Goal: Task Accomplishment & Management: Use online tool/utility

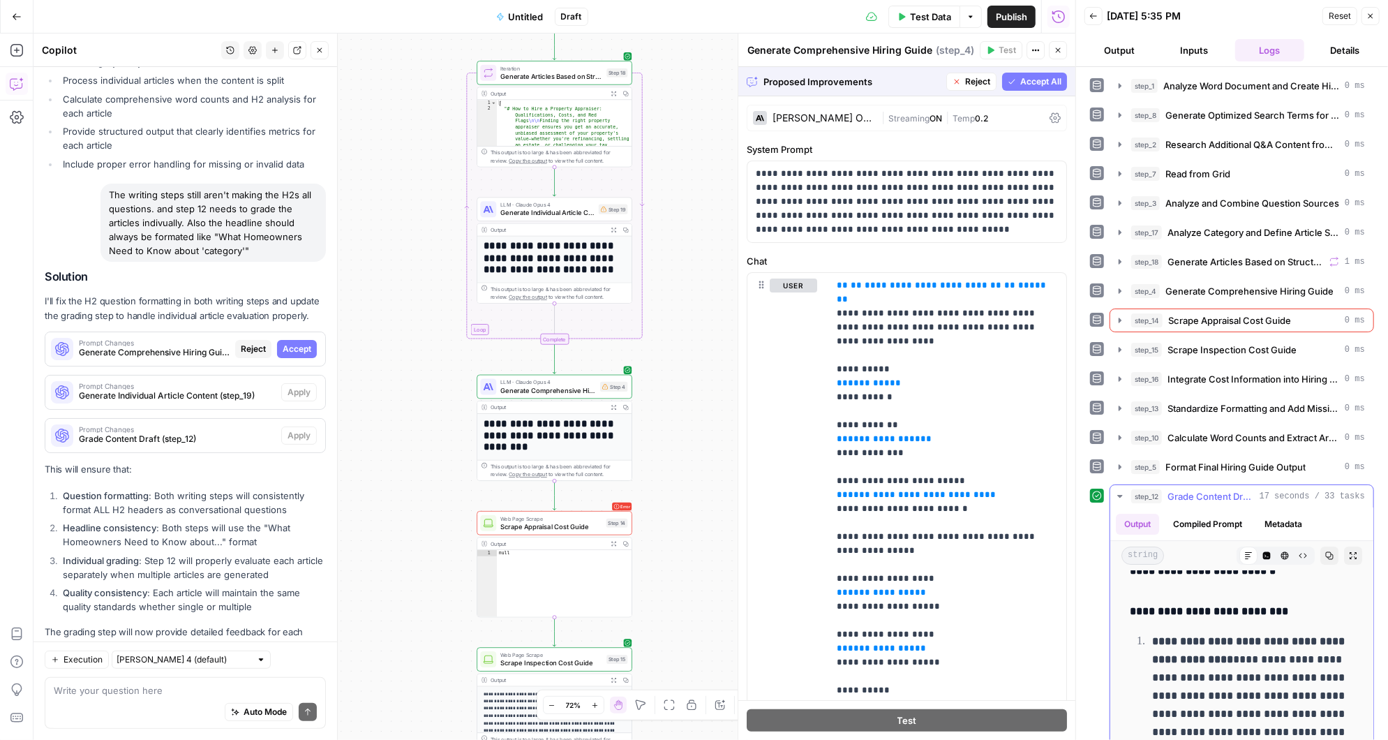
scroll to position [4, 0]
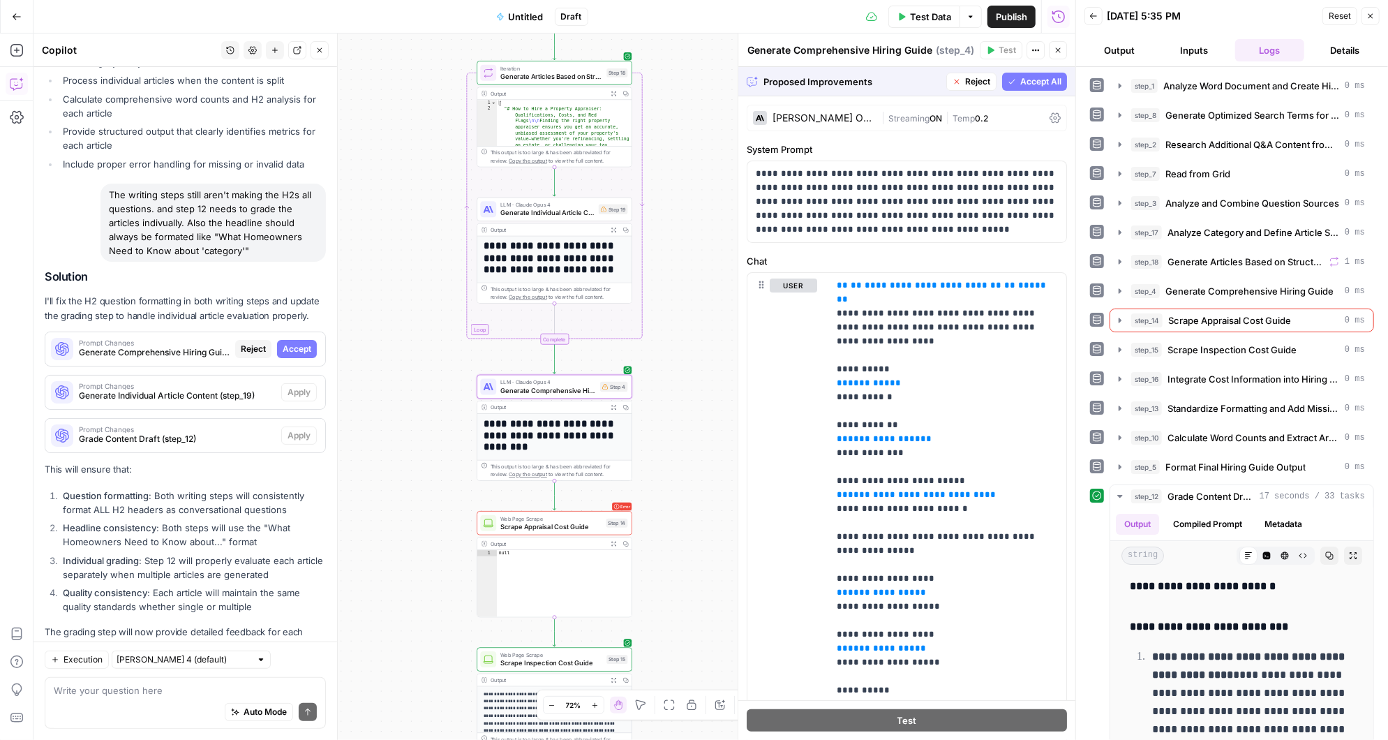
click at [307, 343] on span "Accept" at bounding box center [297, 349] width 29 height 13
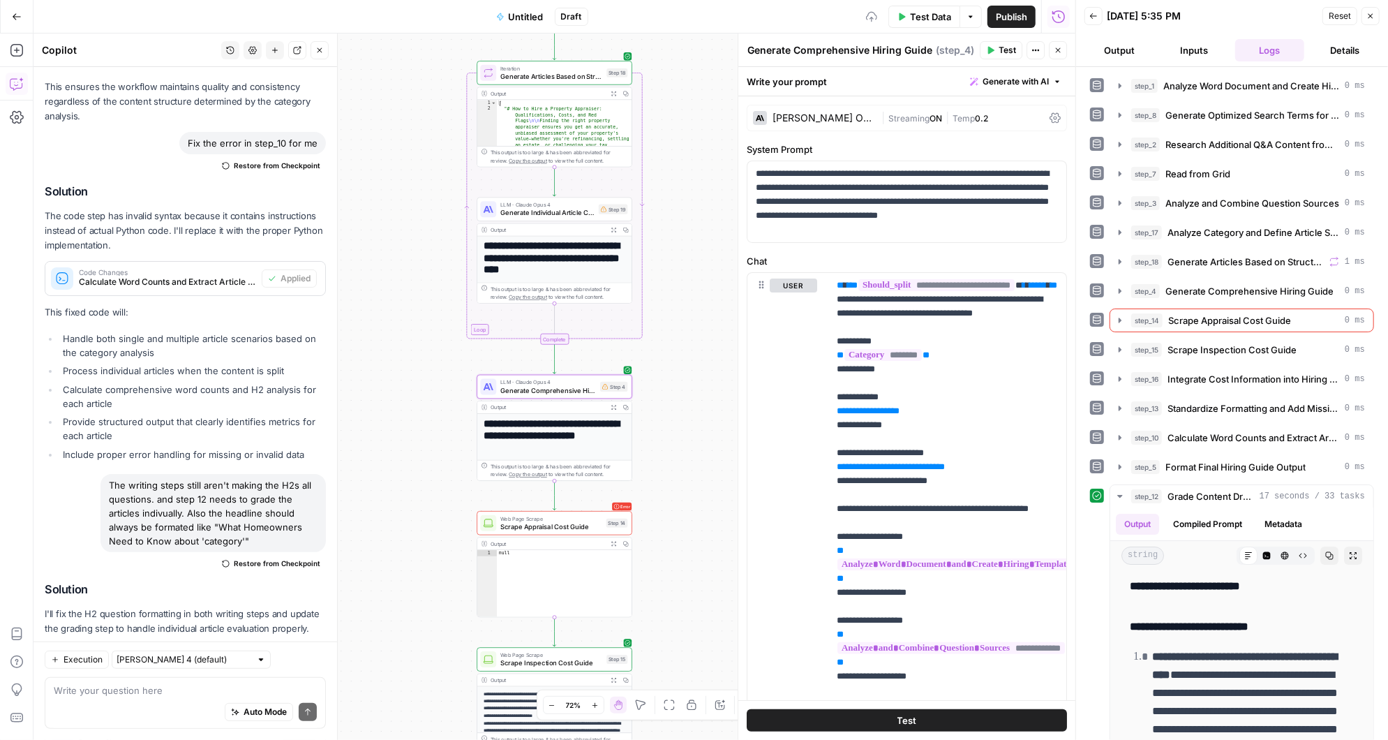
scroll to position [0, 0]
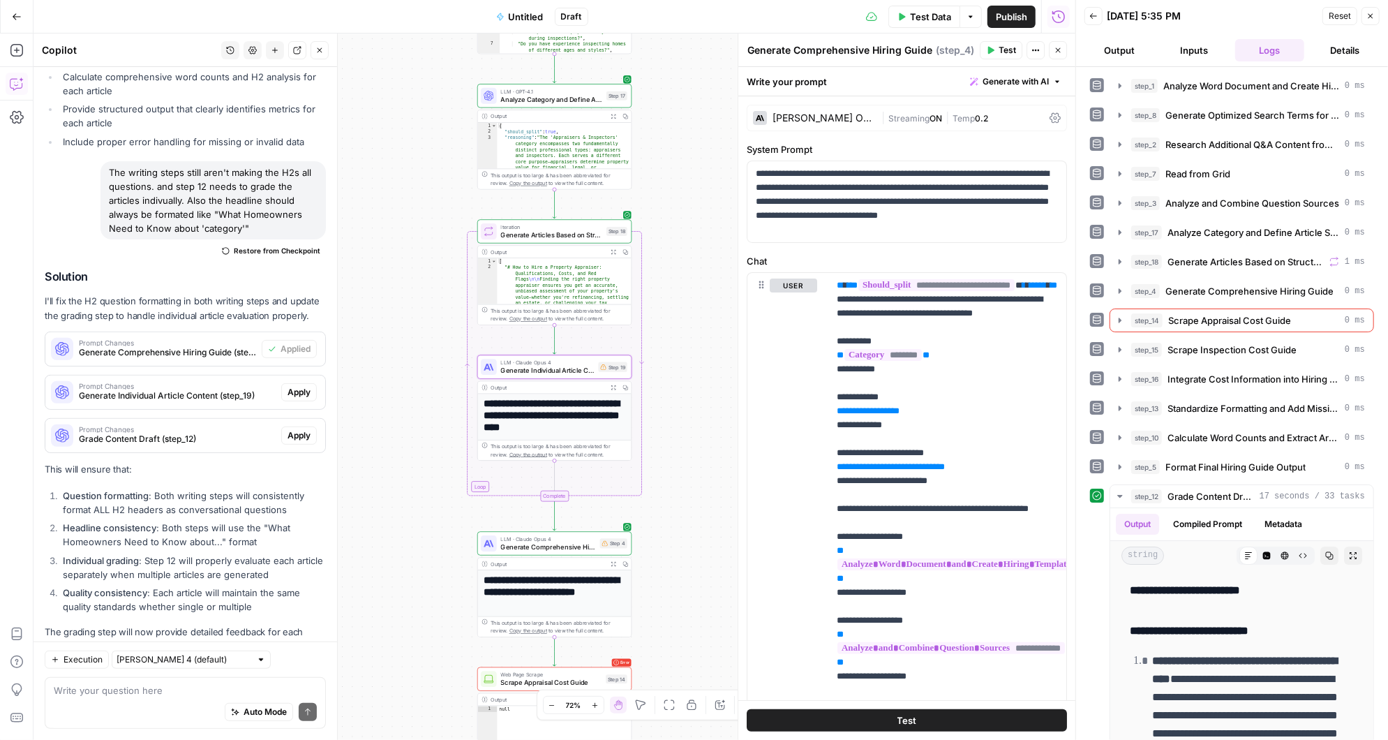
click at [304, 386] on span "Apply" at bounding box center [299, 392] width 23 height 13
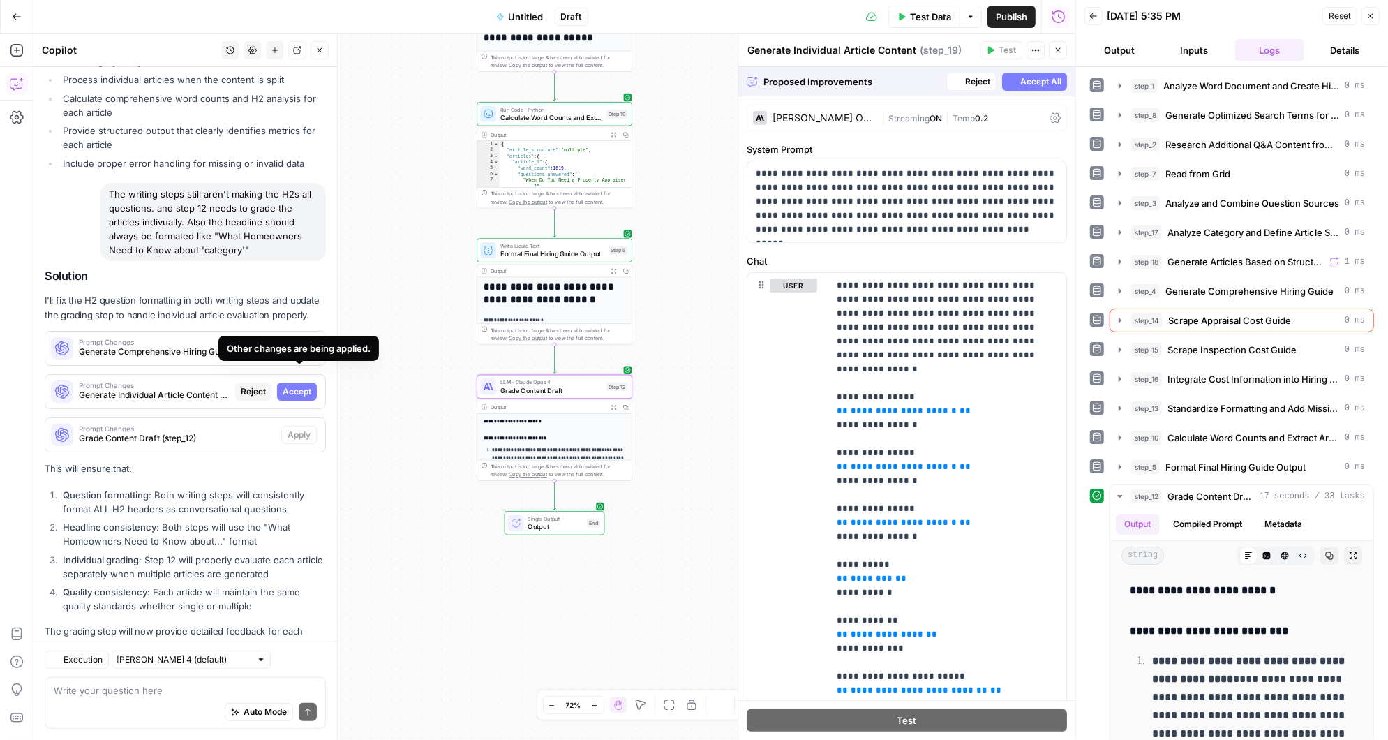
scroll to position [8328, 0]
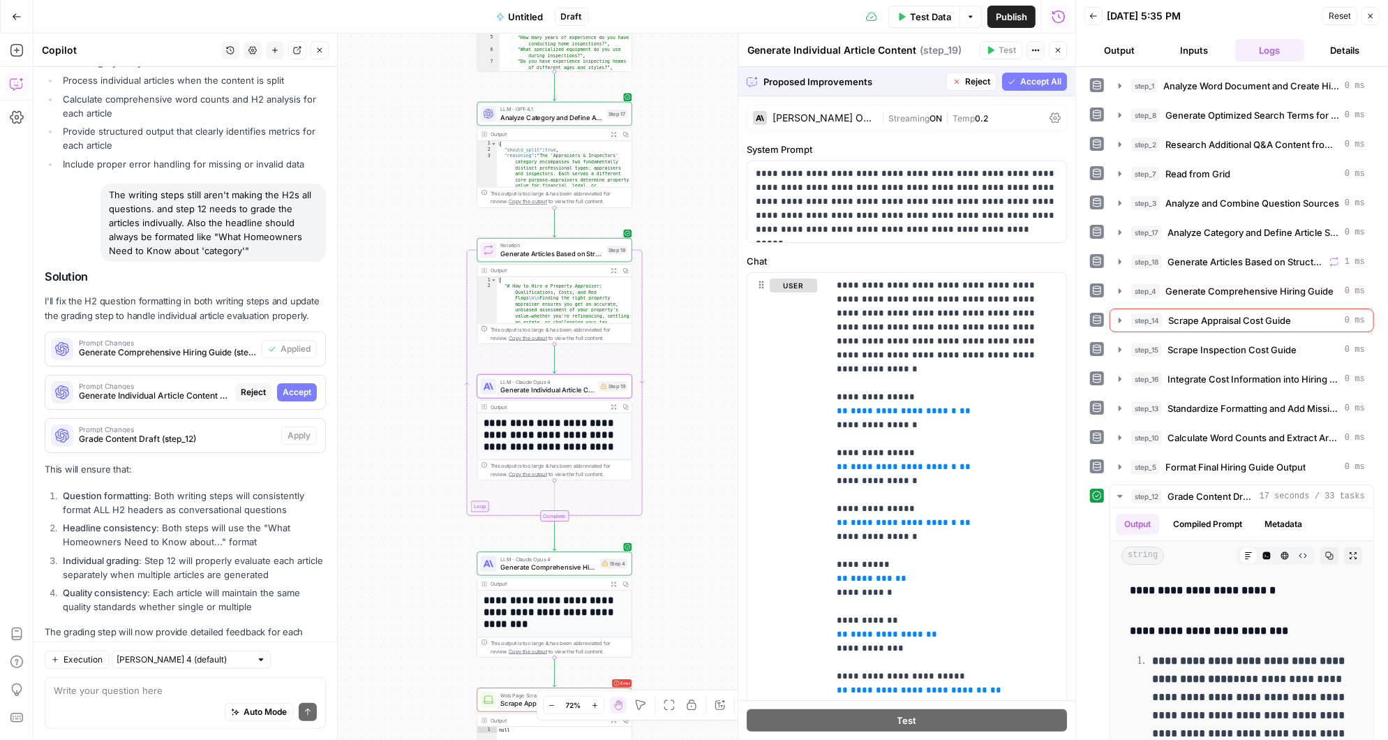
click at [299, 386] on span "Accept" at bounding box center [297, 392] width 29 height 13
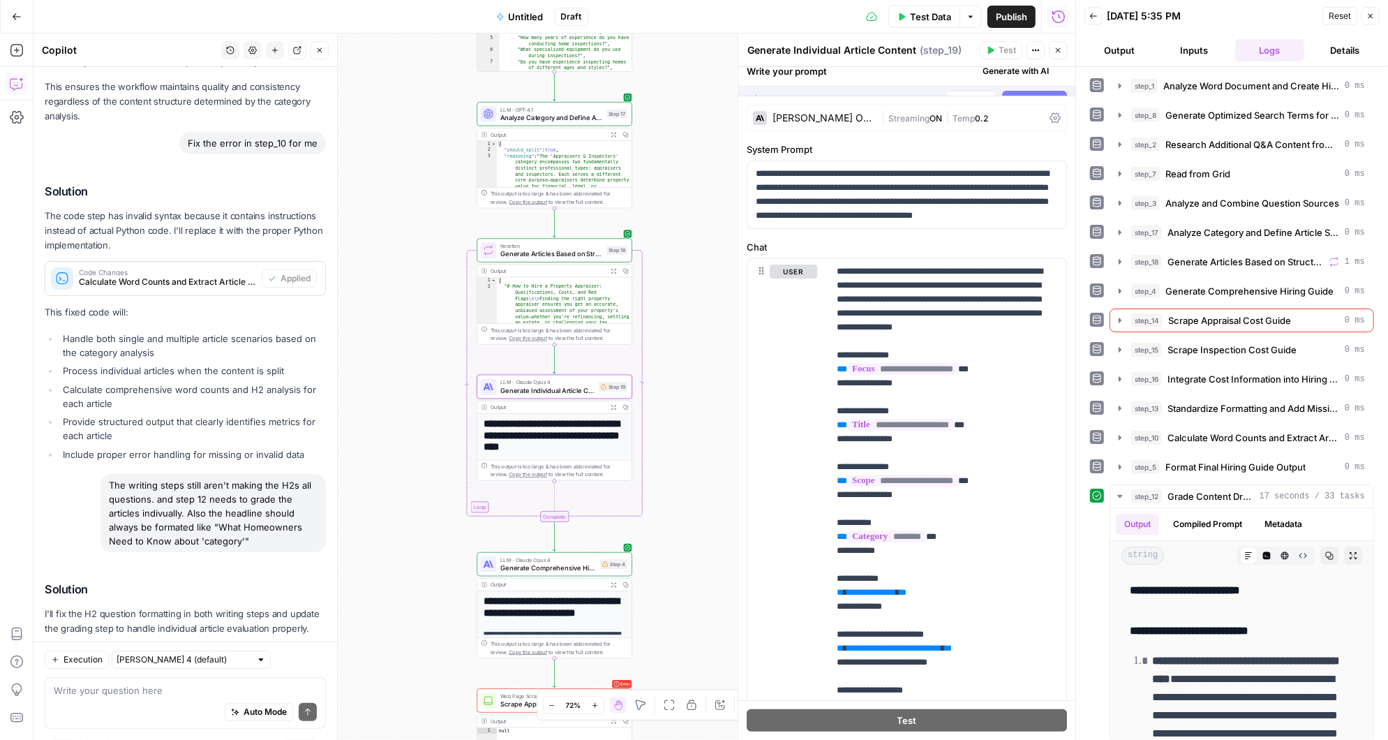
scroll to position [8640, 0]
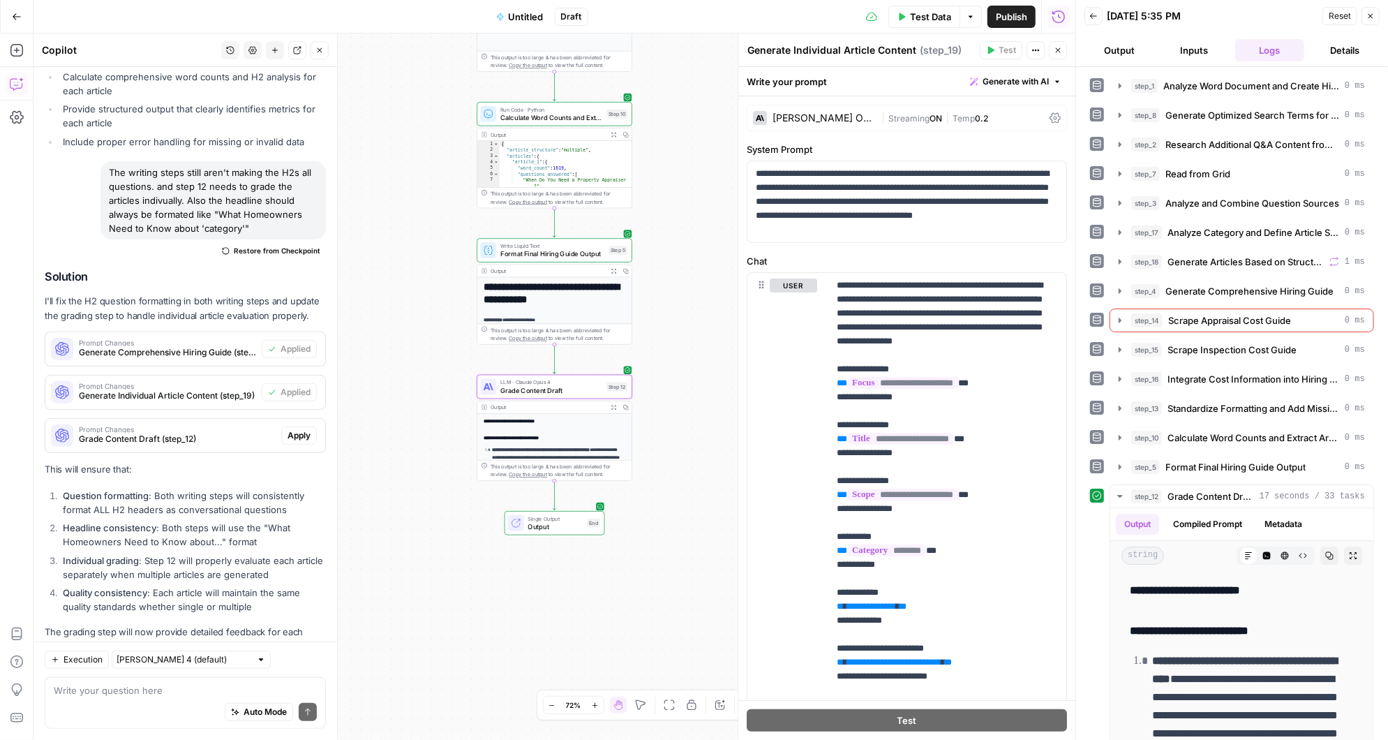
click at [299, 429] on span "Apply" at bounding box center [299, 435] width 23 height 13
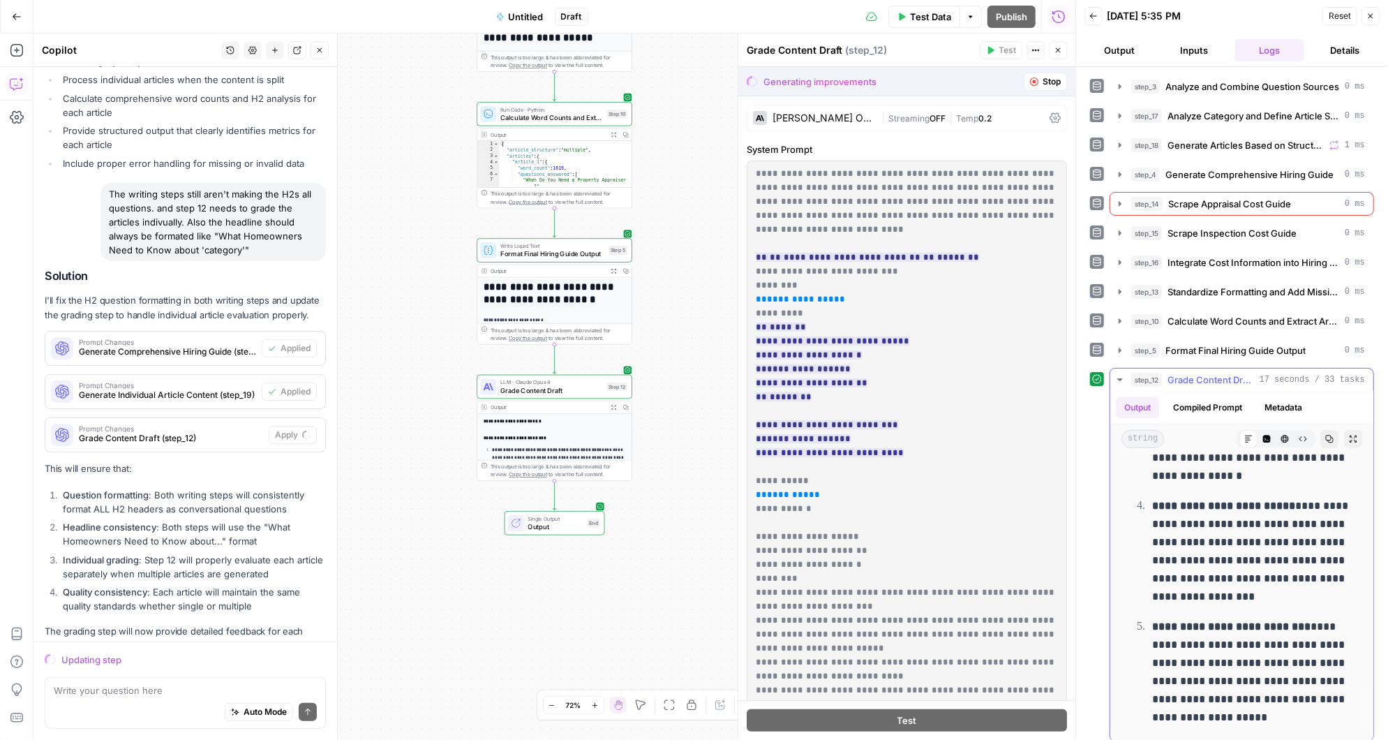
scroll to position [0, 0]
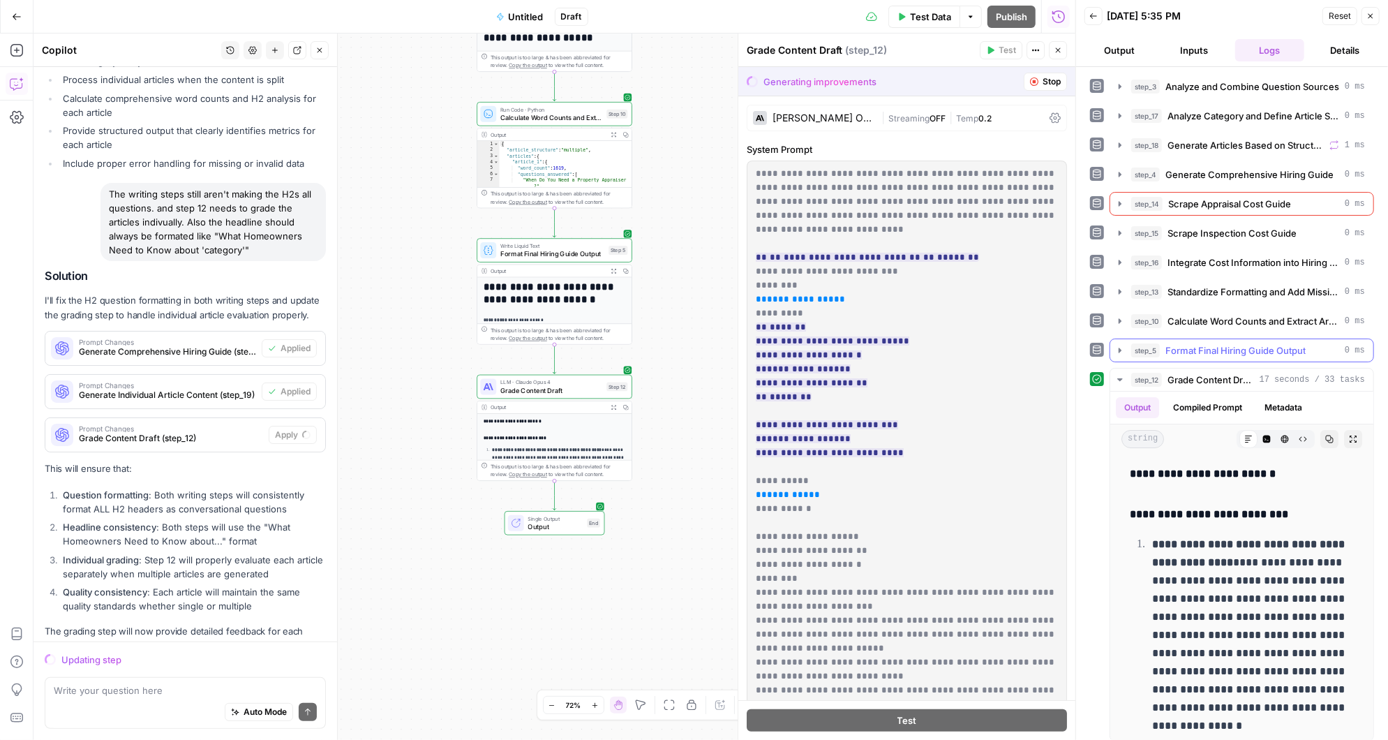
click at [1120, 345] on icon "button" at bounding box center [1120, 350] width 11 height 11
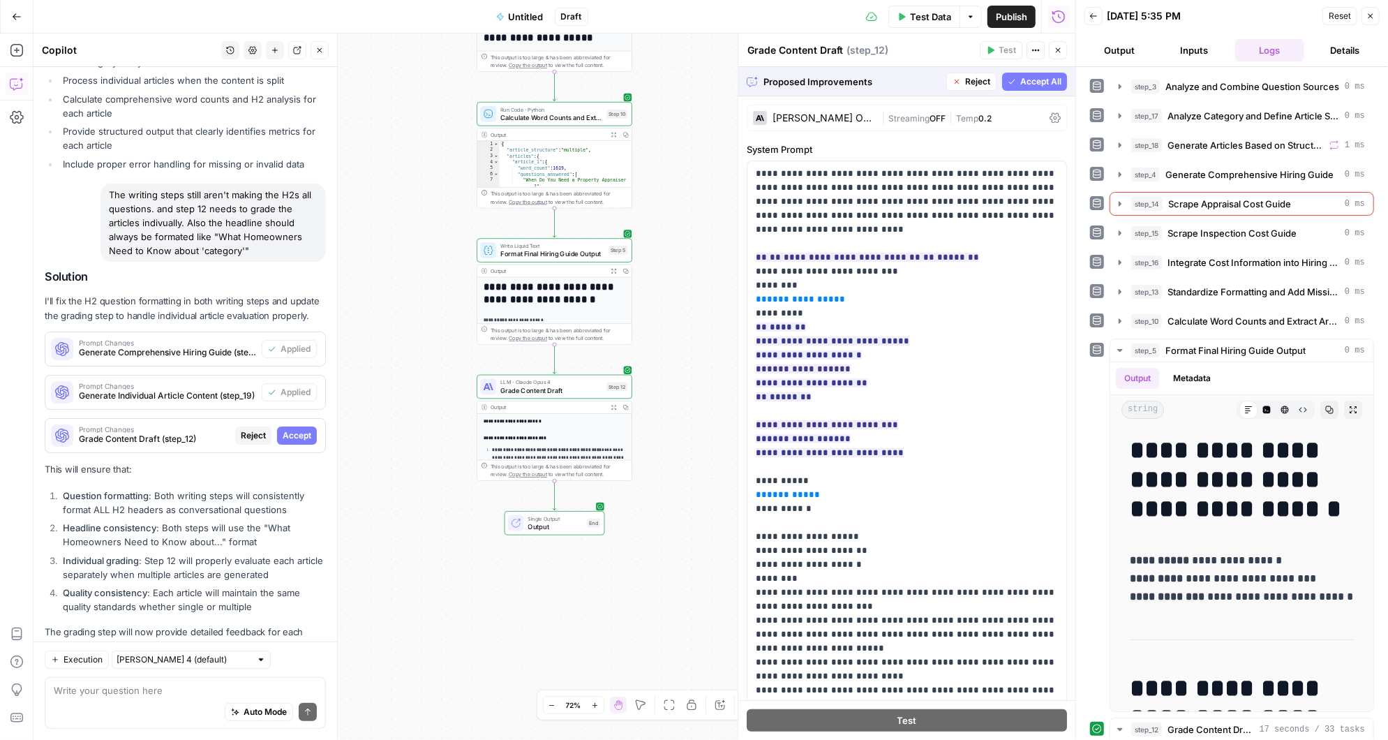
click at [1040, 77] on span "Accept All" at bounding box center [1040, 81] width 41 height 13
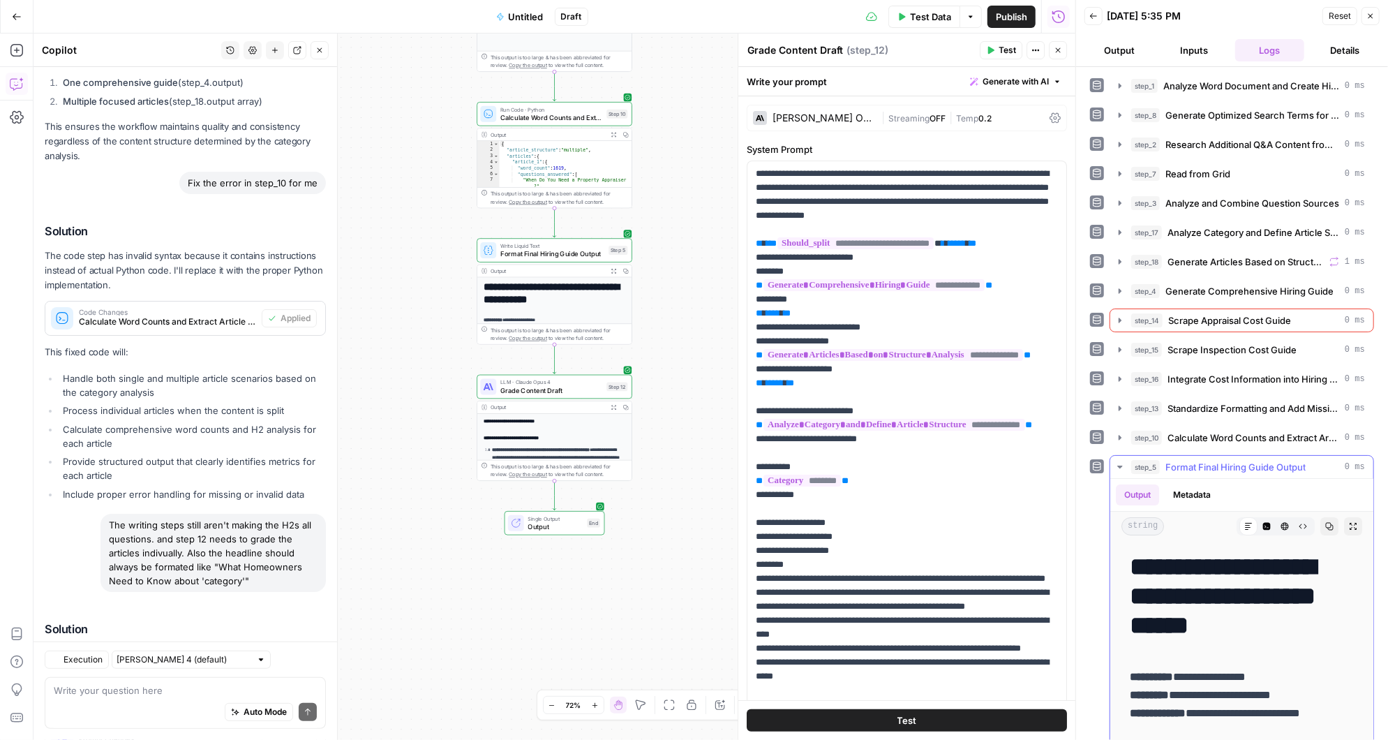
scroll to position [8640, 0]
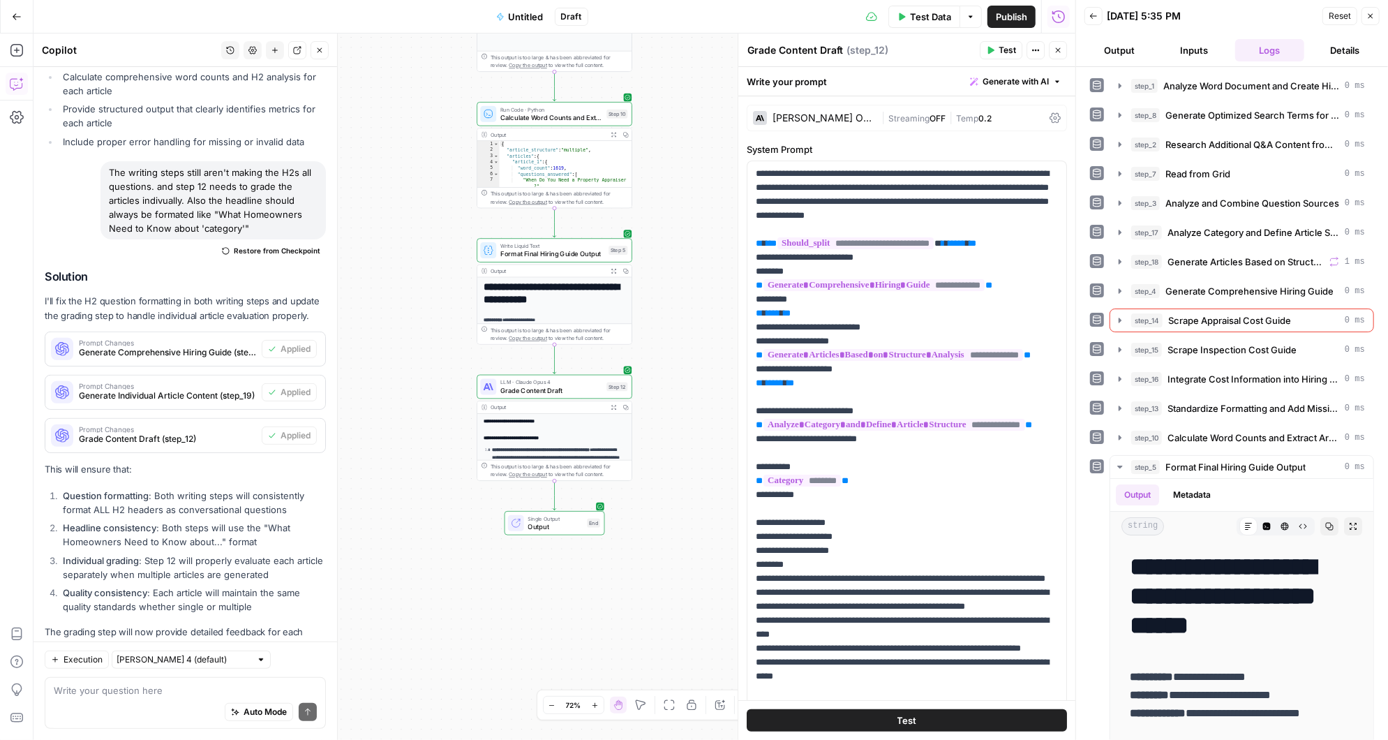
click at [708, 104] on div "Workflow Input Settings Inputs LLM · Claude 3.5 Sonnet Analyze Word Document an…" at bounding box center [555, 387] width 1042 height 706
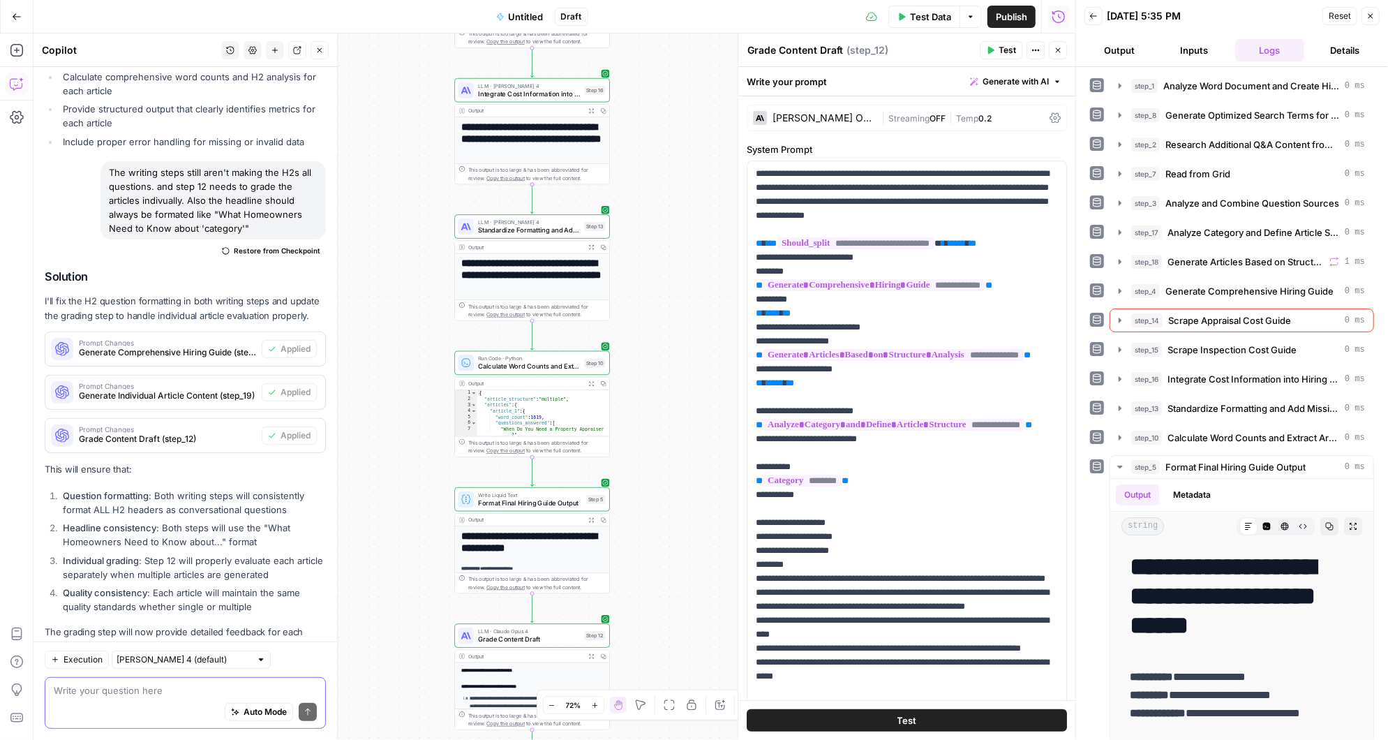
click at [110, 690] on textarea at bounding box center [185, 690] width 263 height 14
type textarea "Let's change everything back to creating one article"
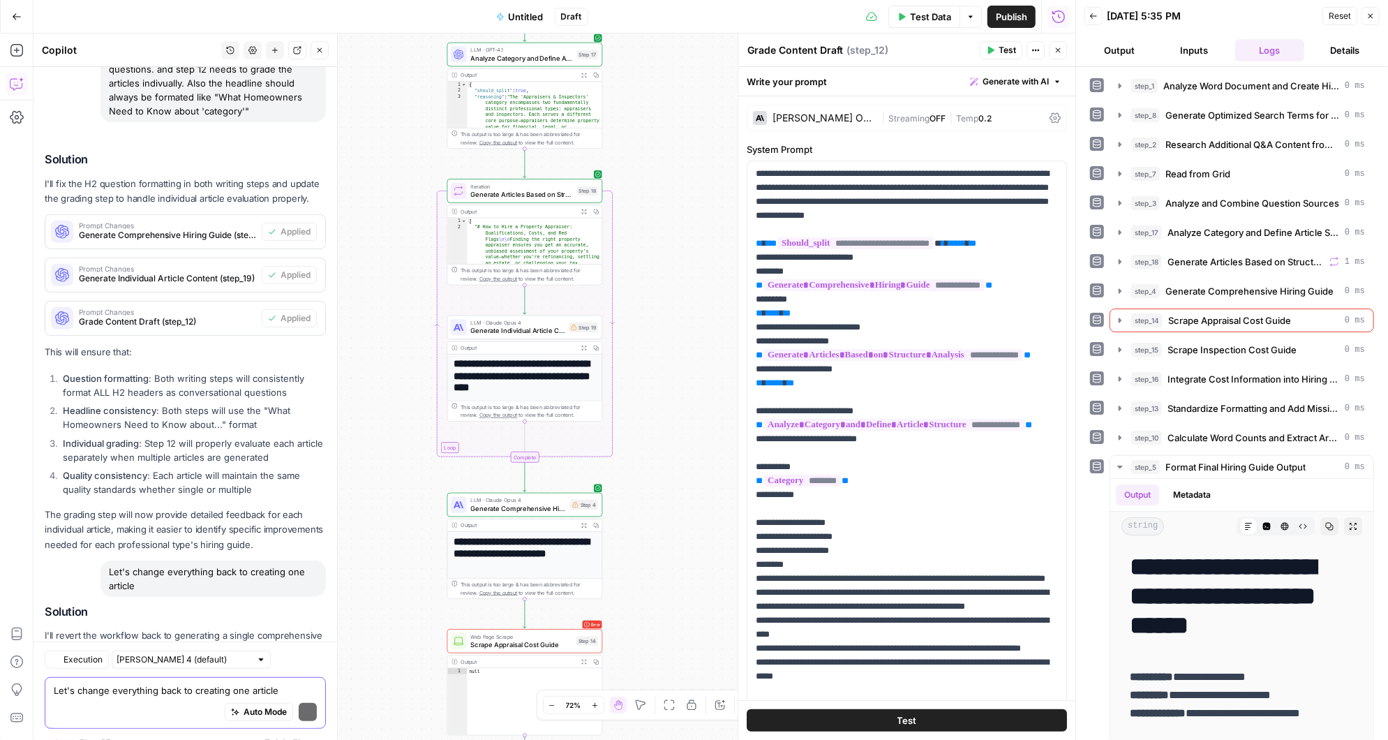
scroll to position [9157, 0]
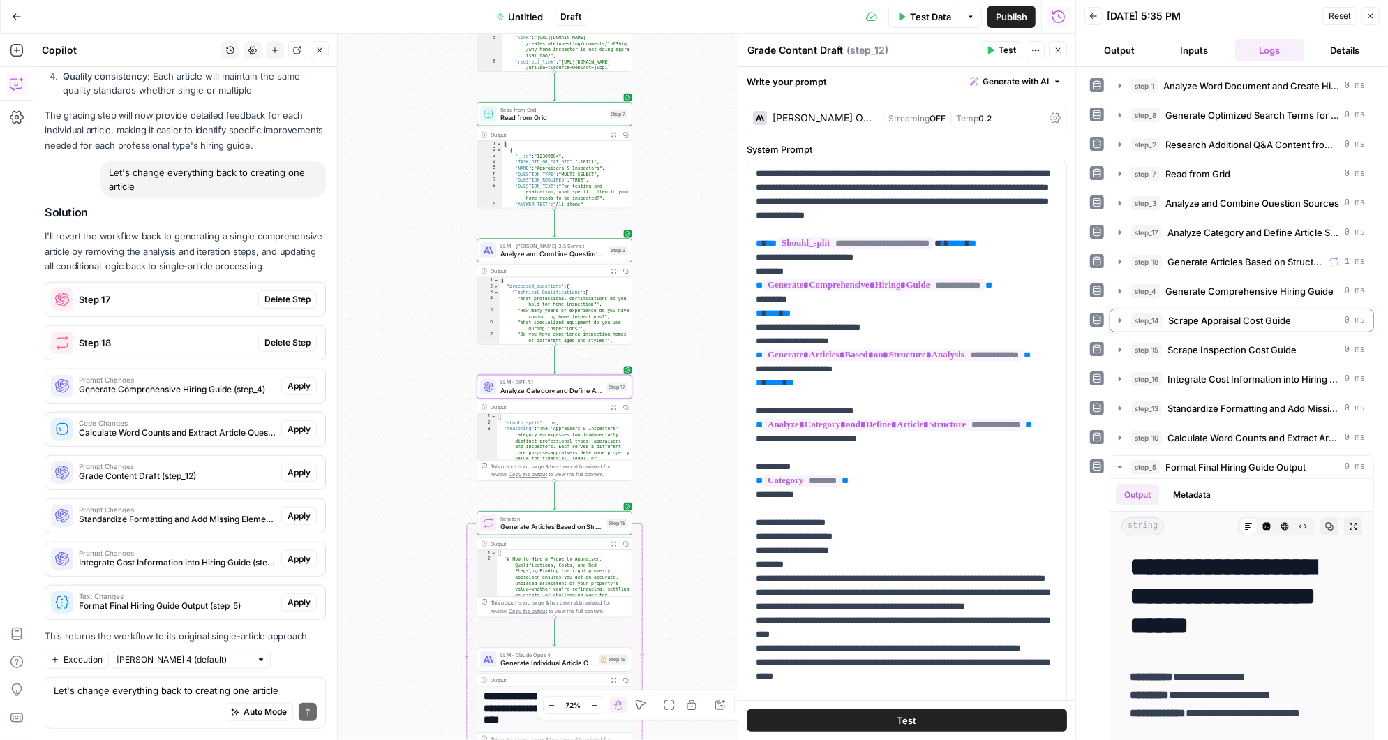
click at [286, 293] on span "Delete Step" at bounding box center [288, 299] width 46 height 13
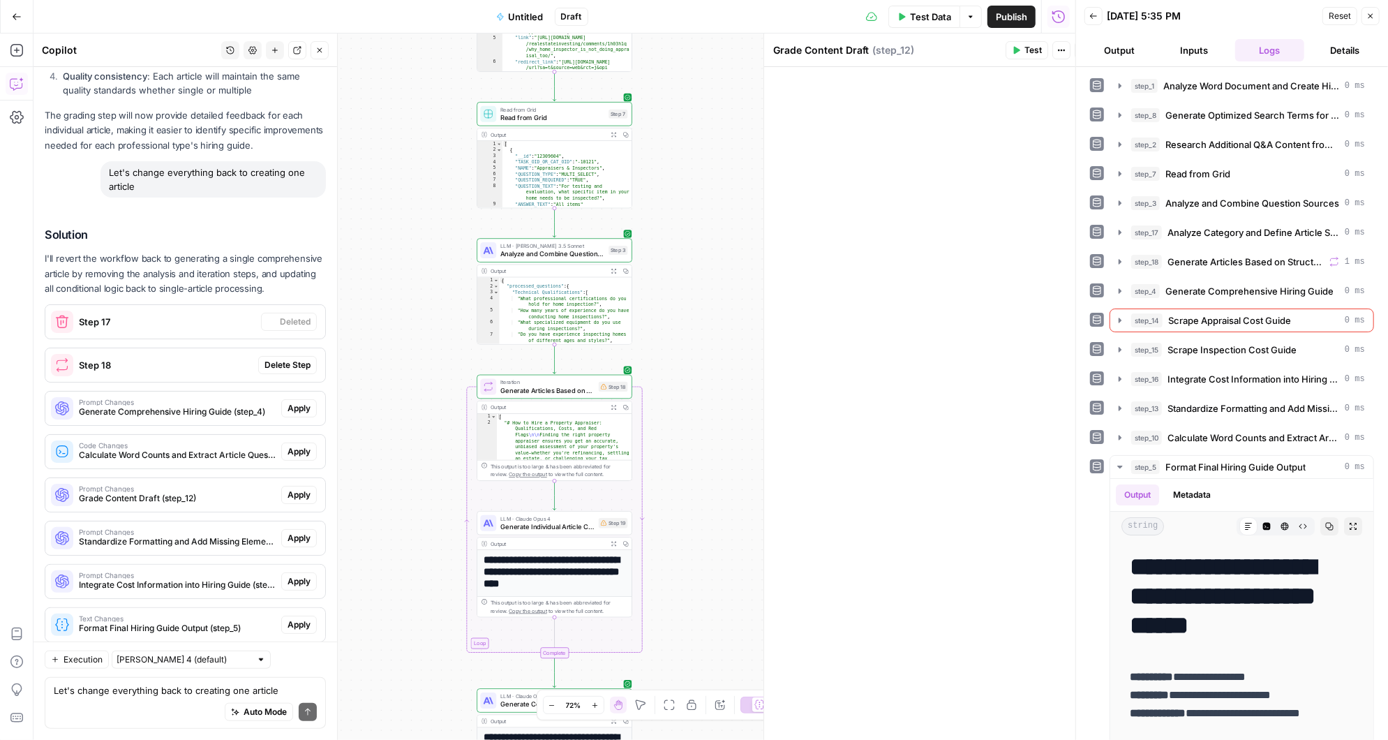
scroll to position [9179, 0]
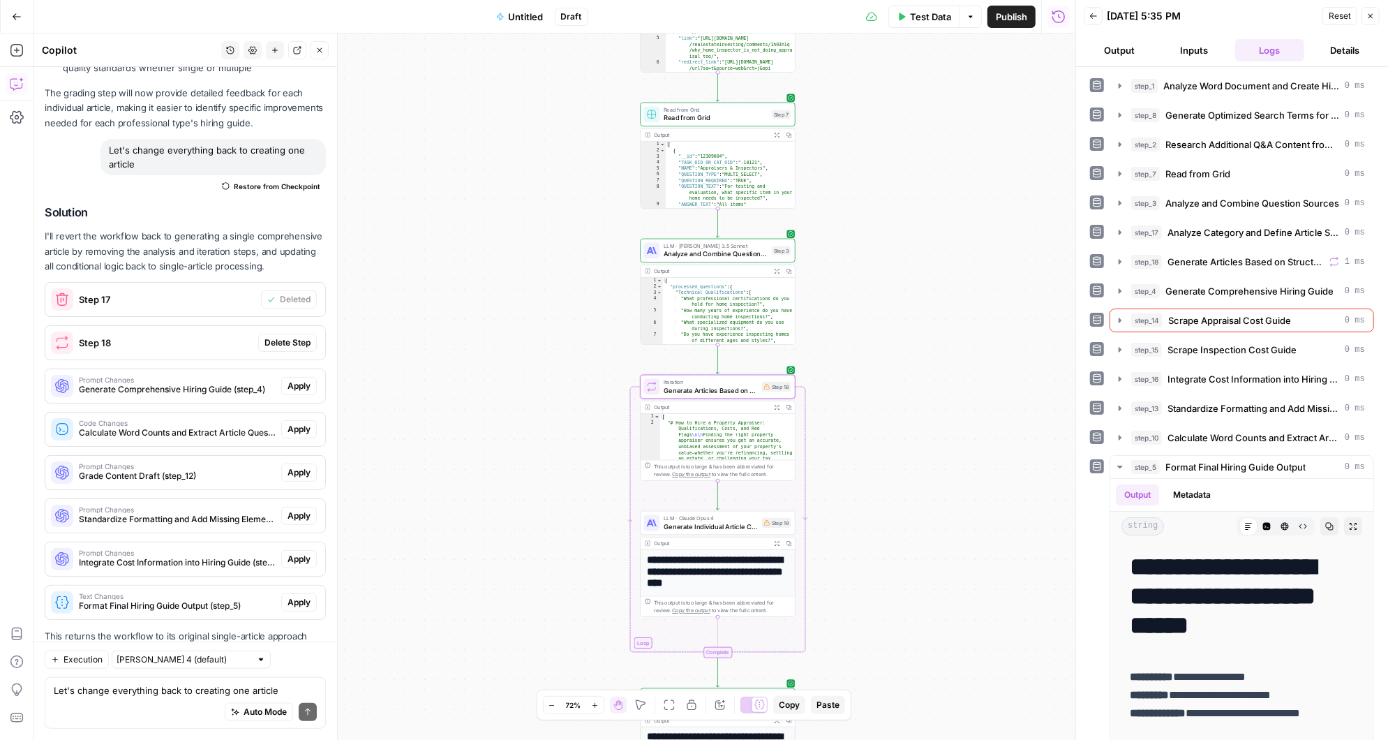
click at [292, 336] on span "Delete Step" at bounding box center [288, 342] width 46 height 13
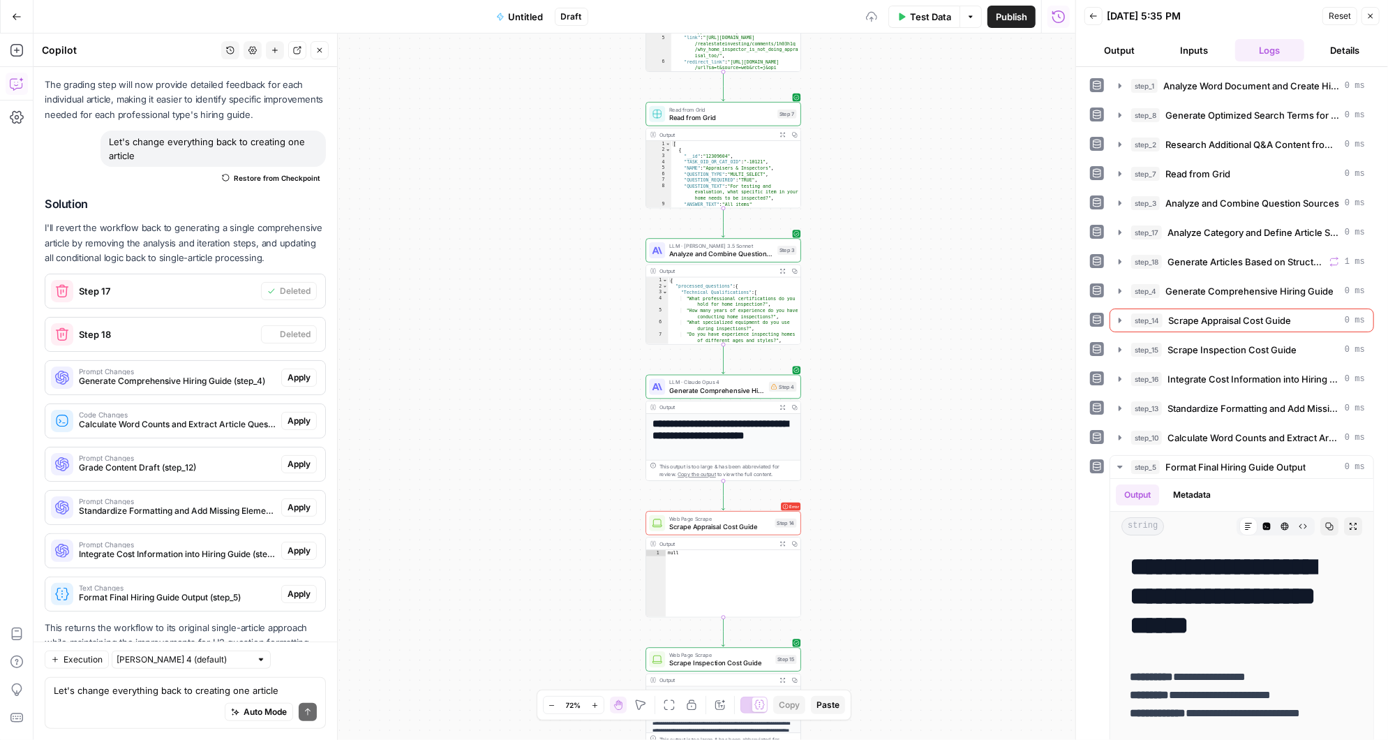
scroll to position [9171, 0]
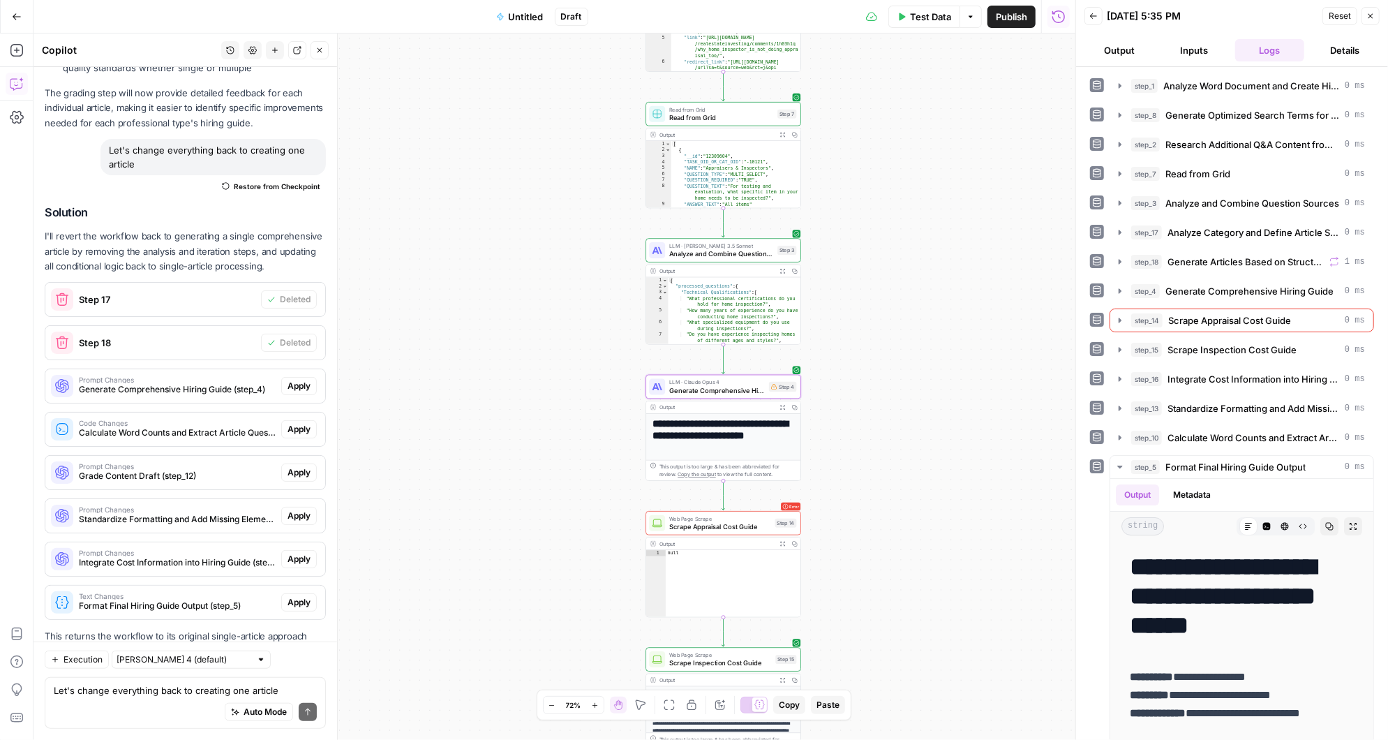
click at [304, 380] on span "Apply" at bounding box center [299, 386] width 23 height 13
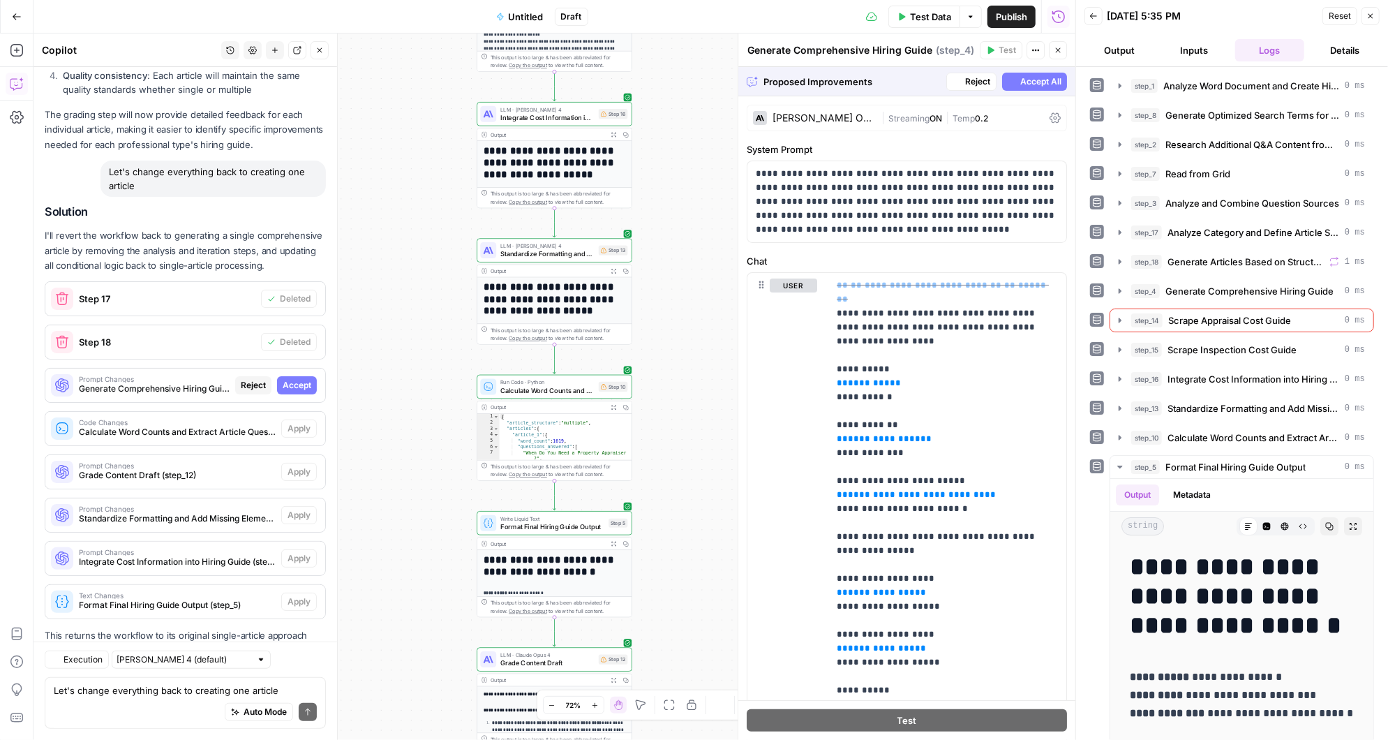
scroll to position [8836, 0]
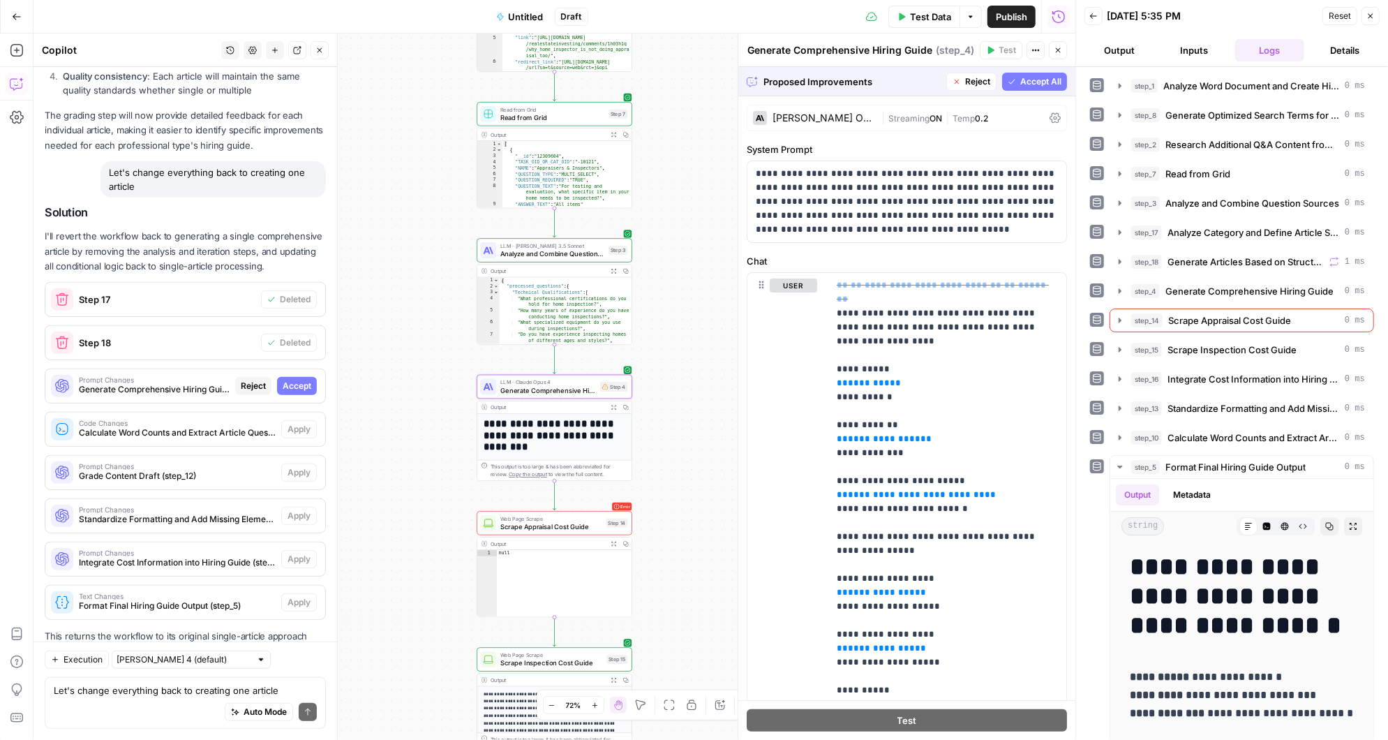
click at [304, 380] on span "Accept" at bounding box center [297, 386] width 29 height 13
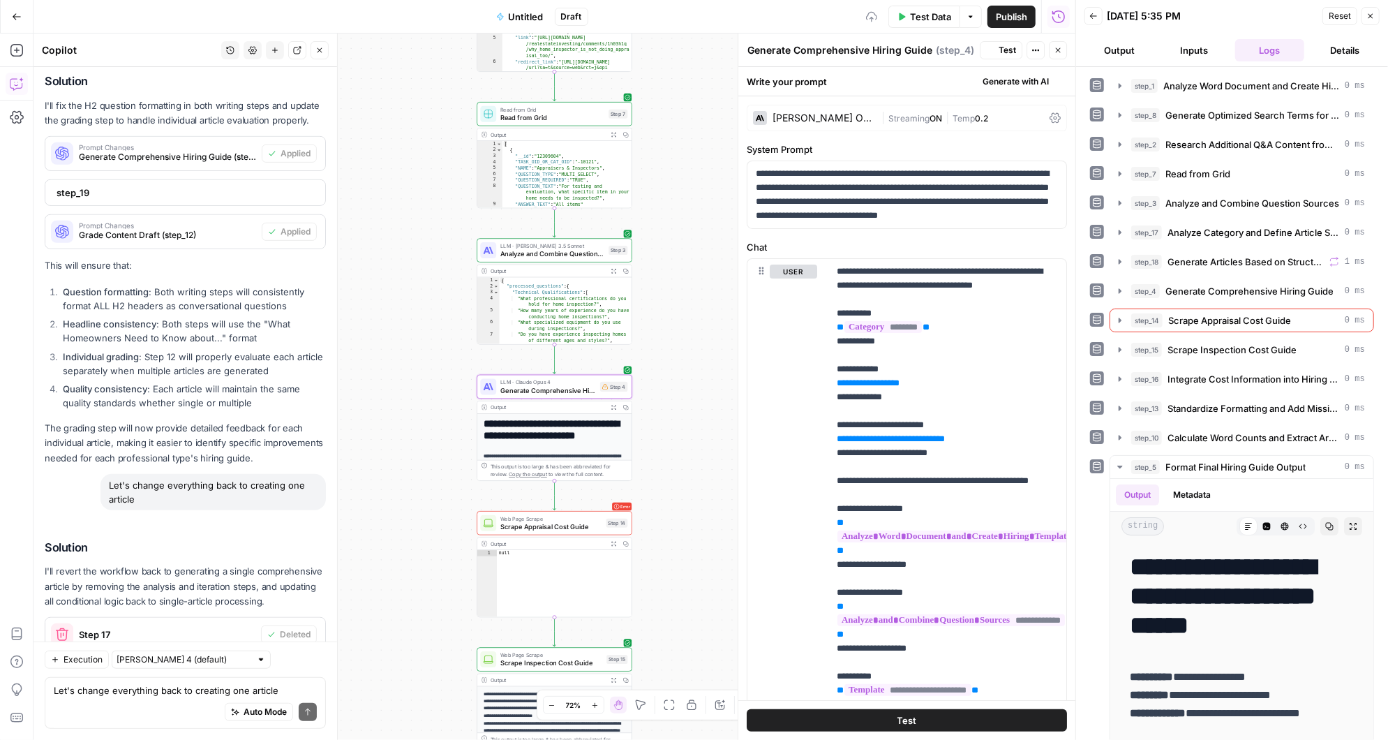
scroll to position [9171, 0]
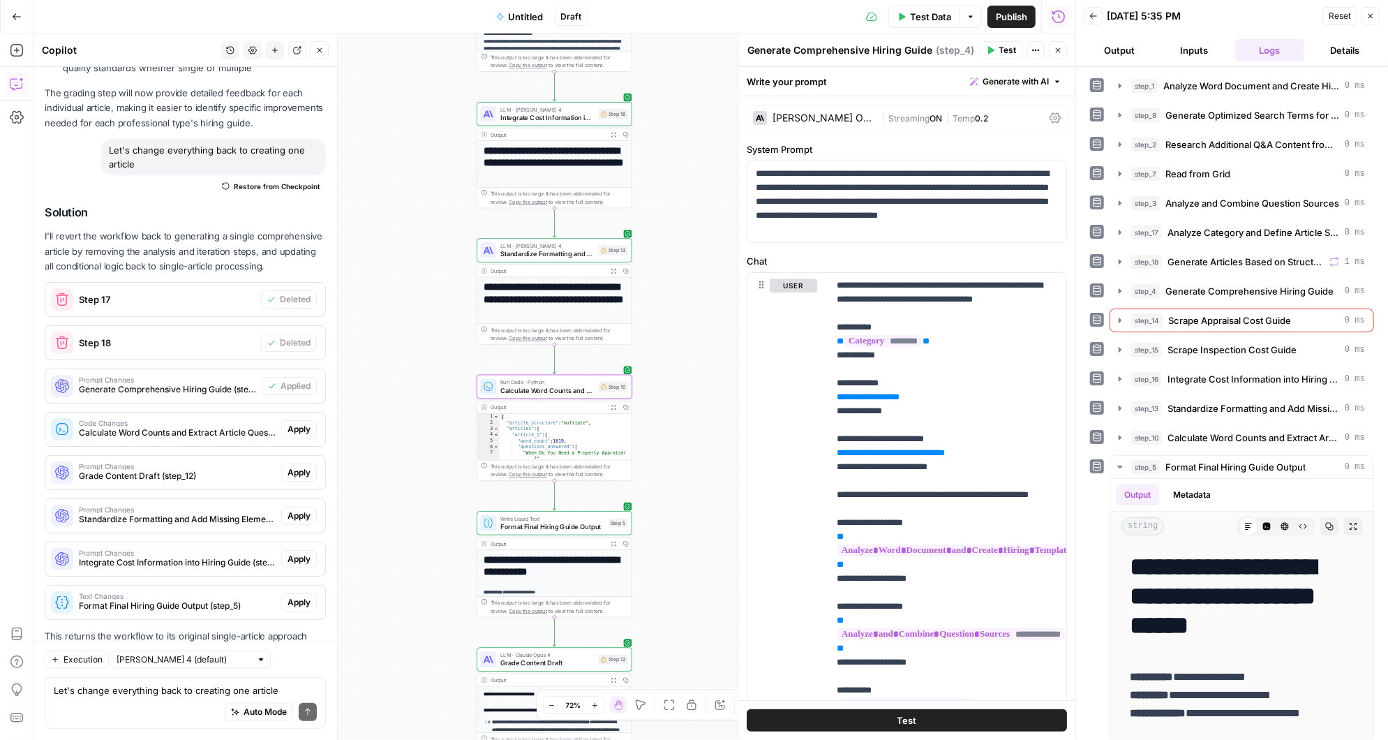
click at [298, 423] on span "Apply" at bounding box center [299, 429] width 23 height 13
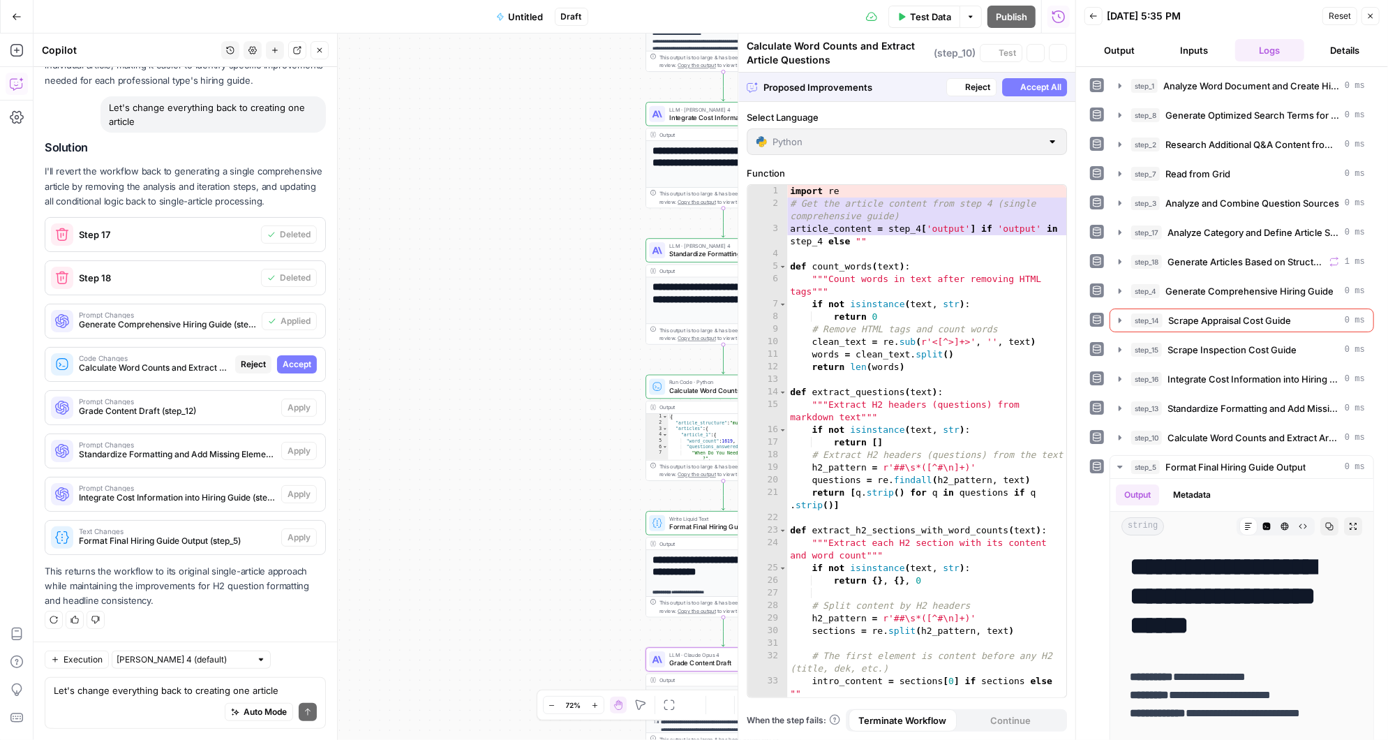
scroll to position [8836, 0]
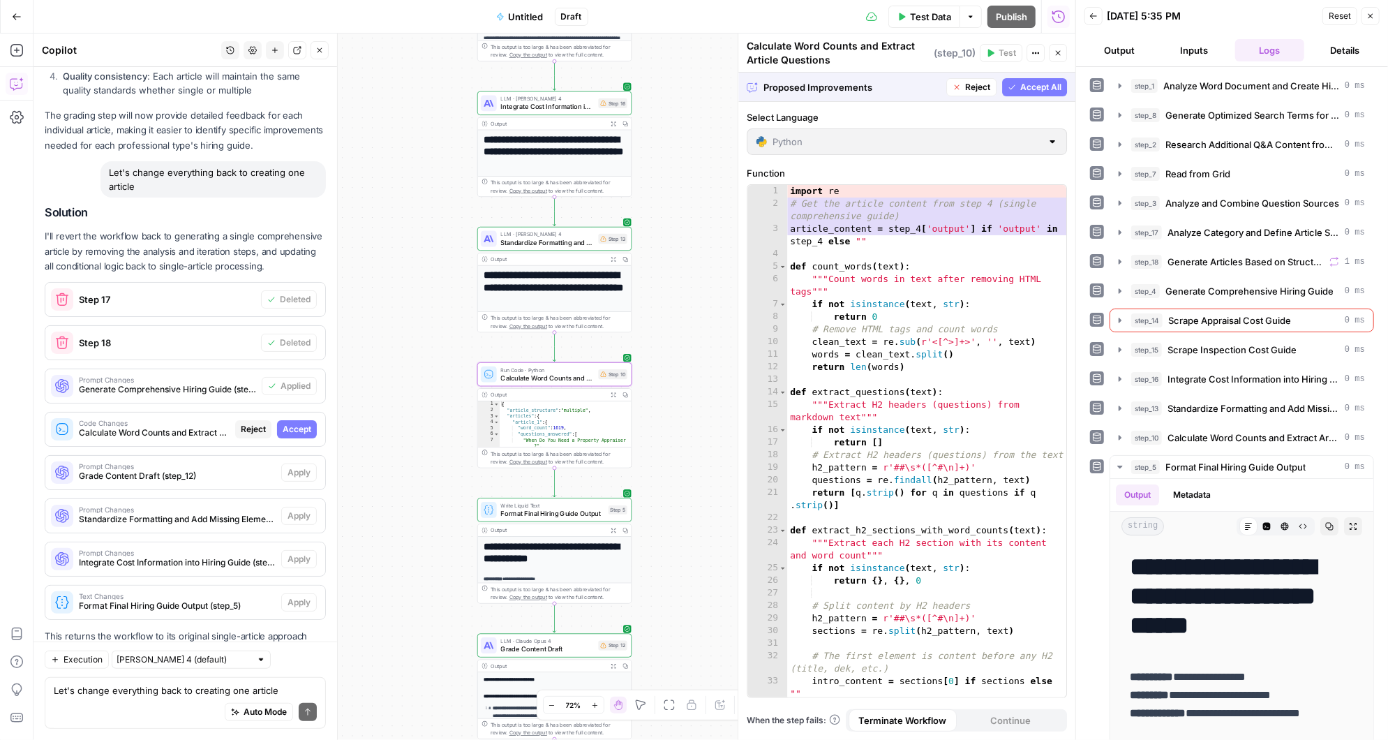
click at [293, 423] on span "Accept" at bounding box center [297, 429] width 29 height 13
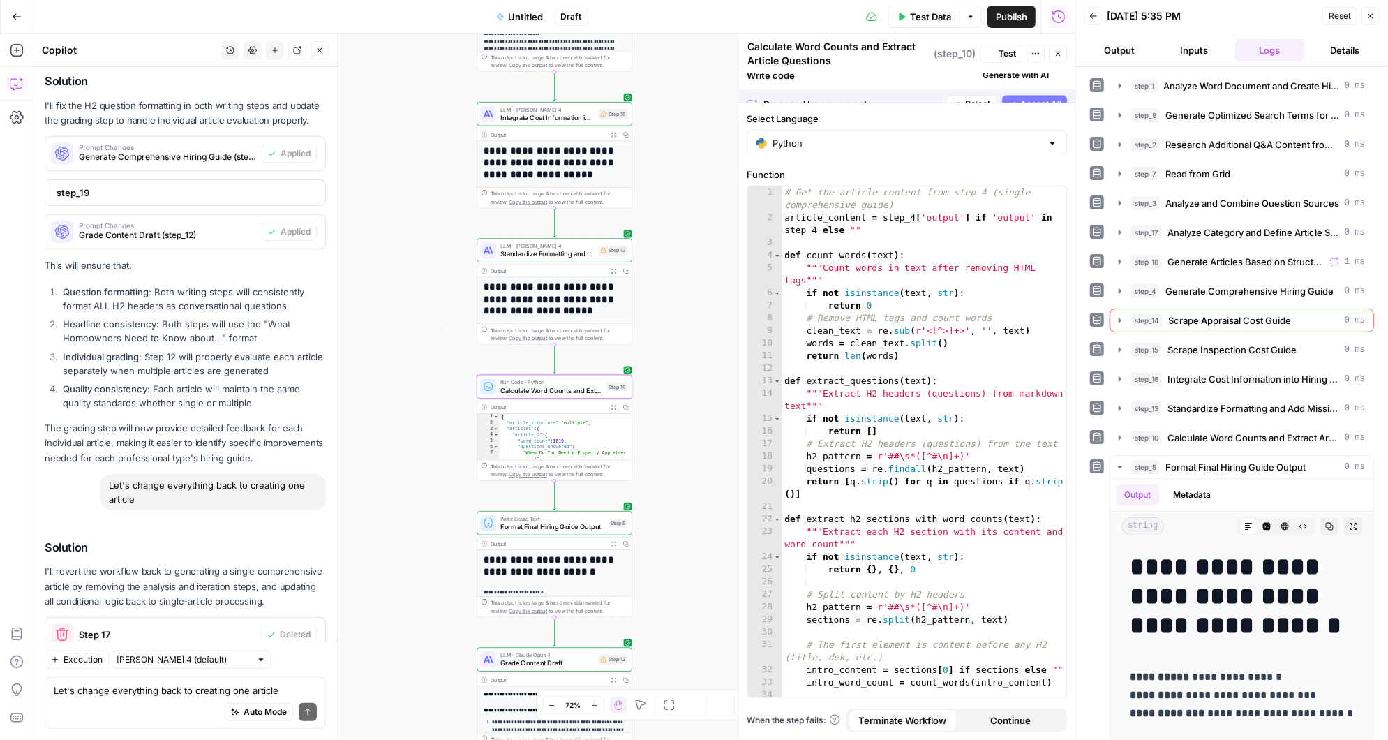
scroll to position [9171, 0]
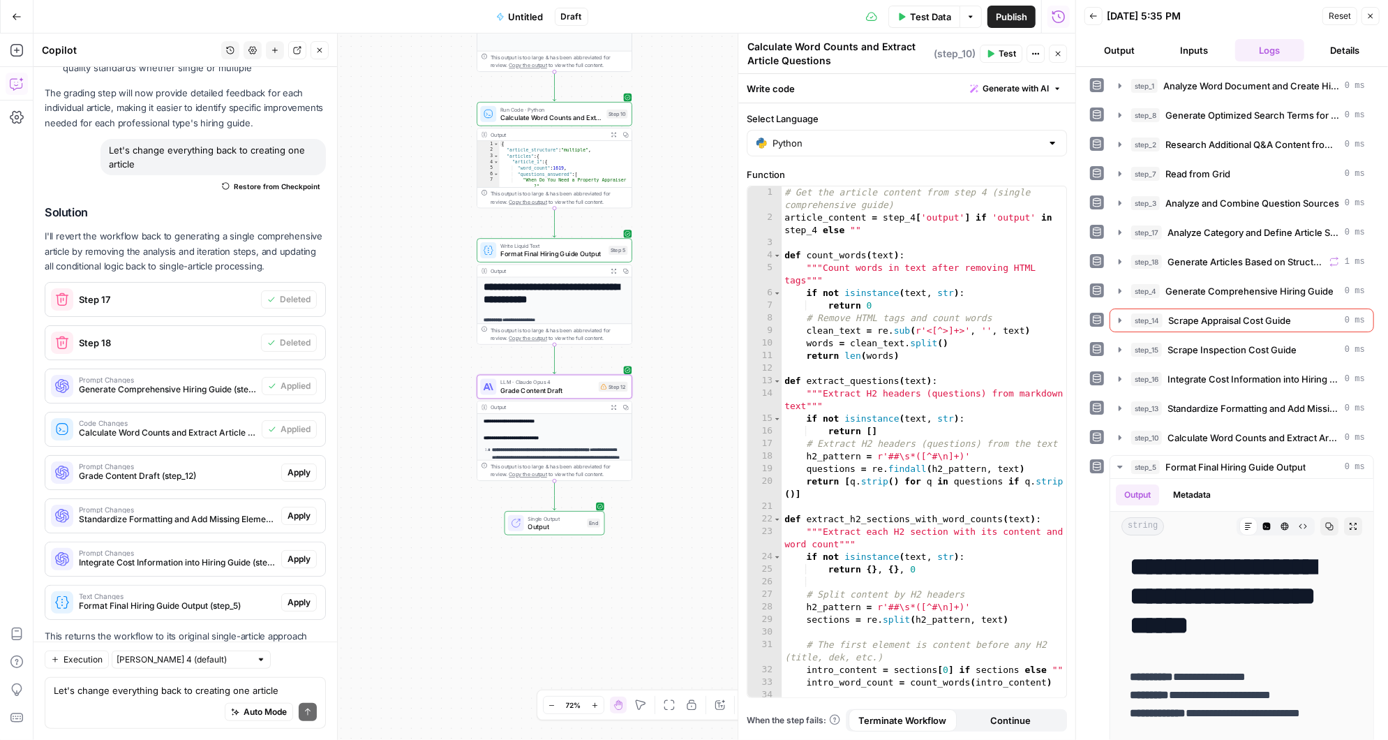
click at [296, 466] on span "Apply" at bounding box center [299, 472] width 23 height 13
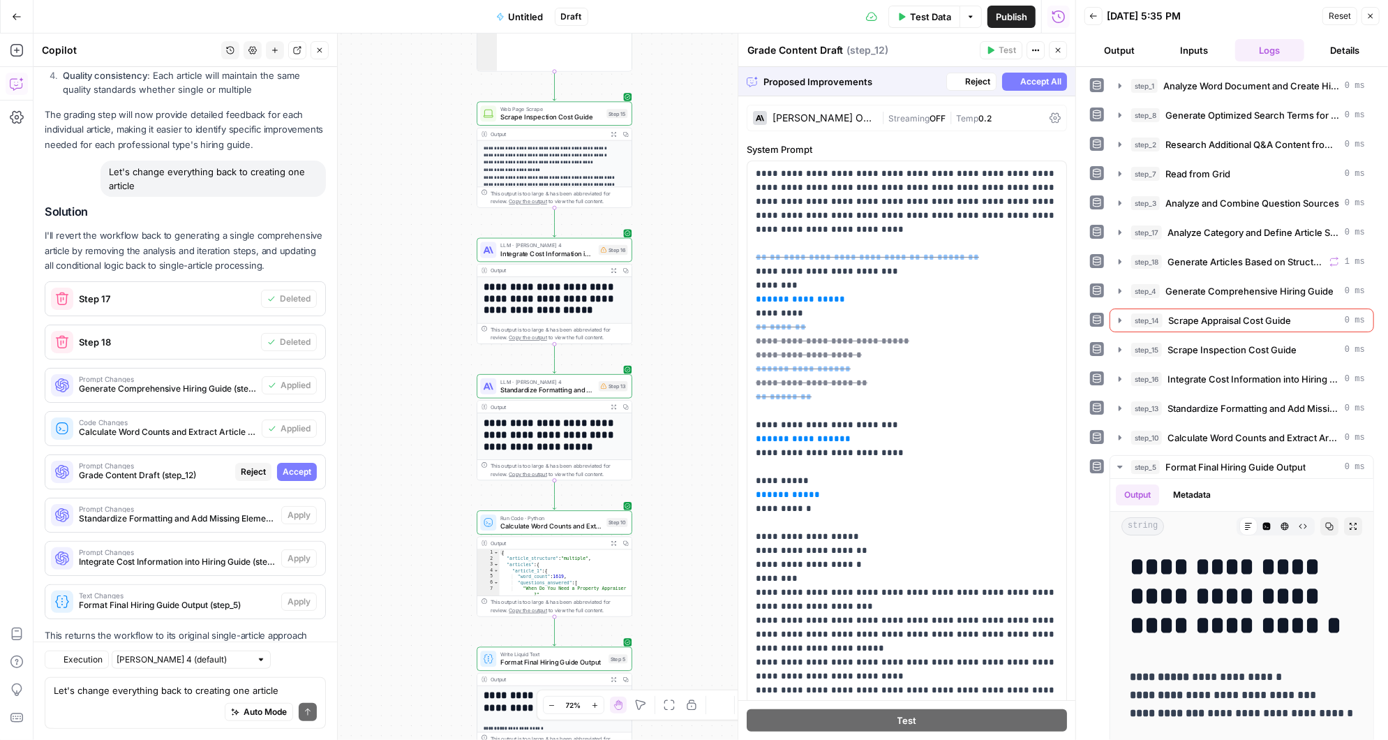
scroll to position [8836, 0]
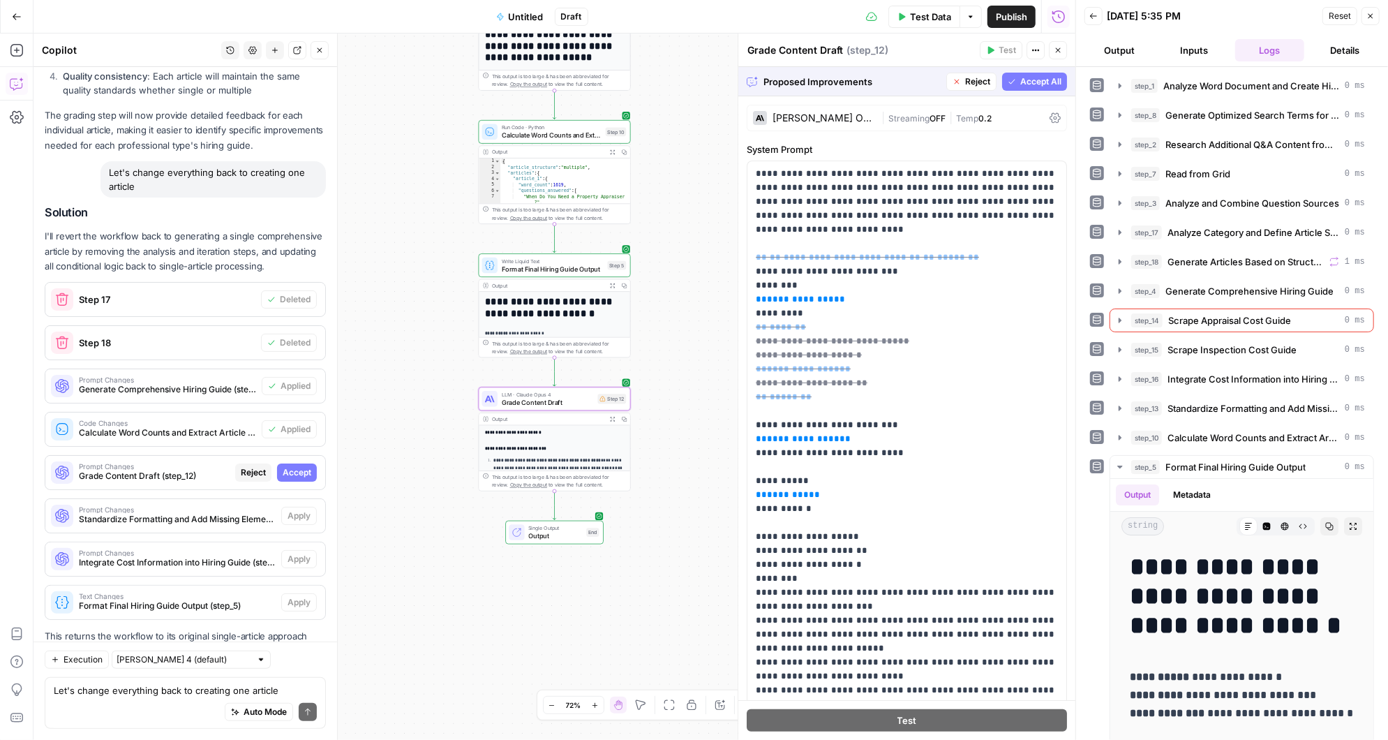
click at [302, 466] on span "Accept" at bounding box center [297, 472] width 29 height 13
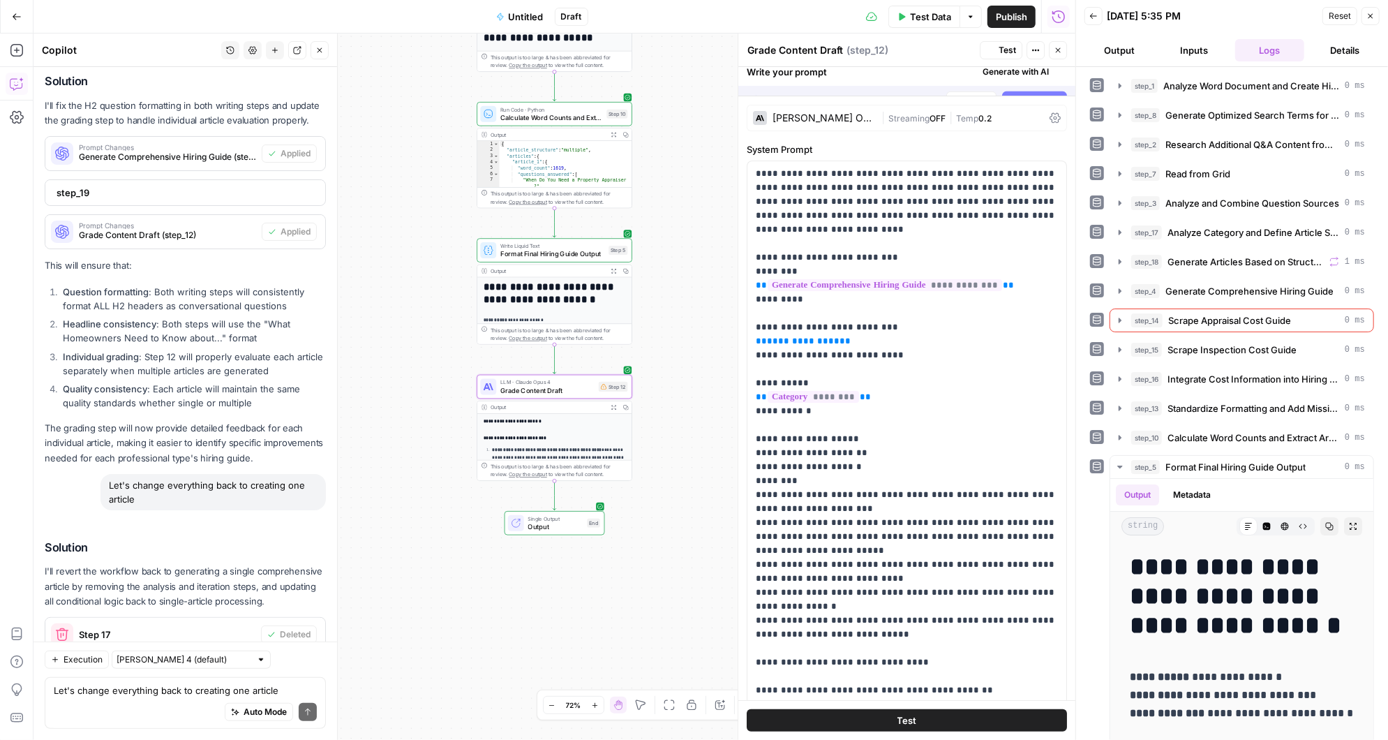
scroll to position [9171, 0]
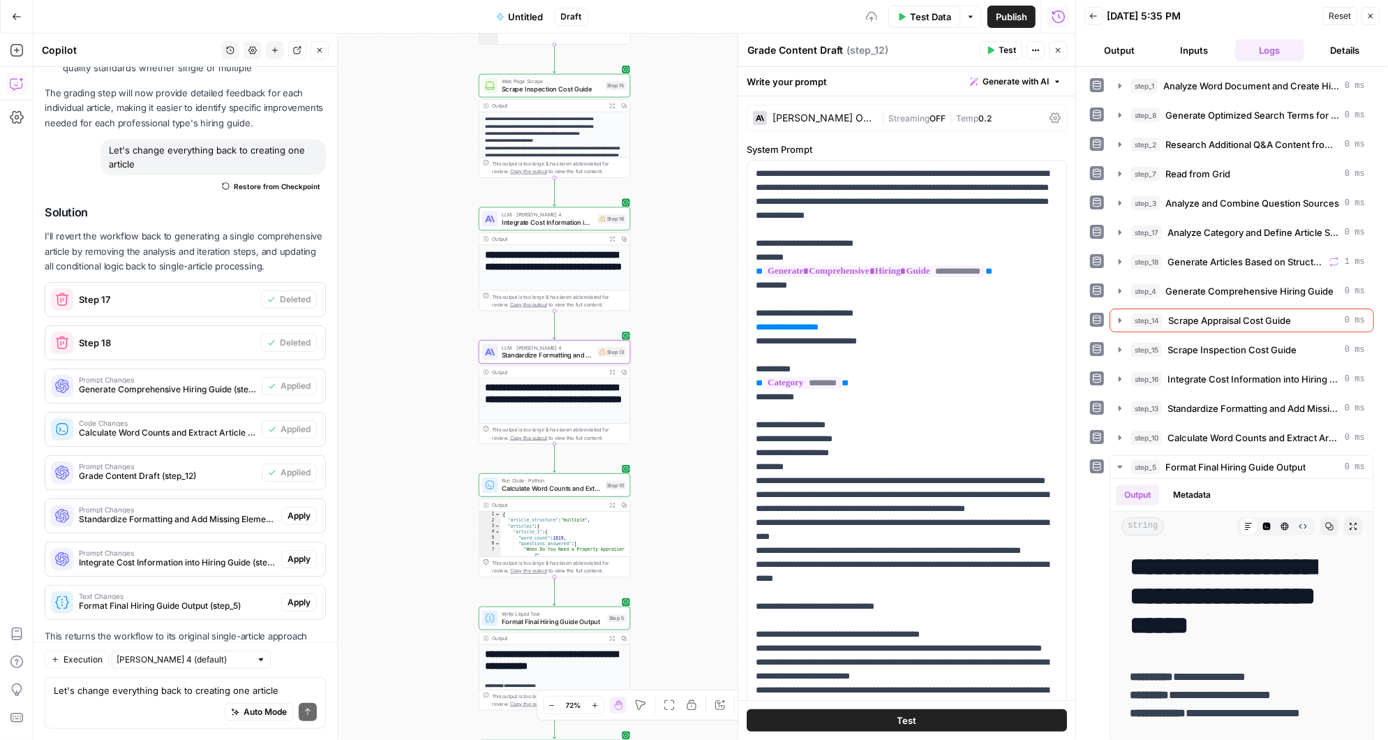
click at [300, 510] on span "Apply" at bounding box center [299, 516] width 23 height 13
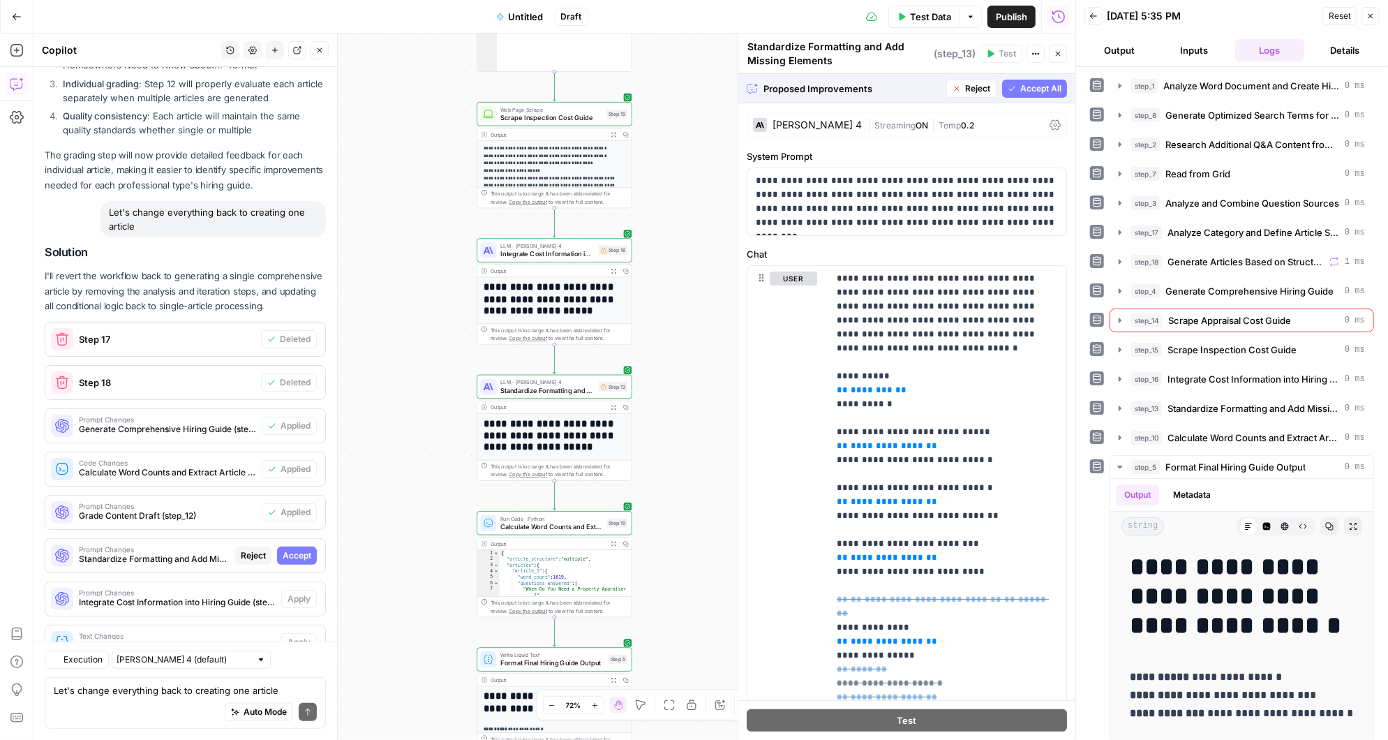
scroll to position [8836, 0]
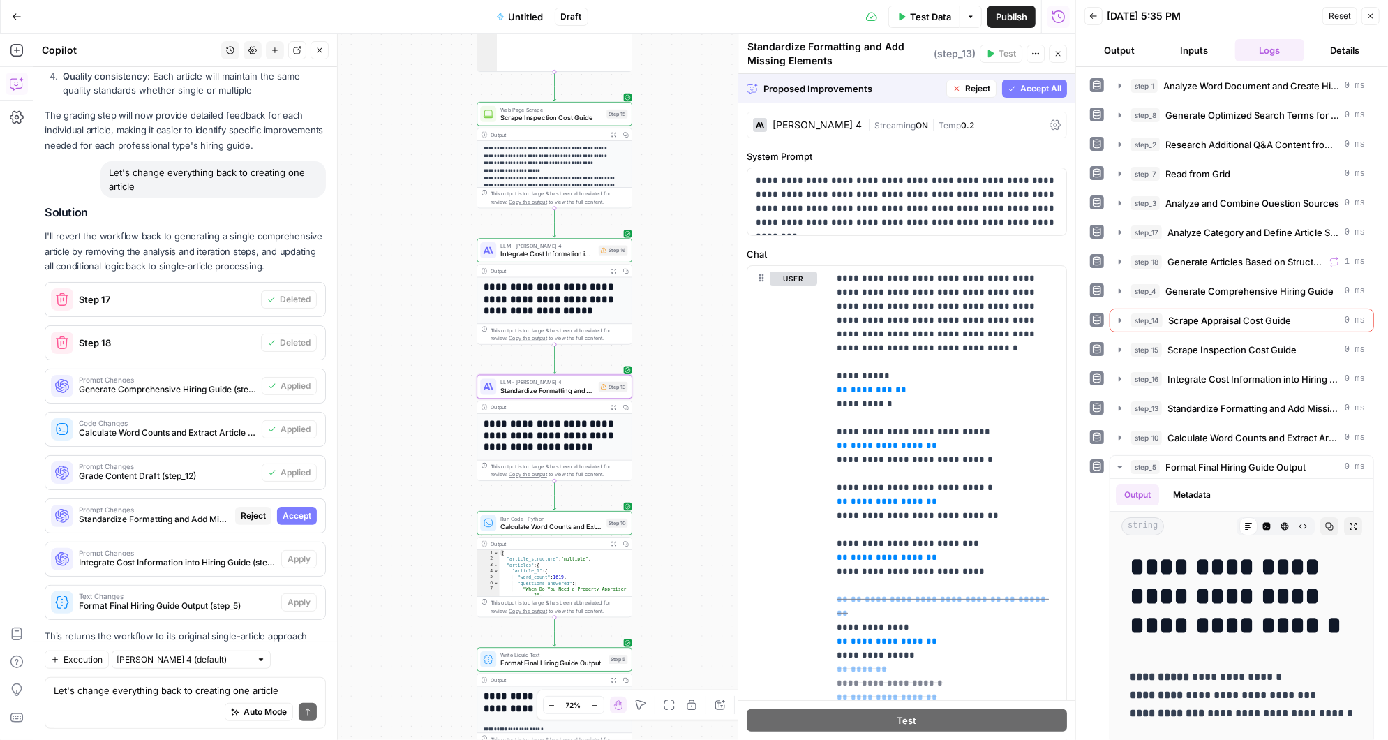
click at [309, 510] on span "Accept" at bounding box center [297, 516] width 29 height 13
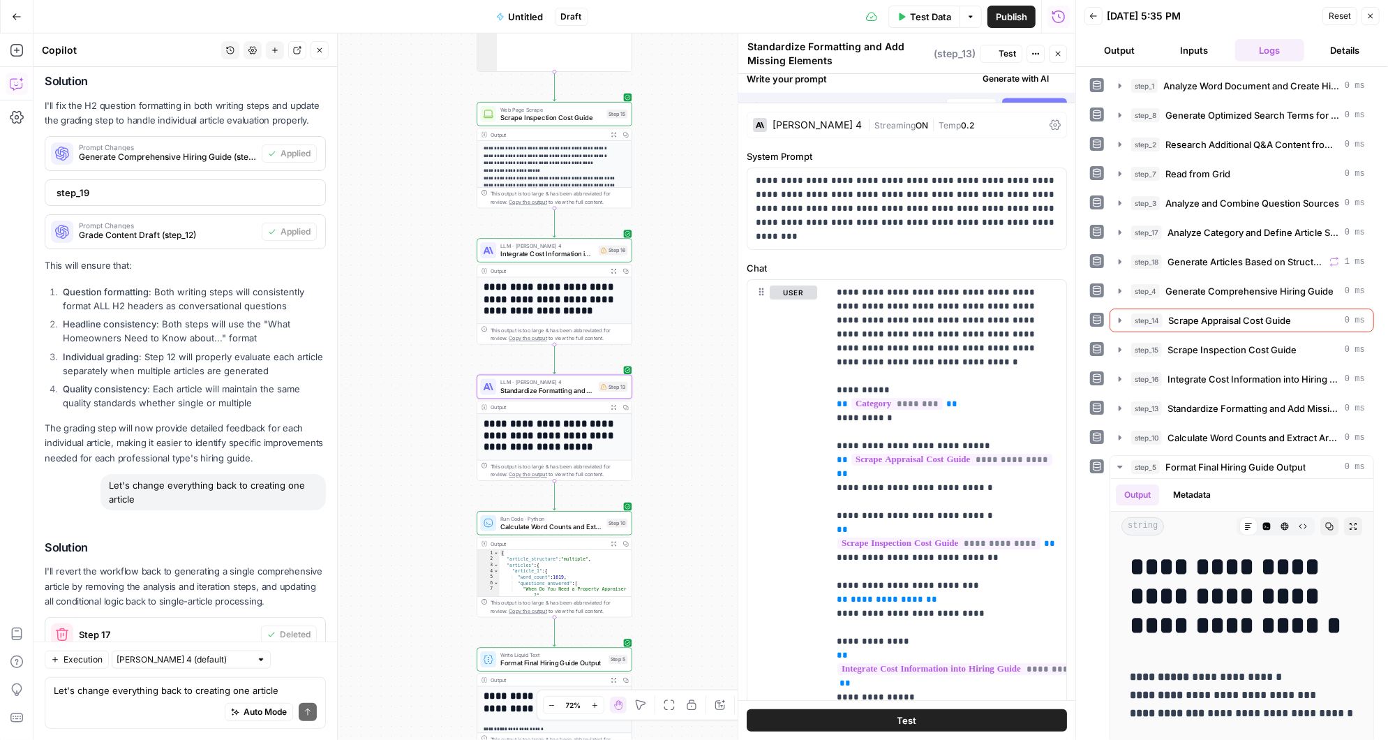
scroll to position [9171, 0]
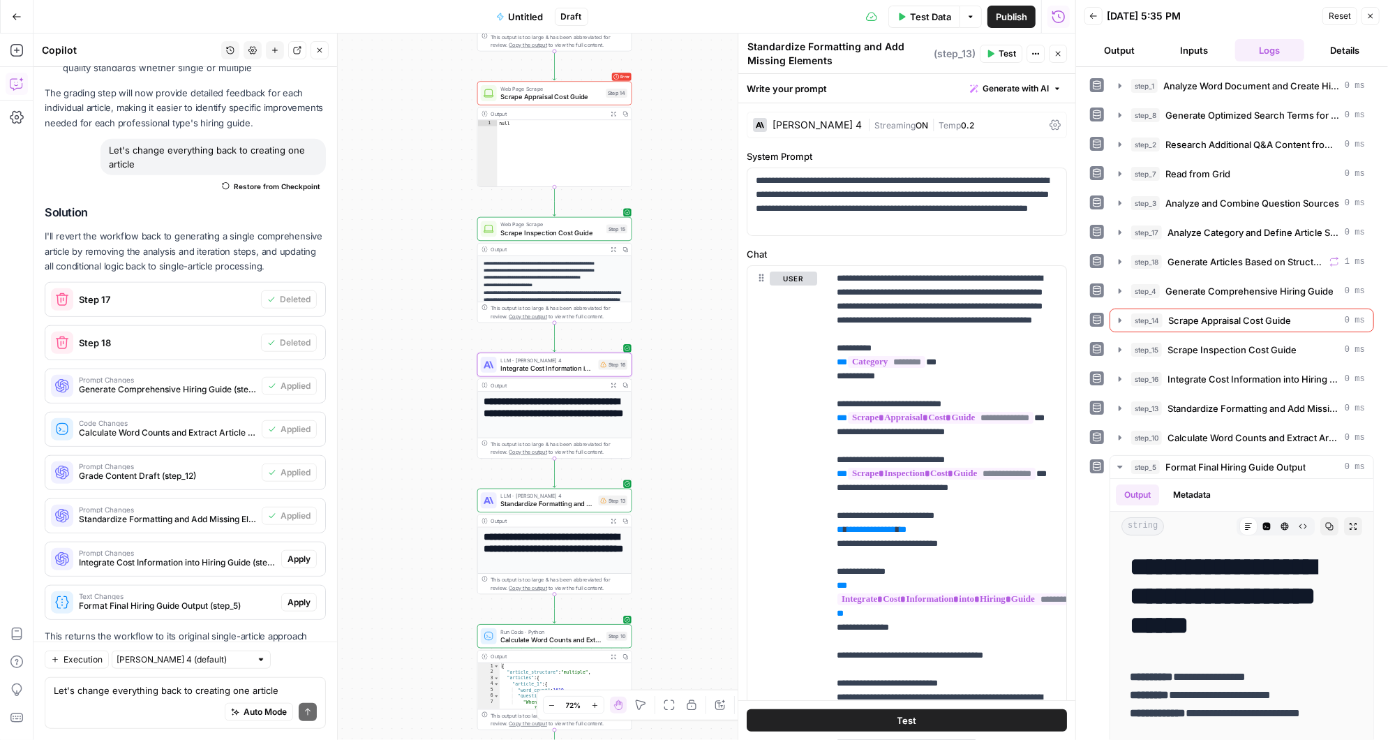
click at [299, 553] on span "Apply" at bounding box center [299, 559] width 23 height 13
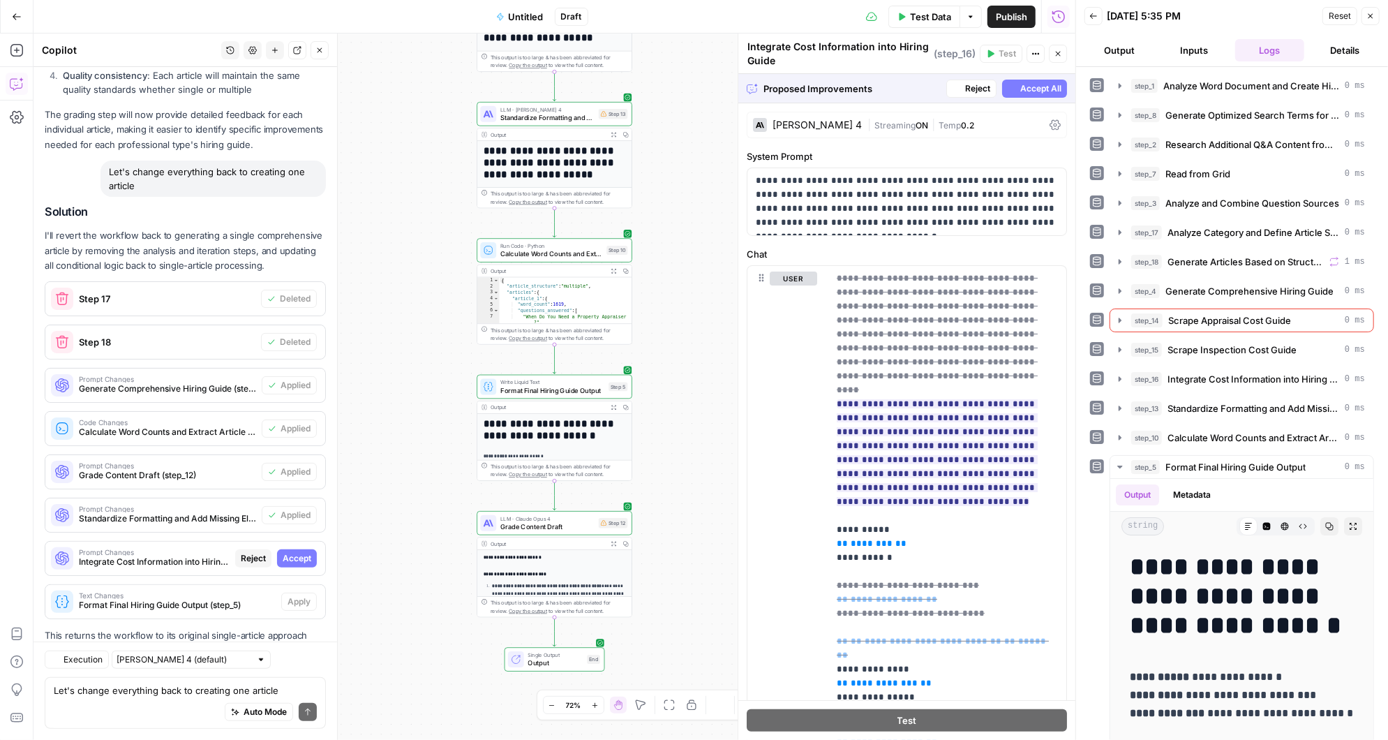
scroll to position [8836, 0]
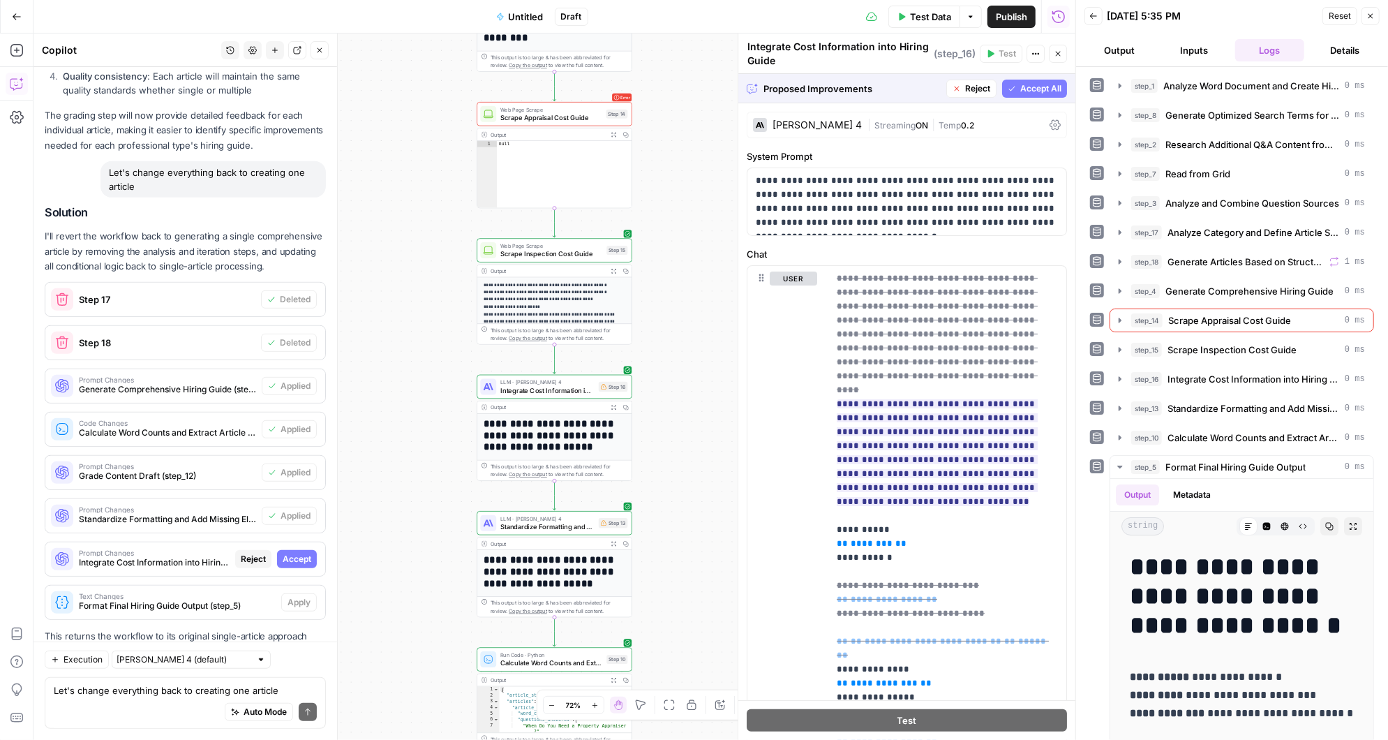
click at [1026, 90] on span "Accept All" at bounding box center [1040, 88] width 41 height 13
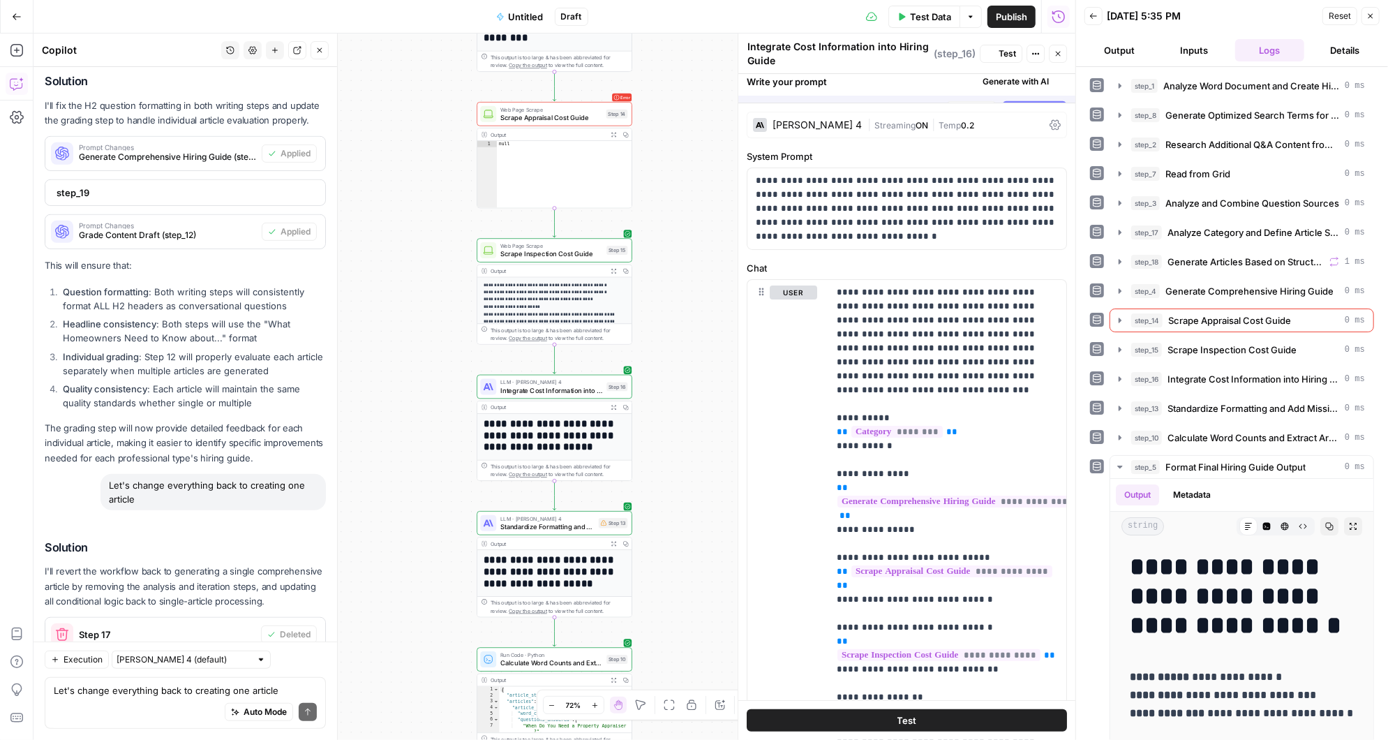
scroll to position [9171, 0]
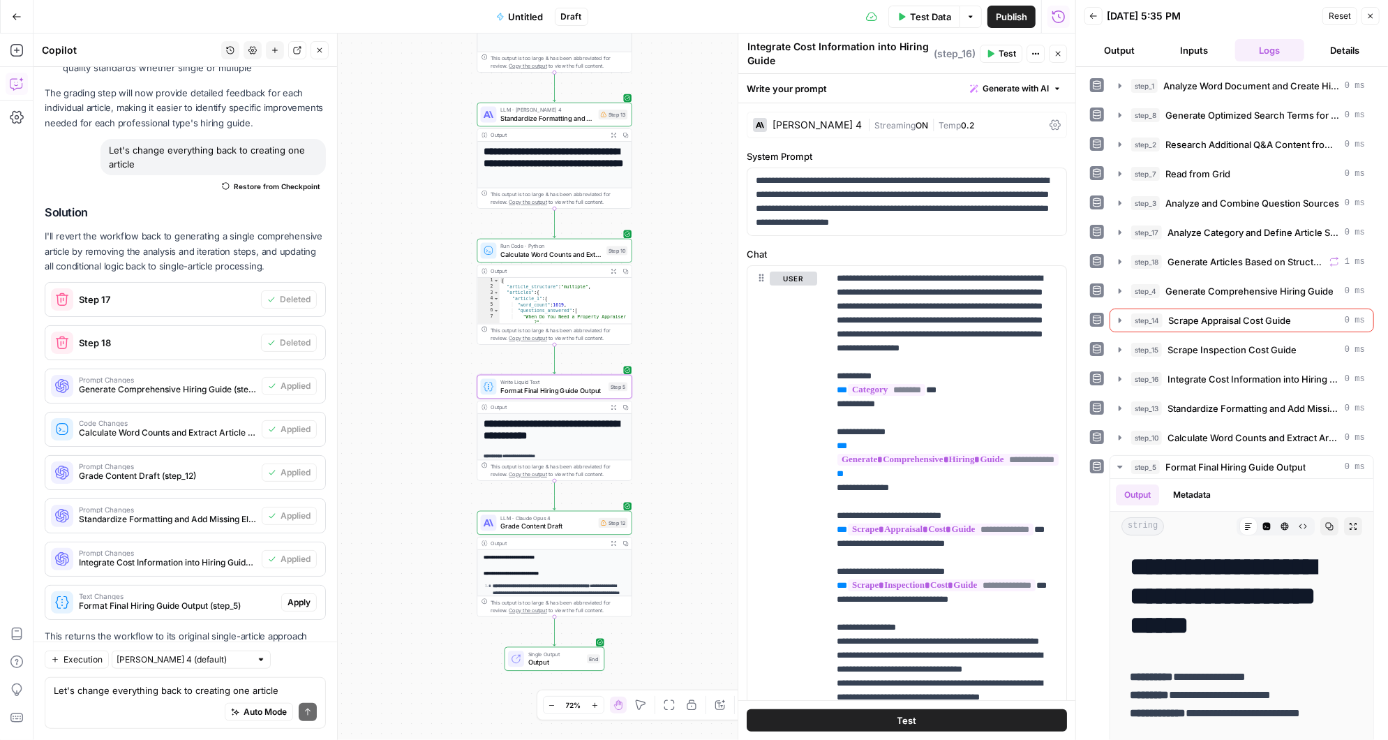
click at [302, 596] on span "Apply" at bounding box center [299, 602] width 23 height 13
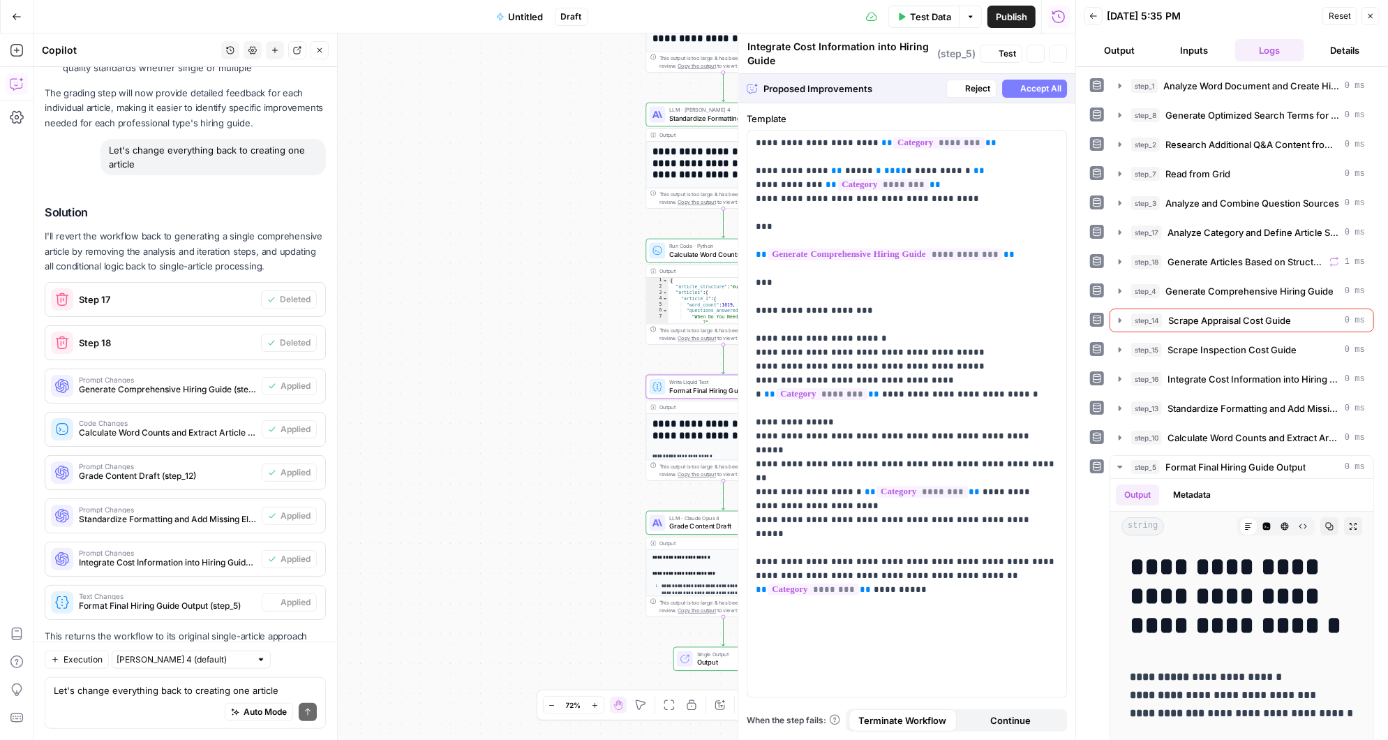
type textarea "Format Final Hiring Guide Output"
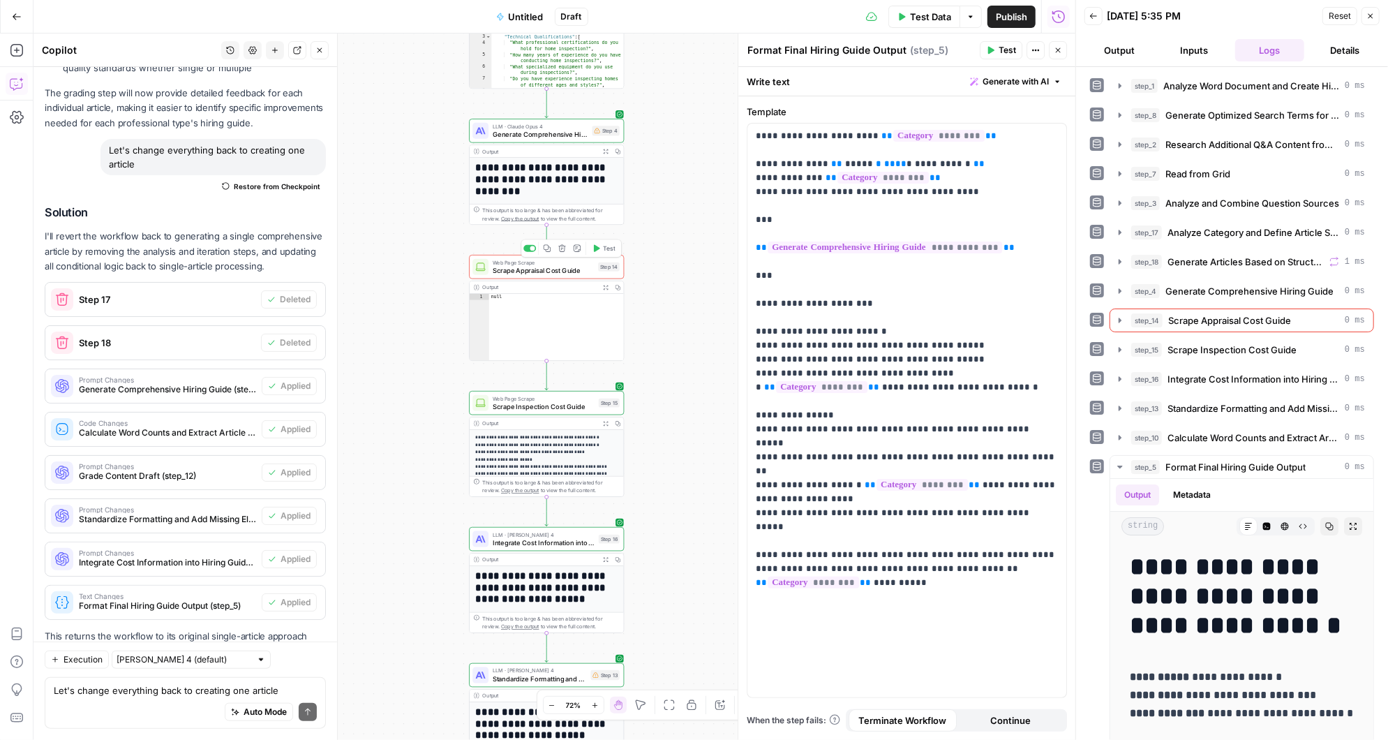
click at [550, 268] on span "Scrape Appraisal Cost Guide" at bounding box center [544, 270] width 102 height 10
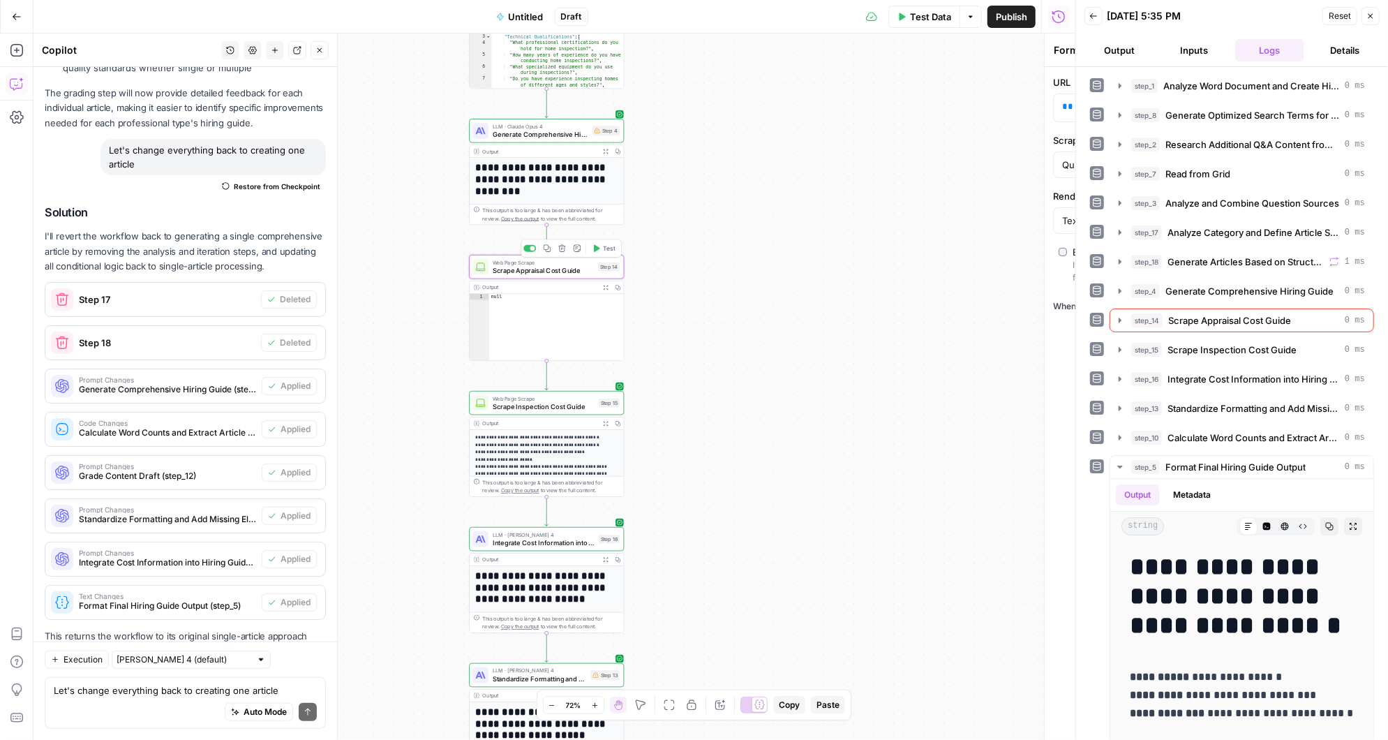
type textarea "Scrape Appraisal Cost Guide"
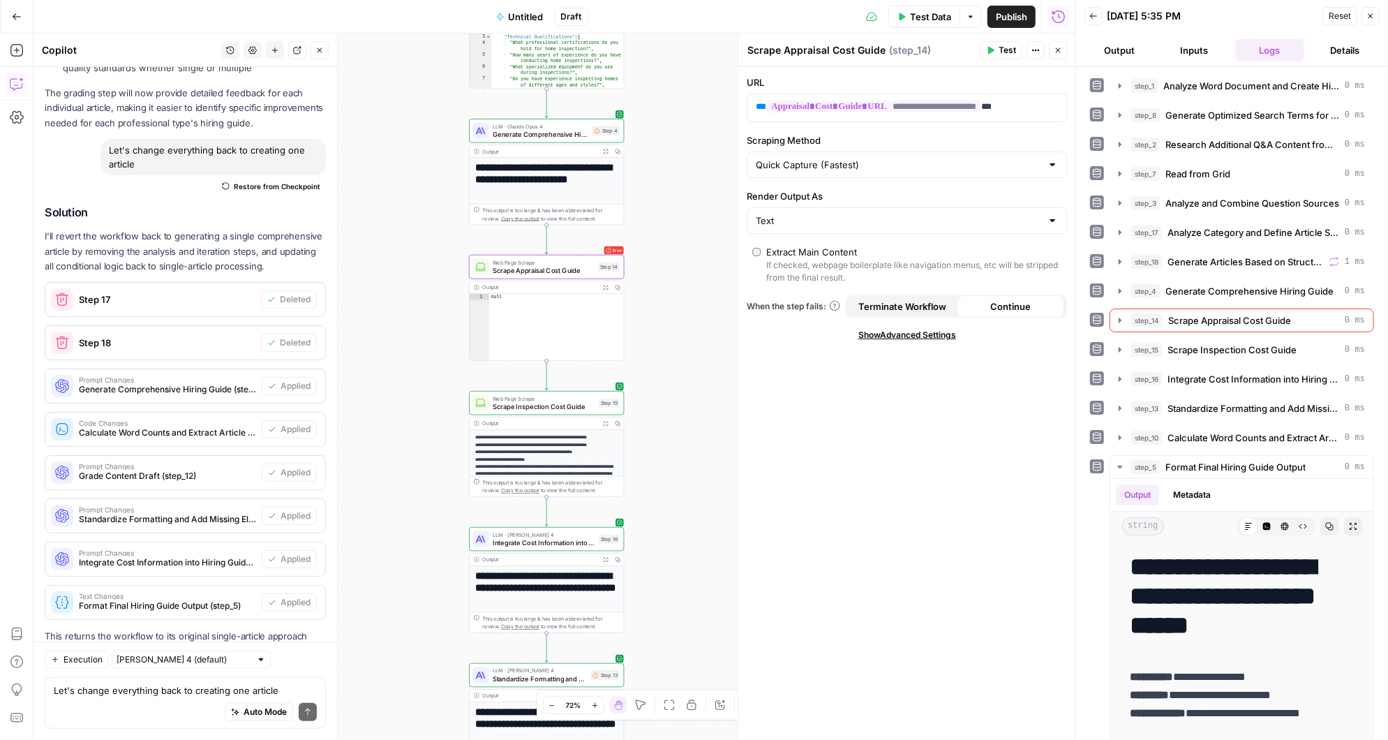
click at [1180, 52] on button "Inputs" at bounding box center [1195, 50] width 70 height 22
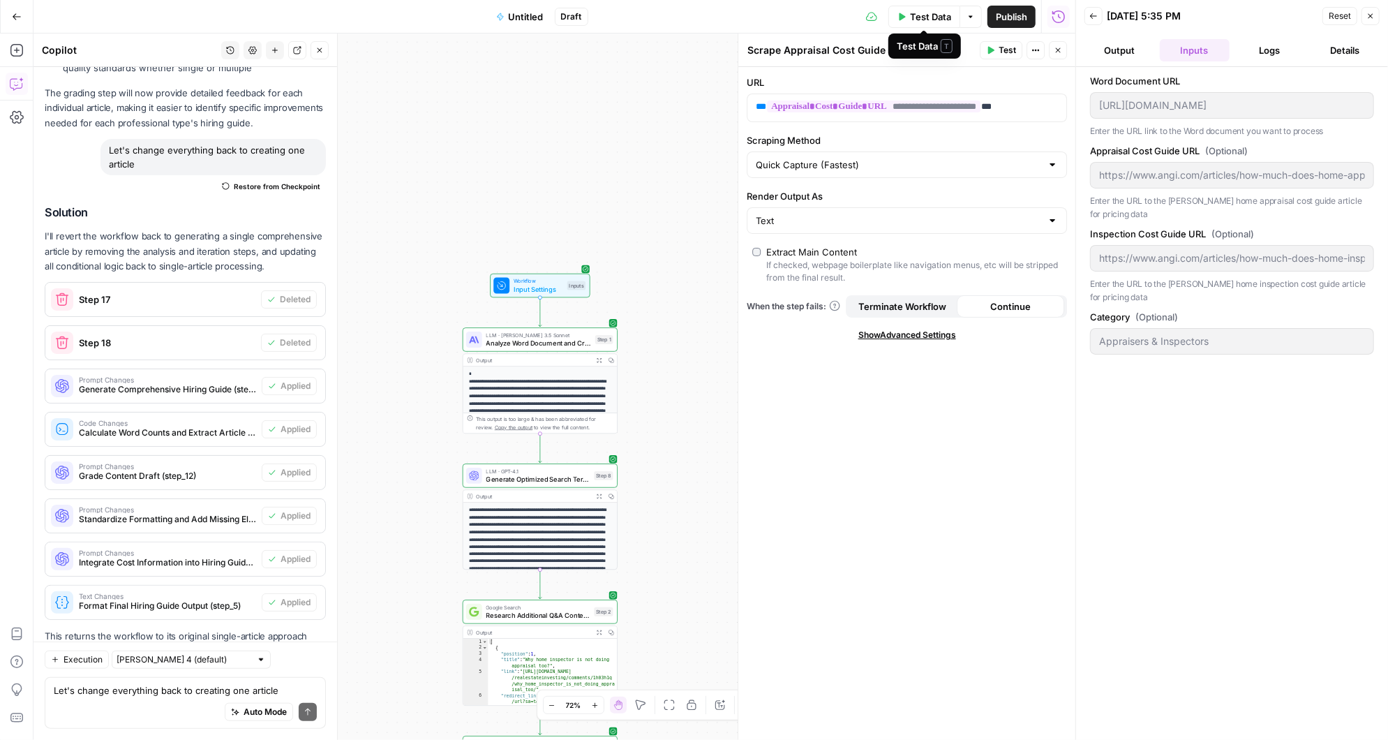
click at [923, 13] on span "Test Data" at bounding box center [930, 17] width 41 height 14
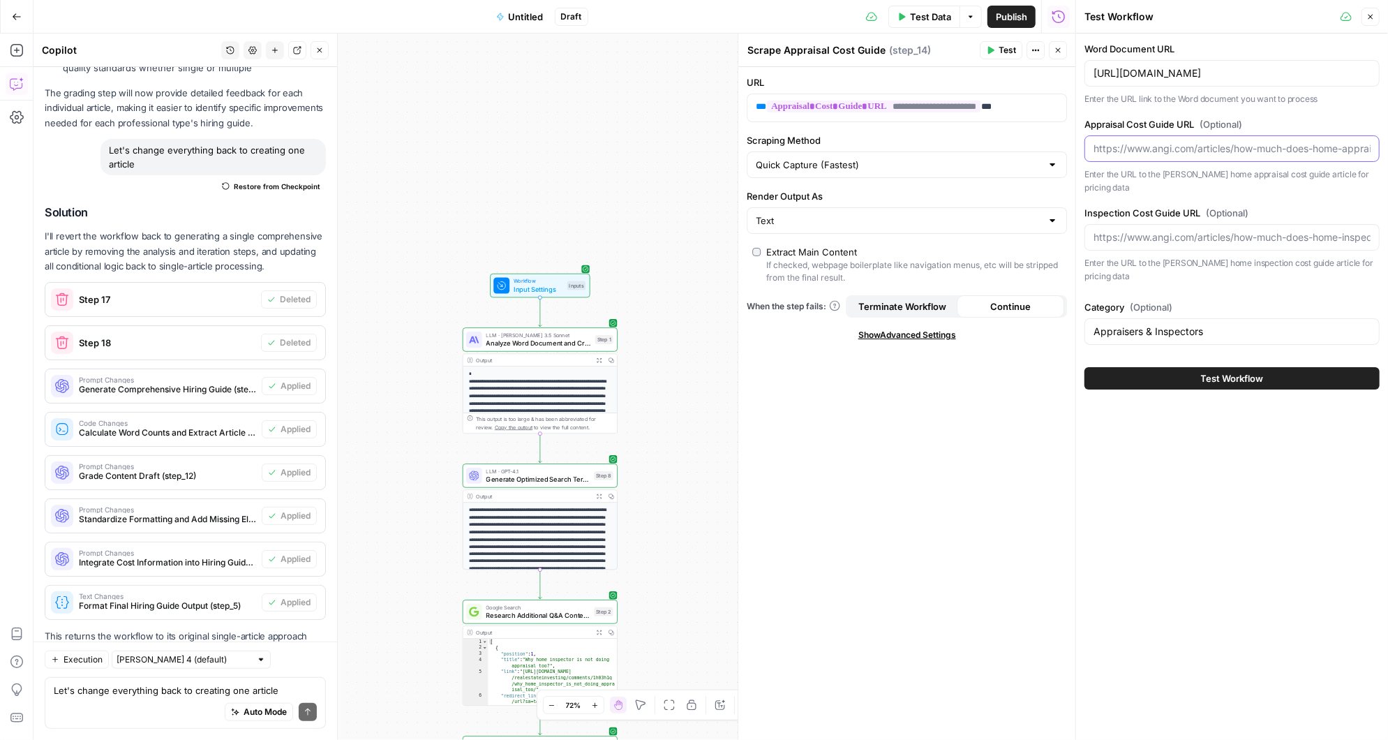
click at [1163, 149] on input "Appraisal Cost Guide URL (Optional)" at bounding box center [1232, 149] width 277 height 14
click at [1131, 142] on input "Appraisal Cost Guide URL (Optional)" at bounding box center [1232, 149] width 277 height 14
click at [1122, 150] on input "Appraisal Cost Guide URL (Optional)" at bounding box center [1232, 149] width 277 height 14
click at [1172, 367] on button "Test Workflow" at bounding box center [1232, 378] width 295 height 22
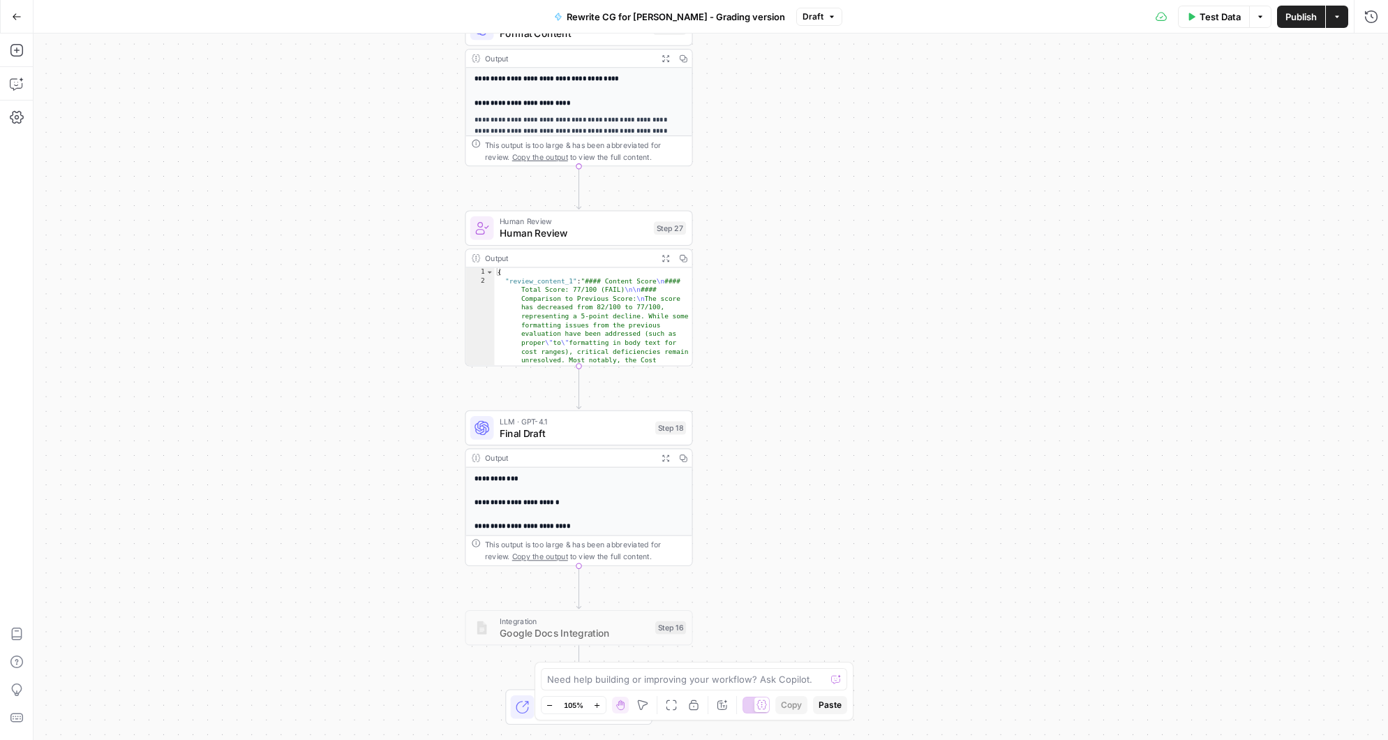
click at [309, 93] on div "Workflow Input Settings Inputs Google Search Google Search Step 13 Output Expan…" at bounding box center [711, 387] width 1355 height 706
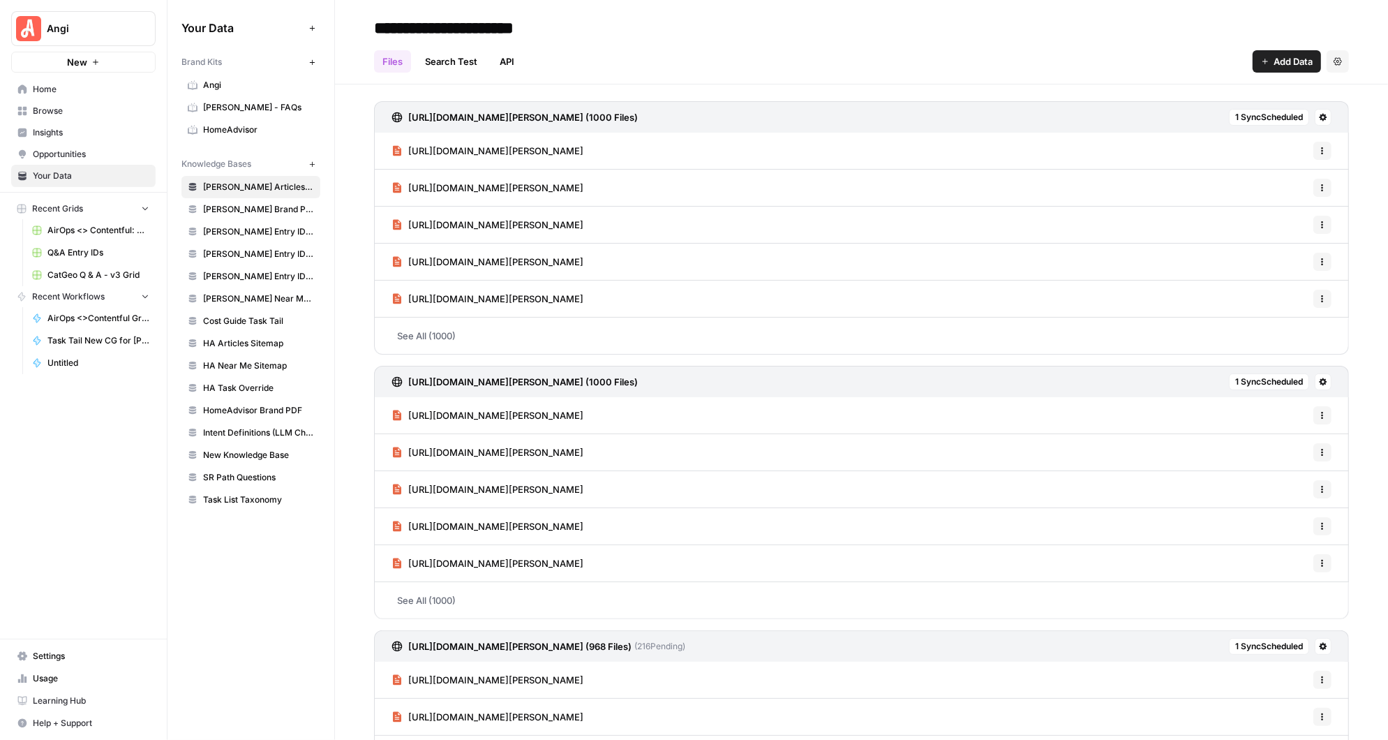
click at [62, 109] on span "Browse" at bounding box center [91, 111] width 117 height 13
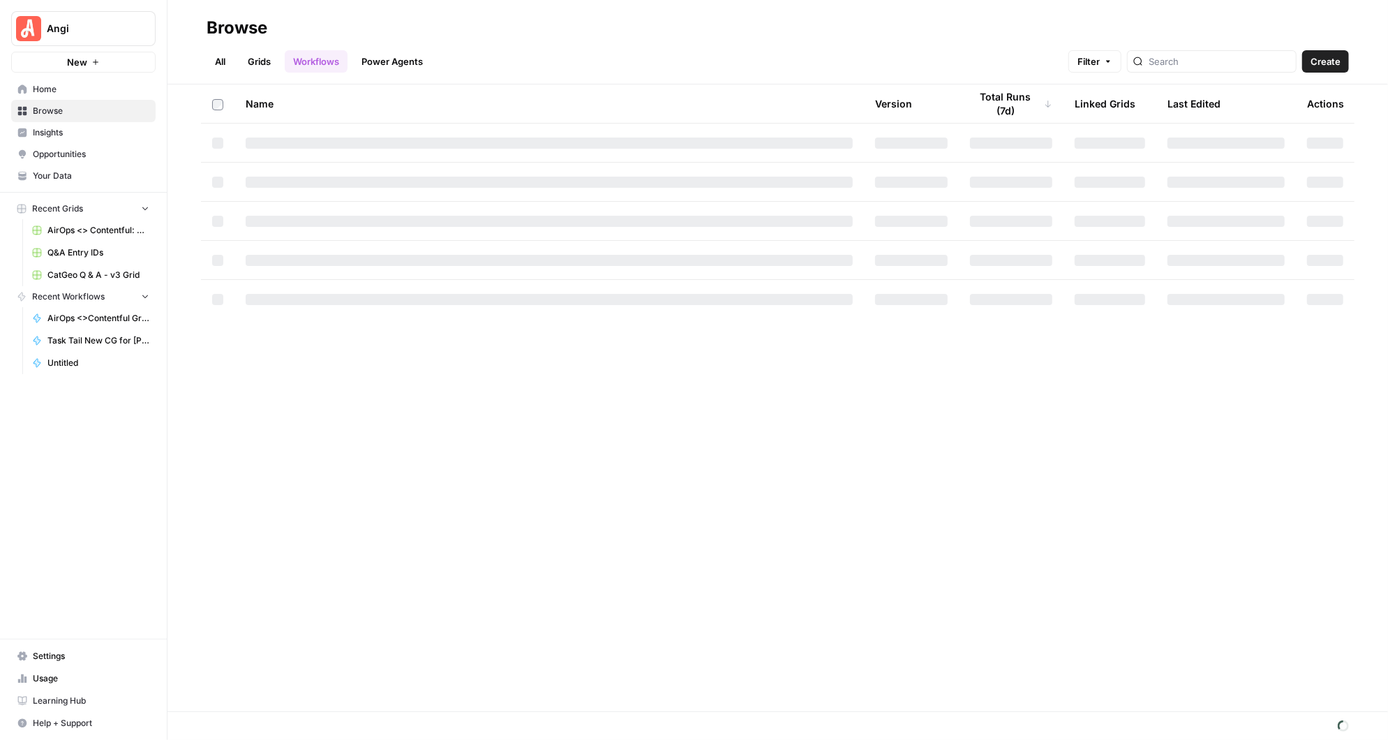
click at [265, 63] on link "Grids" at bounding box center [259, 61] width 40 height 22
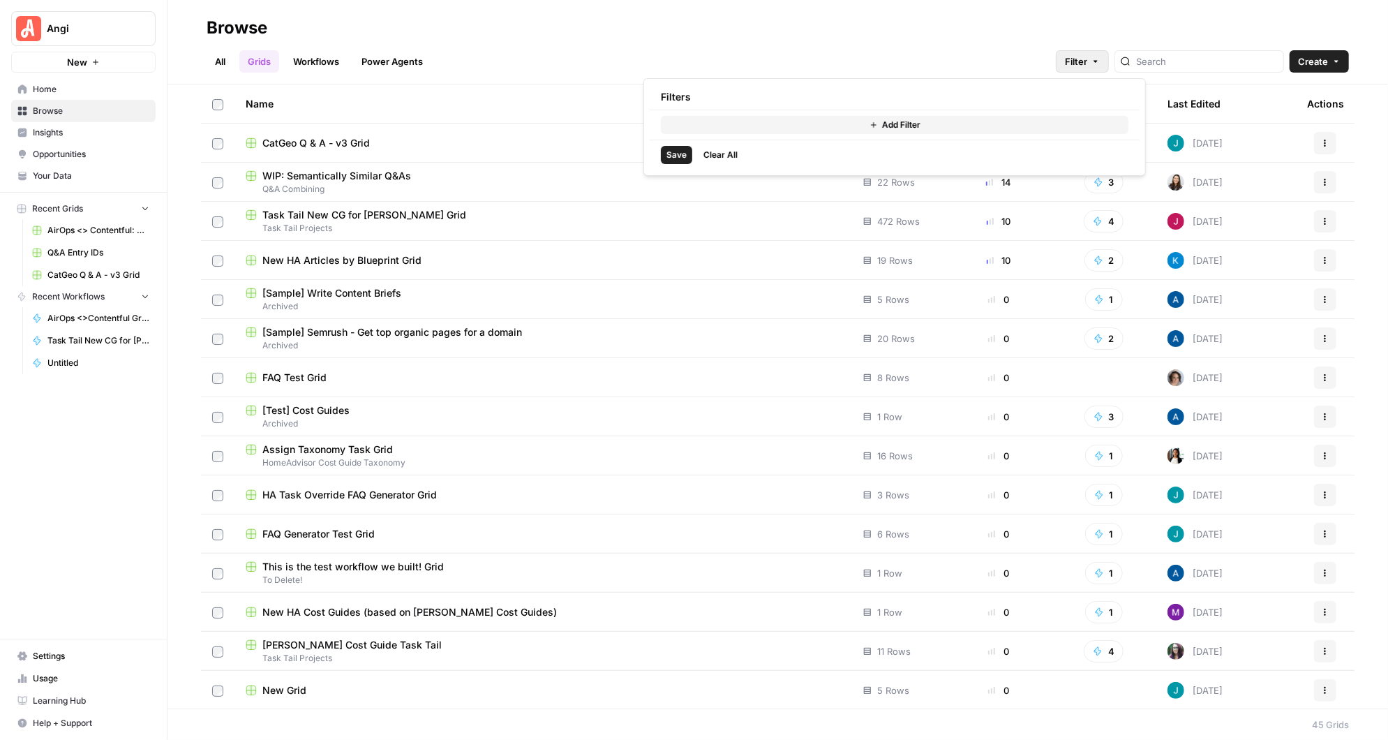
click at [1100, 60] on icon "button" at bounding box center [1096, 61] width 8 height 8
click at [933, 119] on button "Add Filter" at bounding box center [895, 125] width 468 height 18
click at [778, 124] on input "text" at bounding box center [725, 127] width 117 height 14
click at [747, 242] on span "Last Edited By" at bounding box center [738, 237] width 101 height 14
type input "Last Edited By"
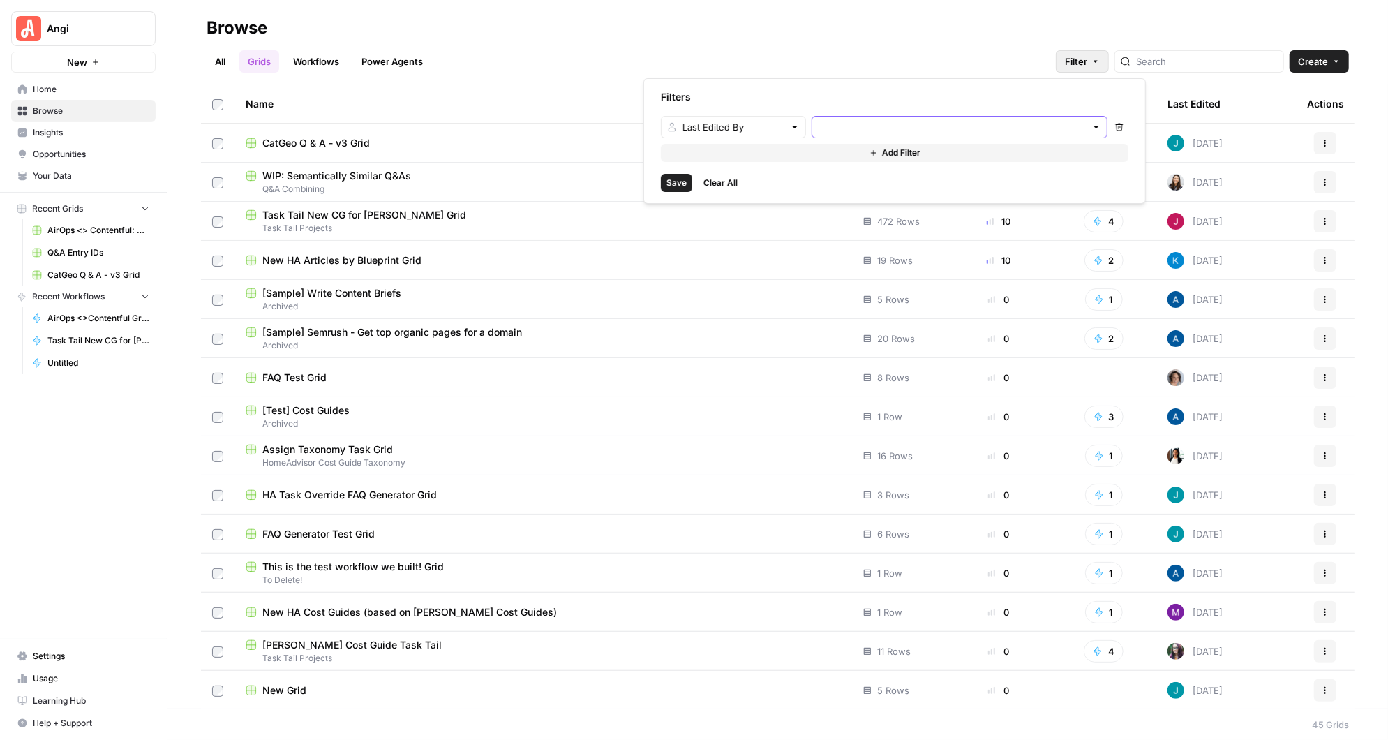
click at [923, 127] on input "text" at bounding box center [952, 127] width 268 height 14
click at [908, 179] on span "Ryan Maurer" at bounding box center [968, 180] width 244 height 14
type input "Ryan Maurer"
click at [899, 46] on div "All Grids Workflows Power Agents Filter Create" at bounding box center [778, 56] width 1143 height 34
click at [1087, 61] on span "Filter" at bounding box center [1076, 61] width 22 height 14
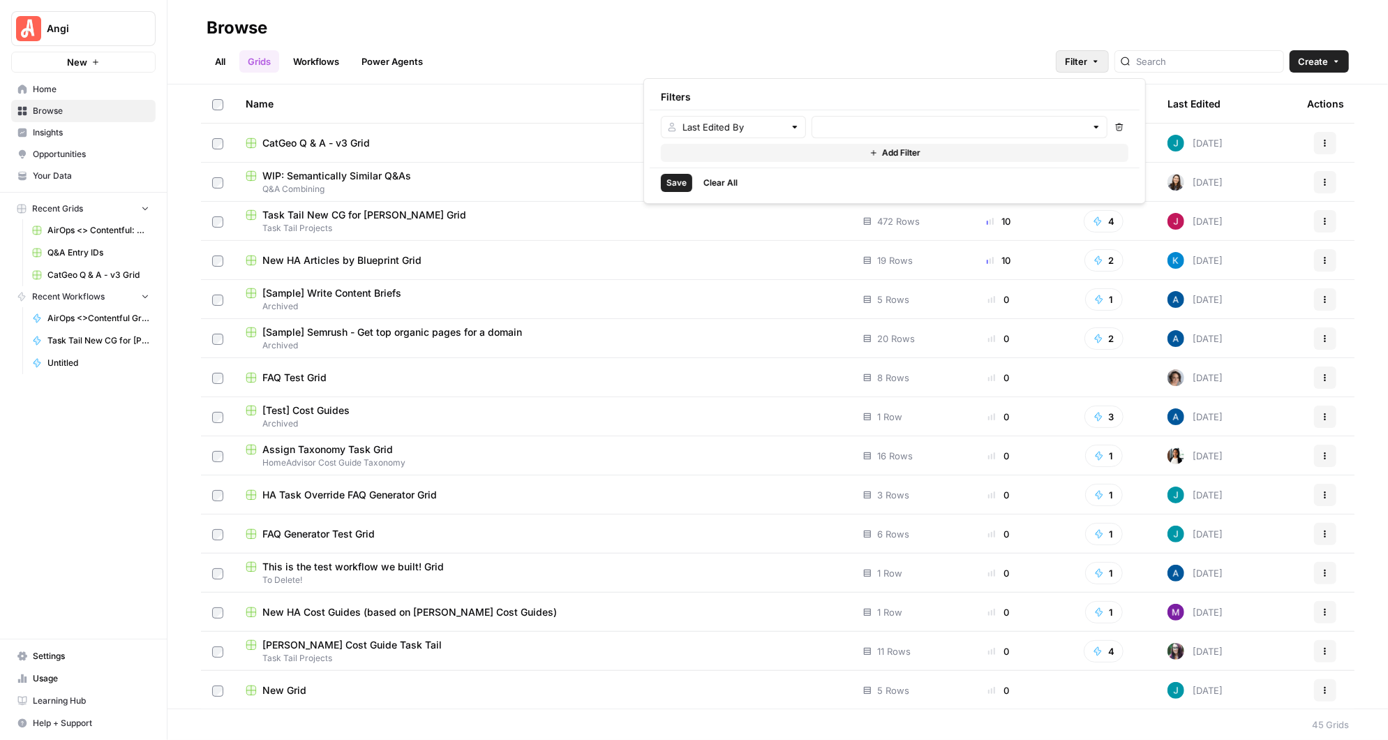
type input "Ryan Maurer"
click at [676, 184] on span "Save" at bounding box center [677, 185] width 20 height 13
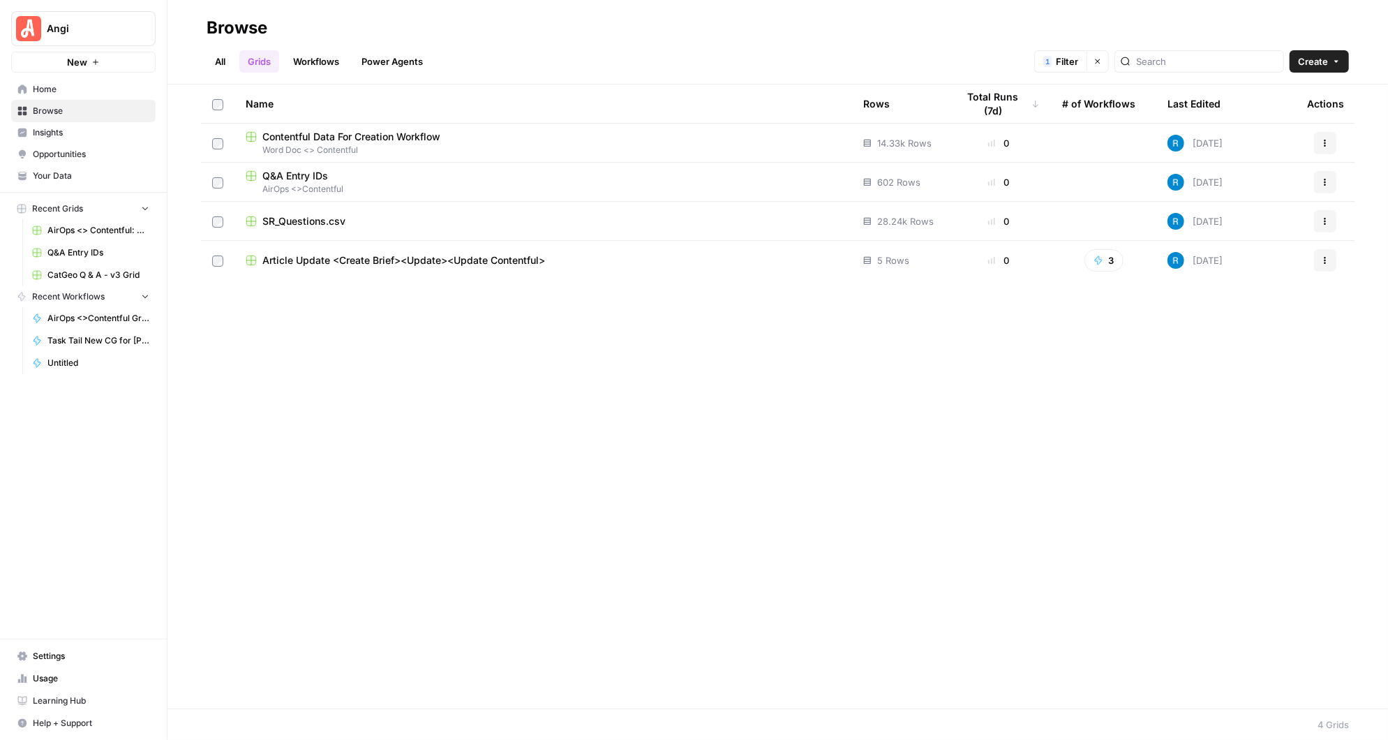
click at [1102, 61] on icon "button" at bounding box center [1098, 61] width 8 height 8
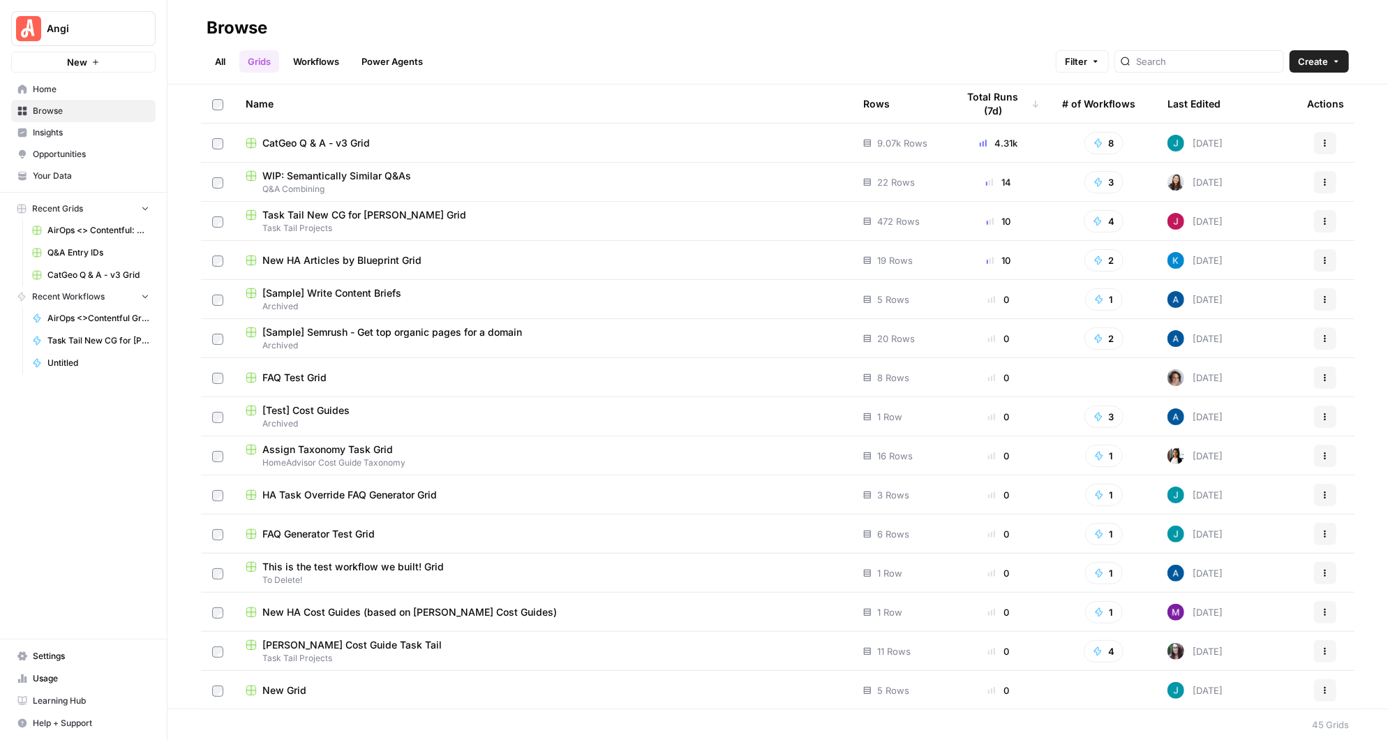
click at [220, 65] on link "All" at bounding box center [220, 61] width 27 height 22
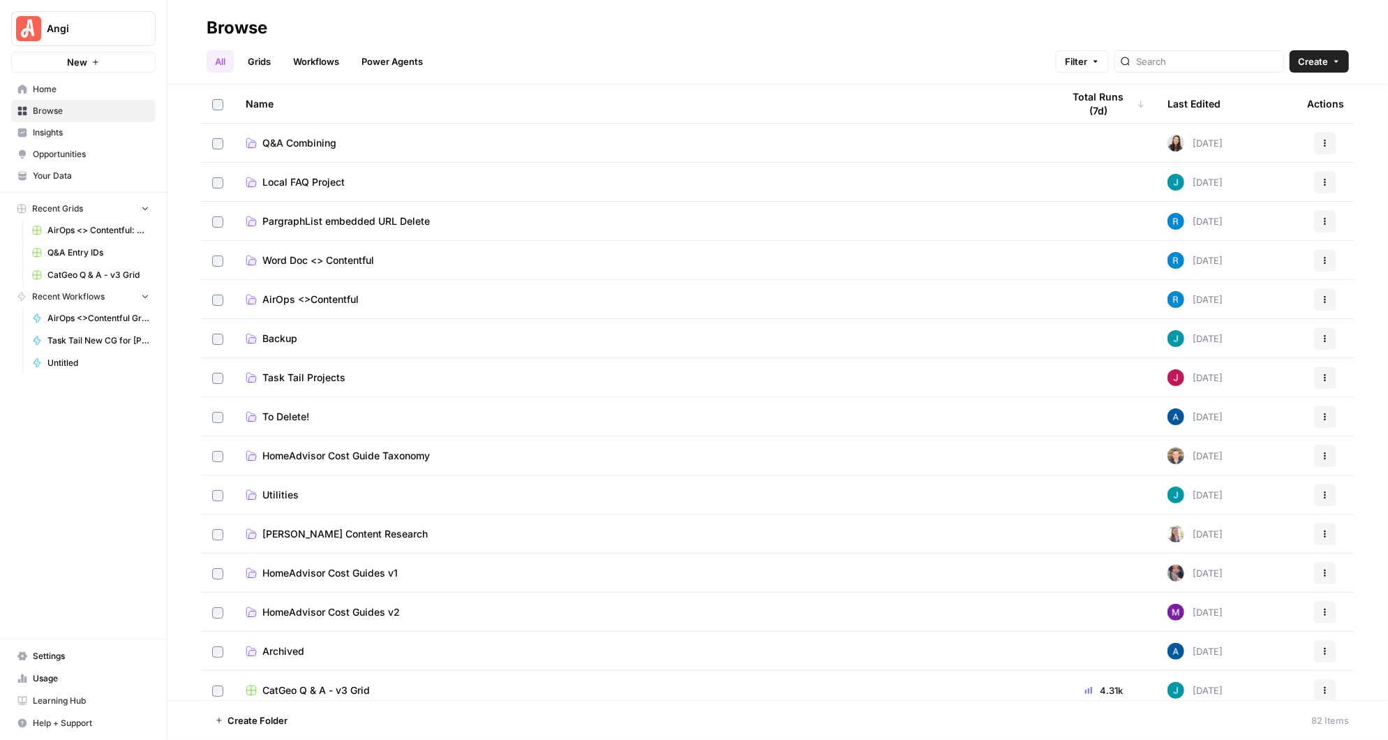
click at [334, 297] on span "AirOps <>Contentful" at bounding box center [310, 299] width 96 height 14
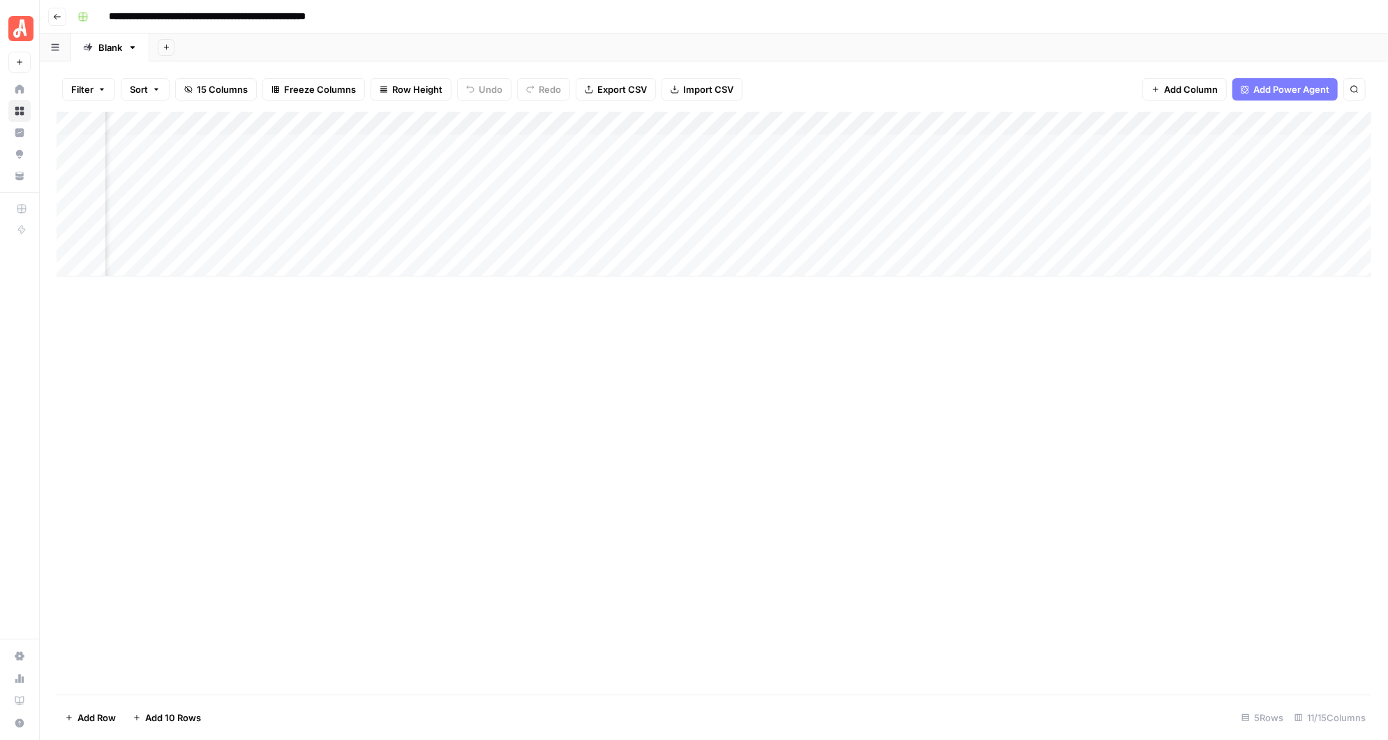
scroll to position [0, 329]
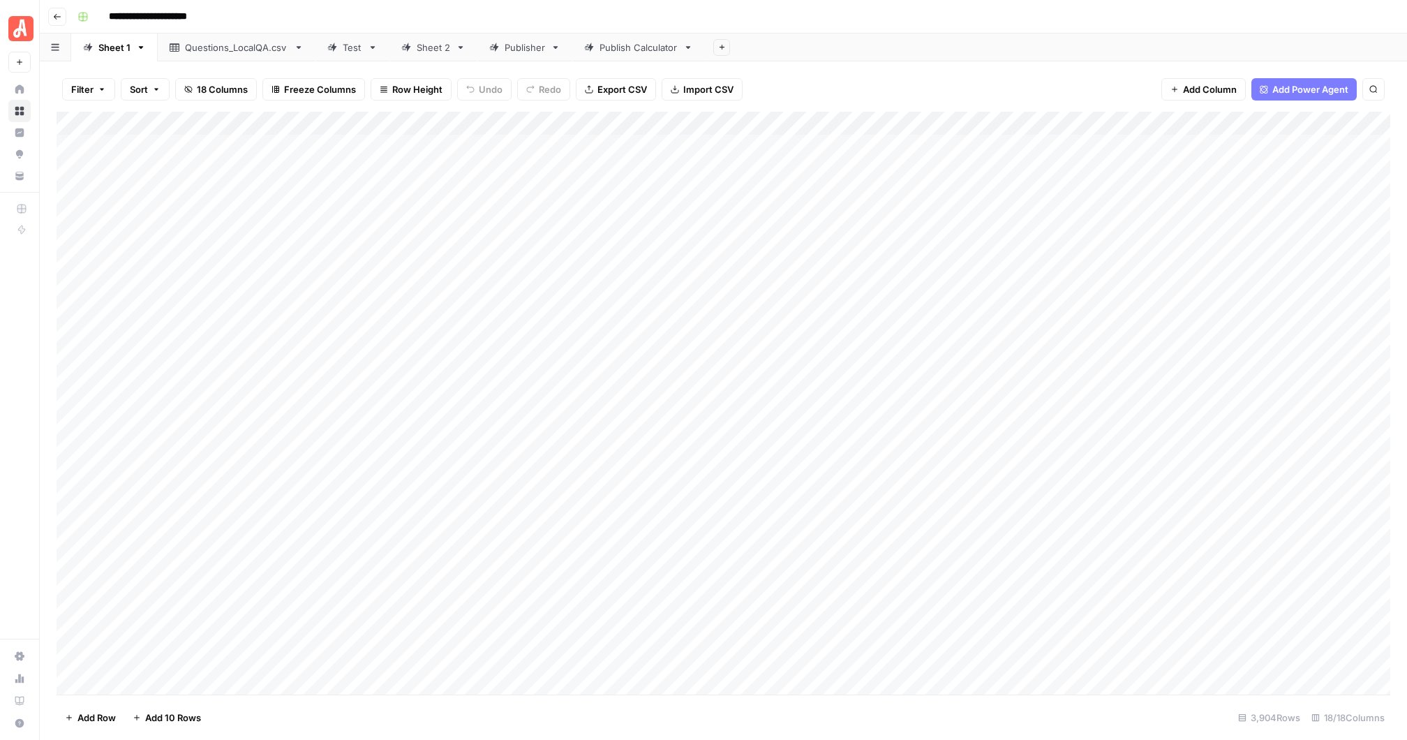
click at [425, 43] on div "Sheet 2" at bounding box center [434, 47] width 34 height 14
click at [1146, 150] on div "Add Column" at bounding box center [724, 403] width 1334 height 583
type textarea "*****"
click at [1137, 142] on div "Add Column" at bounding box center [724, 403] width 1334 height 583
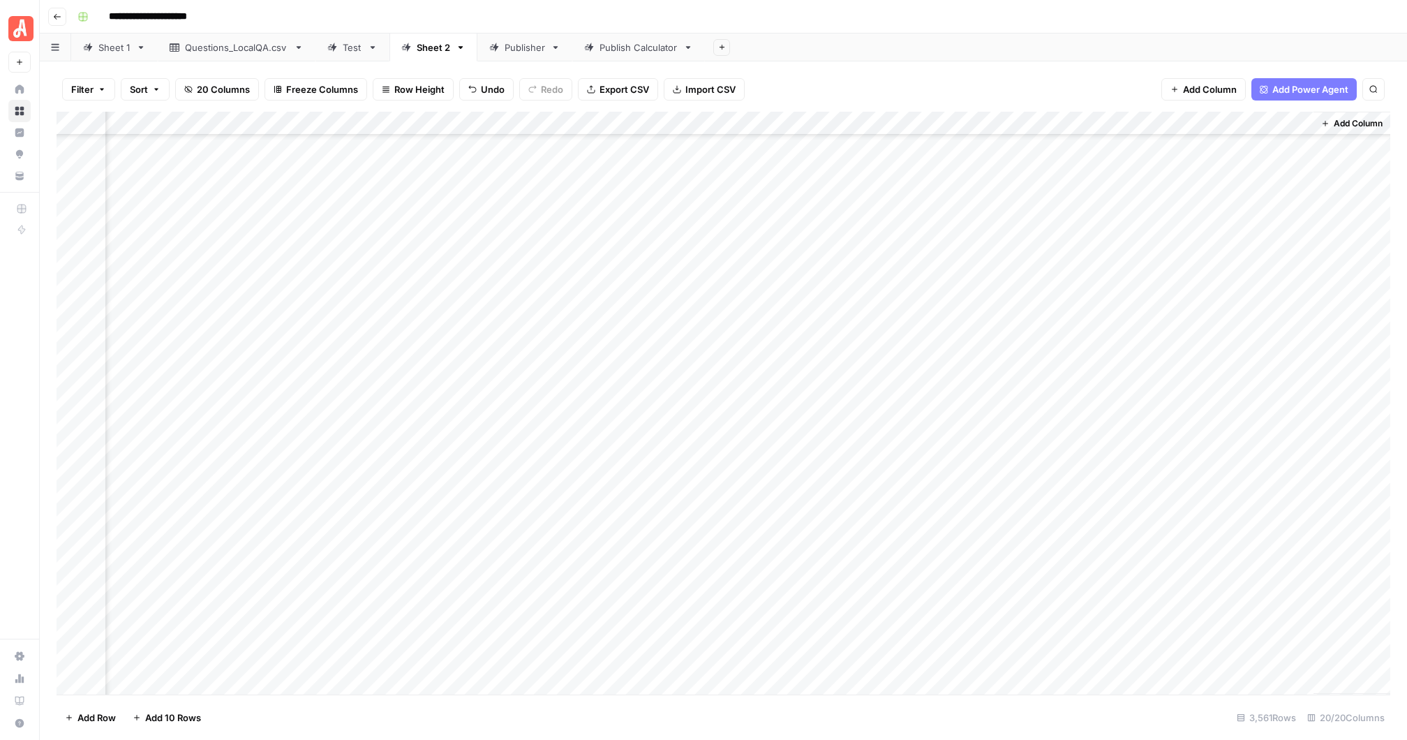
scroll to position [648, 1238]
drag, startPoint x: 1187, startPoint y: 155, endPoint x: 1178, endPoint y: 663, distance: 508.2
click at [1178, 663] on div "Add Column" at bounding box center [724, 403] width 1334 height 583
click at [1247, 344] on div "Add Column" at bounding box center [724, 403] width 1334 height 583
click at [635, 48] on div "Publish Calculator" at bounding box center [639, 47] width 78 height 14
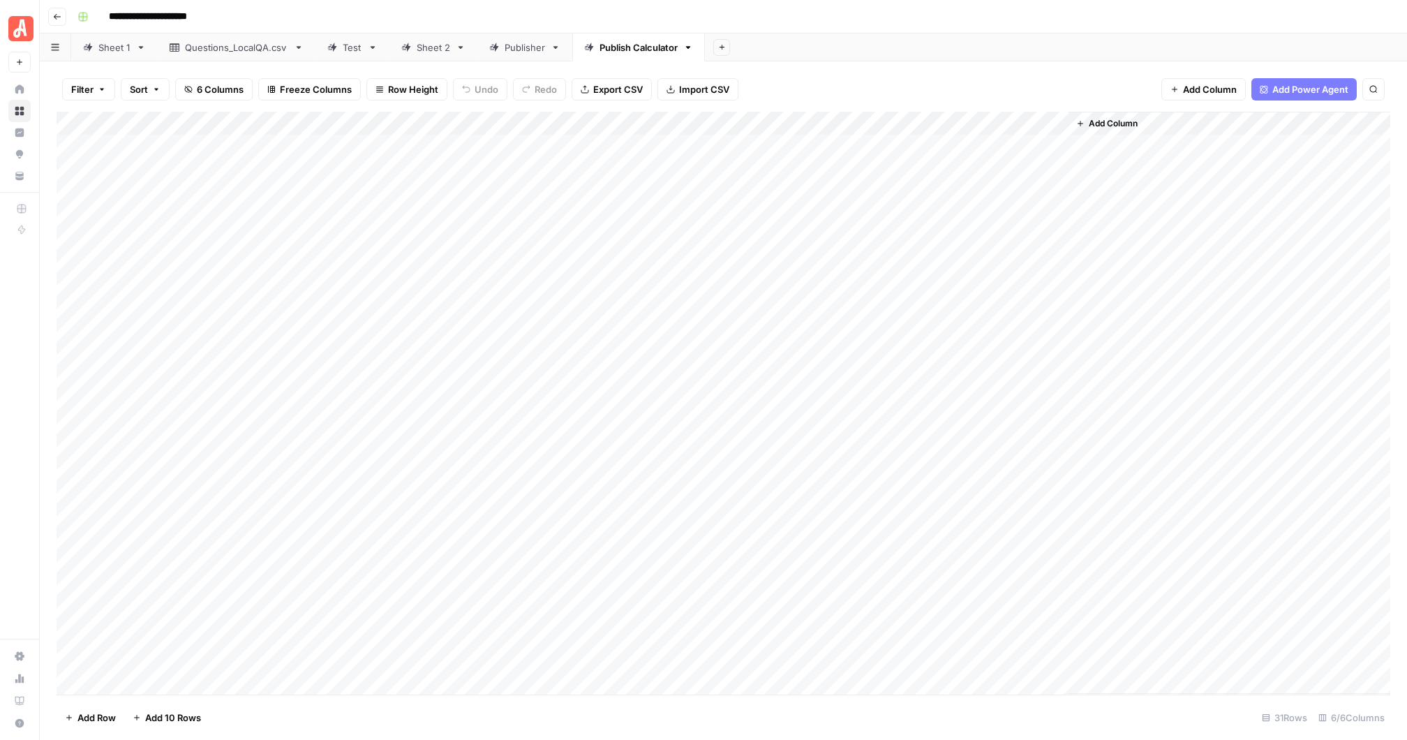
click at [512, 49] on div "Publisher" at bounding box center [525, 47] width 40 height 14
click at [626, 51] on div "Publish Calculator" at bounding box center [639, 47] width 78 height 14
click at [372, 193] on div "Add Column" at bounding box center [724, 403] width 1334 height 583
click at [523, 50] on div "Publisher" at bounding box center [525, 47] width 40 height 14
click at [979, 145] on div "Add Column" at bounding box center [724, 403] width 1334 height 583
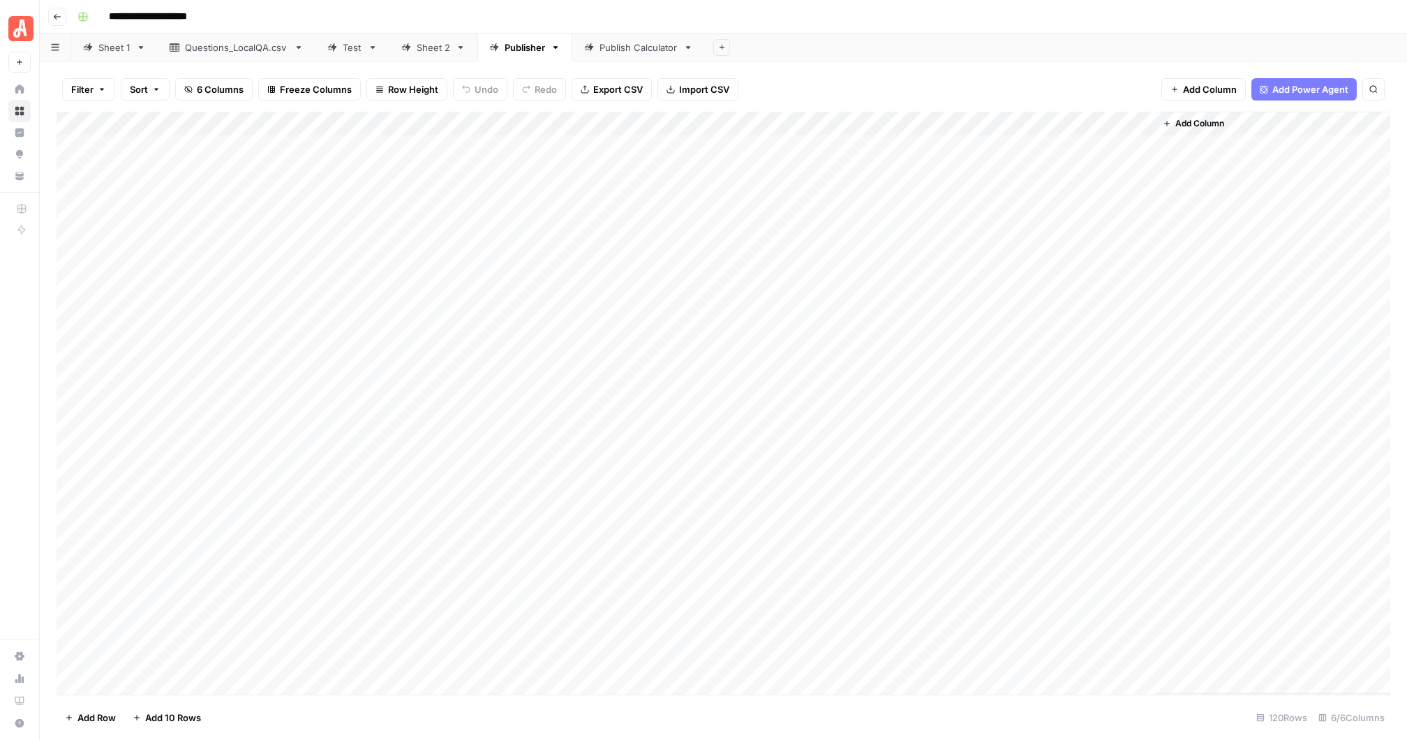
click at [1124, 120] on div "Add Column" at bounding box center [724, 403] width 1334 height 583
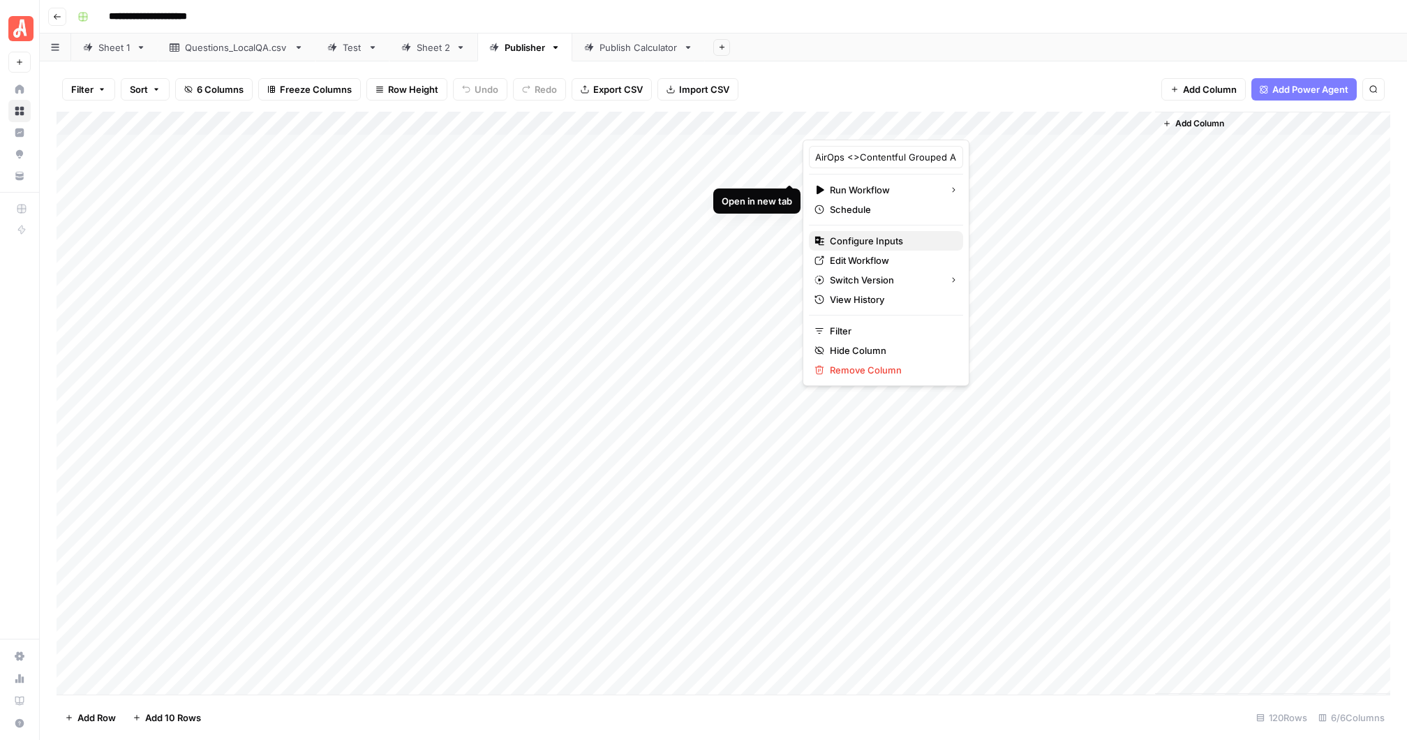
click at [893, 235] on span "Configure Inputs" at bounding box center [891, 241] width 122 height 14
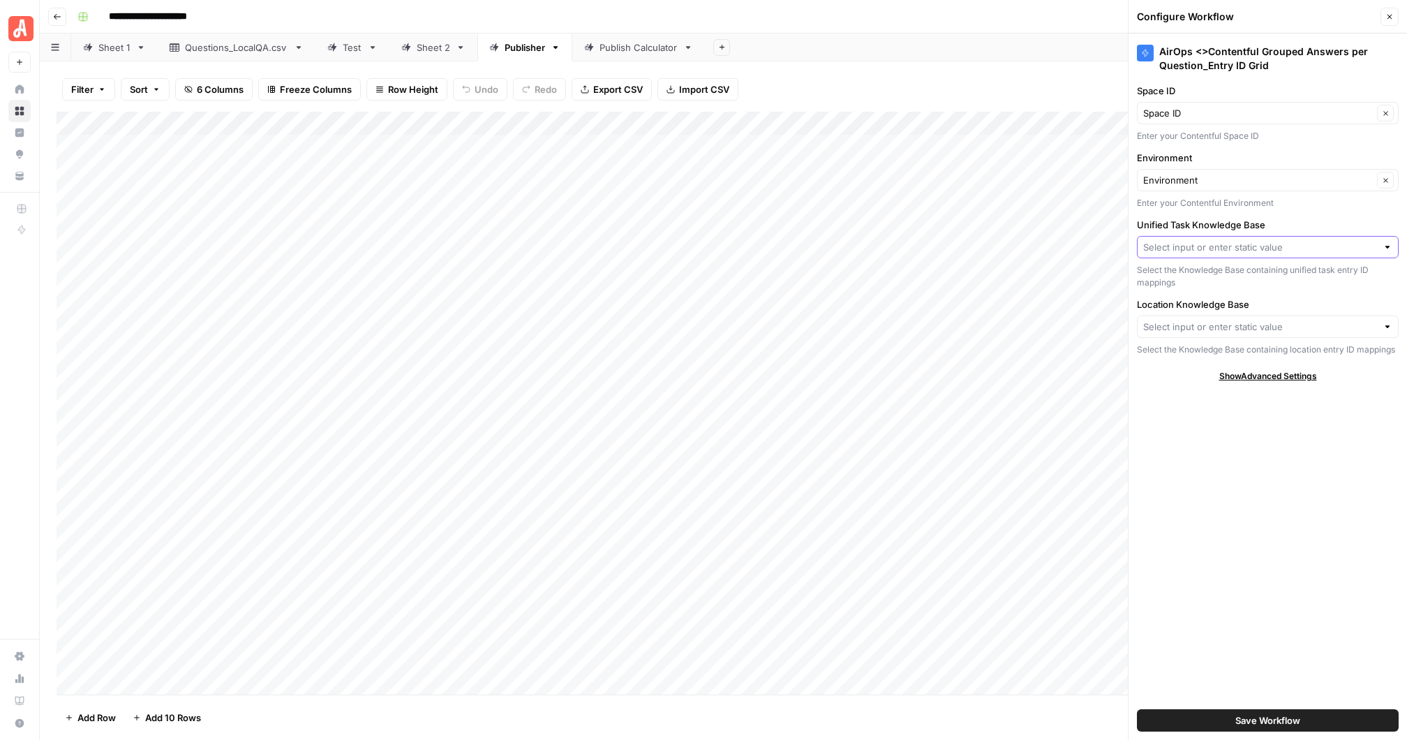
click at [1255, 240] on input "Unified Task Knowledge Base" at bounding box center [1260, 247] width 234 height 14
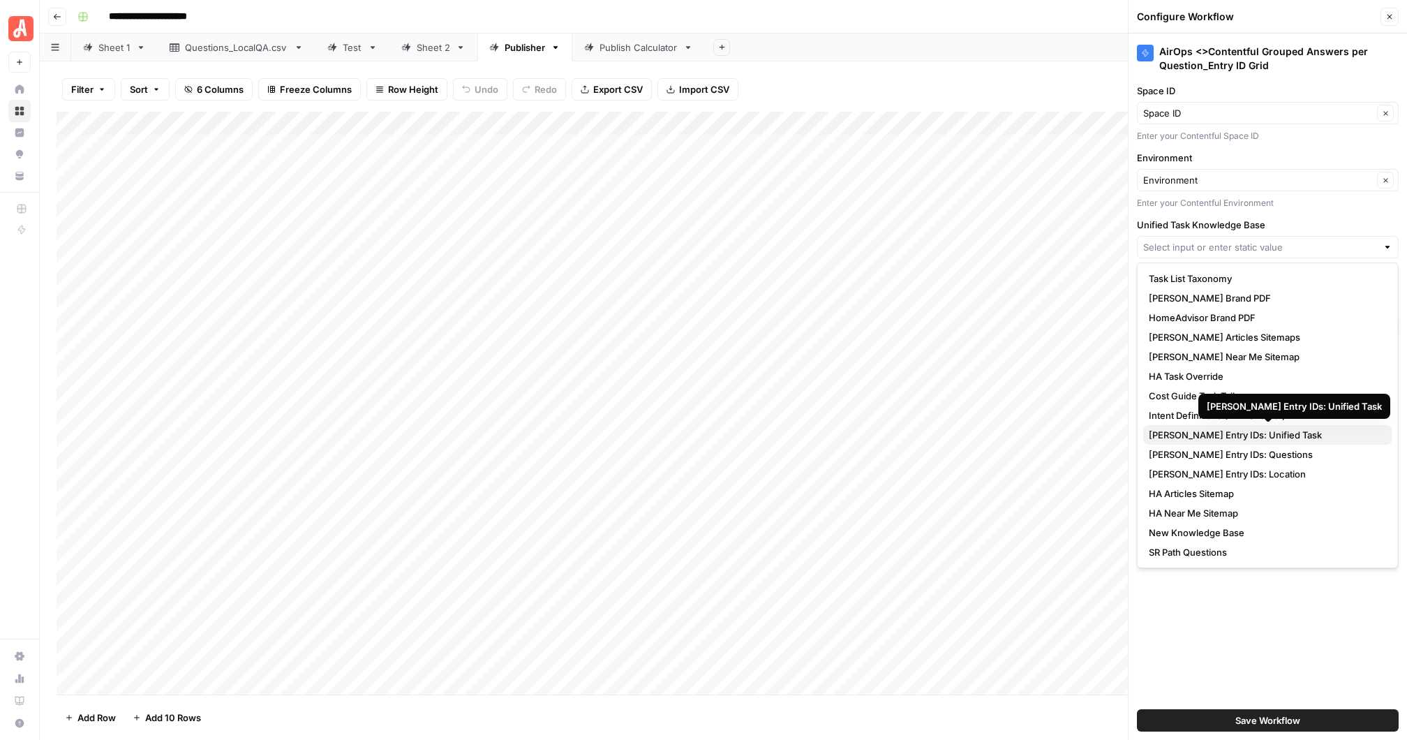
click at [1263, 431] on span "Angi Entry IDs: Unified Task" at bounding box center [1265, 435] width 232 height 14
type input "Angi Entry IDs: Unified Task"
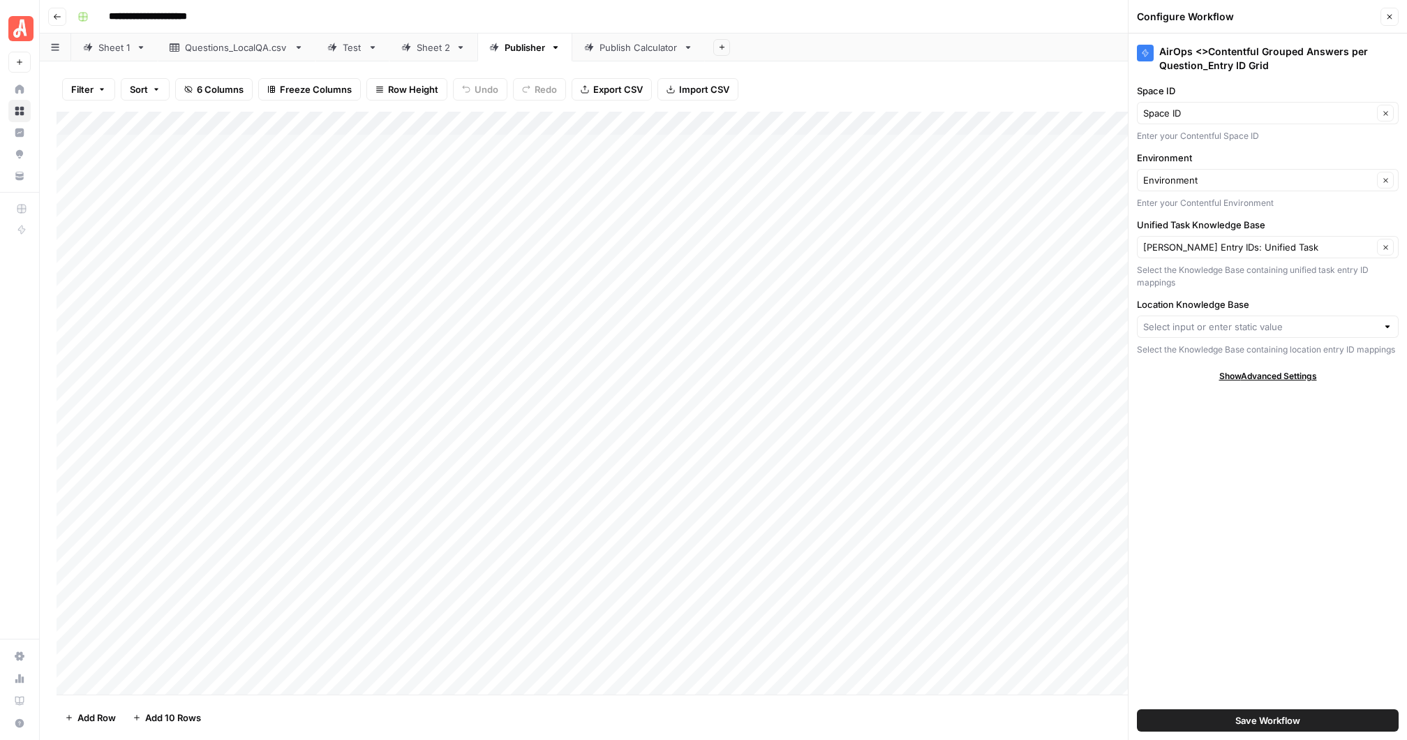
click at [1387, 325] on div at bounding box center [1388, 327] width 10 height 14
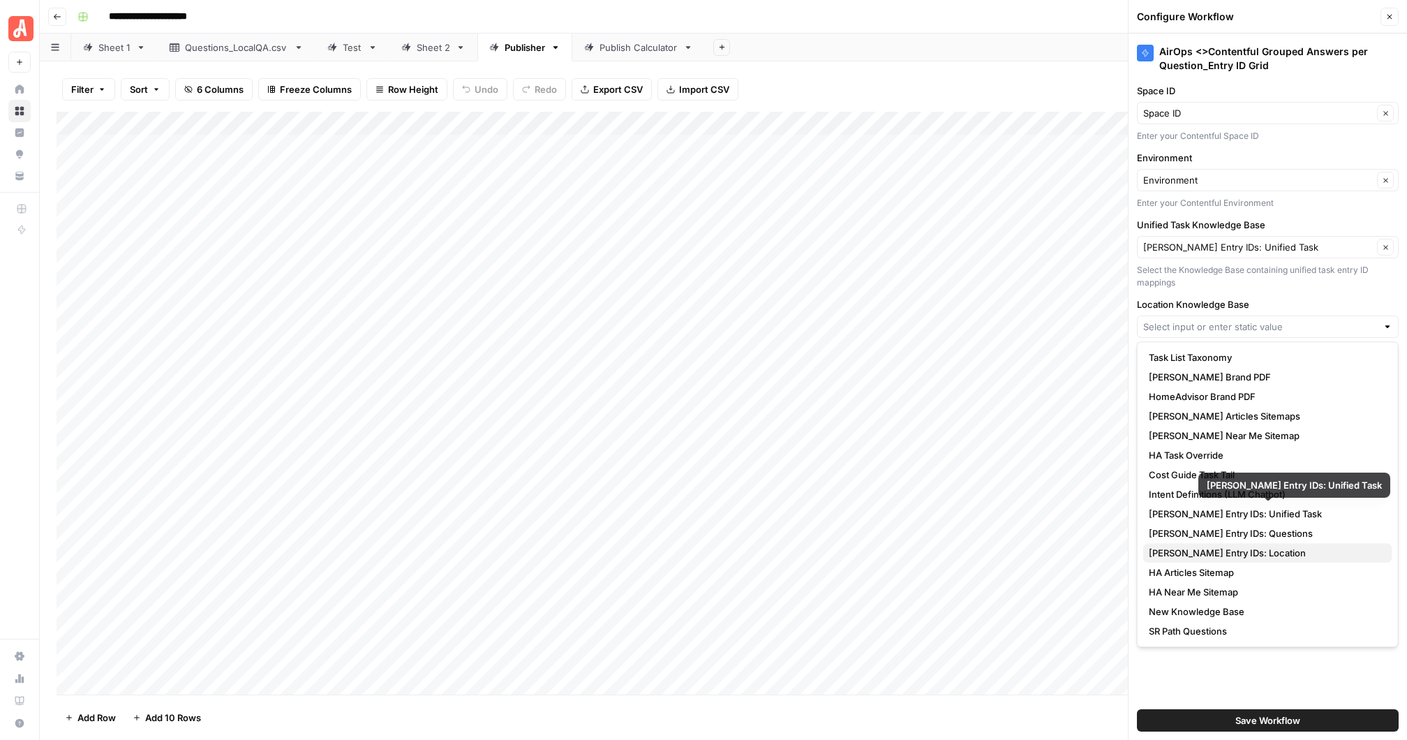
click at [1226, 549] on span "Angi Entry IDs: Location" at bounding box center [1265, 553] width 232 height 14
type input "Angi Entry IDs: Location"
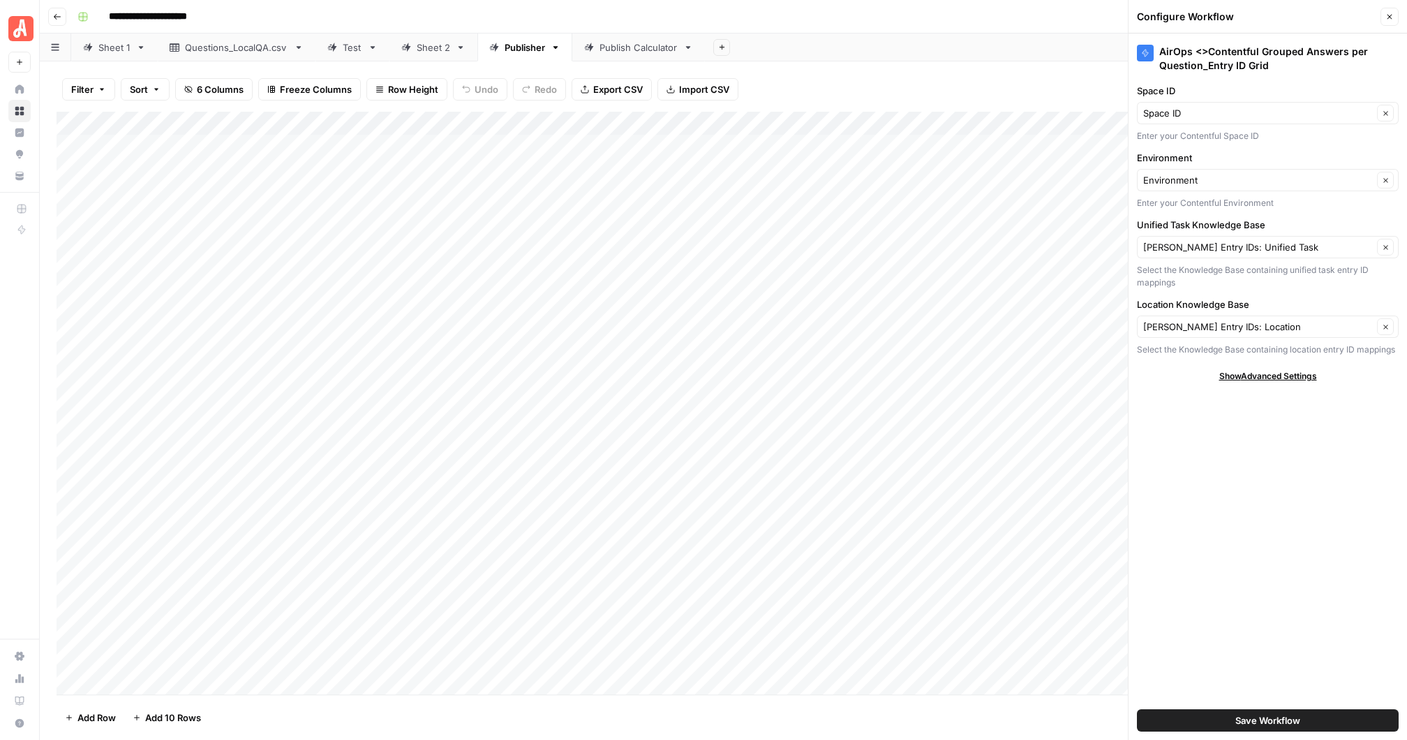
click at [1217, 715] on button "Save Workflow" at bounding box center [1268, 720] width 262 height 22
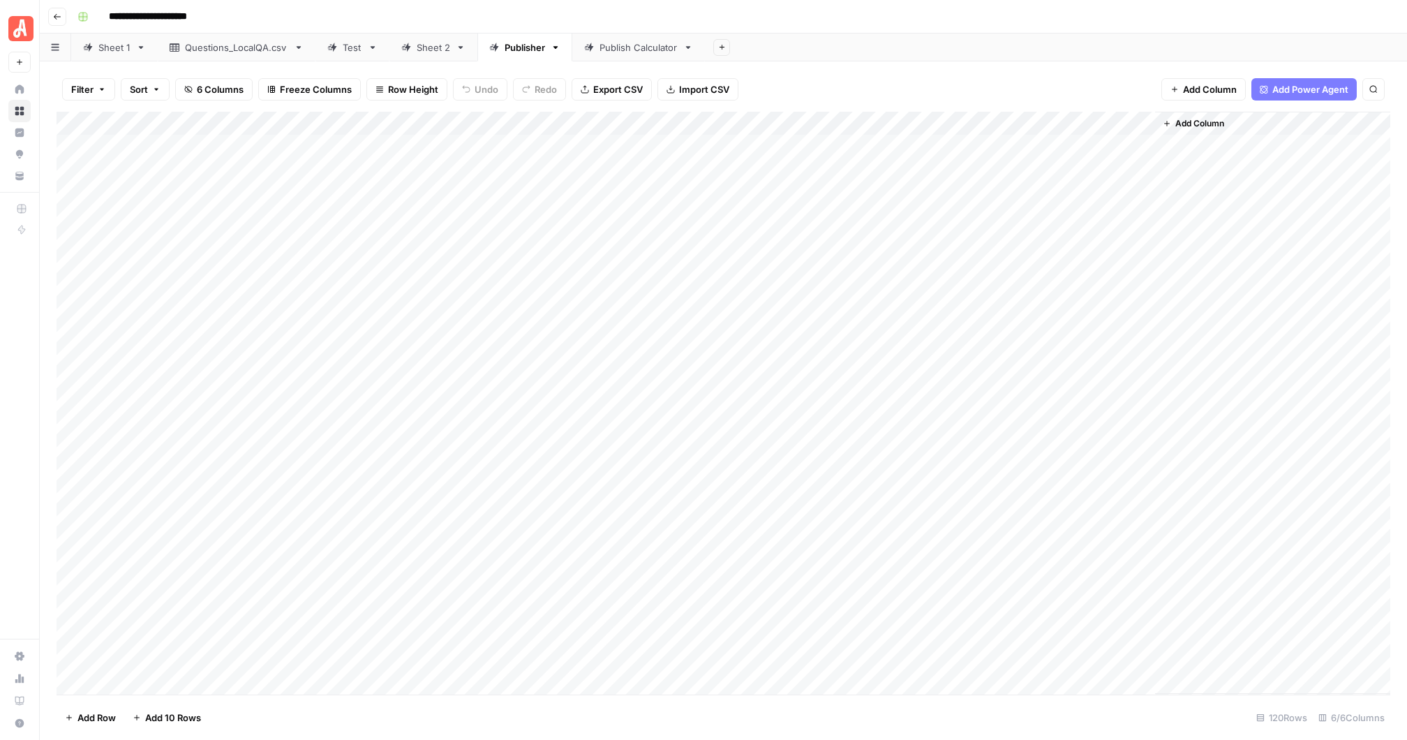
click at [979, 144] on div "Add Column" at bounding box center [724, 403] width 1334 height 583
click at [427, 50] on div "Sheet 2" at bounding box center [434, 47] width 34 height 14
click at [516, 47] on div "Publisher" at bounding box center [525, 47] width 40 height 14
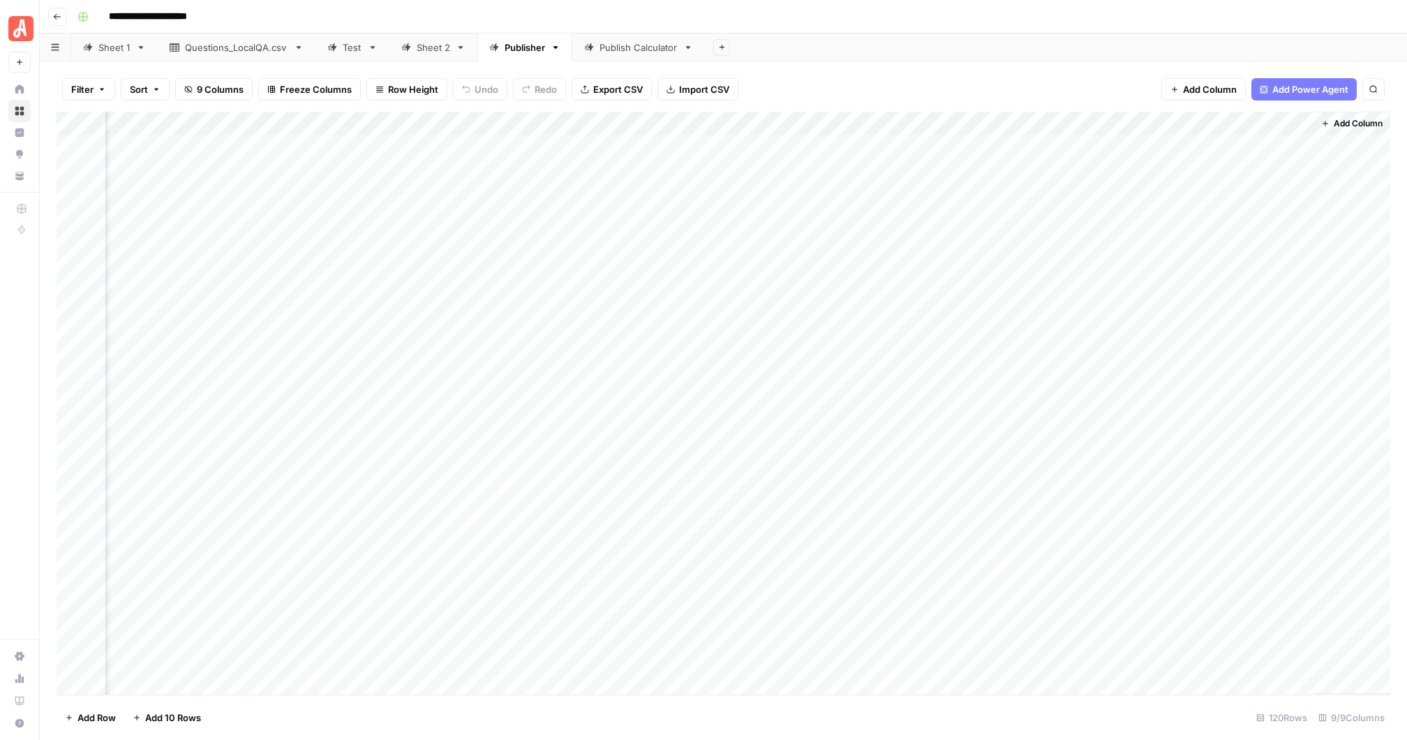
click at [429, 50] on div "Sheet 2" at bounding box center [434, 47] width 34 height 14
click at [515, 48] on div "Publisher" at bounding box center [525, 47] width 40 height 14
click at [1126, 122] on div "Add Column" at bounding box center [724, 403] width 1334 height 583
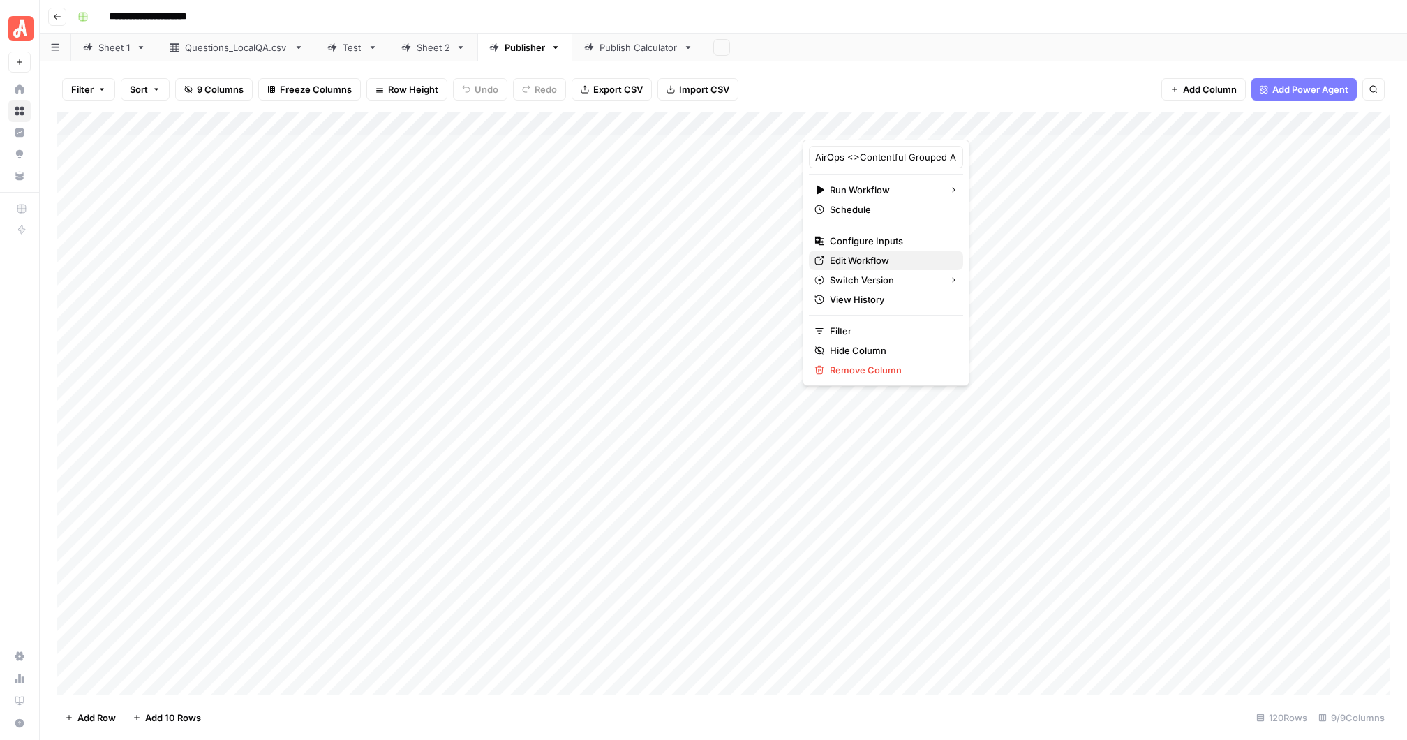
click at [866, 257] on span "Edit Workflow" at bounding box center [891, 260] width 122 height 14
click at [1126, 120] on div "Add Column" at bounding box center [724, 403] width 1334 height 583
click at [438, 47] on div "Sheet 2" at bounding box center [434, 47] width 34 height 14
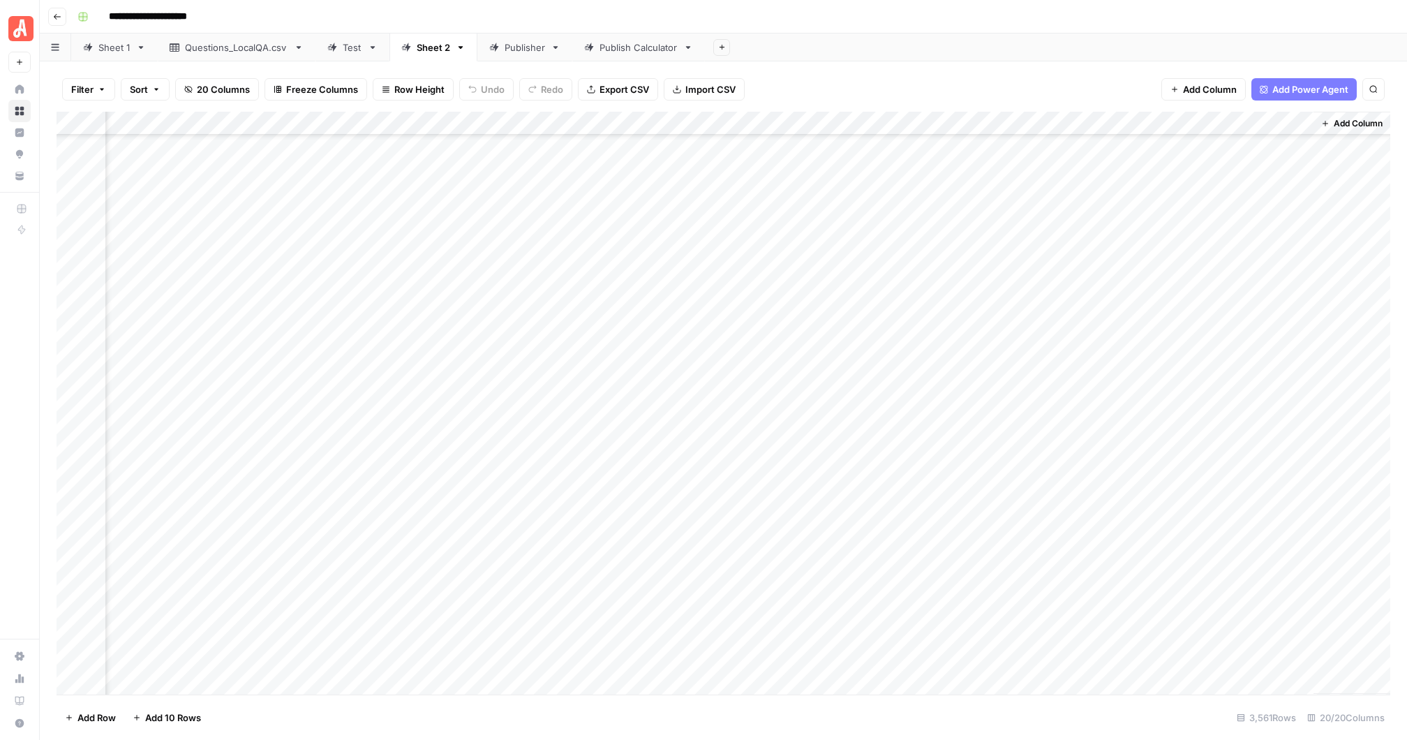
scroll to position [814, 1238]
click at [1125, 513] on div "Add Column" at bounding box center [724, 403] width 1334 height 583
type textarea "*****"
click at [1133, 515] on div "Add Column" at bounding box center [724, 403] width 1334 height 583
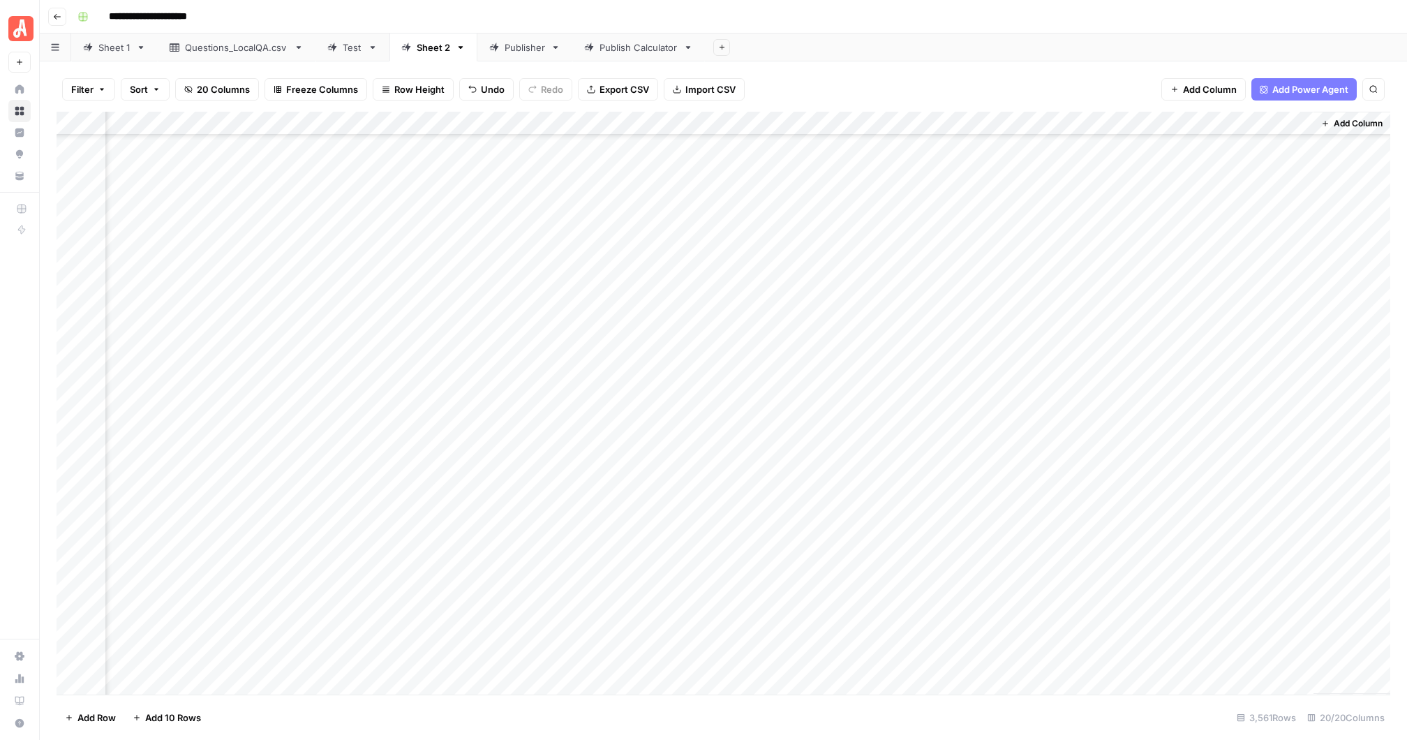
drag, startPoint x: 1187, startPoint y: 529, endPoint x: 1141, endPoint y: 662, distance: 140.4
click at [1141, 662] on div "Add Column" at bounding box center [724, 403] width 1334 height 583
click at [1146, 205] on div "Add Column" at bounding box center [724, 403] width 1334 height 583
click at [1148, 180] on div "Add Column" at bounding box center [724, 403] width 1334 height 583
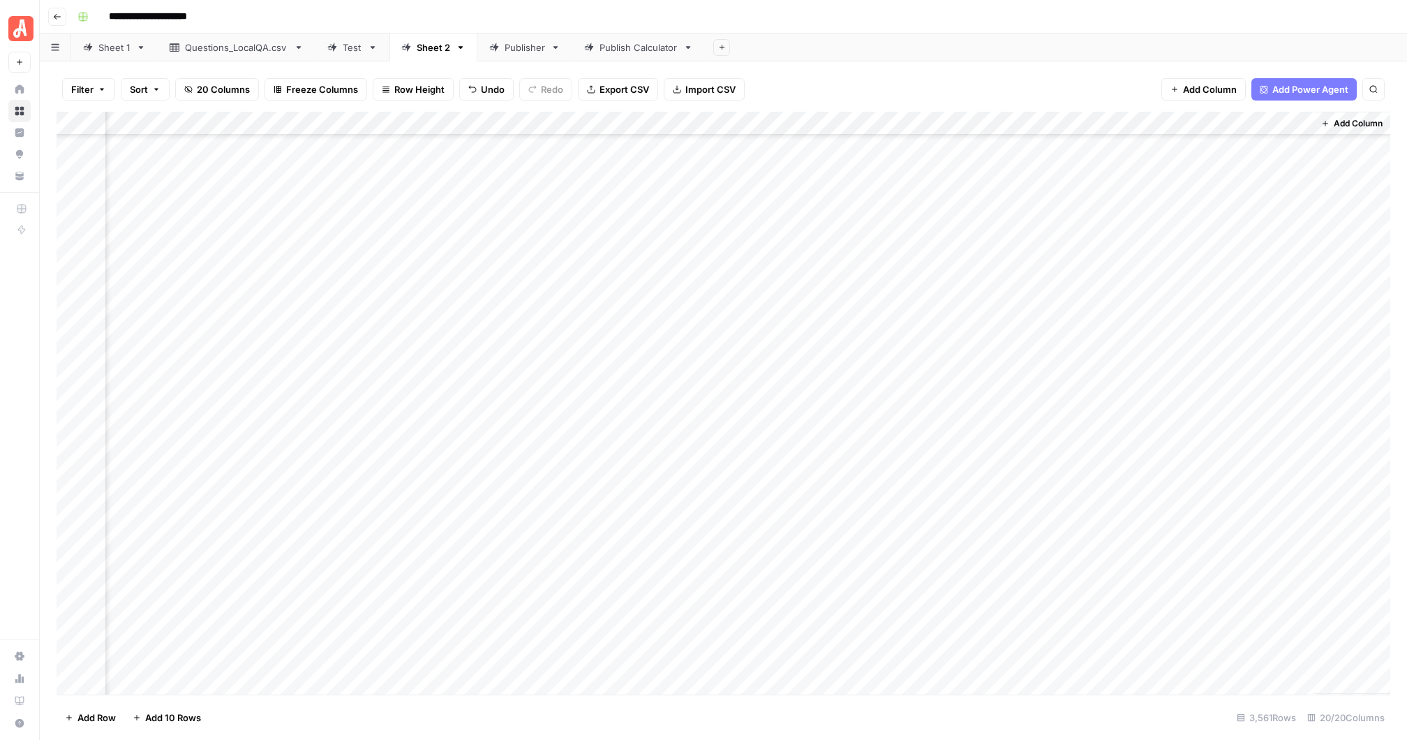
scroll to position [69266, 1238]
drag, startPoint x: 1186, startPoint y: 192, endPoint x: 1176, endPoint y: 668, distance: 476.1
click at [1176, 668] on div "Add Column" at bounding box center [724, 403] width 1334 height 583
click at [1147, 513] on div "Add Column" at bounding box center [724, 403] width 1334 height 583
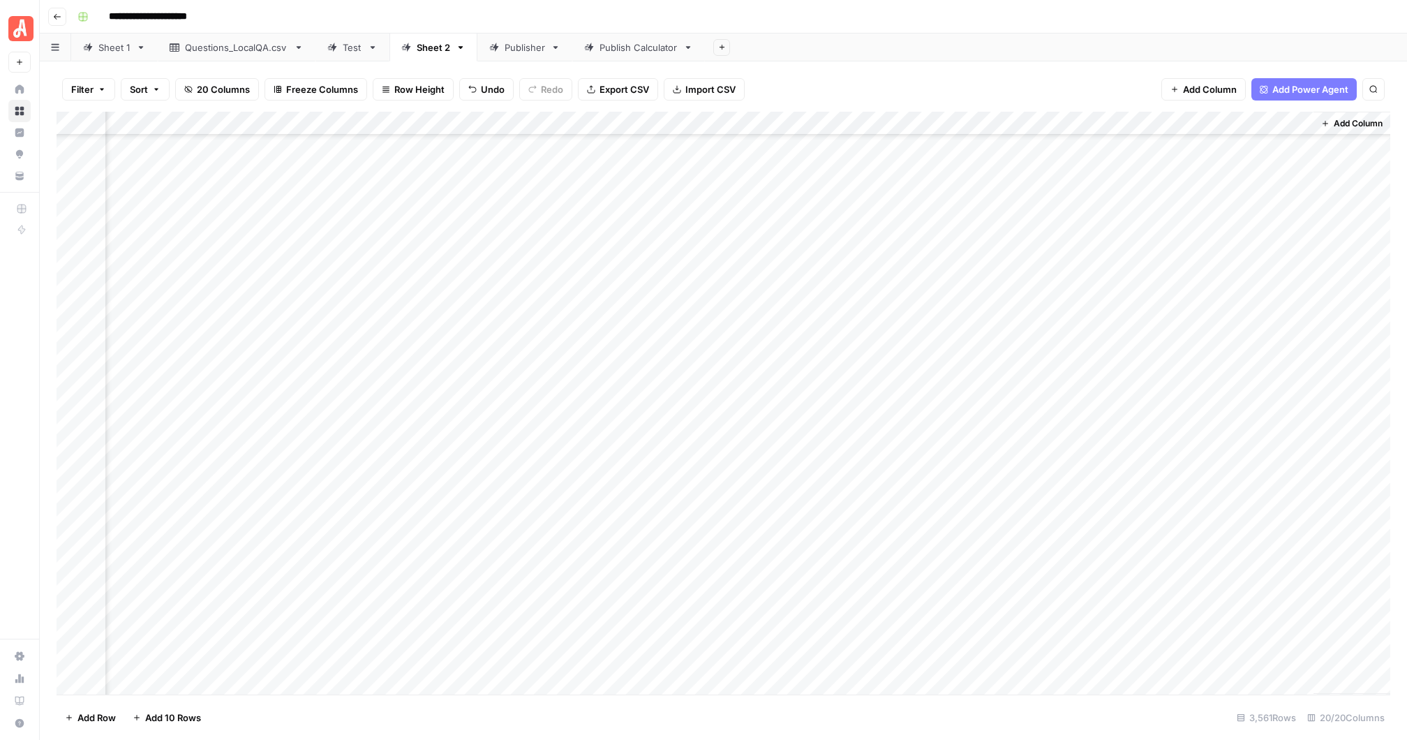
scroll to position [71128, 1238]
drag, startPoint x: 1187, startPoint y: 521, endPoint x: 1166, endPoint y: 198, distance: 324.5
click at [1166, 197] on div "Add Column" at bounding box center [724, 403] width 1334 height 583
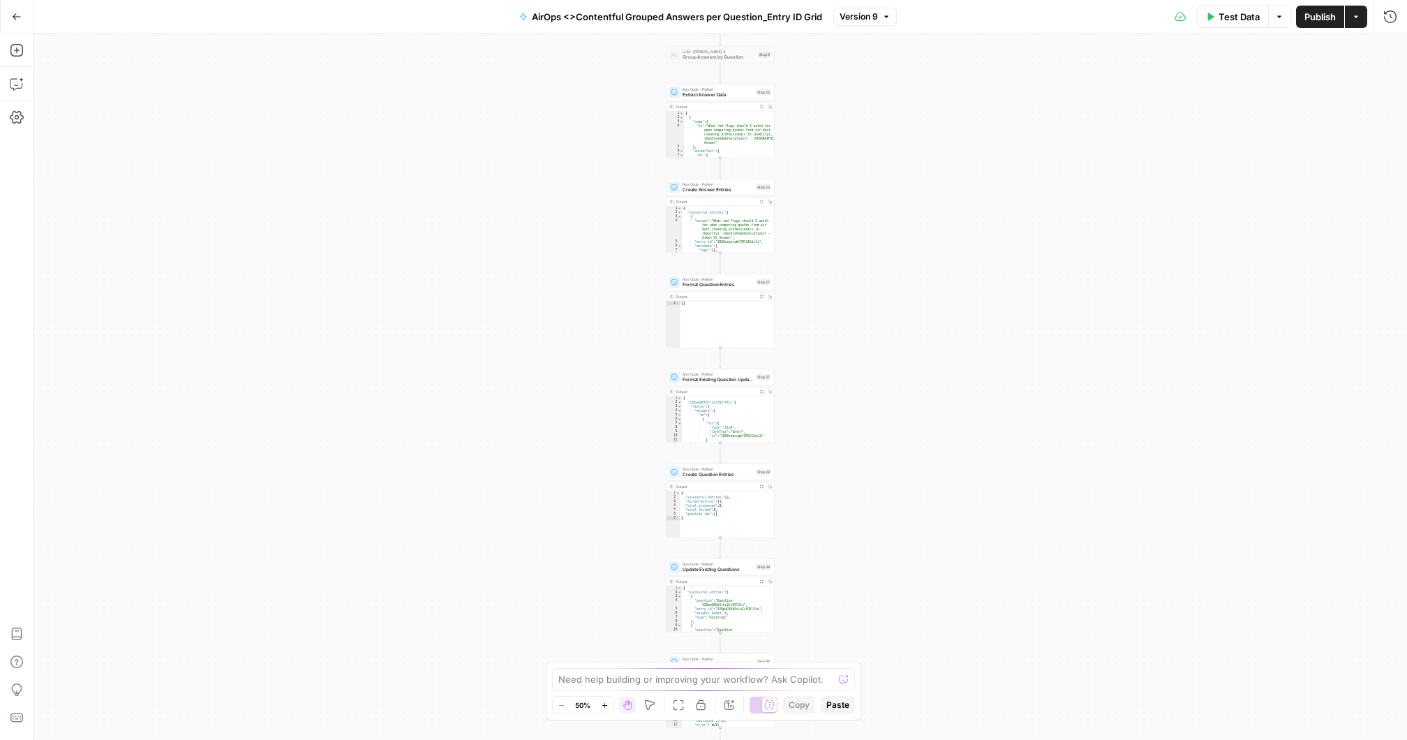
click at [833, 144] on div "Workflow Input Settings Inputs Workflow Workflow Step 49 Output Expand Output C…" at bounding box center [721, 387] width 1374 height 706
drag, startPoint x: 809, startPoint y: 586, endPoint x: 811, endPoint y: 254, distance: 332.2
click at [810, 256] on div "Workflow Input Settings Inputs Workflow Workflow Step 49 Output Expand Output C…" at bounding box center [721, 387] width 1374 height 706
click at [717, 470] on span "Email Workflow Summary" at bounding box center [720, 471] width 70 height 7
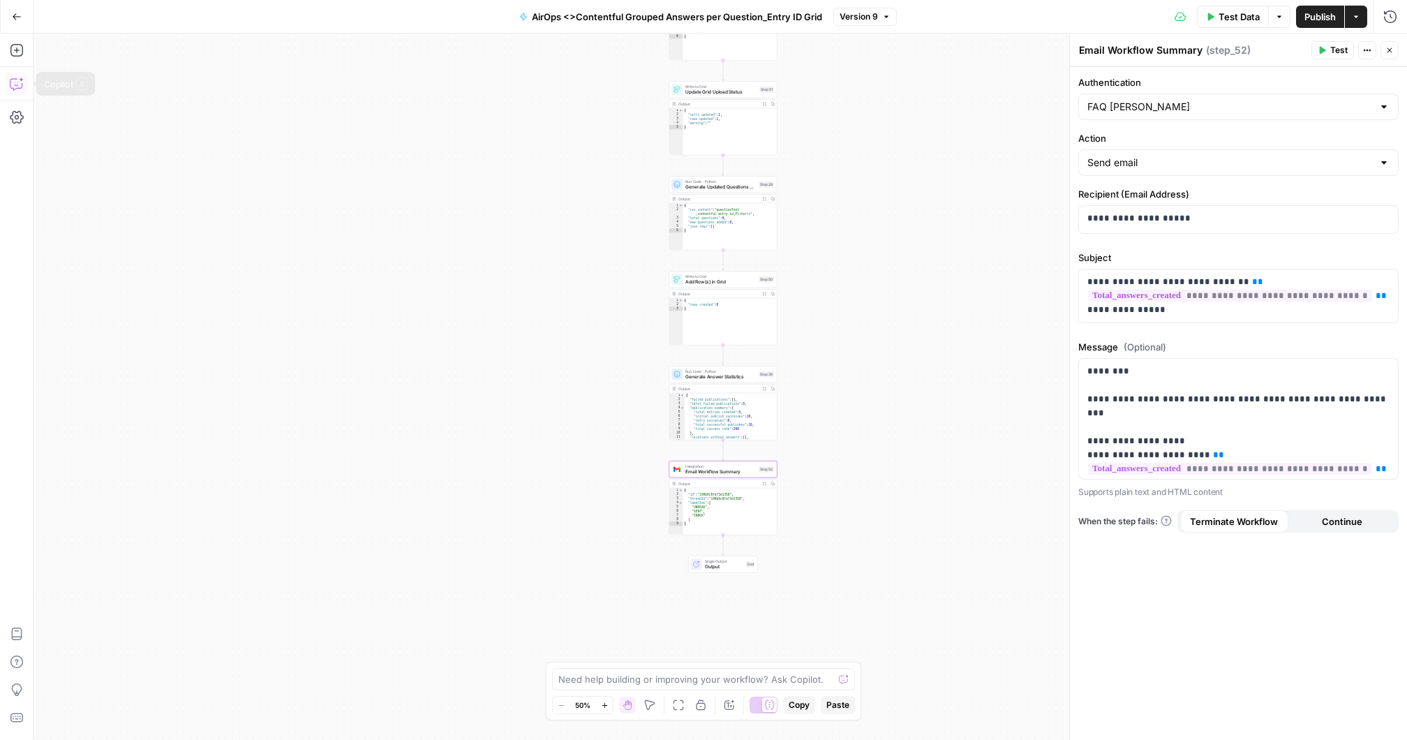
click at [17, 81] on icon "button" at bounding box center [17, 84] width 14 height 14
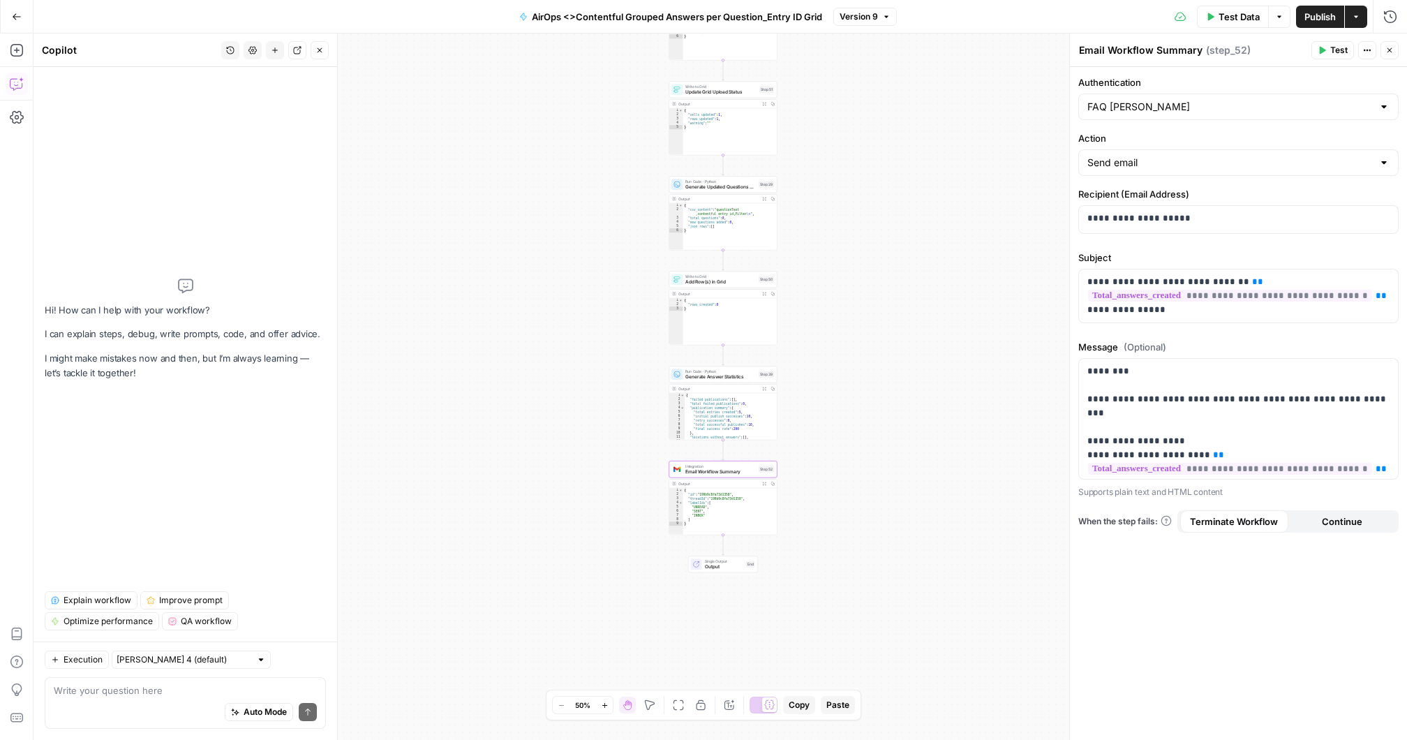
click at [99, 691] on textarea at bounding box center [185, 690] width 263 height 14
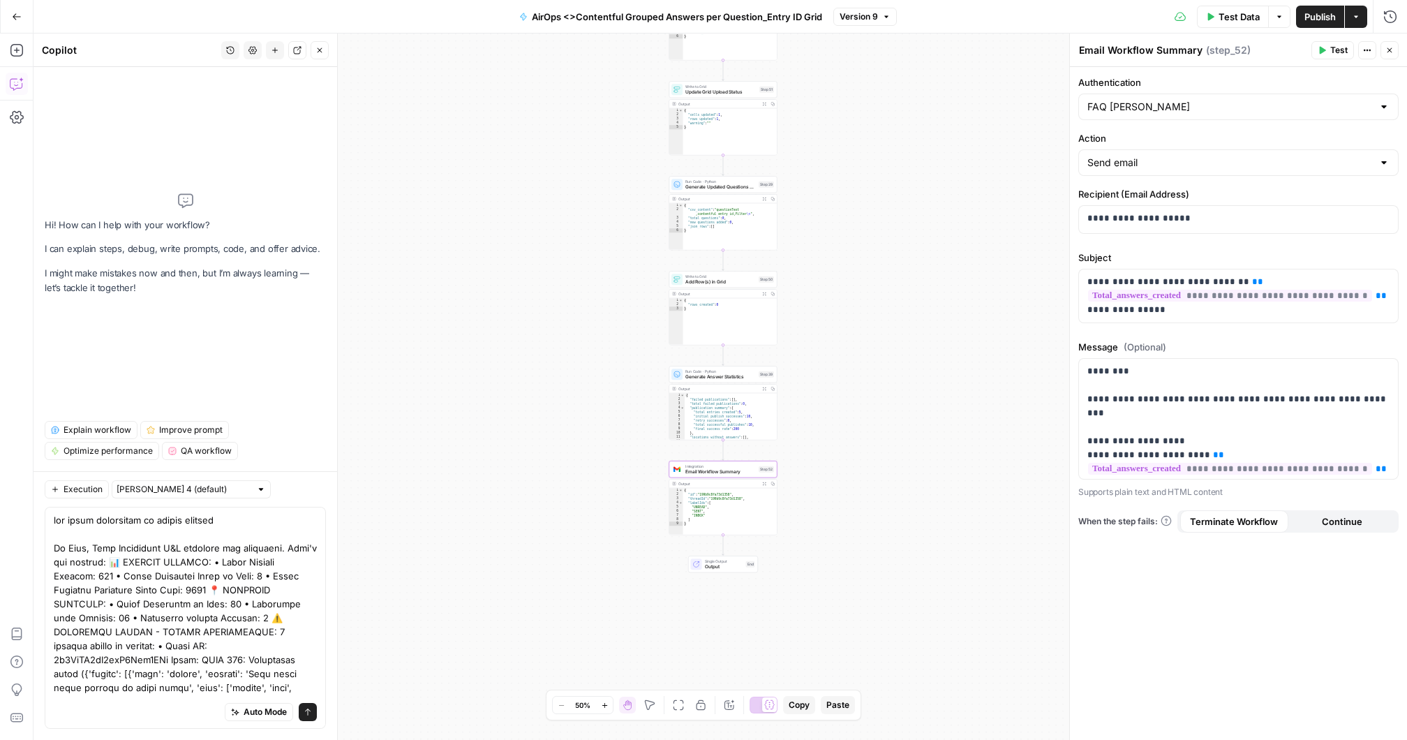
type textarea "the email formatting is broken somehow in step 52 Hi Ryan, Your Contentful Q&A …"
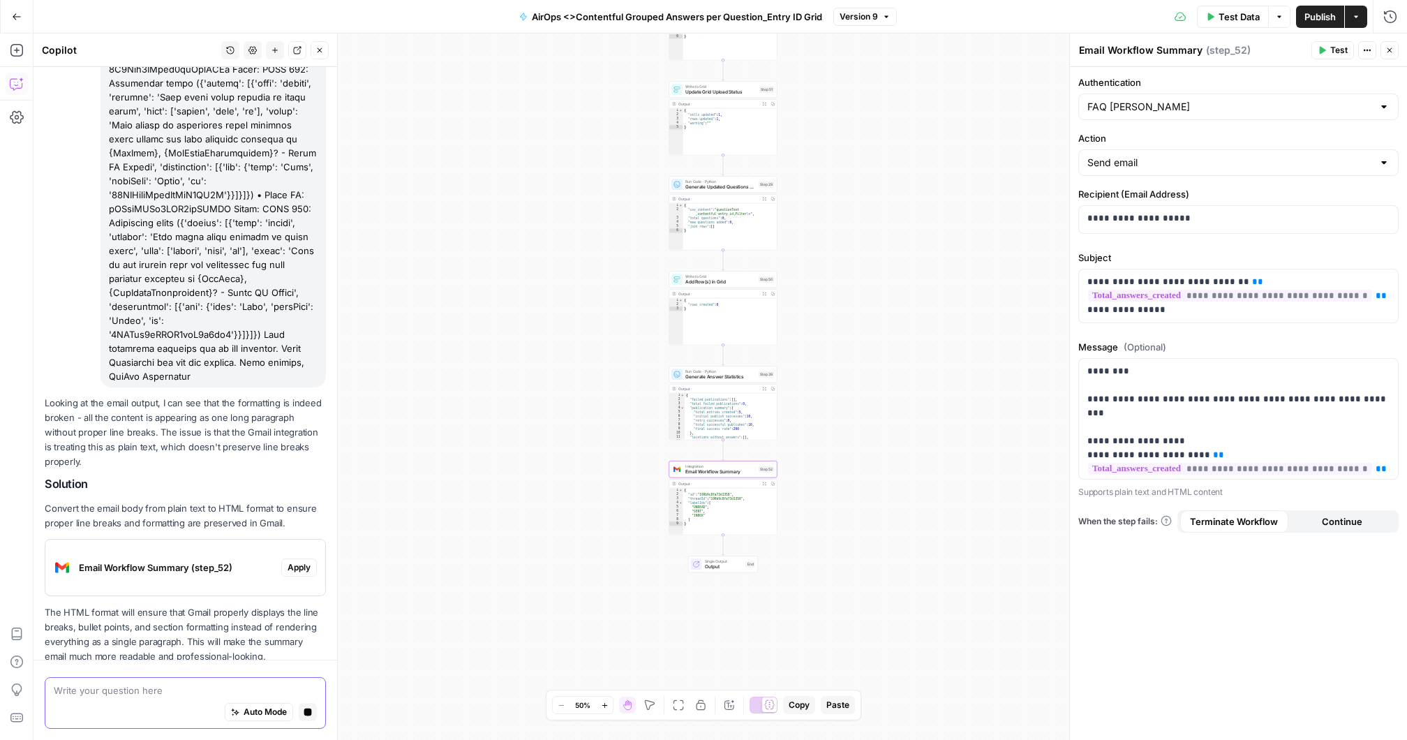
scroll to position [718, 0]
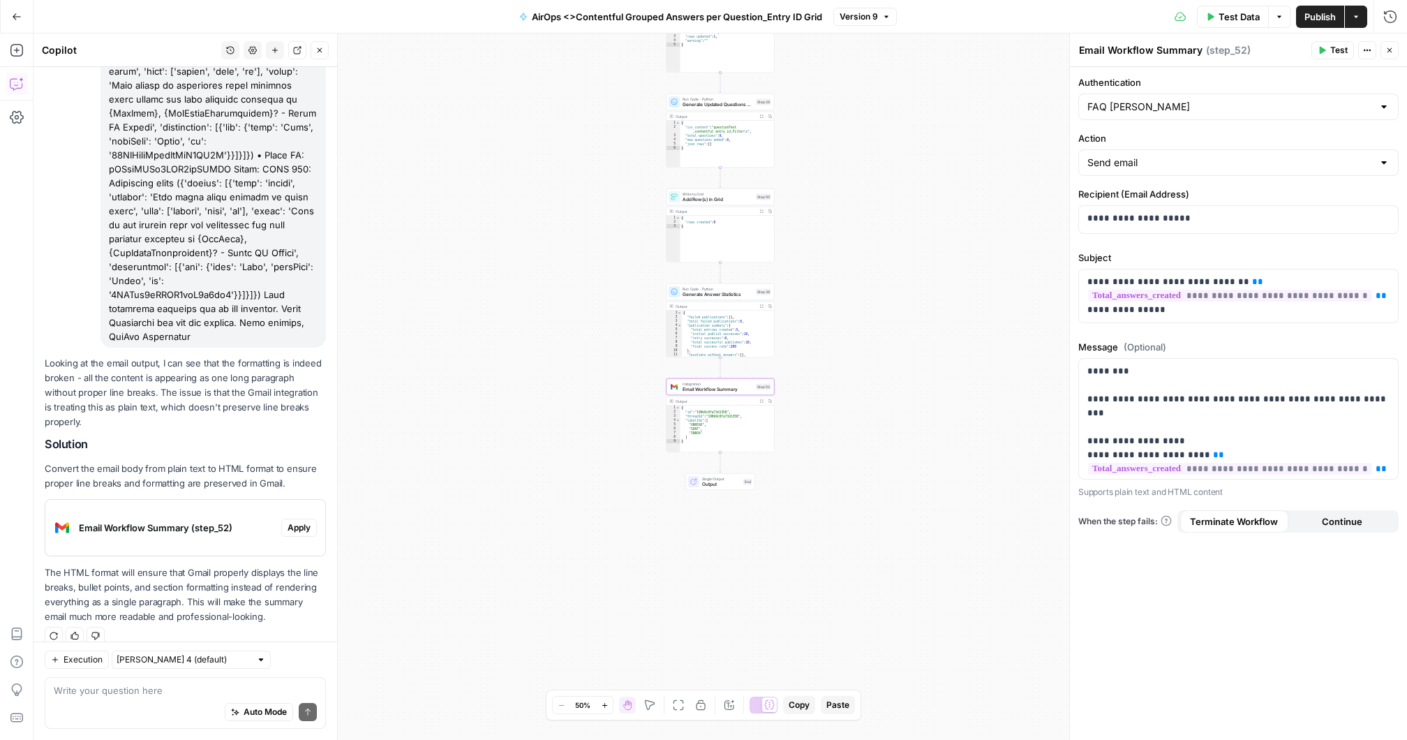
click at [297, 521] on span "Apply" at bounding box center [299, 527] width 23 height 13
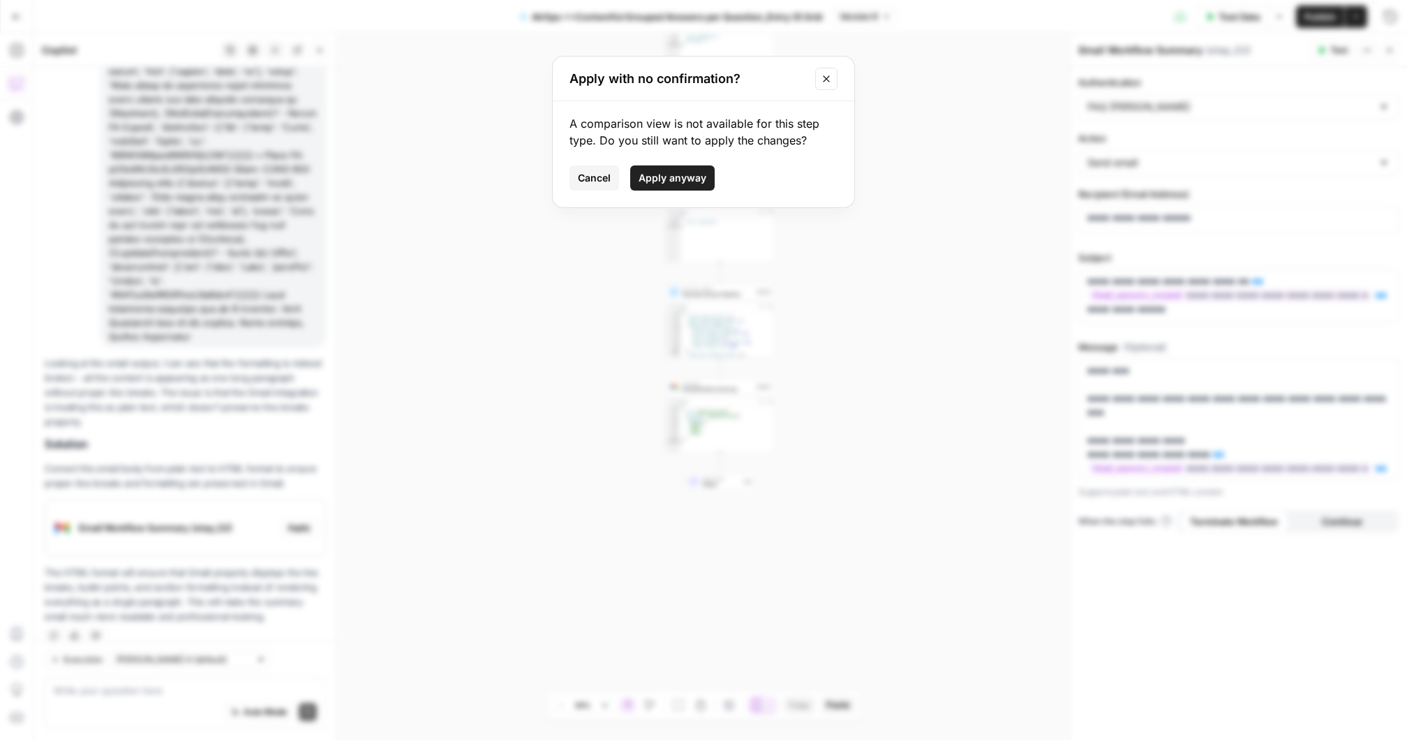
click at [674, 177] on span "Apply anyway" at bounding box center [673, 178] width 68 height 14
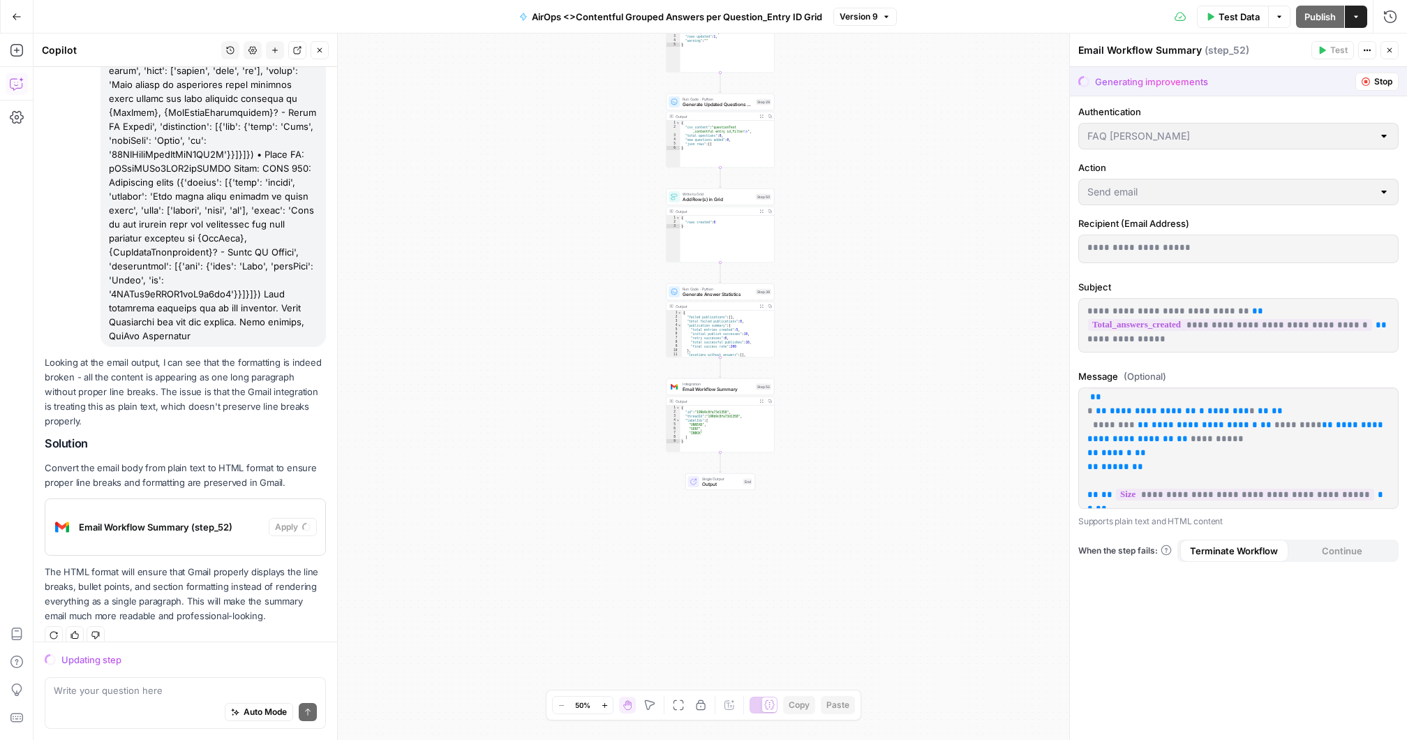
scroll to position [798, 0]
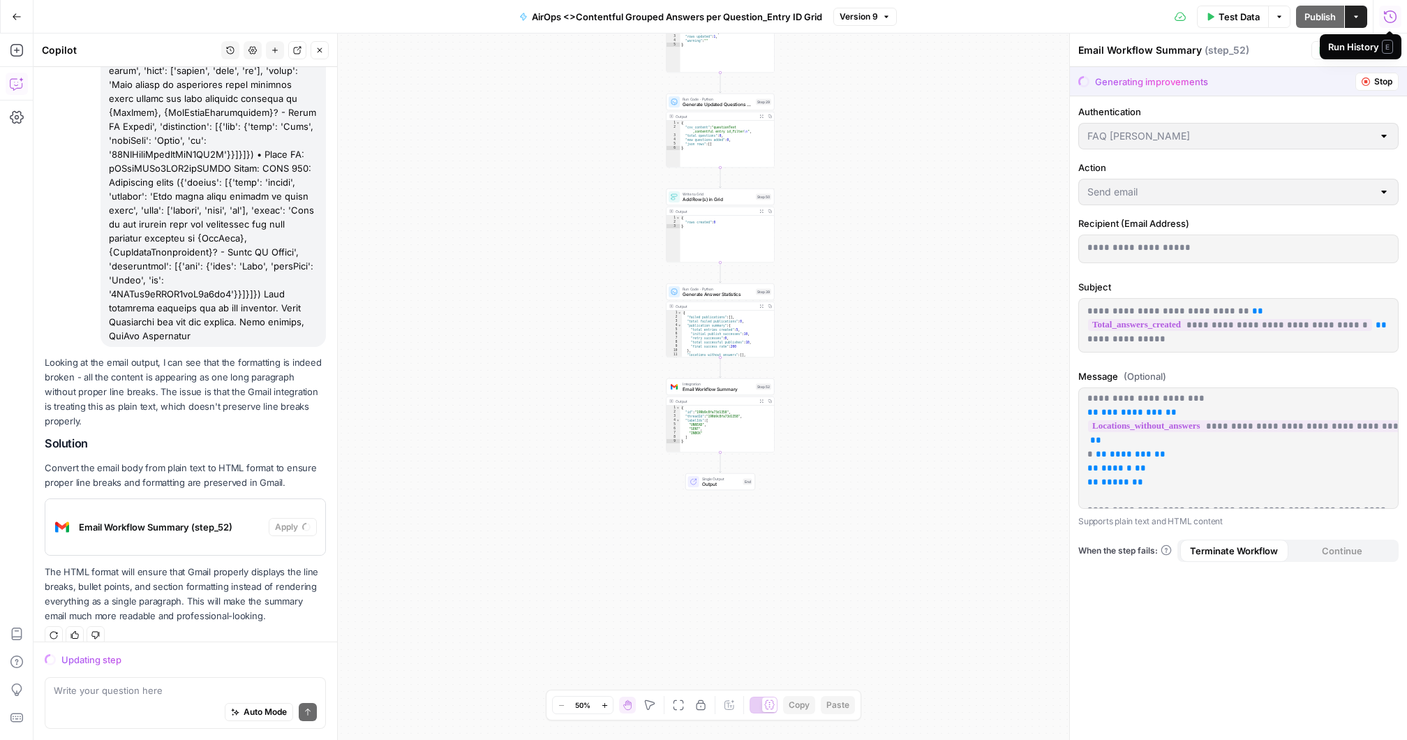
click at [1391, 15] on icon "button" at bounding box center [1390, 17] width 14 height 14
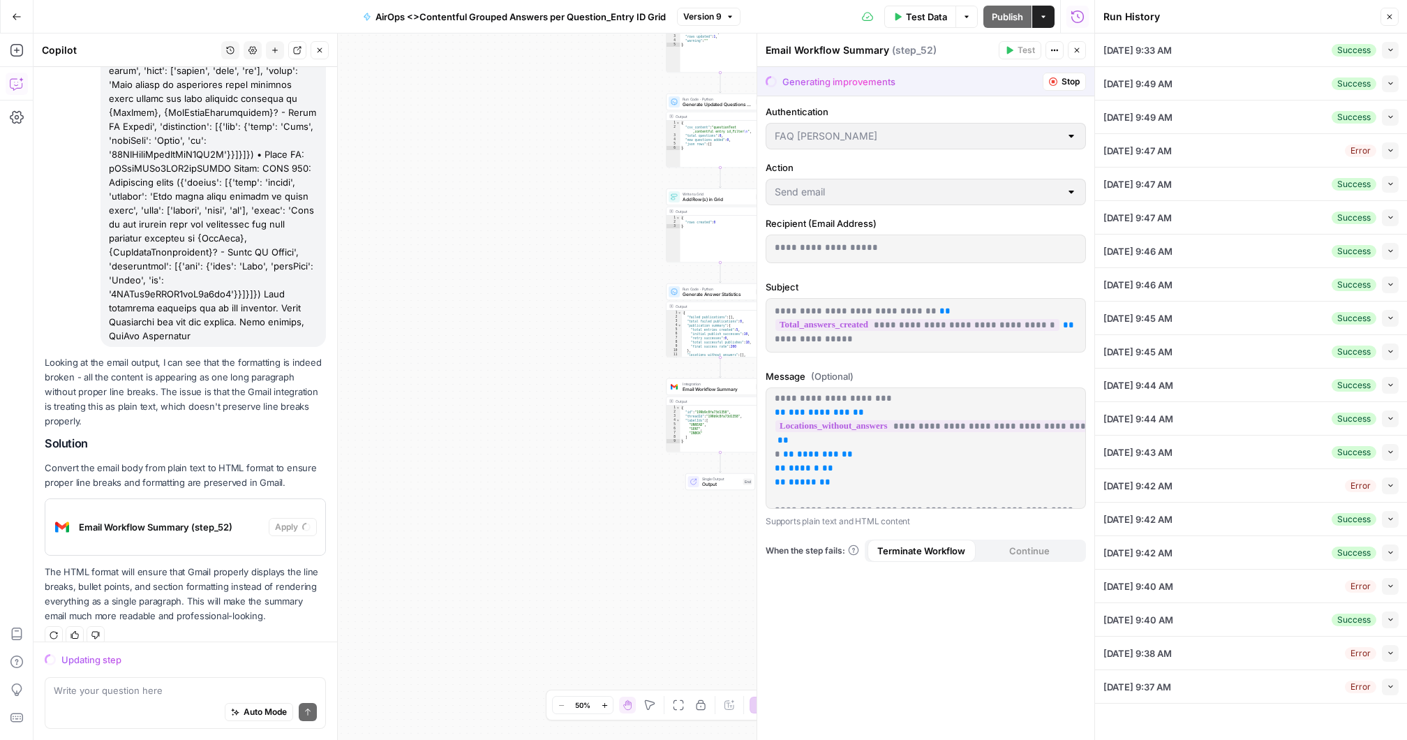
click at [1389, 48] on icon "button" at bounding box center [1391, 50] width 8 height 8
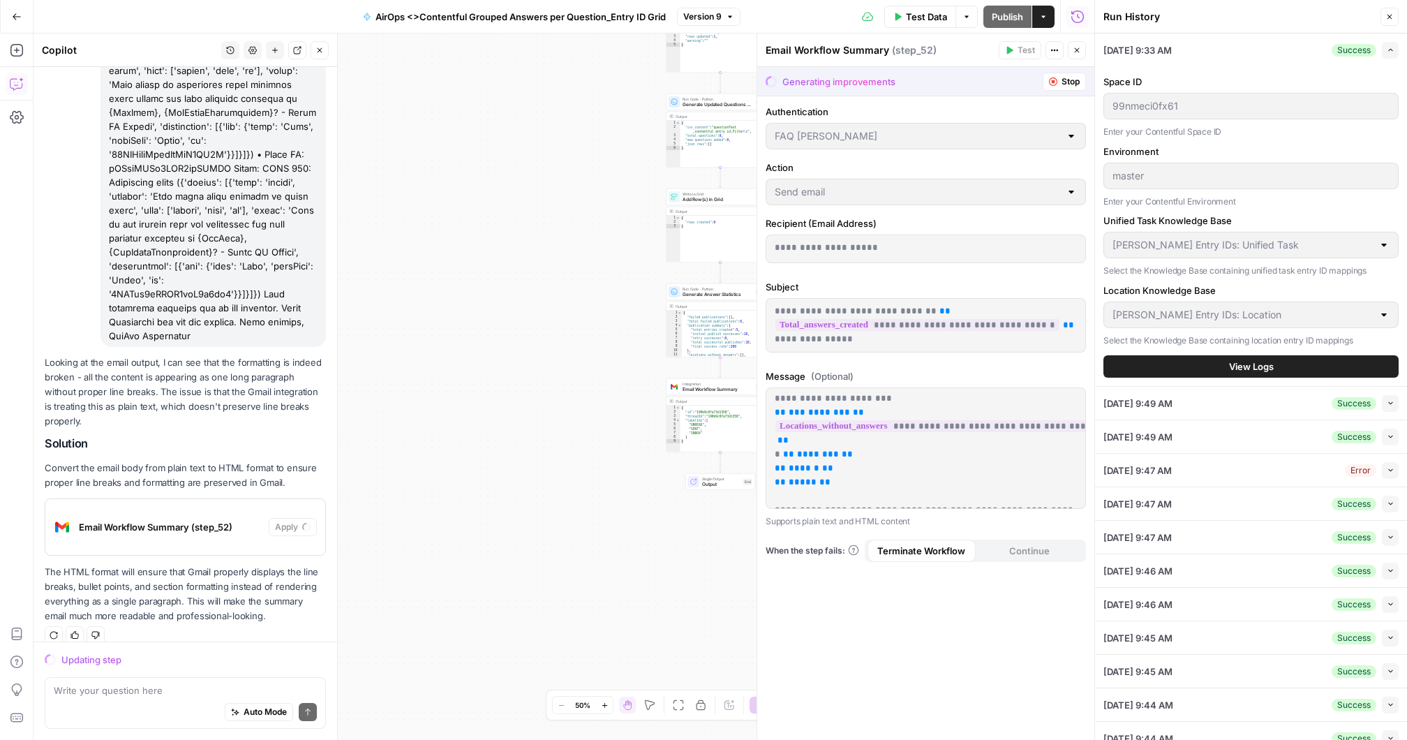
click at [1265, 365] on span "View Logs" at bounding box center [1251, 366] width 45 height 14
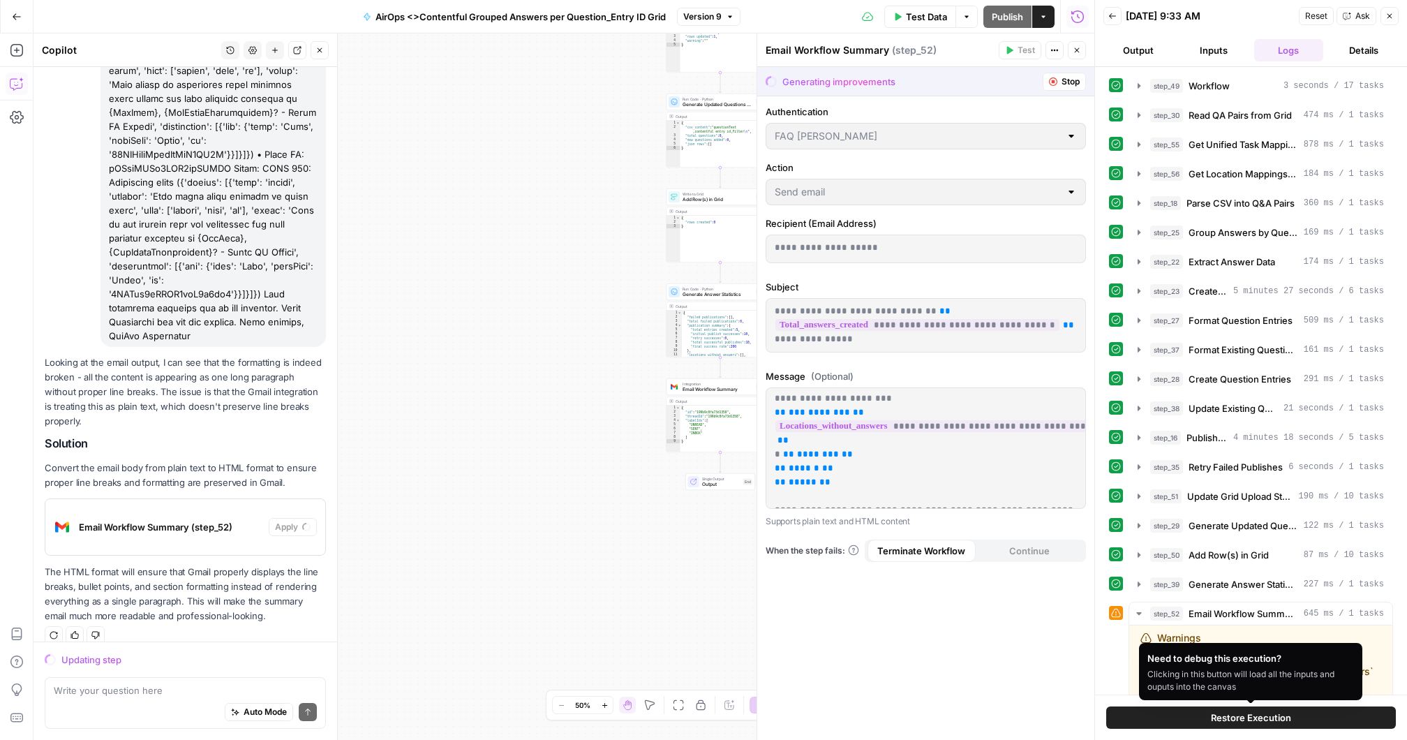
click at [1258, 718] on span "Restore Execution" at bounding box center [1251, 718] width 80 height 14
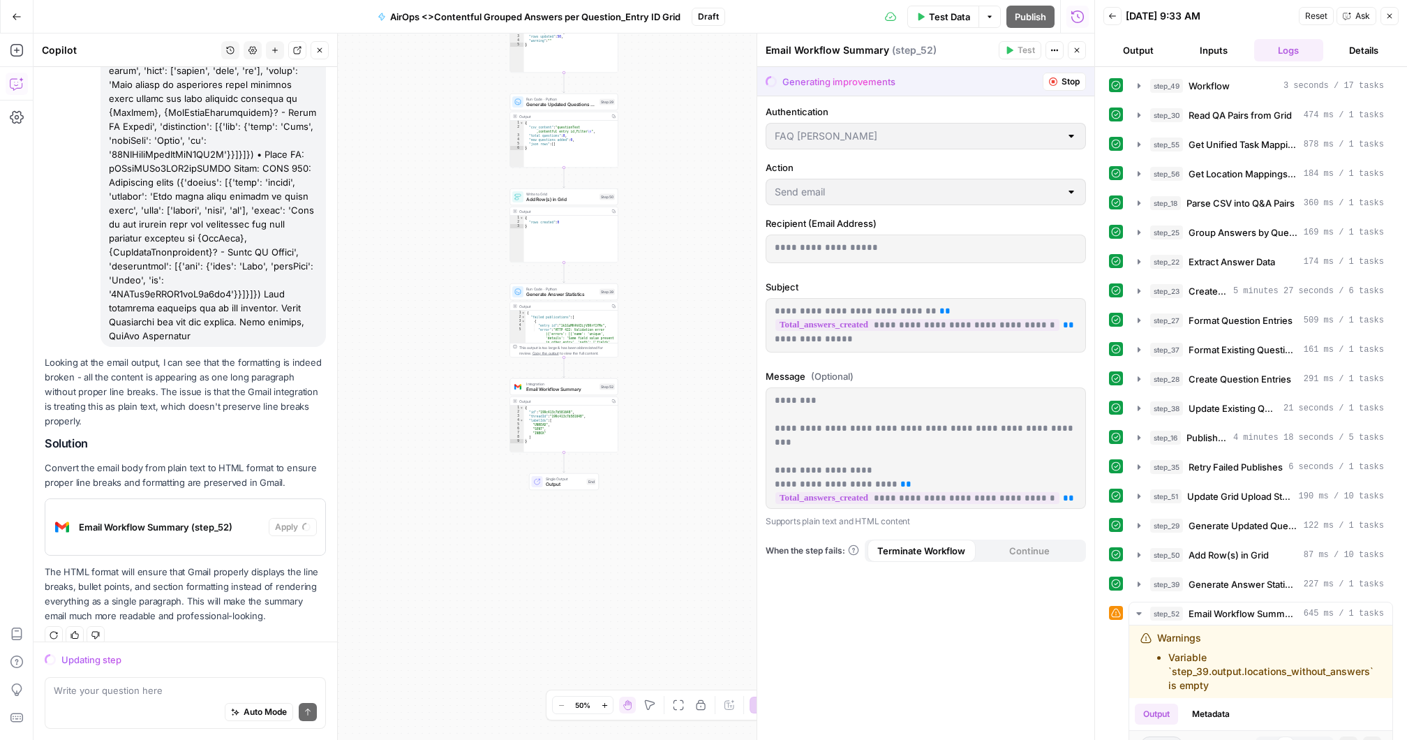
click at [562, 386] on span "Email Workflow Summary" at bounding box center [561, 389] width 70 height 7
click at [212, 571] on p "The HTML format will ensure that Gmail properly displays the line breaks, bulle…" at bounding box center [185, 594] width 281 height 59
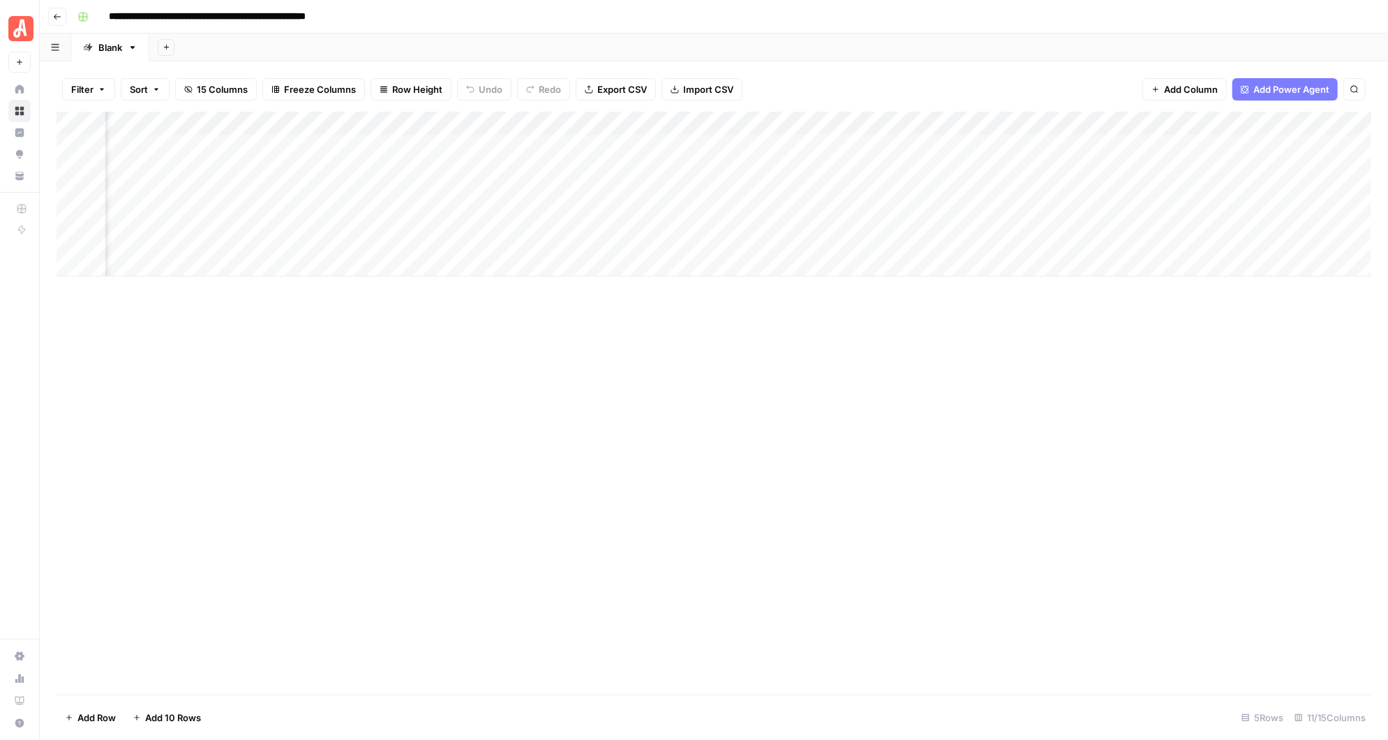
scroll to position [0, 329]
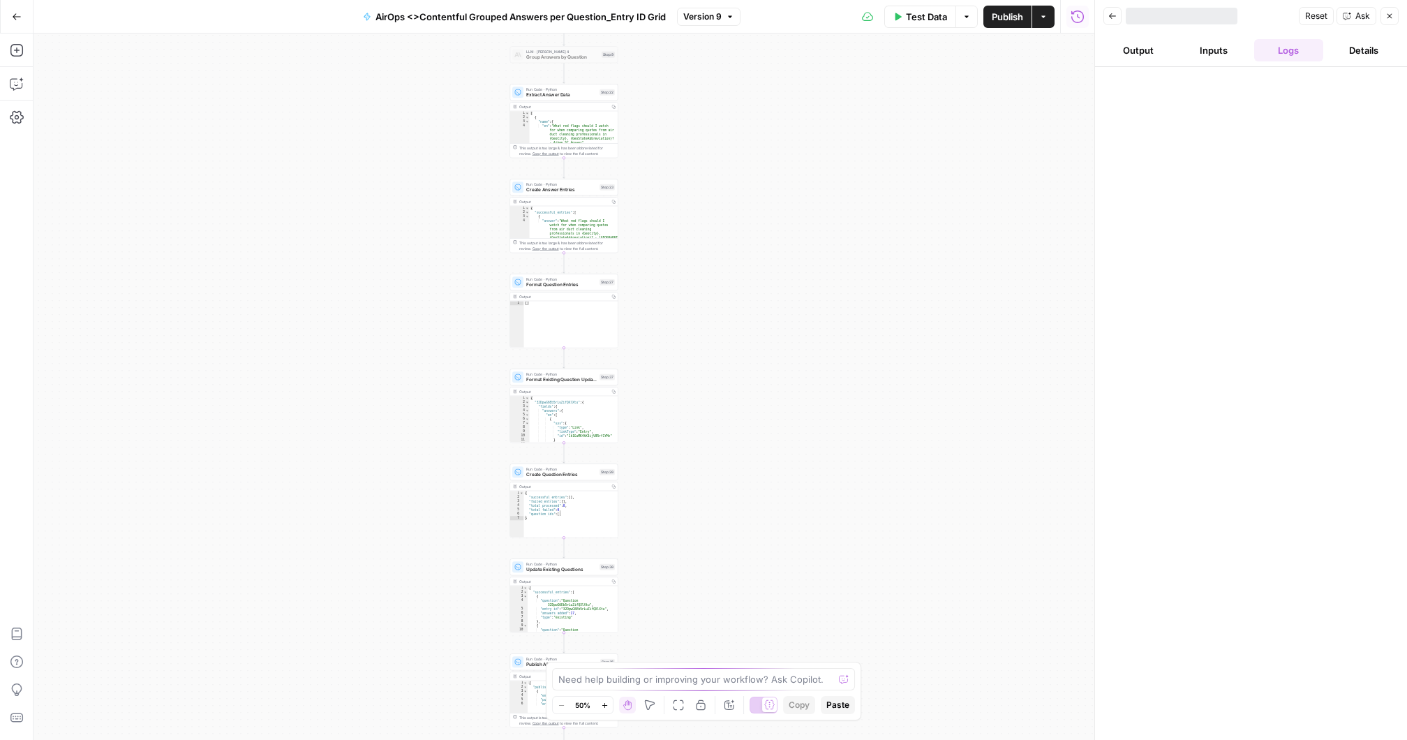
click at [722, 336] on div "Workflow Input Settings Inputs Workflow Workflow Step 49 Output Copy 1 2 { "csv…" at bounding box center [564, 387] width 1061 height 706
click at [713, 216] on div "Workflow Input Settings Inputs Workflow Workflow Step 49 Output Copy 1 2 { "csv…" at bounding box center [564, 387] width 1061 height 706
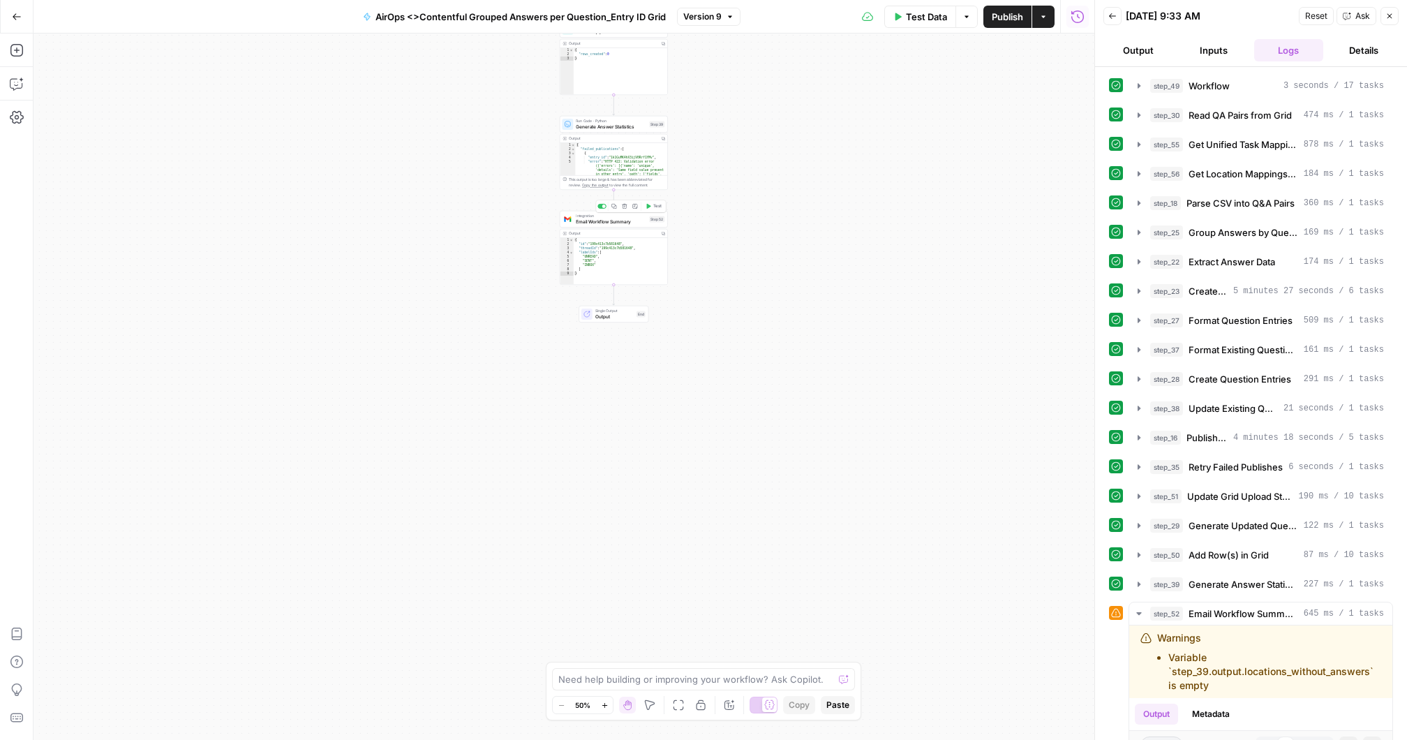
click at [616, 221] on span "Email Workflow Summary" at bounding box center [611, 221] width 70 height 7
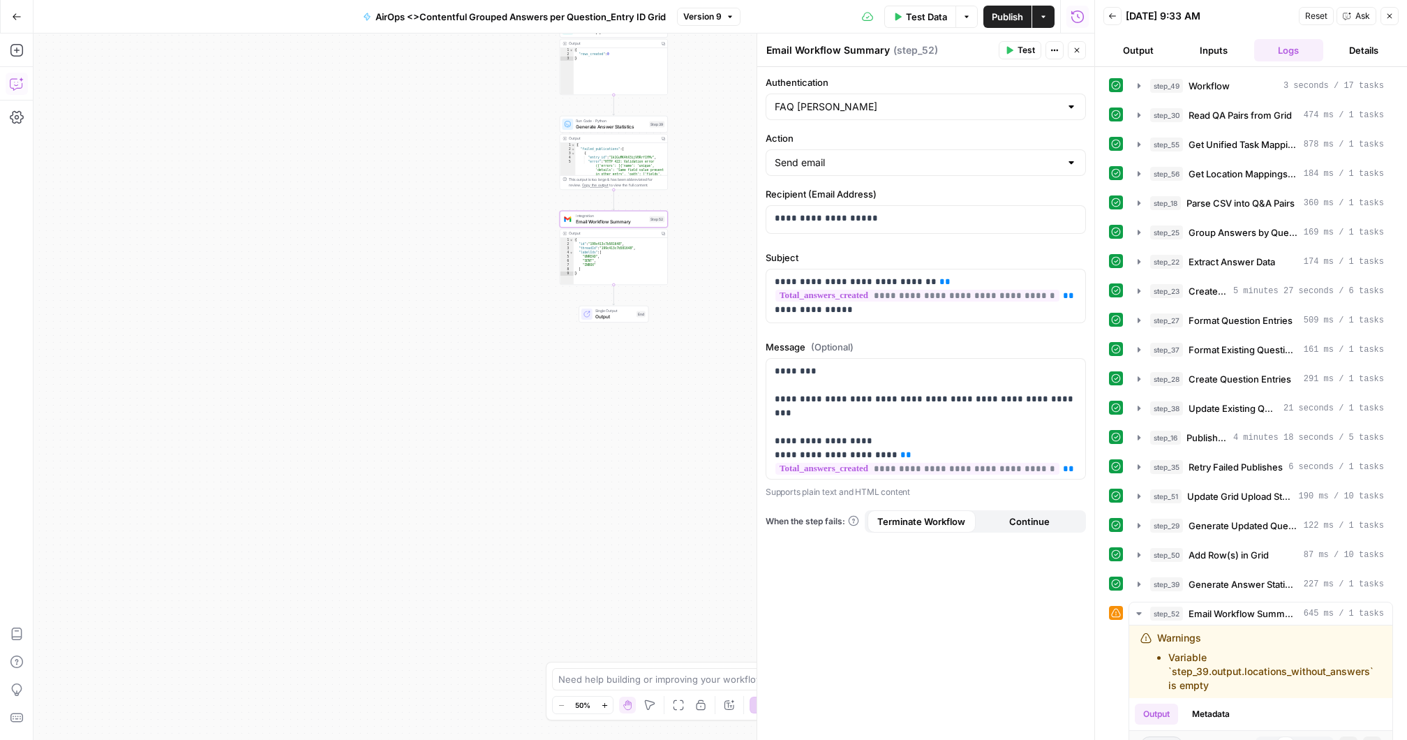
click at [17, 79] on icon "button" at bounding box center [17, 84] width 14 height 14
click at [112, 697] on div "Auto Mode Send" at bounding box center [185, 712] width 263 height 31
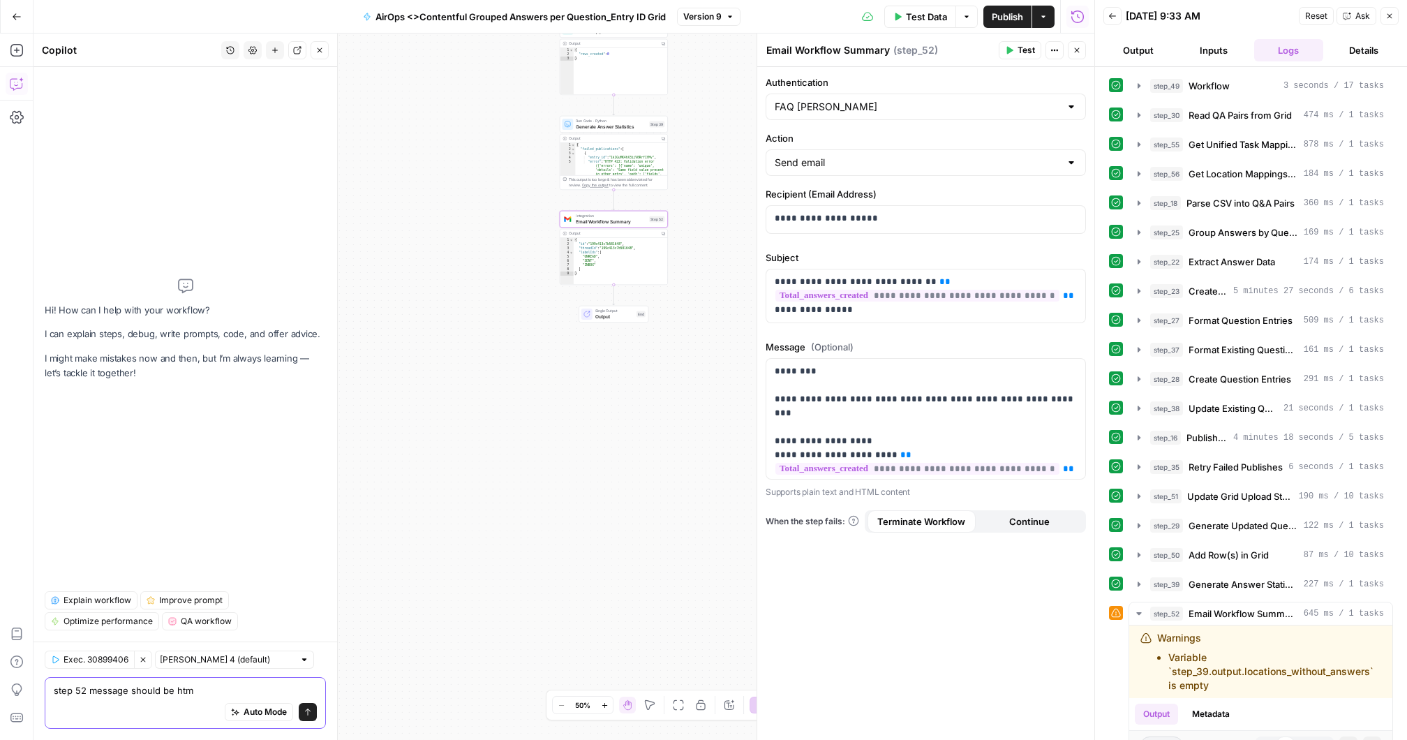
type textarea "step 52 message should be html"
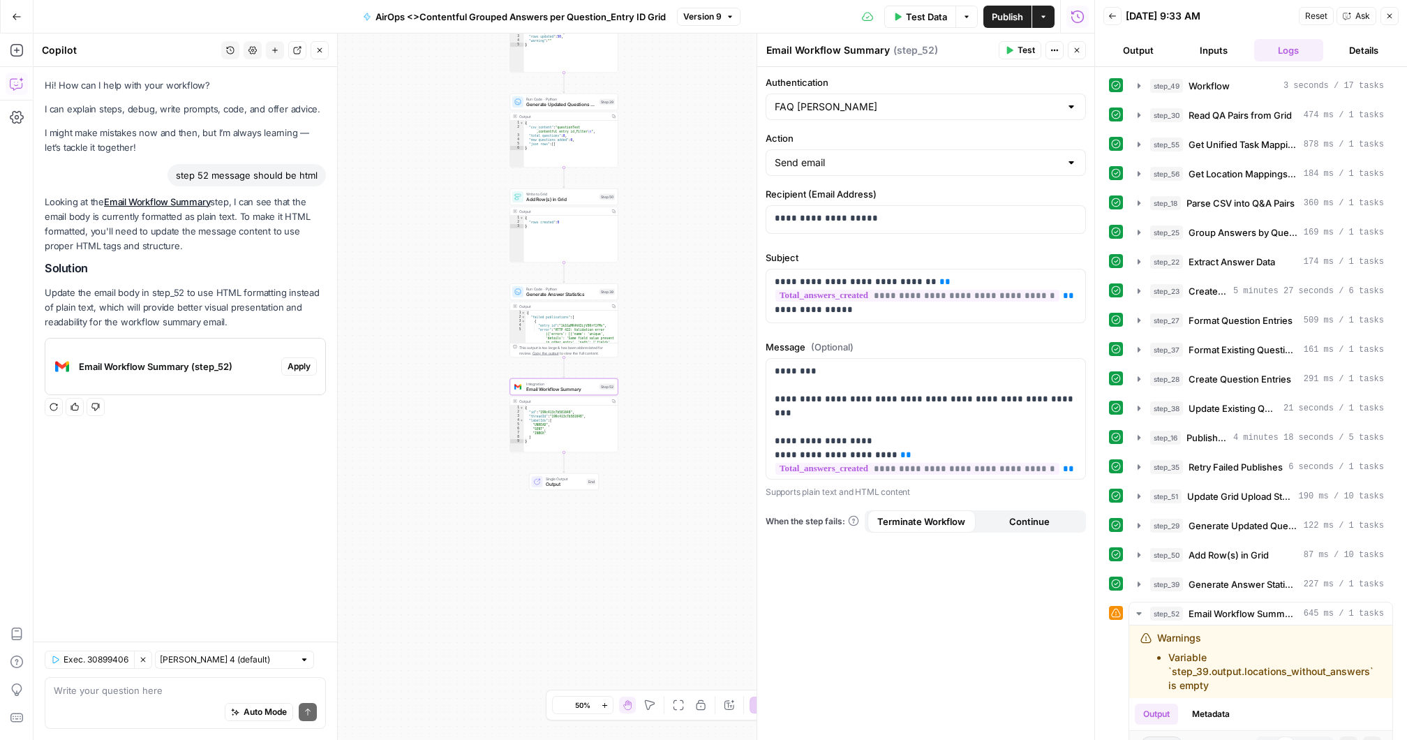
click at [298, 366] on span "Apply" at bounding box center [299, 366] width 23 height 13
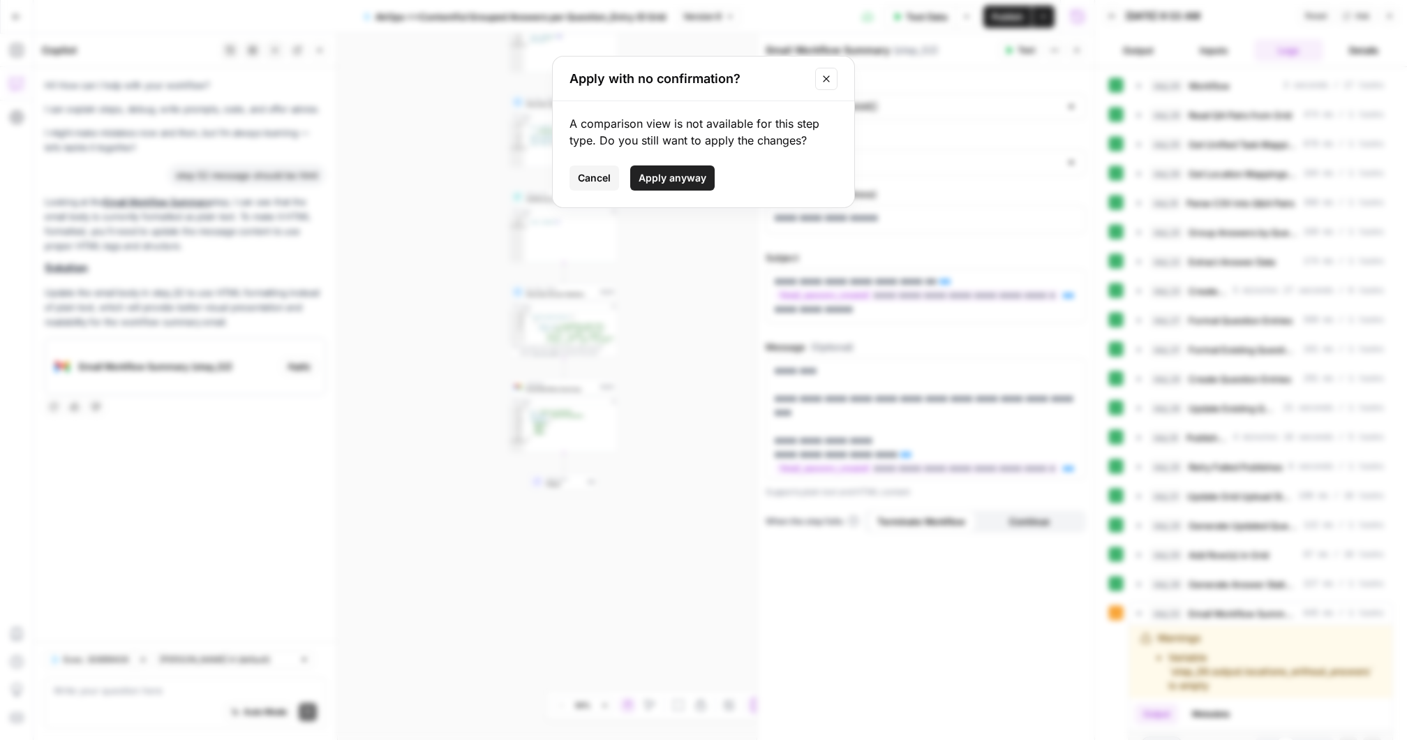
click at [677, 179] on span "Apply anyway" at bounding box center [673, 178] width 68 height 14
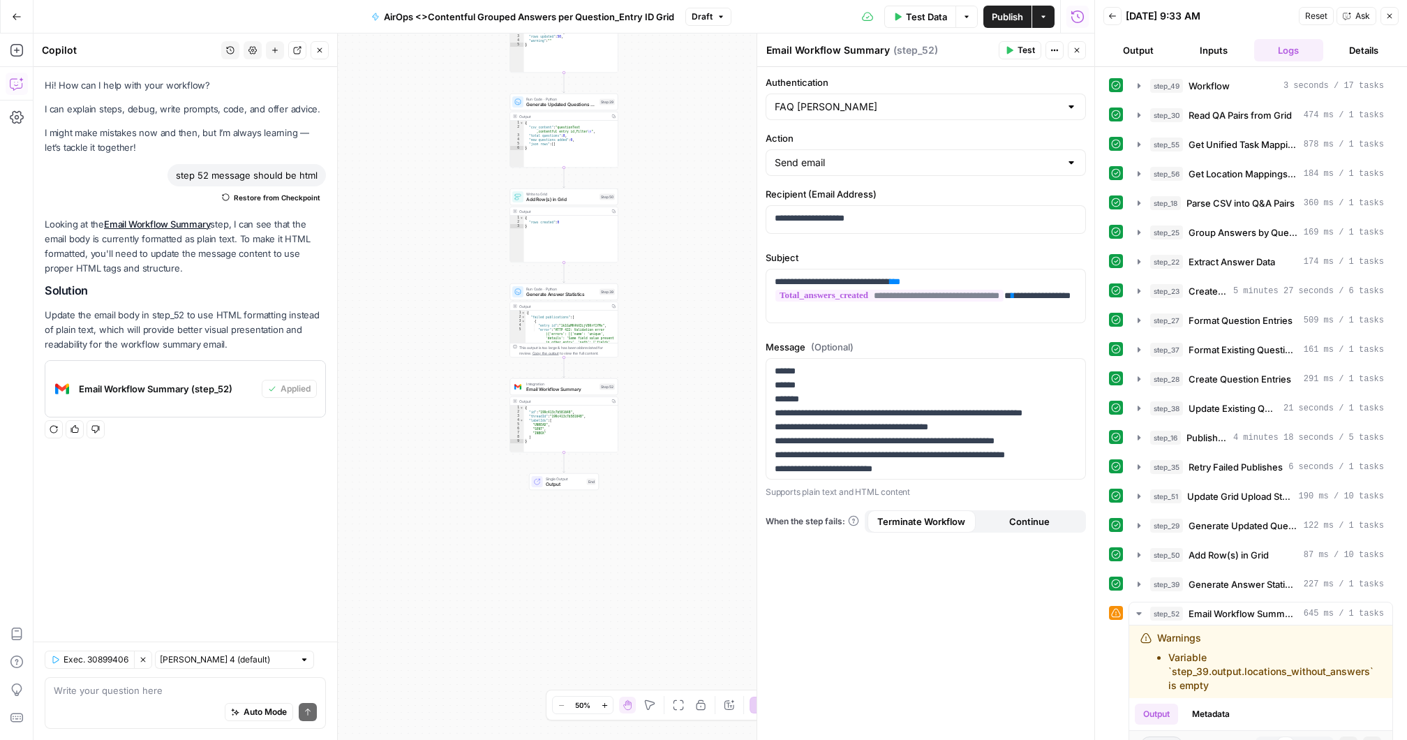
click at [1017, 47] on button "Test" at bounding box center [1020, 50] width 43 height 18
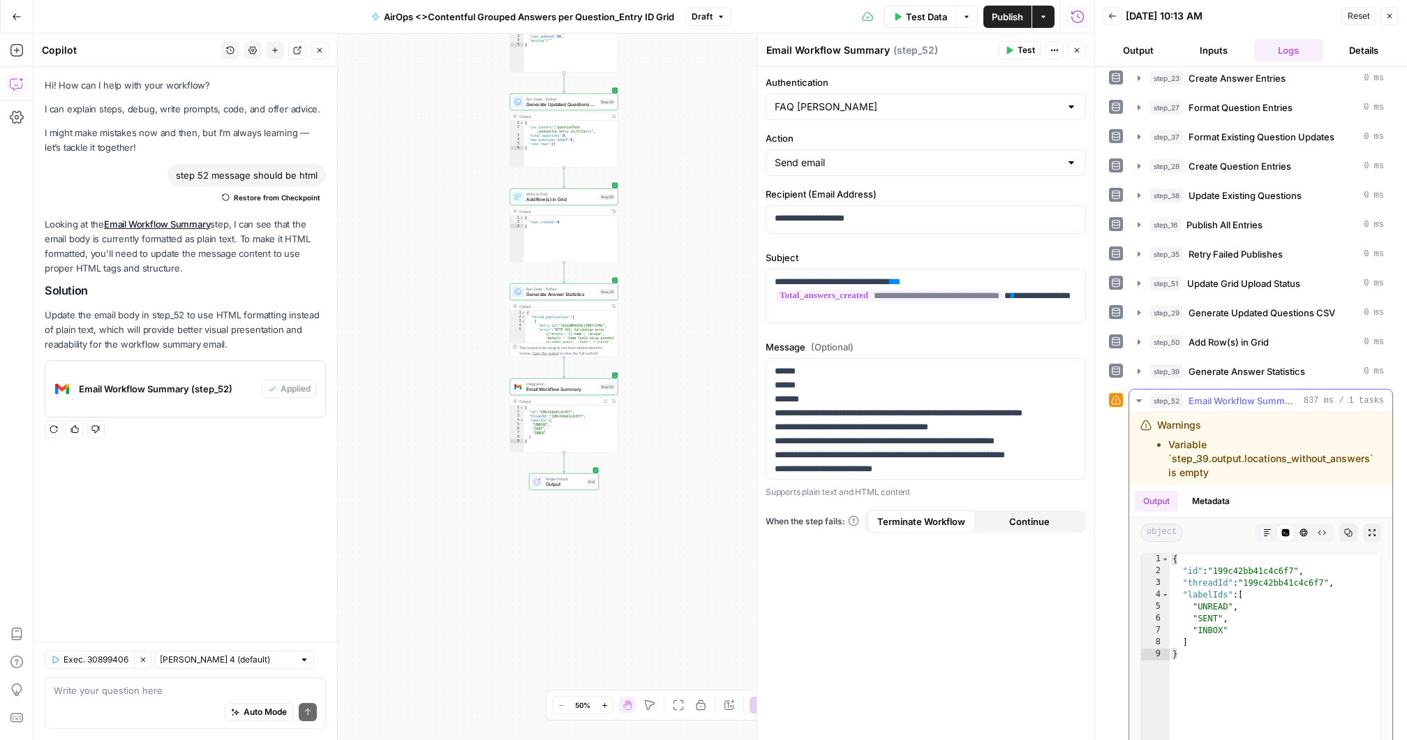
scroll to position [304, 0]
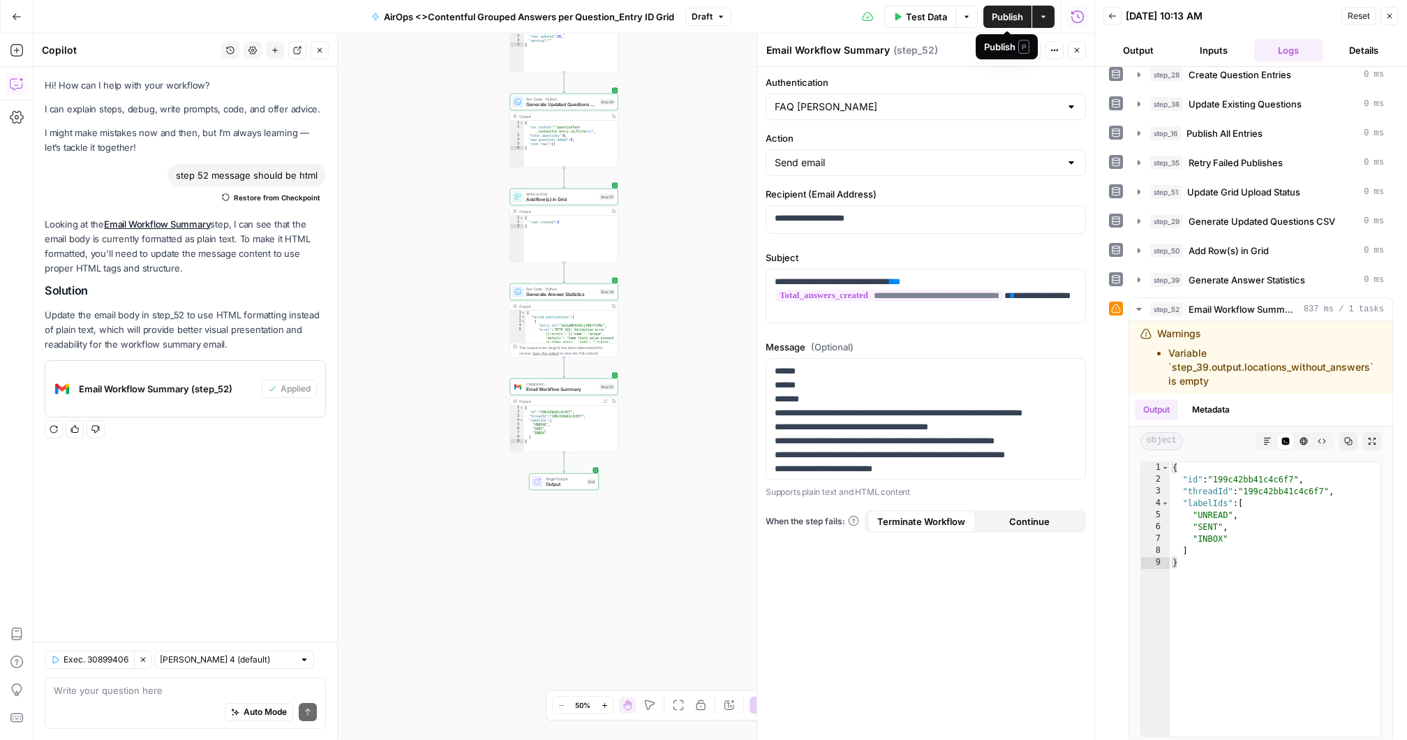
click at [1004, 12] on span "Publish" at bounding box center [1007, 17] width 31 height 14
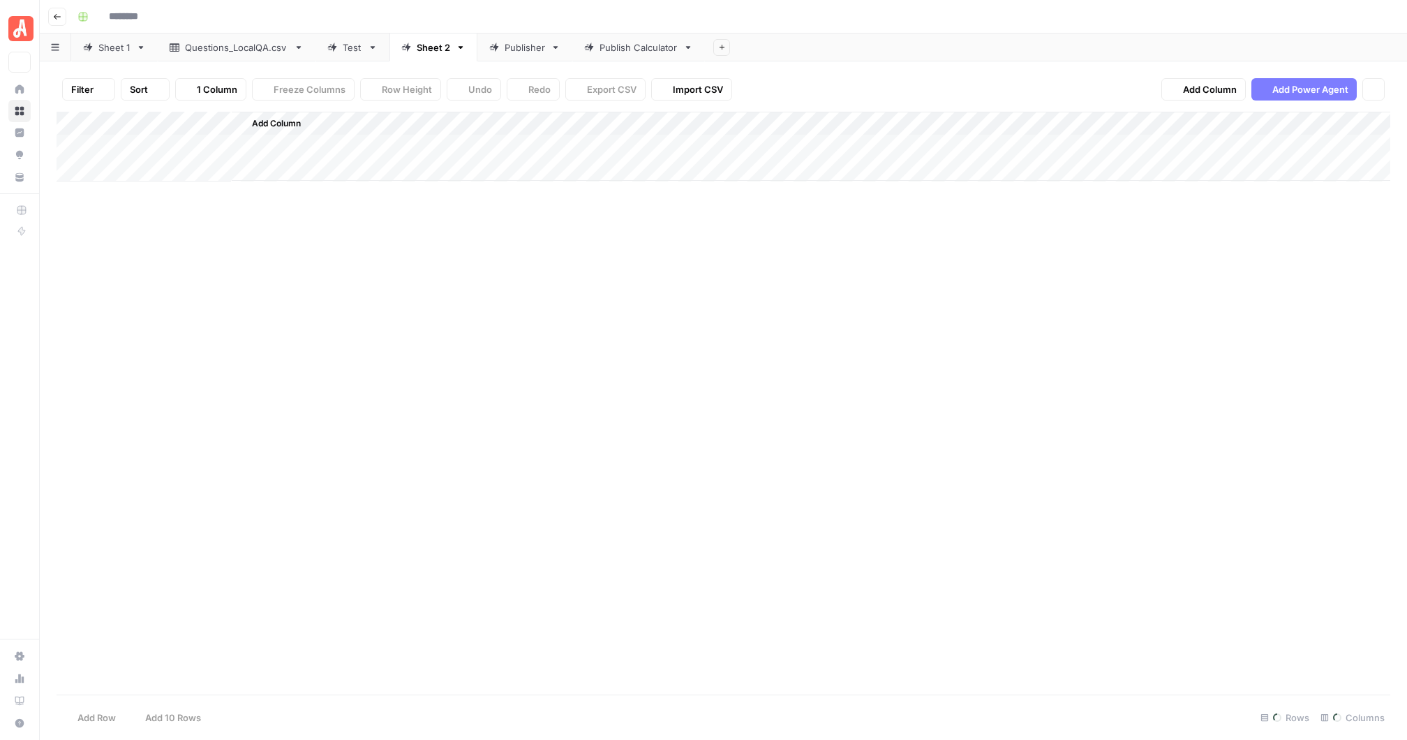
type input "**********"
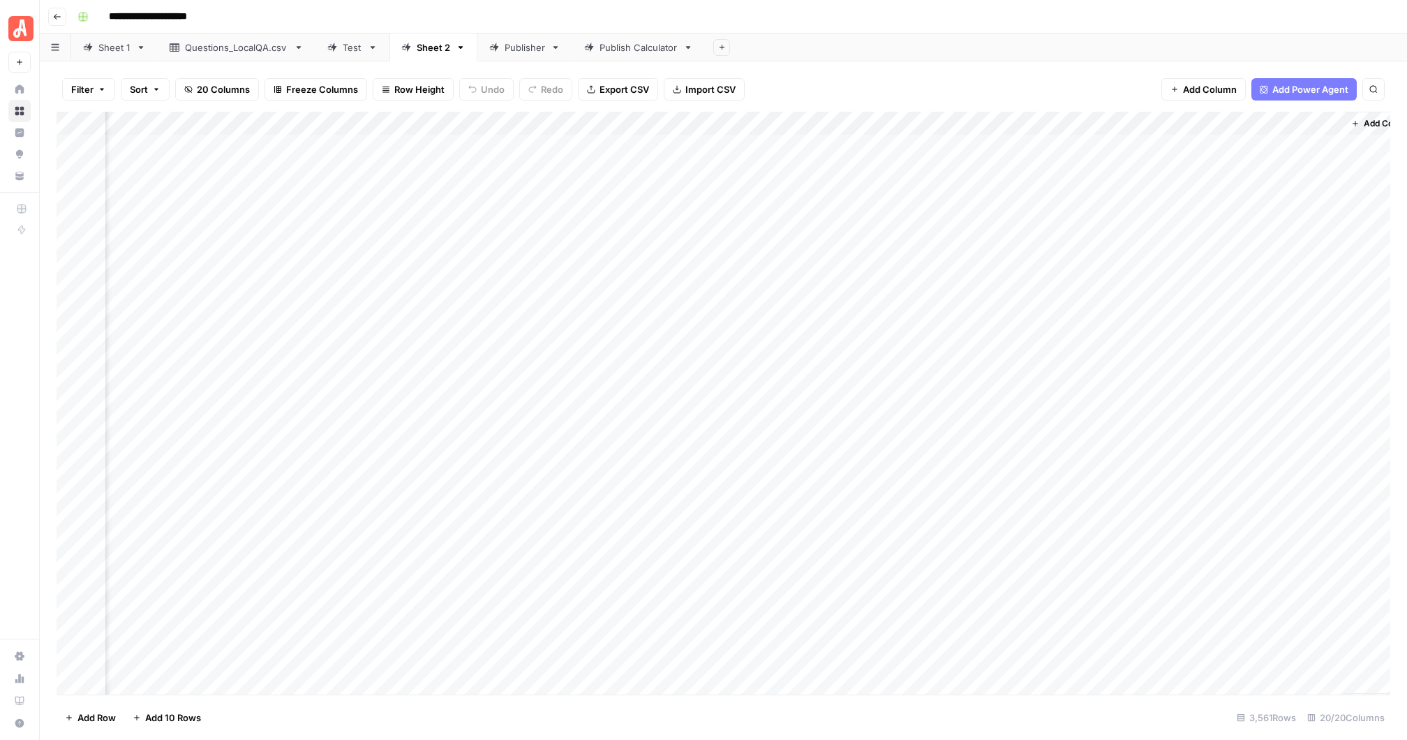
scroll to position [0, 1238]
click at [1220, 369] on div "Add Column" at bounding box center [724, 403] width 1334 height 583
click at [1224, 236] on div "Add Column" at bounding box center [724, 403] width 1334 height 583
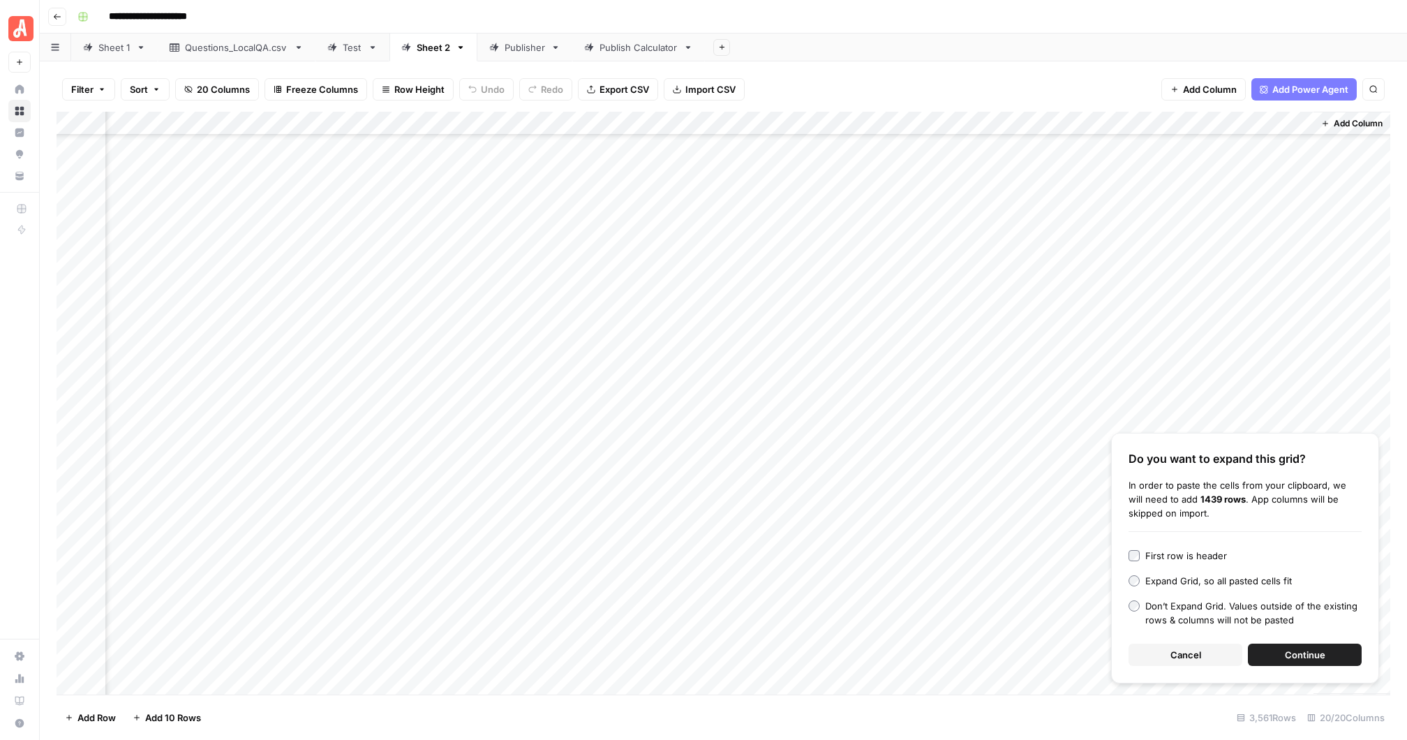
click at [1314, 655] on span "Continue" at bounding box center [1305, 655] width 40 height 14
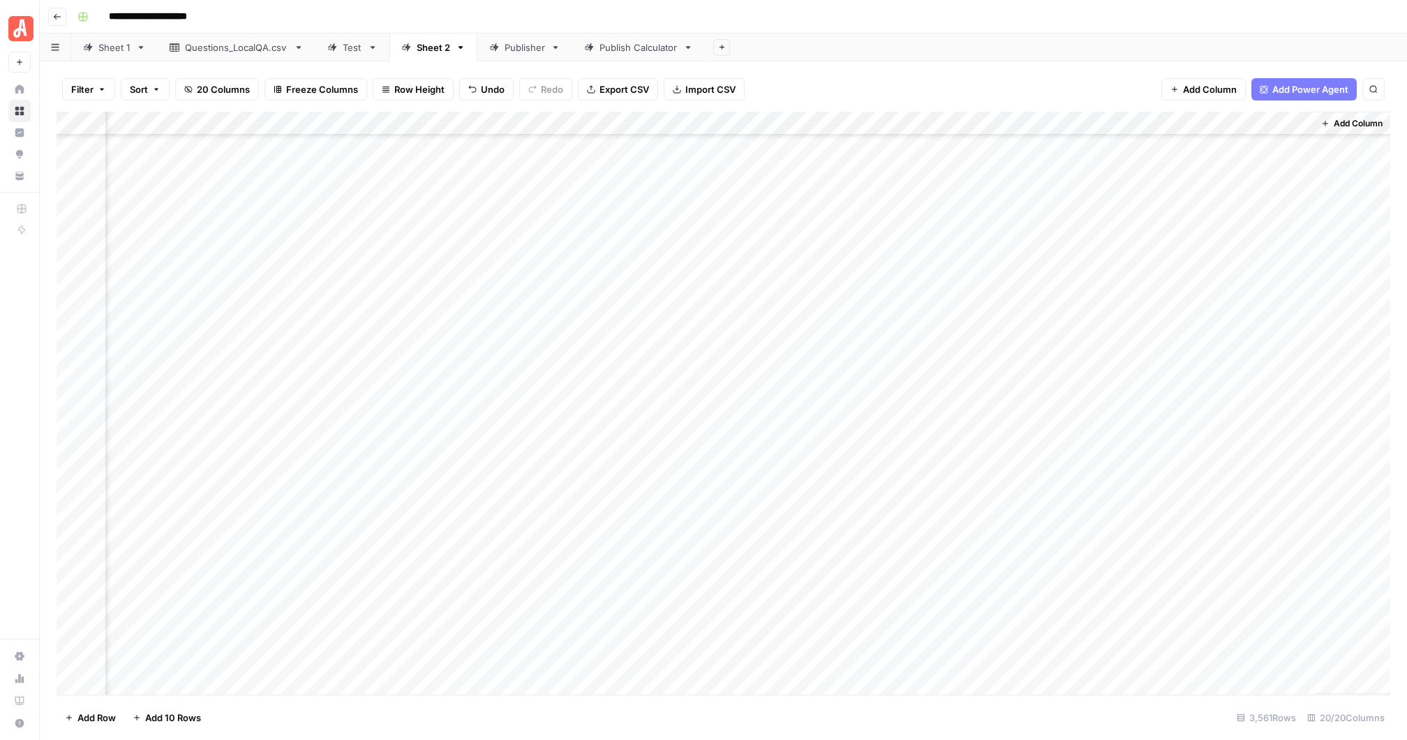
click at [1228, 552] on div "Add Column" at bounding box center [724, 403] width 1334 height 583
click at [639, 49] on div "Publish Calculator" at bounding box center [639, 47] width 78 height 14
click at [299, 216] on div "Add Column" at bounding box center [724, 403] width 1334 height 583
click at [521, 51] on div "Publisher" at bounding box center [525, 47] width 40 height 14
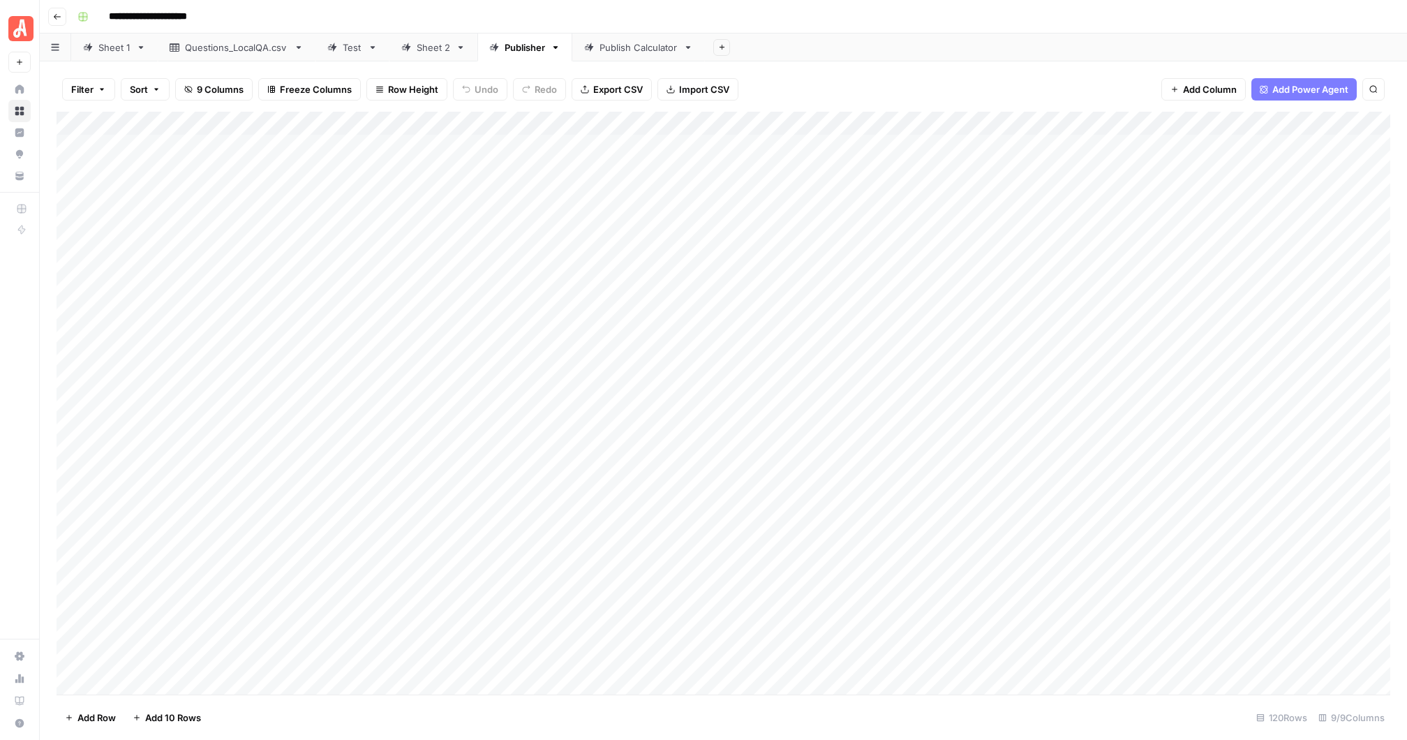
click at [624, 47] on div "Publish Calculator" at bounding box center [639, 47] width 78 height 14
click at [355, 124] on div "Add Column" at bounding box center [724, 403] width 1334 height 583
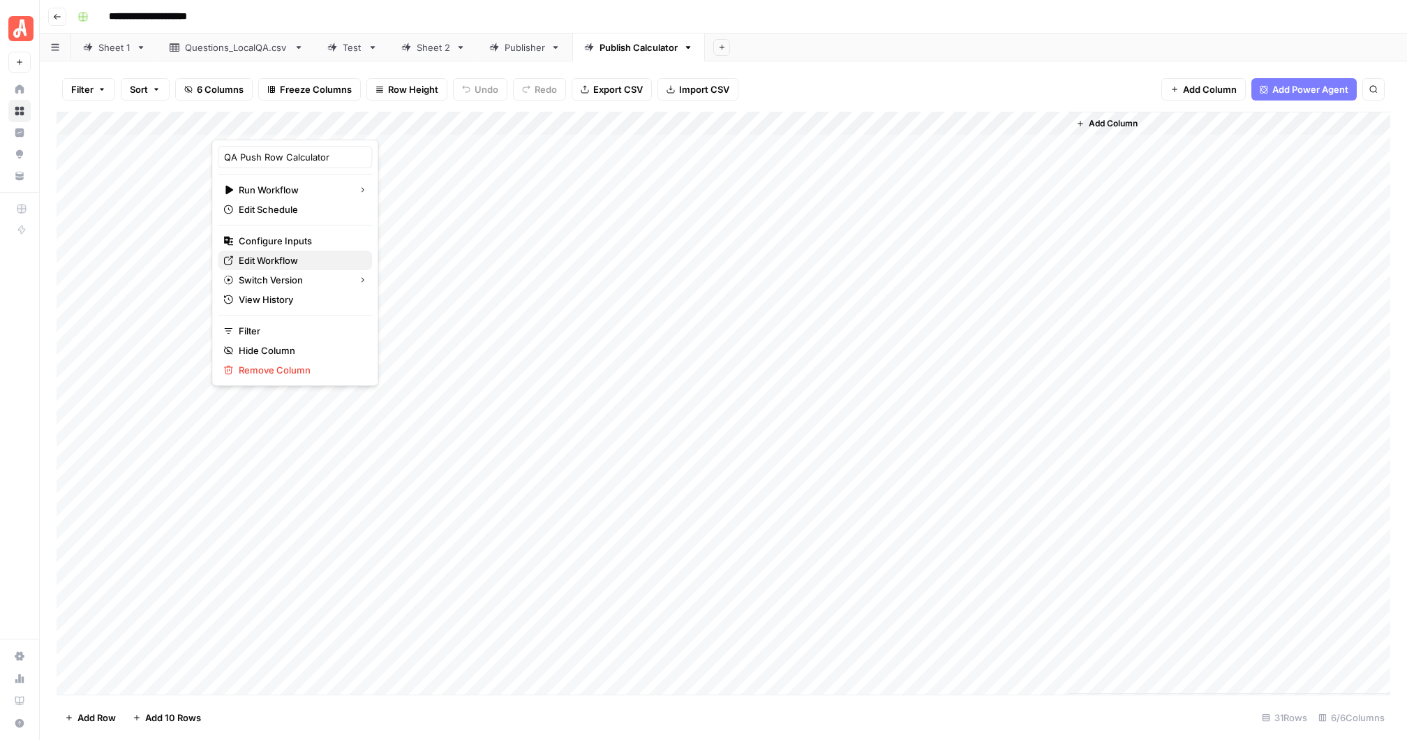
click at [286, 256] on span "Edit Workflow" at bounding box center [300, 260] width 122 height 14
click at [514, 49] on div "Publisher" at bounding box center [525, 47] width 40 height 14
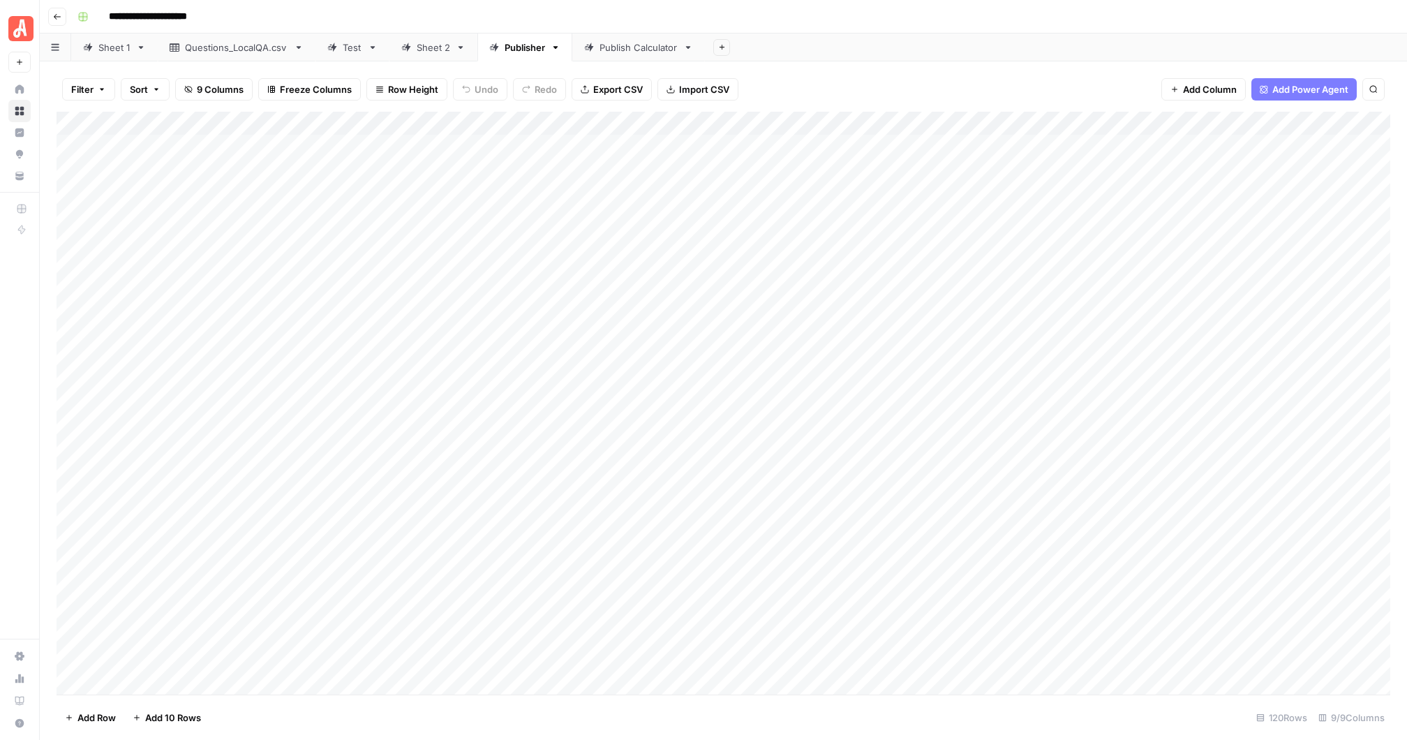
click at [135, 168] on div "Add Column" at bounding box center [724, 403] width 1334 height 583
type textarea "**"
click at [624, 46] on div "Publish Calculator" at bounding box center [639, 47] width 78 height 14
click at [369, 214] on div "Add Column" at bounding box center [724, 403] width 1334 height 583
click at [514, 45] on div "Publisher" at bounding box center [525, 47] width 40 height 14
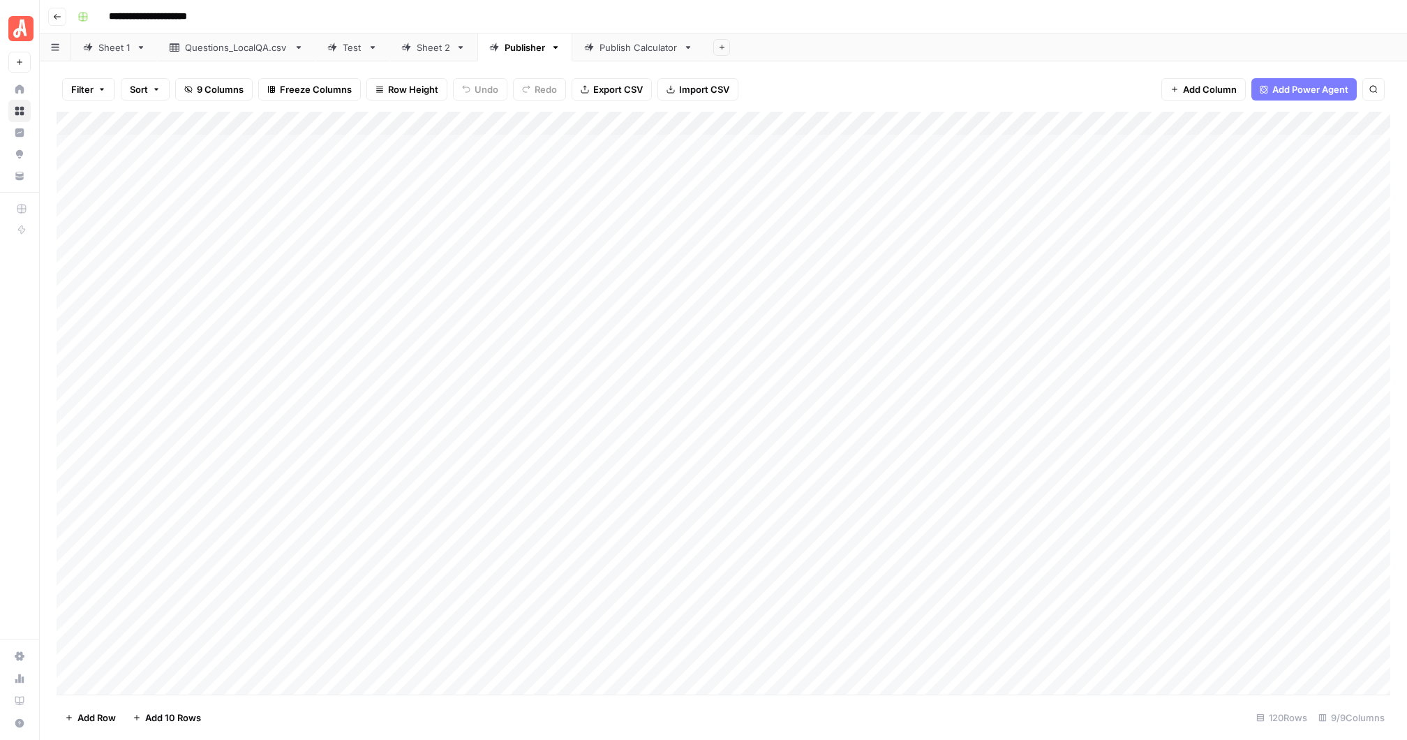
click at [1124, 121] on div "Add Column" at bounding box center [724, 403] width 1334 height 583
click at [868, 203] on span "Schedule" at bounding box center [891, 209] width 122 height 14
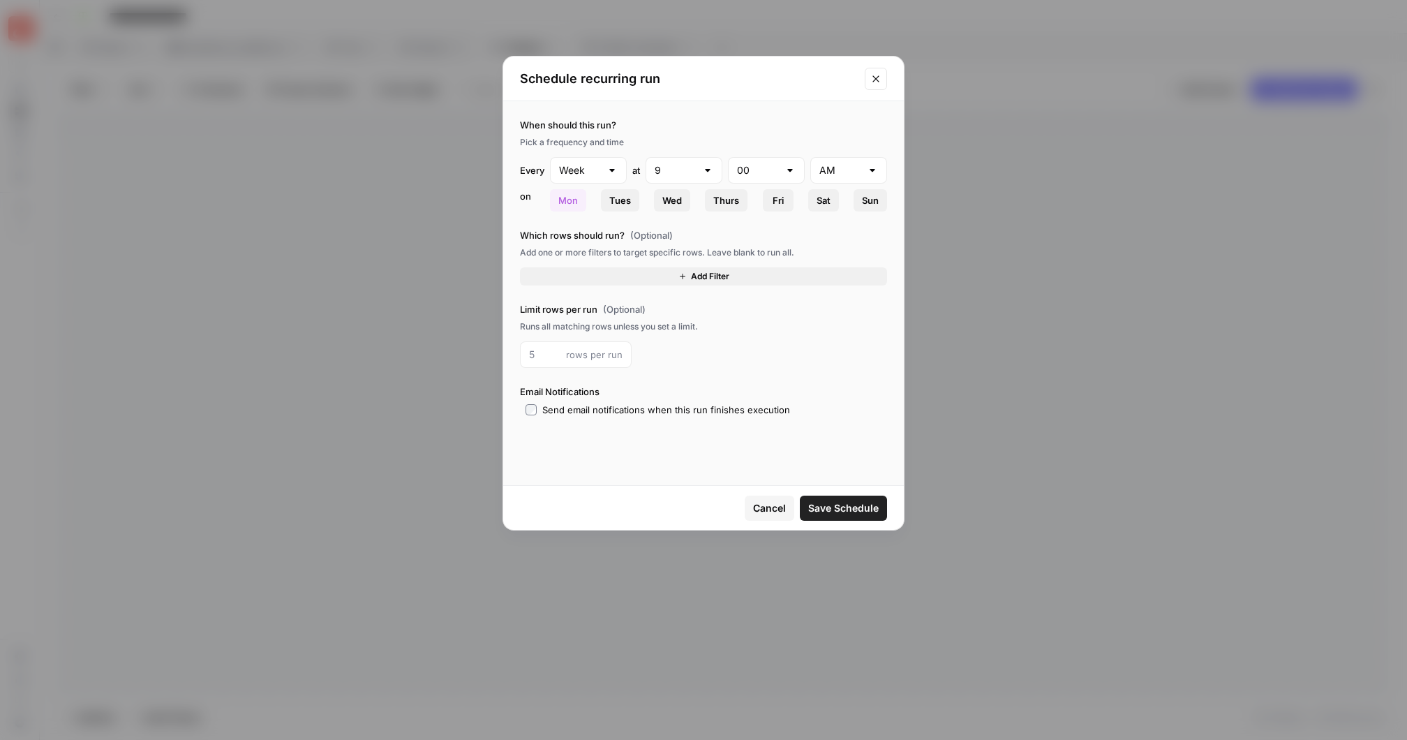
click at [707, 172] on div at bounding box center [707, 170] width 11 height 14
click at [663, 397] on span "10" at bounding box center [681, 400] width 47 height 14
type input "10"
click at [794, 169] on div at bounding box center [790, 170] width 11 height 14
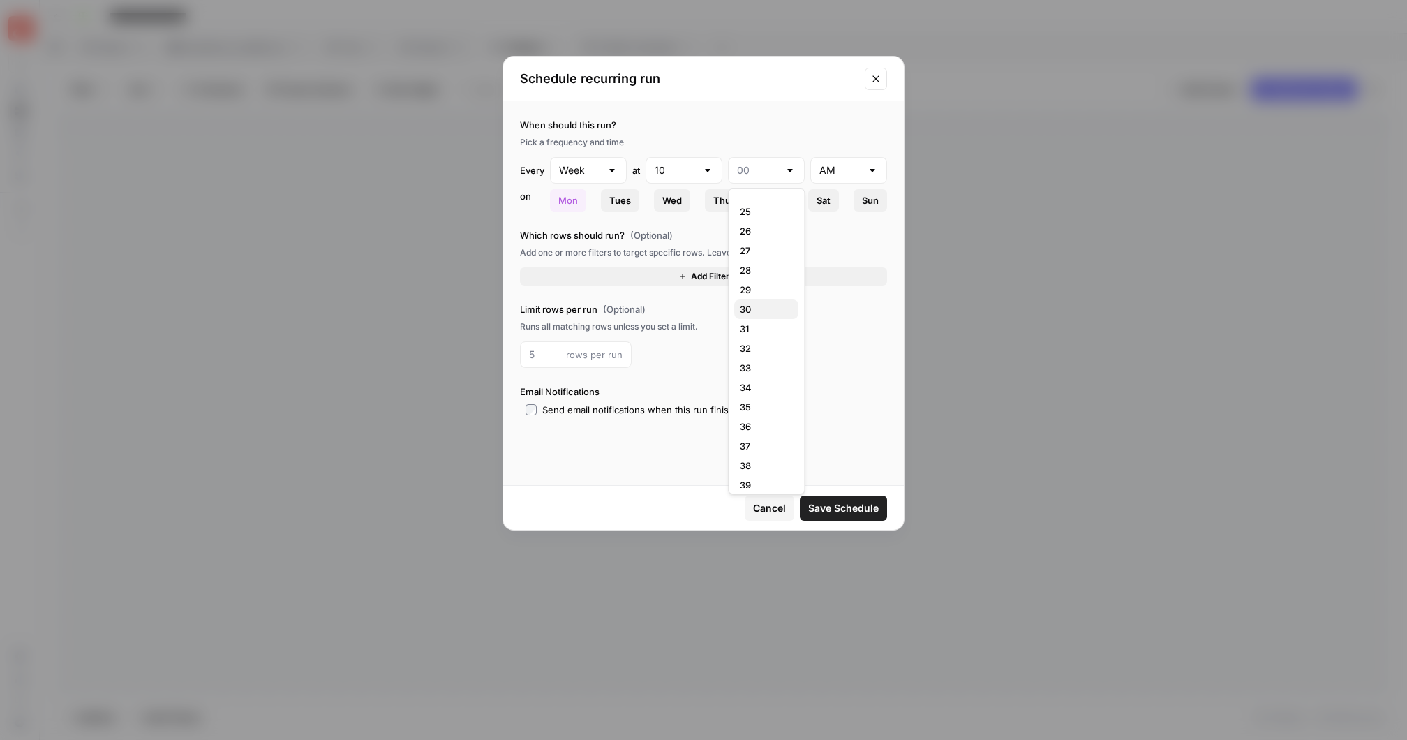
click at [755, 308] on span "30" at bounding box center [763, 309] width 47 height 14
type input "30"
click at [714, 230] on label "Which rows should run? (Optional)" at bounding box center [703, 235] width 367 height 14
click at [715, 272] on span "Add Filter" at bounding box center [710, 276] width 38 height 13
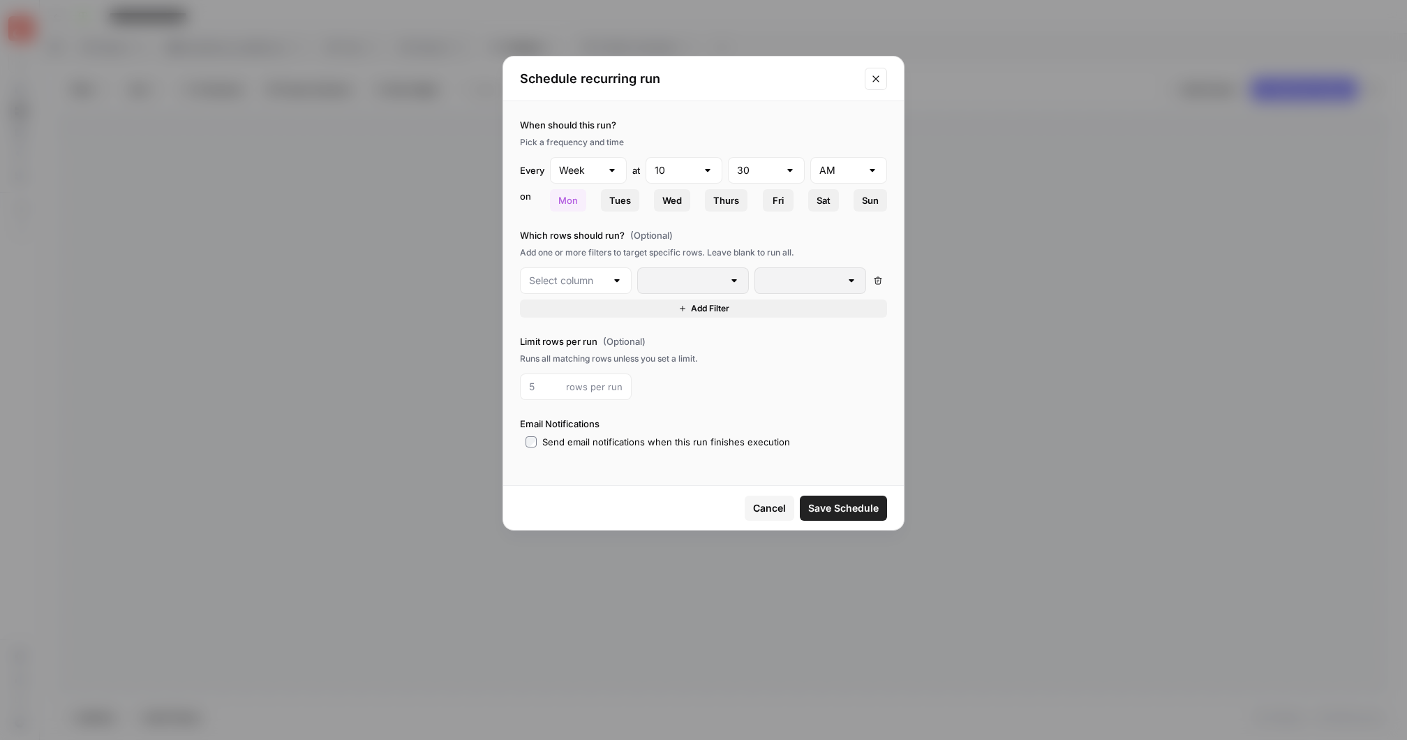
click at [618, 279] on div at bounding box center [616, 281] width 11 height 14
click at [595, 309] on span "Ready to Run" at bounding box center [580, 314] width 67 height 14
click at [796, 279] on input "text" at bounding box center [811, 281] width 94 height 14
type input "Y"
type input "Ye"
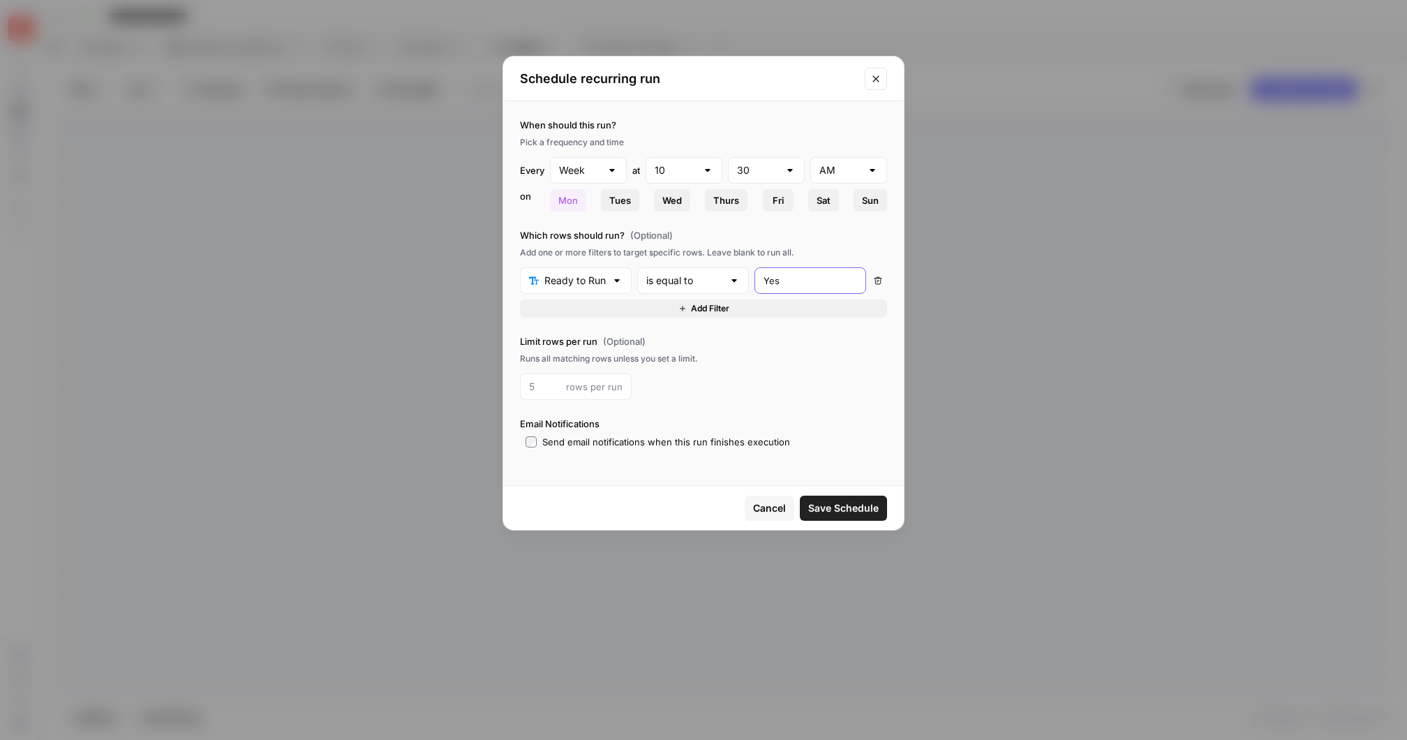
type input "Yes"
drag, startPoint x: 543, startPoint y: 388, endPoint x: 560, endPoint y: 385, distance: 17.7
click at [560, 385] on input "number" at bounding box center [544, 387] width 31 height 14
click at [614, 359] on div "Runs all matching rows unless you set a limit." at bounding box center [703, 358] width 367 height 13
click at [838, 502] on span "Save Schedule" at bounding box center [843, 508] width 70 height 14
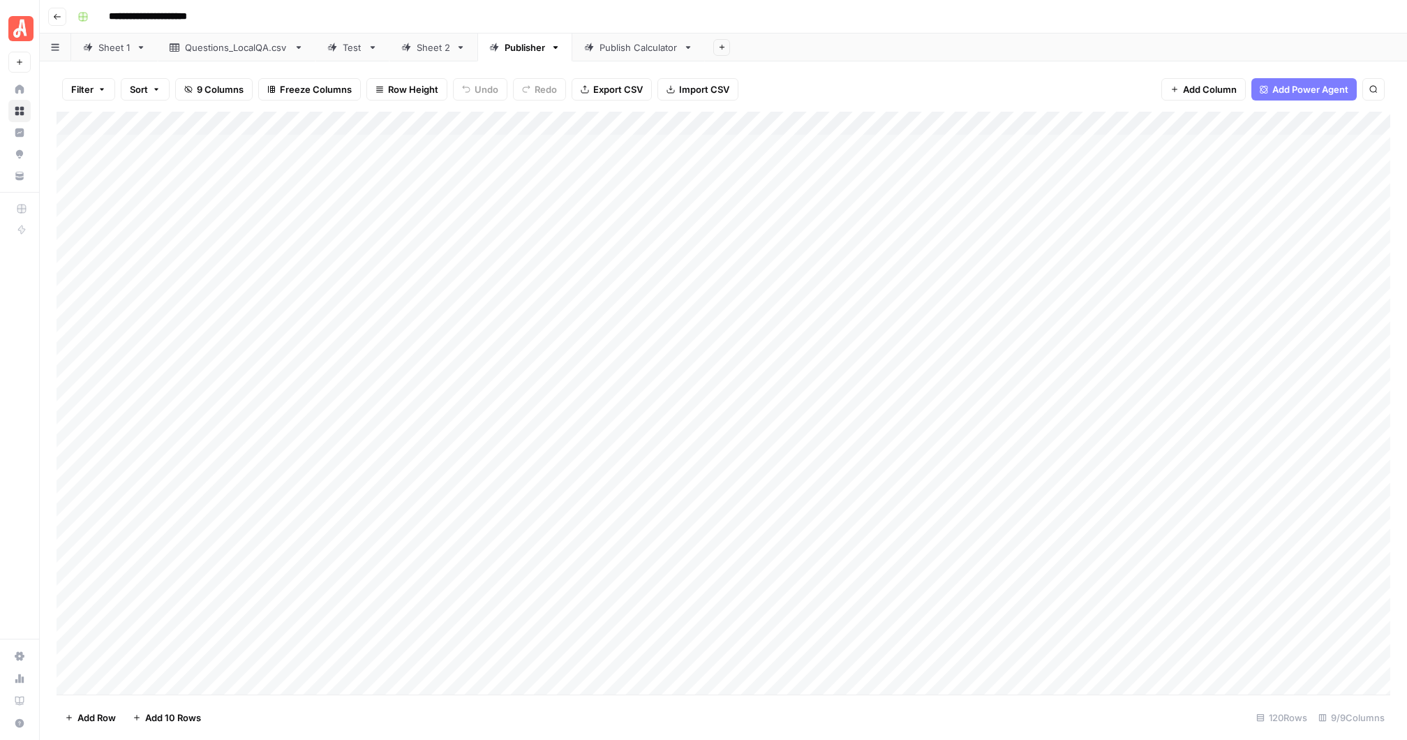
click at [1123, 119] on div "Add Column" at bounding box center [724, 403] width 1334 height 583
click at [882, 210] on span "Edit Schedule" at bounding box center [891, 209] width 122 height 14
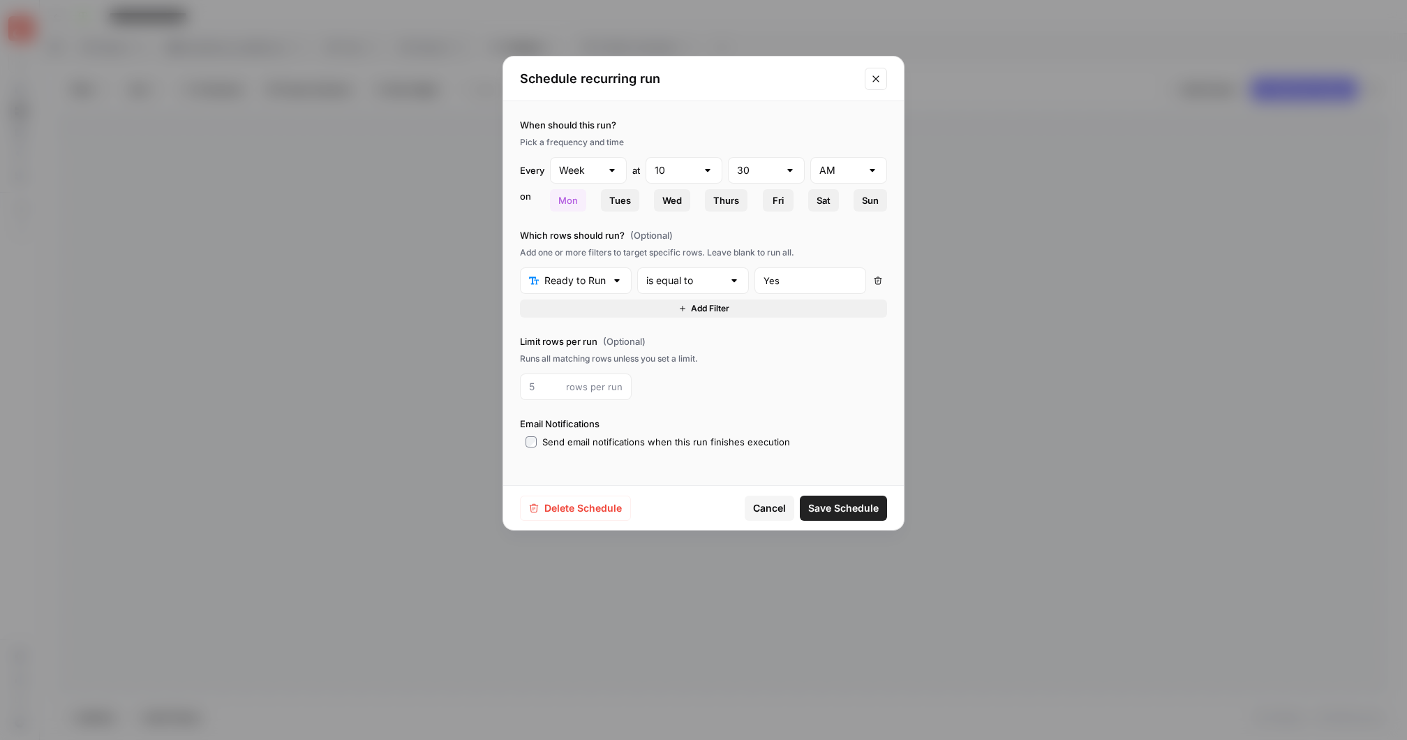
click at [792, 170] on div at bounding box center [790, 170] width 11 height 14
click at [759, 245] on span "02" at bounding box center [763, 244] width 47 height 14
type input "02"
click at [673, 203] on span "Wed" at bounding box center [672, 200] width 20 height 14
click at [574, 200] on span "Mon" at bounding box center [568, 200] width 20 height 14
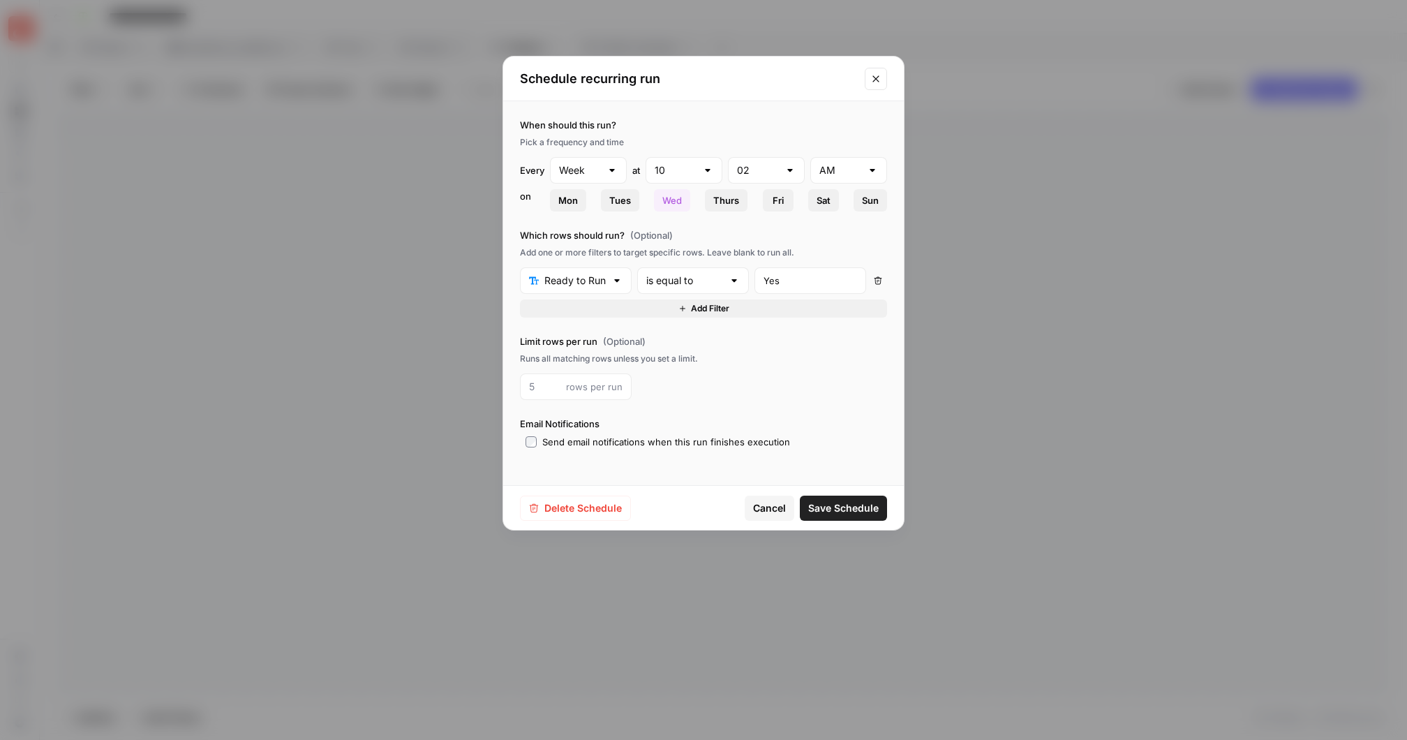
click at [866, 509] on span "Save Schedule" at bounding box center [843, 508] width 70 height 14
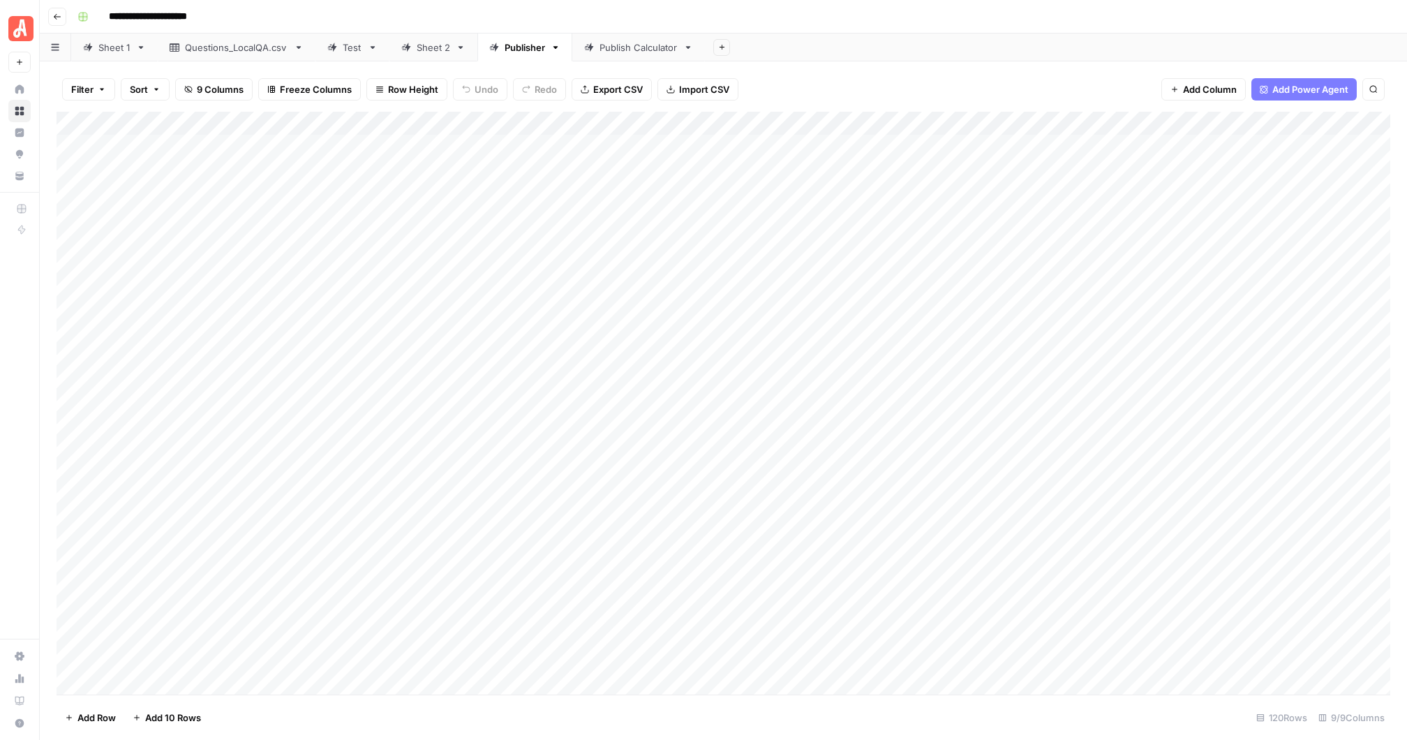
click at [1128, 118] on div "Add Column" at bounding box center [724, 403] width 1334 height 583
click at [884, 208] on span "Edit Schedule" at bounding box center [891, 209] width 122 height 14
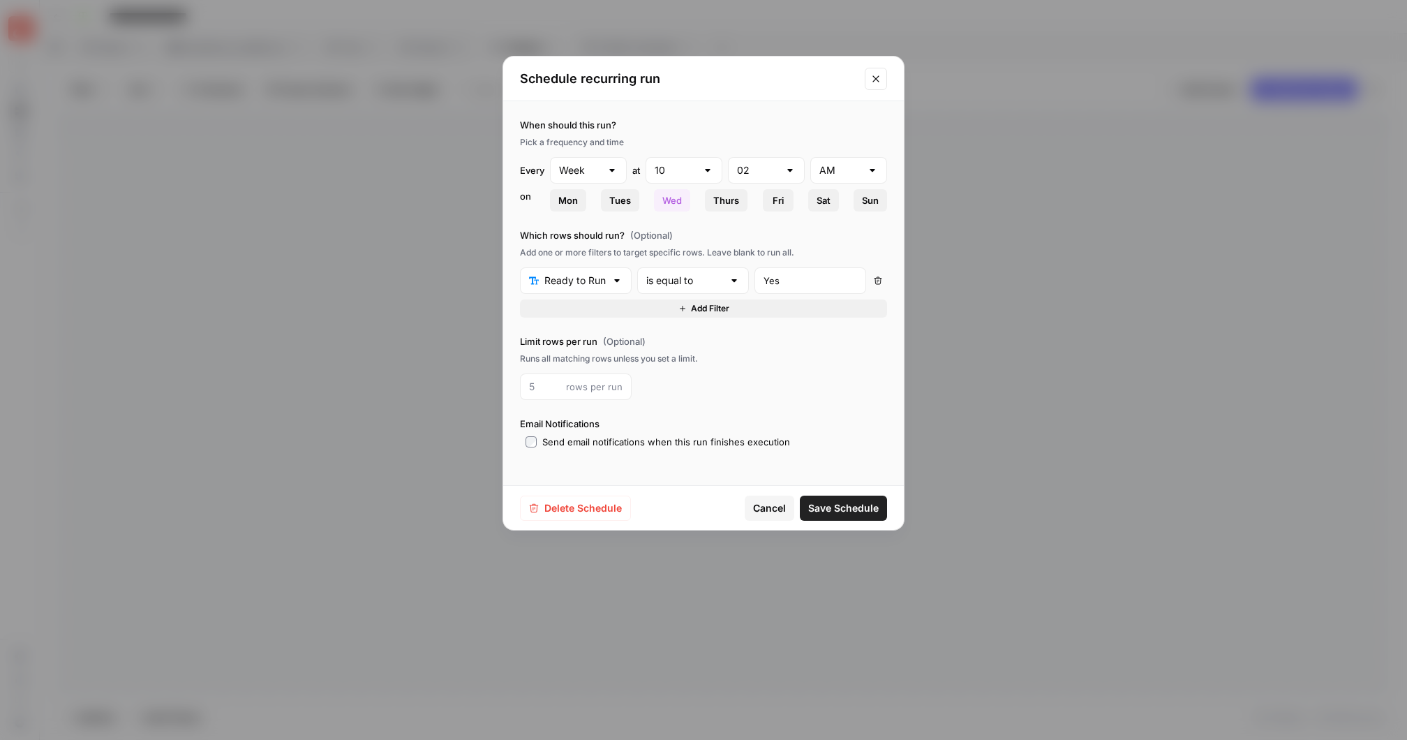
click at [789, 166] on div at bounding box center [790, 170] width 11 height 14
click at [750, 368] on span "32" at bounding box center [763, 369] width 47 height 14
type input "32"
click at [847, 507] on span "Save Schedule" at bounding box center [843, 508] width 70 height 14
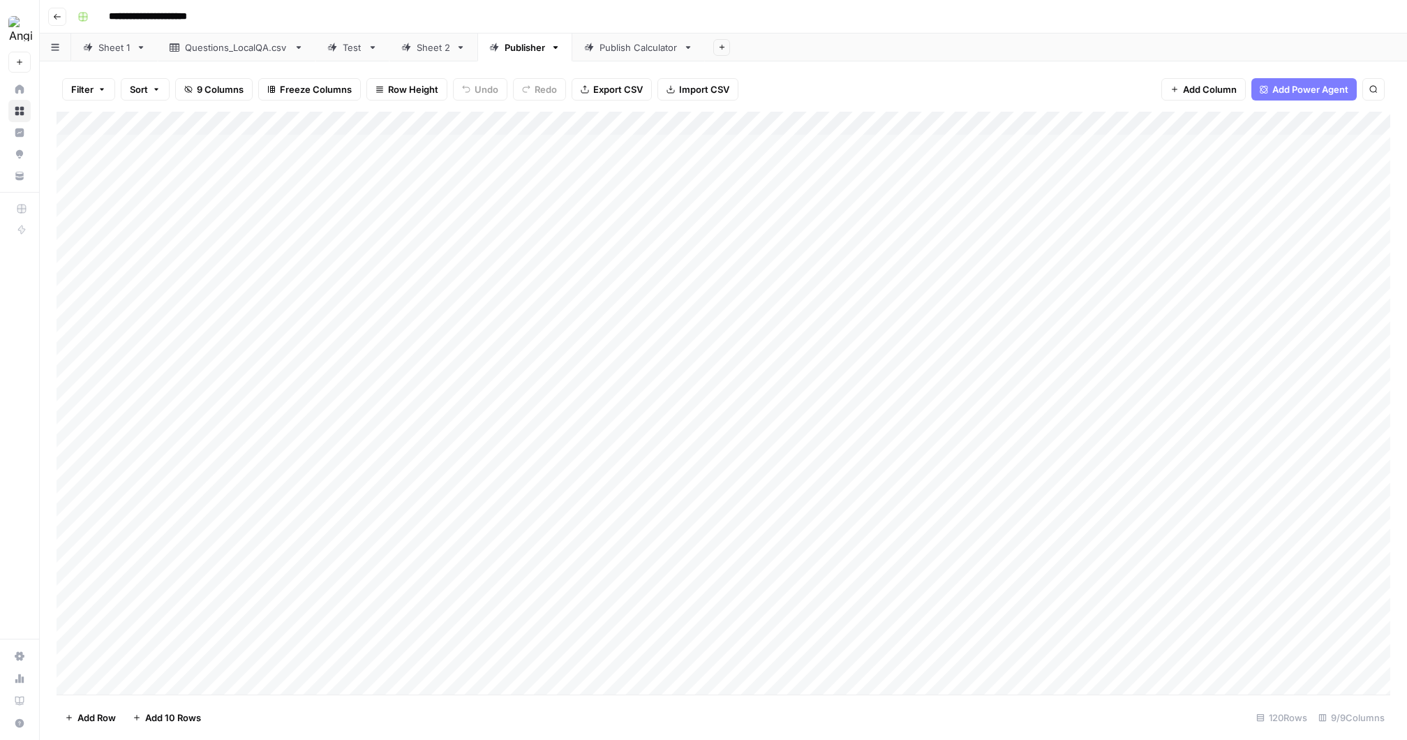
click at [956, 80] on div "Filter Sort 9 Columns Freeze Columns Row Height Undo Redo Export CSV Import CSV…" at bounding box center [724, 89] width 1334 height 45
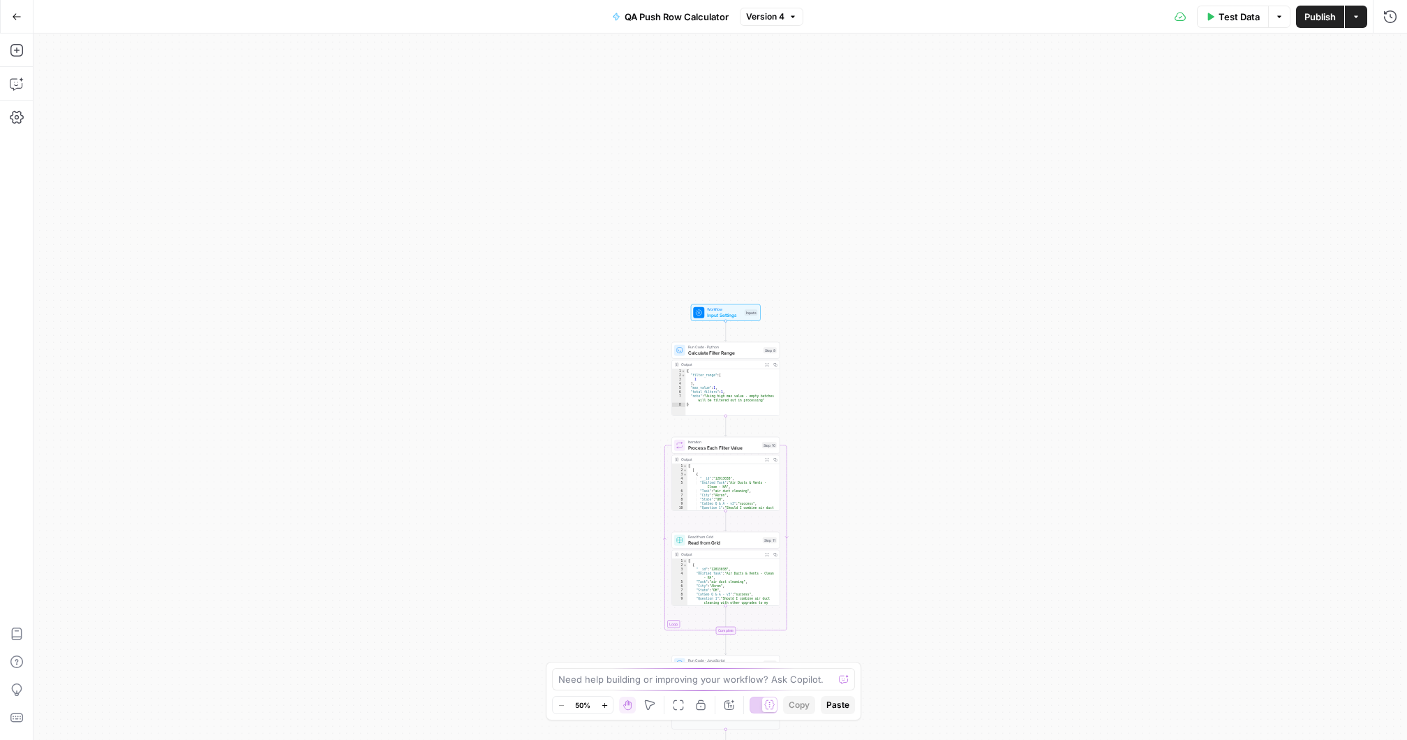
drag, startPoint x: 872, startPoint y: 175, endPoint x: 844, endPoint y: 644, distance: 469.2
click at [845, 644] on div "true false Workflow Input Settings Inputs Run Code · Python Calculate Filter Ra…" at bounding box center [721, 387] width 1374 height 706
click at [725, 363] on span "Calculate Filter Range" at bounding box center [722, 364] width 73 height 7
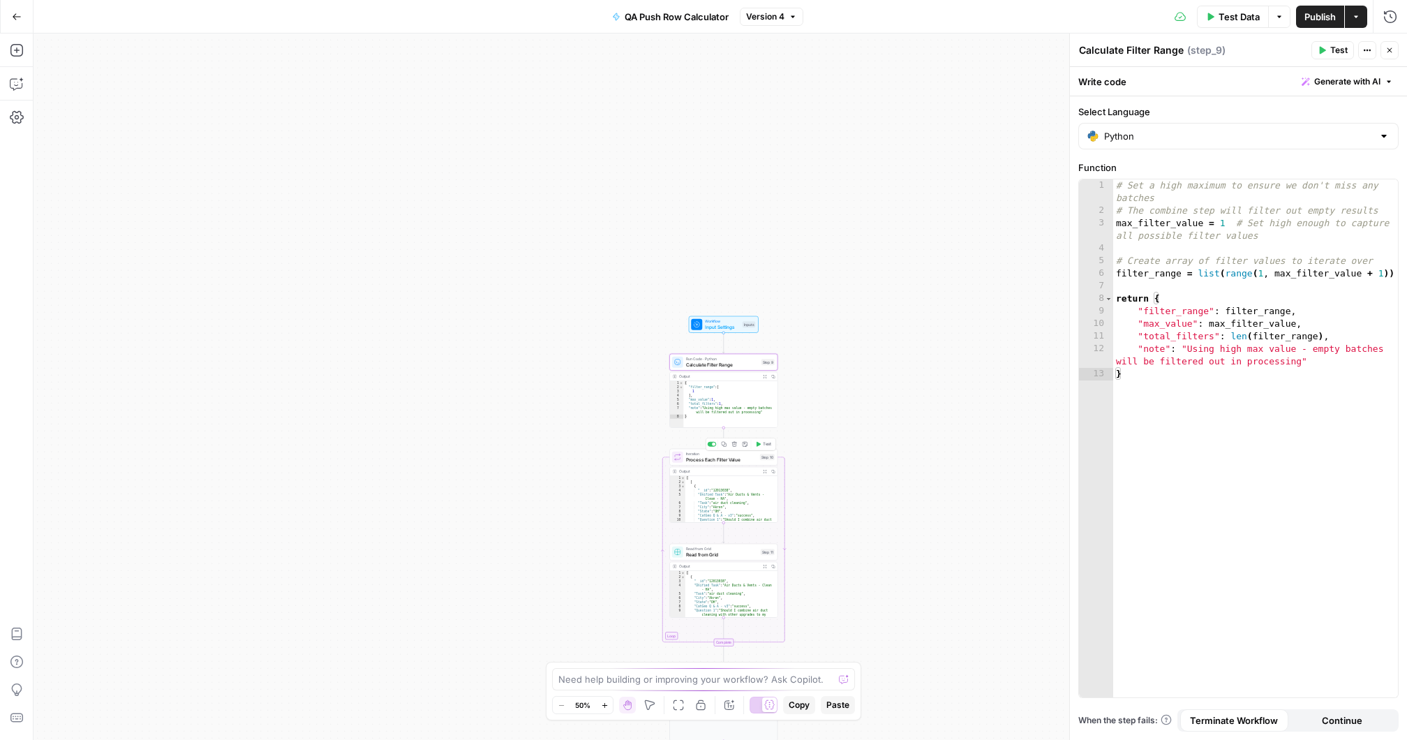
click at [730, 459] on span "Process Each Filter Value" at bounding box center [721, 459] width 71 height 7
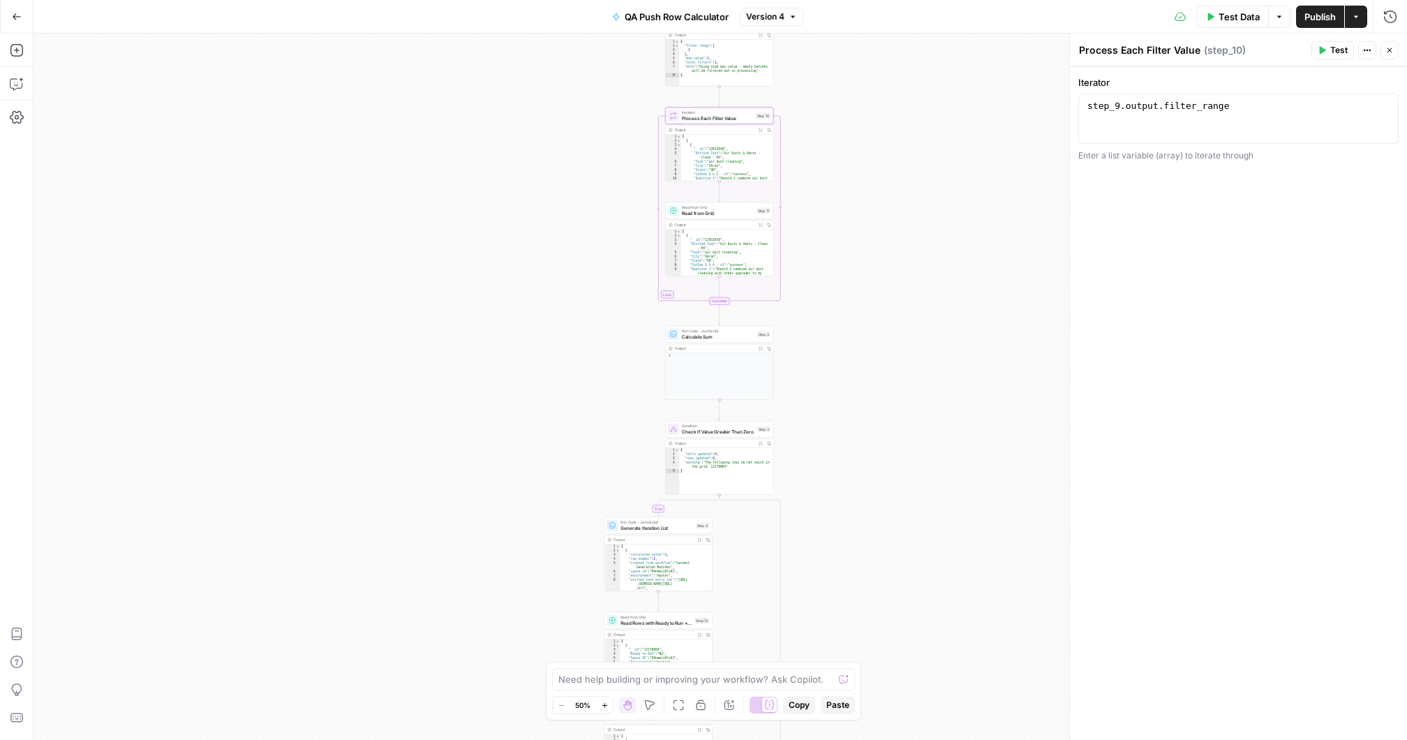
drag, startPoint x: 847, startPoint y: 550, endPoint x: 842, endPoint y: 209, distance: 340.6
click at [842, 209] on div "true false Workflow Input Settings Inputs Run Code · Python Calculate Filter Ra…" at bounding box center [721, 387] width 1374 height 706
click at [719, 337] on span "Calculate Sum" at bounding box center [718, 336] width 73 height 7
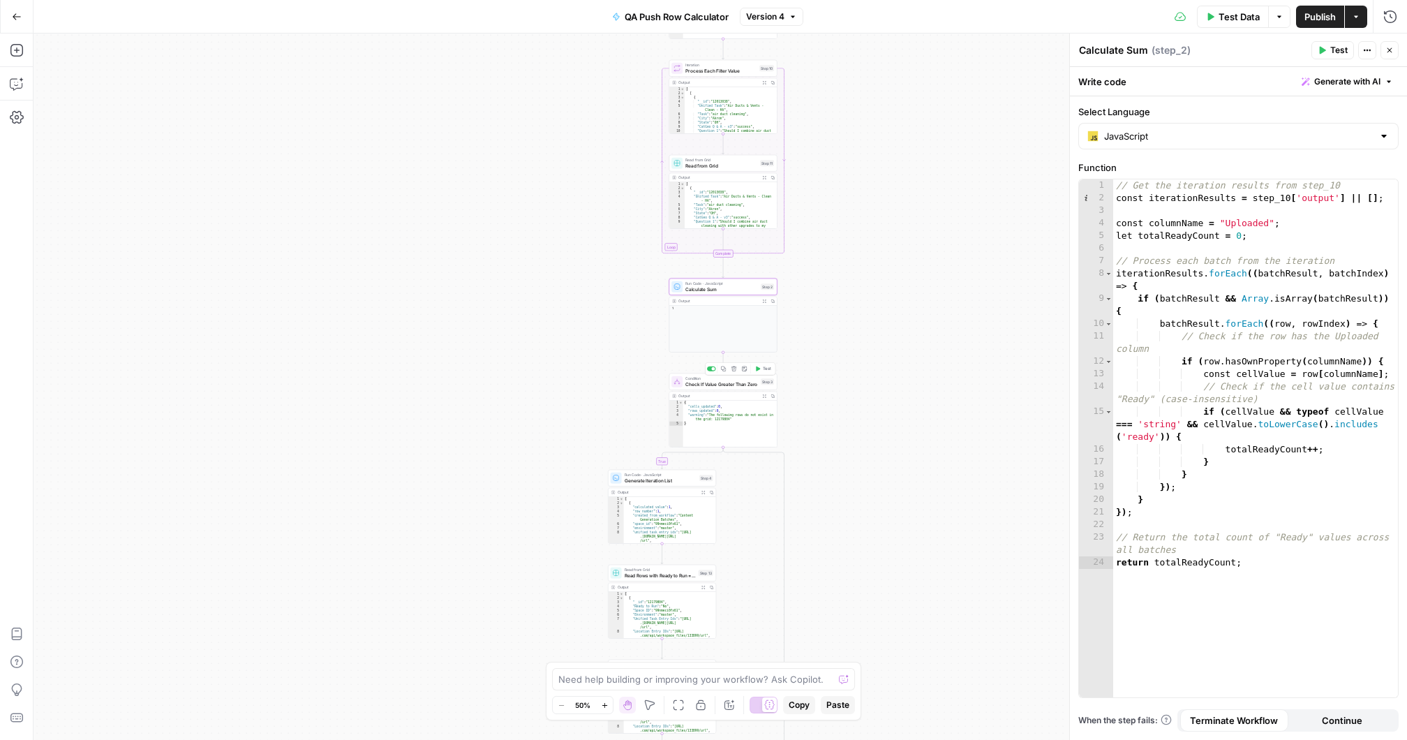
click at [708, 384] on span "Check If Value Greater Than Zero" at bounding box center [721, 383] width 73 height 7
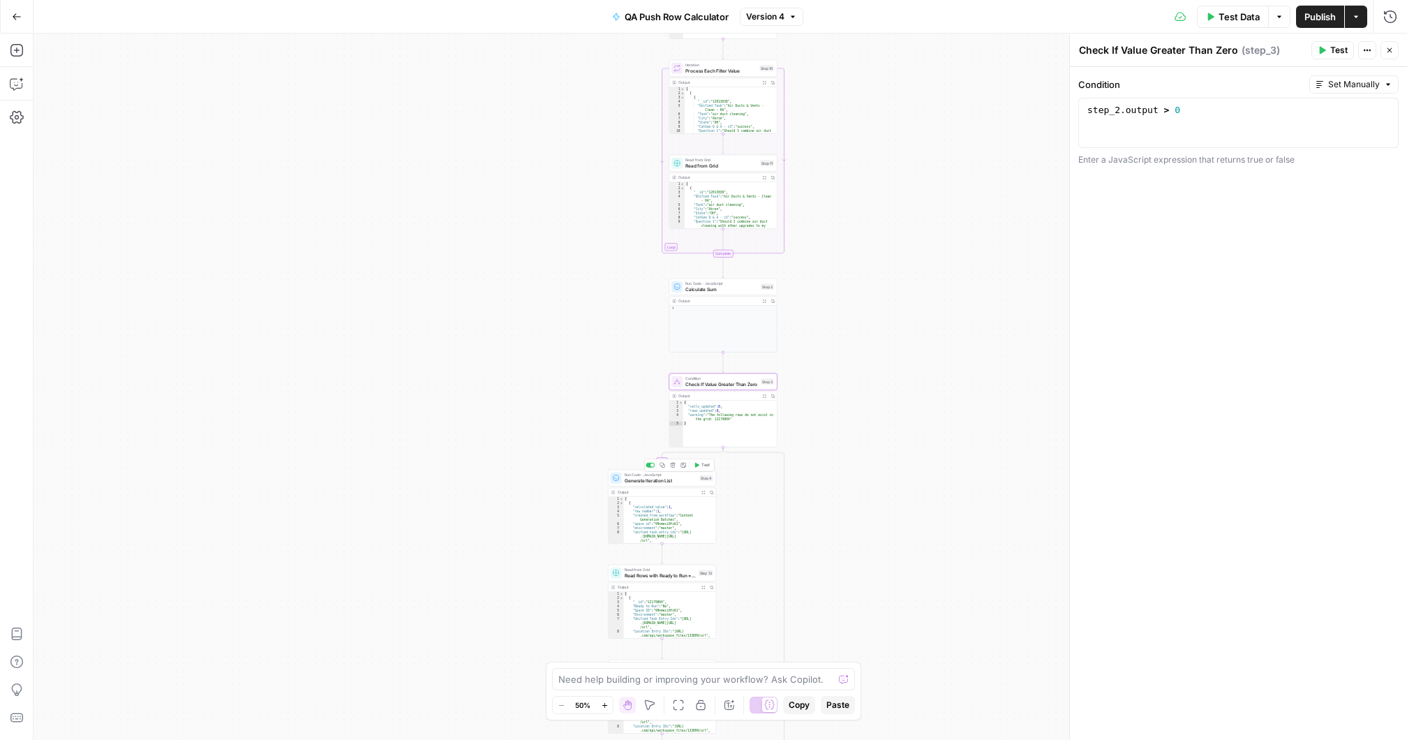
click at [671, 480] on span "Generate Iteration List" at bounding box center [661, 480] width 73 height 7
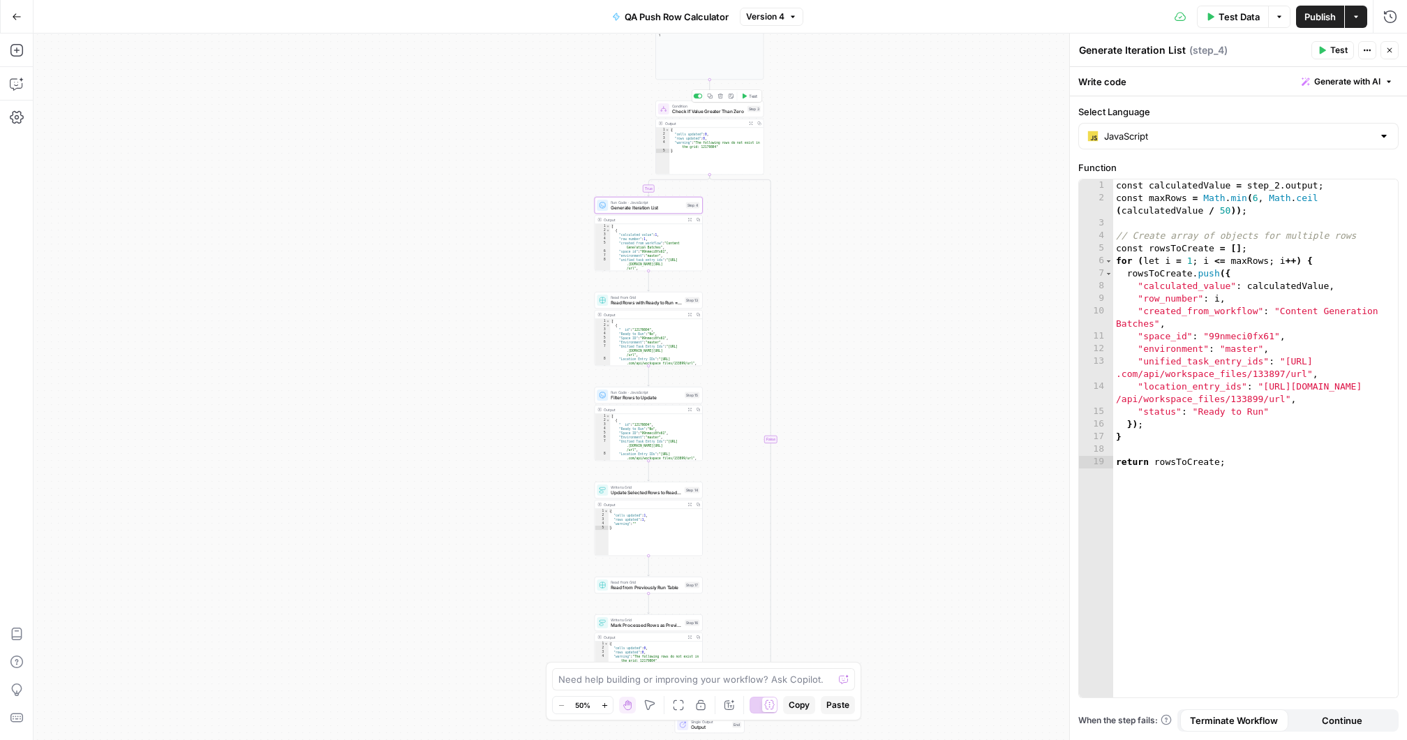
click at [704, 112] on span "Check If Value Greater Than Zero" at bounding box center [708, 111] width 73 height 7
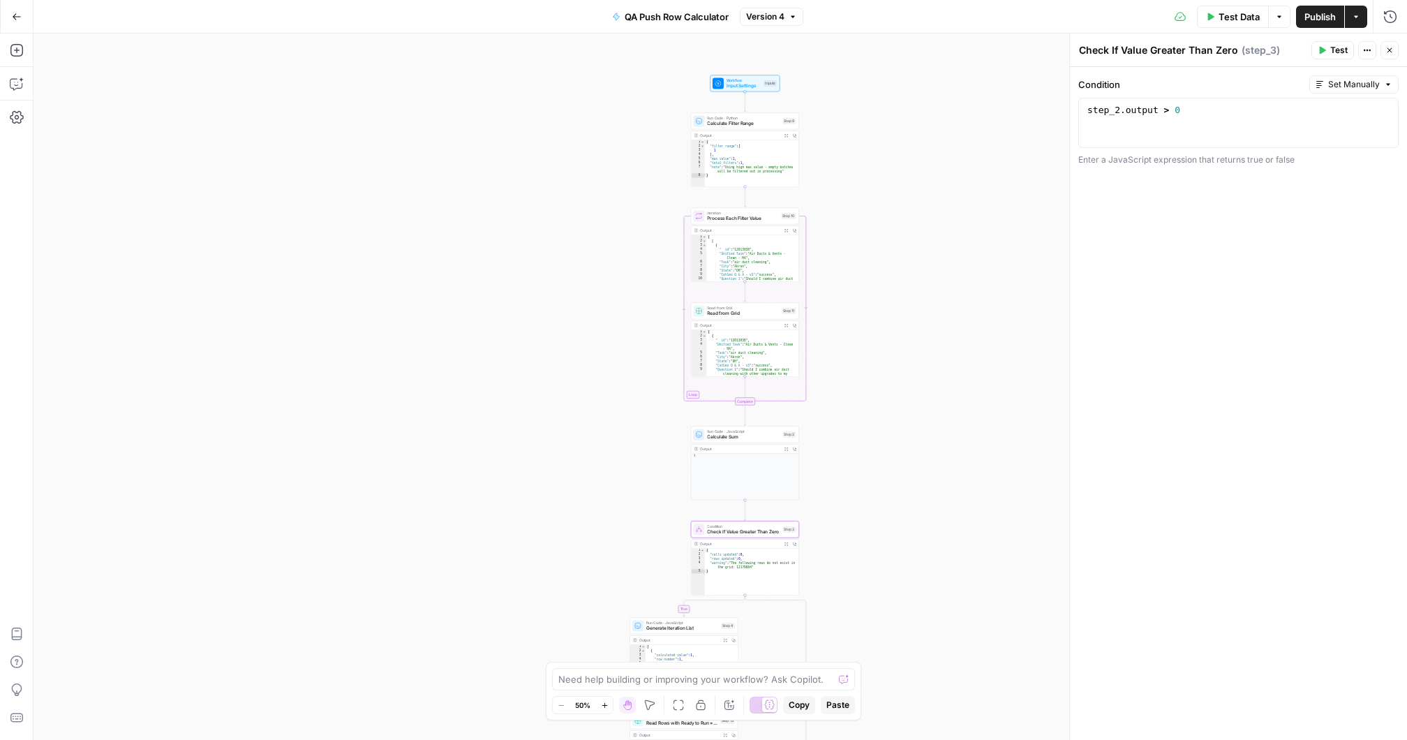
drag, startPoint x: 826, startPoint y: 112, endPoint x: 856, endPoint y: 339, distance: 228.9
click at [856, 339] on div "true false Workflow Input Settings Inputs Run Code · Python Calculate Filter Ra…" at bounding box center [721, 387] width 1374 height 706
click at [733, 311] on span "Read from Grid" at bounding box center [743, 313] width 72 height 7
type input "CatGeo Q & A - v3 Grid"
type input "Sheet 2"
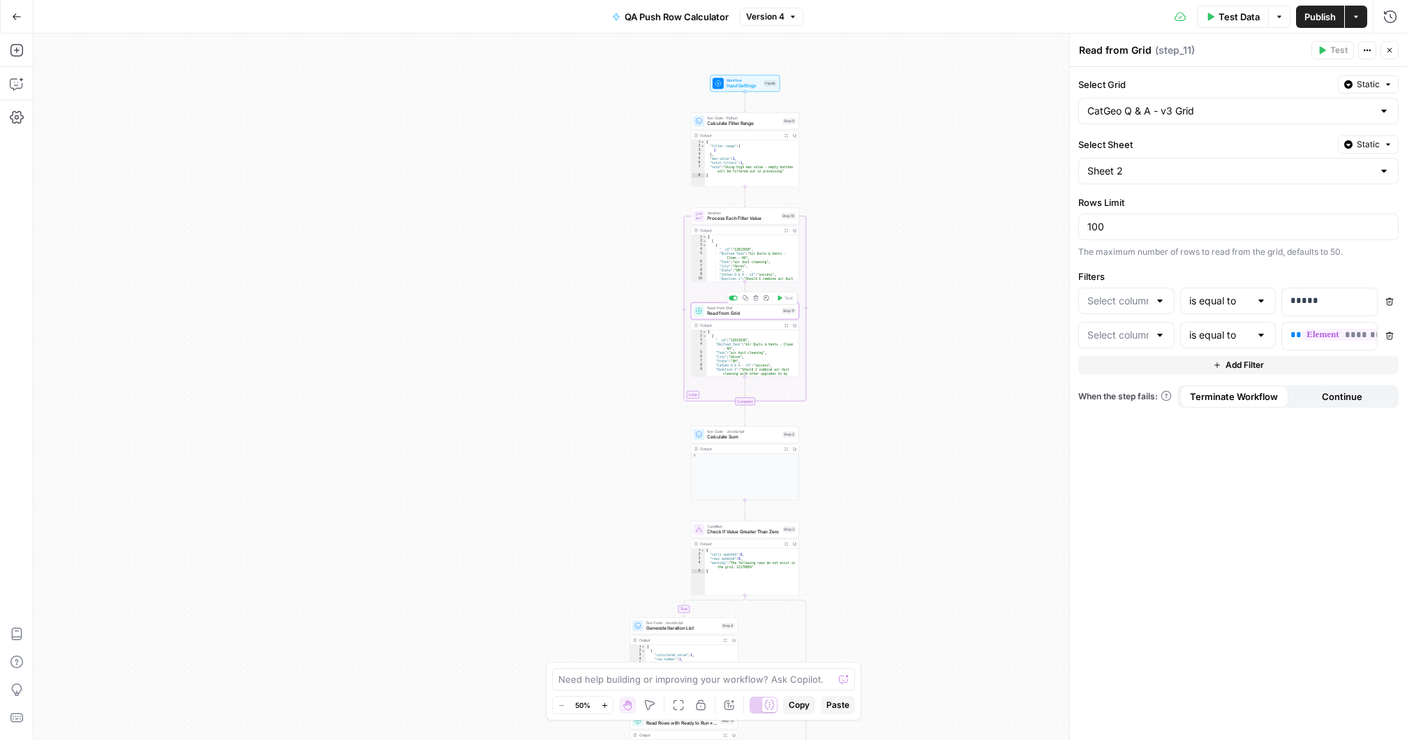
type input "Uploaded"
type input "Filter"
click at [754, 121] on span "Calculate Filter Range" at bounding box center [743, 123] width 73 height 7
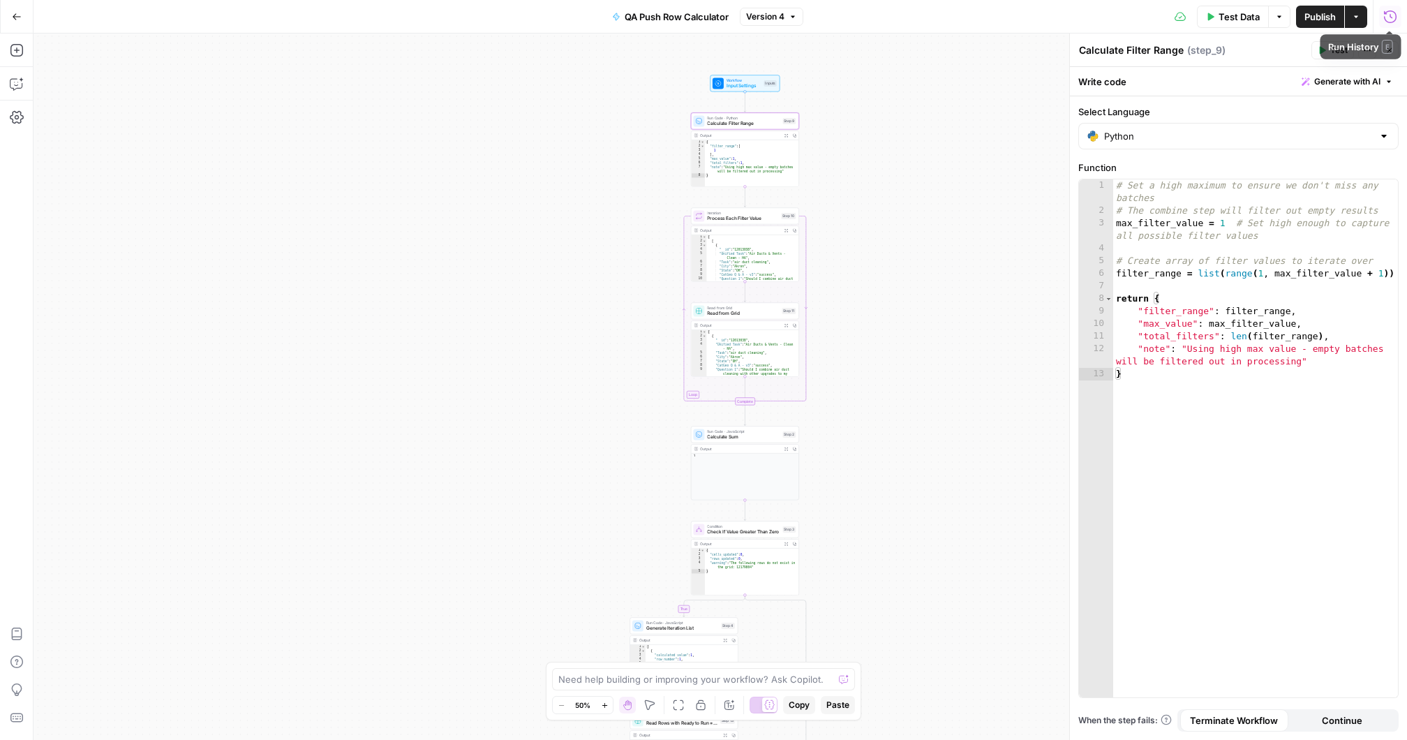
click at [1390, 13] on icon "button" at bounding box center [1390, 17] width 14 height 14
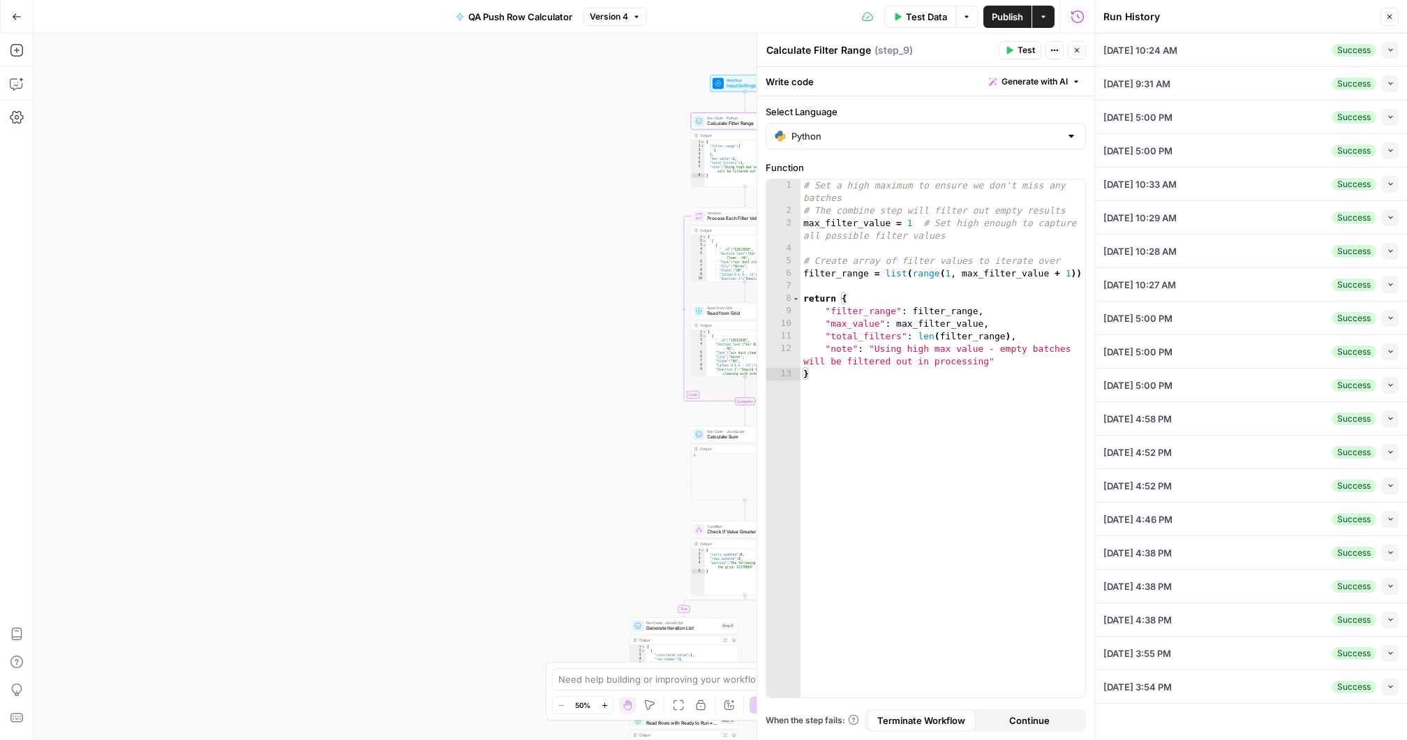
click at [1390, 47] on icon "button" at bounding box center [1391, 50] width 8 height 8
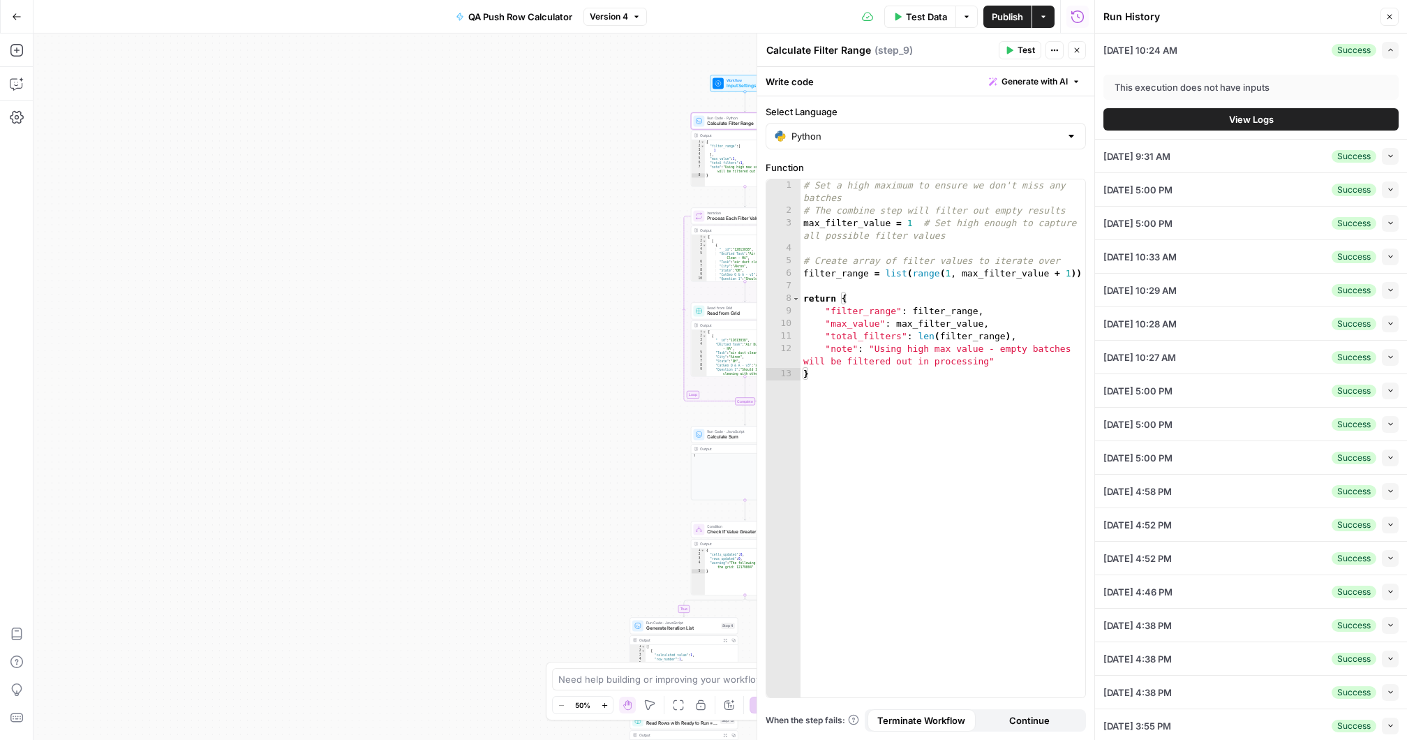
click at [1246, 118] on span "View Logs" at bounding box center [1251, 119] width 45 height 14
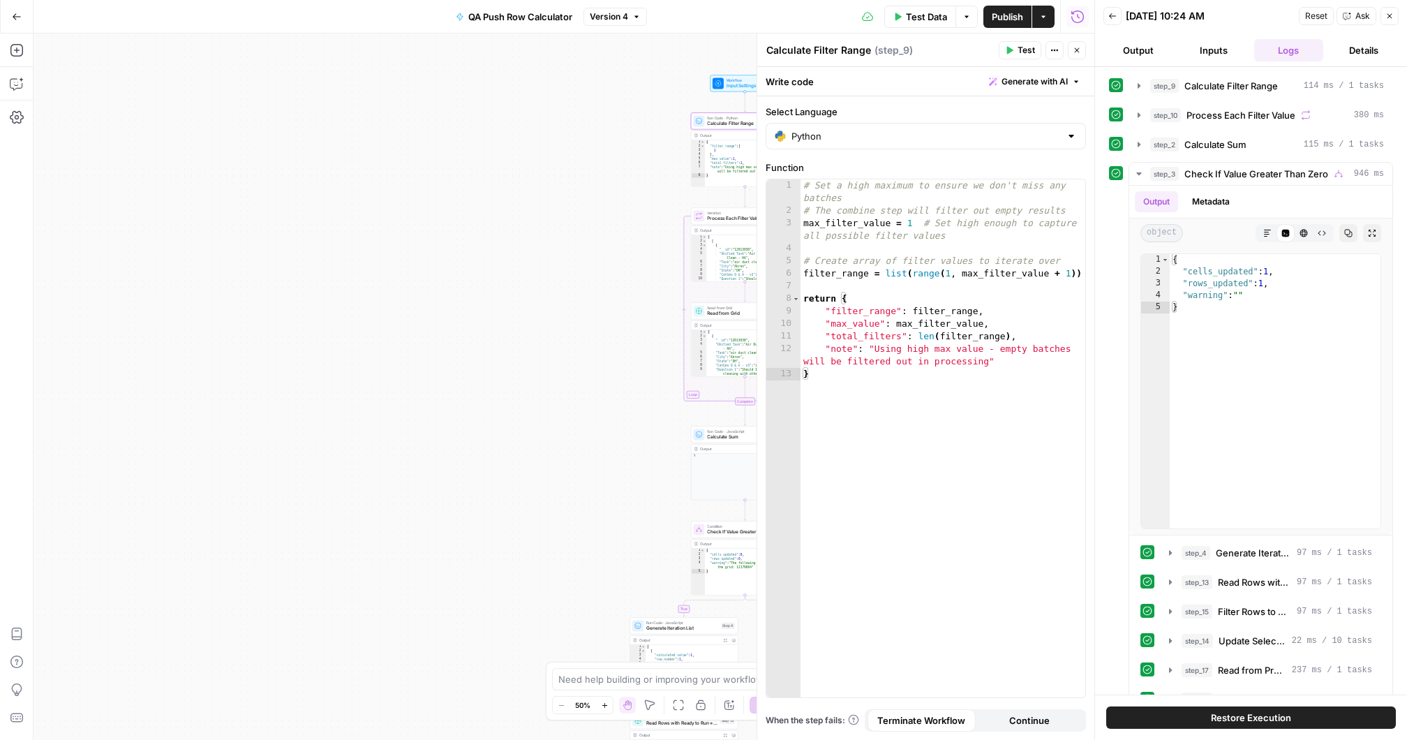
click at [1237, 718] on span "Restore Execution" at bounding box center [1251, 718] width 80 height 14
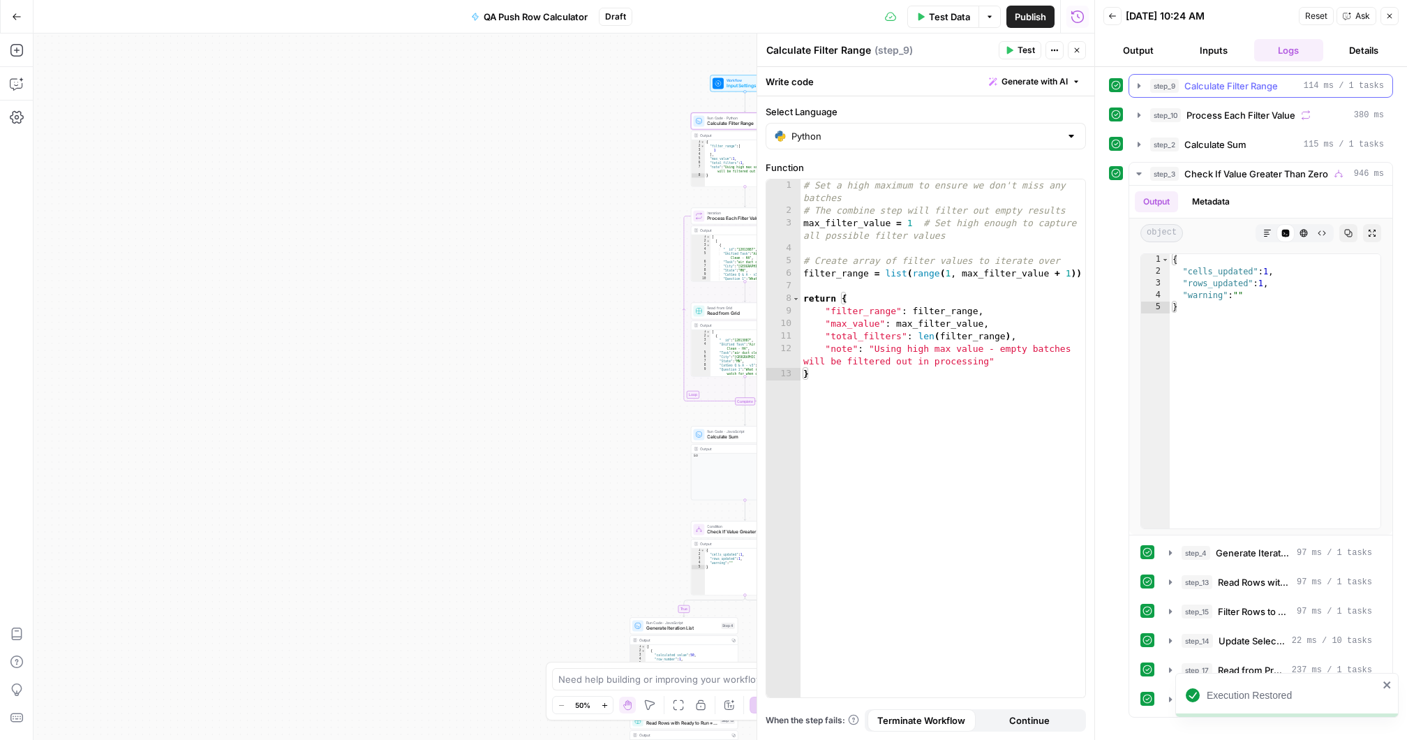
click at [1138, 86] on icon "button" at bounding box center [1139, 85] width 3 height 5
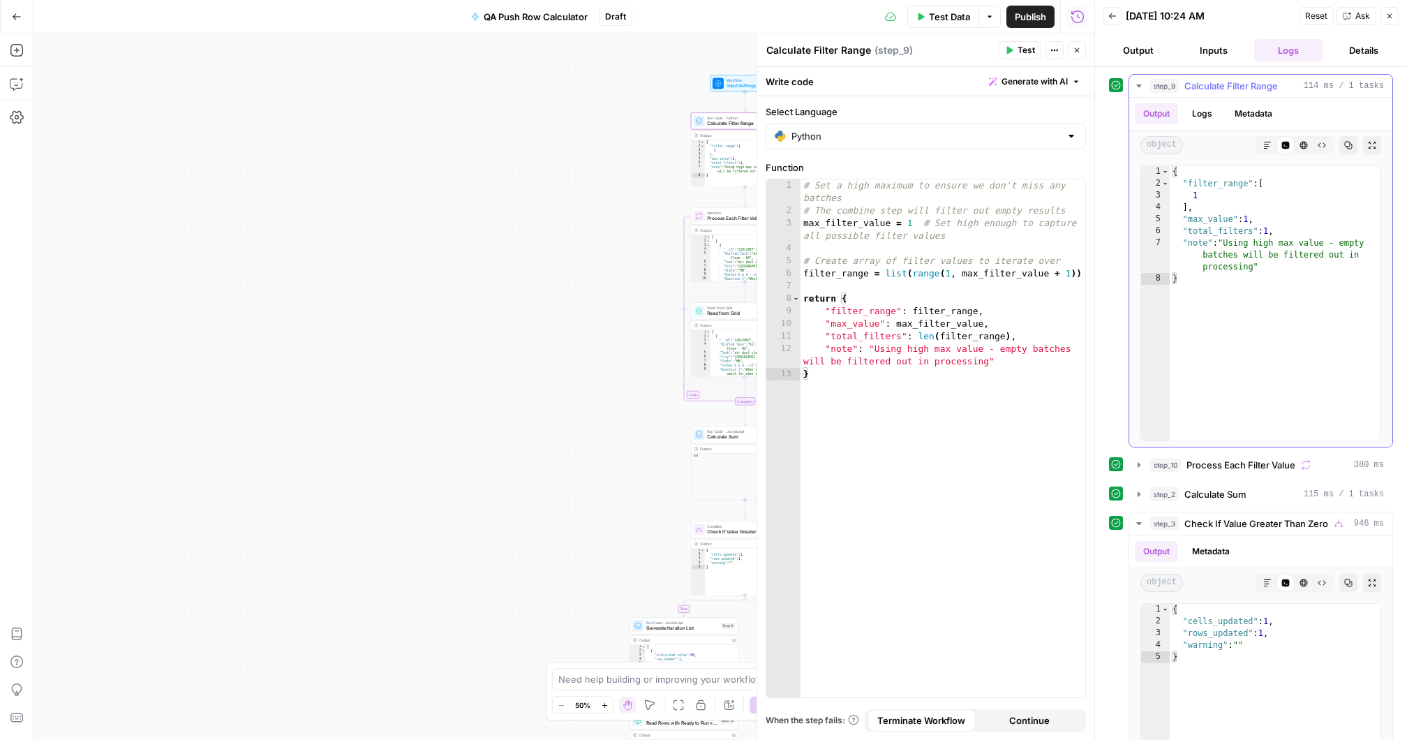
click at [1140, 82] on icon "button" at bounding box center [1139, 85] width 11 height 11
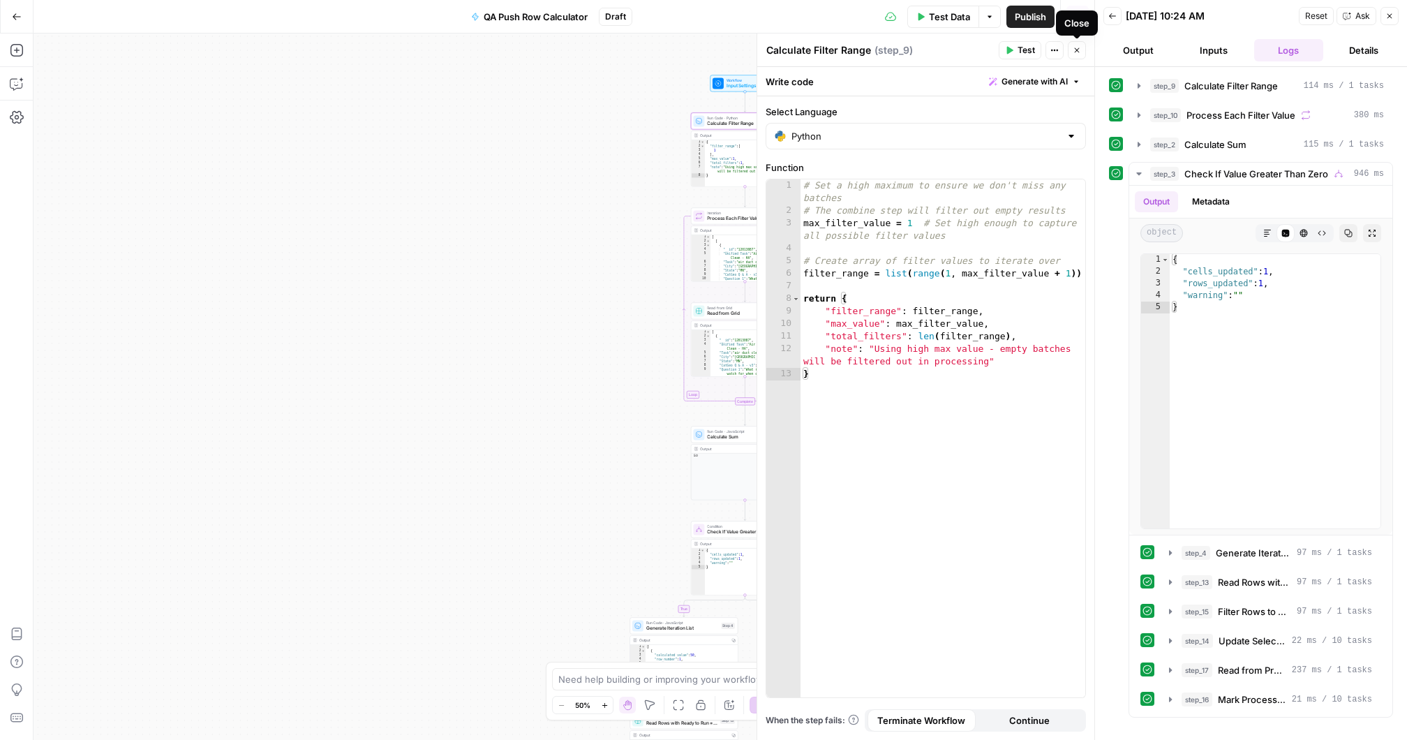
click at [1077, 47] on icon "button" at bounding box center [1077, 50] width 8 height 8
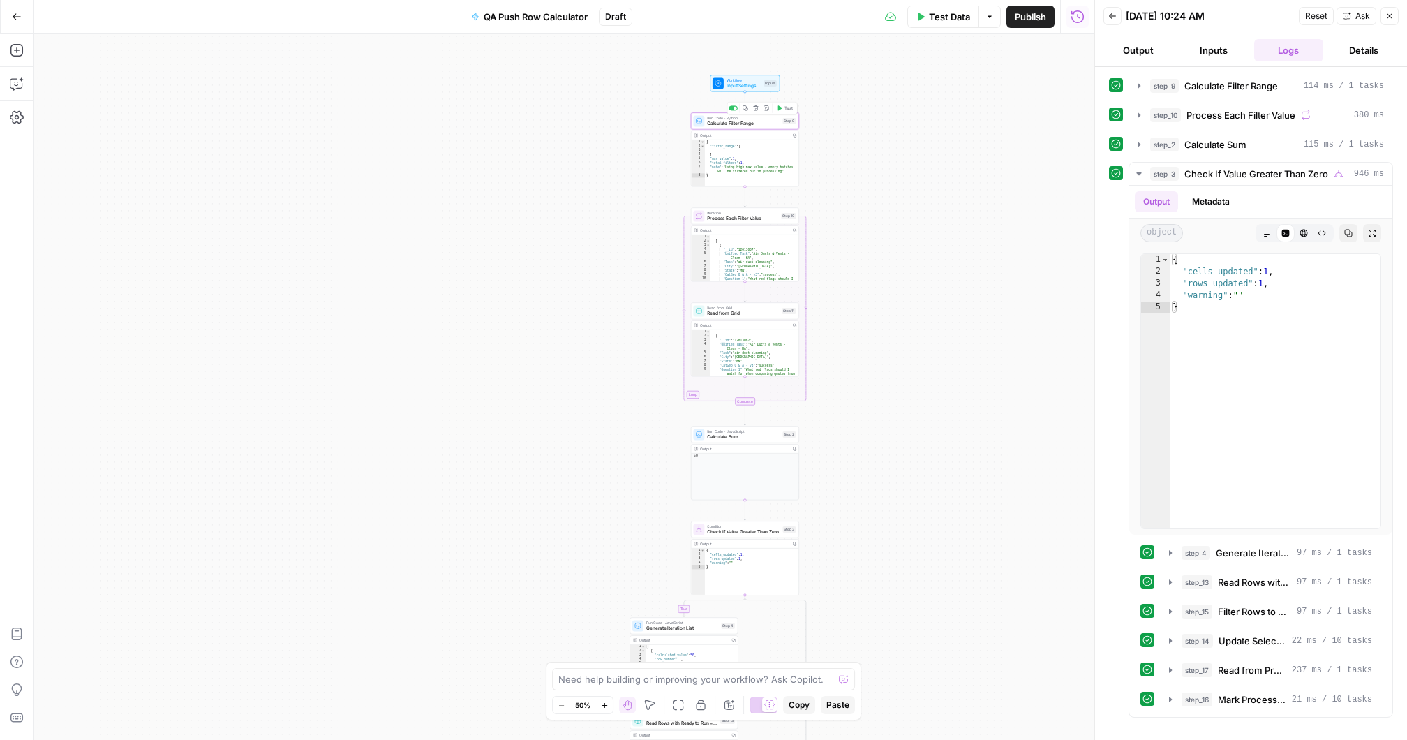
click at [762, 122] on span "Calculate Filter Range" at bounding box center [743, 123] width 73 height 7
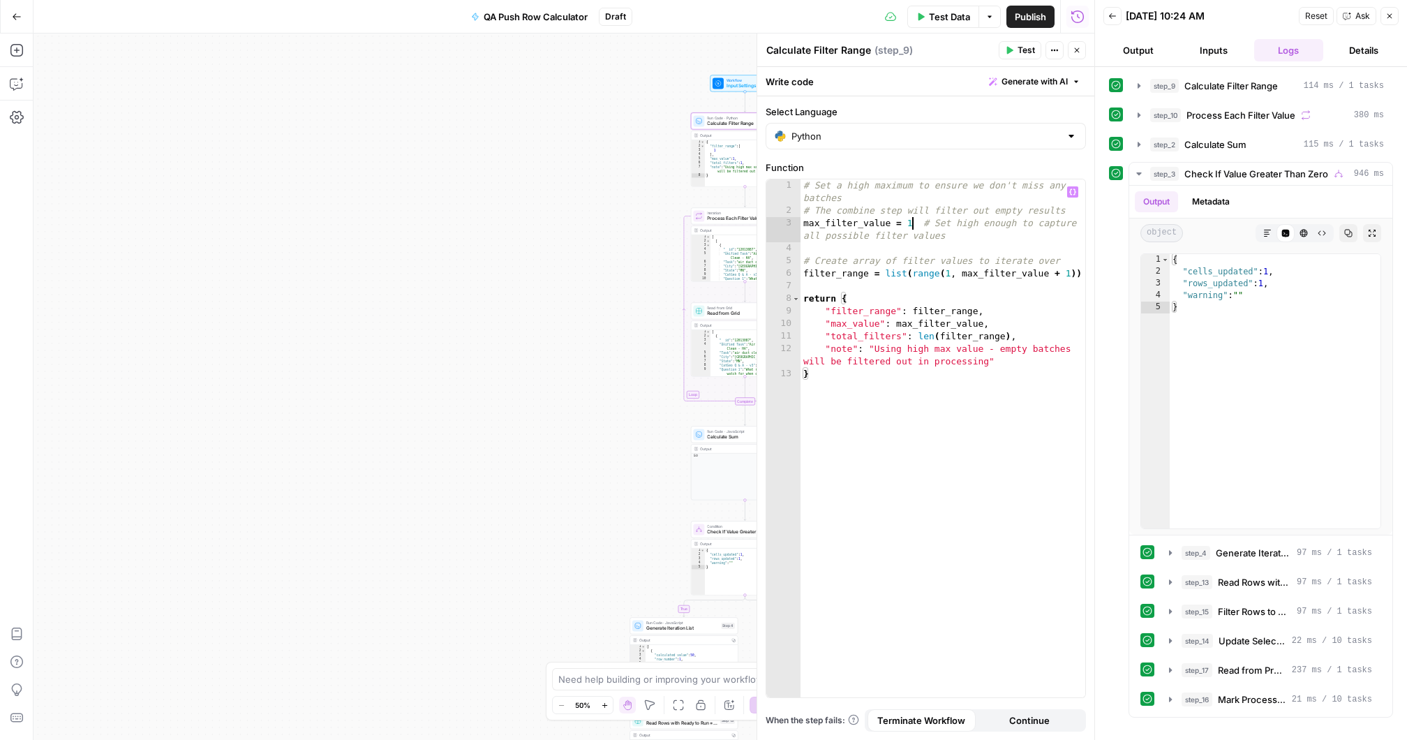
click at [912, 222] on div "# Set a high maximum to ensure we don't miss any batches # The combine step wil…" at bounding box center [943, 457] width 285 height 556
type textarea "**********"
click at [617, 156] on div "true false Workflow Input Settings Inputs Run Code · Python Calculate Filter Ra…" at bounding box center [564, 387] width 1061 height 706
click at [997, 13] on span "Publish" at bounding box center [1007, 17] width 31 height 14
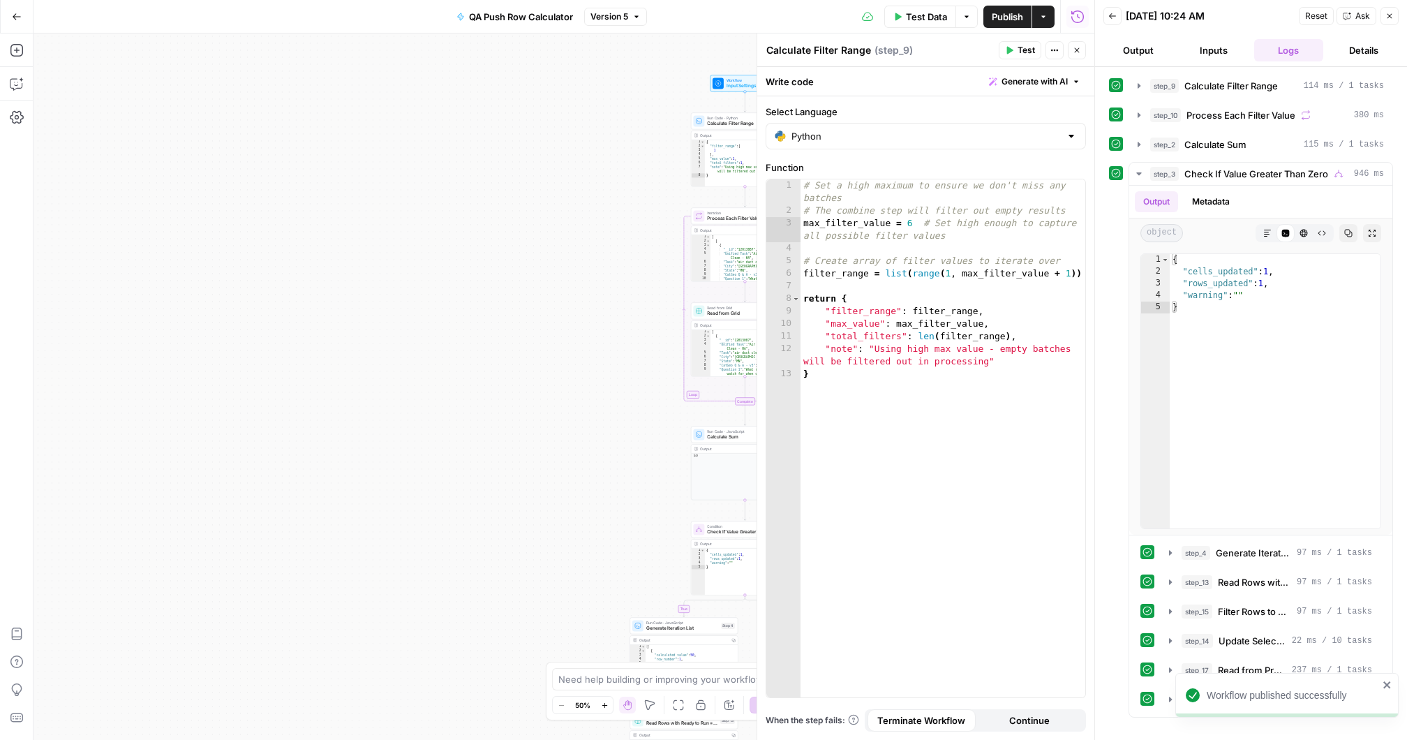
click at [650, 101] on div "true false Workflow Input Settings Inputs Run Code · Python Calculate Filter Ra…" at bounding box center [564, 387] width 1061 height 706
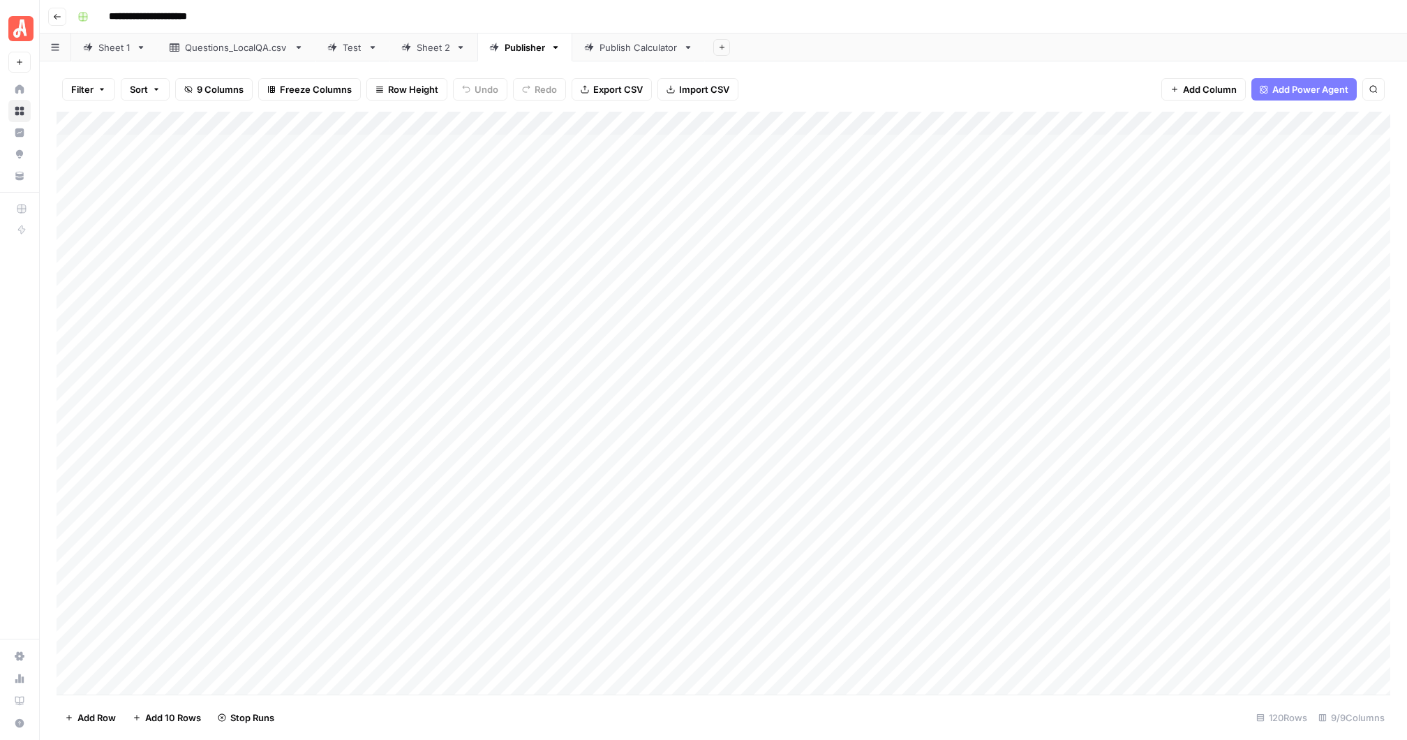
click at [1124, 121] on div "Add Column" at bounding box center [724, 403] width 1334 height 583
click at [879, 211] on span "Edit Schedule" at bounding box center [891, 209] width 122 height 14
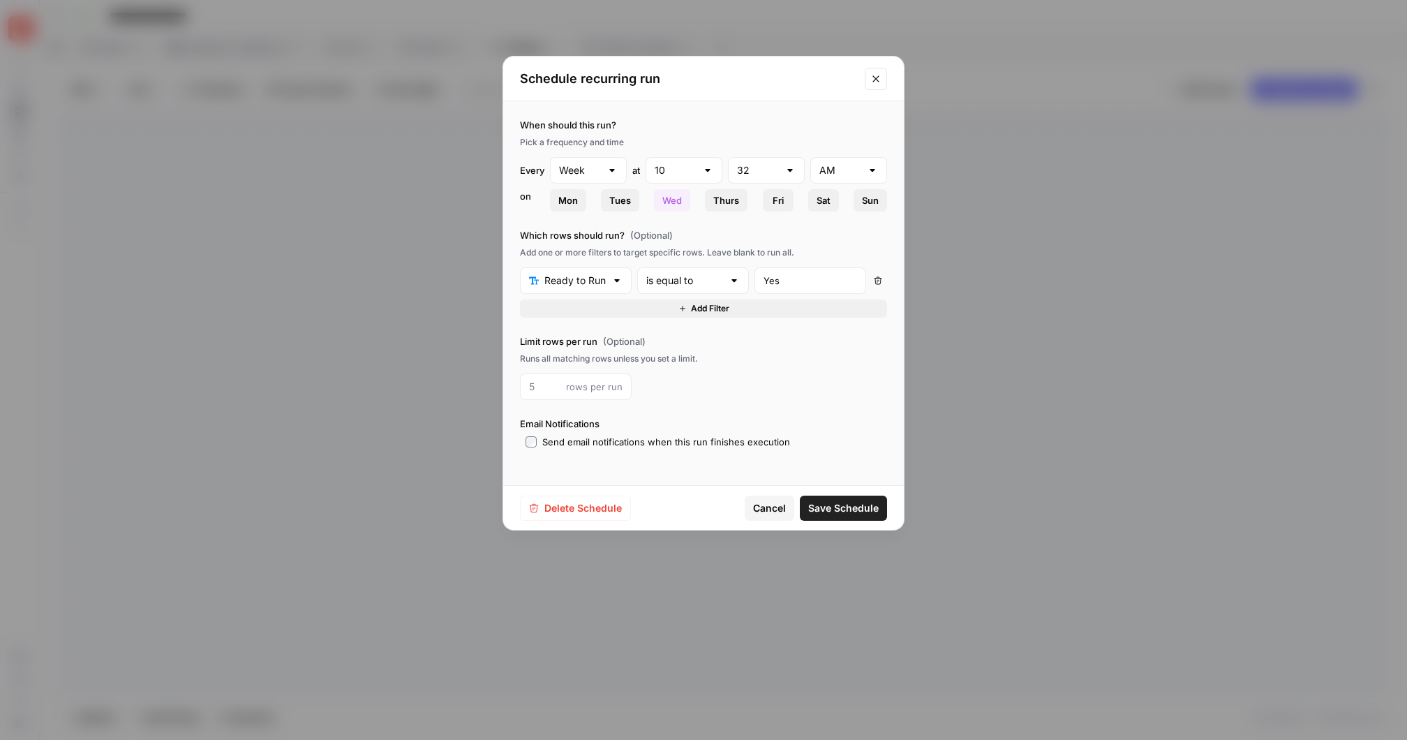
click at [875, 77] on icon "Close modal" at bounding box center [875, 78] width 6 height 6
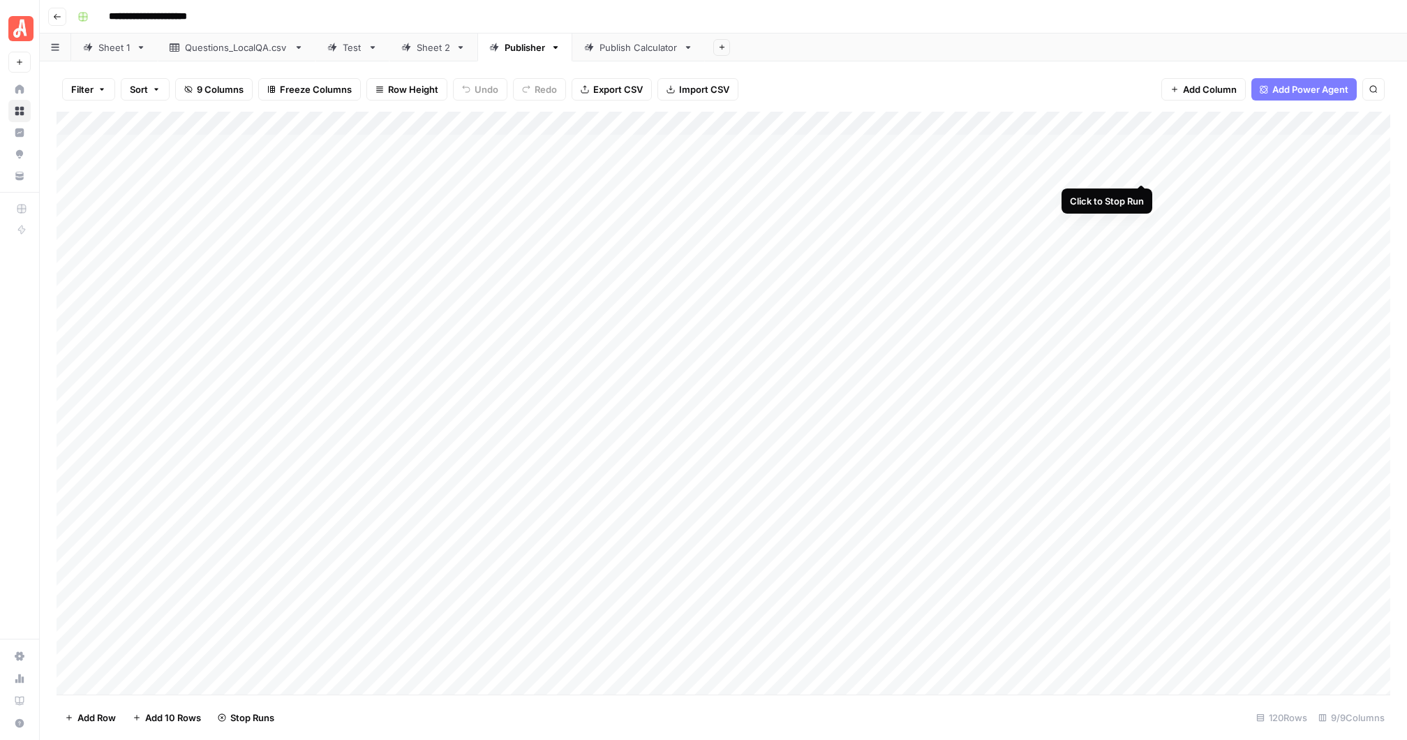
click at [1143, 167] on div "Add Column" at bounding box center [724, 403] width 1334 height 583
click at [1142, 188] on div "Add Column" at bounding box center [724, 403] width 1334 height 583
click at [1143, 213] on div "Add Column" at bounding box center [724, 403] width 1334 height 583
click at [1141, 239] on div "Add Column" at bounding box center [724, 403] width 1334 height 583
click at [1141, 265] on div "Add Column" at bounding box center [724, 403] width 1334 height 583
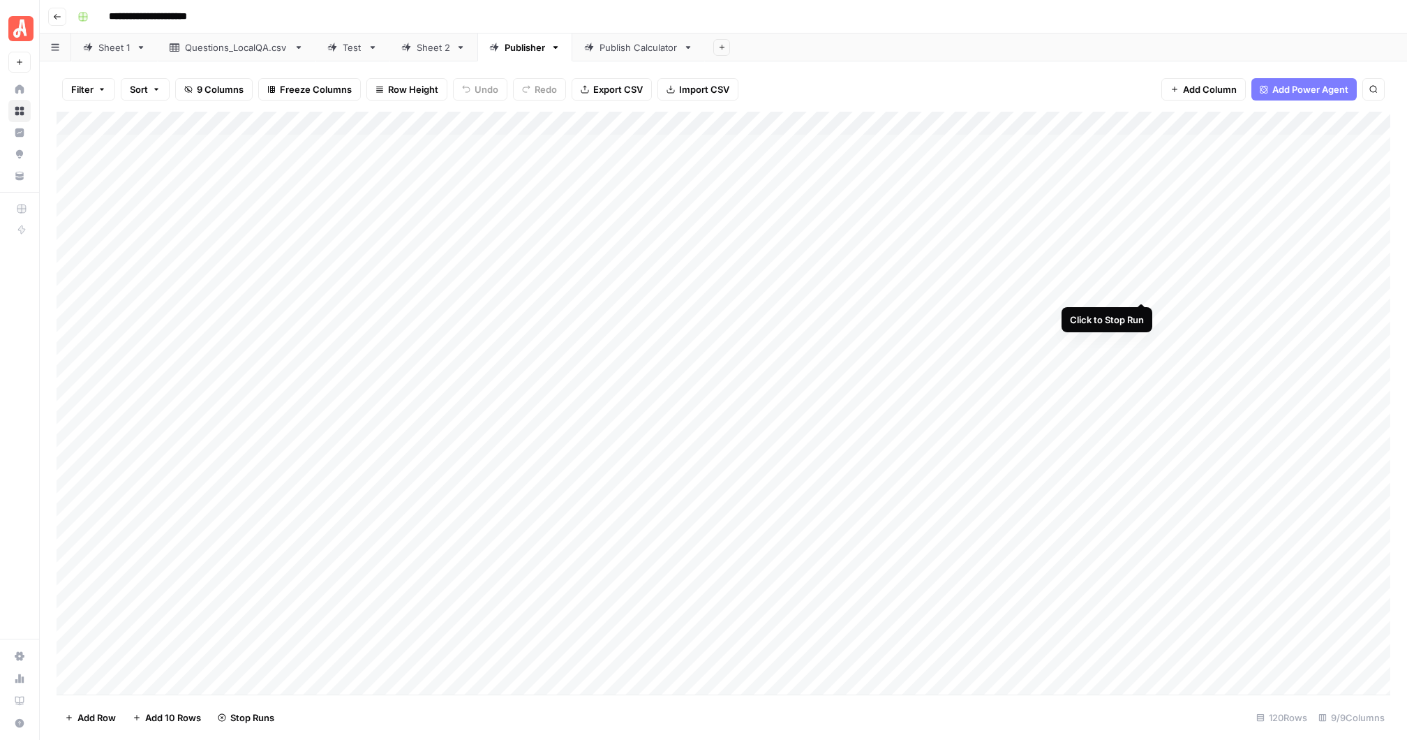
click at [1141, 288] on div "Add Column" at bounding box center [724, 403] width 1334 height 583
click at [1122, 123] on div "Add Column" at bounding box center [724, 403] width 1334 height 583
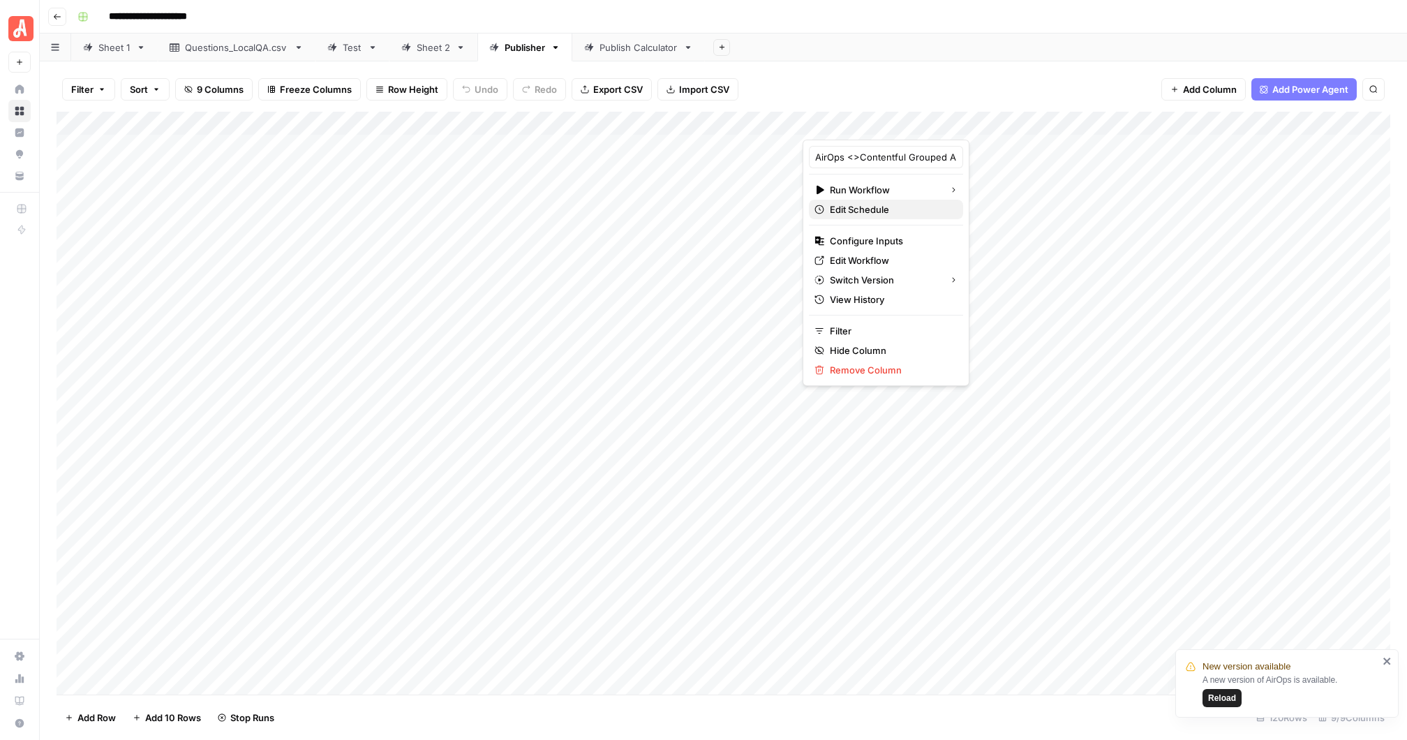
click at [889, 205] on span "Edit Schedule" at bounding box center [891, 209] width 122 height 14
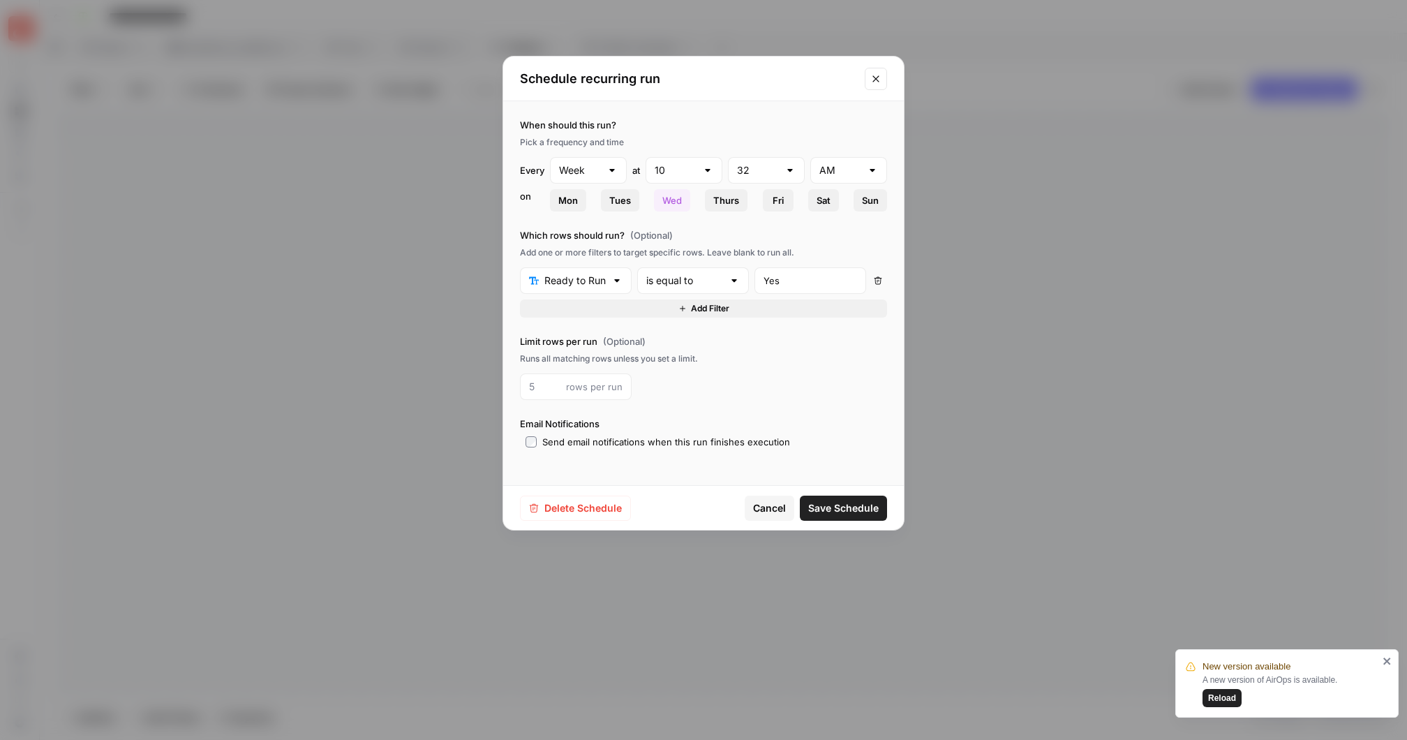
click at [872, 79] on icon "Close modal" at bounding box center [875, 78] width 11 height 11
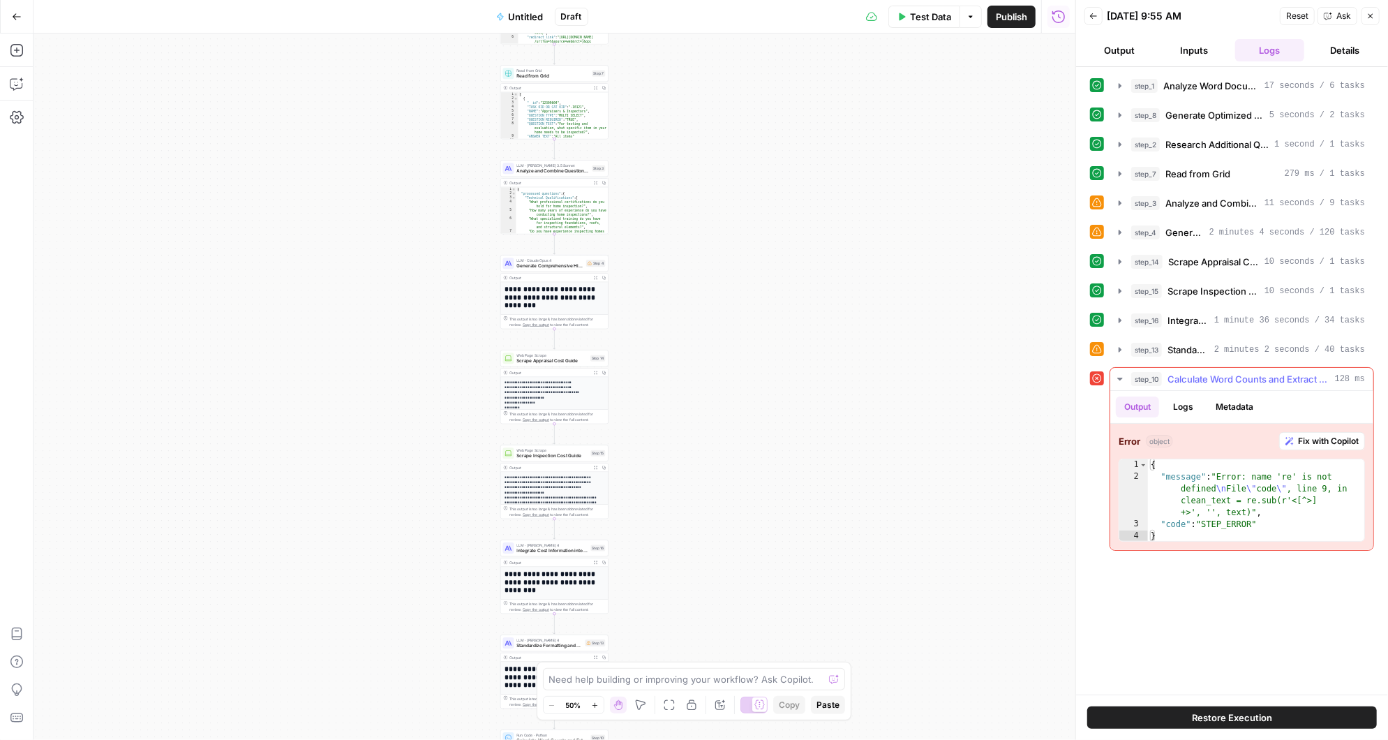
click at [1328, 435] on span "Fix with Copilot" at bounding box center [1328, 441] width 61 height 13
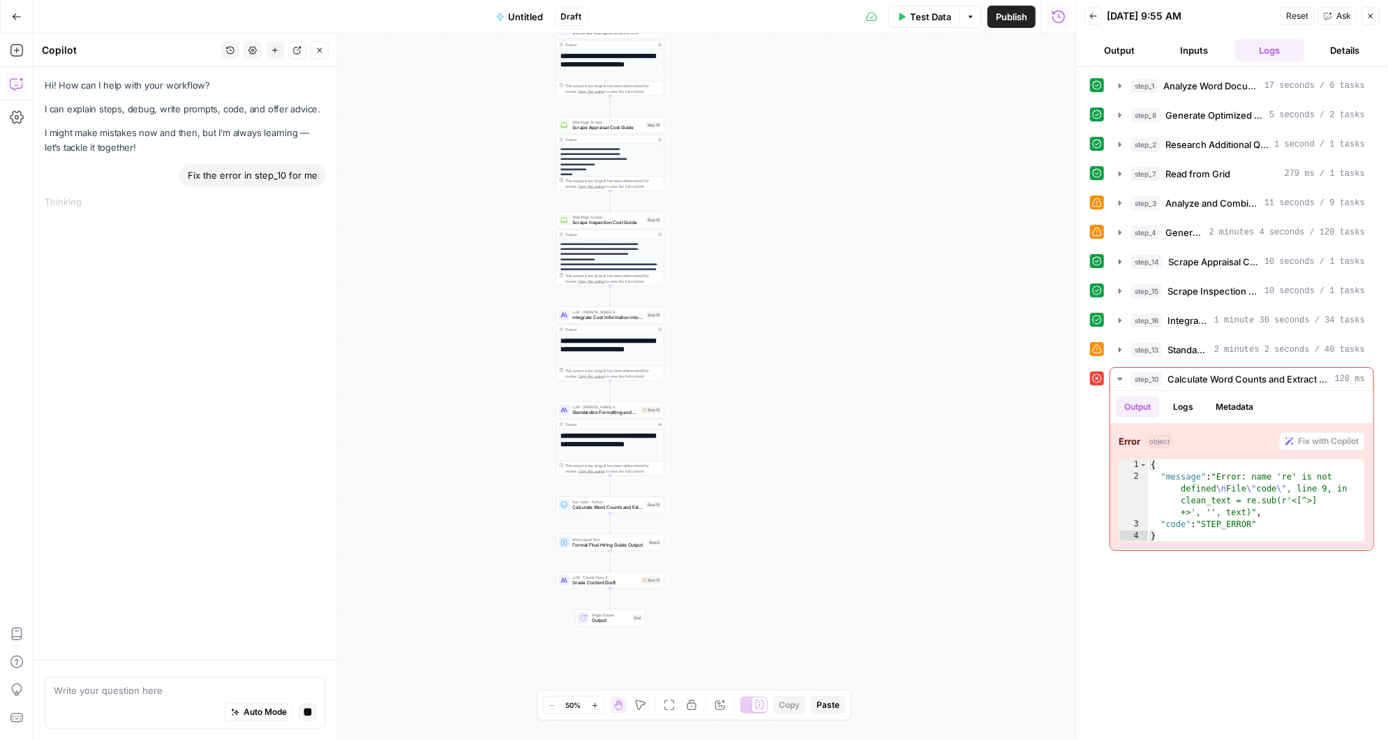
drag, startPoint x: 743, startPoint y: 453, endPoint x: 798, endPoint y: 220, distance: 239.7
click at [798, 220] on div "Workflow Input Settings Inputs LLM · [PERSON_NAME] 3.5 Sonnet Analyze Word Docu…" at bounding box center [555, 387] width 1042 height 706
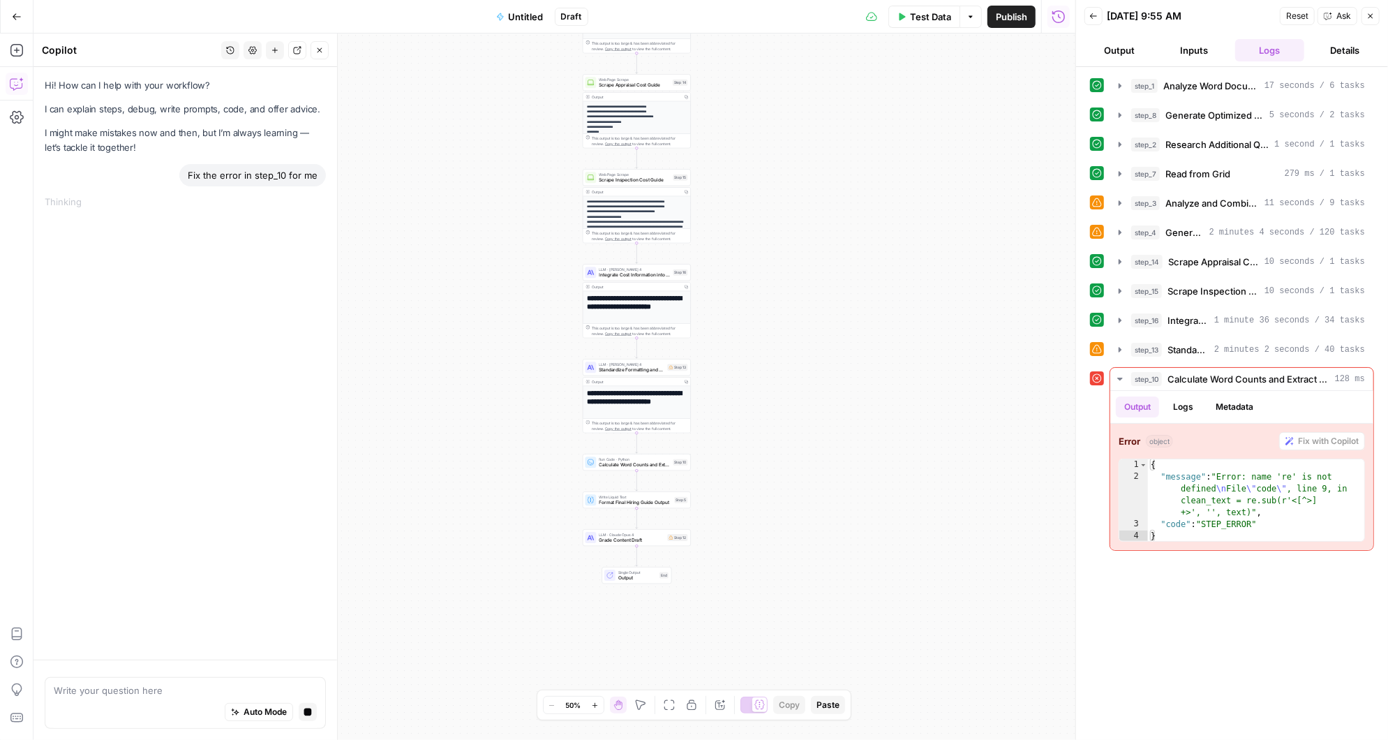
drag, startPoint x: 780, startPoint y: 256, endPoint x: 807, endPoint y: 214, distance: 50.2
click at [807, 214] on div "Workflow Input Settings Inputs LLM · [PERSON_NAME] 3.5 Sonnet Analyze Word Docu…" at bounding box center [555, 387] width 1042 height 706
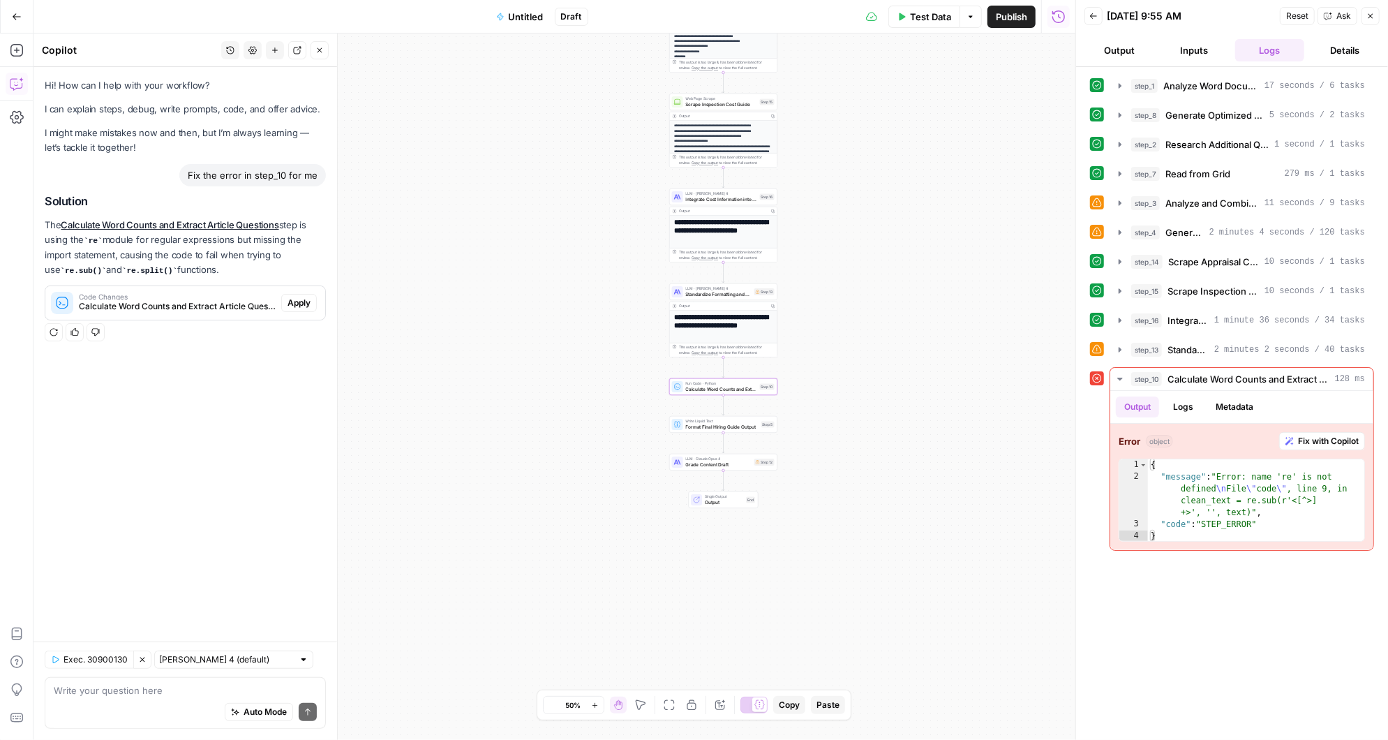
click at [309, 302] on span "Apply" at bounding box center [299, 303] width 23 height 13
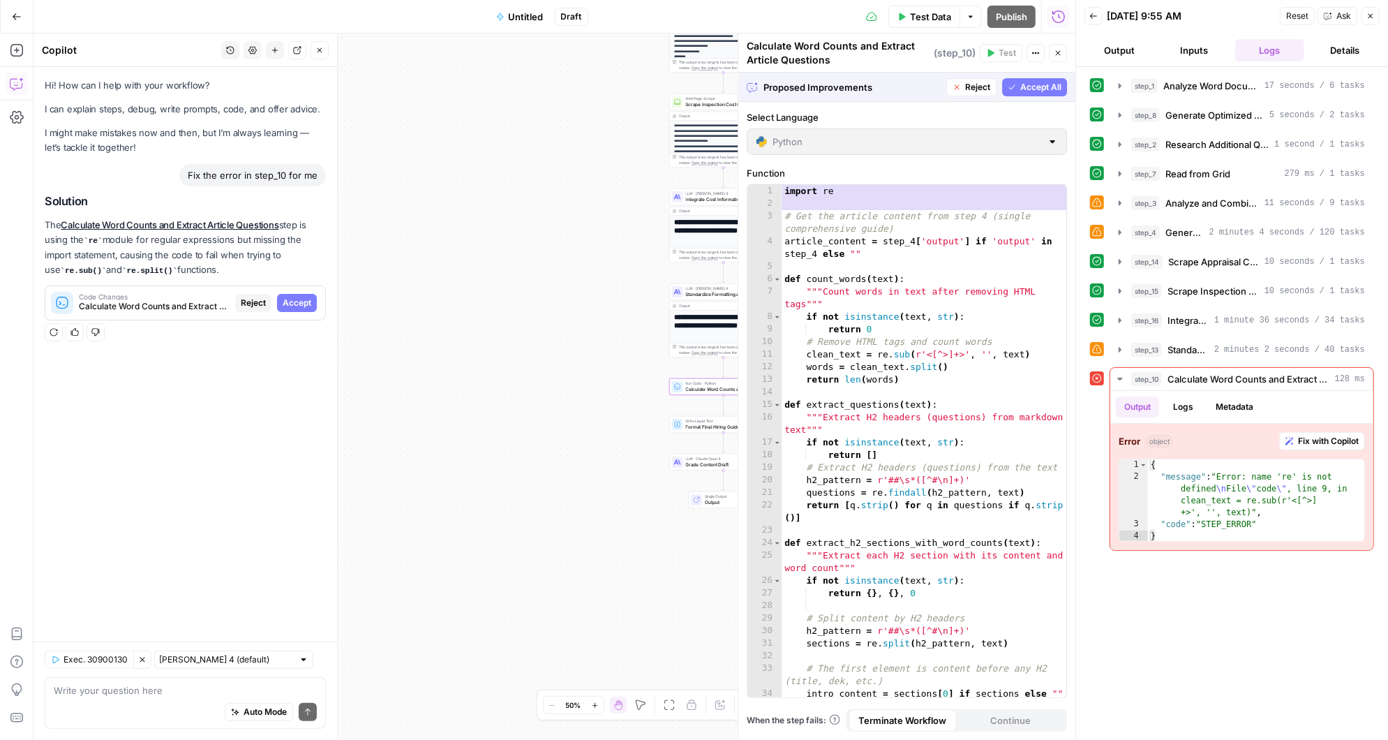
click at [302, 299] on span "Accept" at bounding box center [297, 303] width 29 height 13
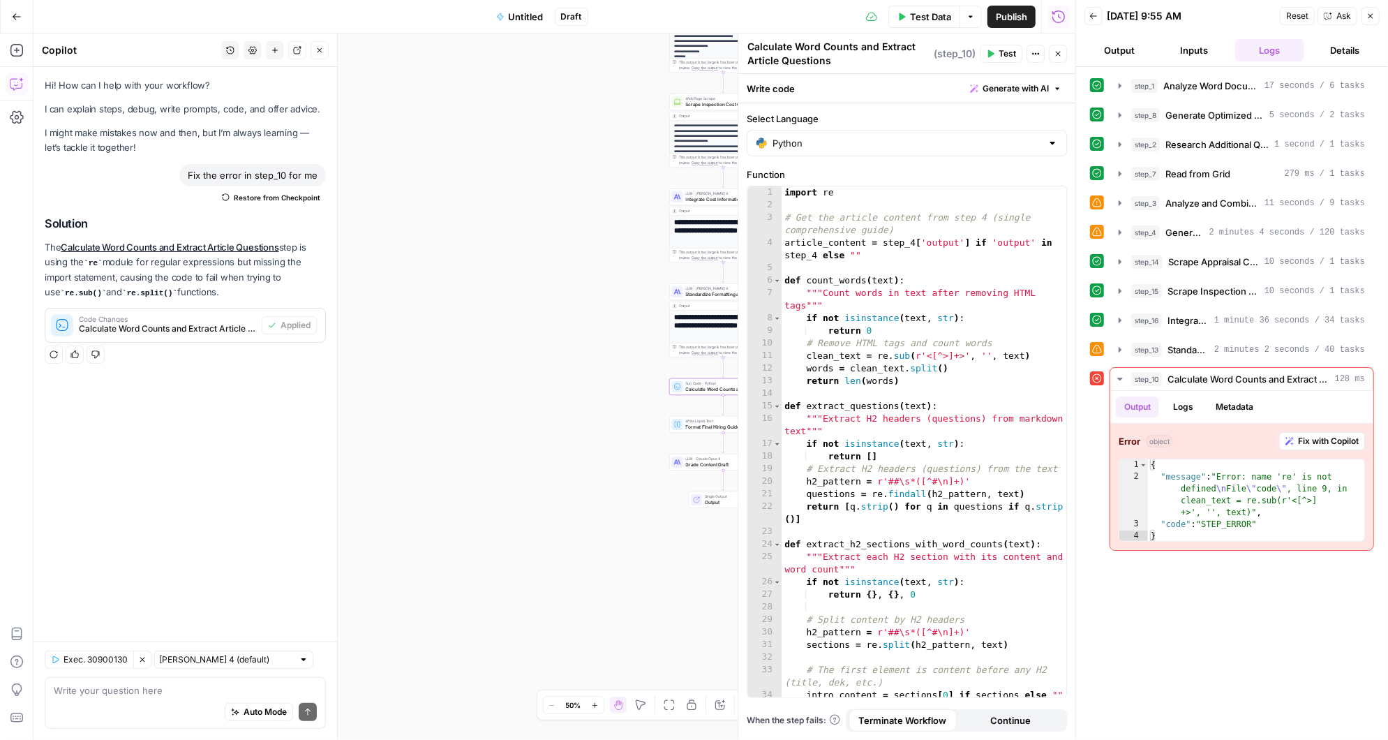
click at [1003, 56] on span "Test" at bounding box center [1007, 53] width 17 height 13
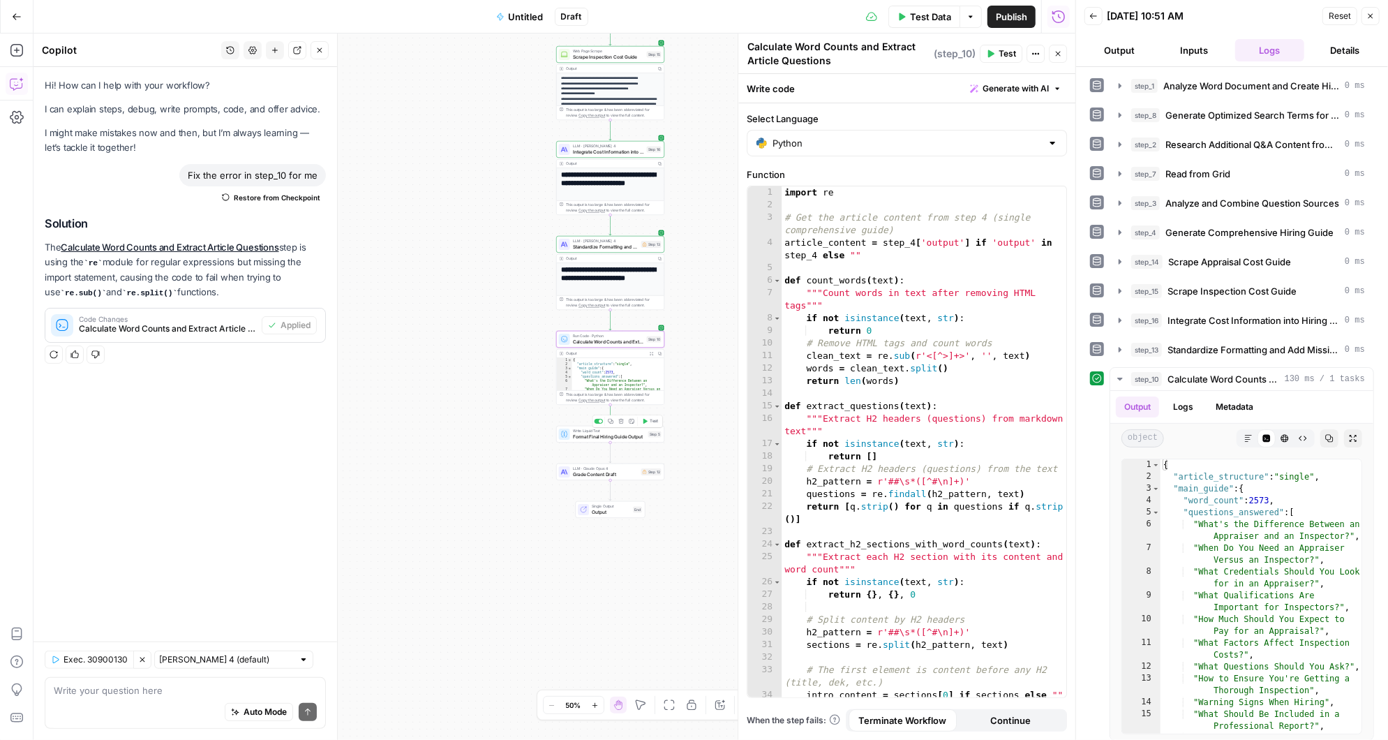
click at [648, 420] on button "Test" at bounding box center [650, 421] width 22 height 9
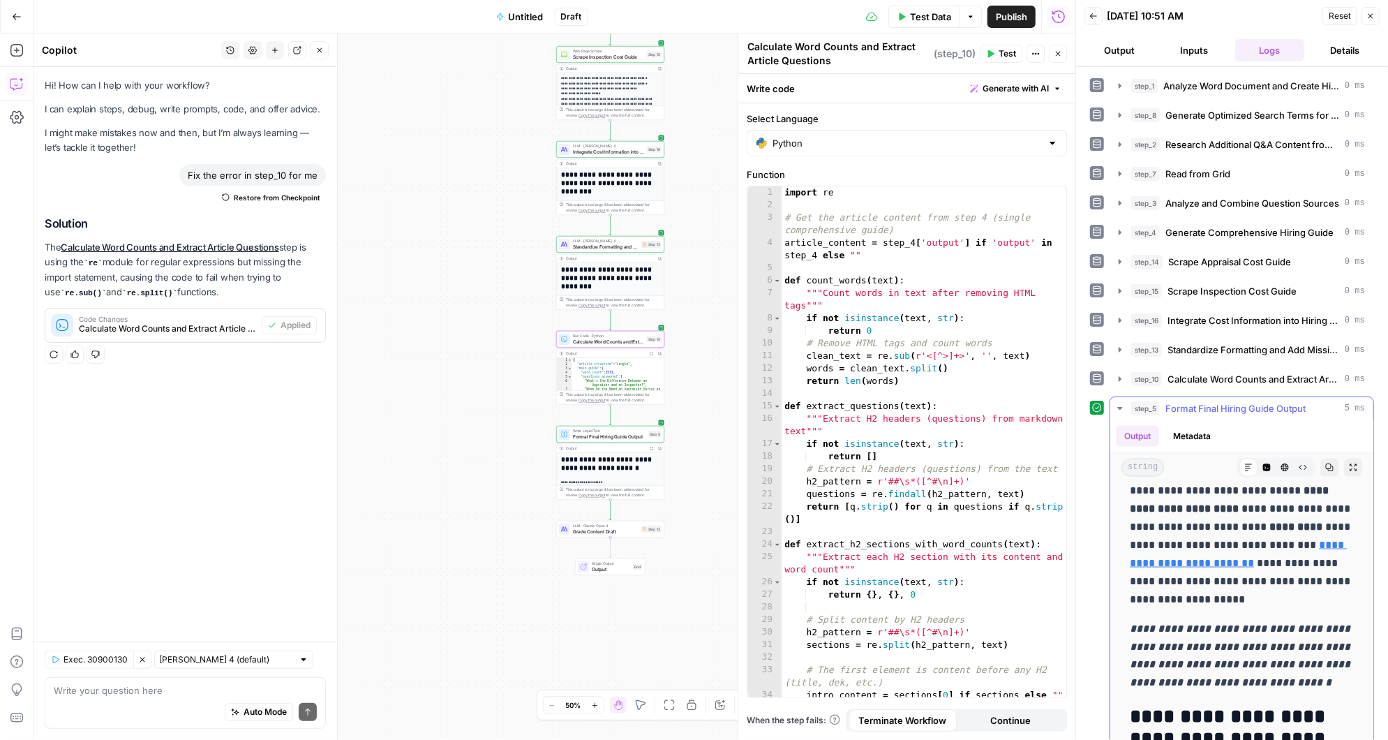
scroll to position [1840, 0]
click at [648, 514] on button "Test" at bounding box center [650, 516] width 22 height 9
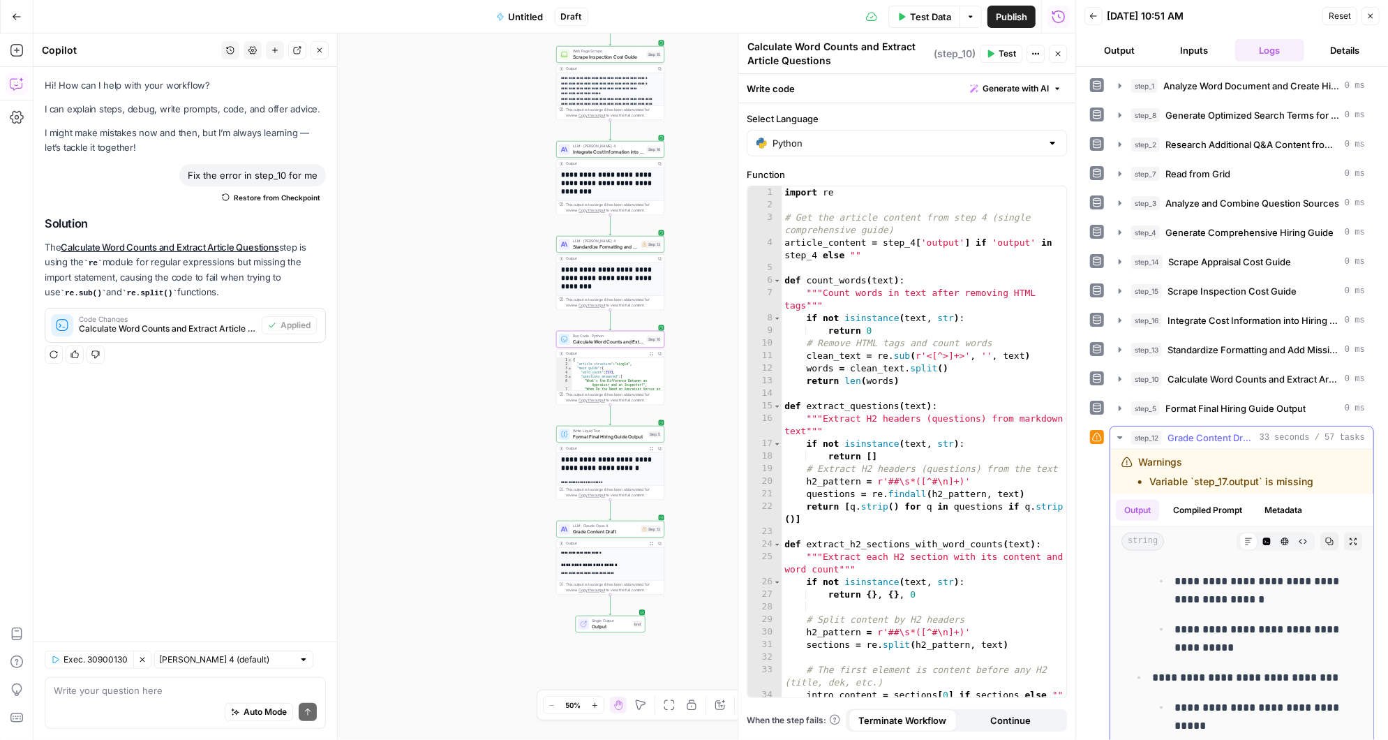
scroll to position [1677, 0]
click at [1191, 401] on span "Format Final Hiring Guide Output" at bounding box center [1236, 408] width 140 height 14
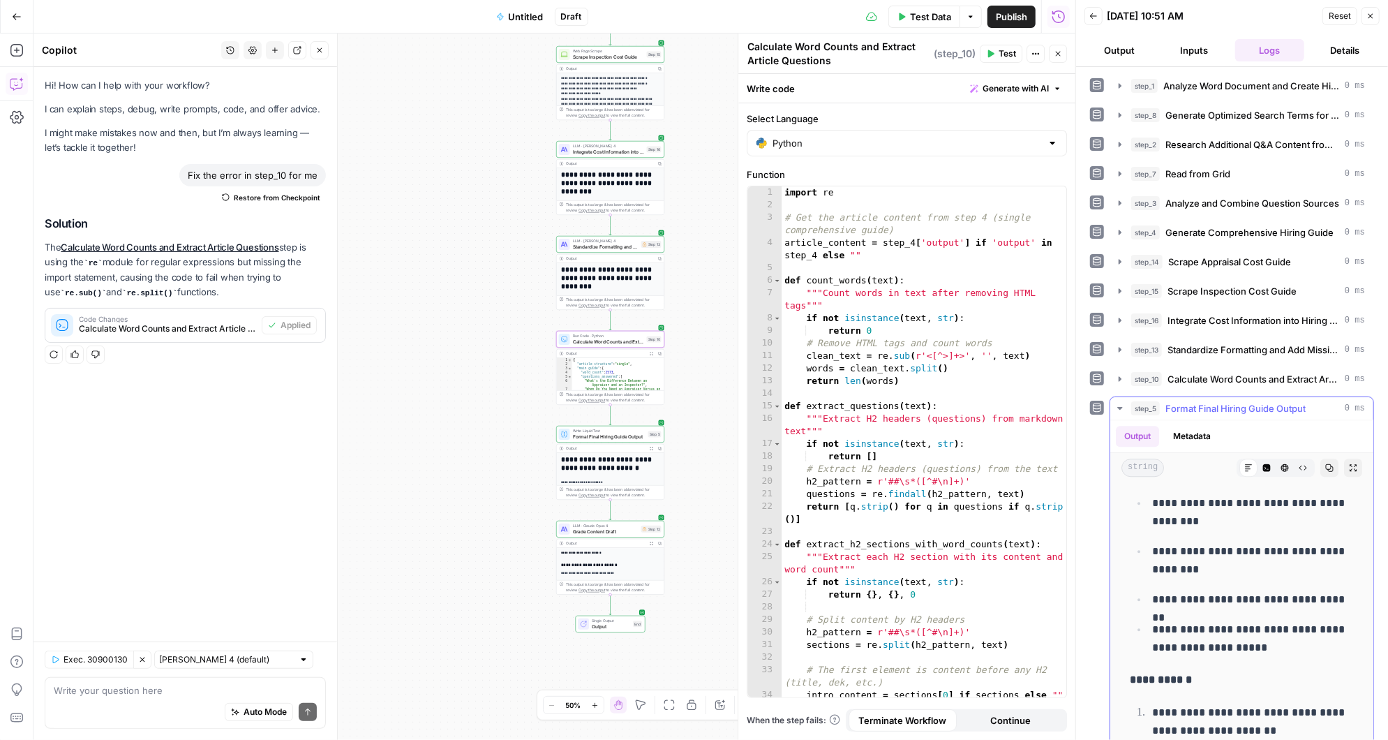
scroll to position [11675, 0]
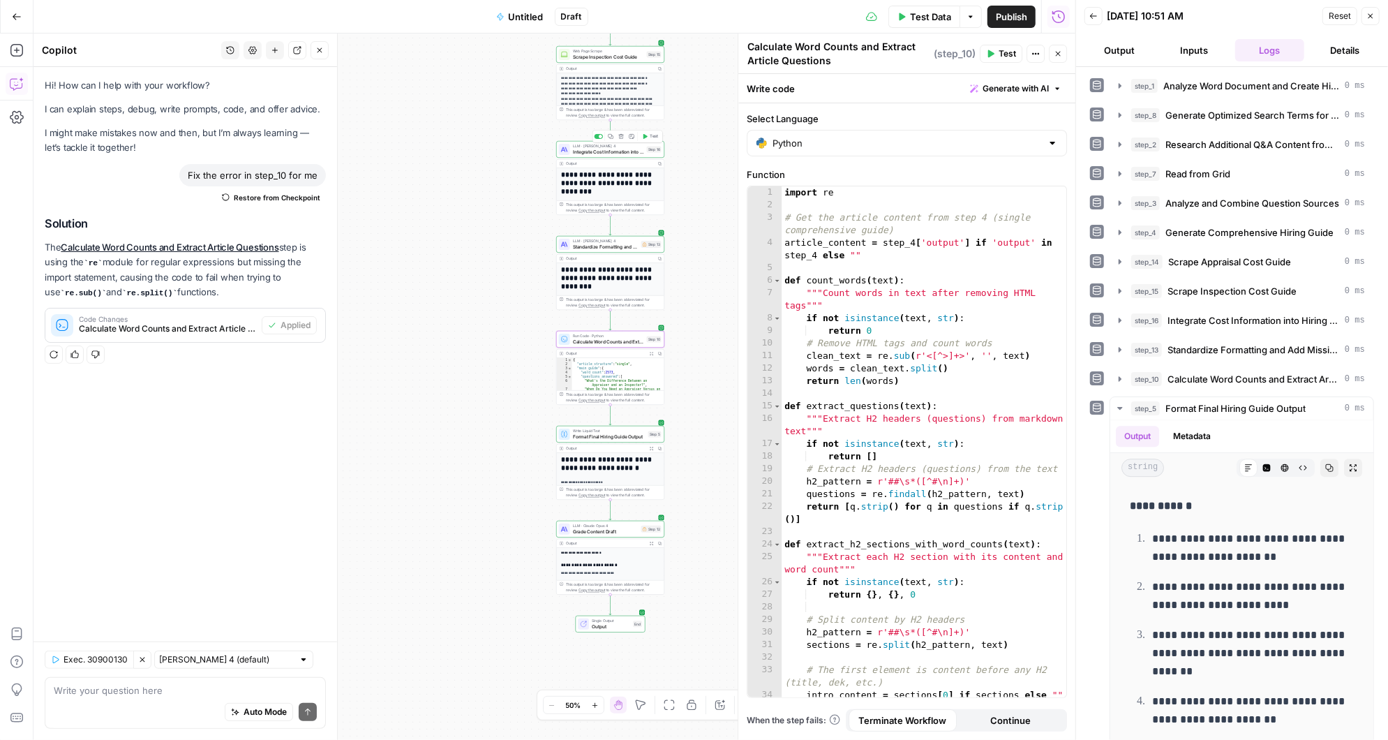
click at [615, 149] on span "Integrate Cost Information into Hiring Guide" at bounding box center [608, 152] width 71 height 7
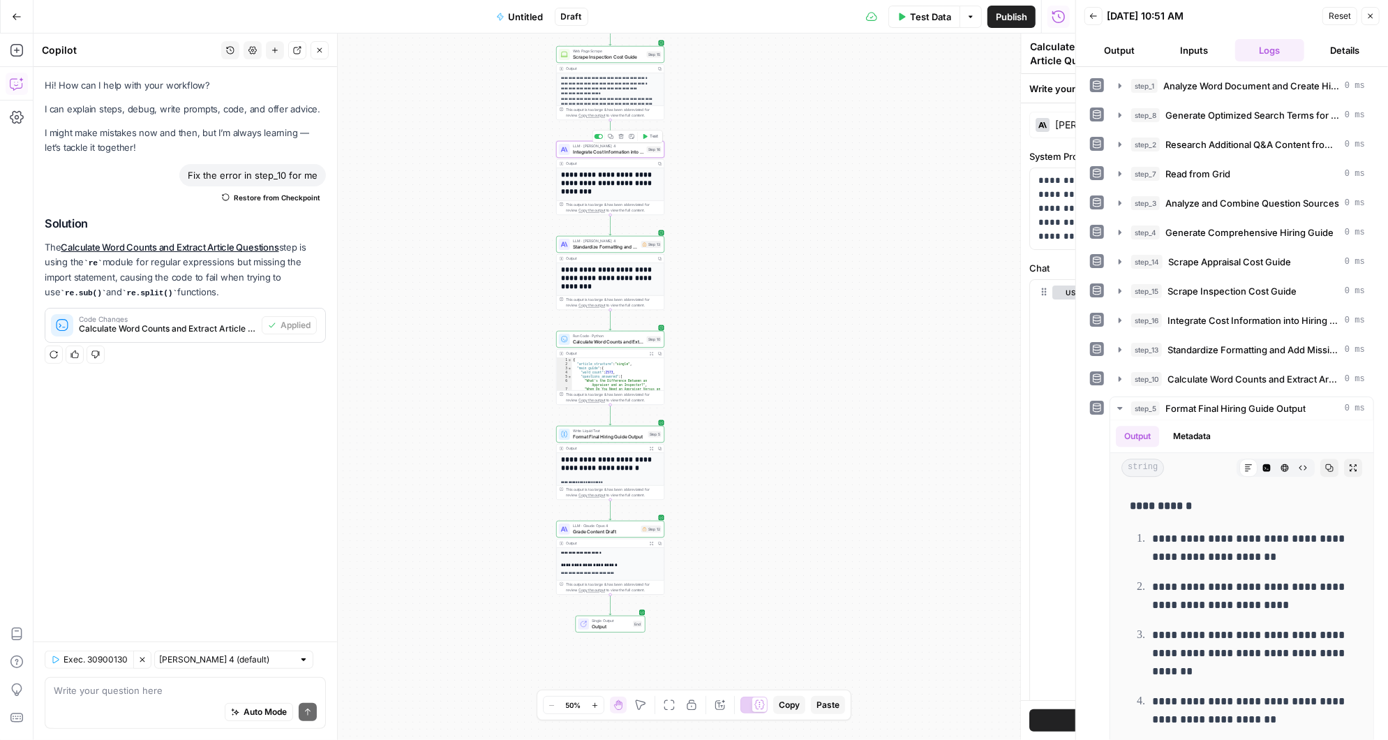
type textarea "Integrate Cost Information into Hiring Guide"
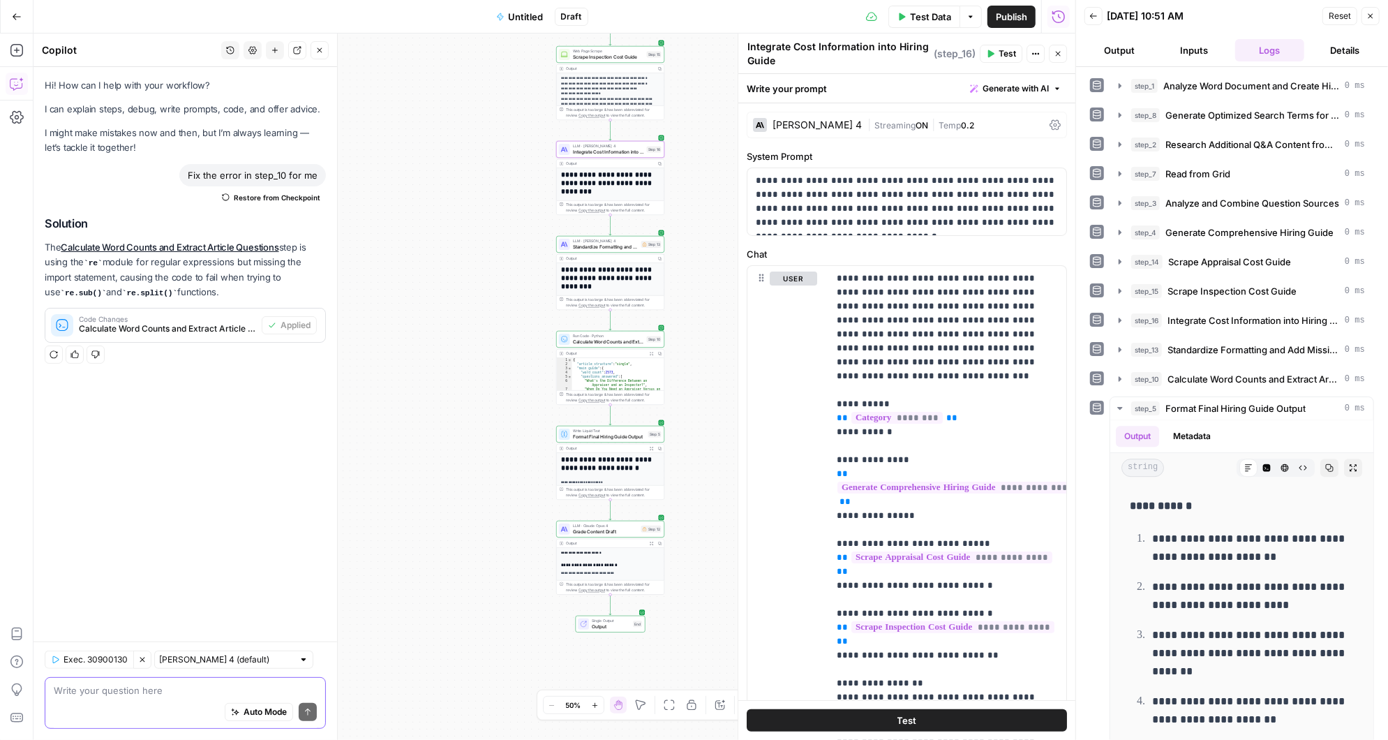
click at [129, 694] on textarea at bounding box center [185, 690] width 263 height 14
type textarea "Looks like step 16 needs to be more liberal when adding cost info"
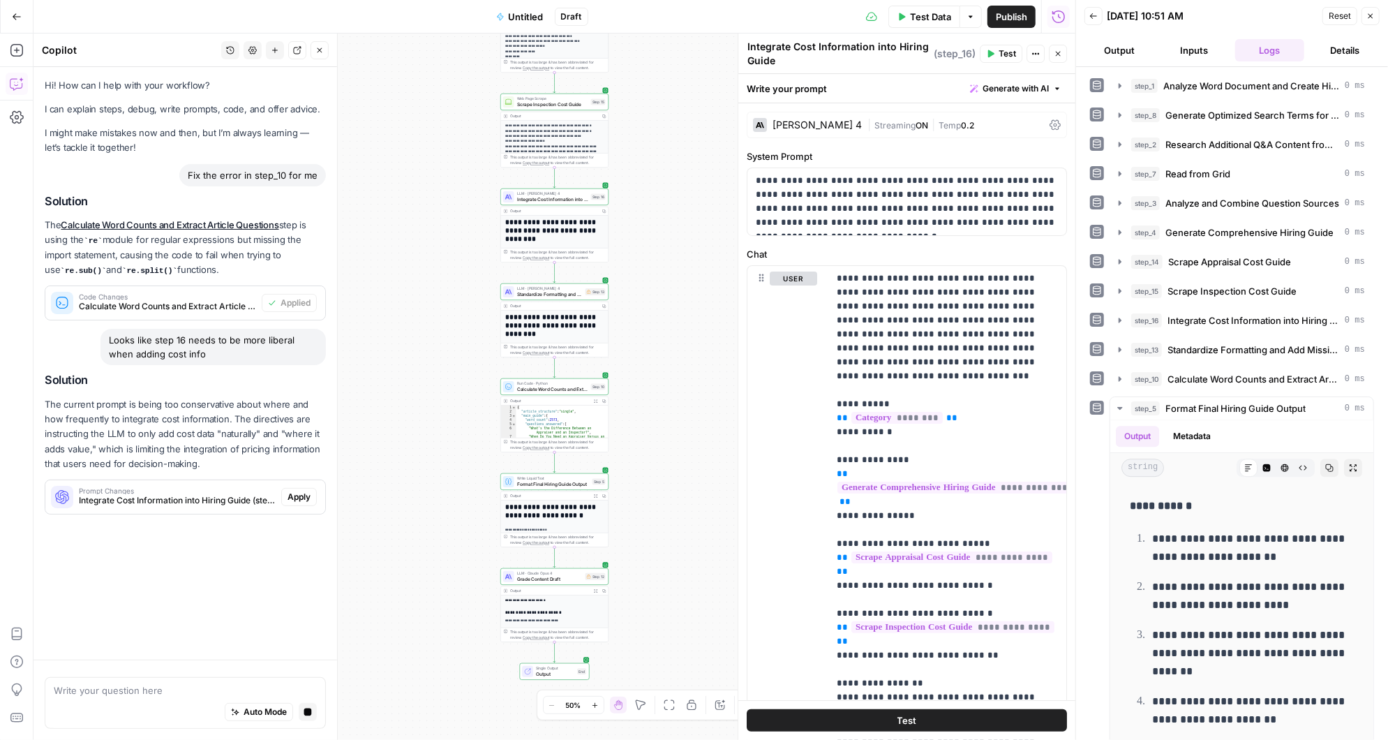
scroll to position [0, 0]
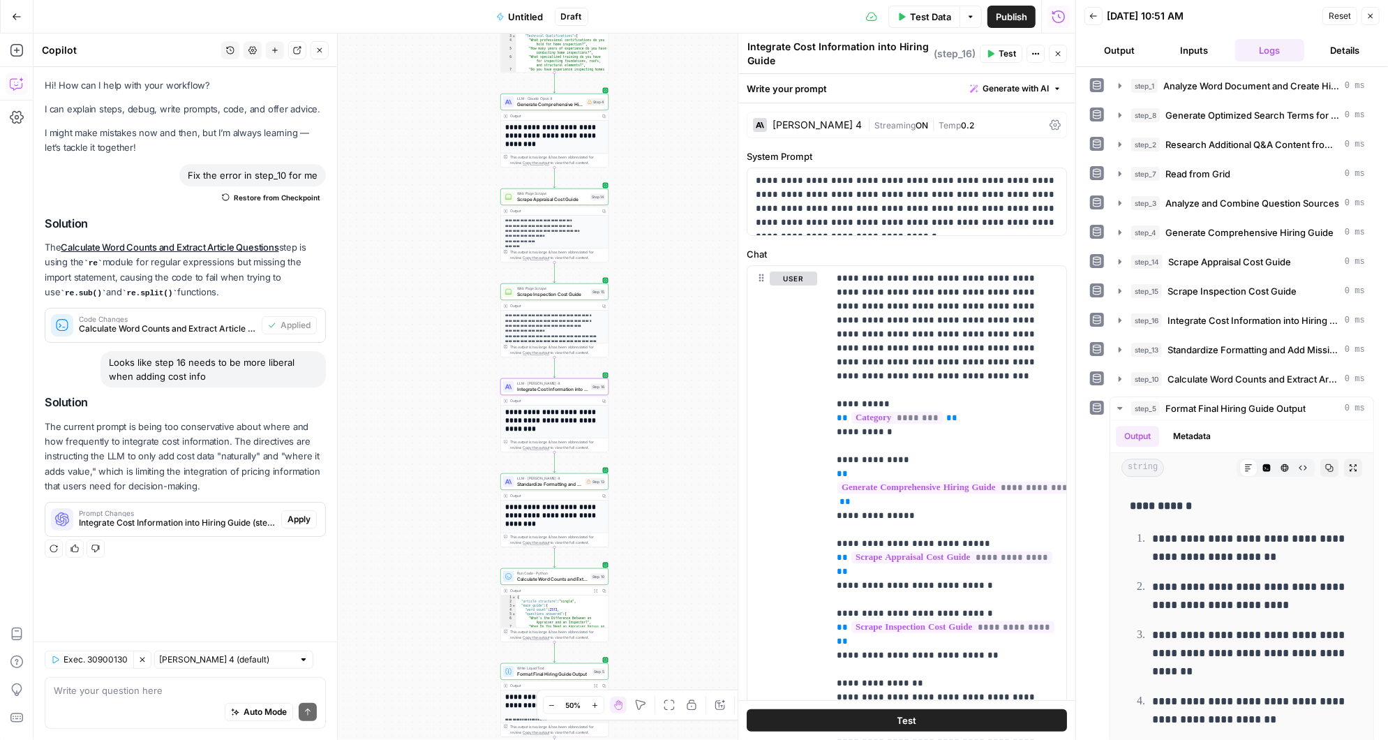
click at [294, 518] on span "Apply" at bounding box center [299, 519] width 23 height 13
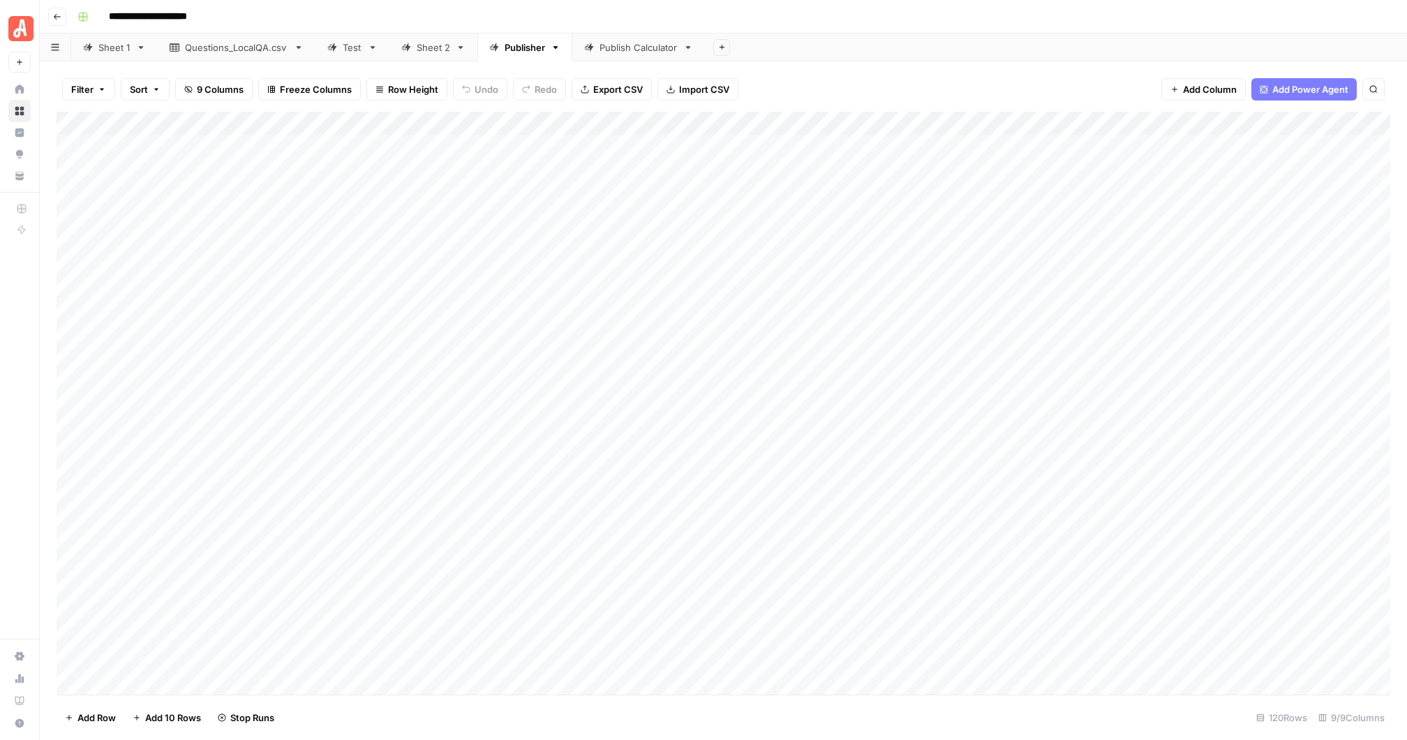
click at [1124, 124] on div "Add Column" at bounding box center [724, 403] width 1334 height 583
click at [1098, 72] on div "Filter Sort 9 Columns Freeze Columns Row Height Undo Redo Export CSV Import CSV…" at bounding box center [724, 89] width 1334 height 45
click at [1122, 143] on div "Add Column" at bounding box center [724, 403] width 1334 height 583
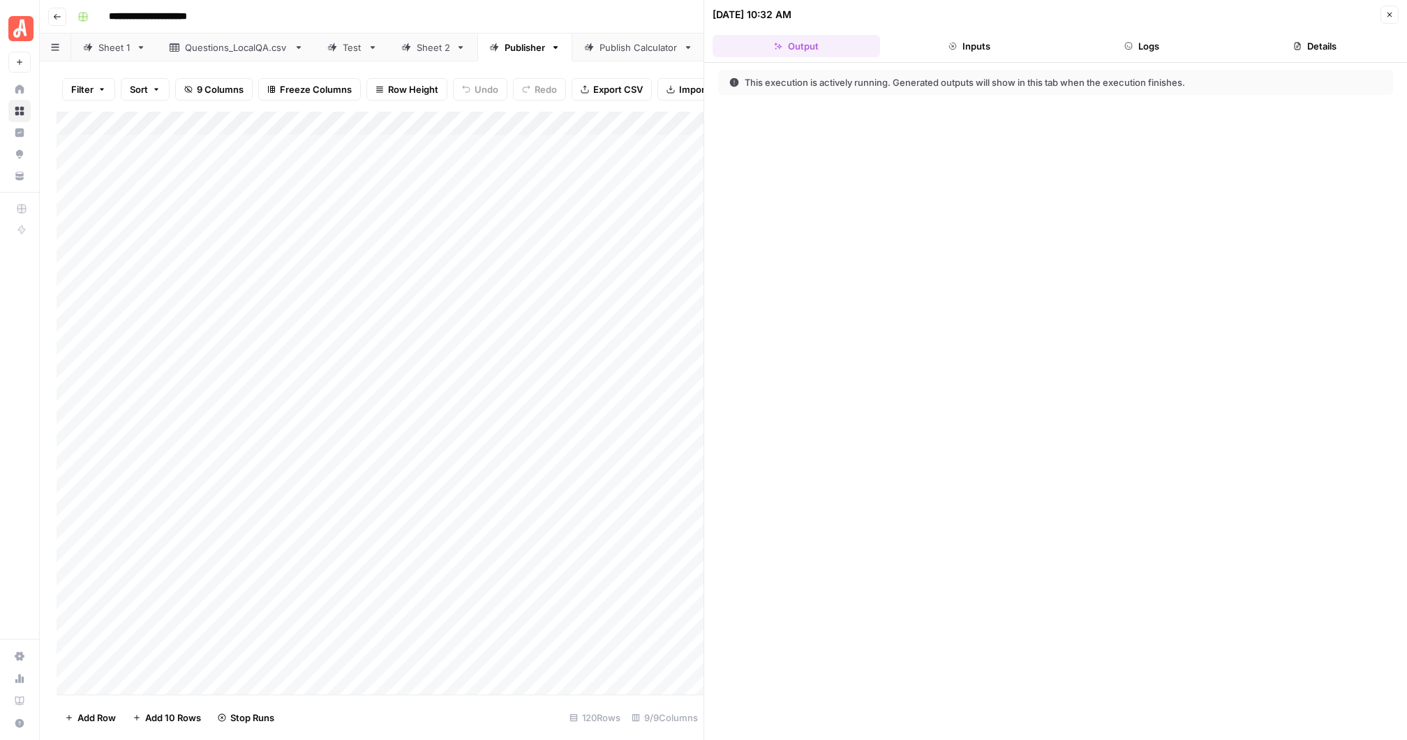
click at [1146, 48] on button "Logs" at bounding box center [1143, 46] width 168 height 22
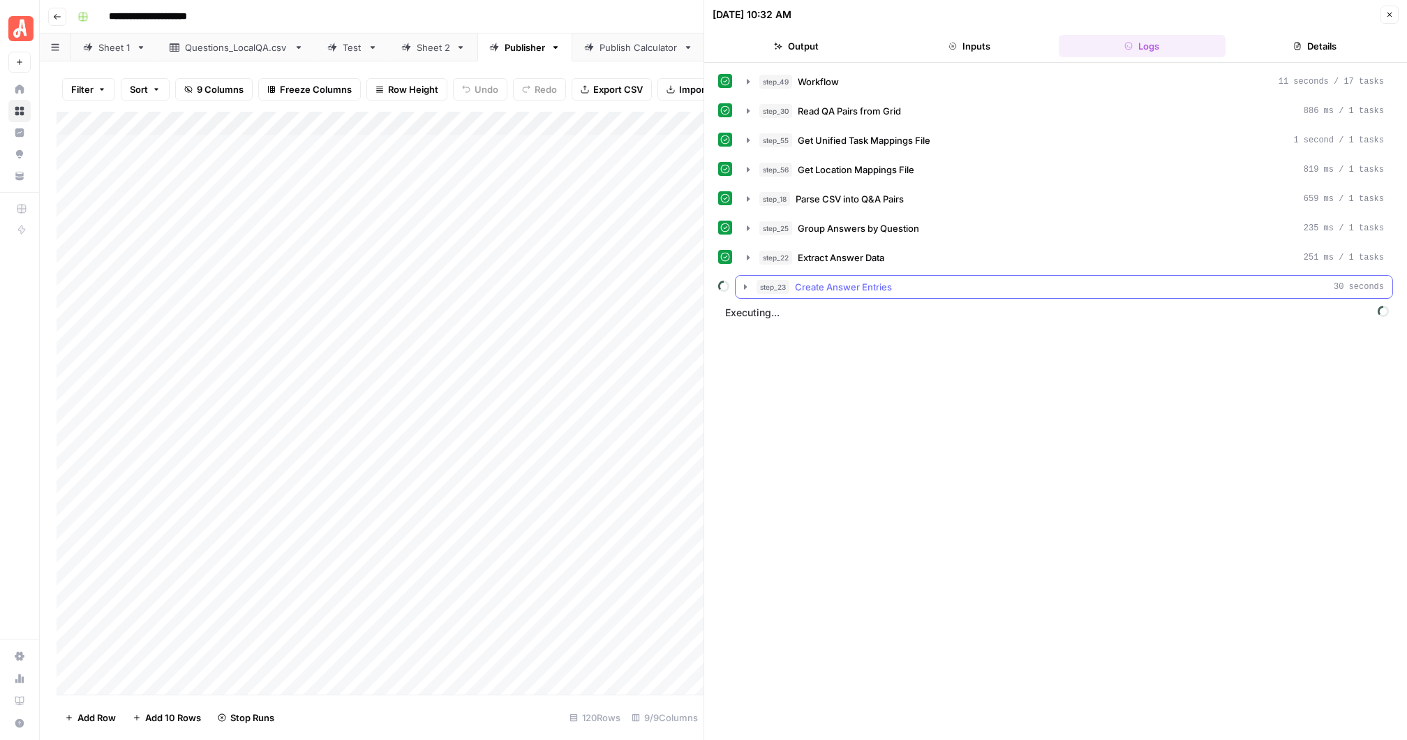
click at [744, 284] on icon "button" at bounding box center [745, 286] width 3 height 5
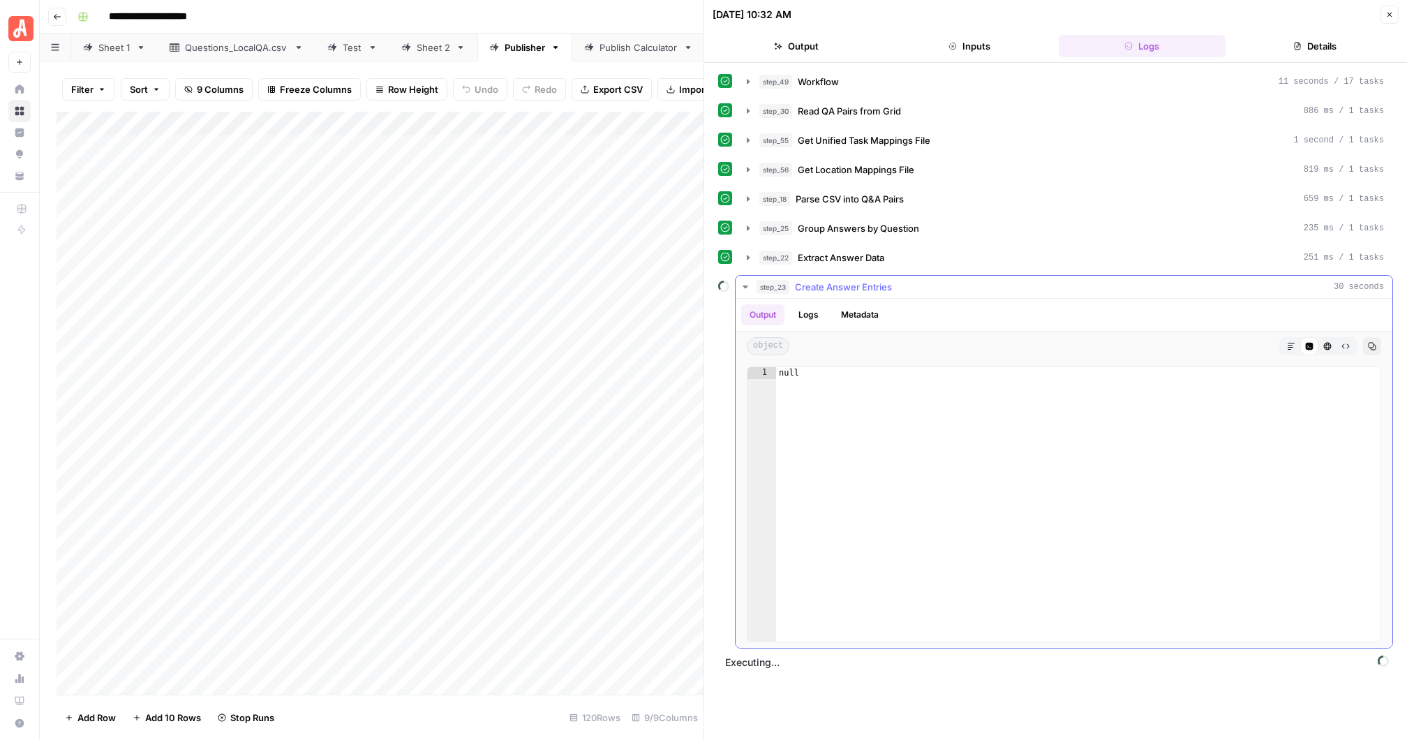
click at [745, 285] on icon "button" at bounding box center [745, 286] width 5 height 3
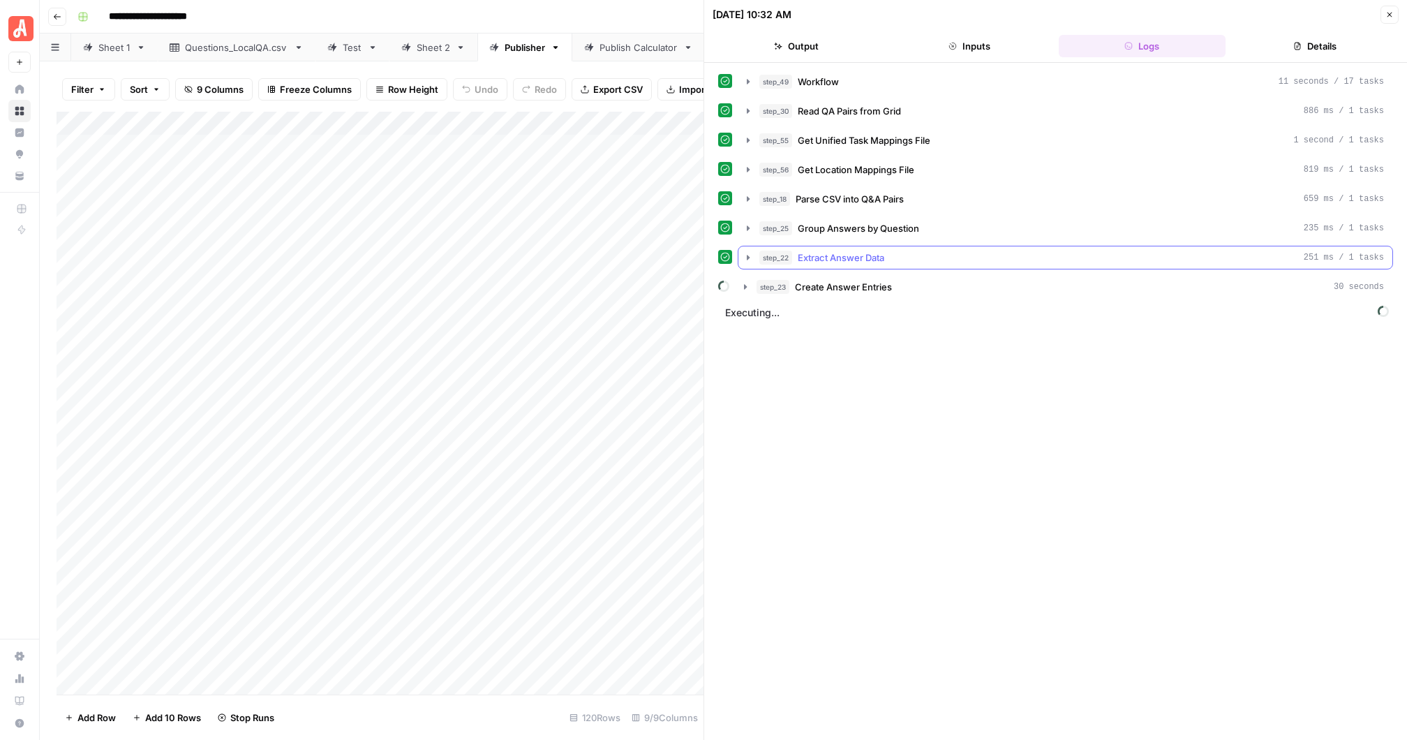
click at [748, 256] on icon "button" at bounding box center [748, 257] width 11 height 11
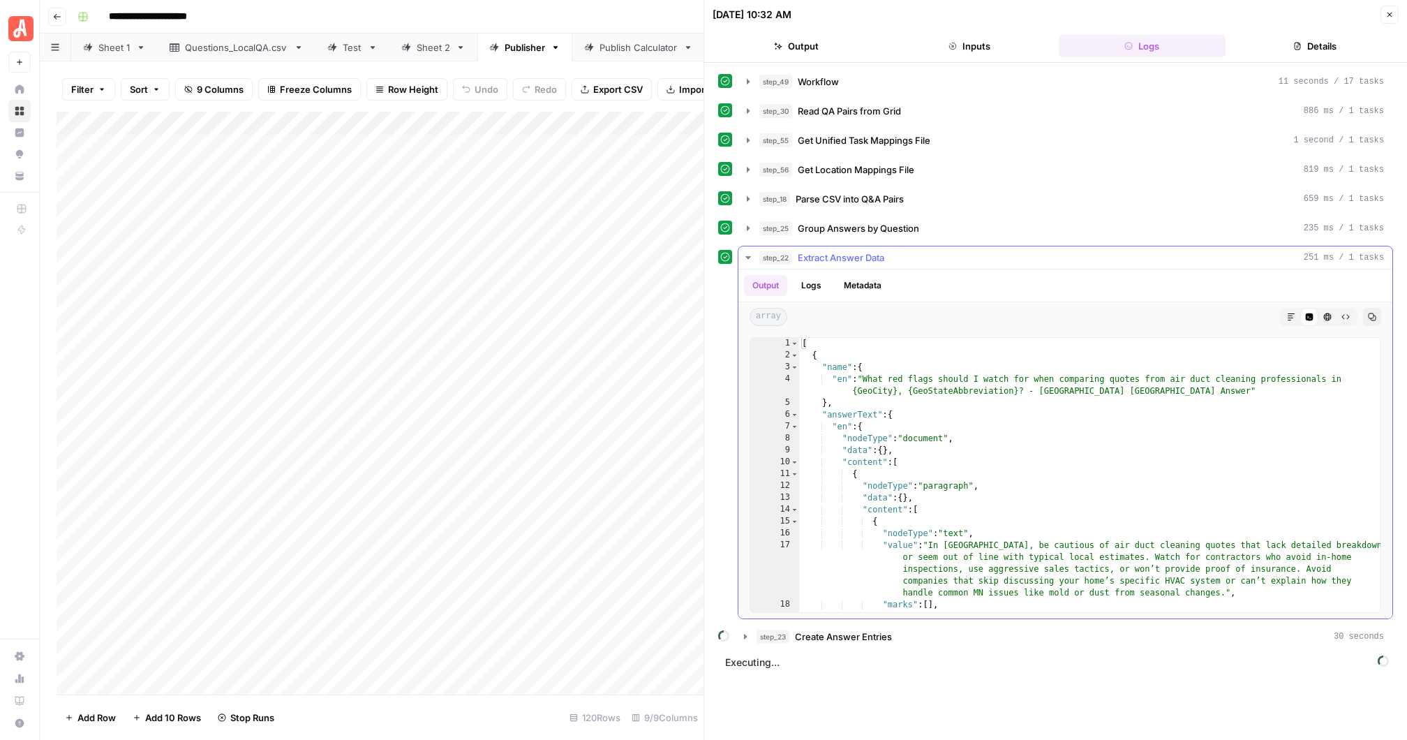
click at [748, 256] on icon "button" at bounding box center [748, 257] width 11 height 11
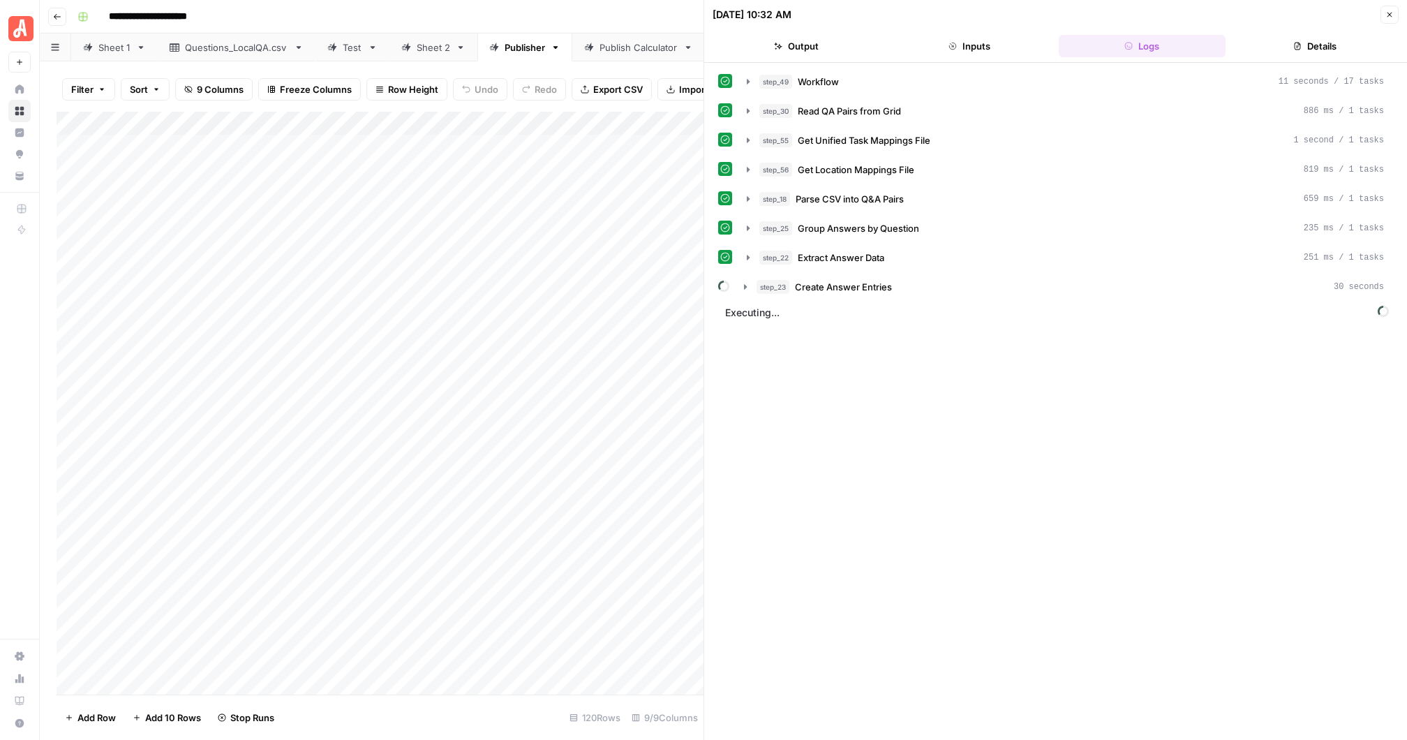
click at [1391, 13] on icon "button" at bounding box center [1390, 14] width 8 height 8
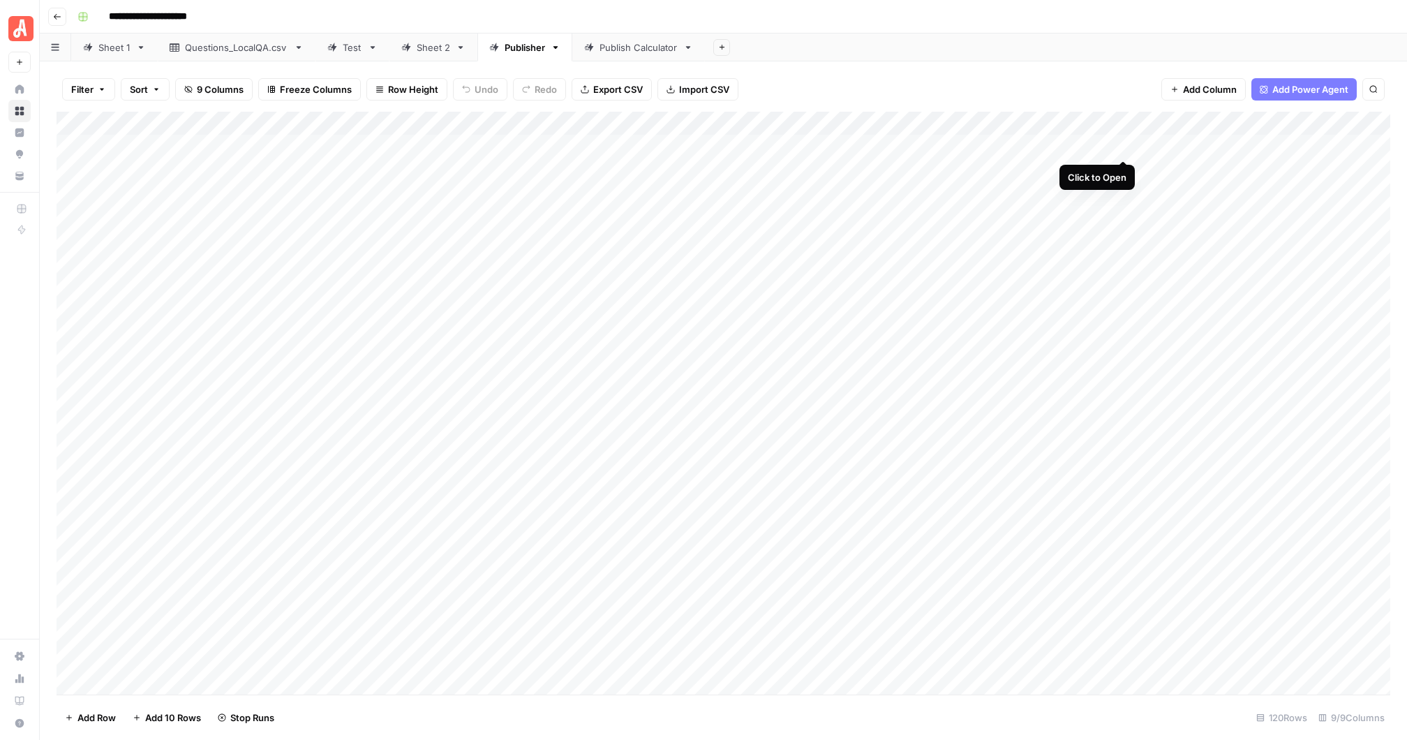
click at [1123, 145] on div "Add Column" at bounding box center [724, 403] width 1334 height 583
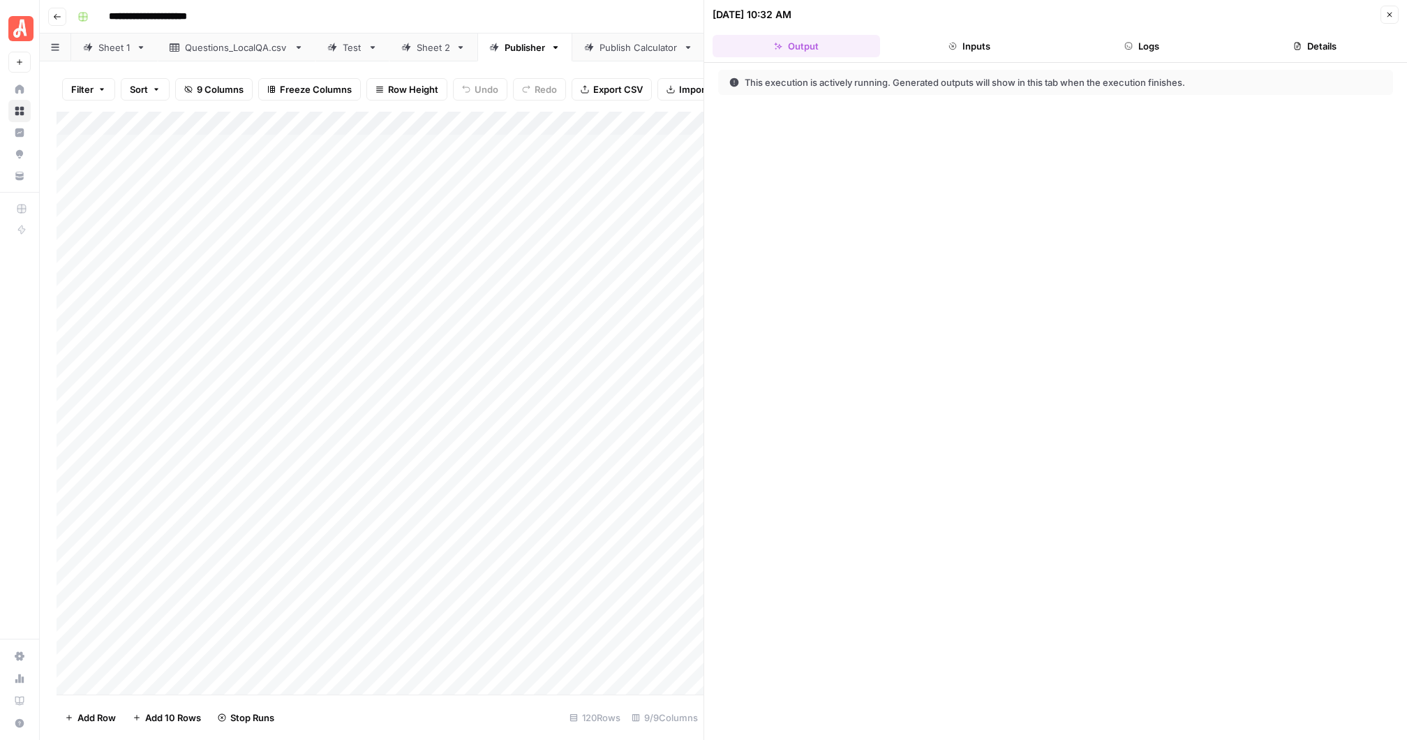
click at [1322, 45] on button "Details" at bounding box center [1315, 46] width 168 height 22
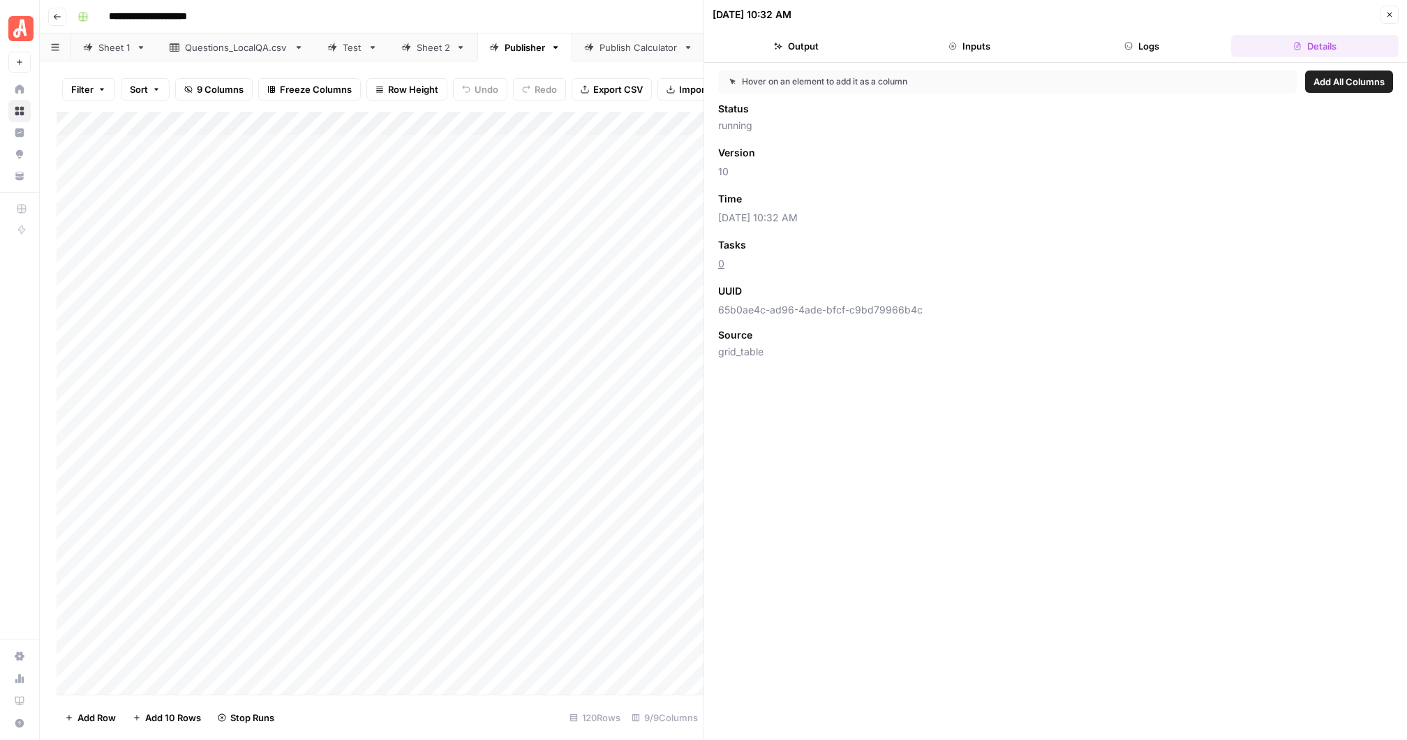
click at [1158, 44] on button "Logs" at bounding box center [1143, 46] width 168 height 22
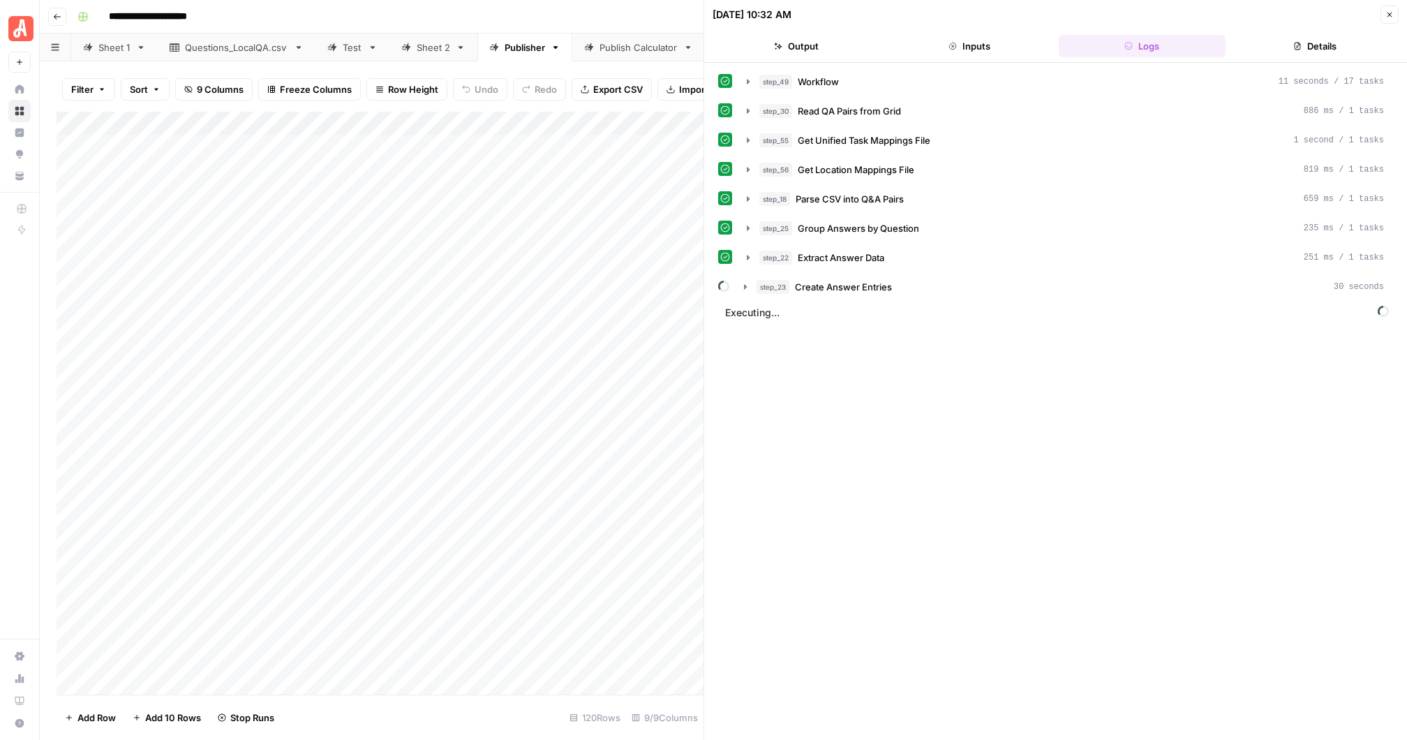
click at [817, 43] on button "Output" at bounding box center [797, 46] width 168 height 22
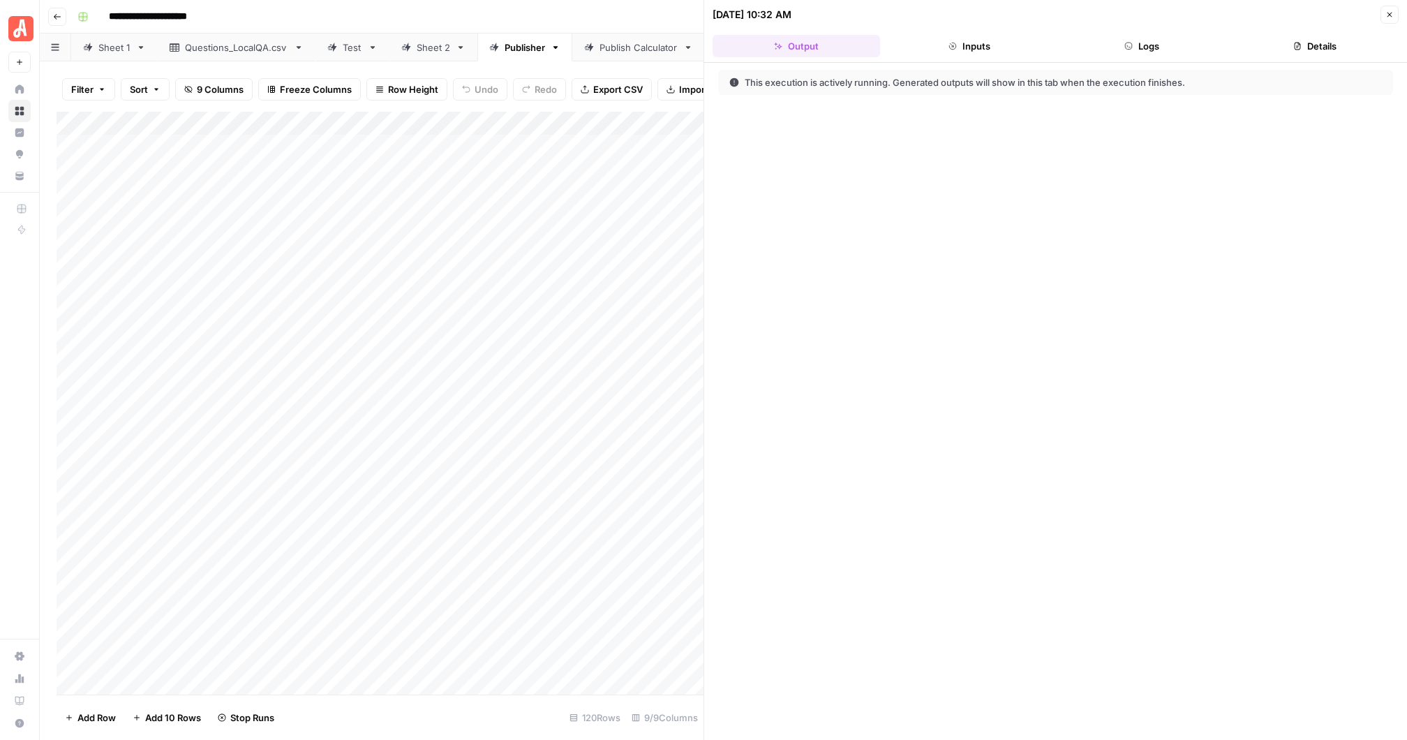
click at [1142, 44] on button "Logs" at bounding box center [1143, 46] width 168 height 22
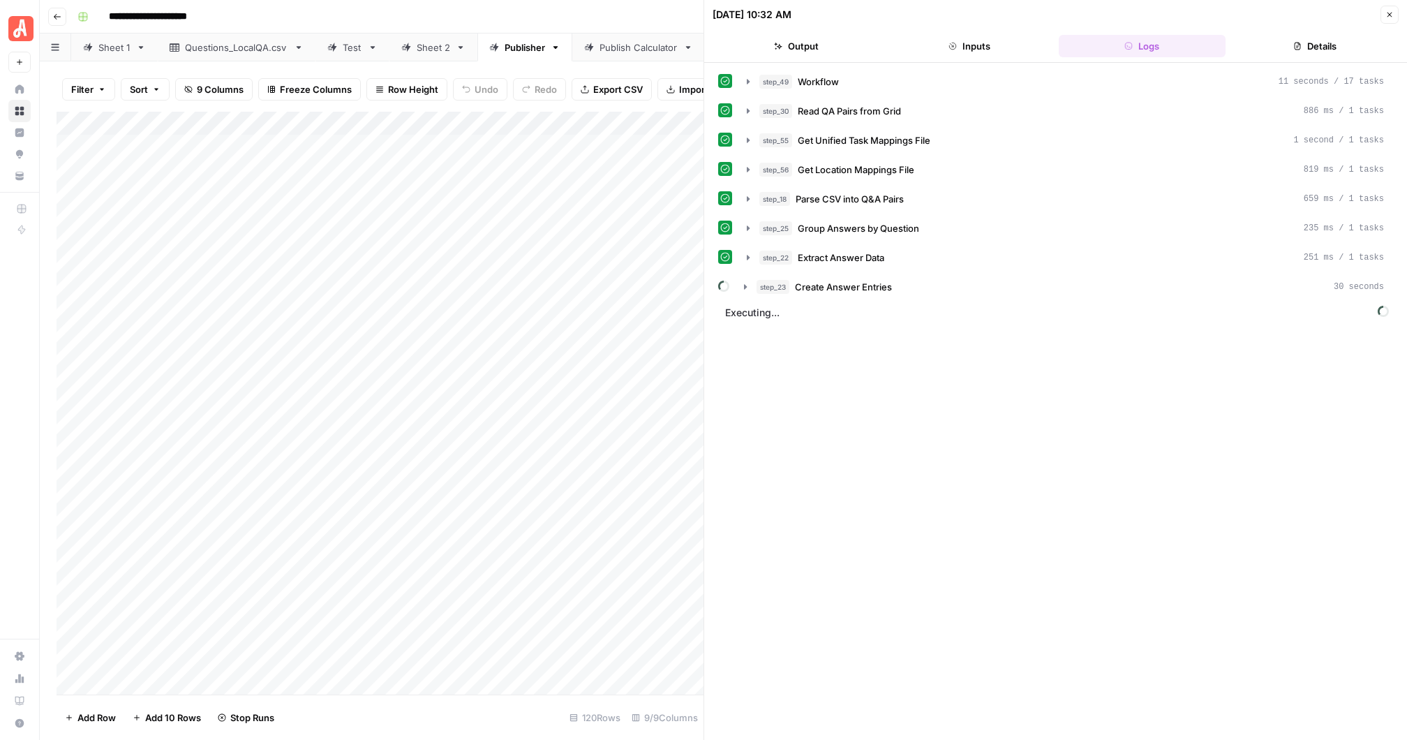
click at [1392, 15] on icon "button" at bounding box center [1390, 14] width 8 height 8
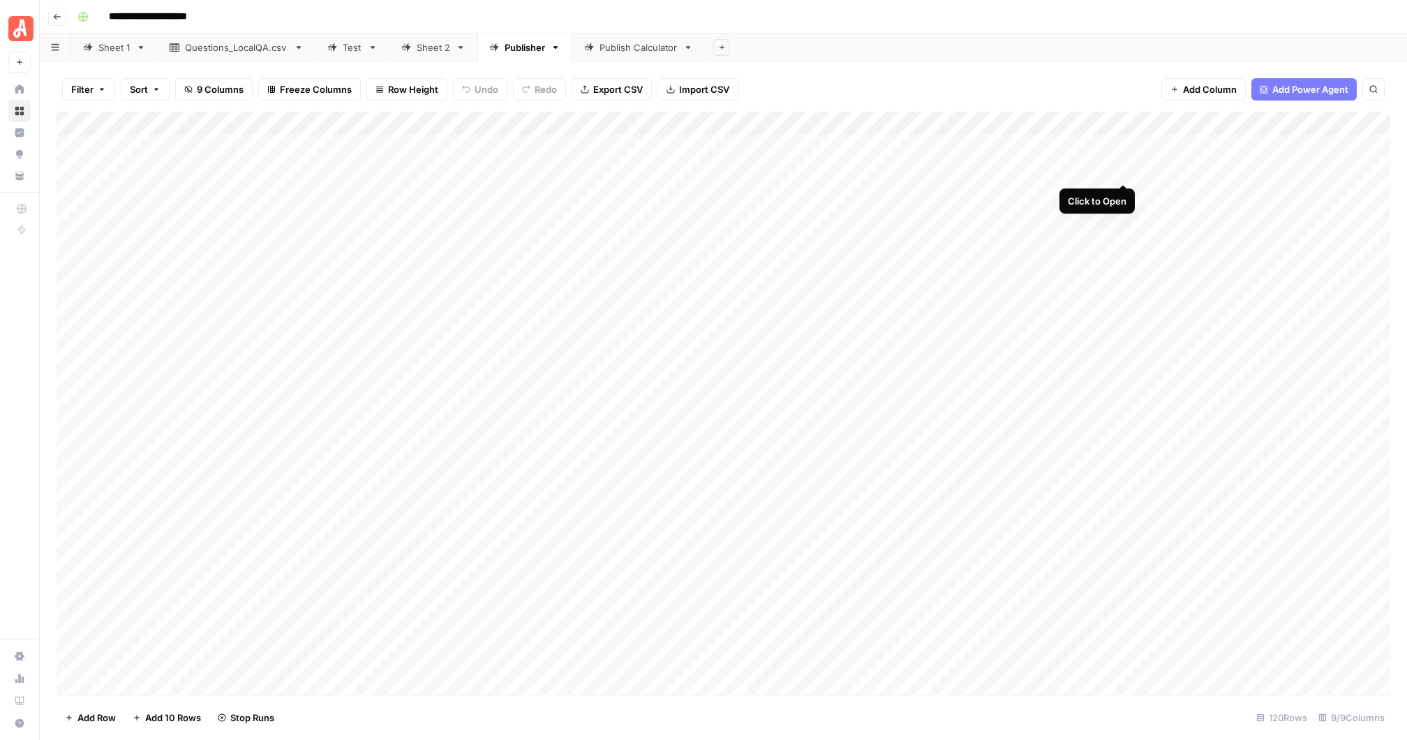
click at [1124, 168] on div "Add Column" at bounding box center [724, 403] width 1334 height 583
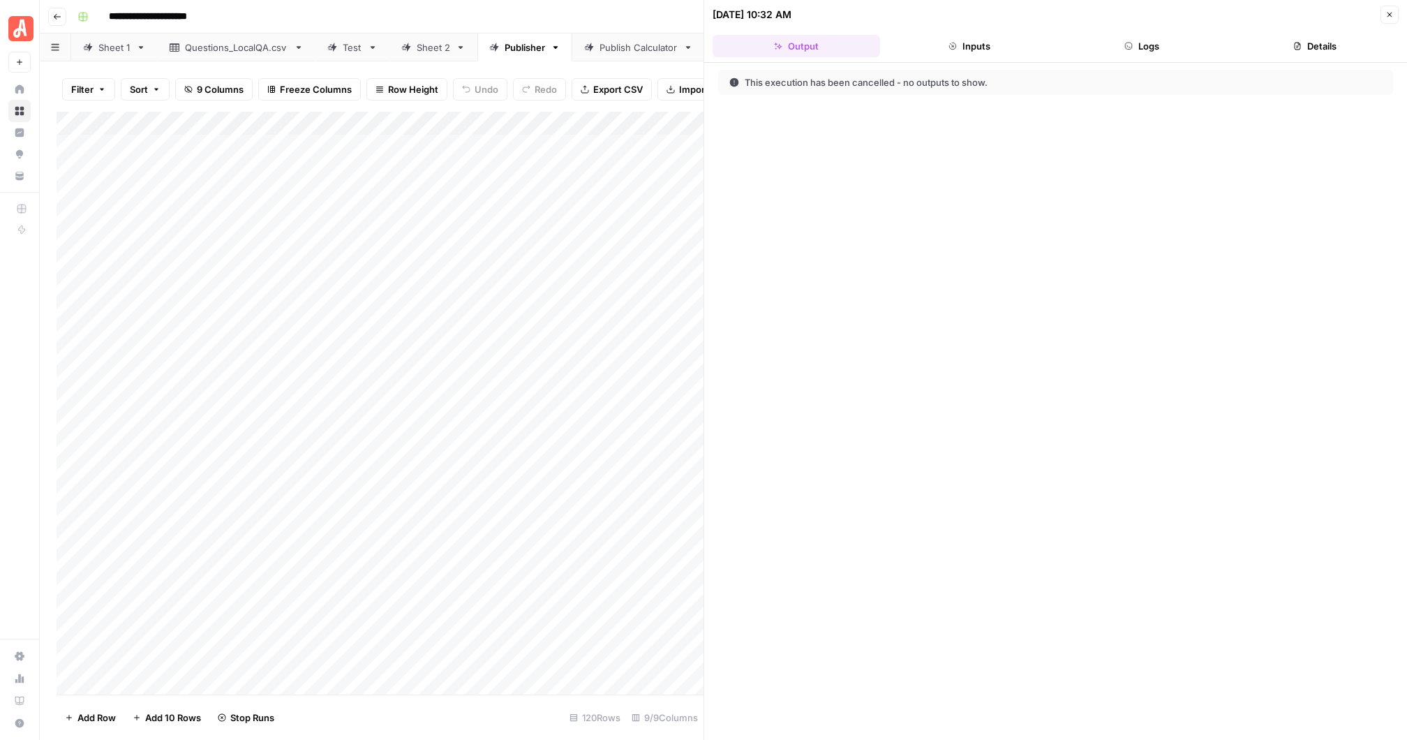
click at [1145, 45] on button "Logs" at bounding box center [1143, 46] width 168 height 22
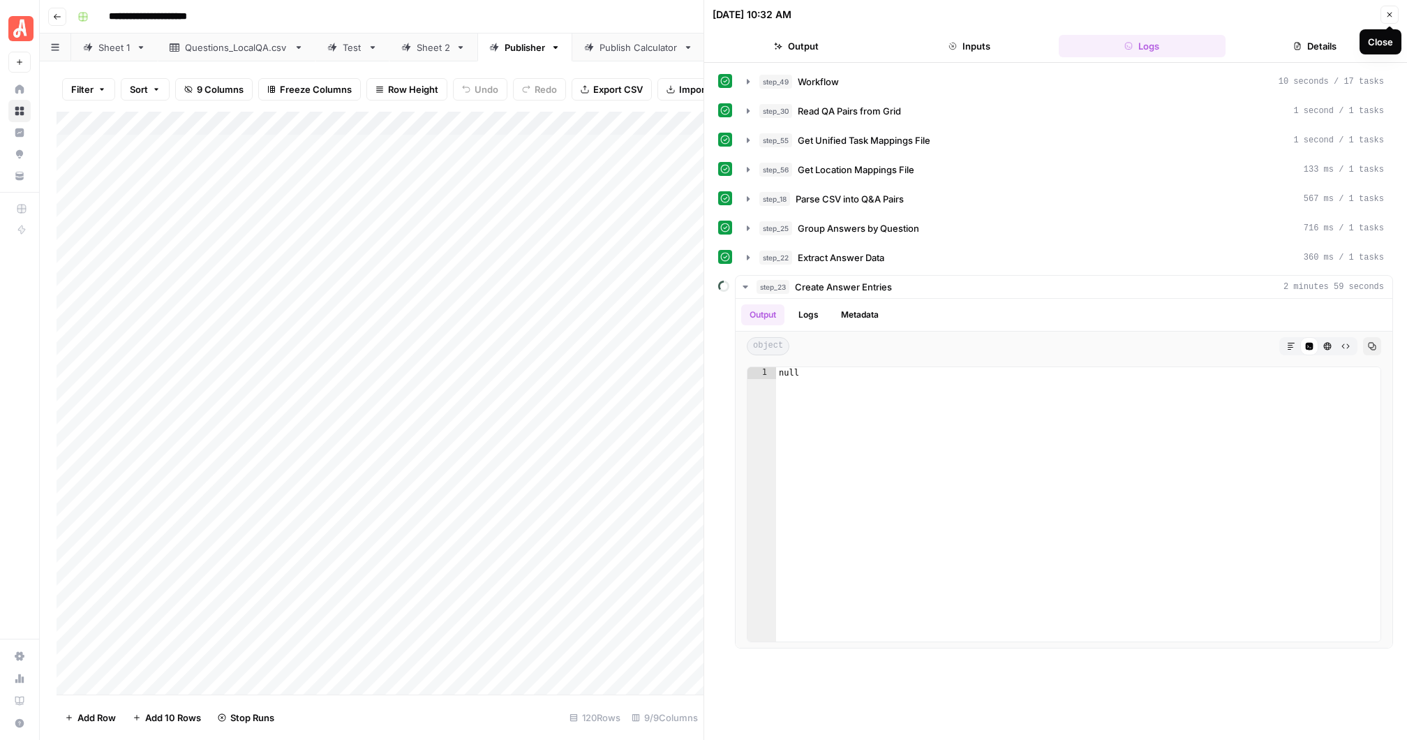
click at [1391, 14] on icon "button" at bounding box center [1390, 14] width 8 height 8
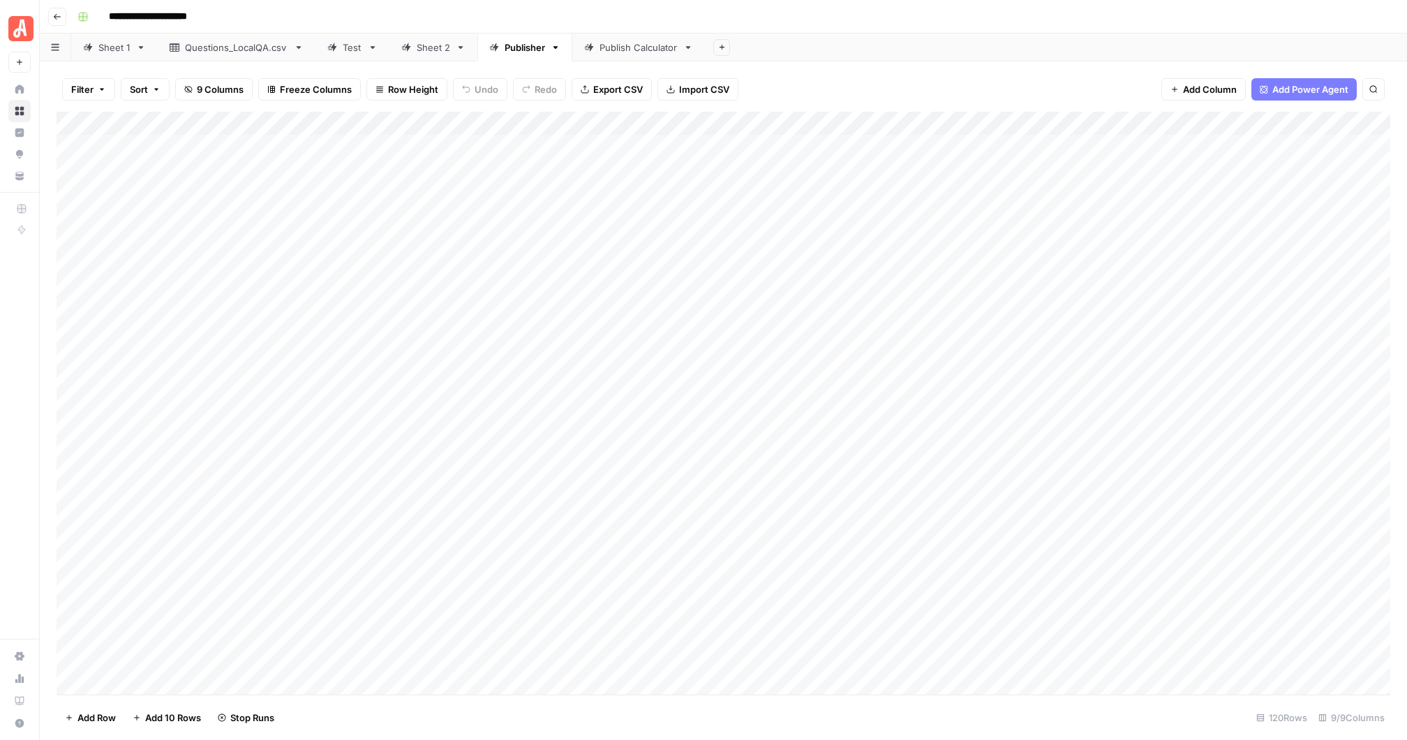
click at [932, 144] on div "Add Column" at bounding box center [724, 403] width 1334 height 583
click at [1122, 145] on div "Add Column" at bounding box center [724, 403] width 1334 height 583
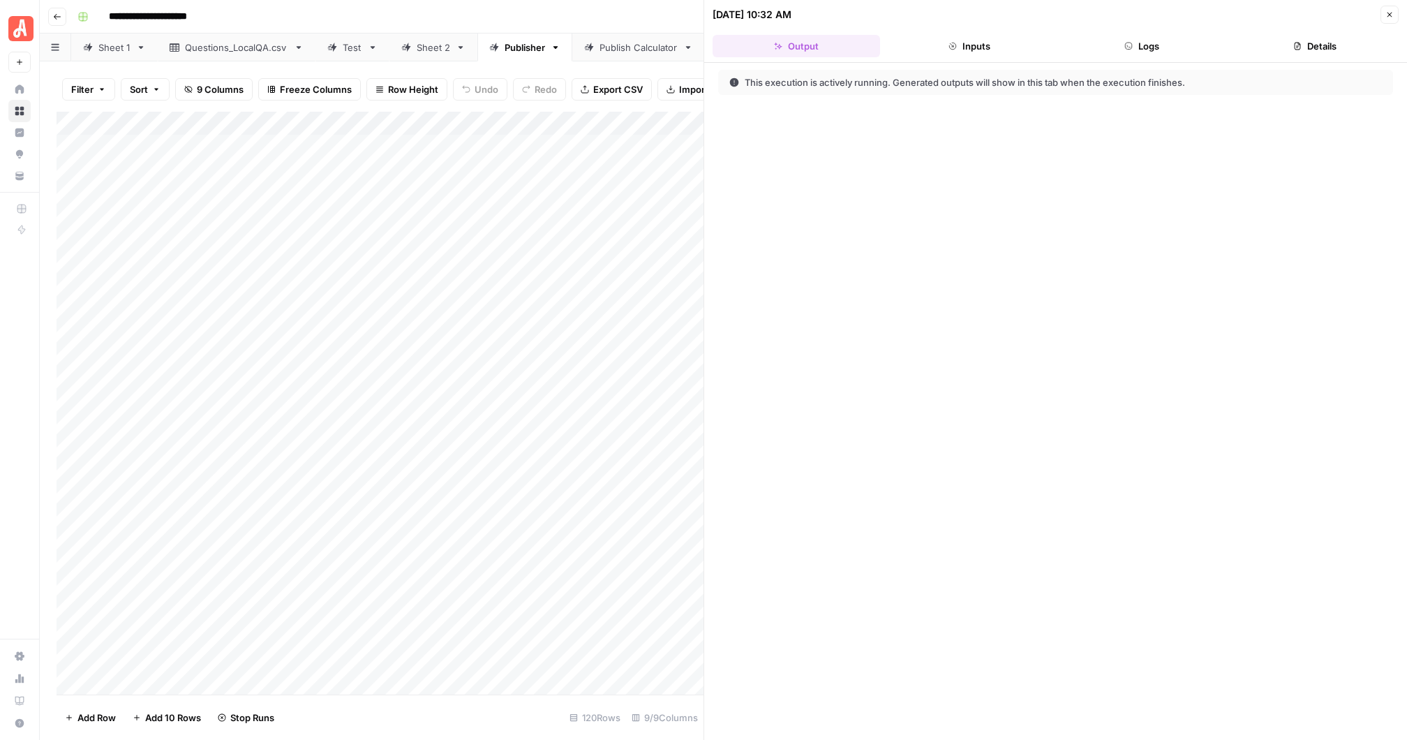
click at [1145, 41] on button "Logs" at bounding box center [1143, 46] width 168 height 22
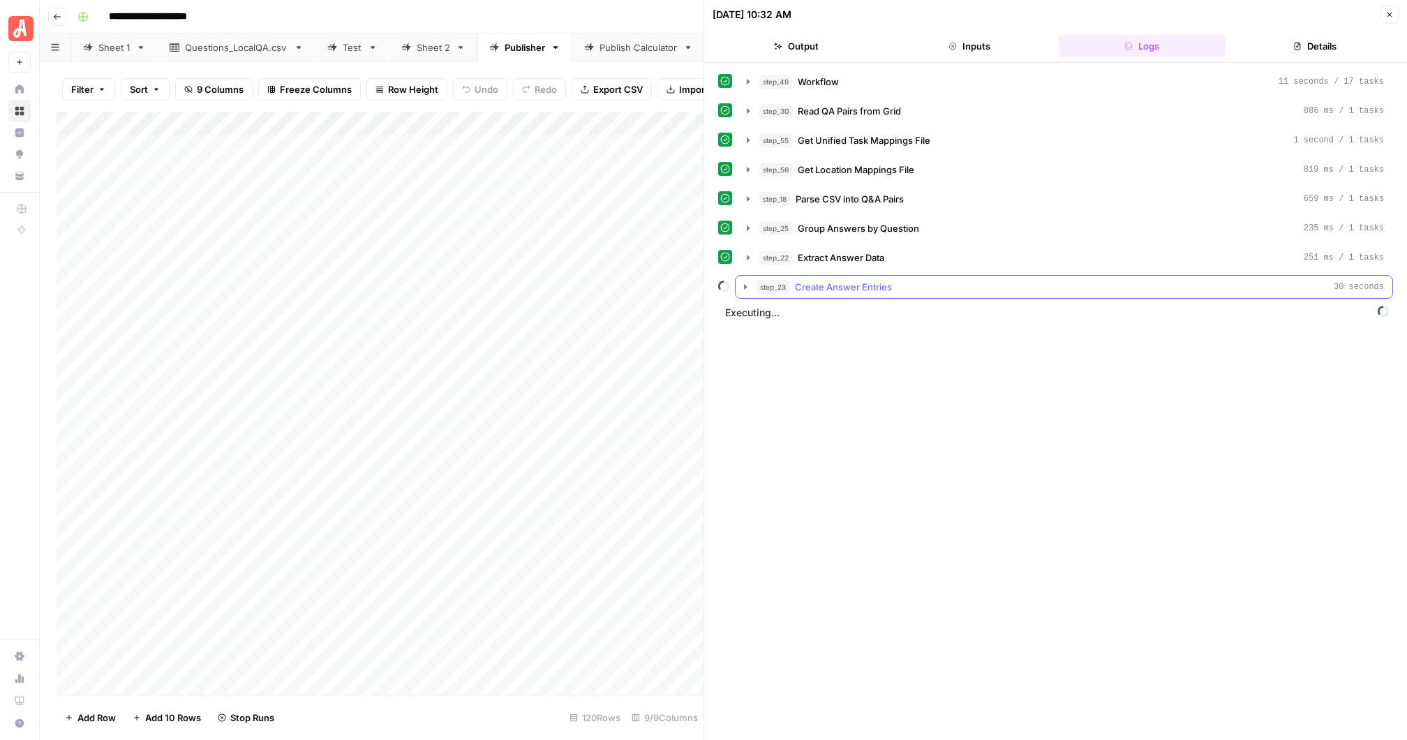
click at [851, 280] on span "Create Answer Entries" at bounding box center [843, 287] width 97 height 14
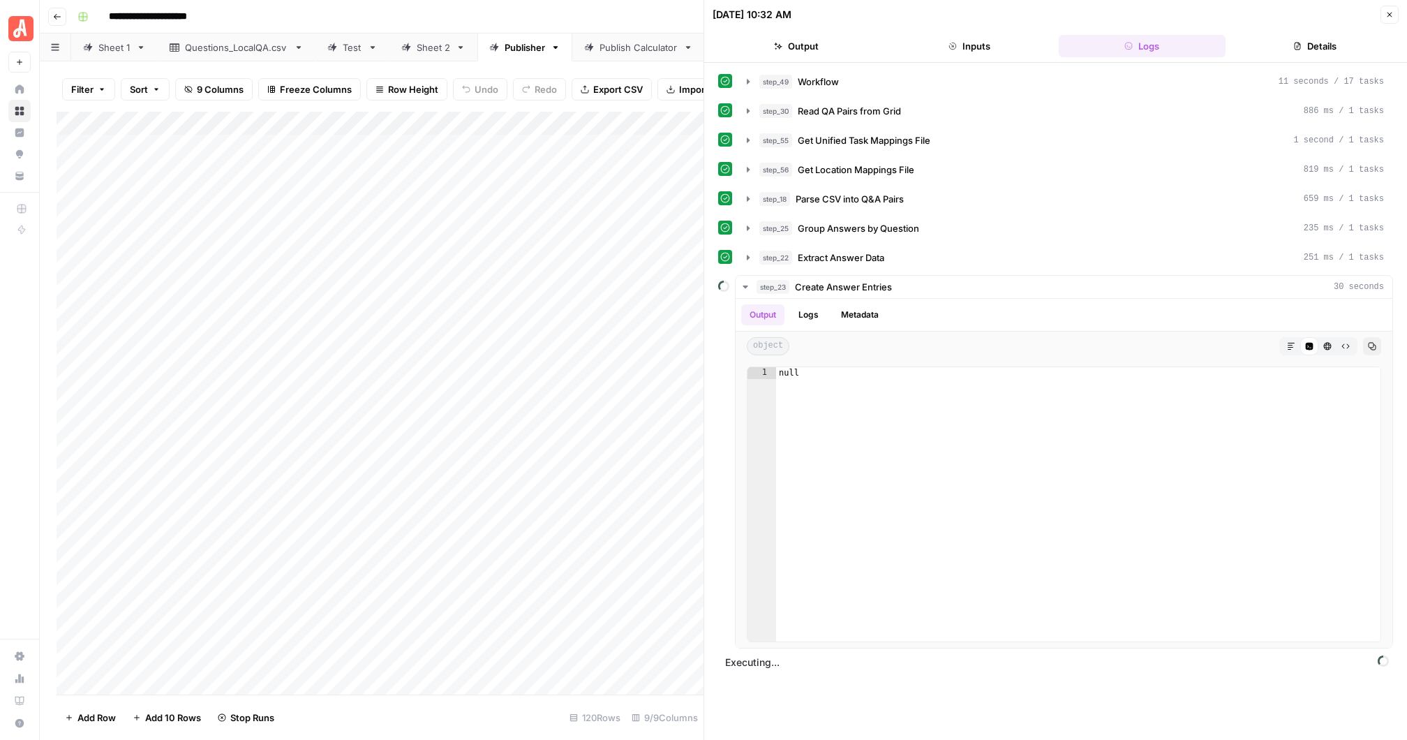
click at [985, 50] on button "Inputs" at bounding box center [970, 46] width 168 height 22
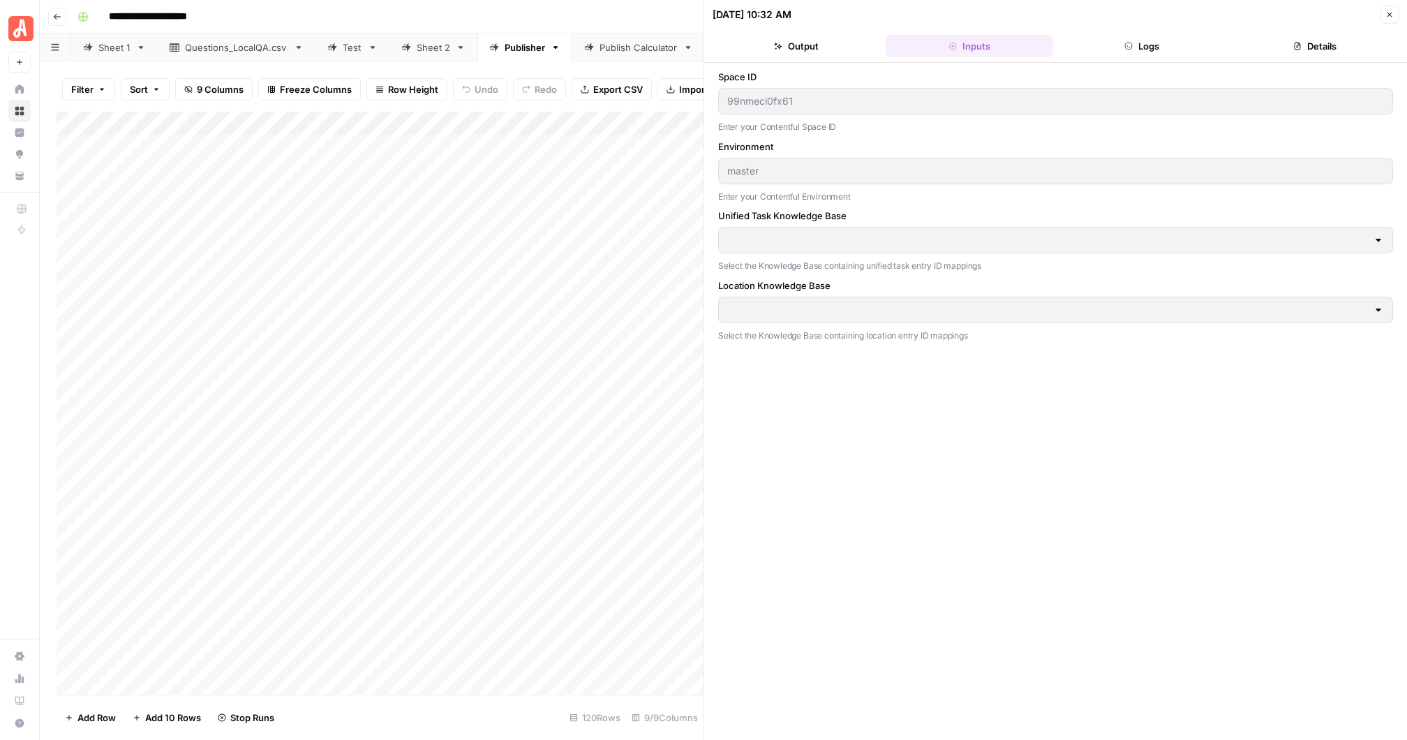
type input "[PERSON_NAME] Entry IDs: Unified Task"
type input "[PERSON_NAME] Entry IDs: Location"
click at [1144, 42] on button "Logs" at bounding box center [1143, 46] width 168 height 22
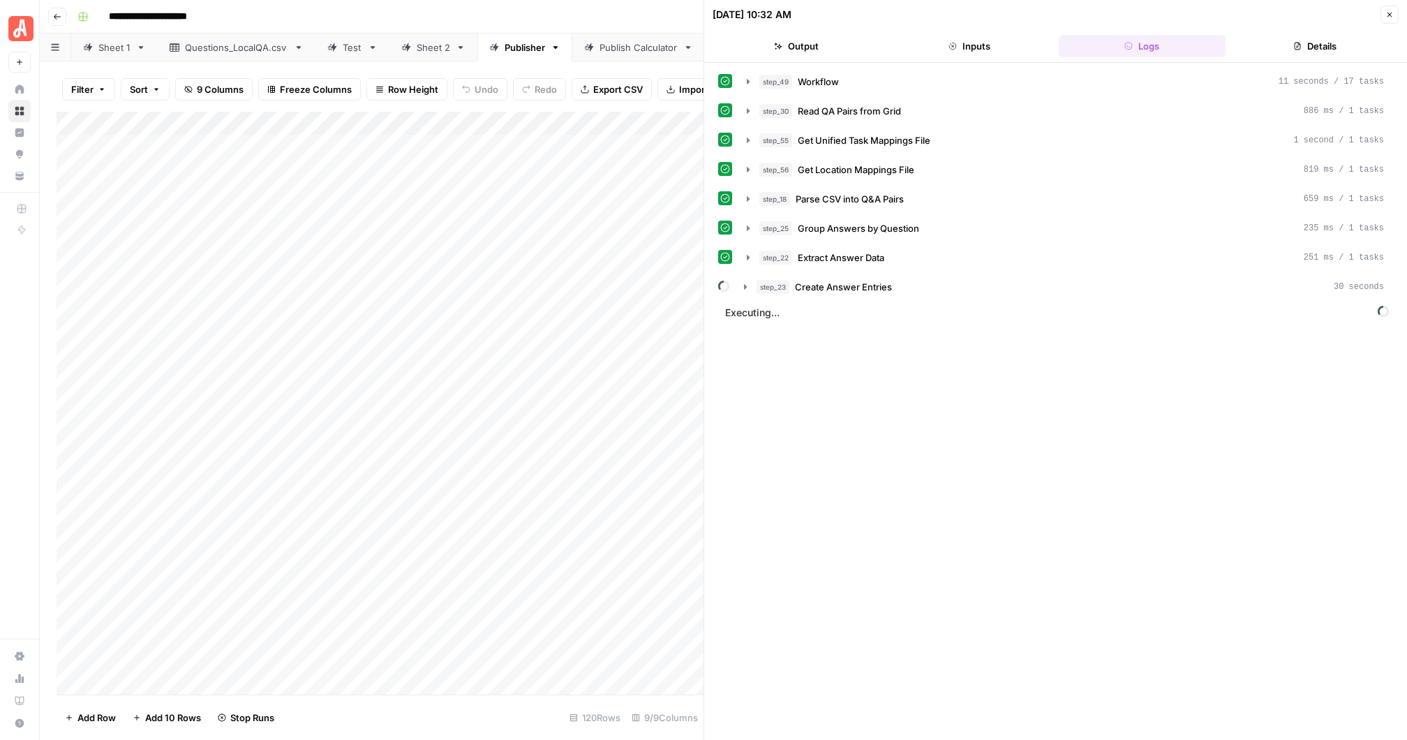
click at [1325, 45] on button "Details" at bounding box center [1315, 46] width 168 height 22
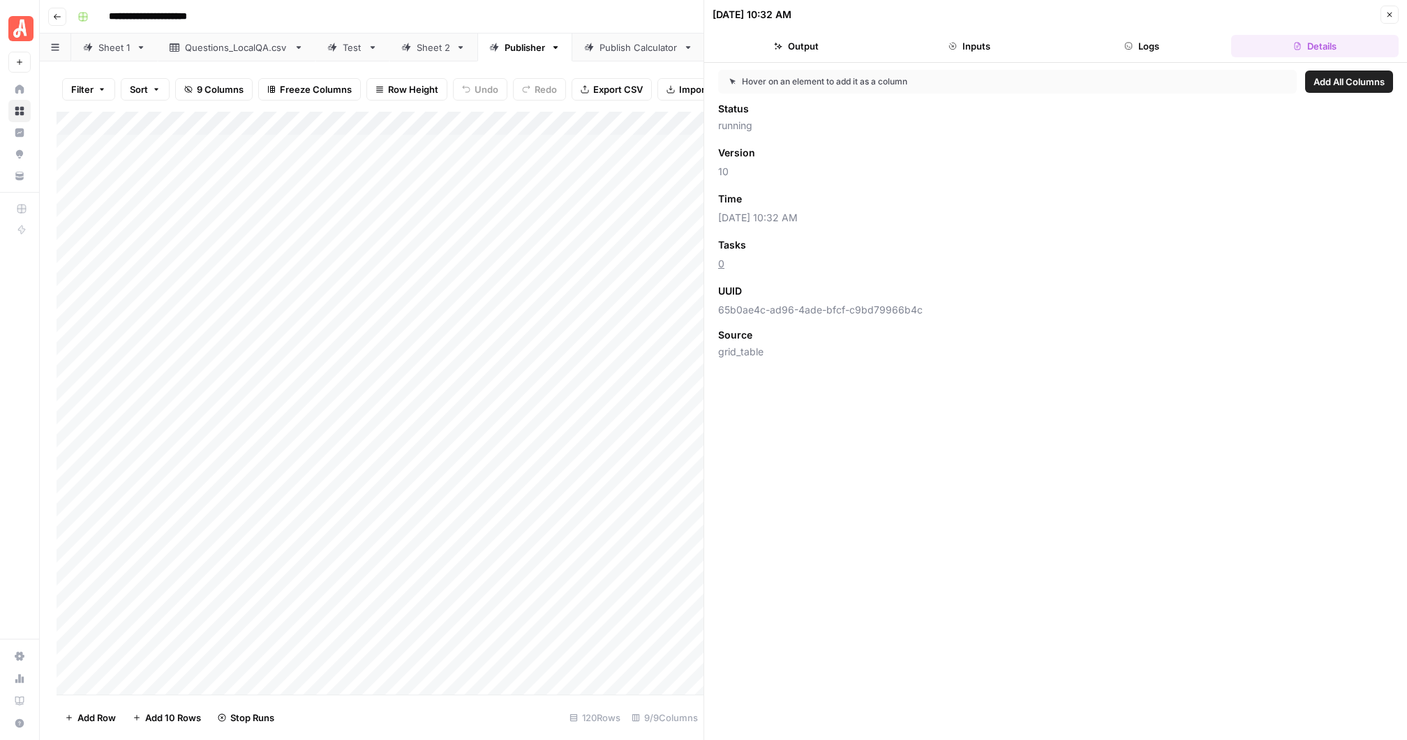
click at [793, 41] on button "Output" at bounding box center [797, 46] width 168 height 22
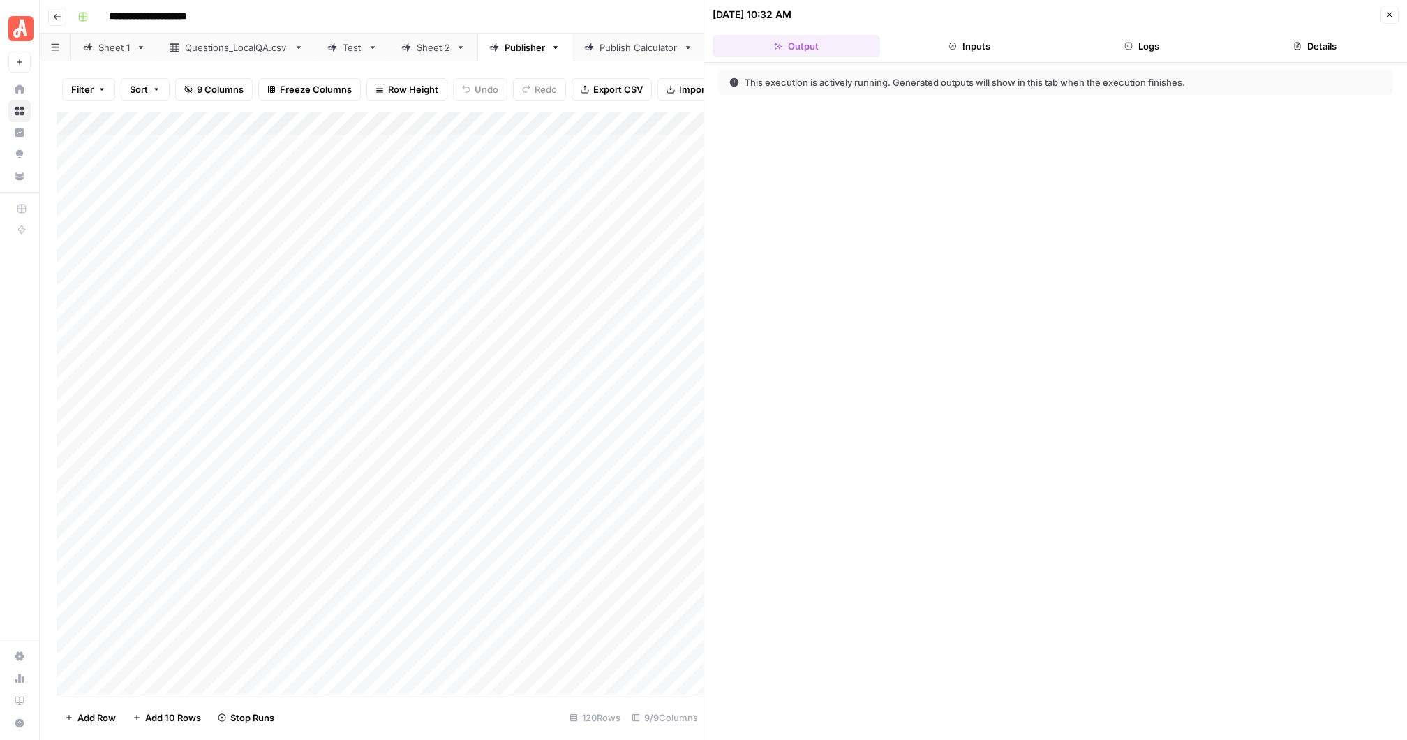
click at [963, 41] on button "Inputs" at bounding box center [970, 46] width 168 height 22
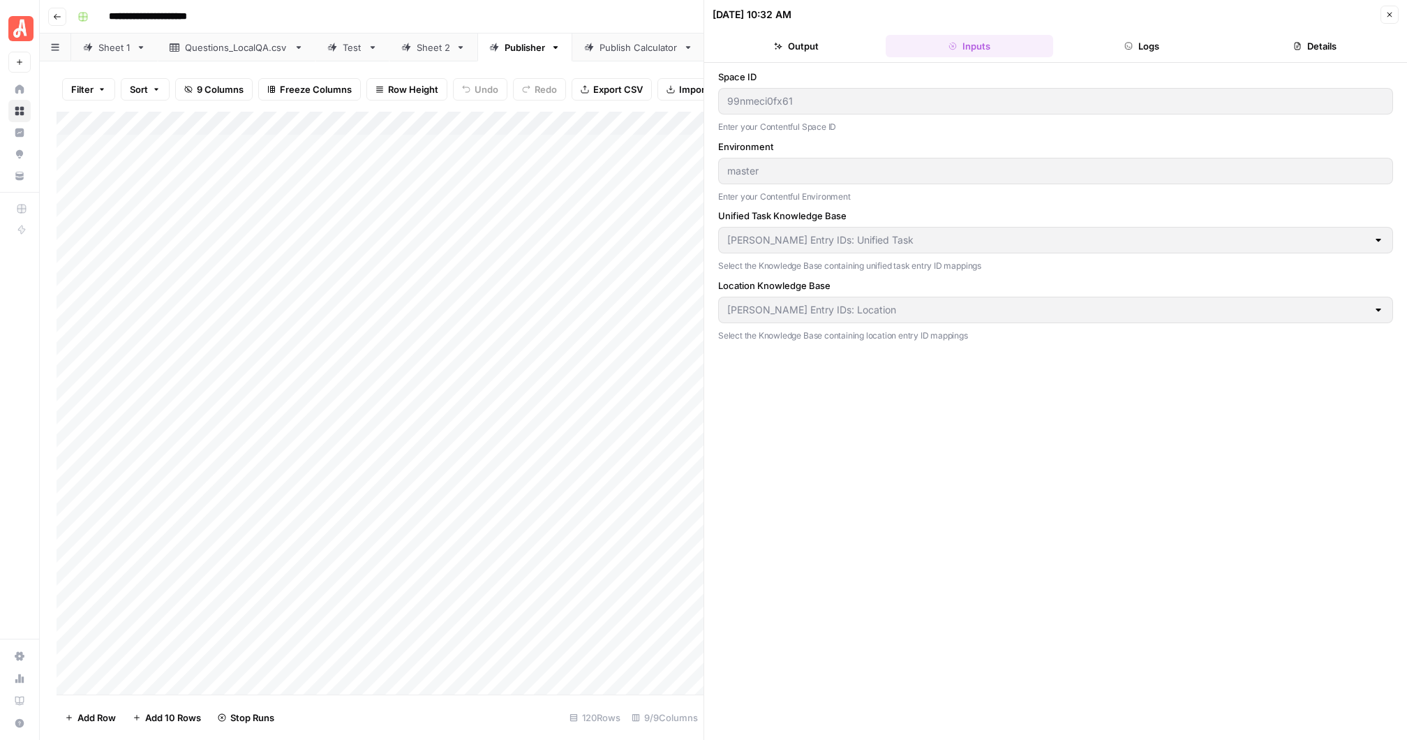
click at [1152, 45] on button "Logs" at bounding box center [1143, 46] width 168 height 22
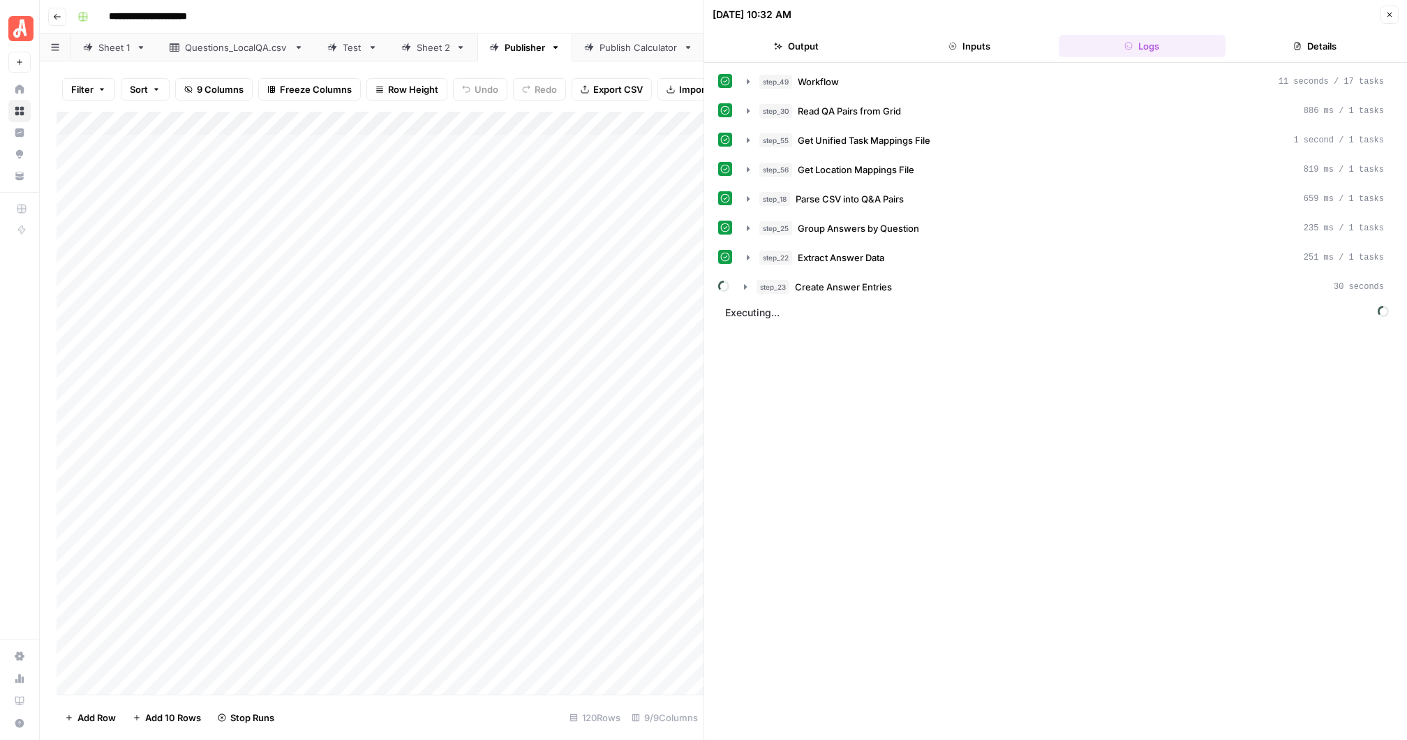
click at [1328, 43] on button "Details" at bounding box center [1315, 46] width 168 height 22
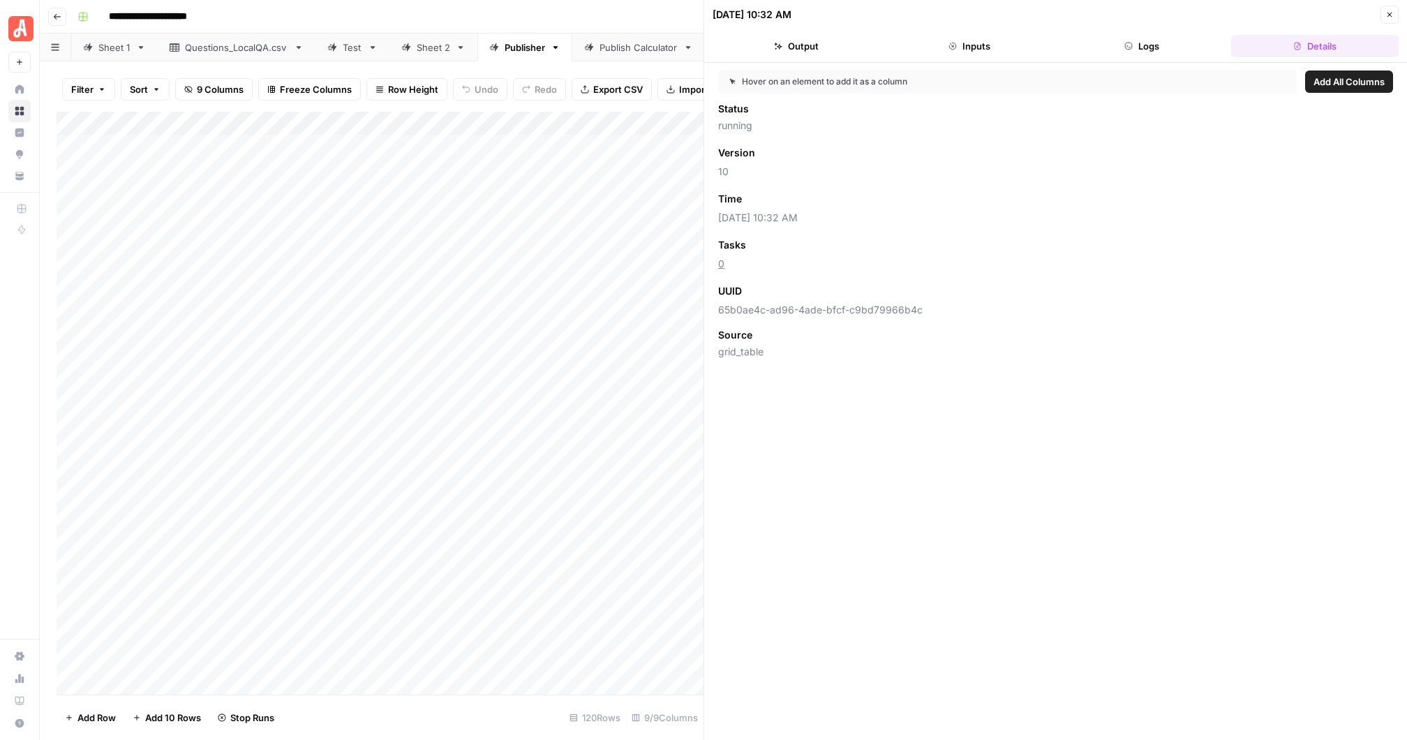
click at [809, 46] on button "Output" at bounding box center [797, 46] width 168 height 22
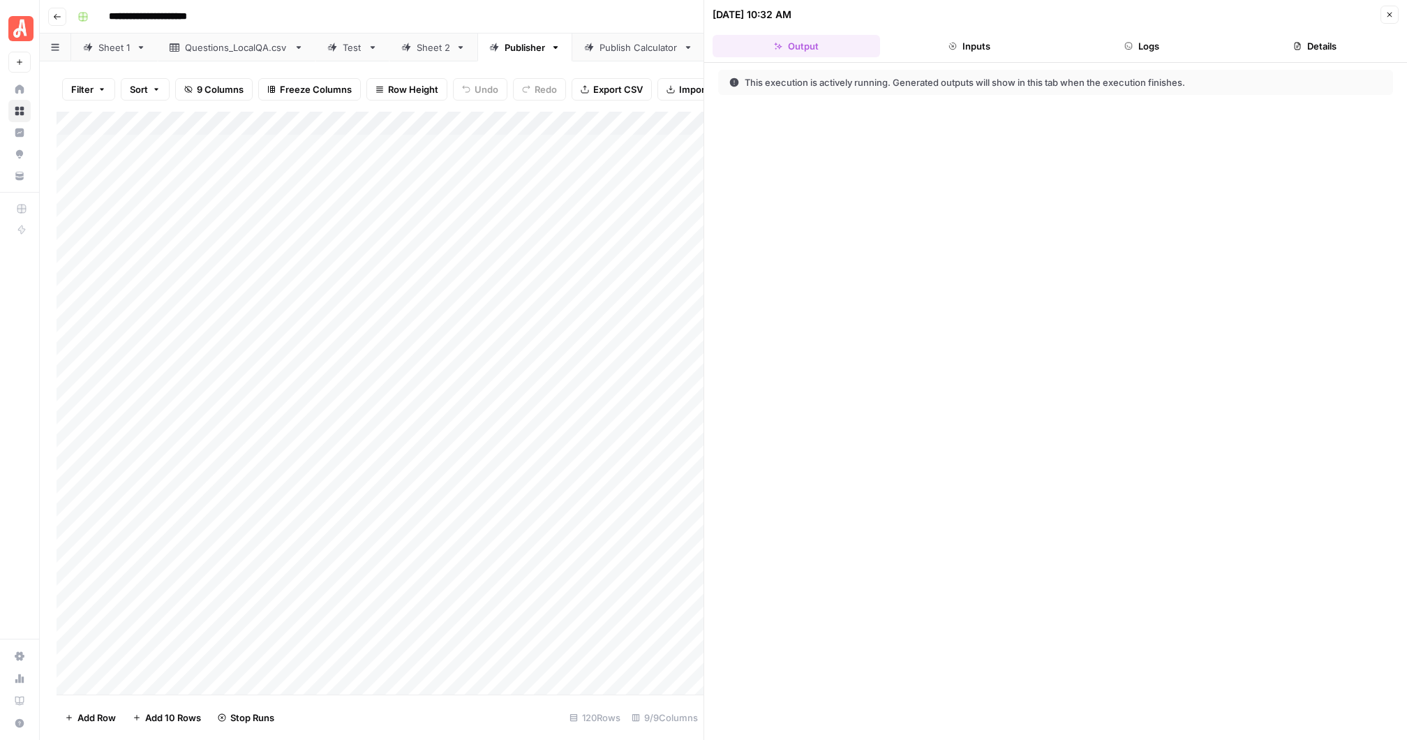
click at [962, 45] on button "Inputs" at bounding box center [970, 46] width 168 height 22
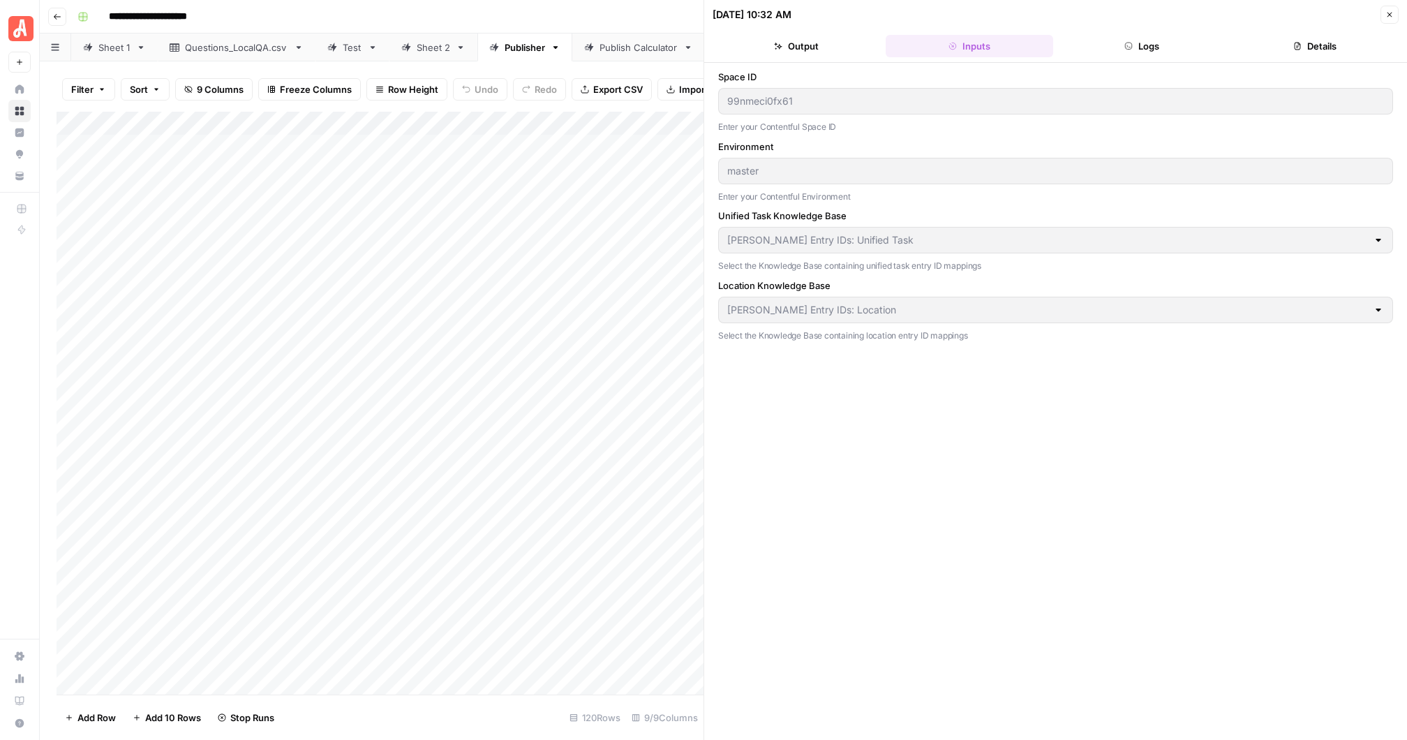
click at [1145, 45] on button "Logs" at bounding box center [1143, 46] width 168 height 22
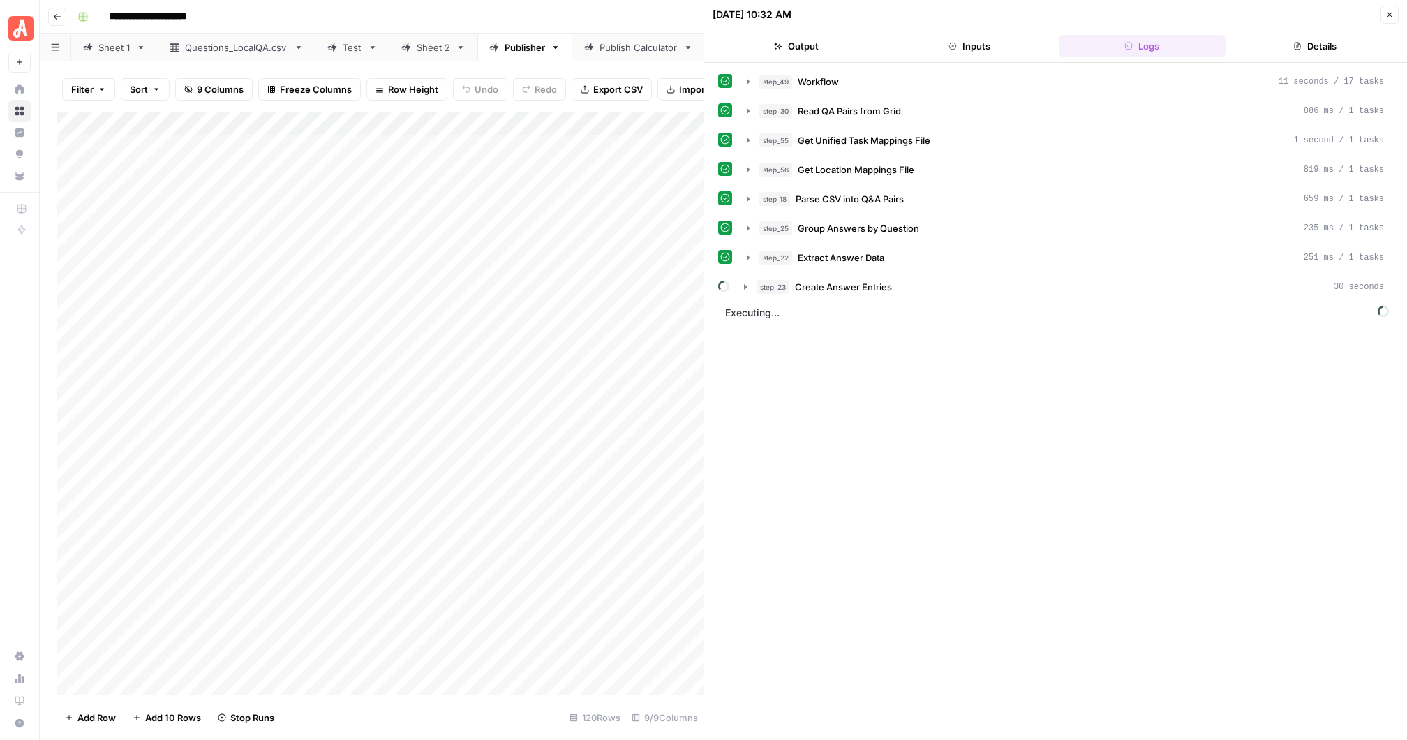
click at [624, 14] on div "**********" at bounding box center [732, 17] width 1321 height 22
click at [1392, 14] on icon "button" at bounding box center [1390, 14] width 8 height 8
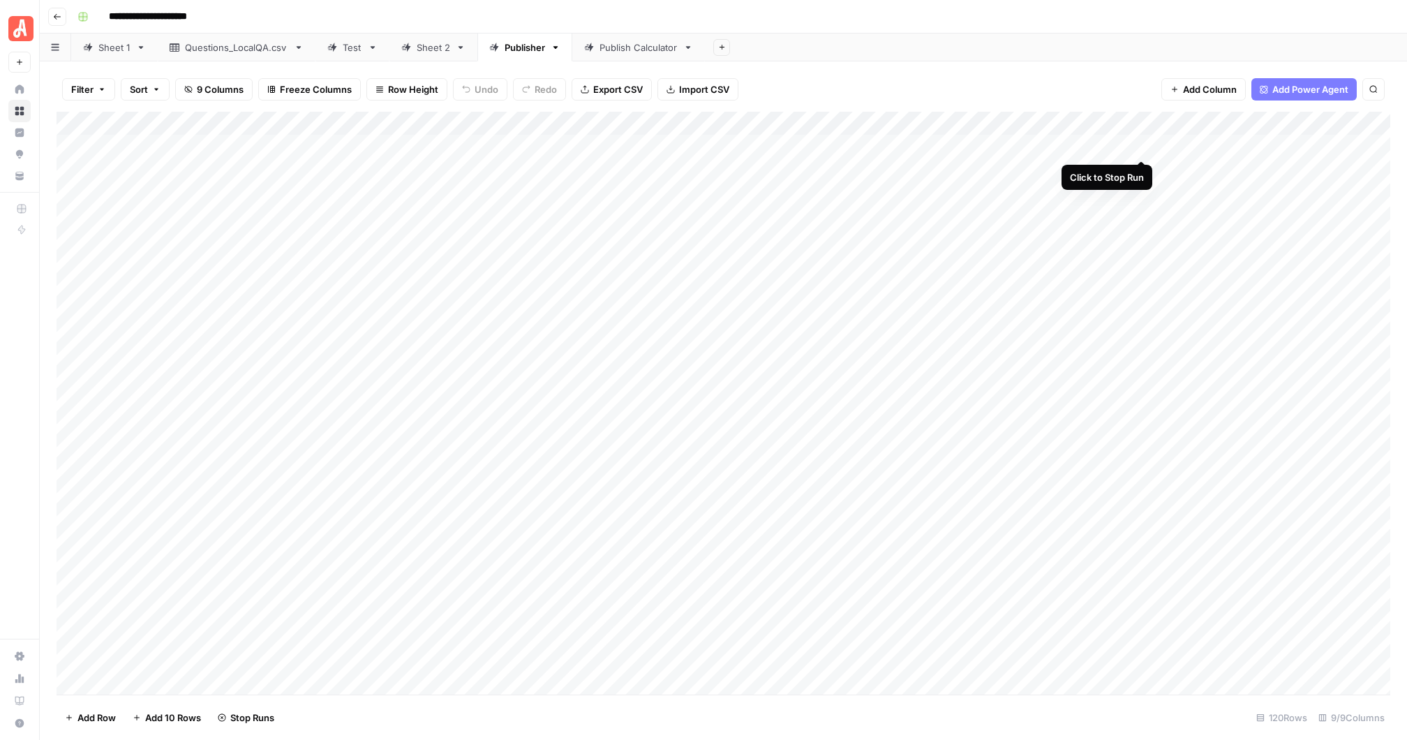
click at [1141, 144] on div "Add Column" at bounding box center [724, 403] width 1334 height 583
click at [1124, 121] on div "Add Column" at bounding box center [724, 403] width 1334 height 583
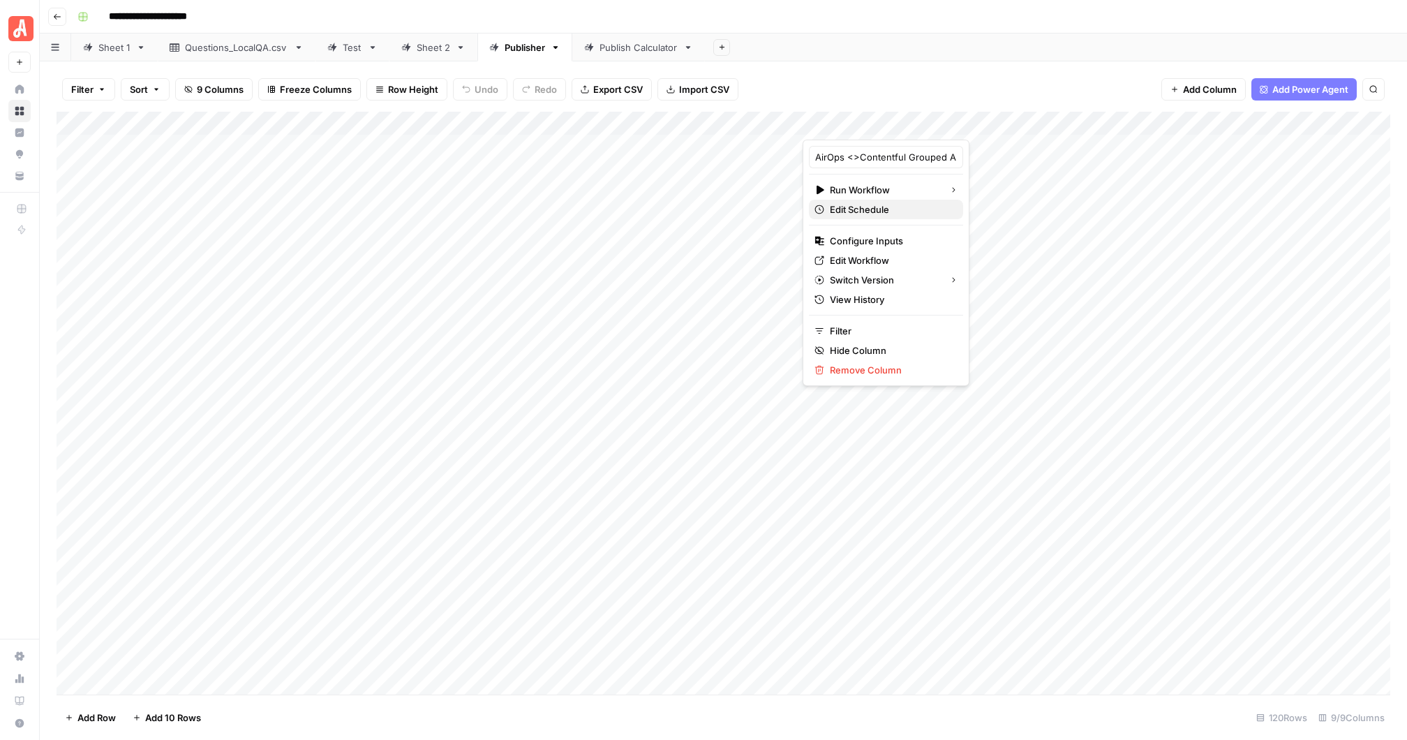
click at [879, 209] on span "Edit Schedule" at bounding box center [891, 209] width 122 height 14
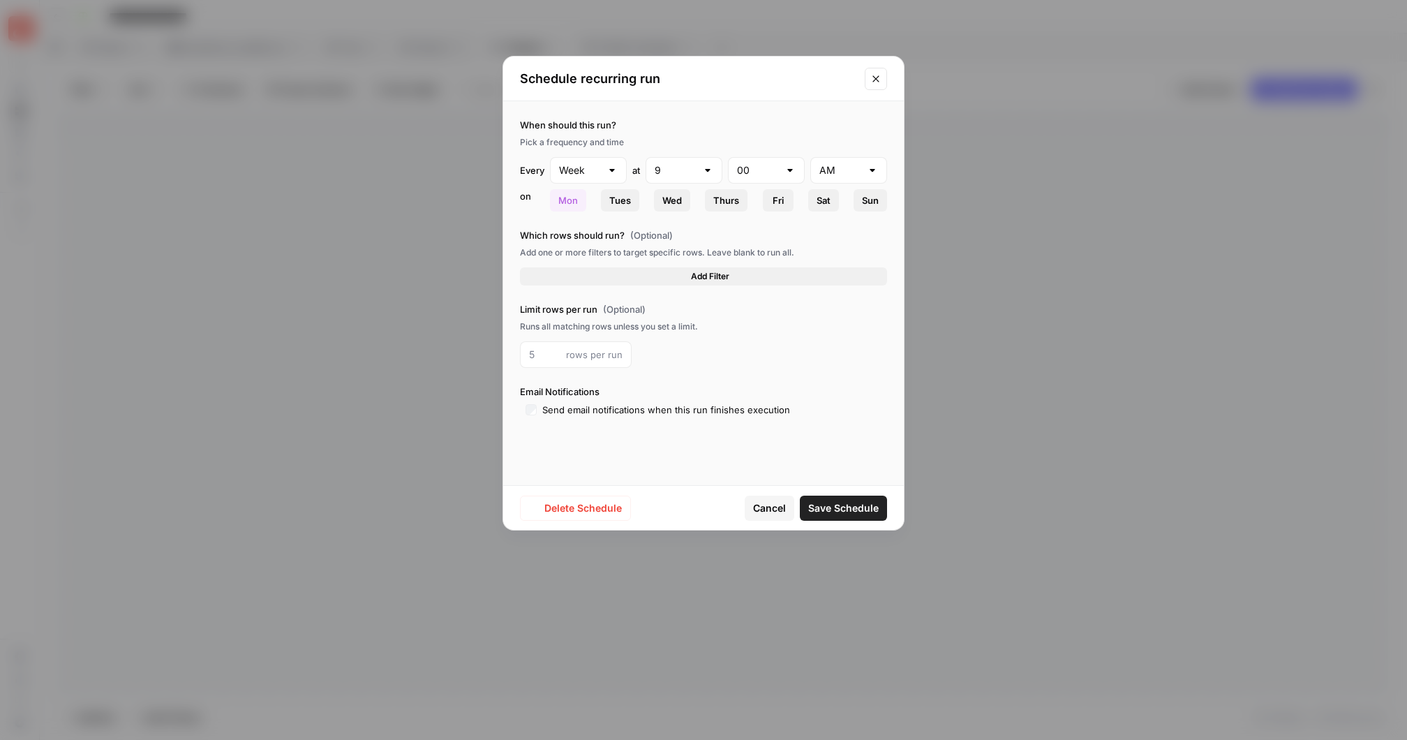
type input "10"
type input "32"
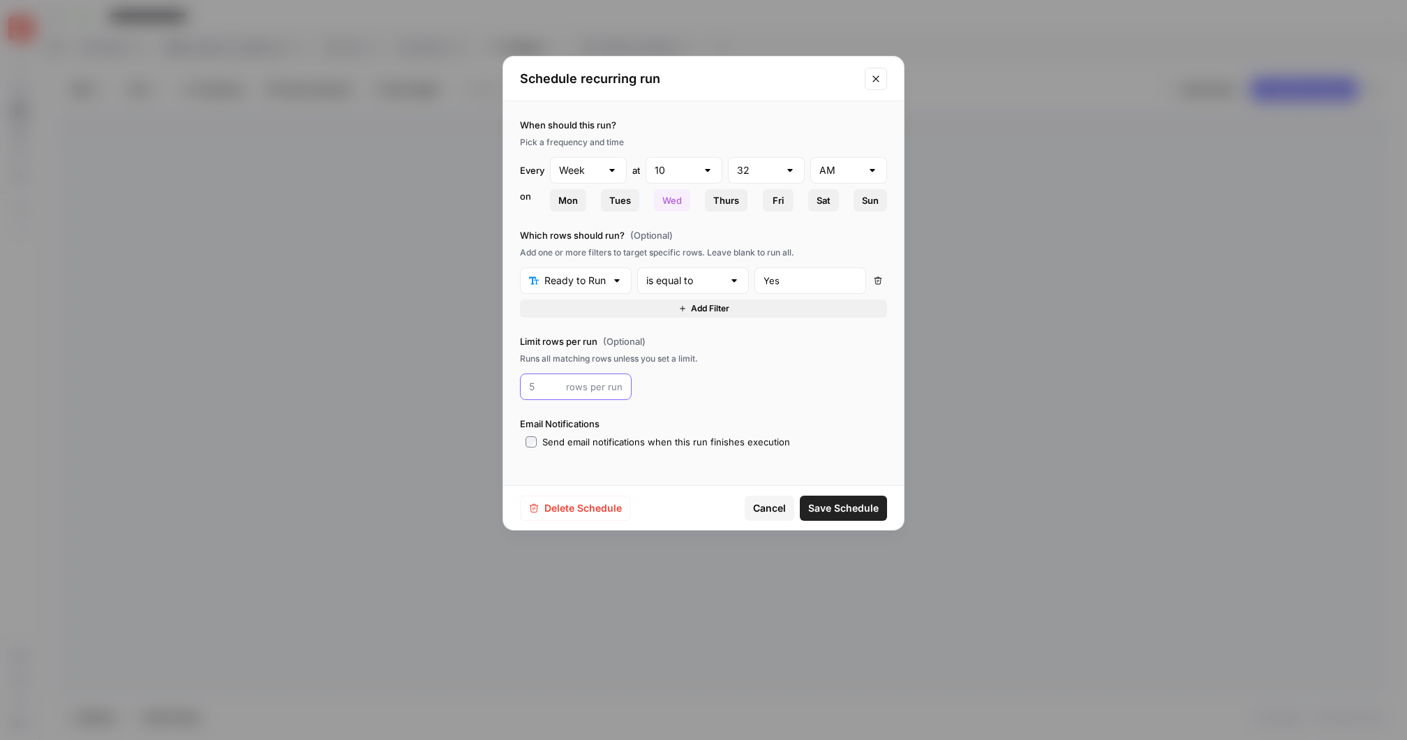
drag, startPoint x: 544, startPoint y: 389, endPoint x: 529, endPoint y: 389, distance: 14.7
click at [529, 389] on input "number" at bounding box center [544, 387] width 31 height 14
type input "1"
click at [852, 506] on span "Save Schedule" at bounding box center [843, 508] width 70 height 14
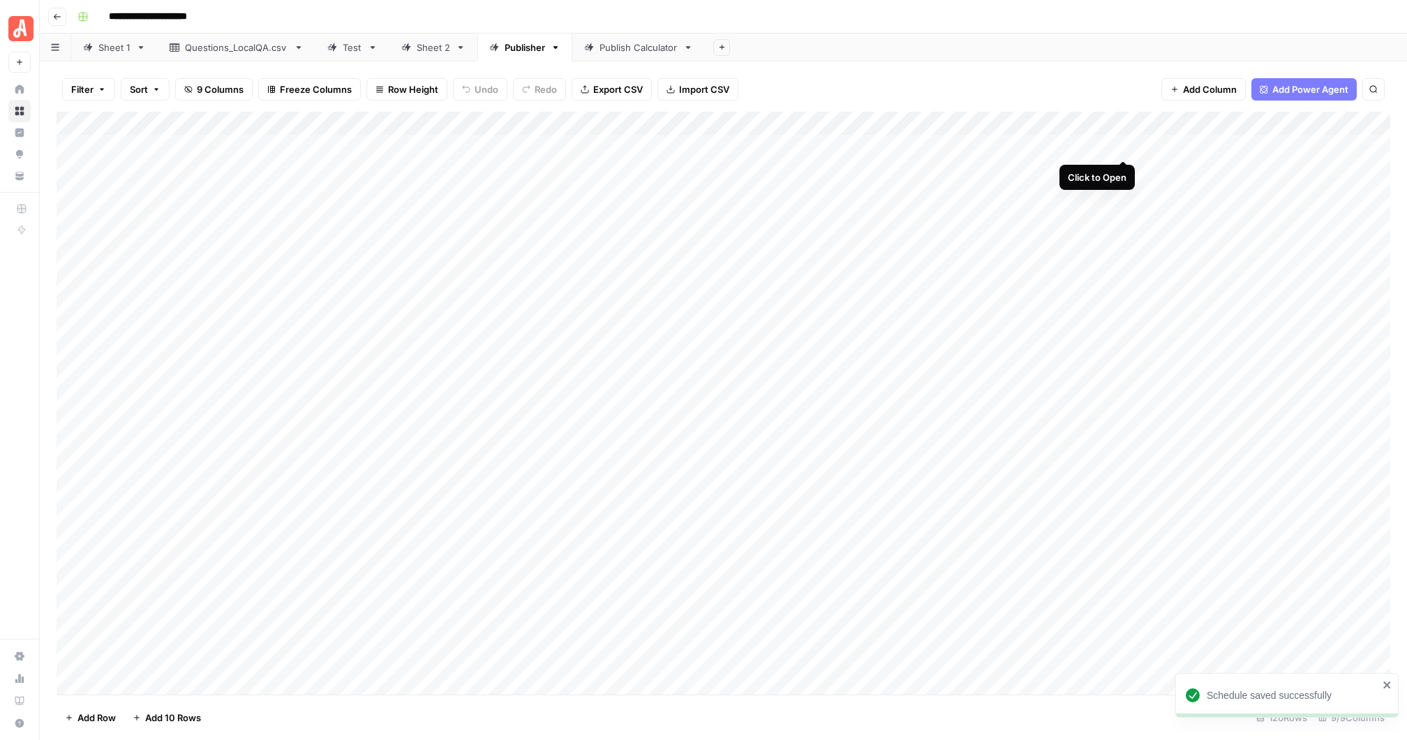
click at [1126, 142] on div "Add Column" at bounding box center [724, 403] width 1334 height 583
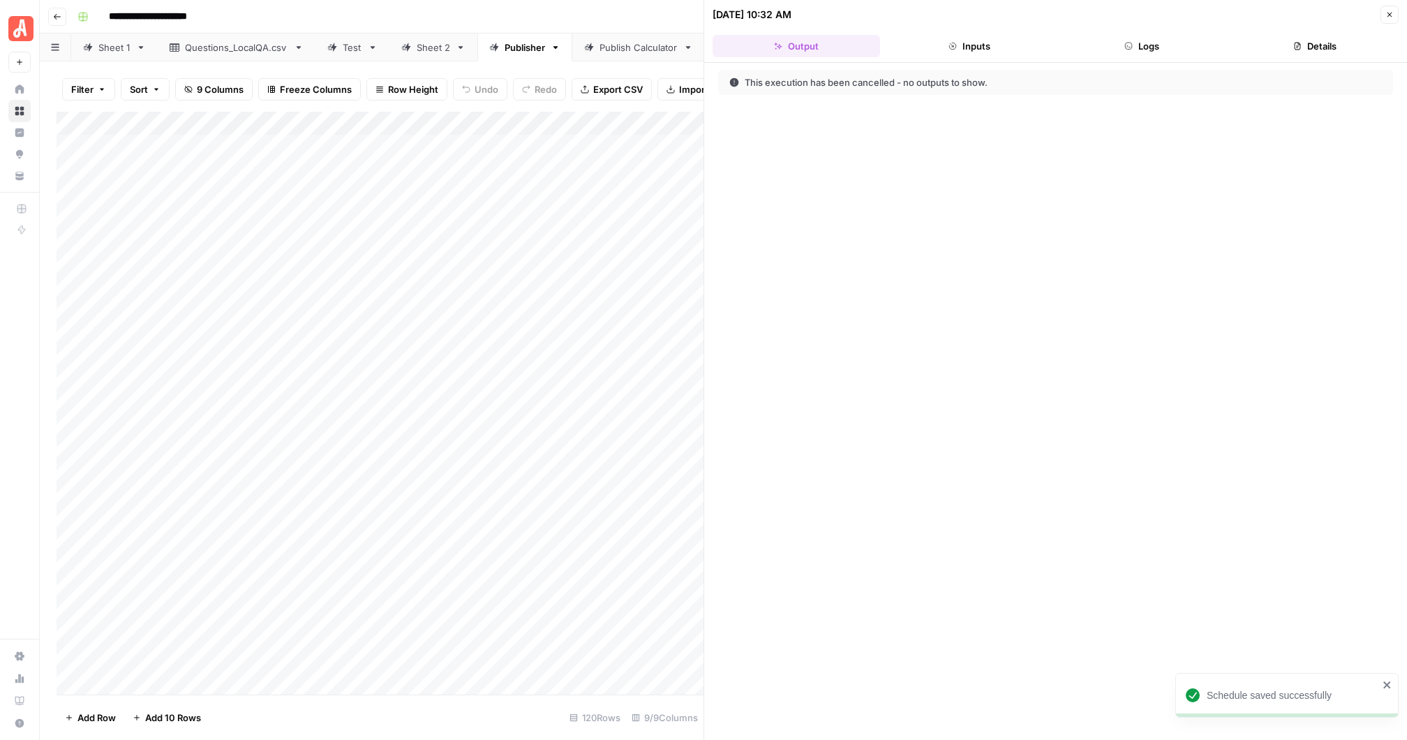
click at [1161, 47] on button "Logs" at bounding box center [1143, 46] width 168 height 22
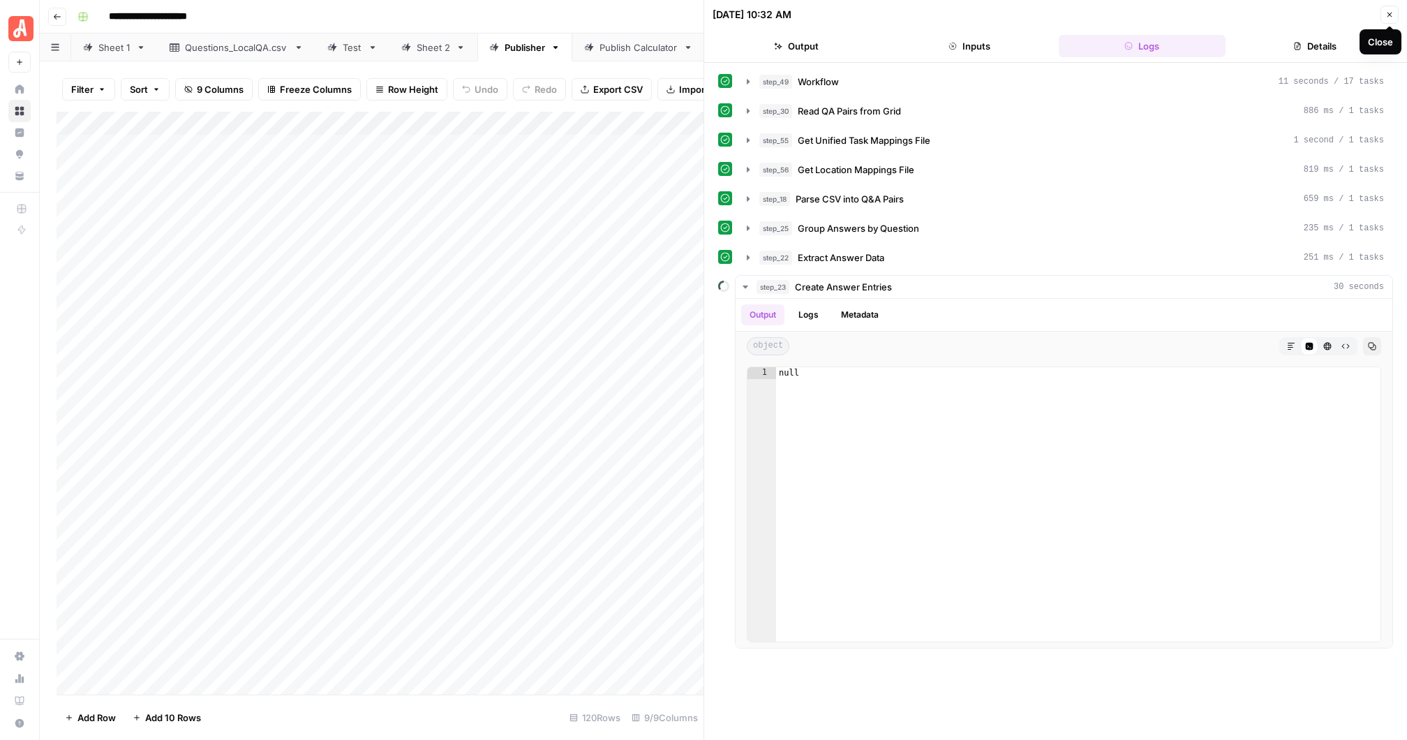
click at [1386, 16] on icon "button" at bounding box center [1390, 14] width 8 height 8
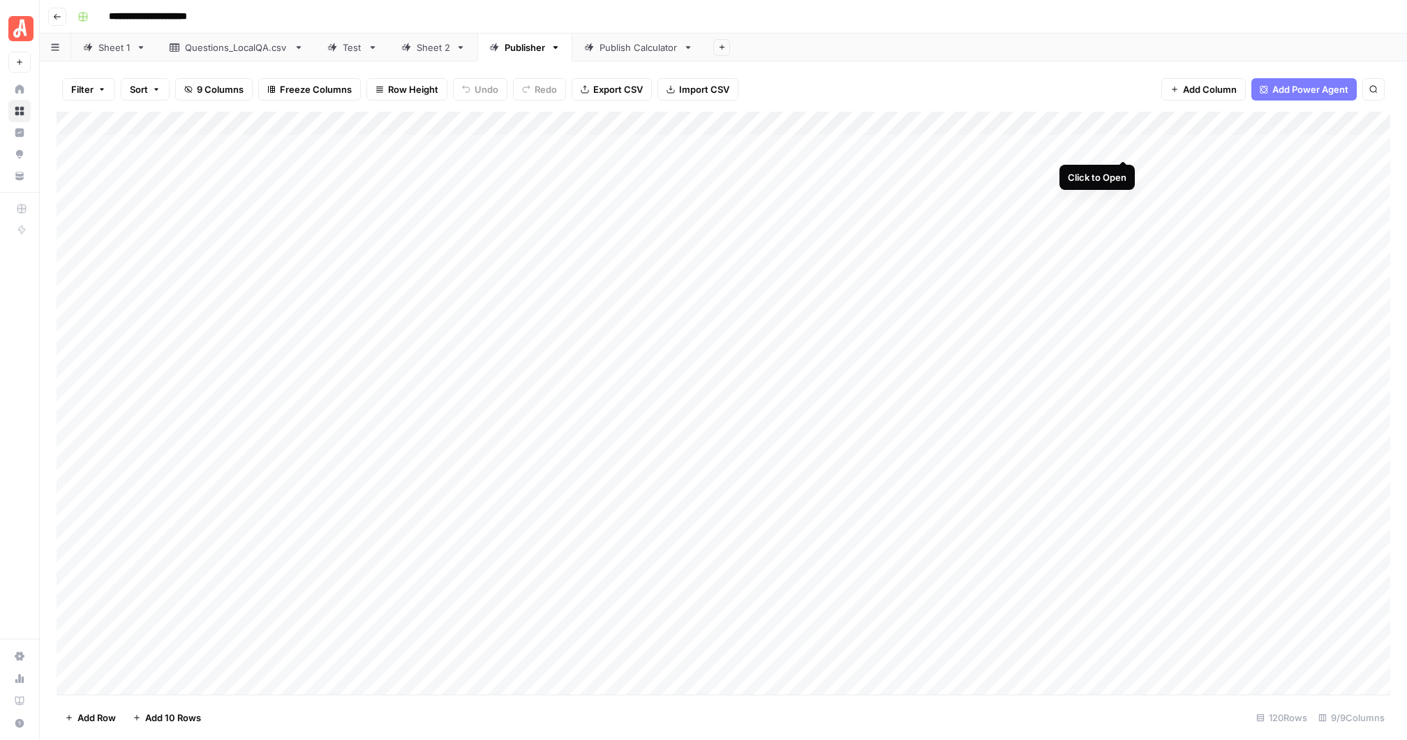
click at [1124, 141] on div "Add Column" at bounding box center [724, 403] width 1334 height 583
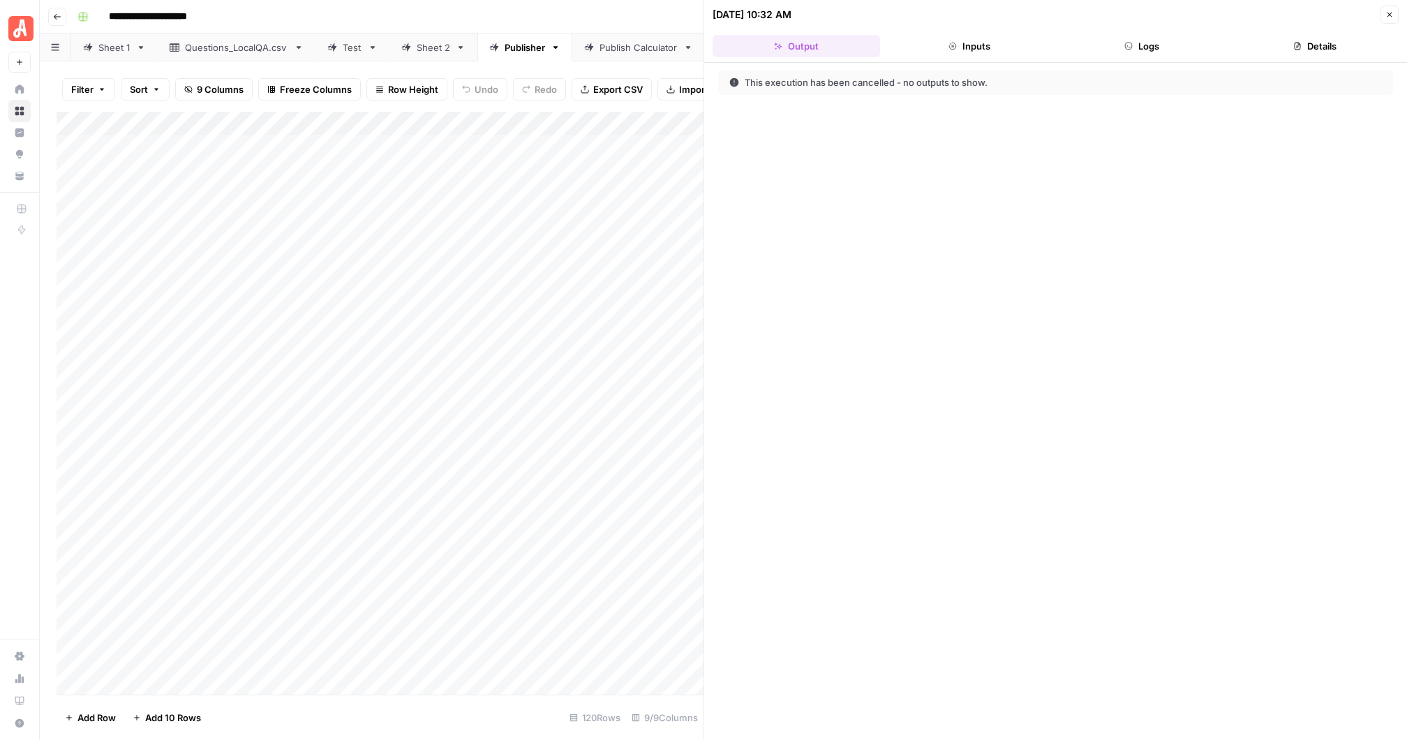
click at [1143, 44] on button "Logs" at bounding box center [1143, 46] width 168 height 22
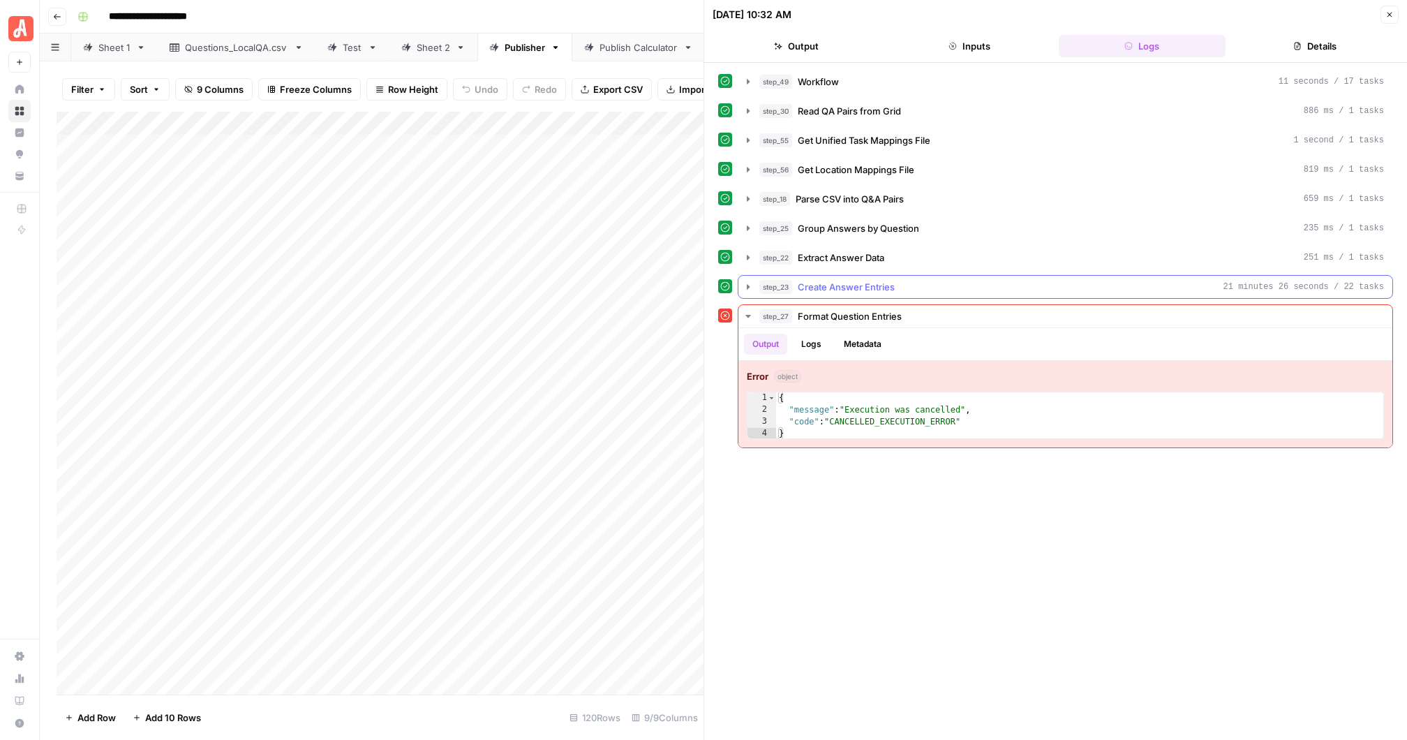
click at [749, 281] on icon "button" at bounding box center [748, 286] width 11 height 11
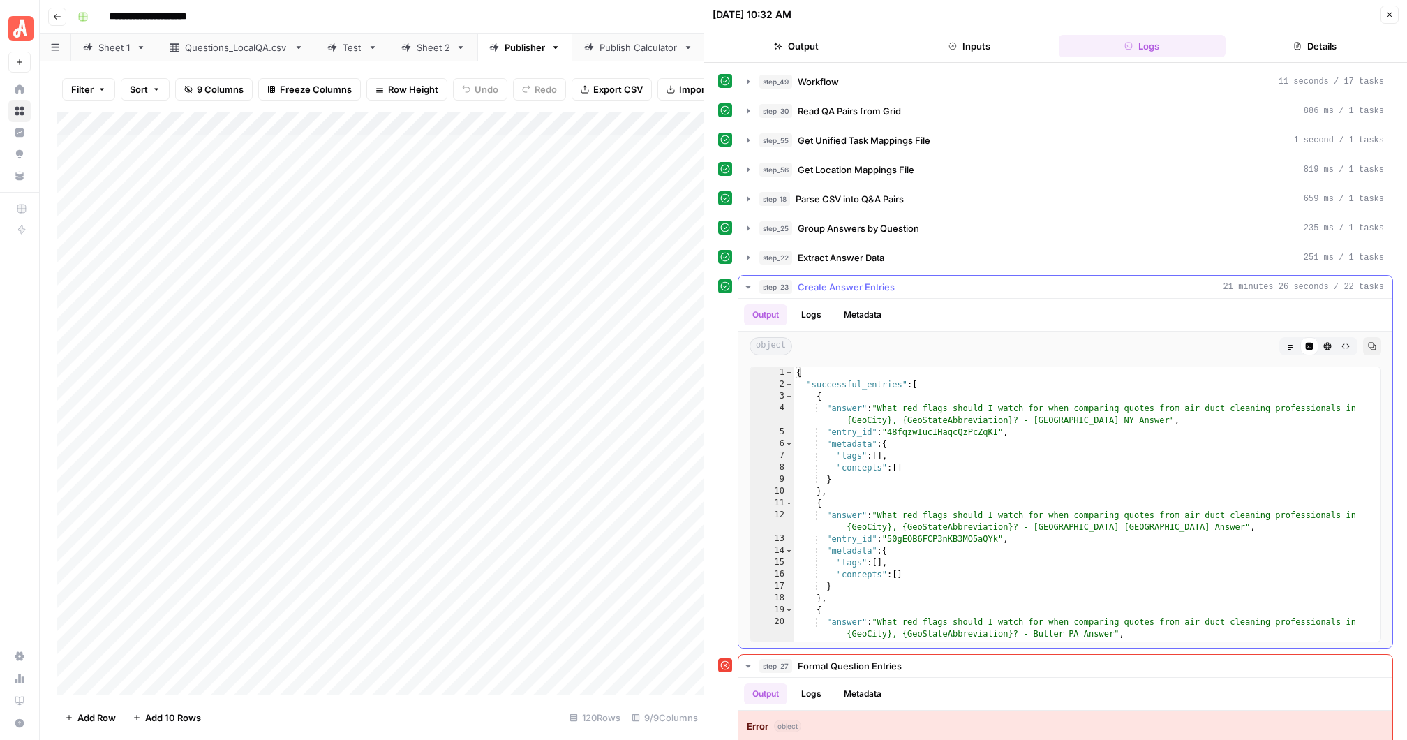
click at [749, 285] on icon "button" at bounding box center [747, 286] width 5 height 3
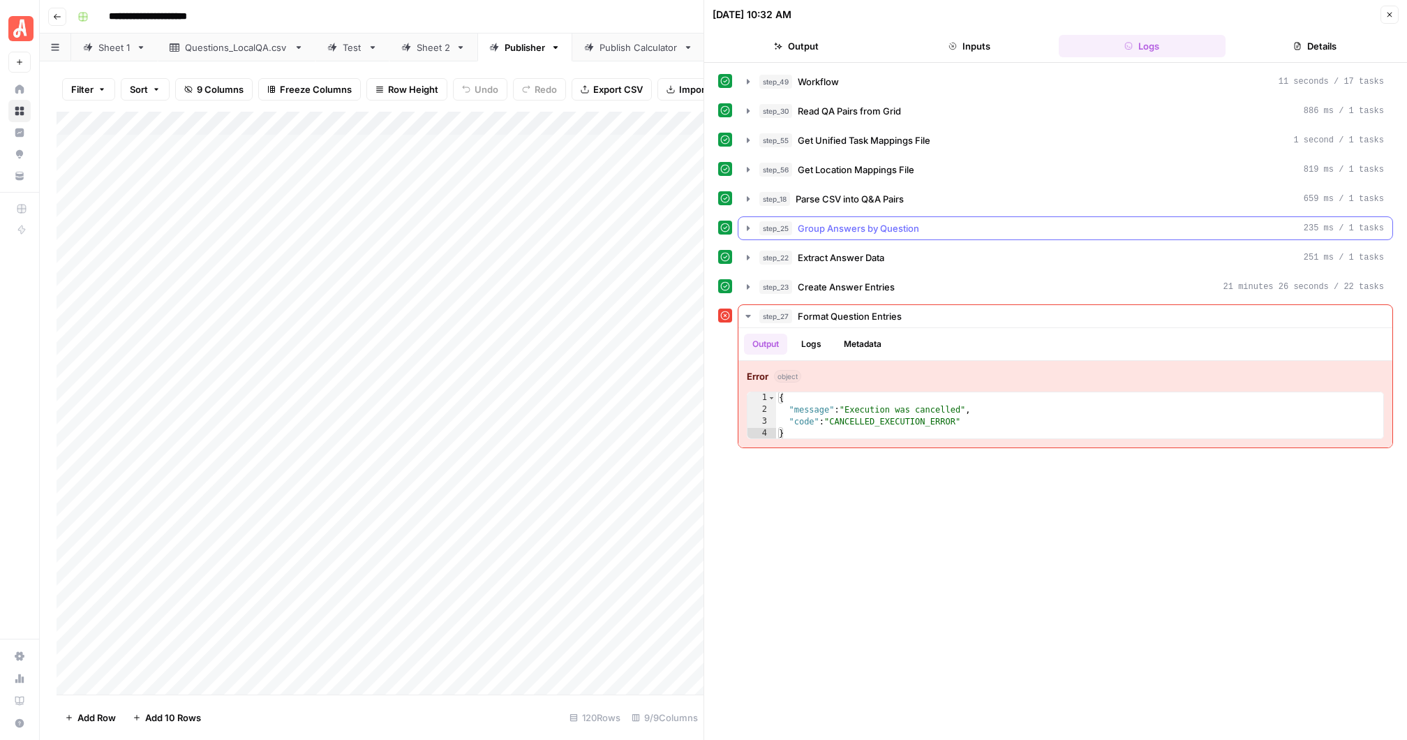
click at [749, 225] on icon "button" at bounding box center [748, 228] width 11 height 11
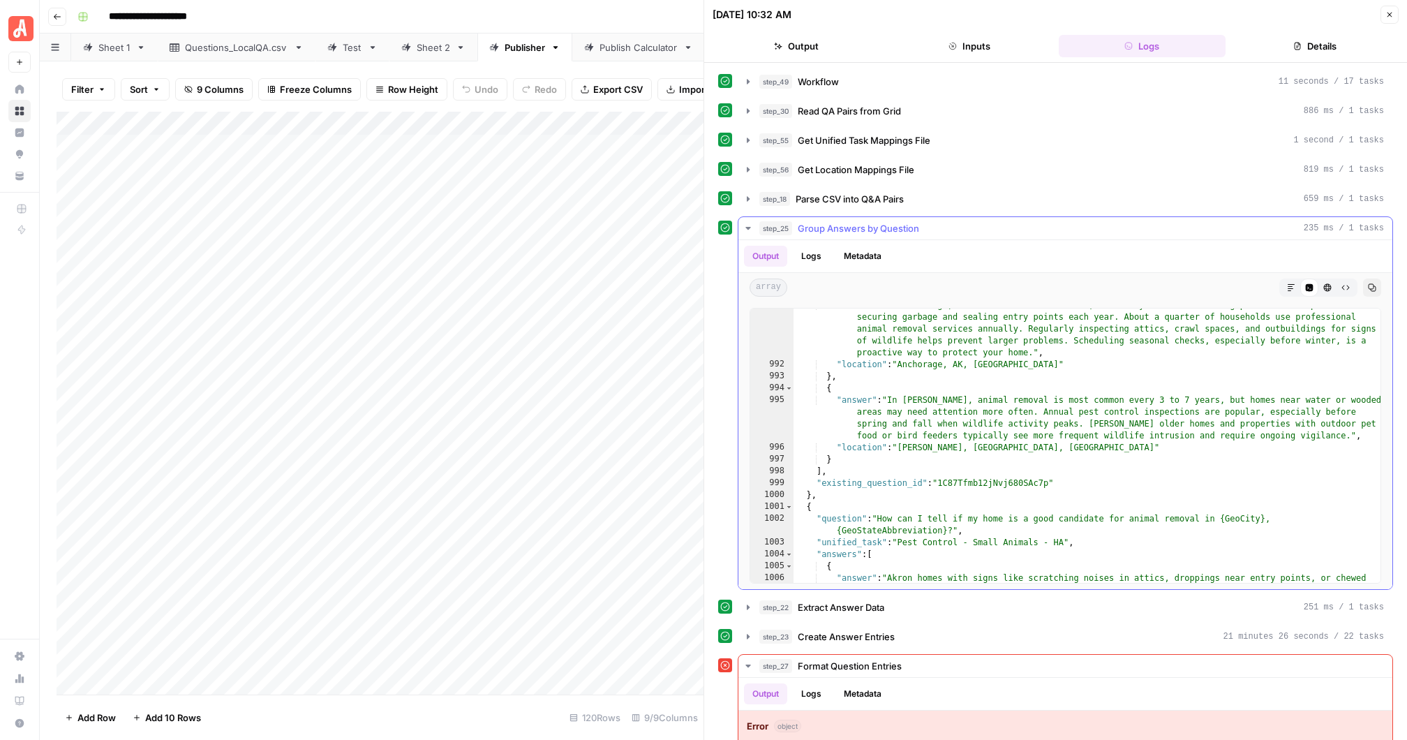
scroll to position [22597, 0]
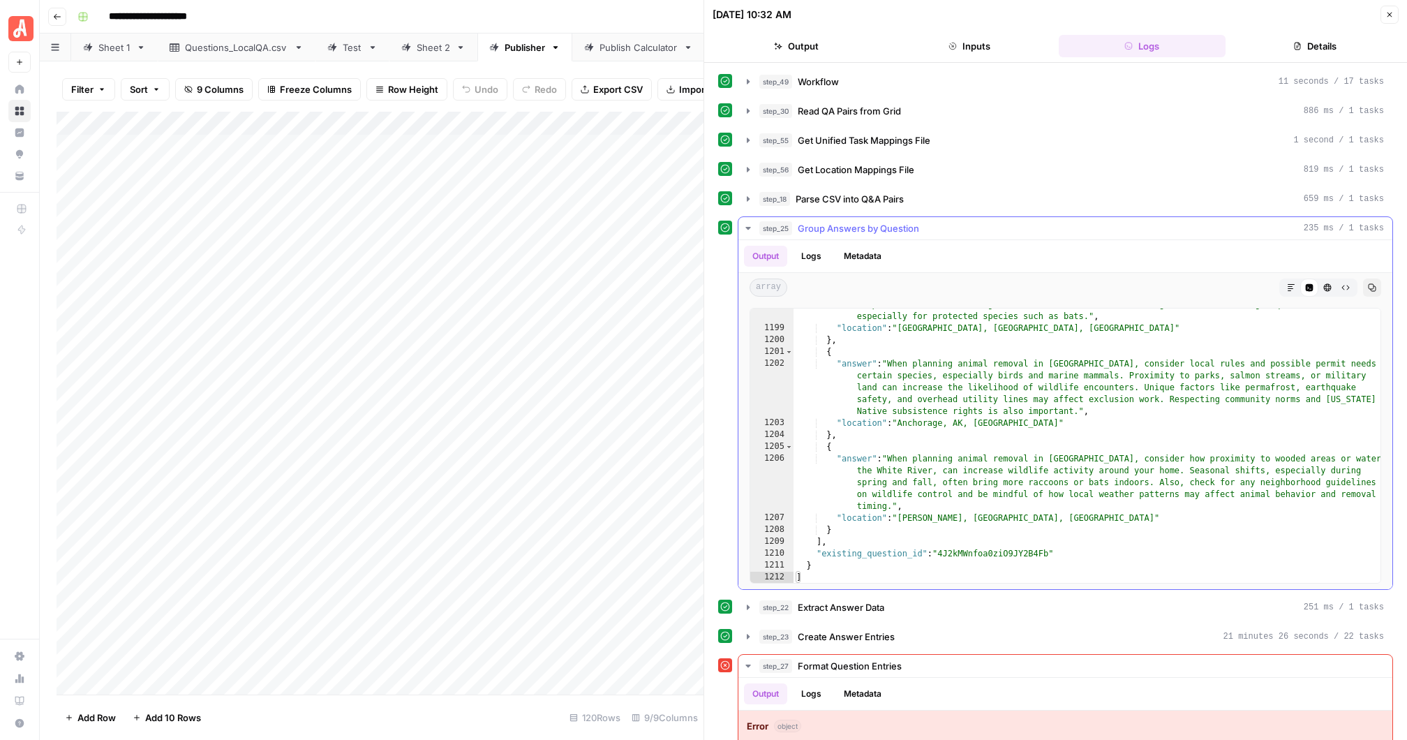
click at [748, 227] on icon "button" at bounding box center [747, 228] width 5 height 3
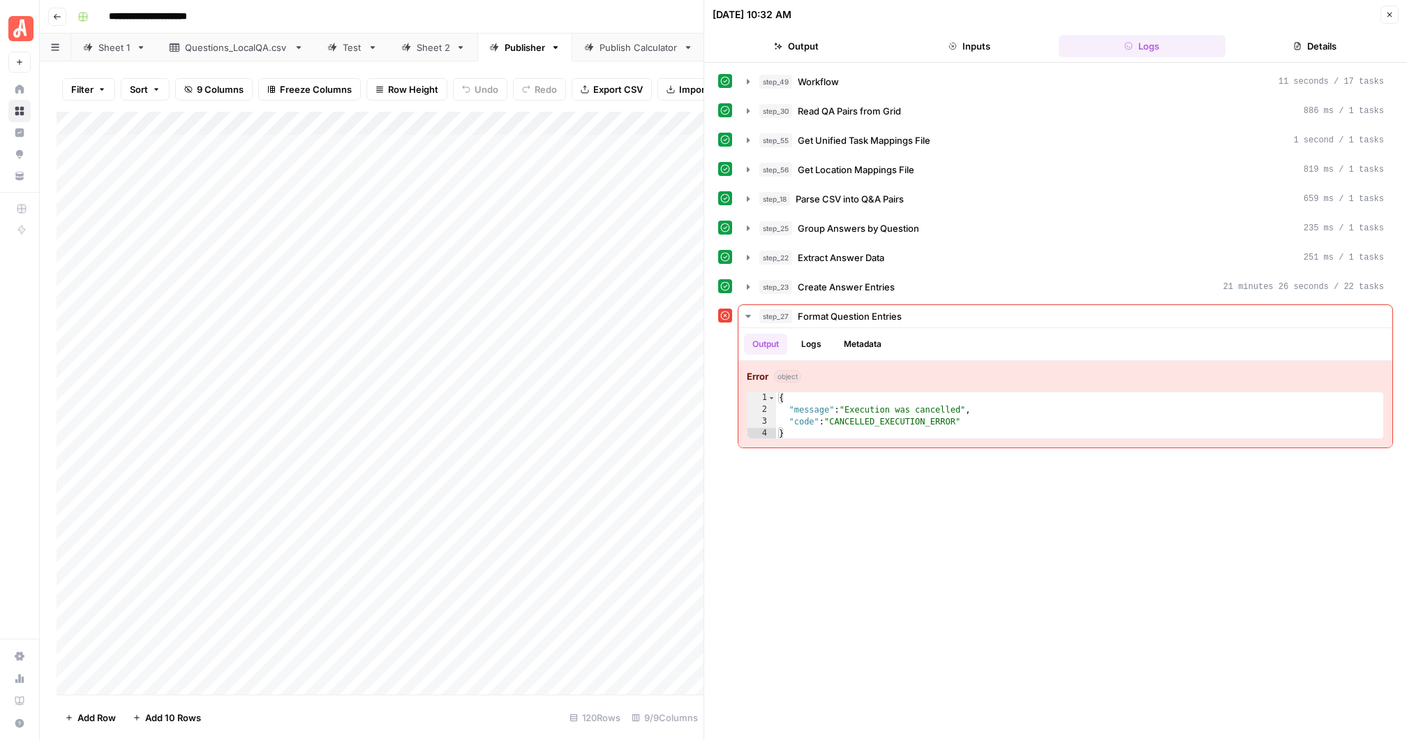
click at [1325, 47] on button "Details" at bounding box center [1315, 46] width 168 height 22
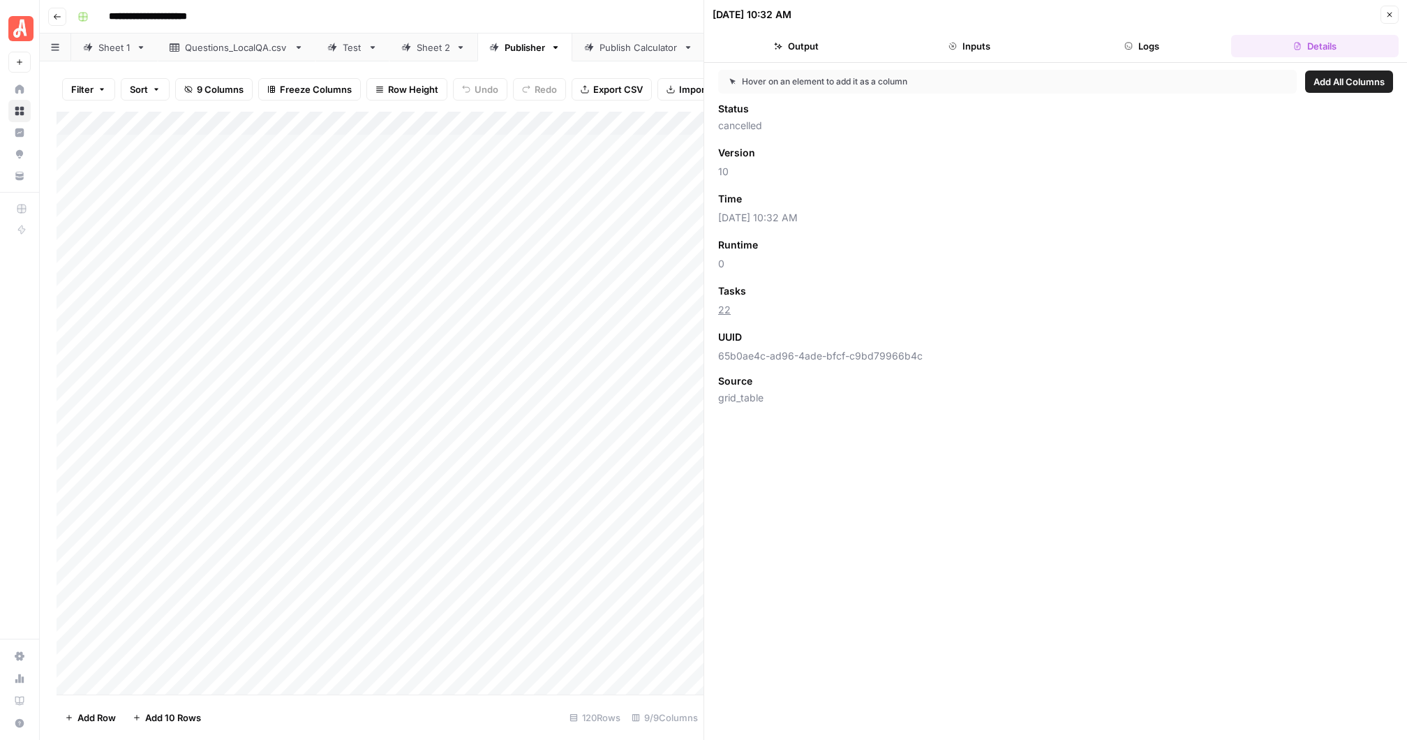
drag, startPoint x: 930, startPoint y: 355, endPoint x: 720, endPoint y: 355, distance: 210.1
click at [720, 355] on span "65b0ae4c-ad96-4ade-bfcf-c9bd79966b4c" at bounding box center [1055, 356] width 675 height 14
click at [942, 352] on span "65b0ae4c-ad96-4ade-bfcf-c9bd79966b4c" at bounding box center [1055, 356] width 675 height 14
click at [549, 67] on div "Filter Sort 9 Columns Freeze Columns Row Height Undo Redo Export CSV Import CSV…" at bounding box center [380, 89] width 647 height 45
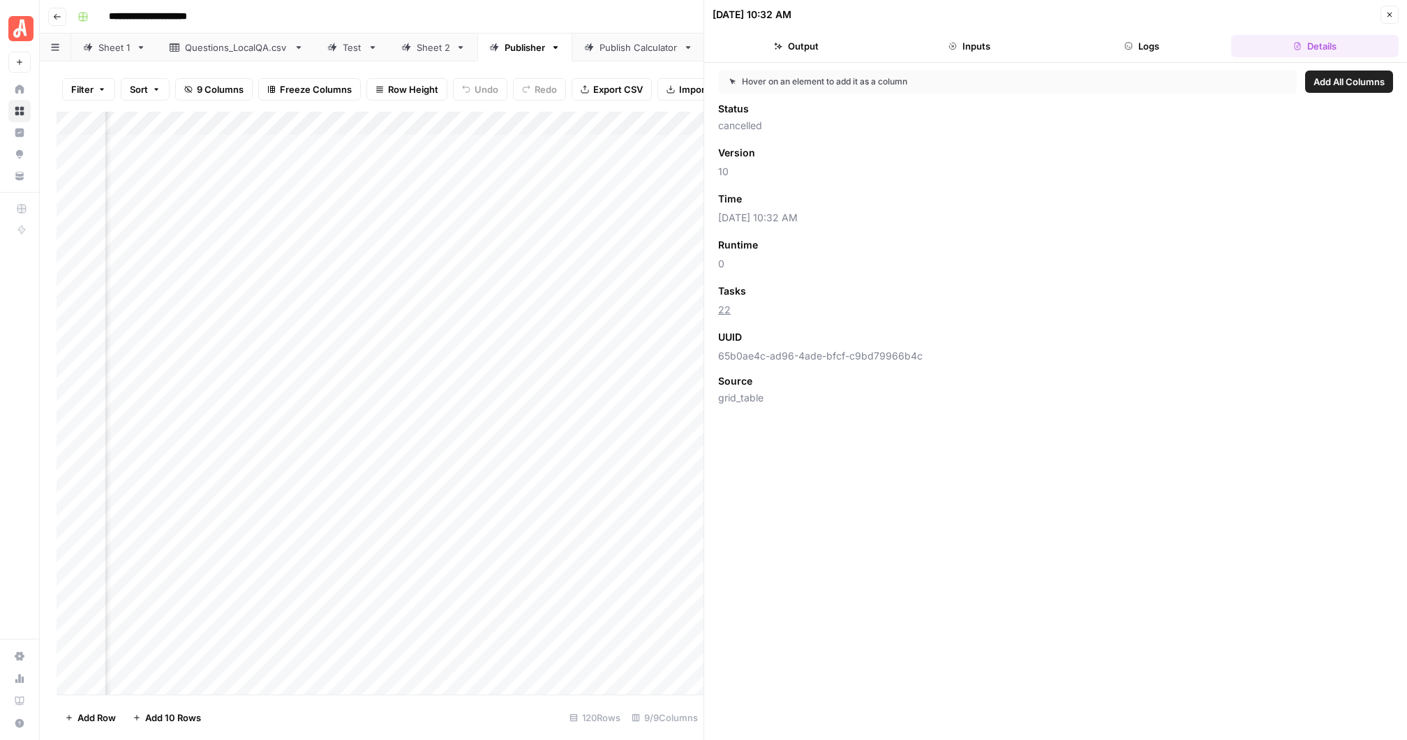
click at [562, 120] on div "Add Column" at bounding box center [380, 403] width 647 height 583
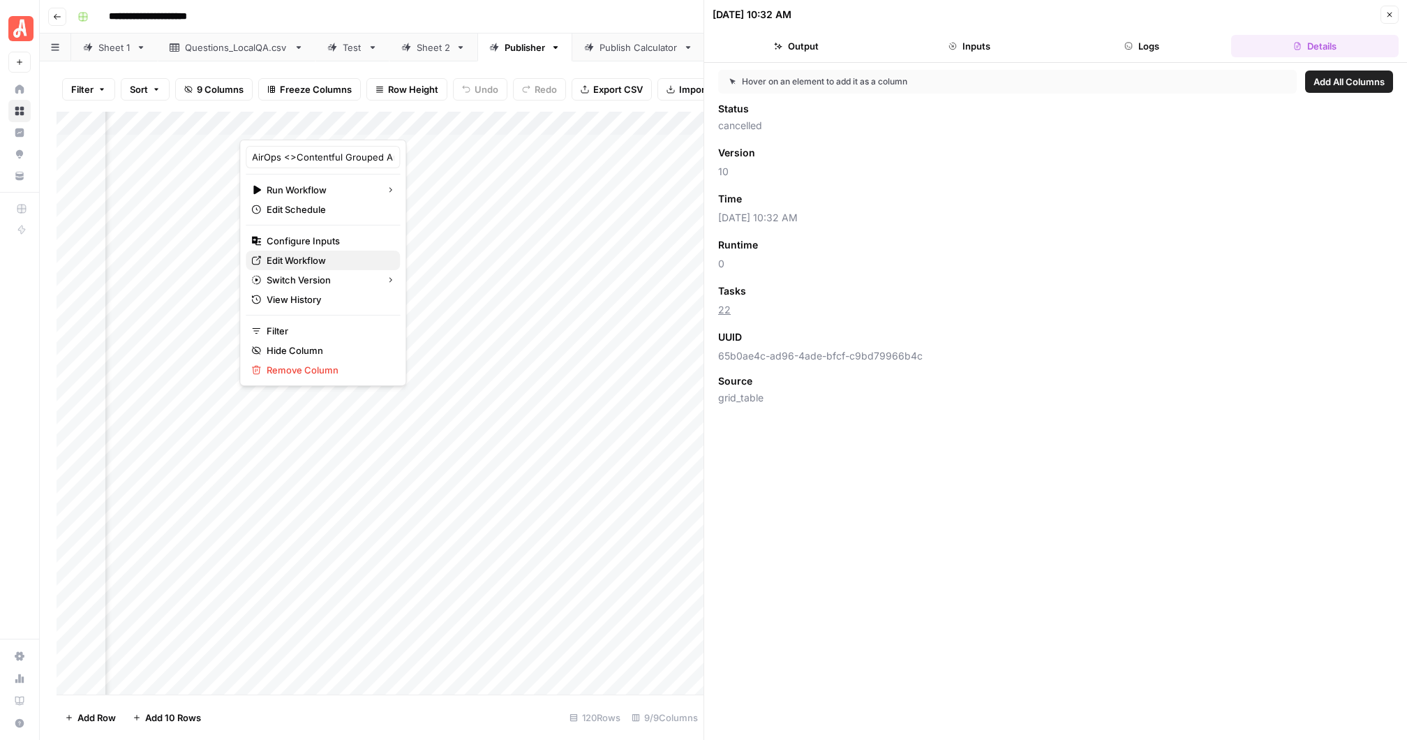
click at [318, 256] on span "Edit Workflow" at bounding box center [328, 260] width 122 height 14
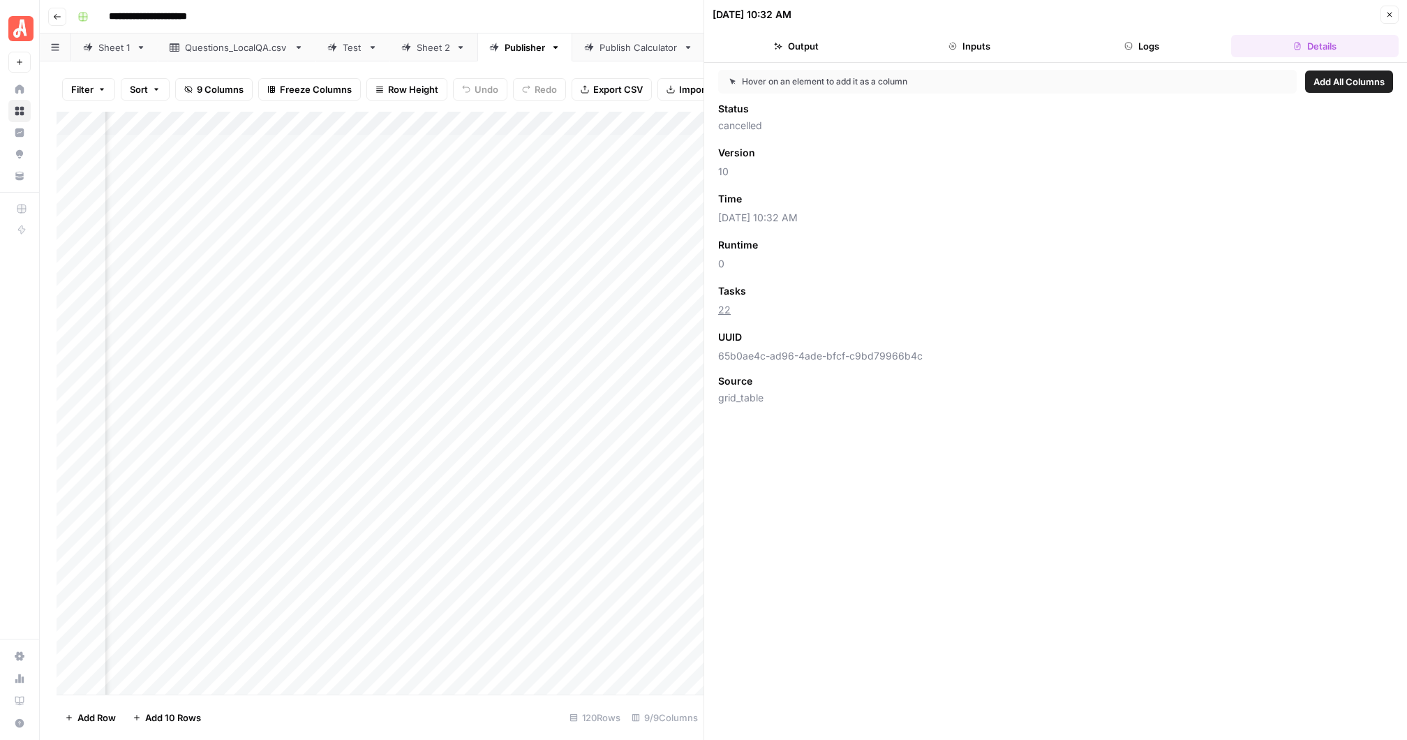
click at [1138, 42] on button "Logs" at bounding box center [1143, 46] width 168 height 22
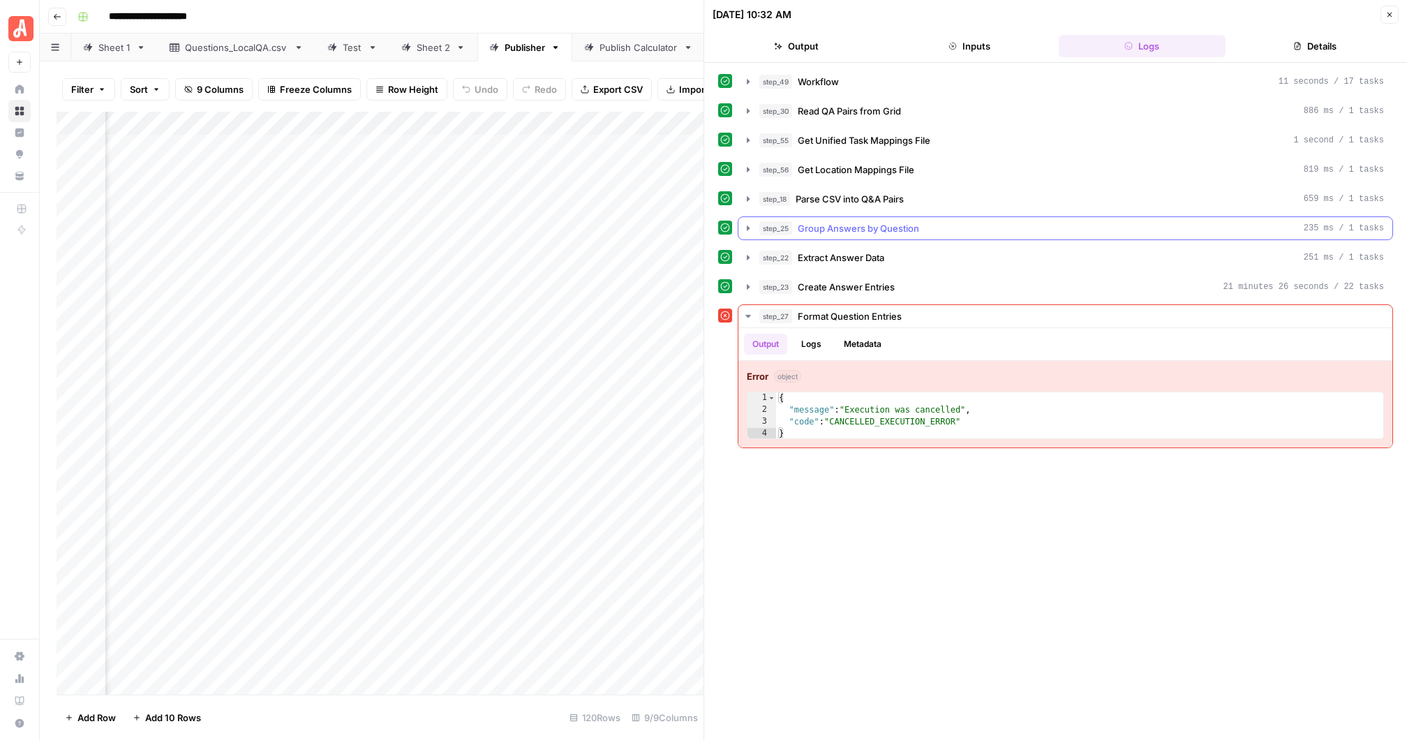
click at [748, 223] on icon "button" at bounding box center [748, 228] width 11 height 11
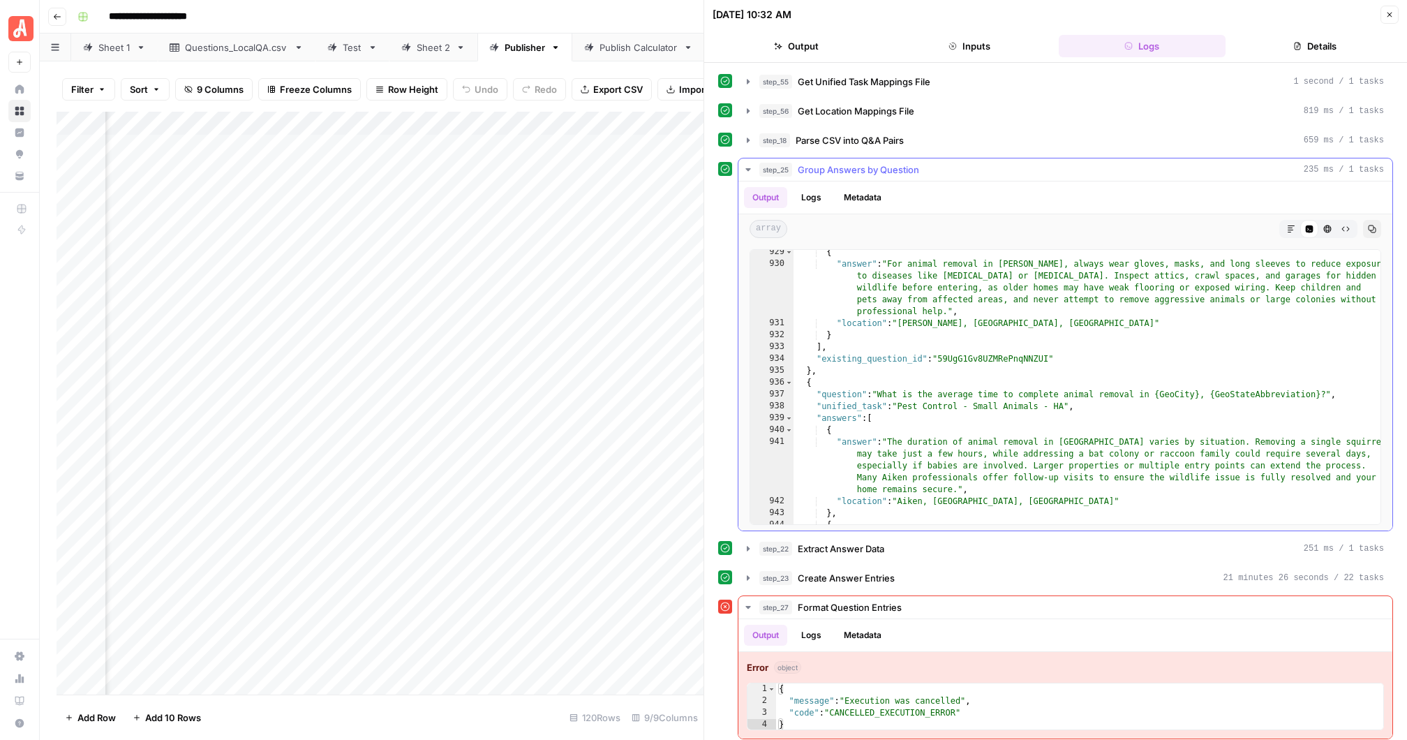
scroll to position [17715, 0]
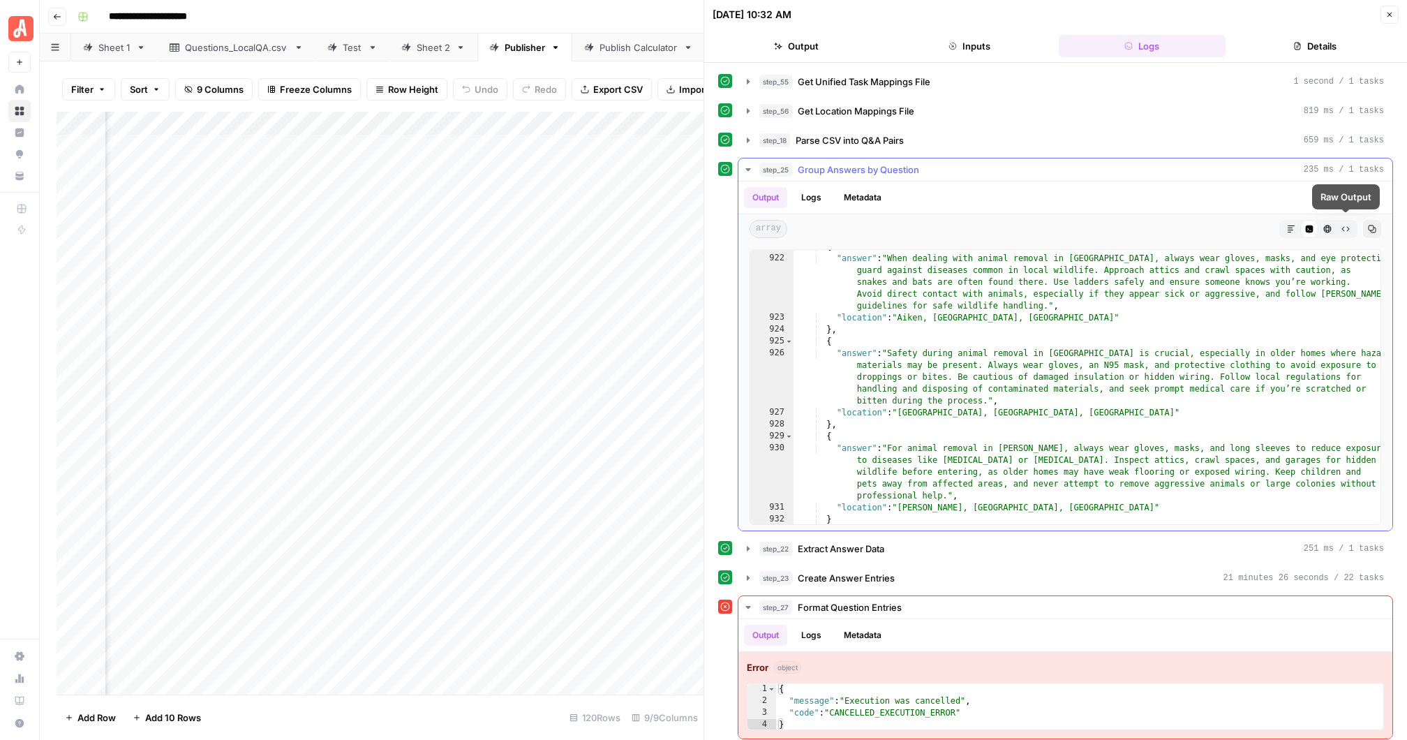
type textarea "**********"
click at [1271, 263] on div "{ "answer" : "When dealing with animal removal in [GEOGRAPHIC_DATA], always wea…" at bounding box center [1088, 390] width 588 height 299
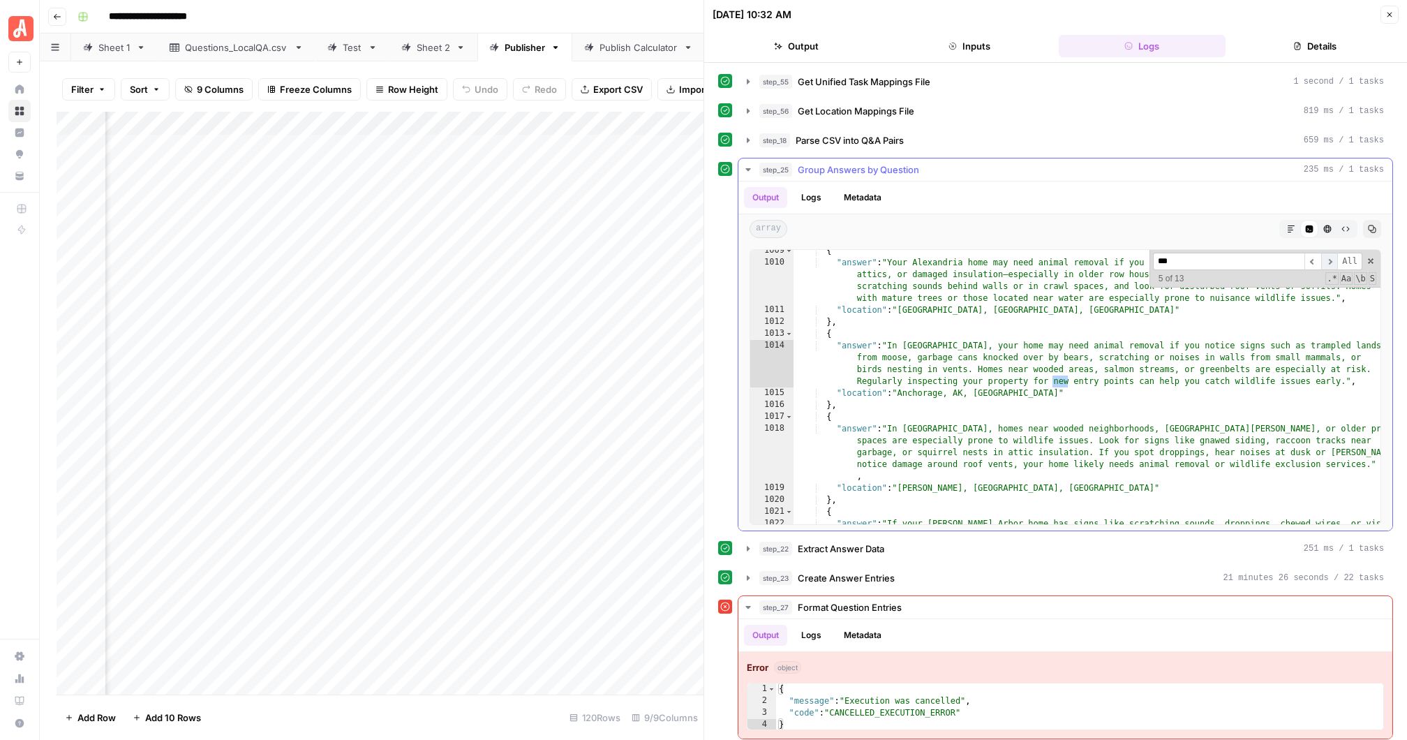
click at [1330, 254] on span "​" at bounding box center [1329, 261] width 17 height 17
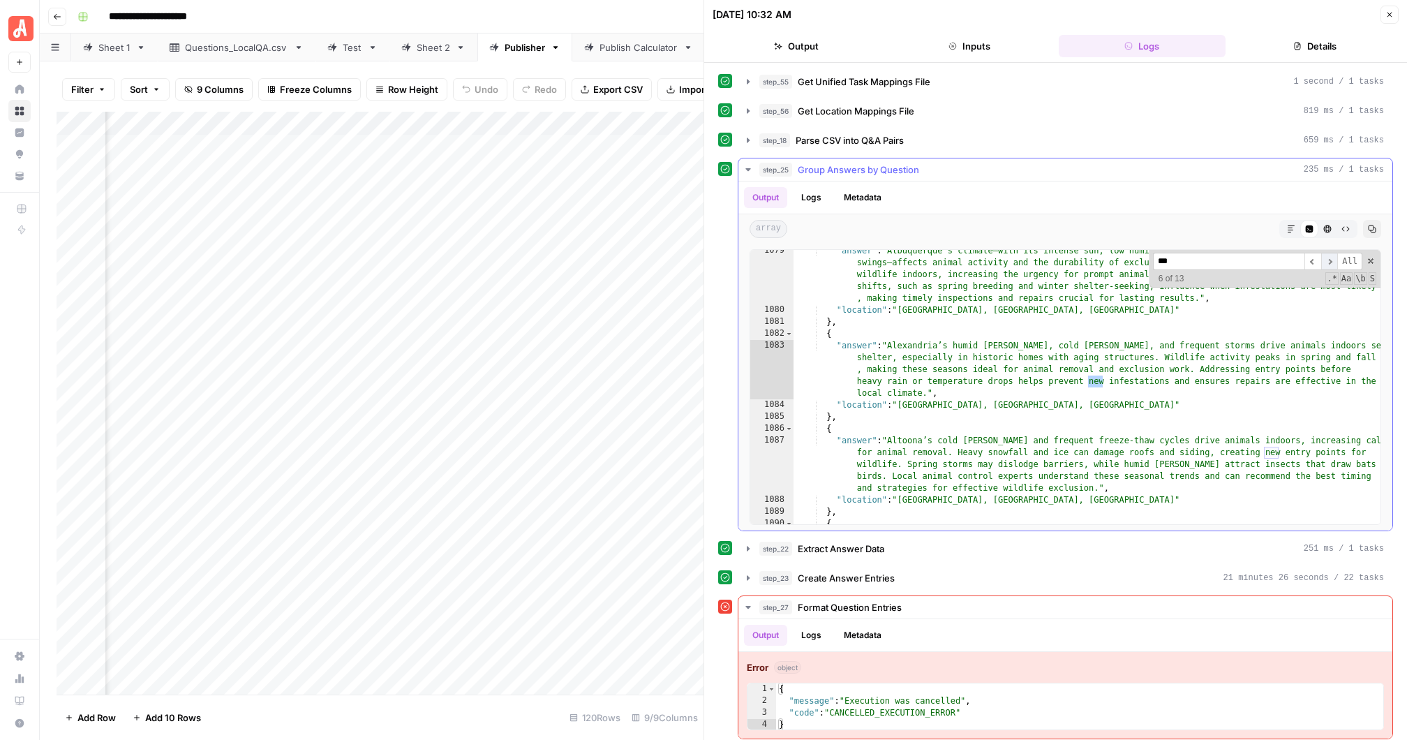
scroll to position [20464, 0]
click at [1330, 254] on span "​" at bounding box center [1329, 261] width 17 height 17
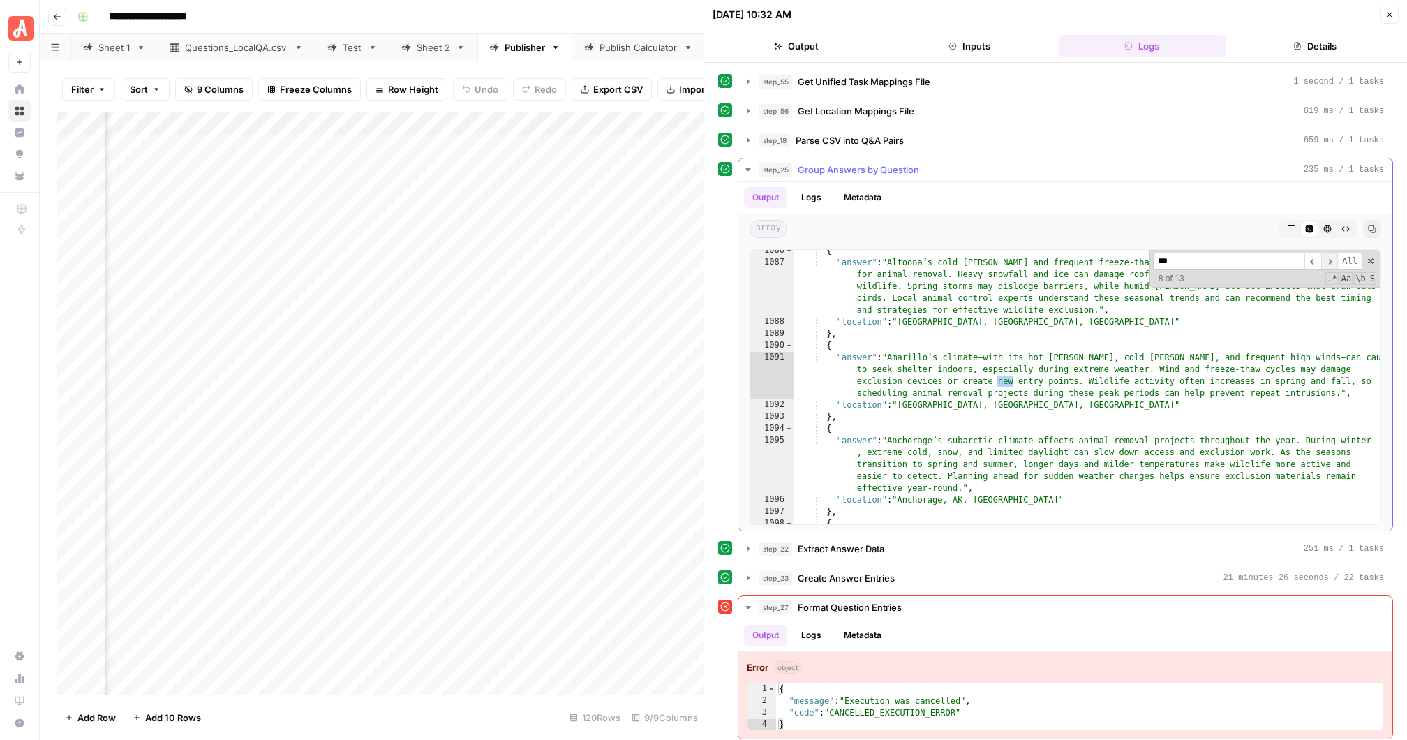
click at [1330, 254] on span "​" at bounding box center [1329, 261] width 17 height 17
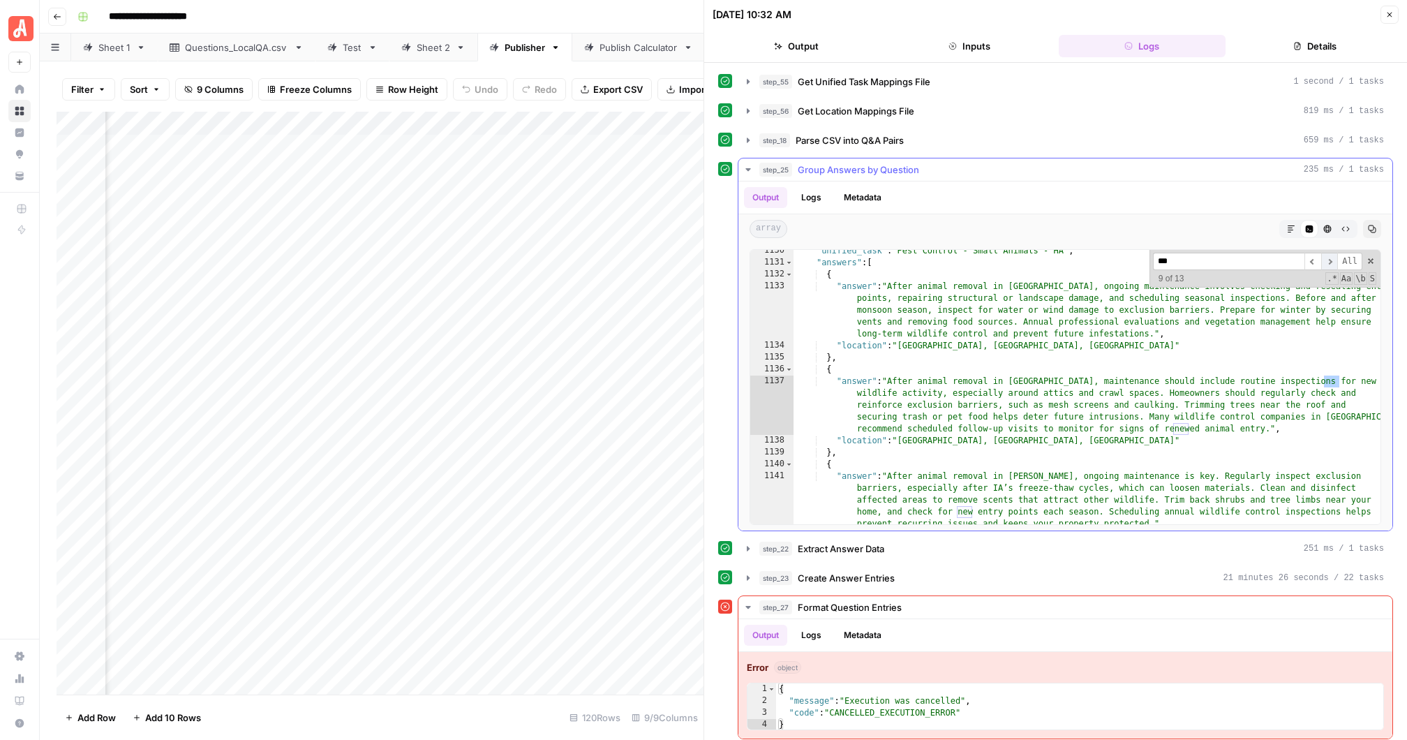
scroll to position [21406, 0]
click at [1330, 254] on span "​" at bounding box center [1329, 261] width 17 height 17
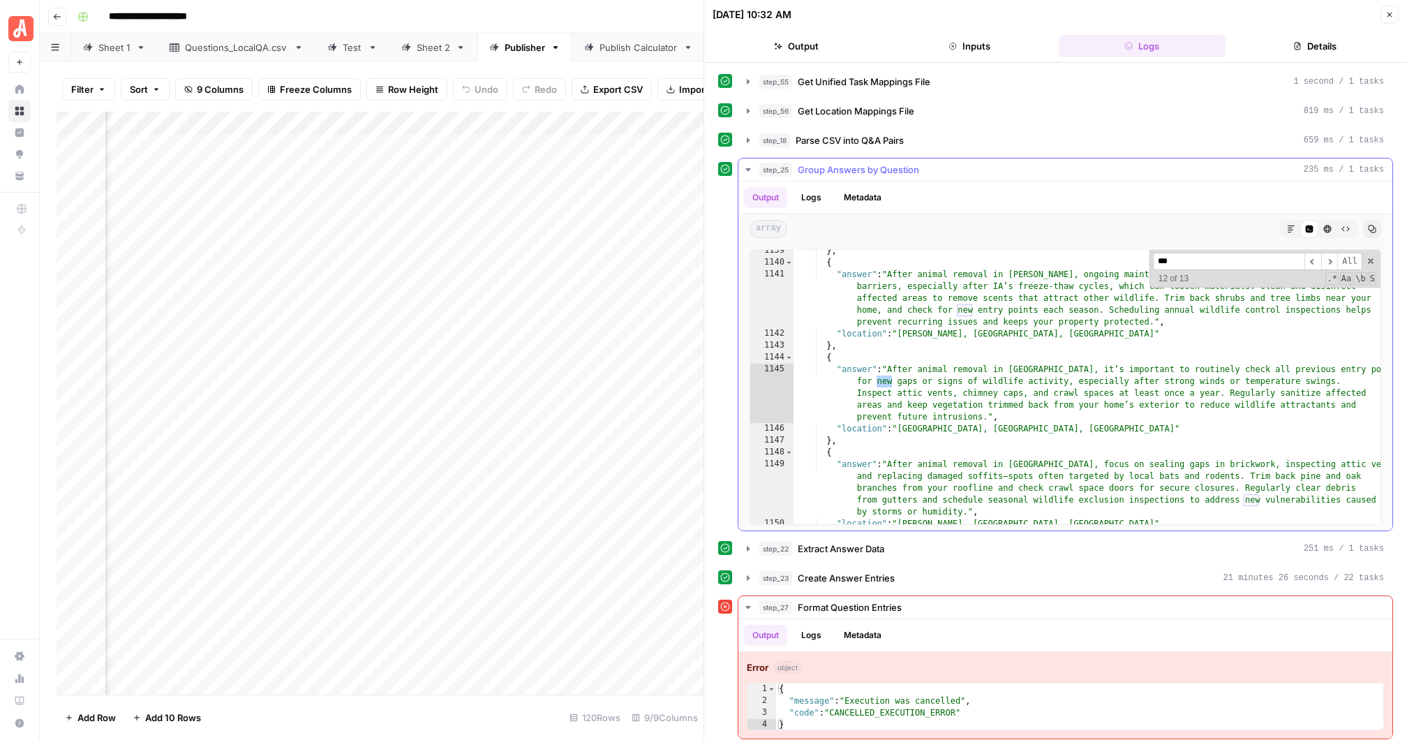
drag, startPoint x: 1202, startPoint y: 262, endPoint x: 1149, endPoint y: 258, distance: 53.2
click at [1149, 258] on div "} , { "answer" : "After animal removal in [PERSON_NAME], ongoing maintenance is…" at bounding box center [1087, 387] width 587 height 274
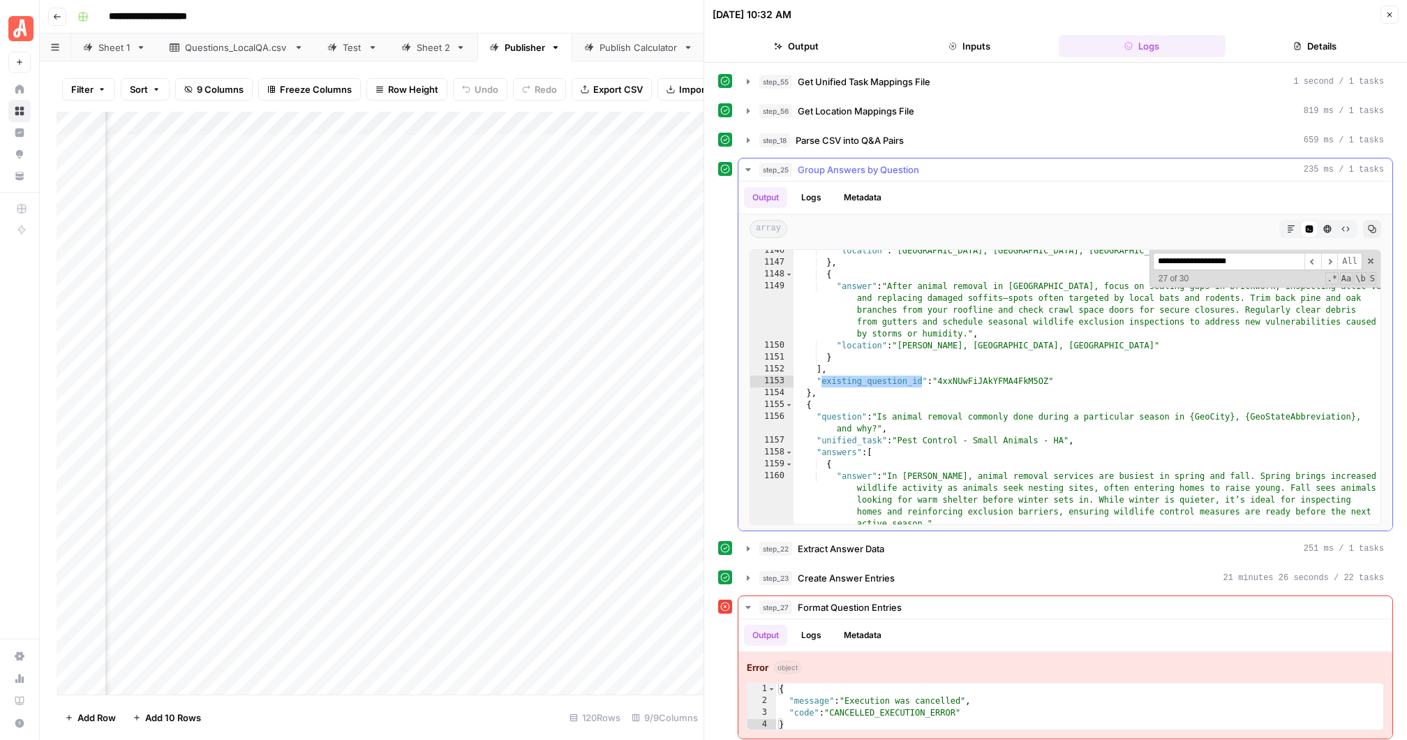
scroll to position [22068, 0]
type input "**********"
click at [1356, 256] on span "All" at bounding box center [1349, 261] width 25 height 17
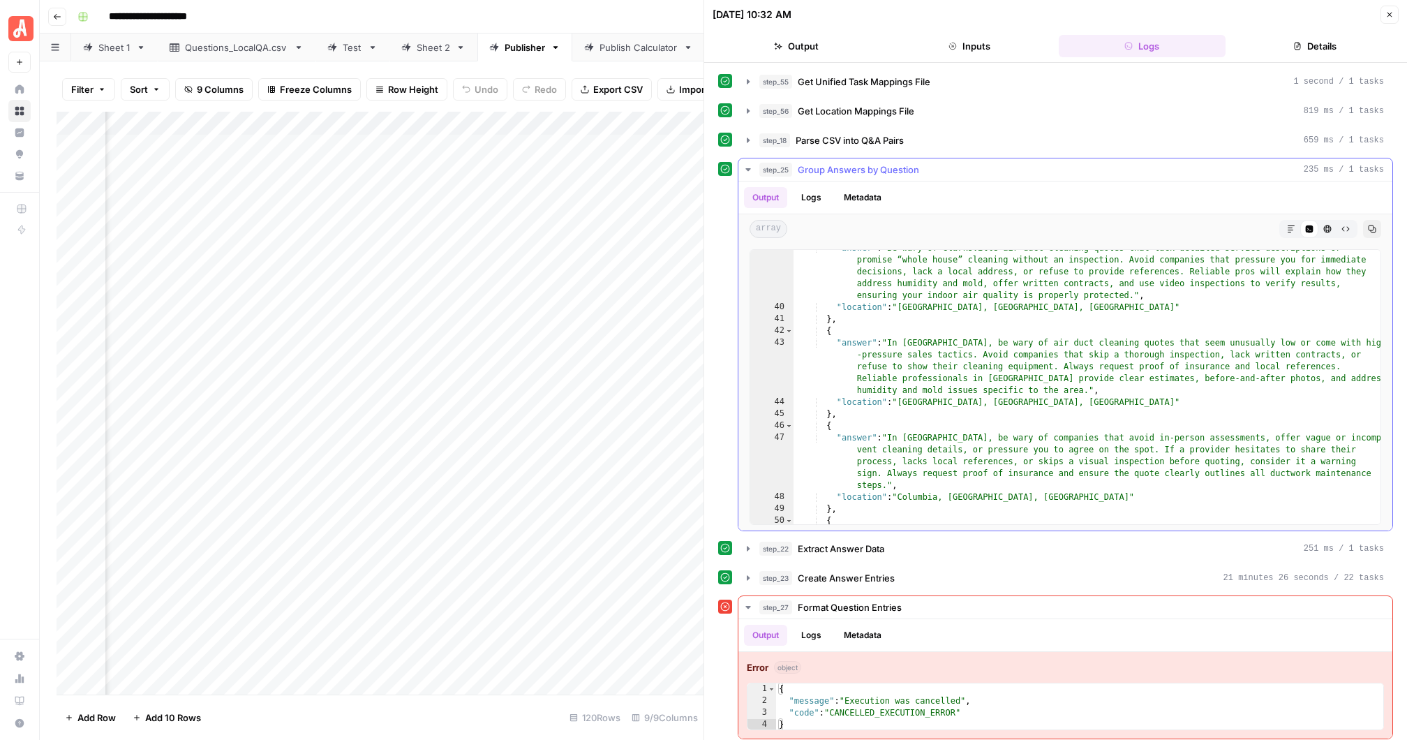
scroll to position [0, 0]
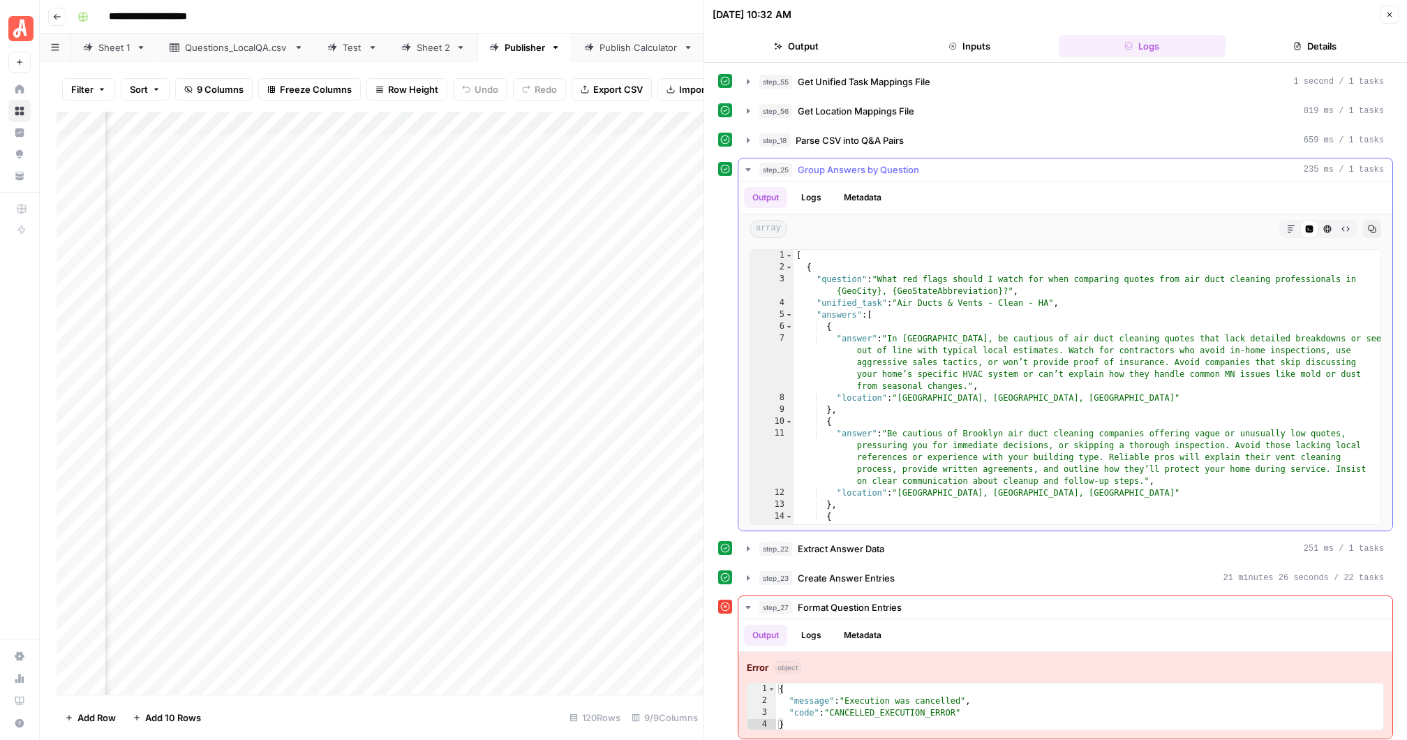
type textarea "**********"
click at [987, 272] on div "[ { "question" : "What red flags should I watch for when comparing quotes from …" at bounding box center [1088, 417] width 588 height 334
click at [1328, 258] on span "​" at bounding box center [1329, 261] width 17 height 17
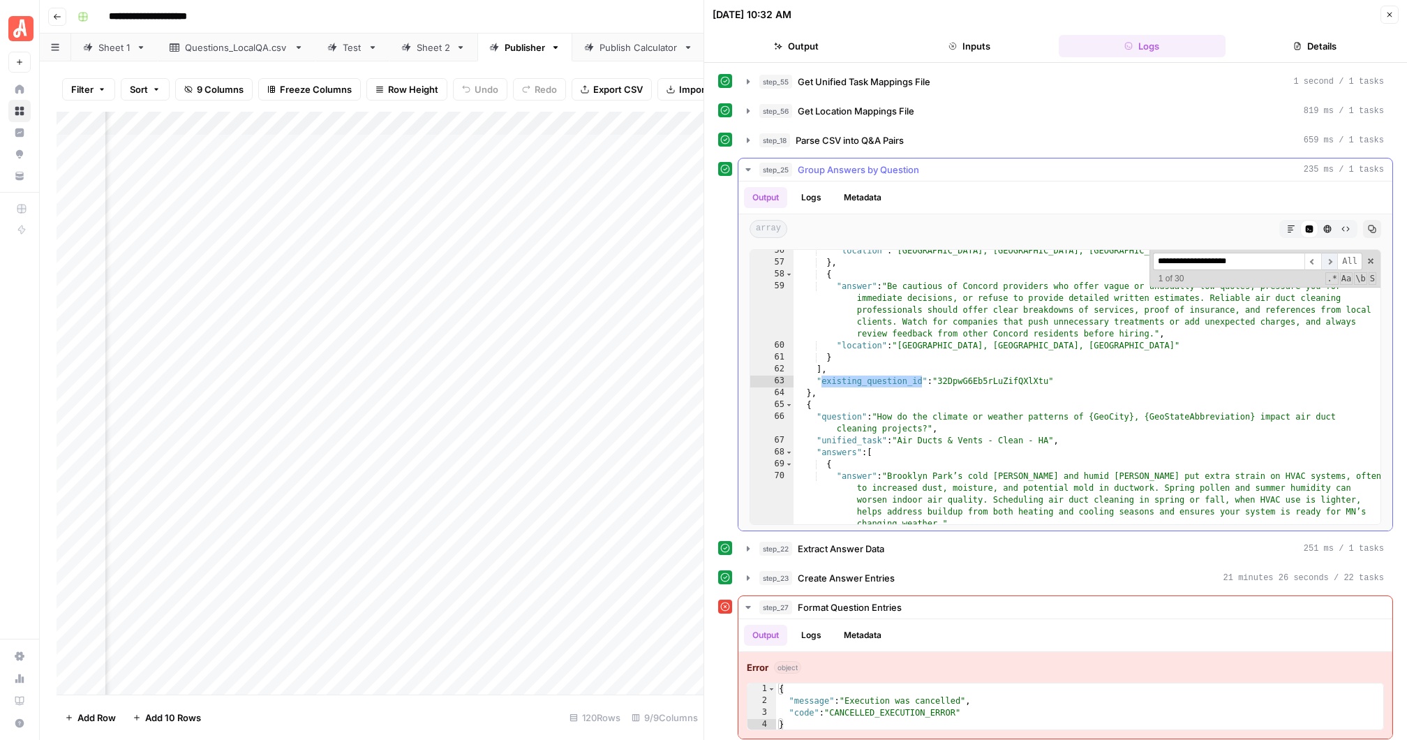
click at [1328, 258] on span "​" at bounding box center [1329, 261] width 17 height 17
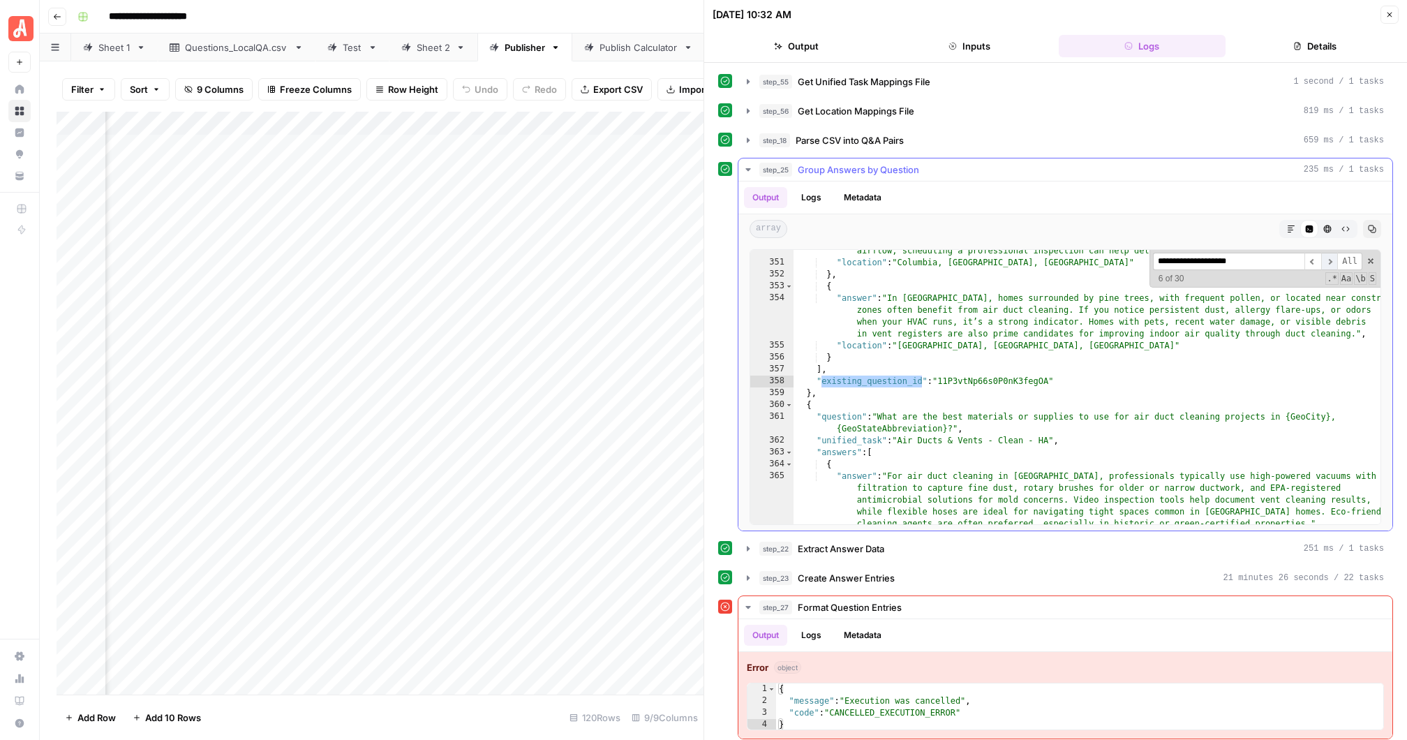
click at [1328, 258] on span "​" at bounding box center [1329, 261] width 17 height 17
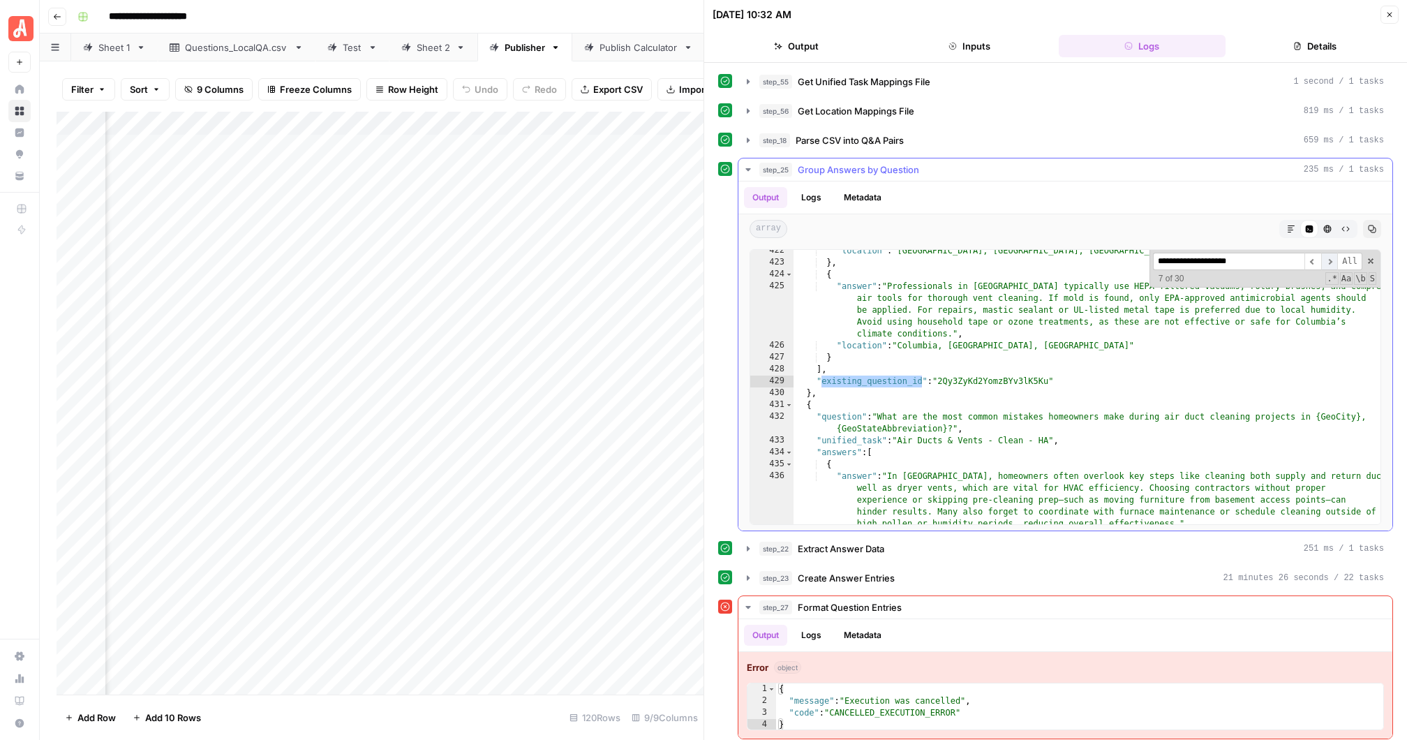
click at [1328, 258] on span "​" at bounding box center [1329, 261] width 17 height 17
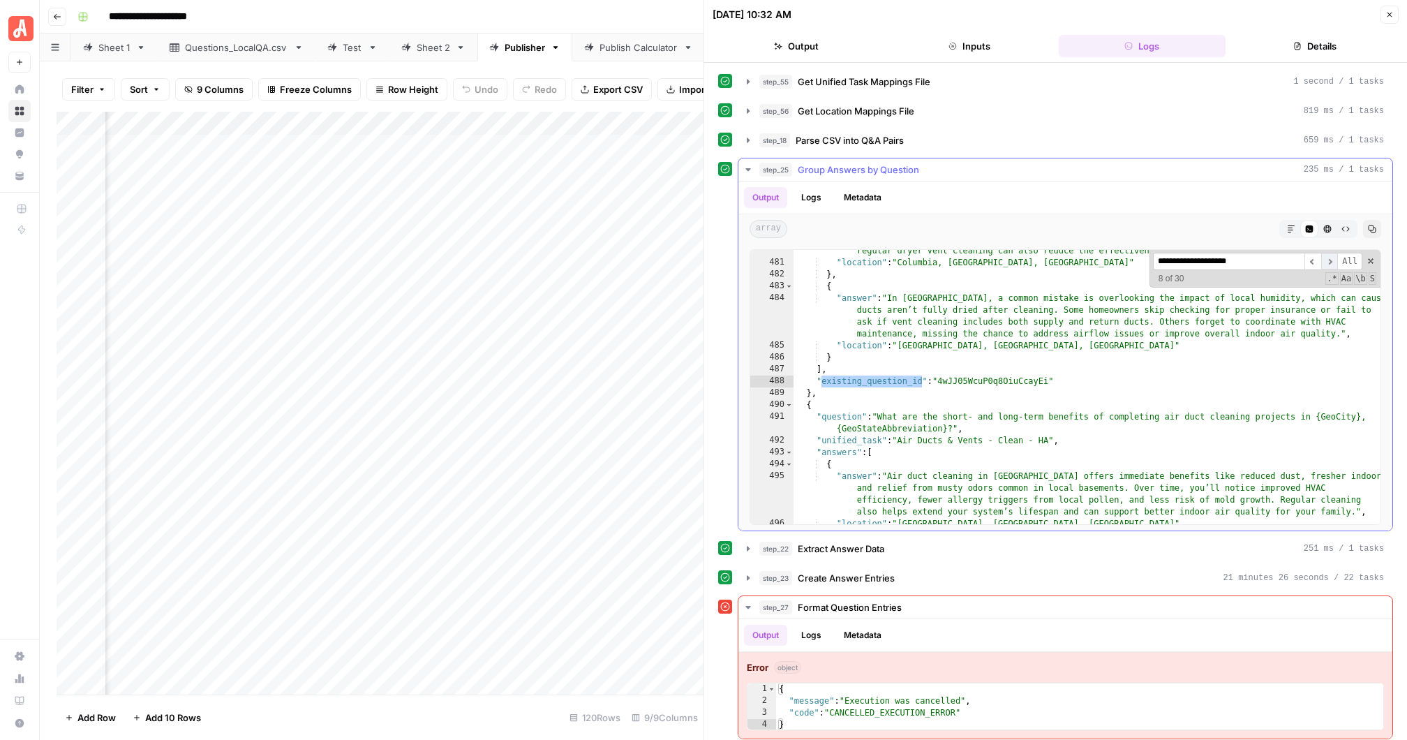
click at [1328, 258] on span "​" at bounding box center [1329, 261] width 17 height 17
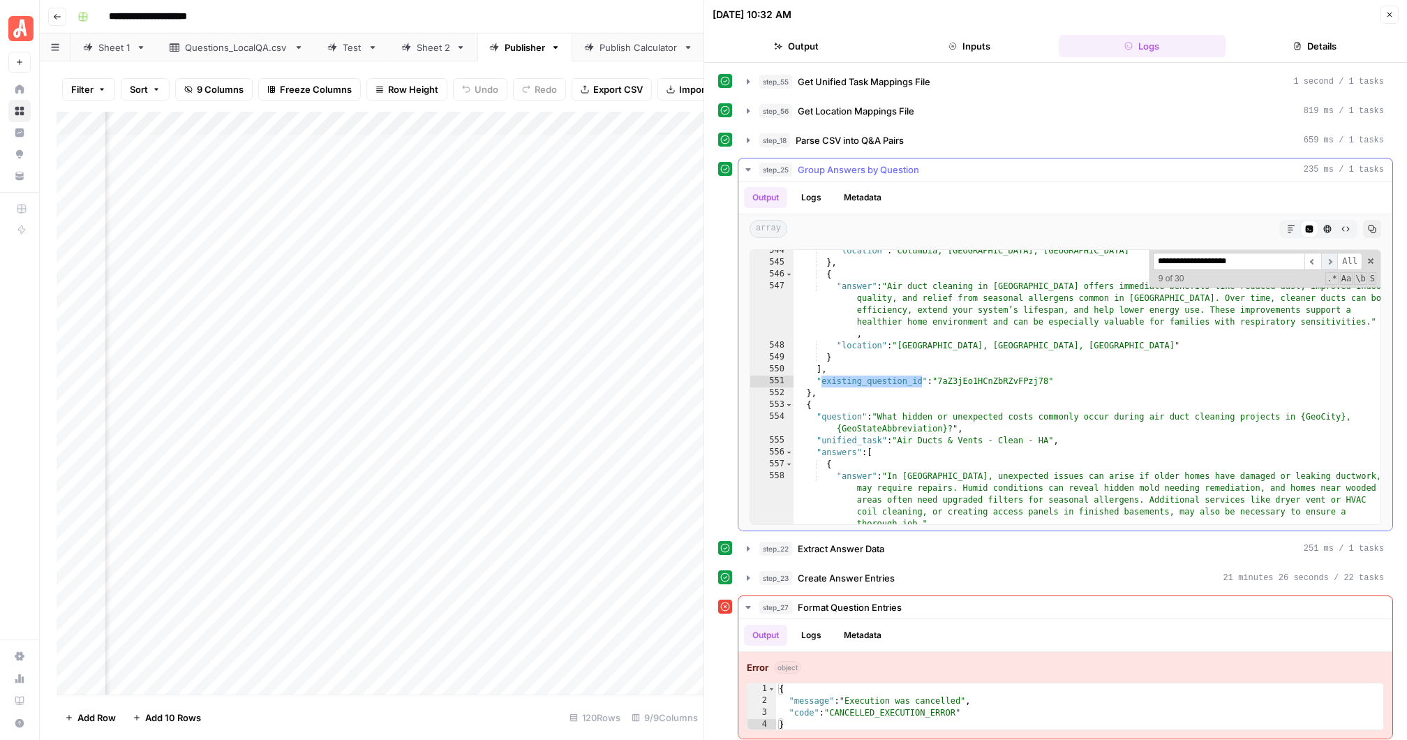
click at [1328, 258] on span "​" at bounding box center [1329, 261] width 17 height 17
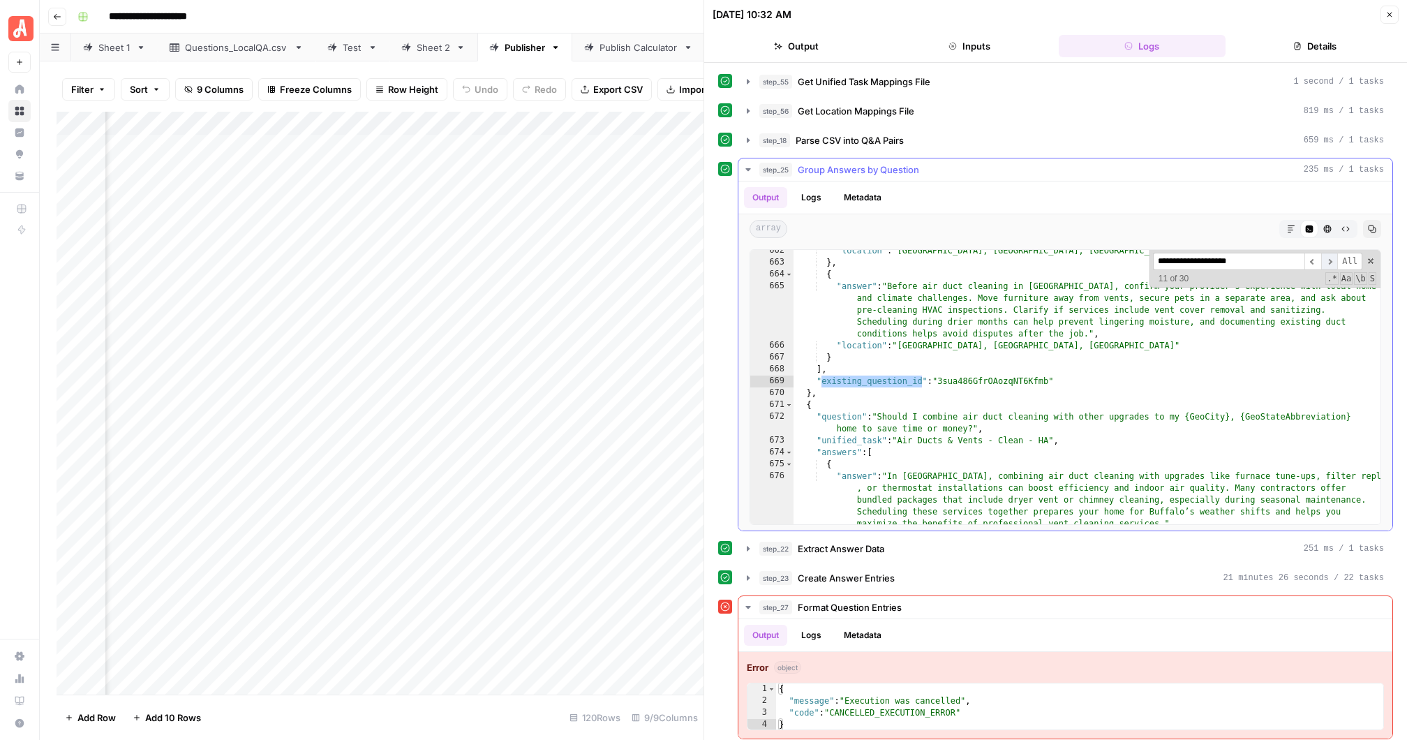
click at [1328, 258] on span "​" at bounding box center [1329, 261] width 17 height 17
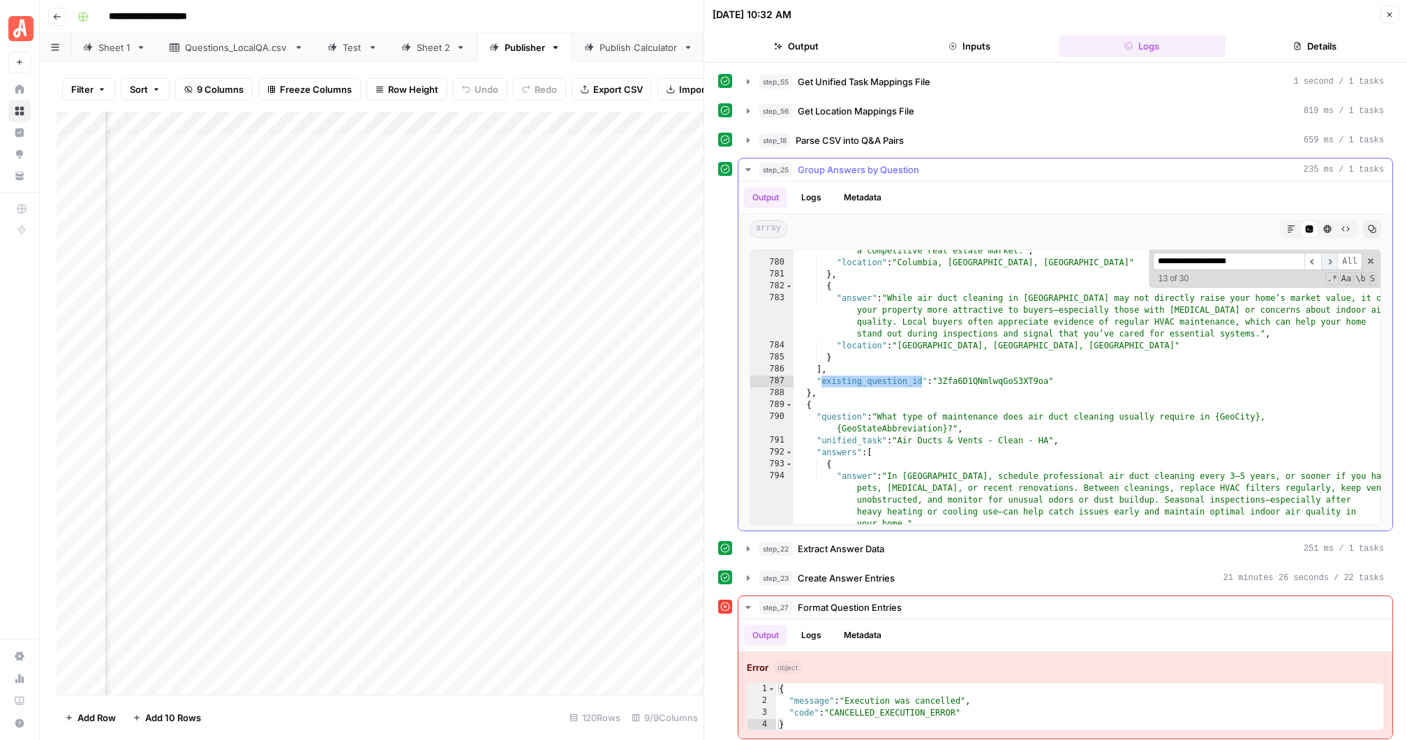
click at [1328, 258] on span "​" at bounding box center [1329, 261] width 17 height 17
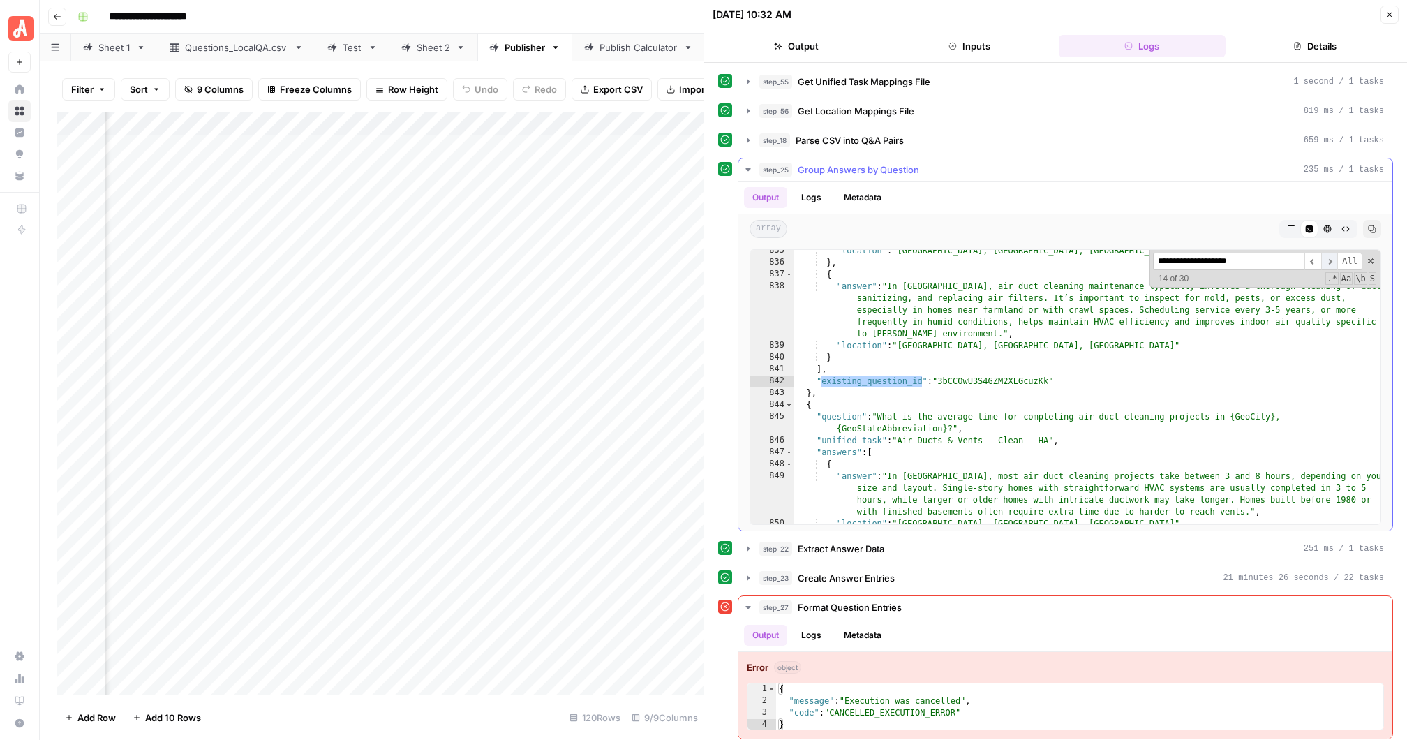
click at [1328, 258] on span "​" at bounding box center [1329, 261] width 17 height 17
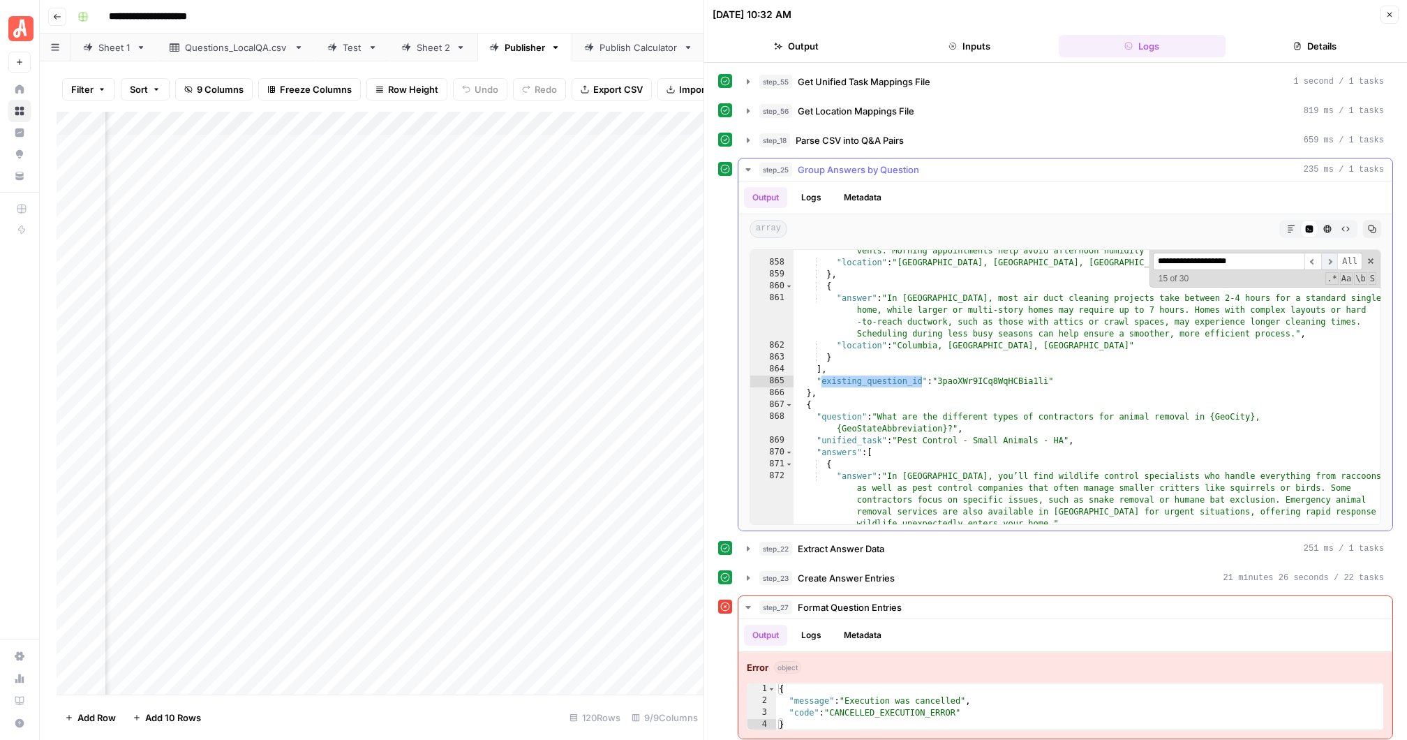
click at [1328, 258] on span "​" at bounding box center [1329, 261] width 17 height 17
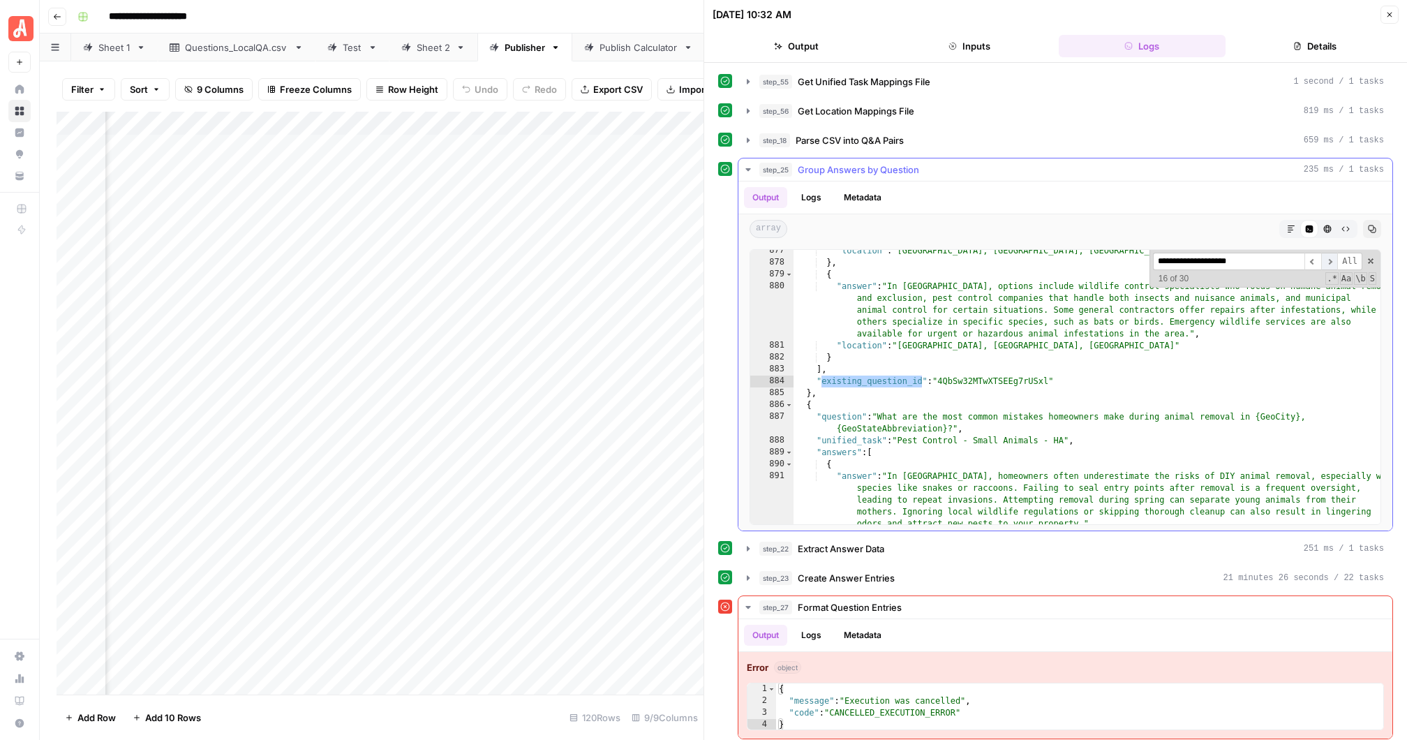
click at [1328, 258] on span "​" at bounding box center [1329, 261] width 17 height 17
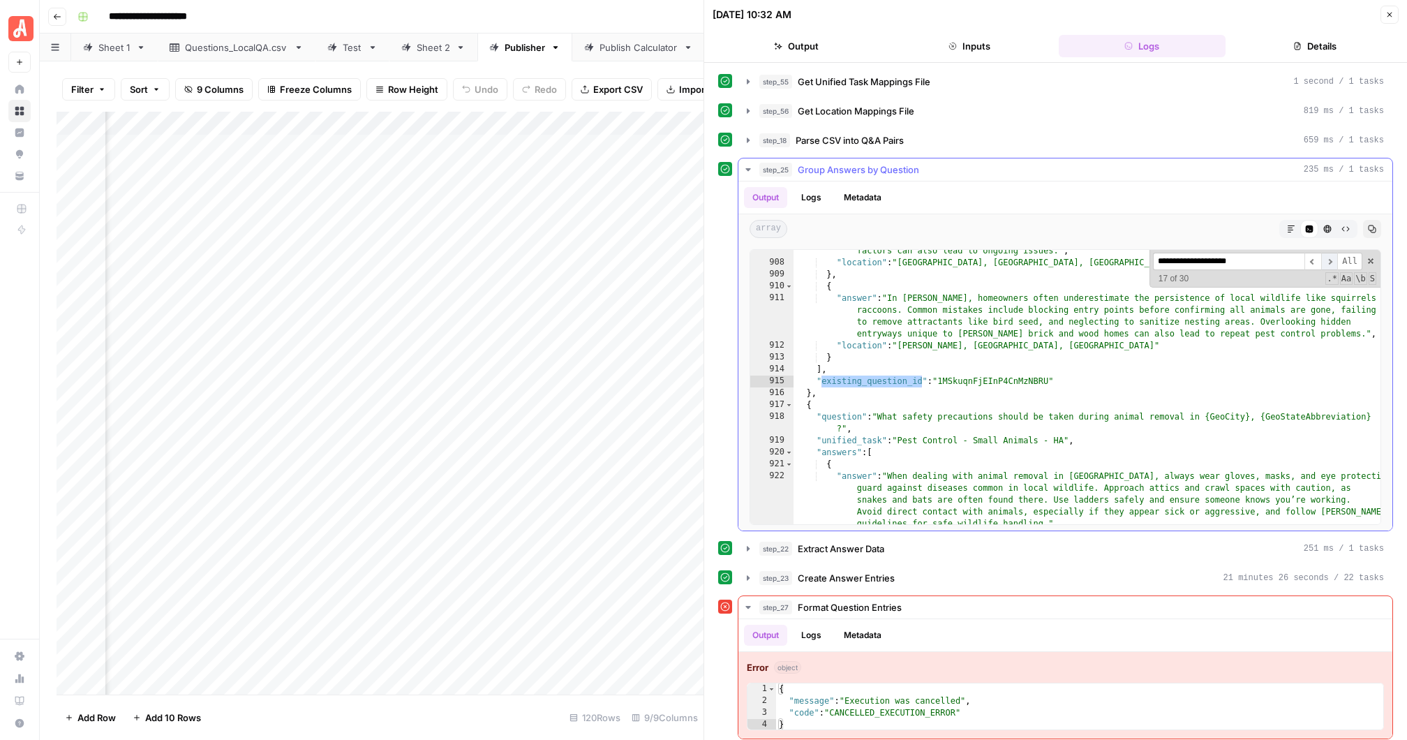
click at [1328, 258] on span "​" at bounding box center [1329, 261] width 17 height 17
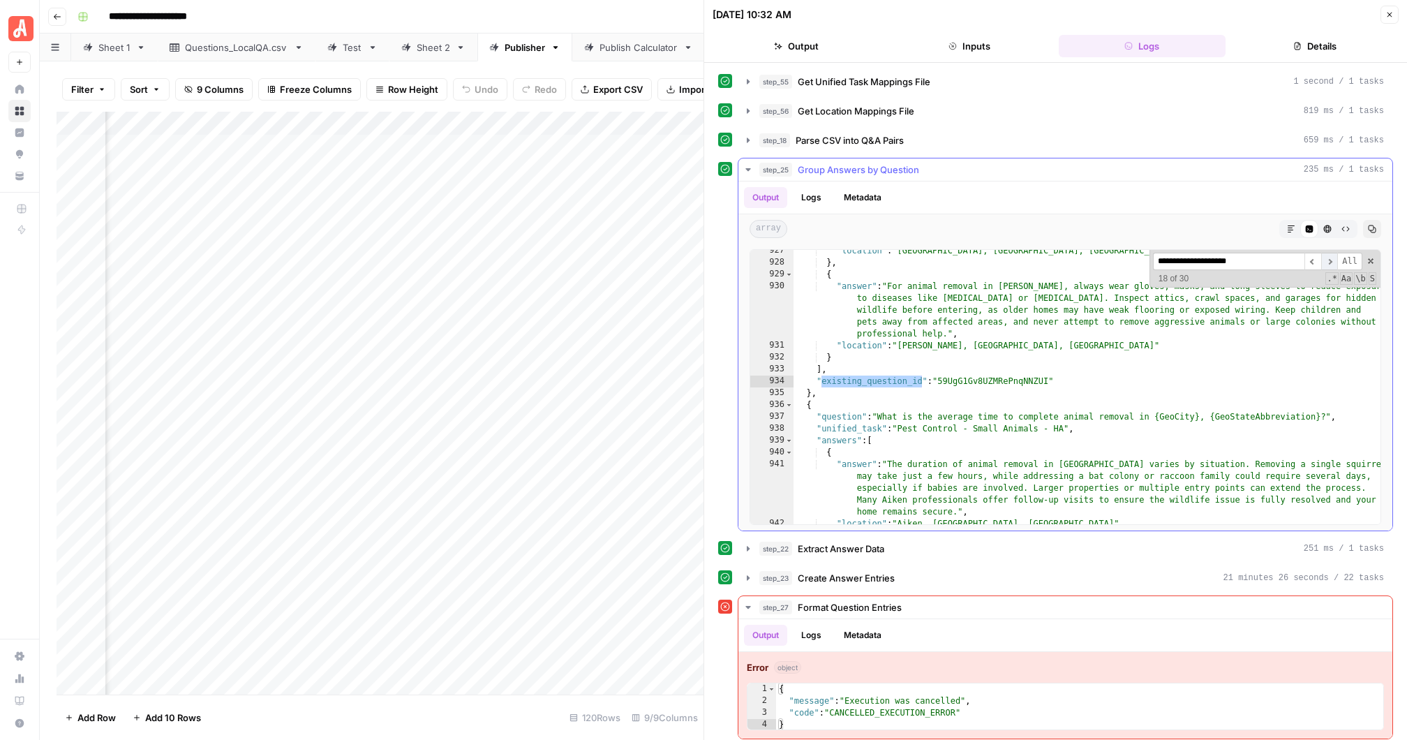
click at [1328, 258] on span "​" at bounding box center [1329, 261] width 17 height 17
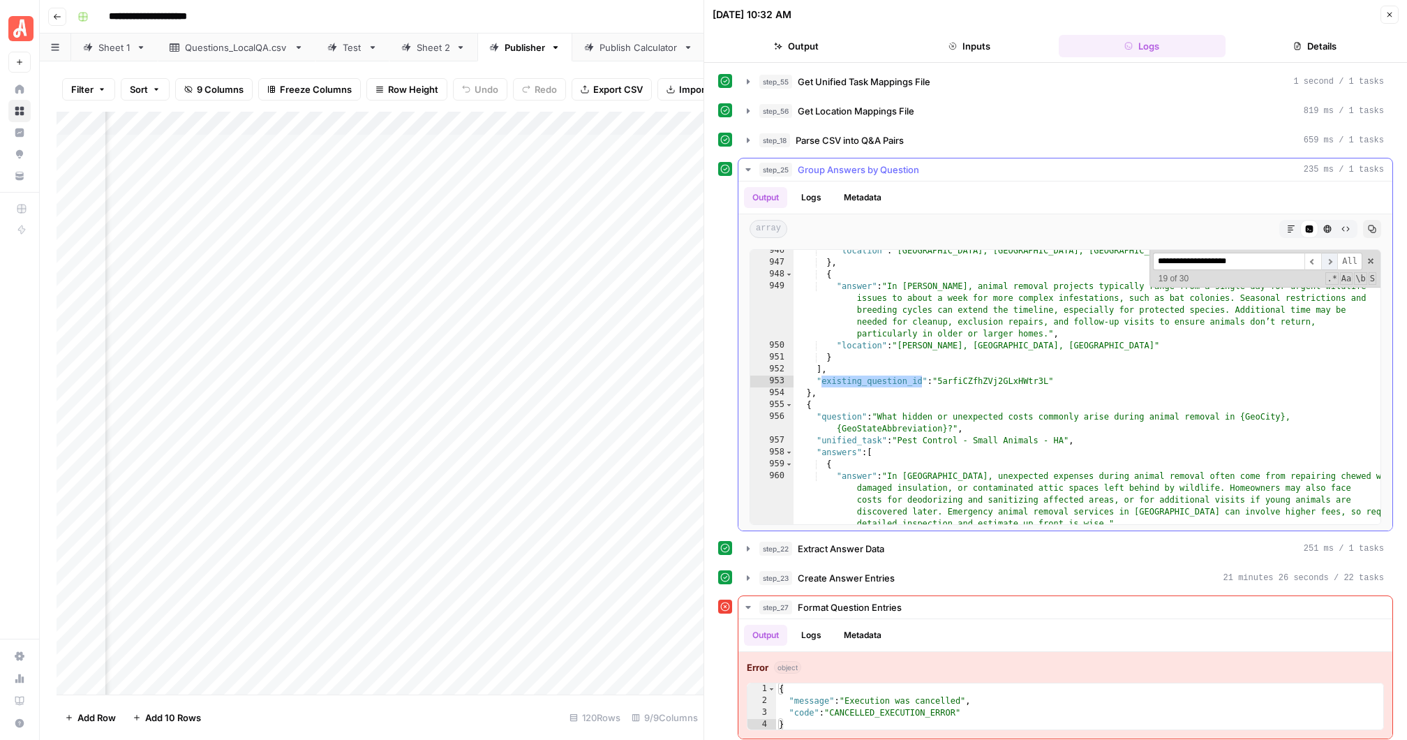
click at [1328, 258] on span "​" at bounding box center [1329, 261] width 17 height 17
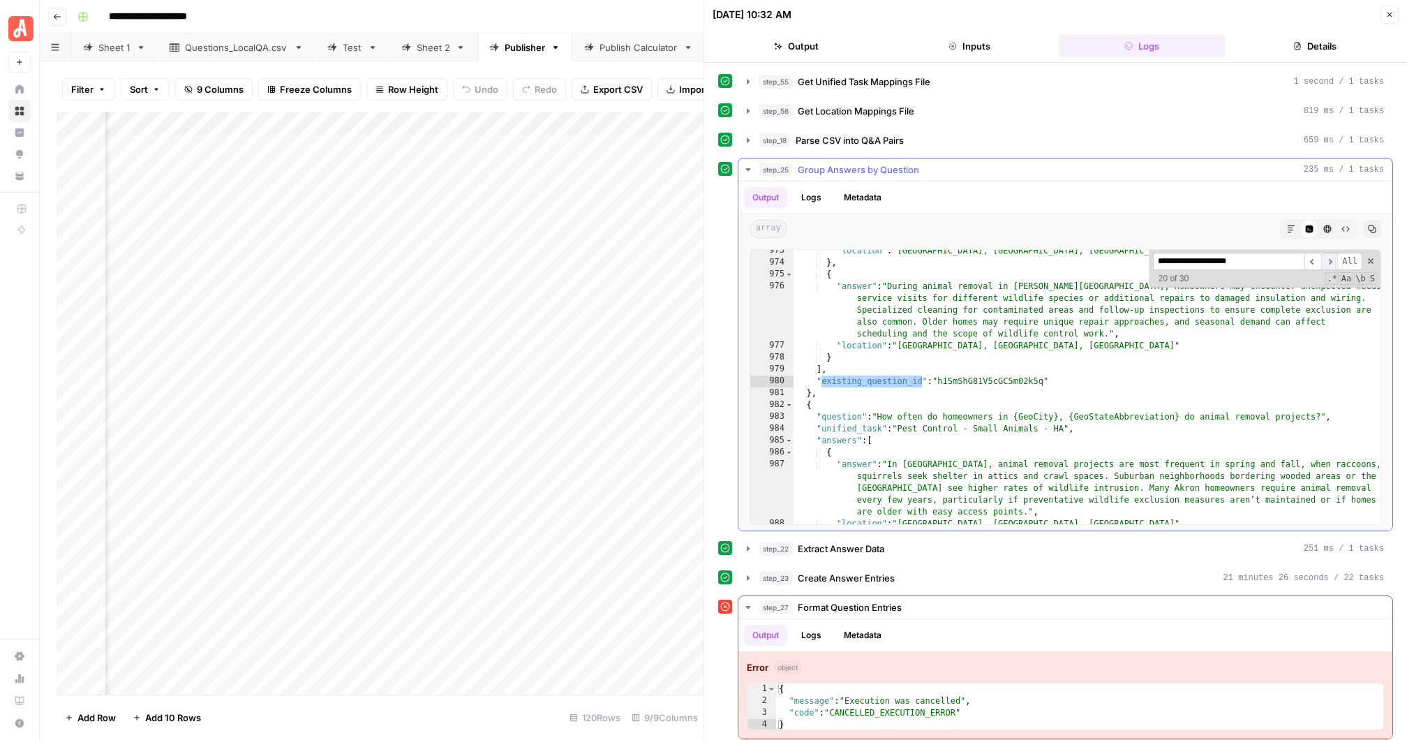
click at [1328, 258] on span "​" at bounding box center [1329, 261] width 17 height 17
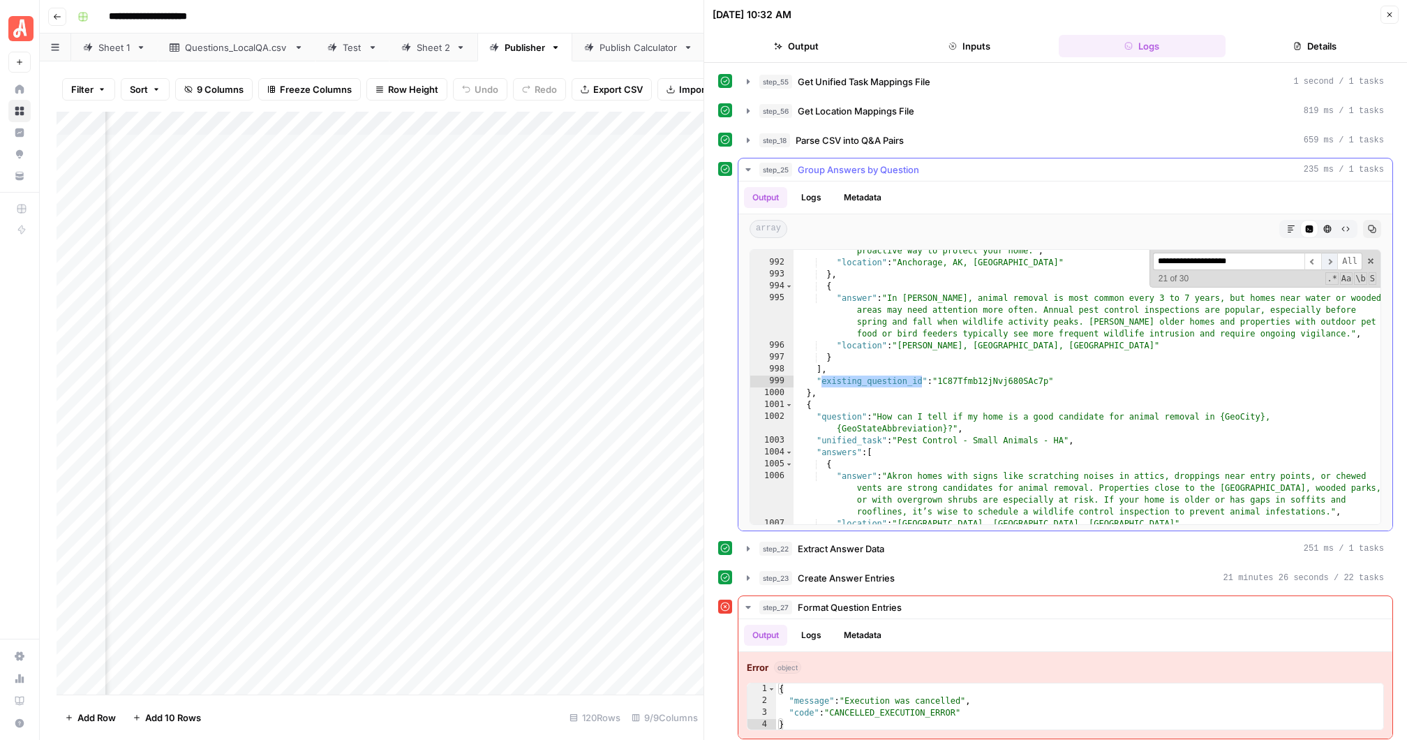
click at [1328, 258] on span "​" at bounding box center [1329, 261] width 17 height 17
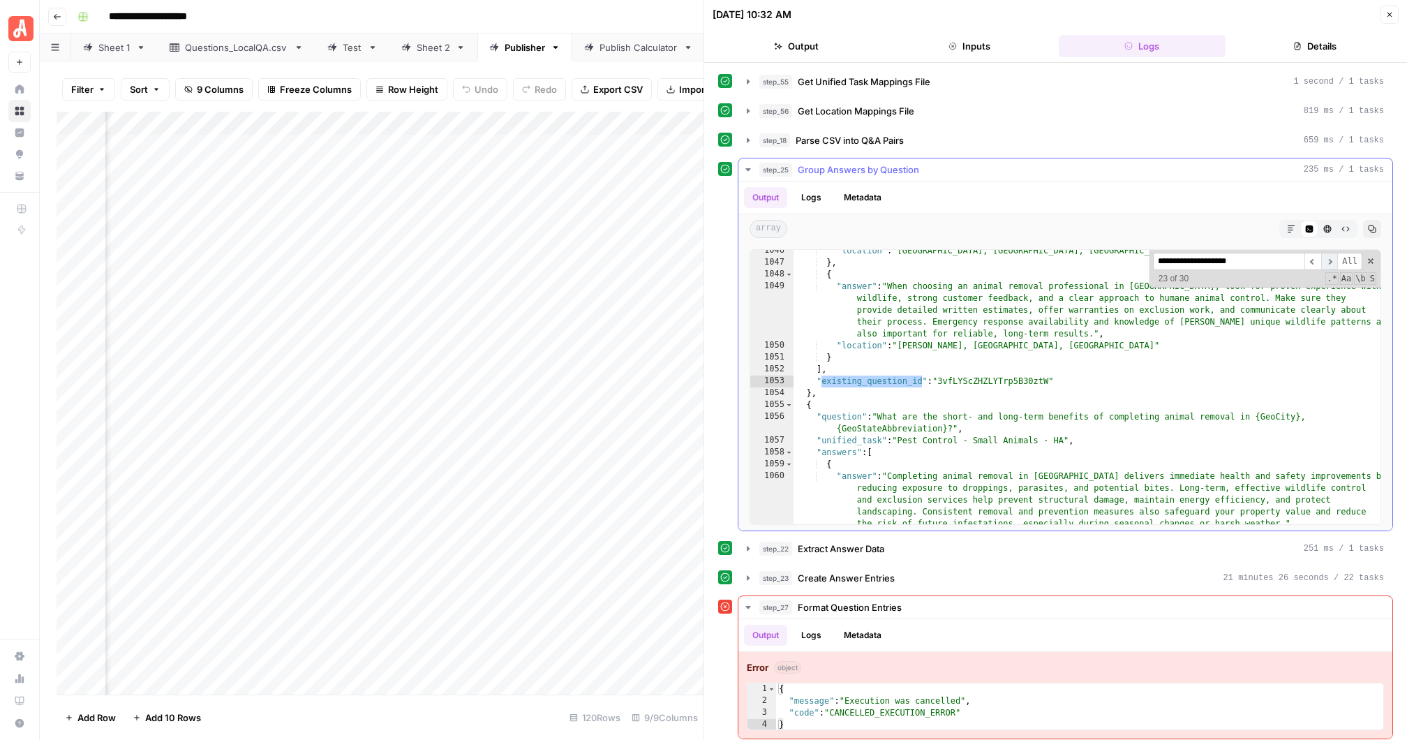
click at [1328, 258] on span "​" at bounding box center [1329, 261] width 17 height 17
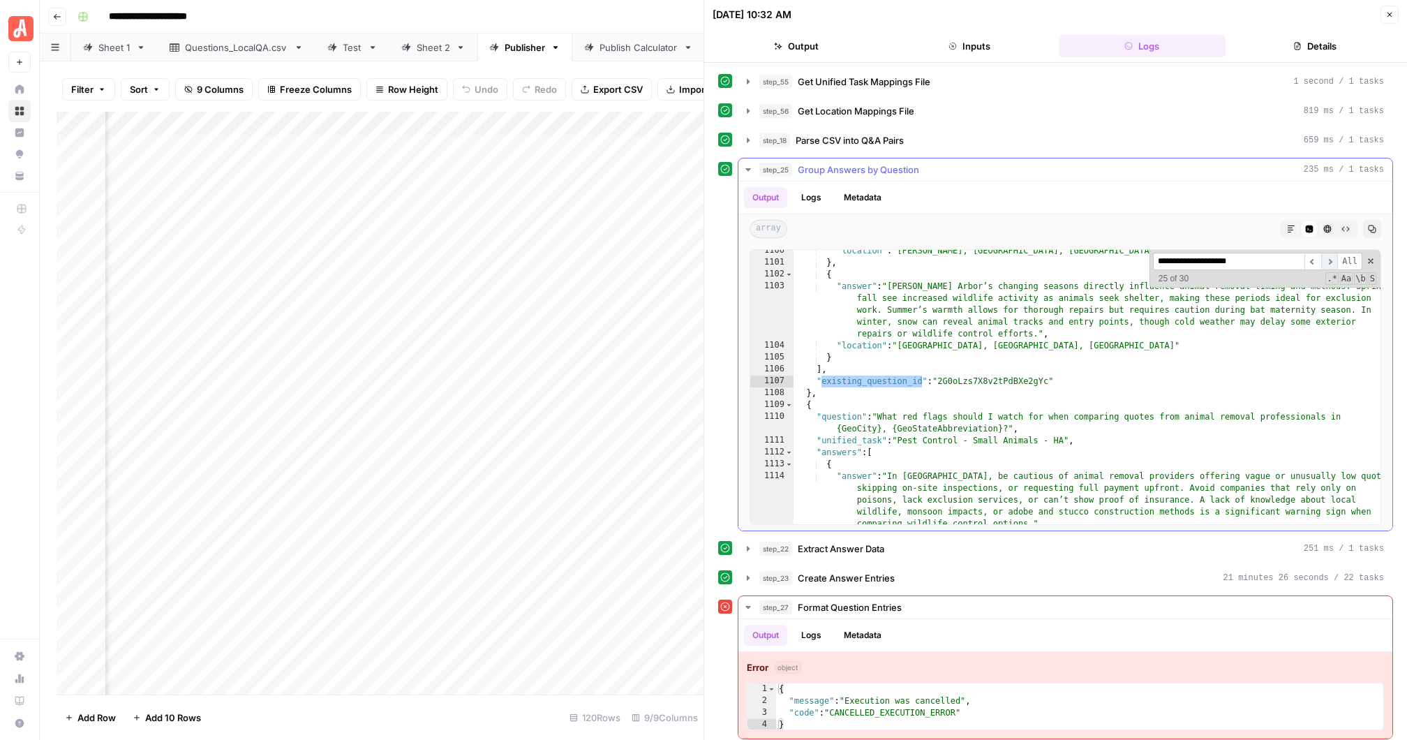
click at [1328, 258] on span "​" at bounding box center [1329, 261] width 17 height 17
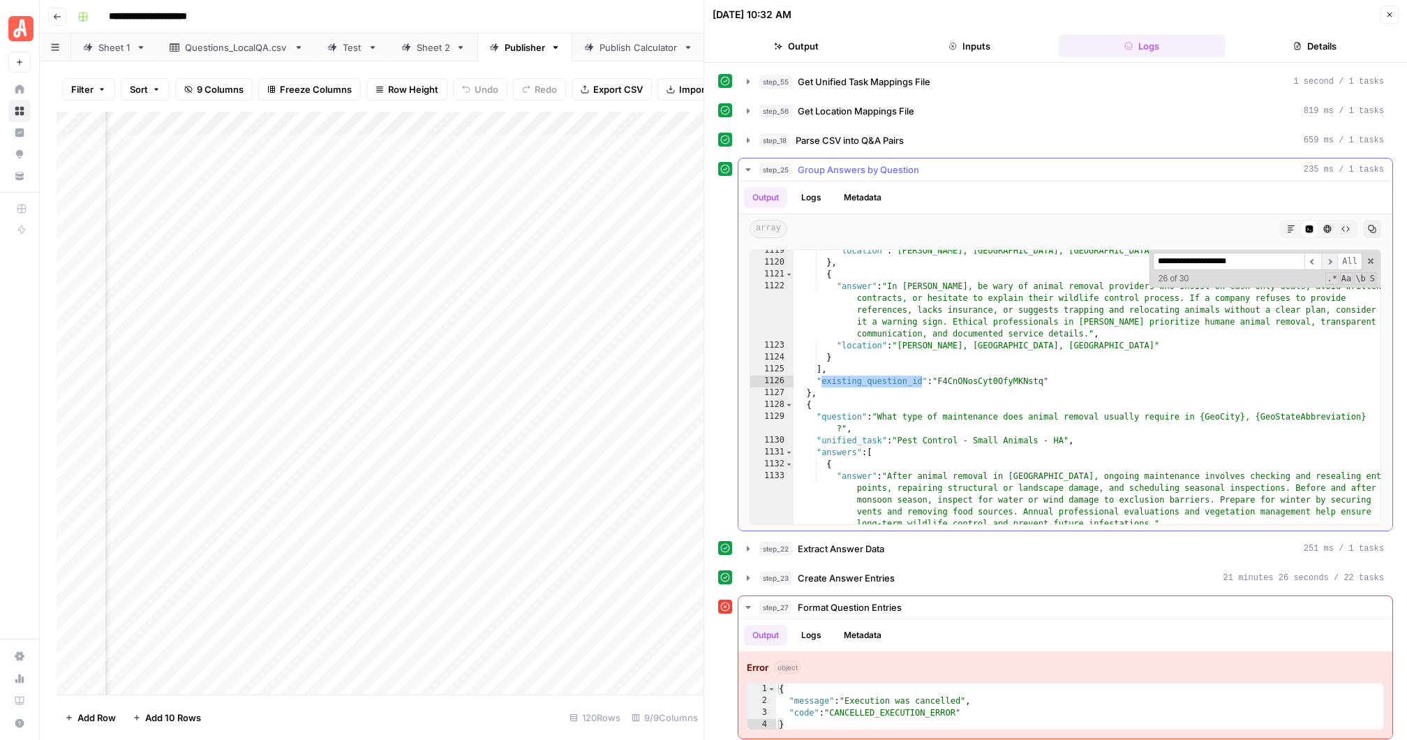
click at [1328, 258] on span "​" at bounding box center [1329, 261] width 17 height 17
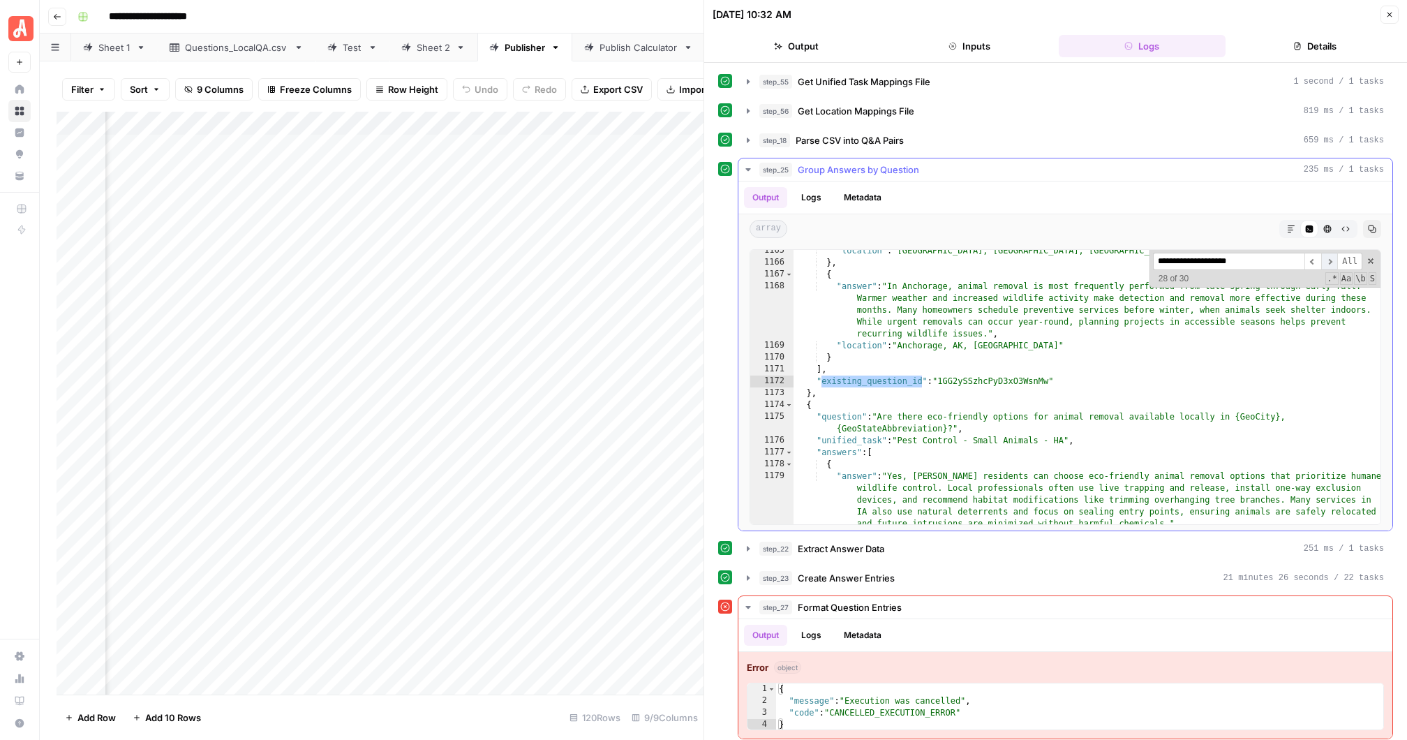
click at [1328, 258] on span "​" at bounding box center [1329, 261] width 17 height 17
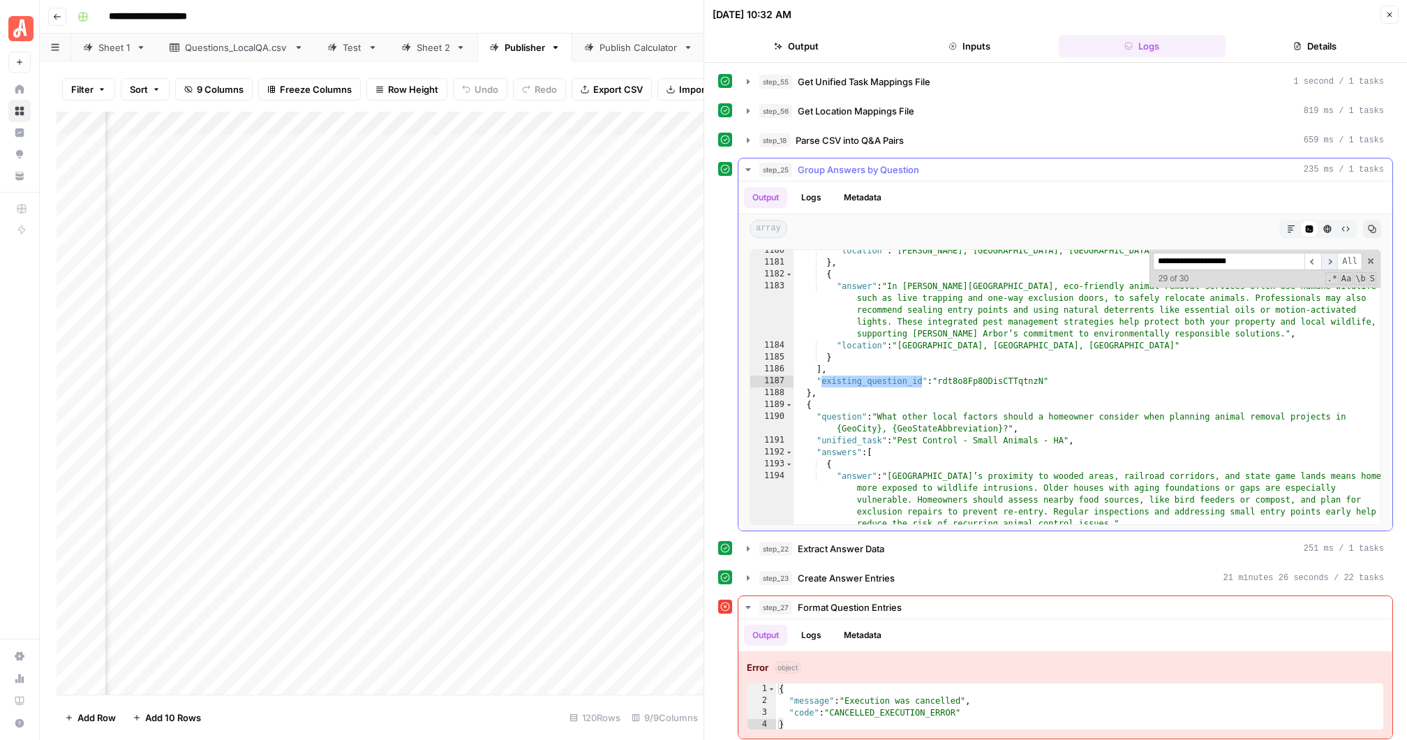
click at [1328, 258] on span "​" at bounding box center [1329, 261] width 17 height 17
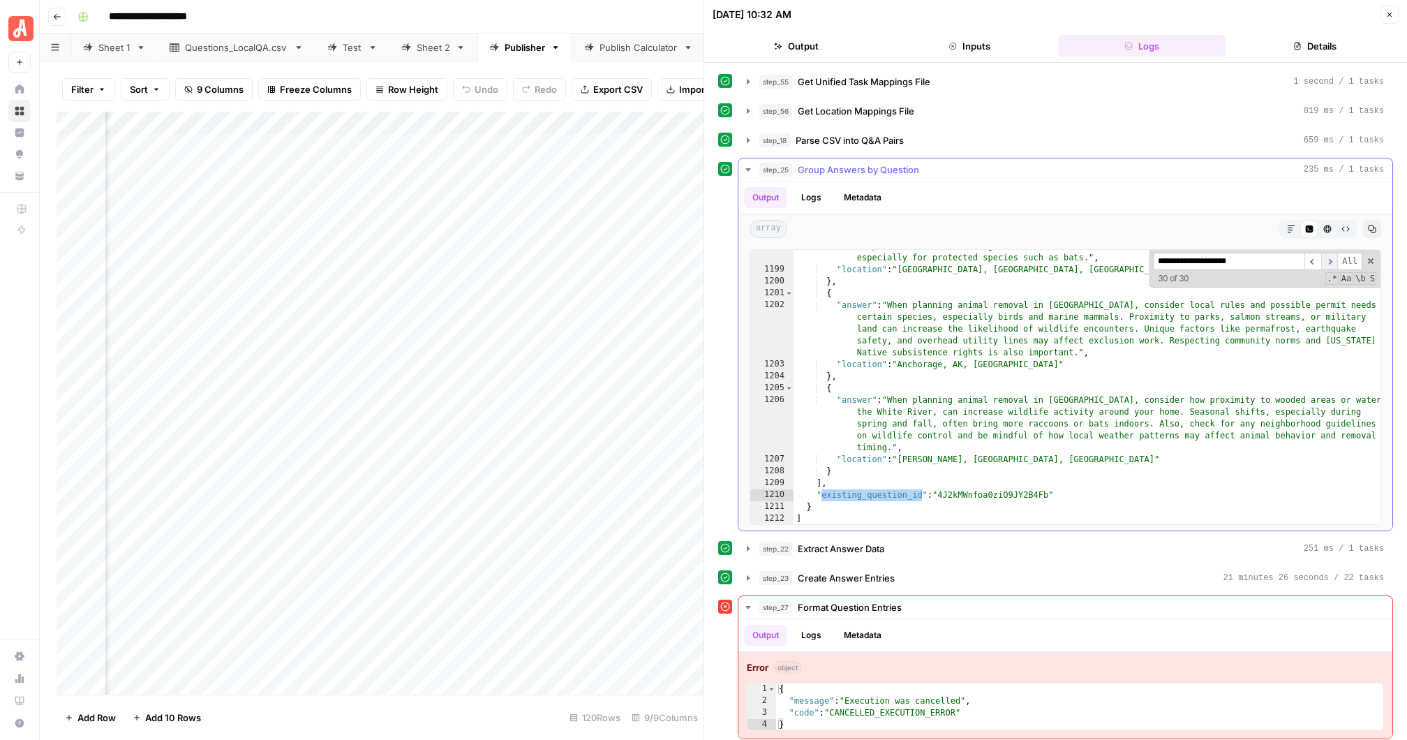
click at [1328, 258] on span "​" at bounding box center [1329, 261] width 17 height 17
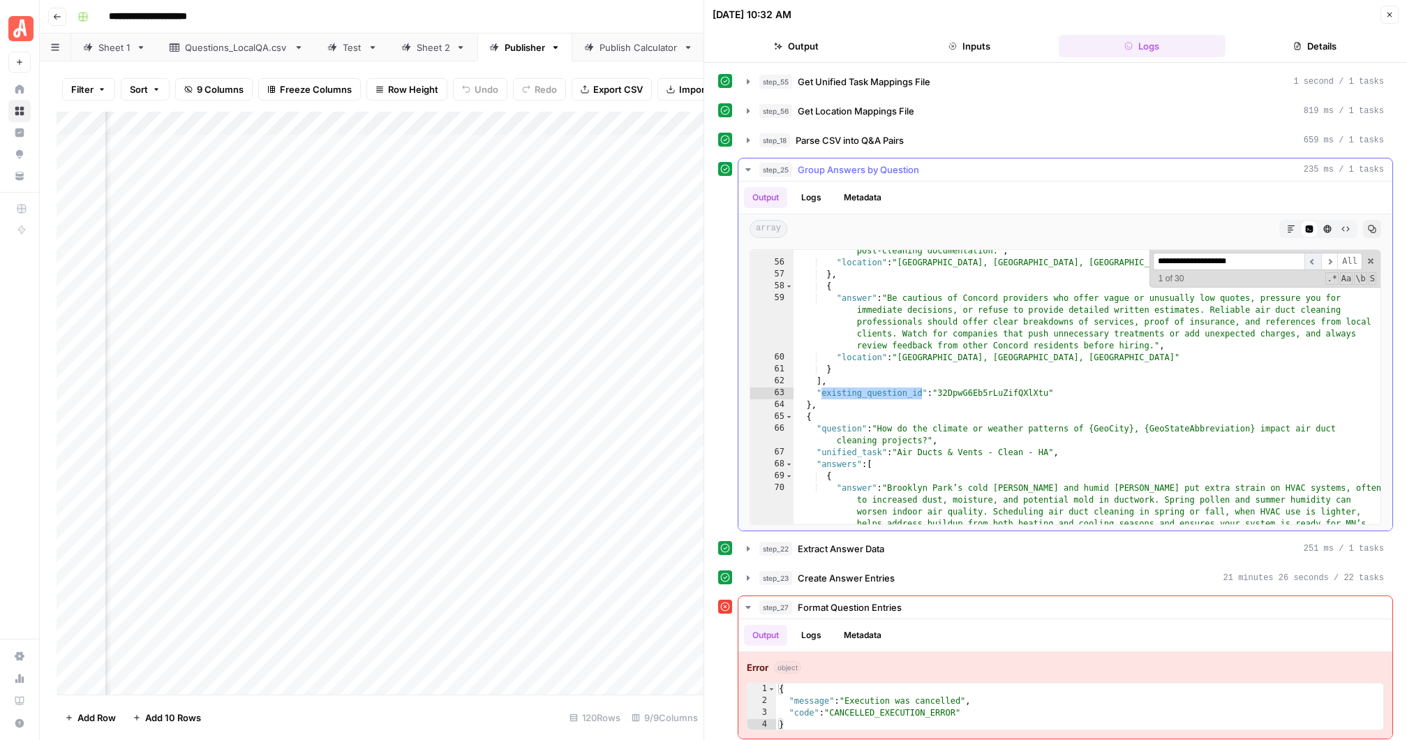
click at [1314, 255] on span "​" at bounding box center [1313, 261] width 17 height 17
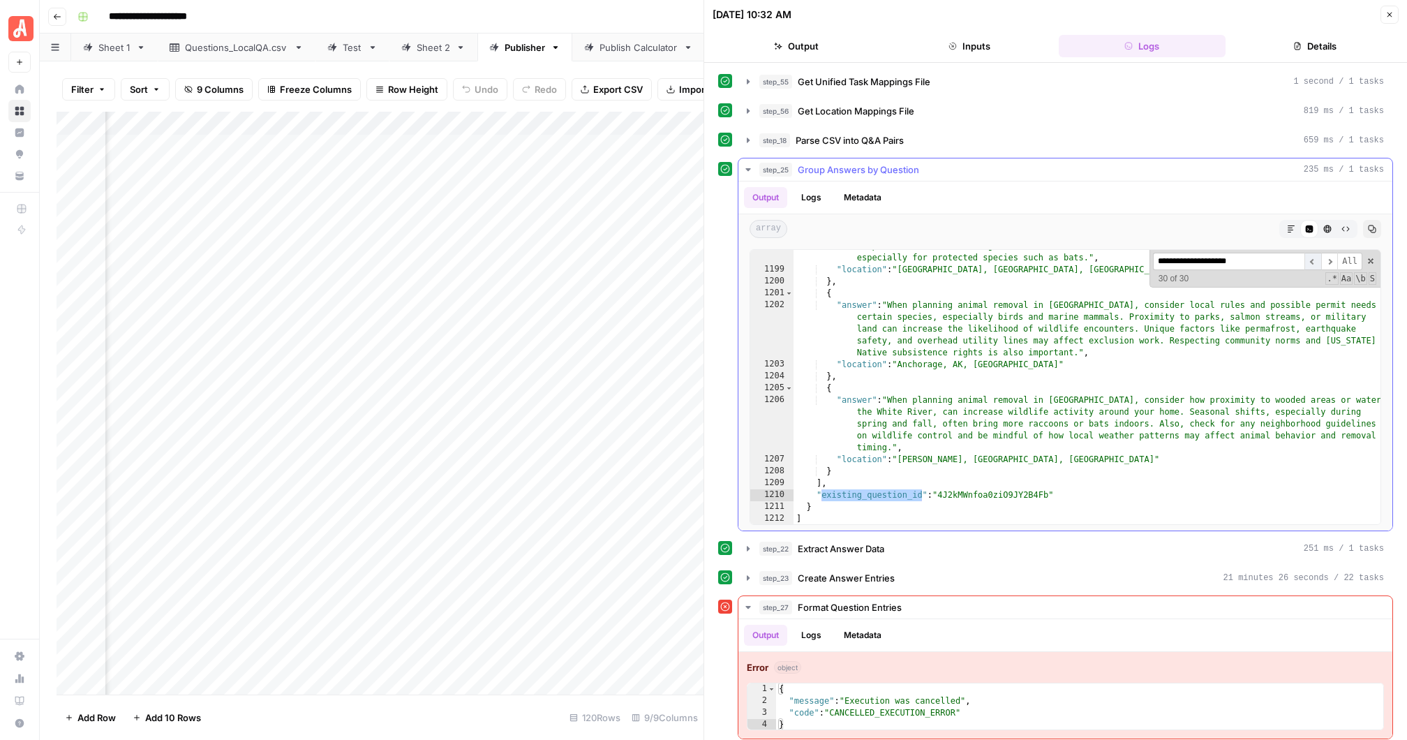
click at [1314, 255] on span "​" at bounding box center [1313, 261] width 17 height 17
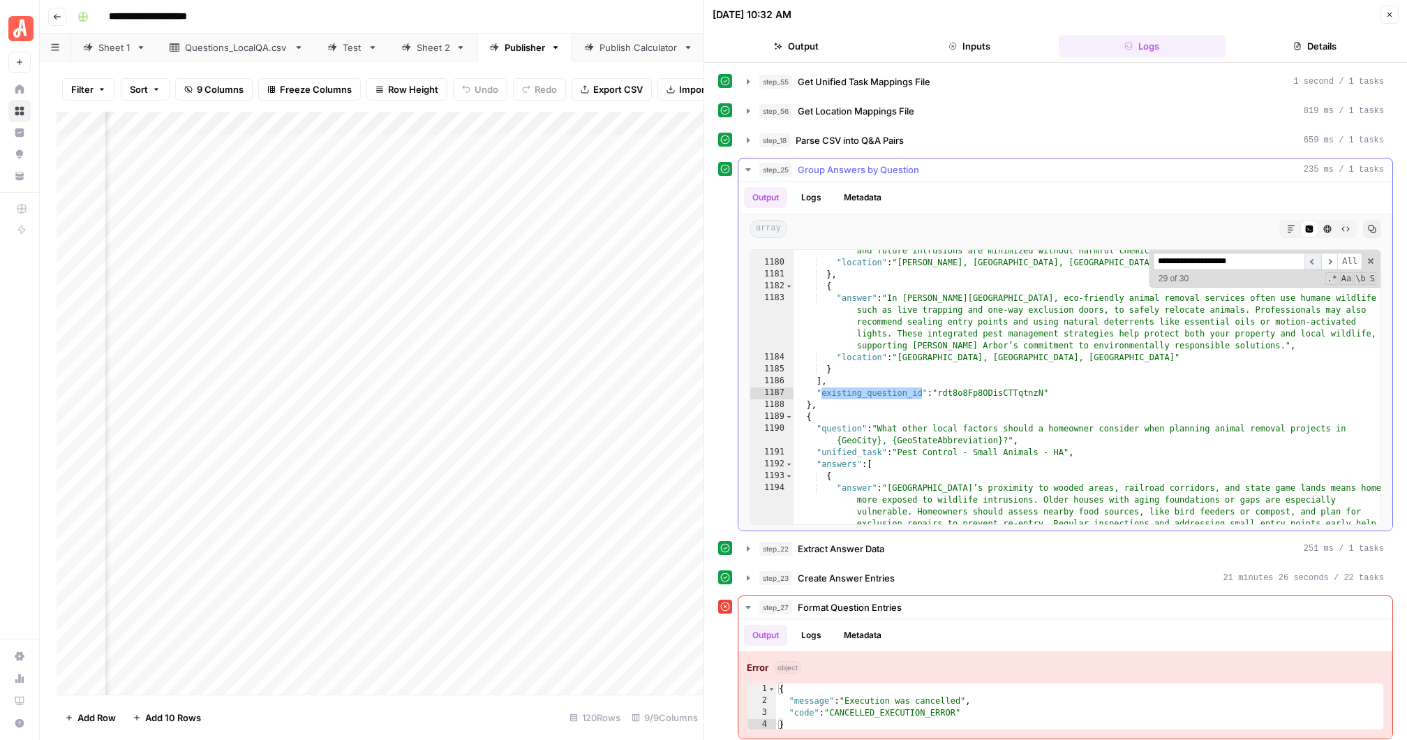
click at [1314, 255] on span "​" at bounding box center [1313, 261] width 17 height 17
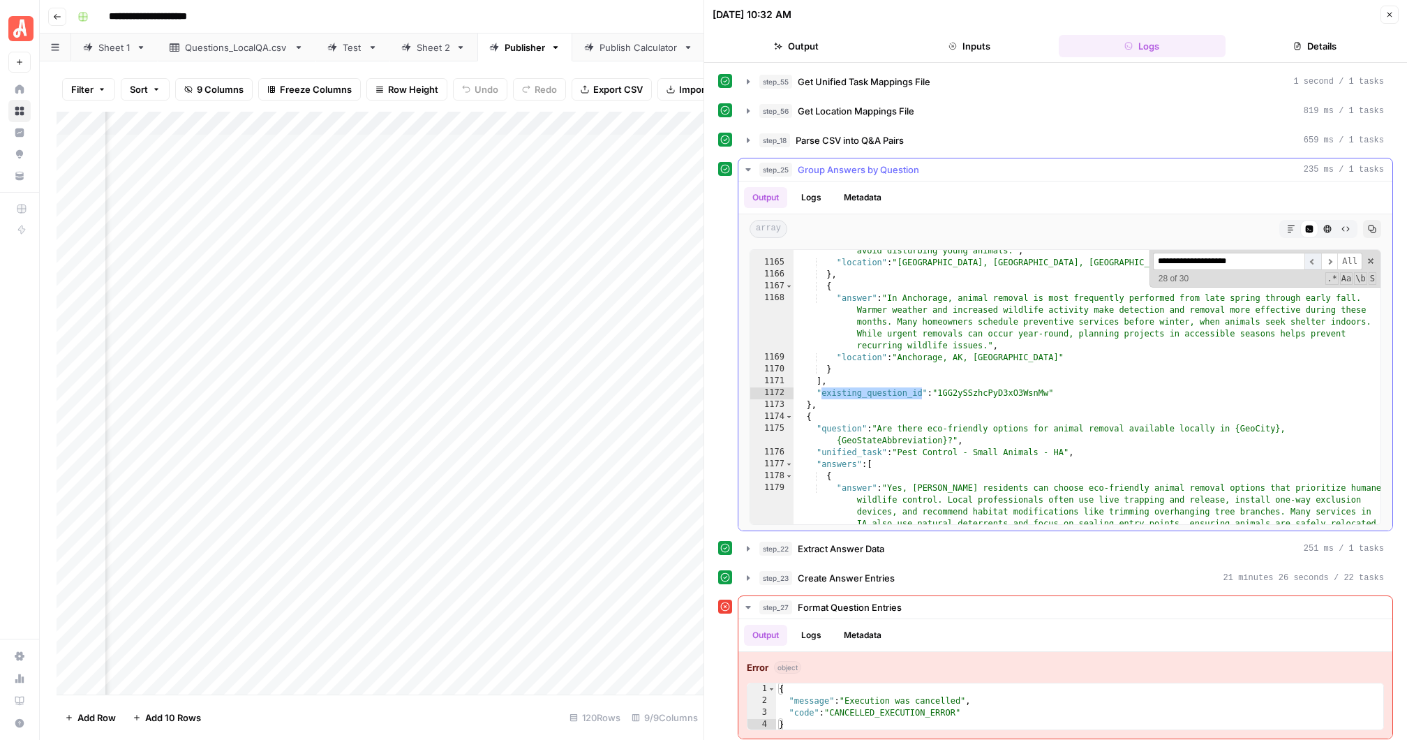
scroll to position [22058, 0]
click at [1331, 255] on span "​" at bounding box center [1329, 261] width 17 height 17
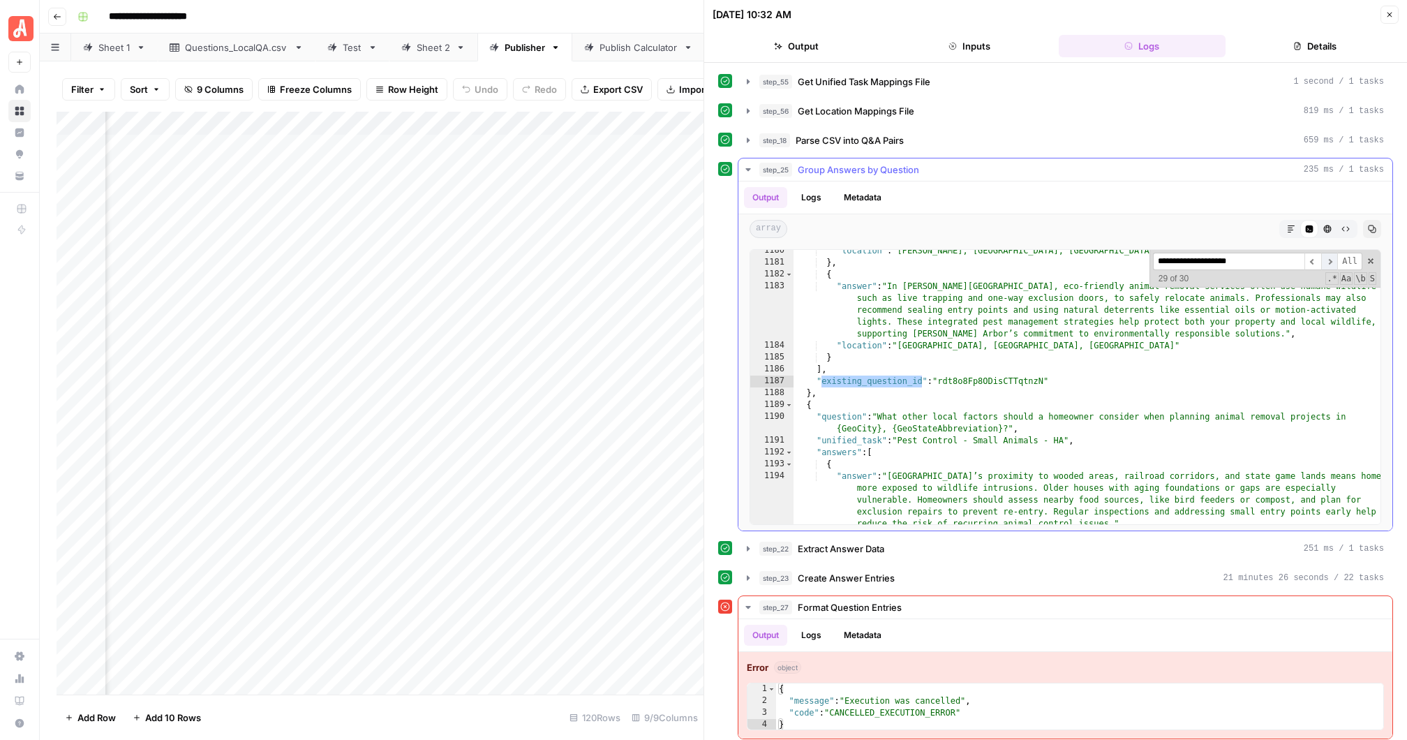
click at [1331, 255] on span "​" at bounding box center [1329, 261] width 17 height 17
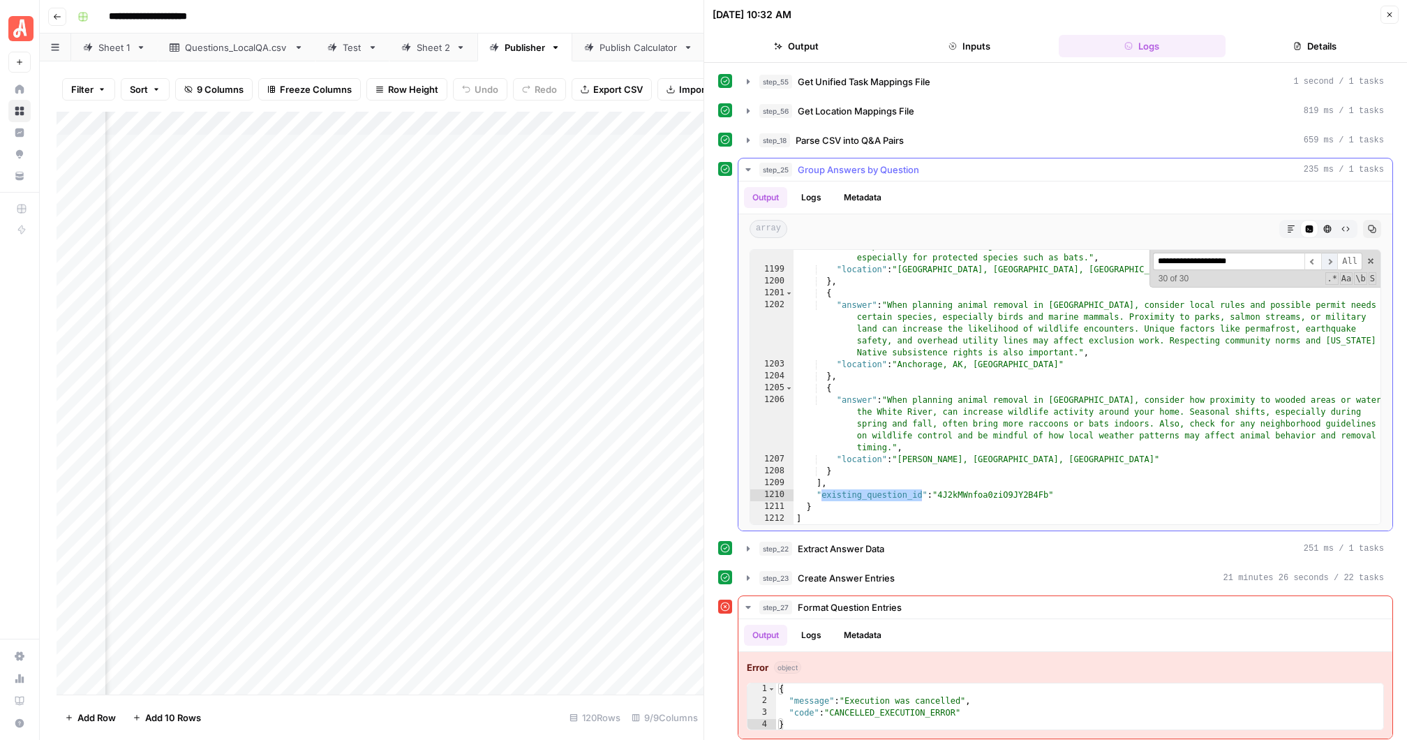
click at [1331, 255] on span "​" at bounding box center [1329, 261] width 17 height 17
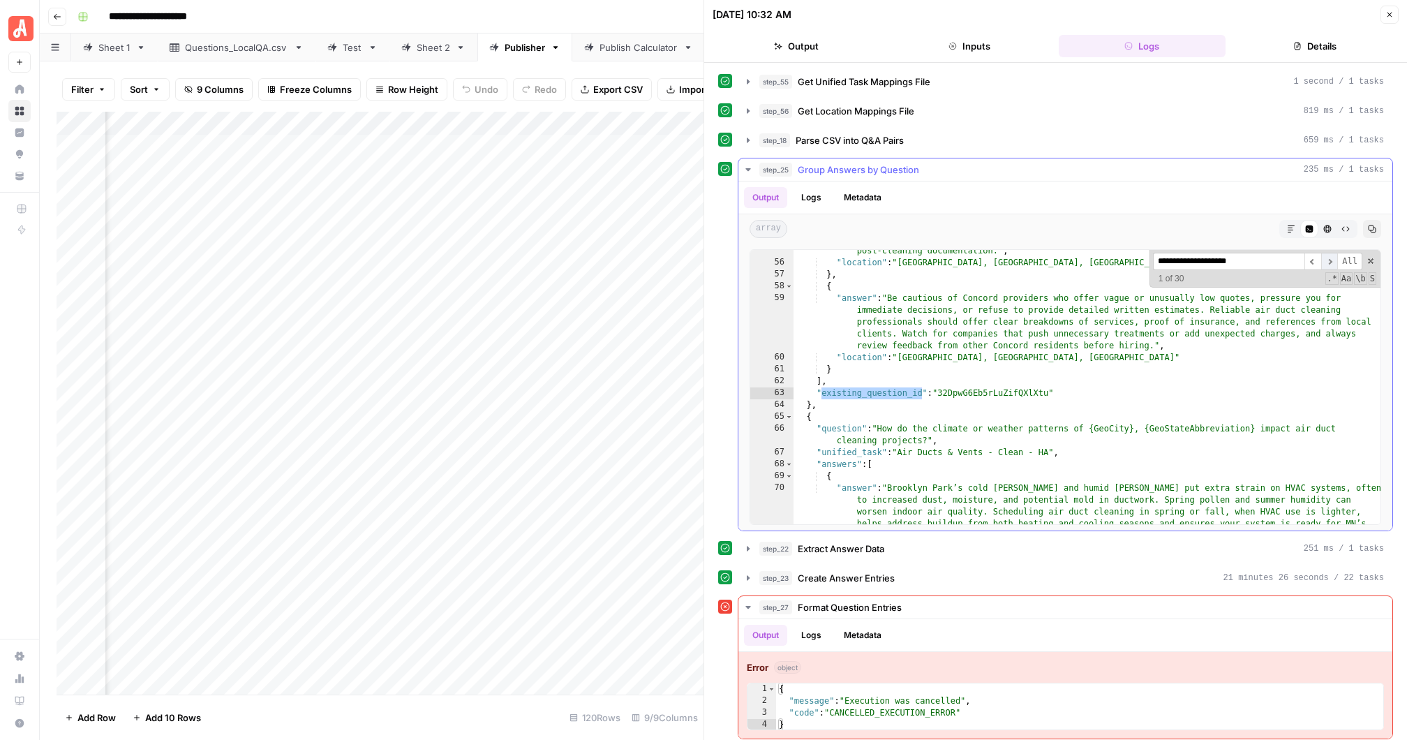
click at [1331, 255] on span "​" at bounding box center [1329, 261] width 17 height 17
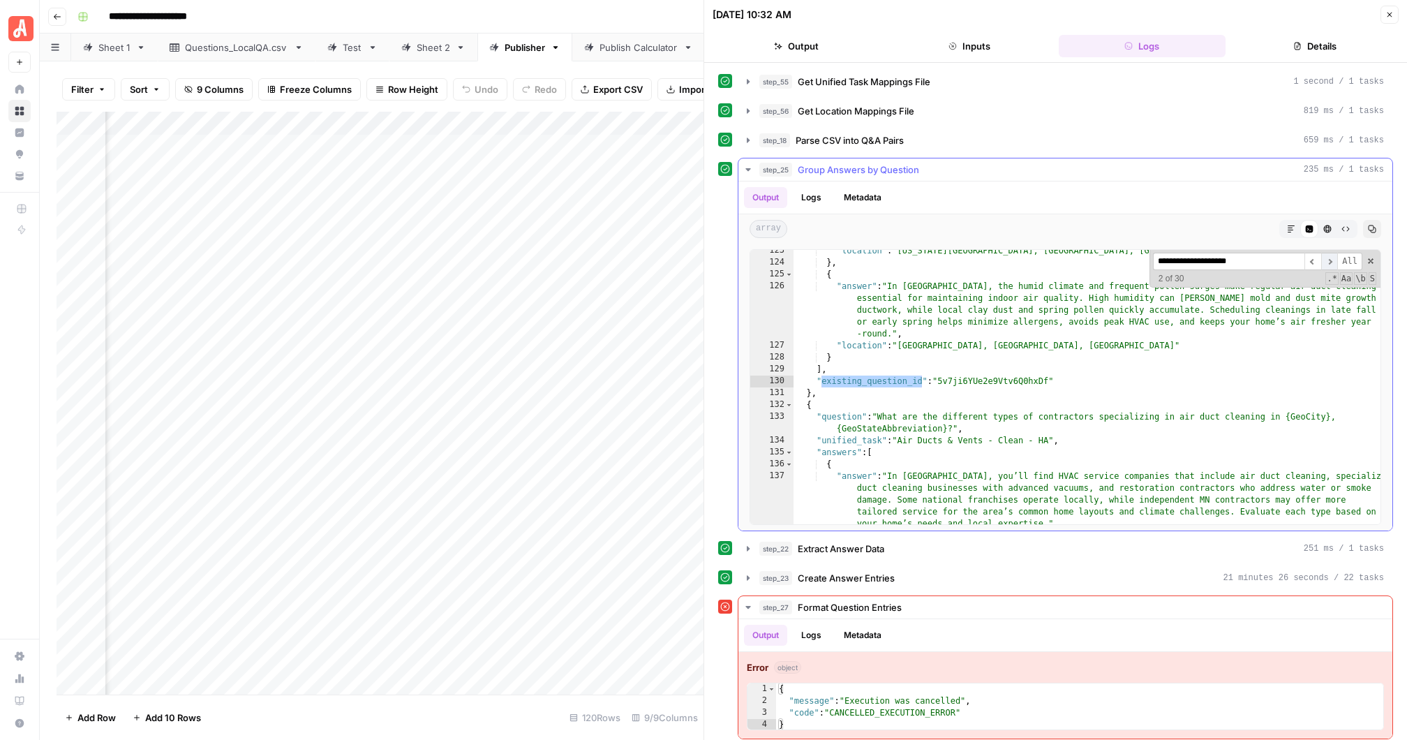
click at [1331, 255] on span "​" at bounding box center [1329, 261] width 17 height 17
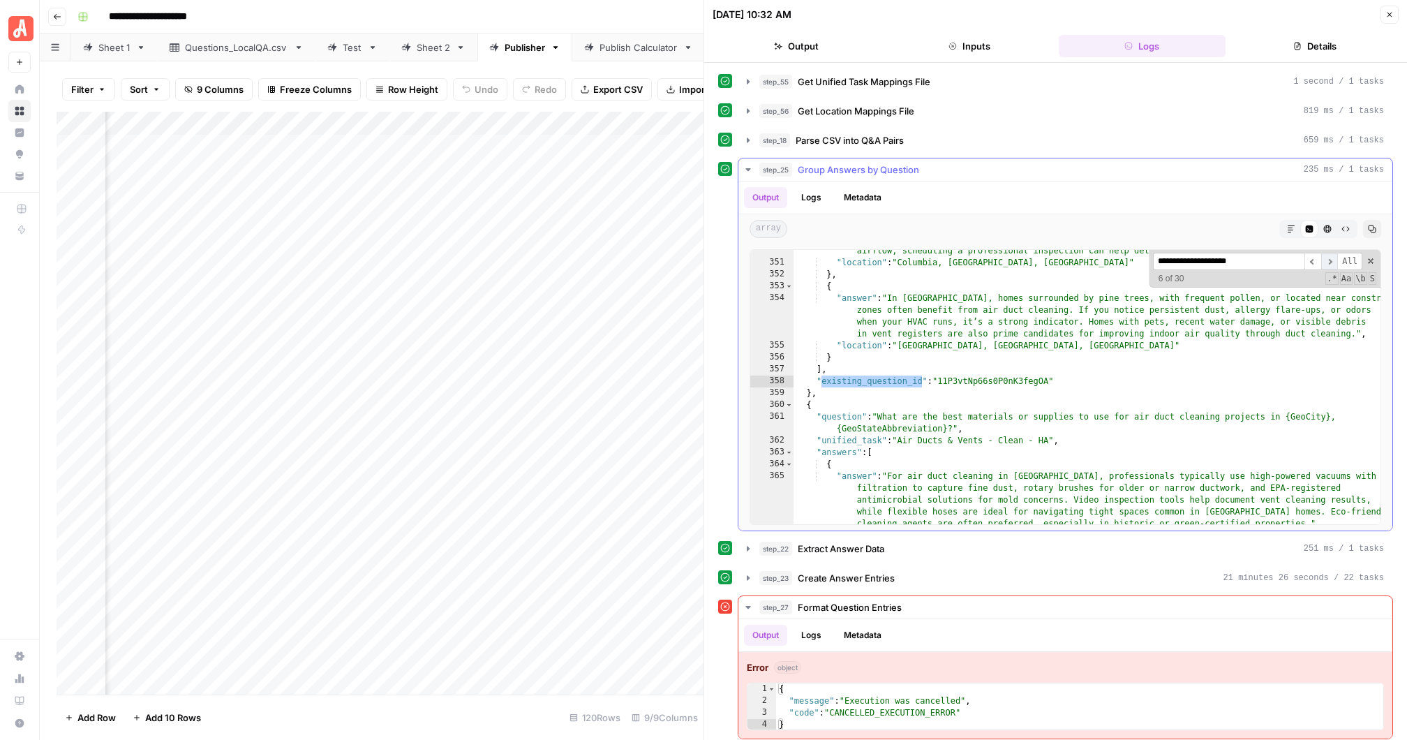
click at [1331, 255] on span "​" at bounding box center [1329, 261] width 17 height 17
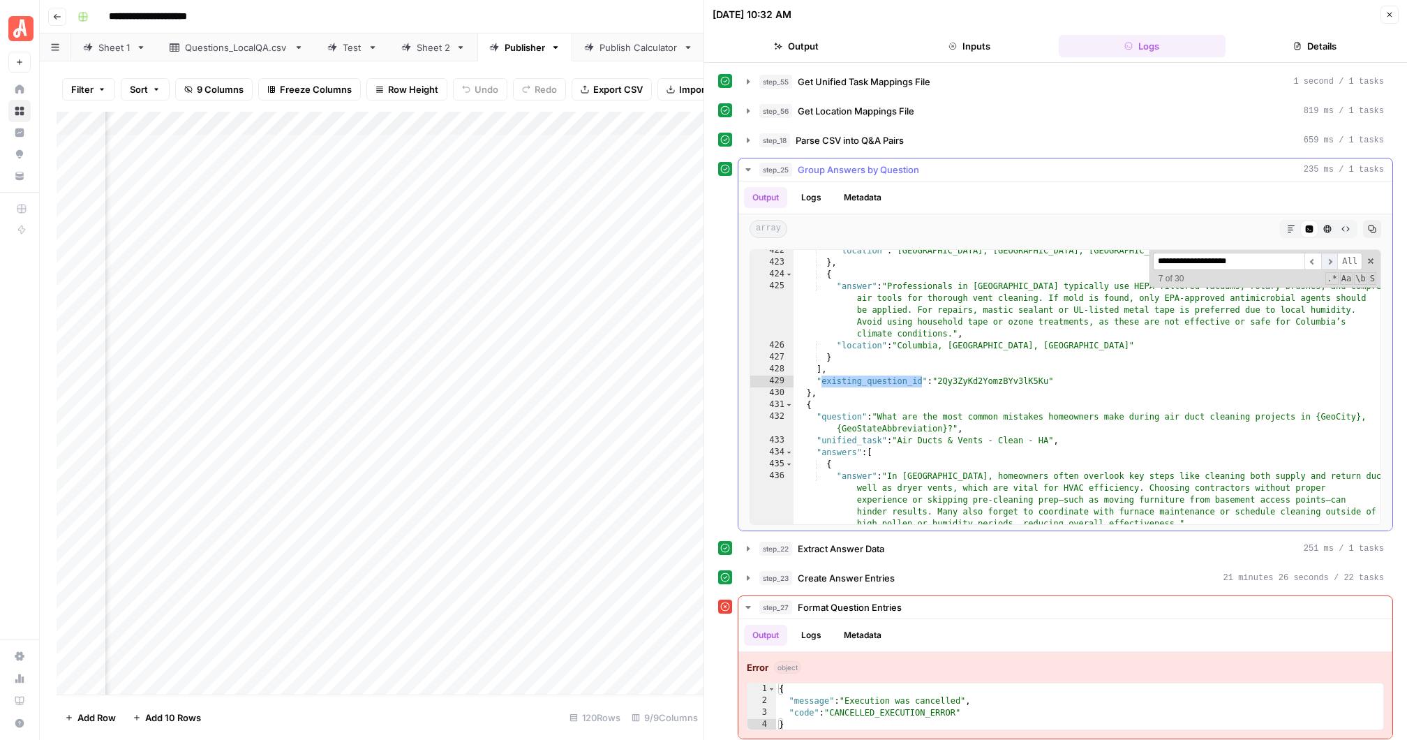
click at [1331, 255] on span "​" at bounding box center [1329, 261] width 17 height 17
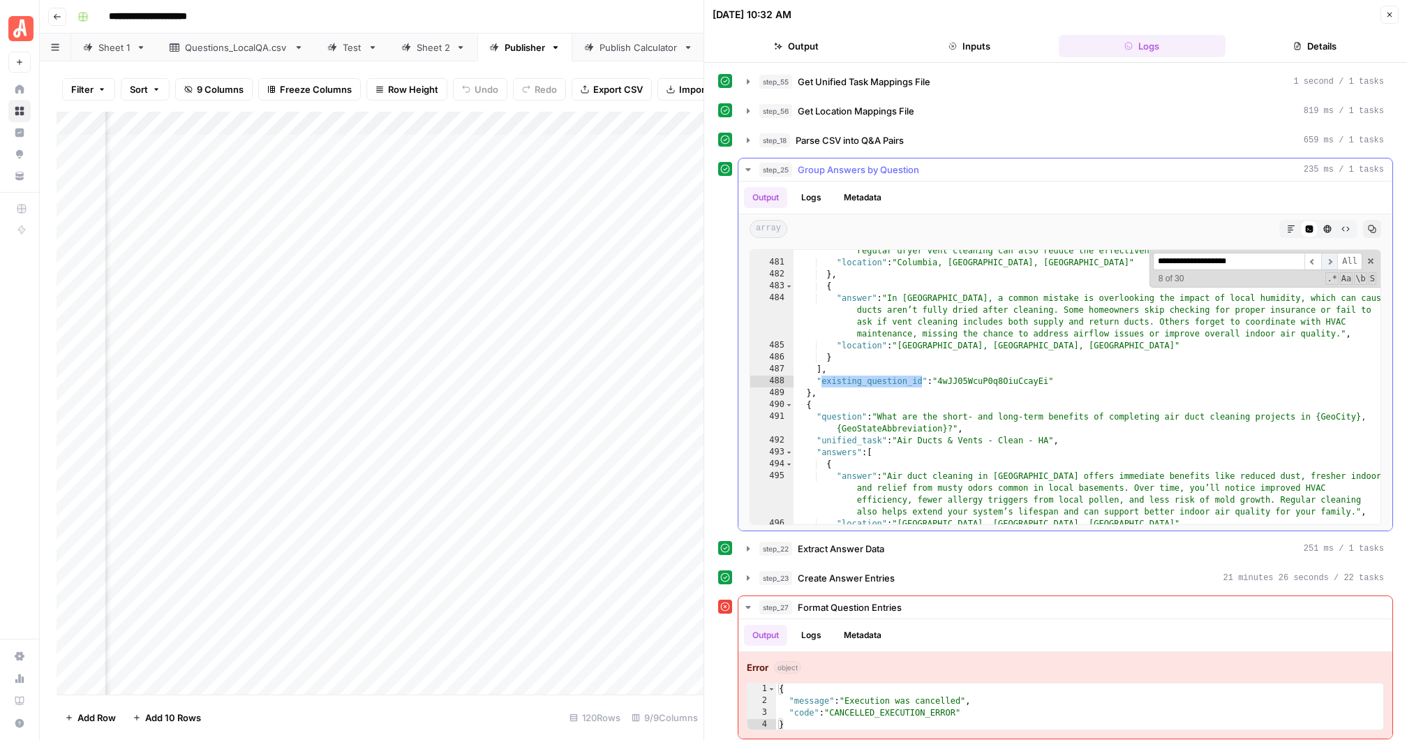
click at [1331, 255] on span "​" at bounding box center [1329, 261] width 17 height 17
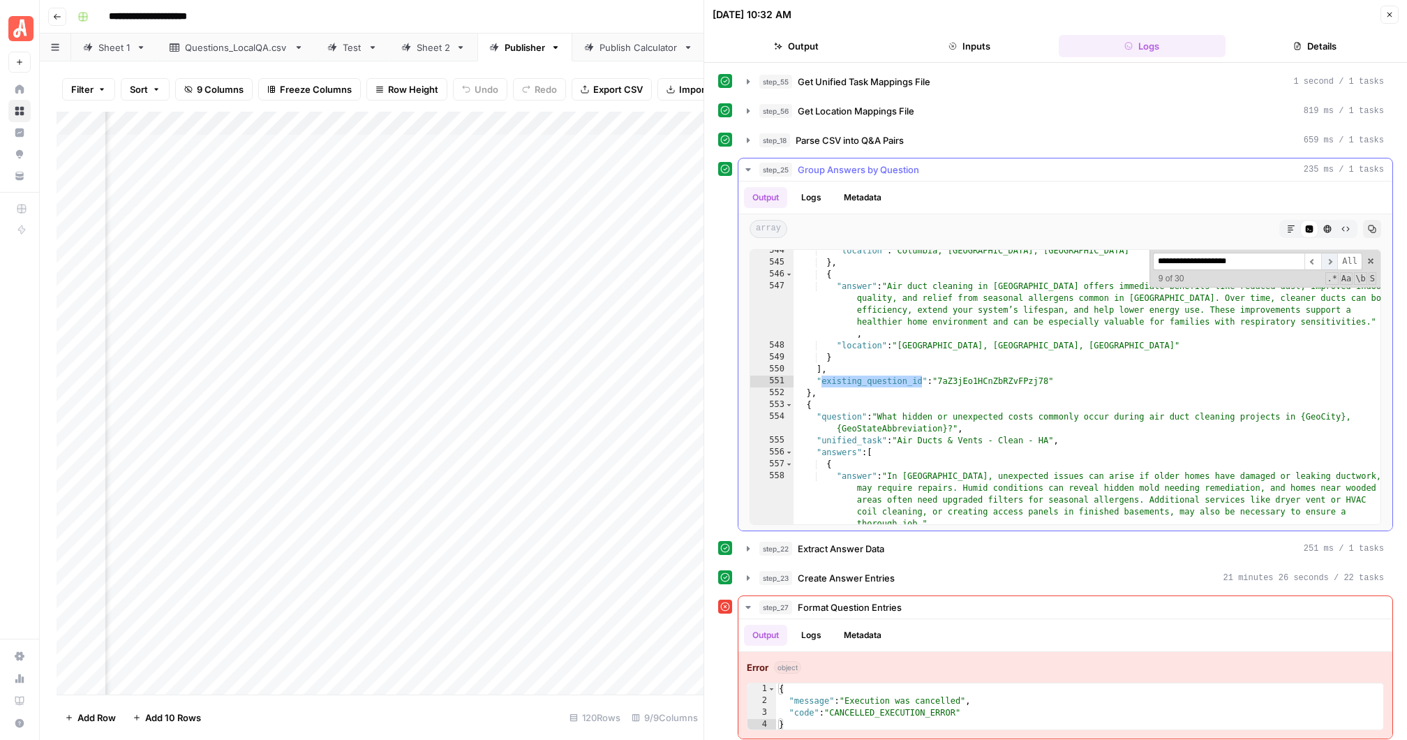
click at [1331, 255] on span "​" at bounding box center [1329, 261] width 17 height 17
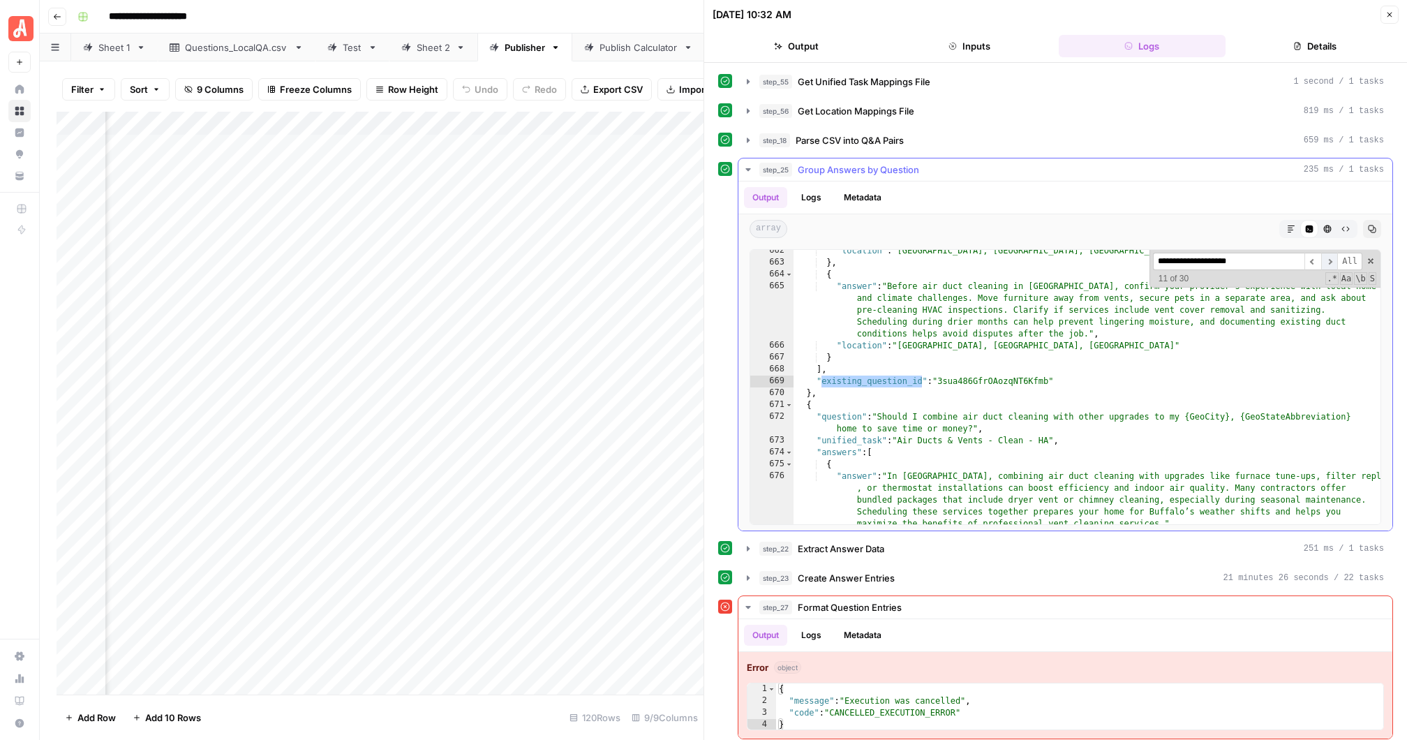
click at [1331, 255] on span "​" at bounding box center [1329, 261] width 17 height 17
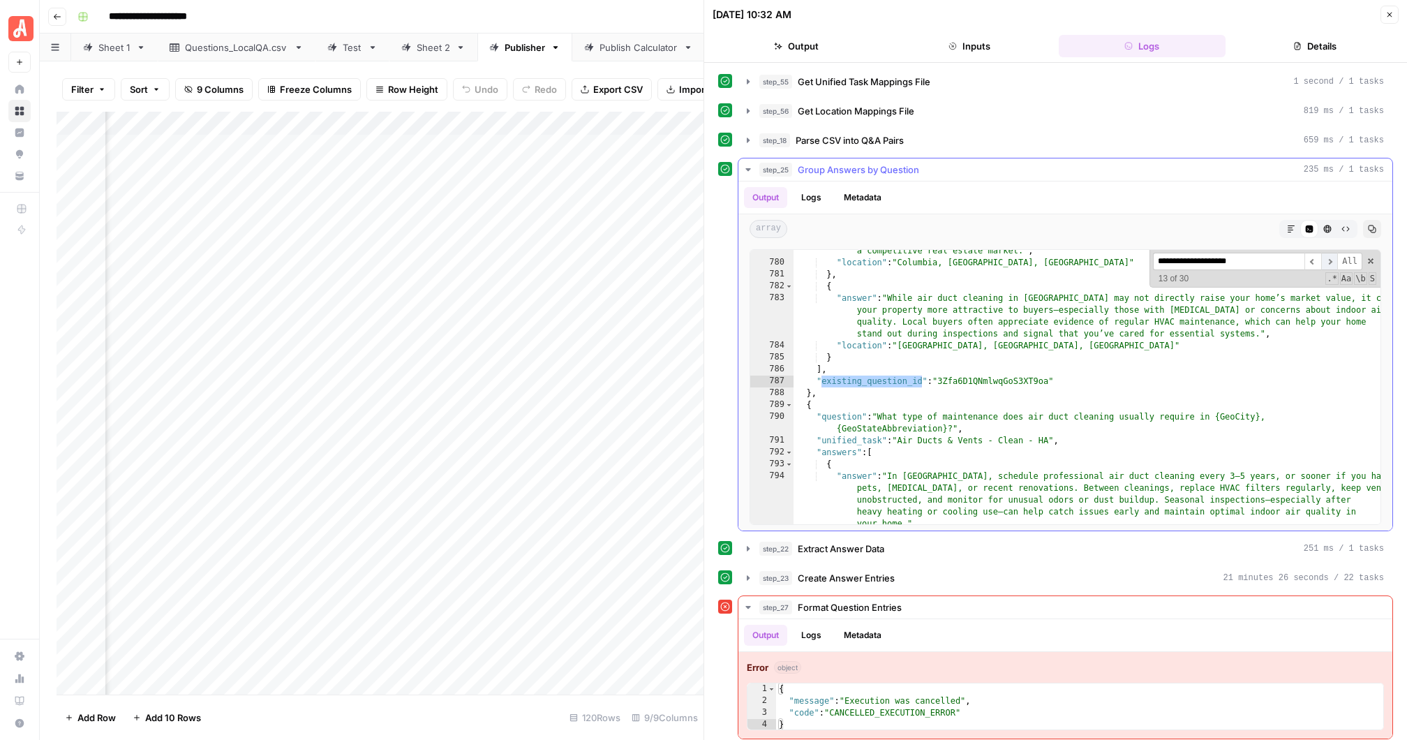
click at [1331, 255] on span "​" at bounding box center [1329, 261] width 17 height 17
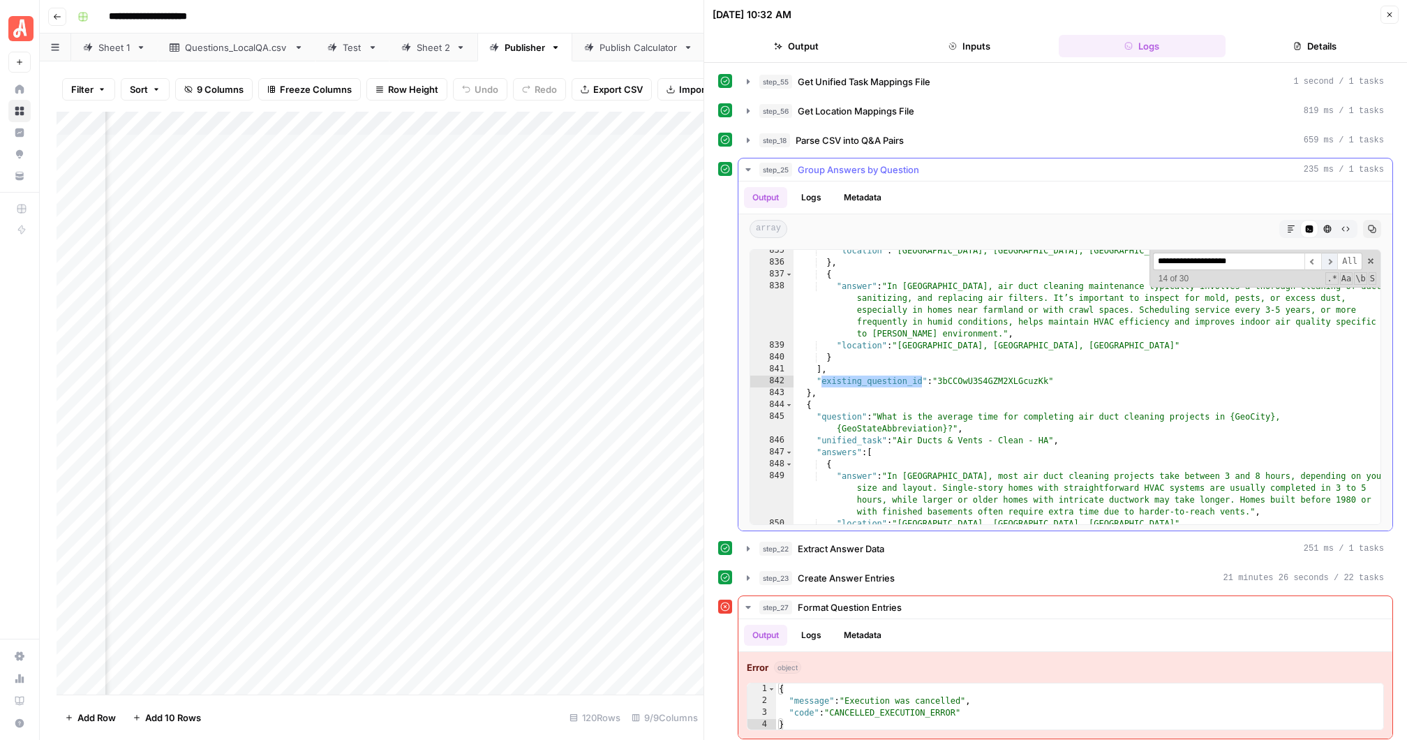
click at [1331, 255] on span "​" at bounding box center [1329, 261] width 17 height 17
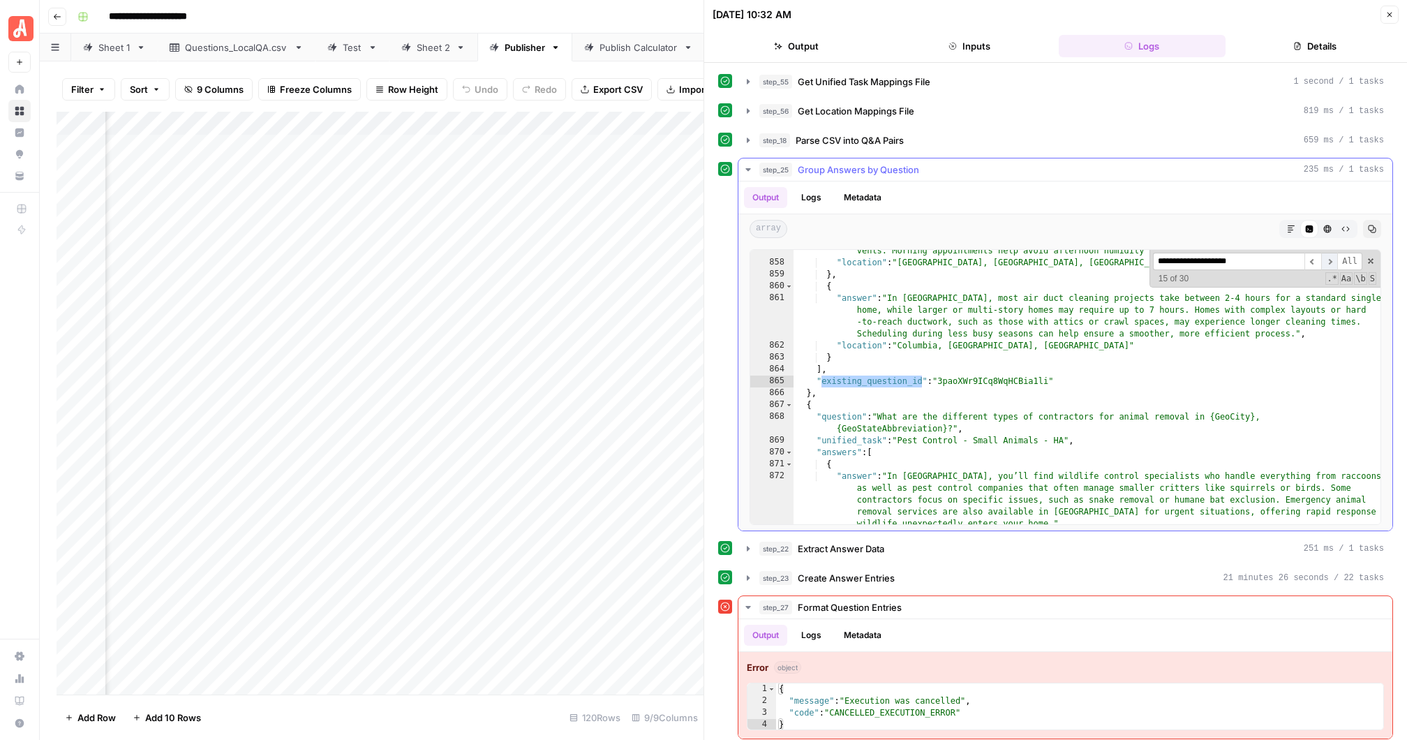
click at [1331, 255] on span "​" at bounding box center [1329, 261] width 17 height 17
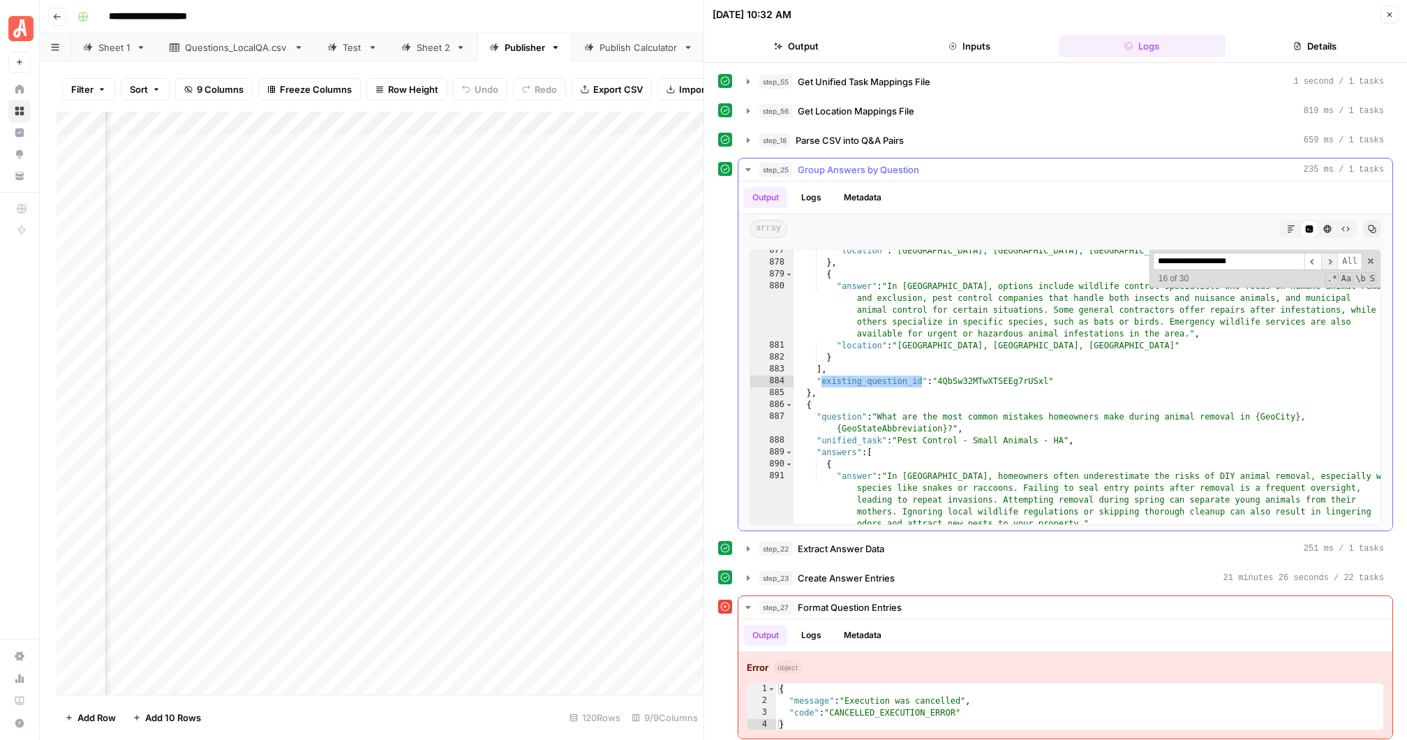
click at [1331, 255] on span "​" at bounding box center [1329, 261] width 17 height 17
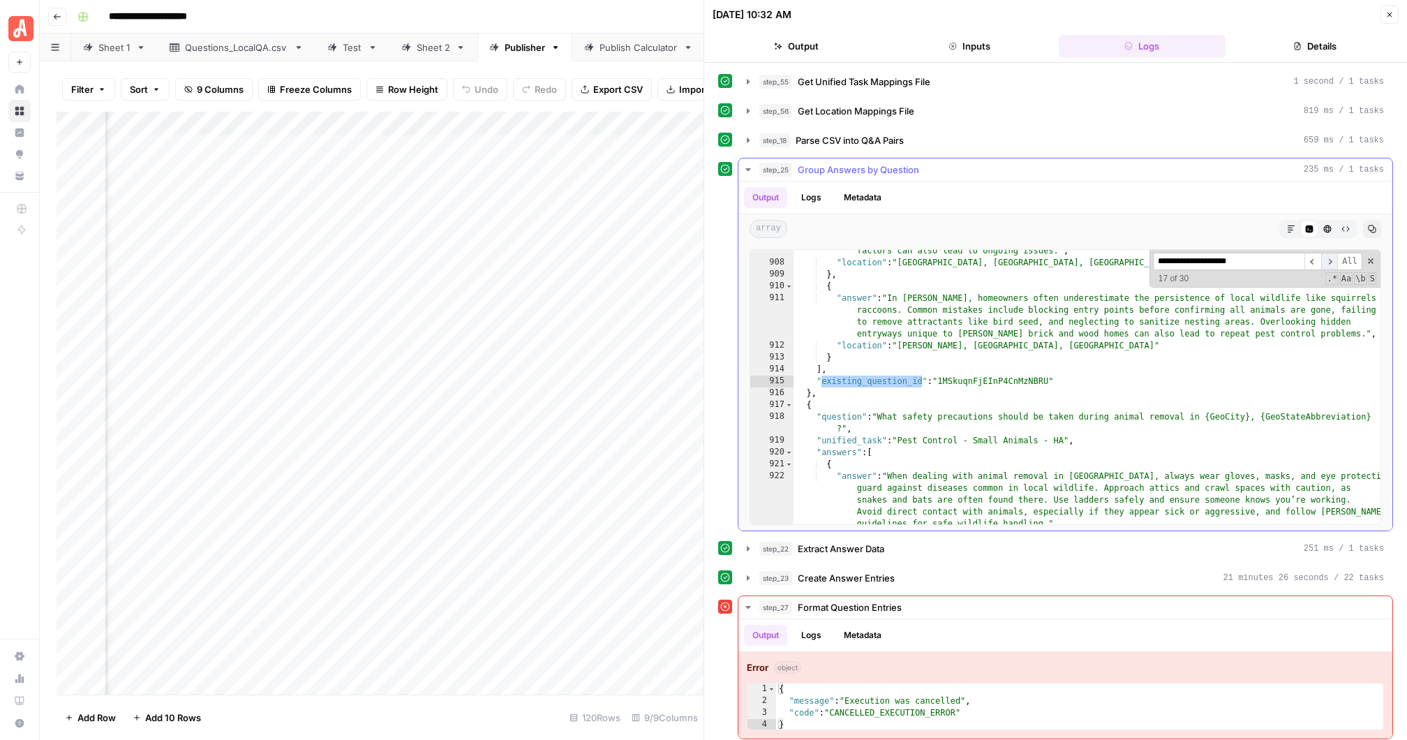
click at [1331, 255] on span "​" at bounding box center [1329, 261] width 17 height 17
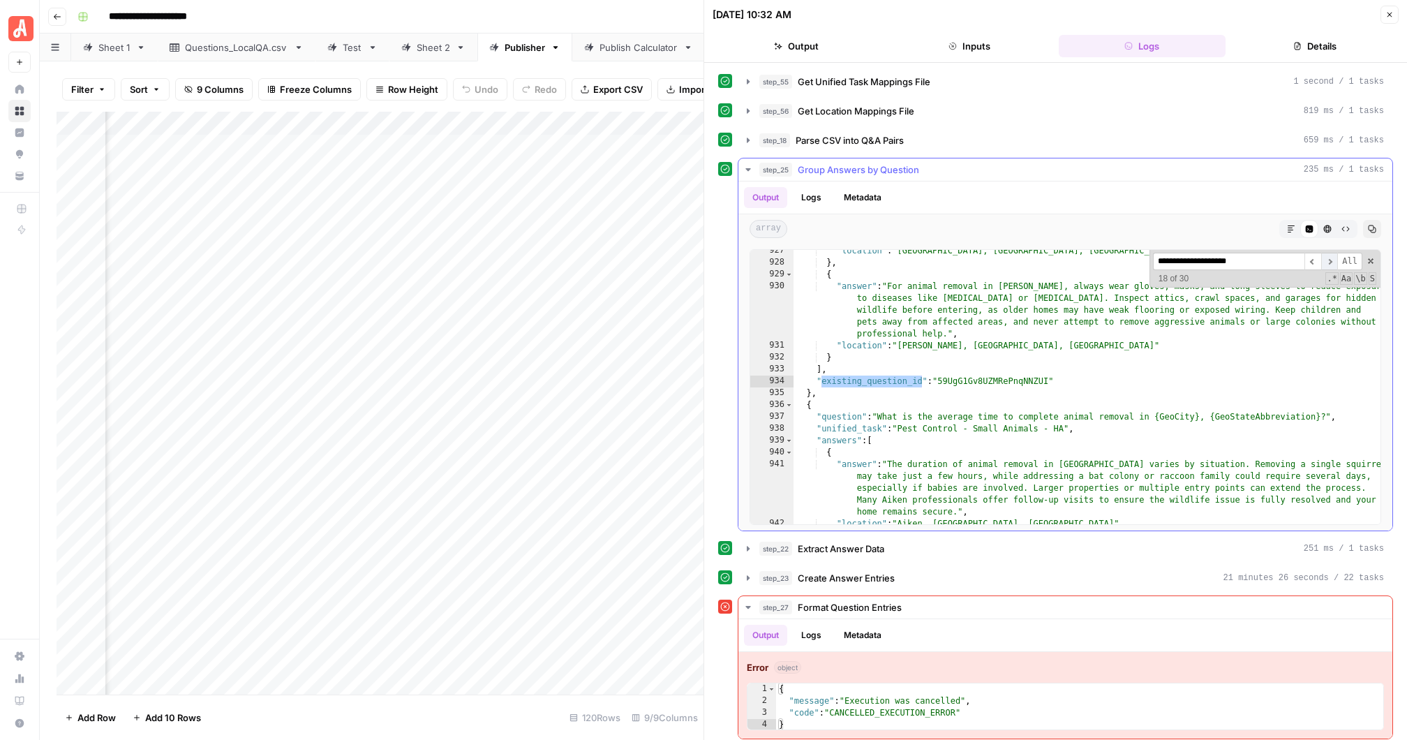
click at [1331, 255] on span "​" at bounding box center [1329, 261] width 17 height 17
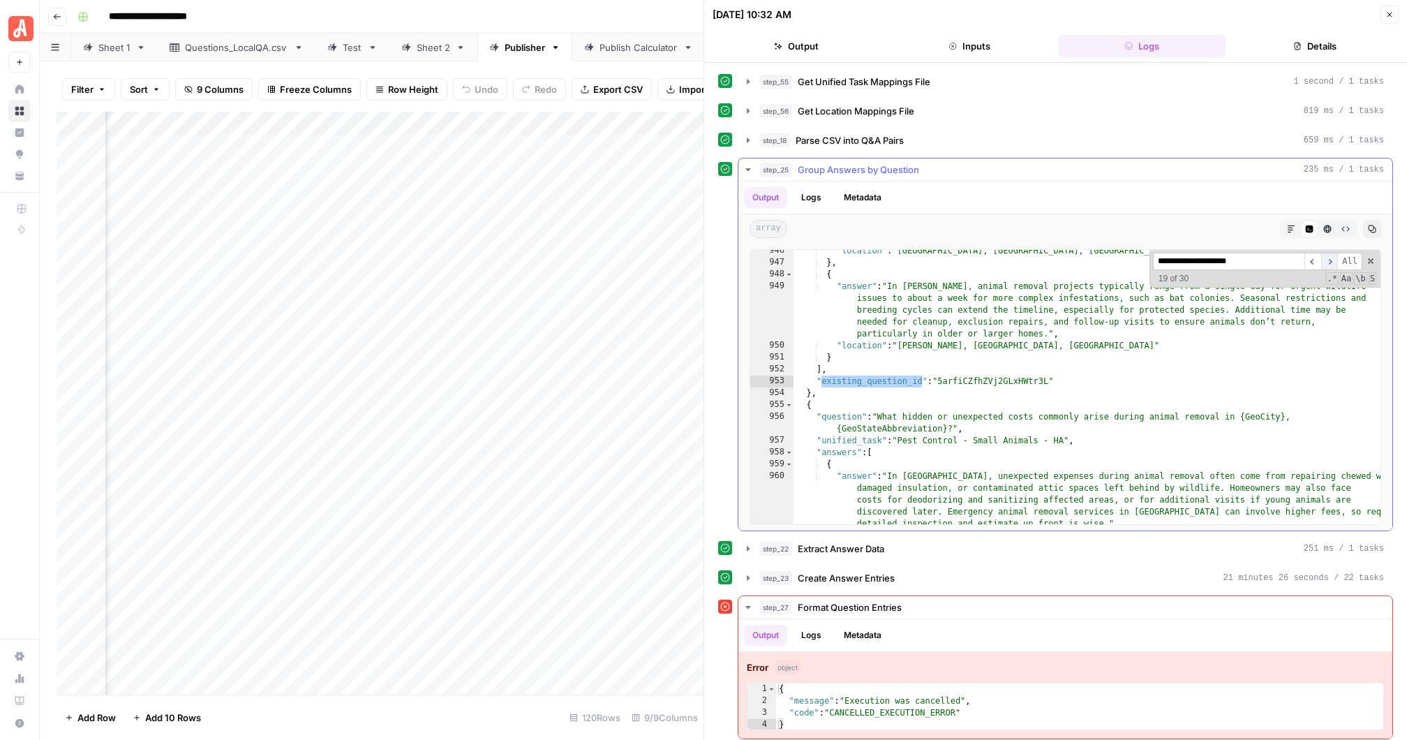
click at [1331, 255] on span "​" at bounding box center [1329, 261] width 17 height 17
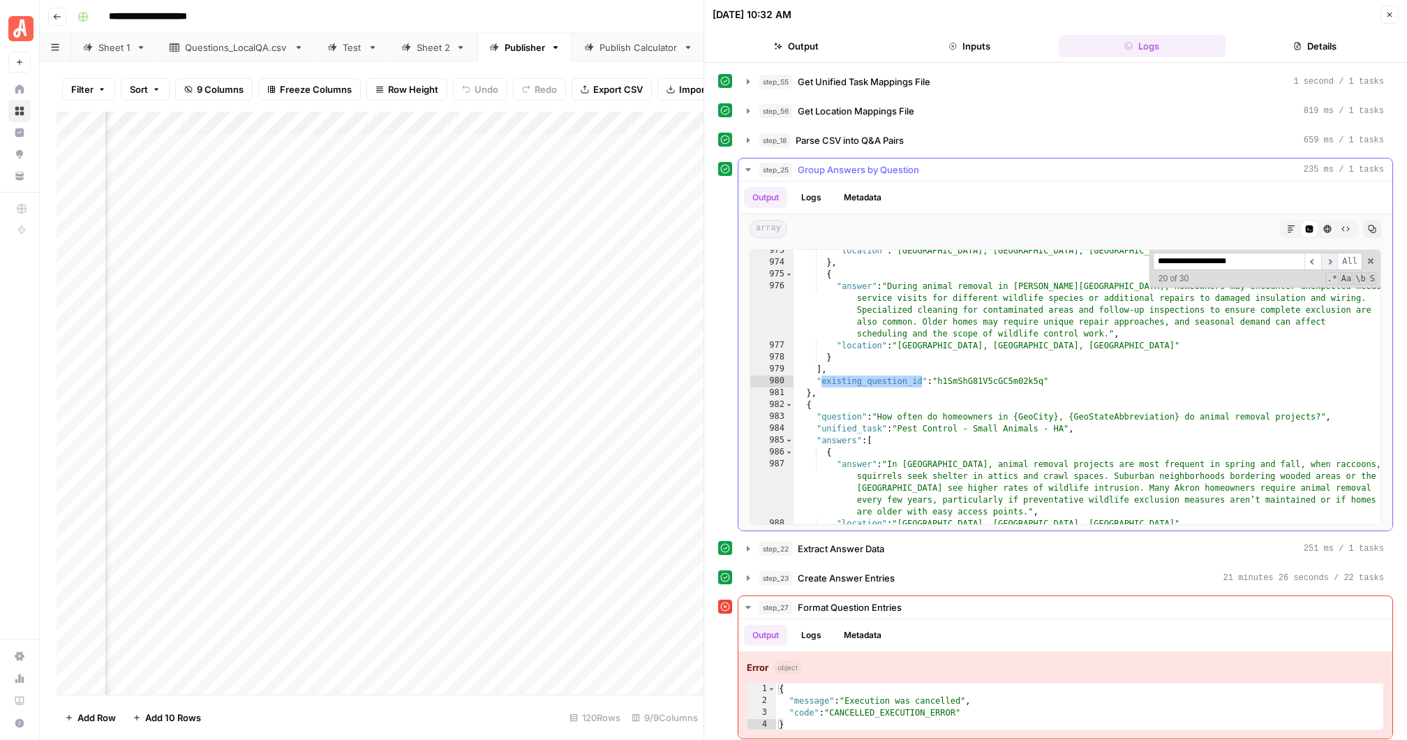
click at [1331, 255] on span "​" at bounding box center [1329, 261] width 17 height 17
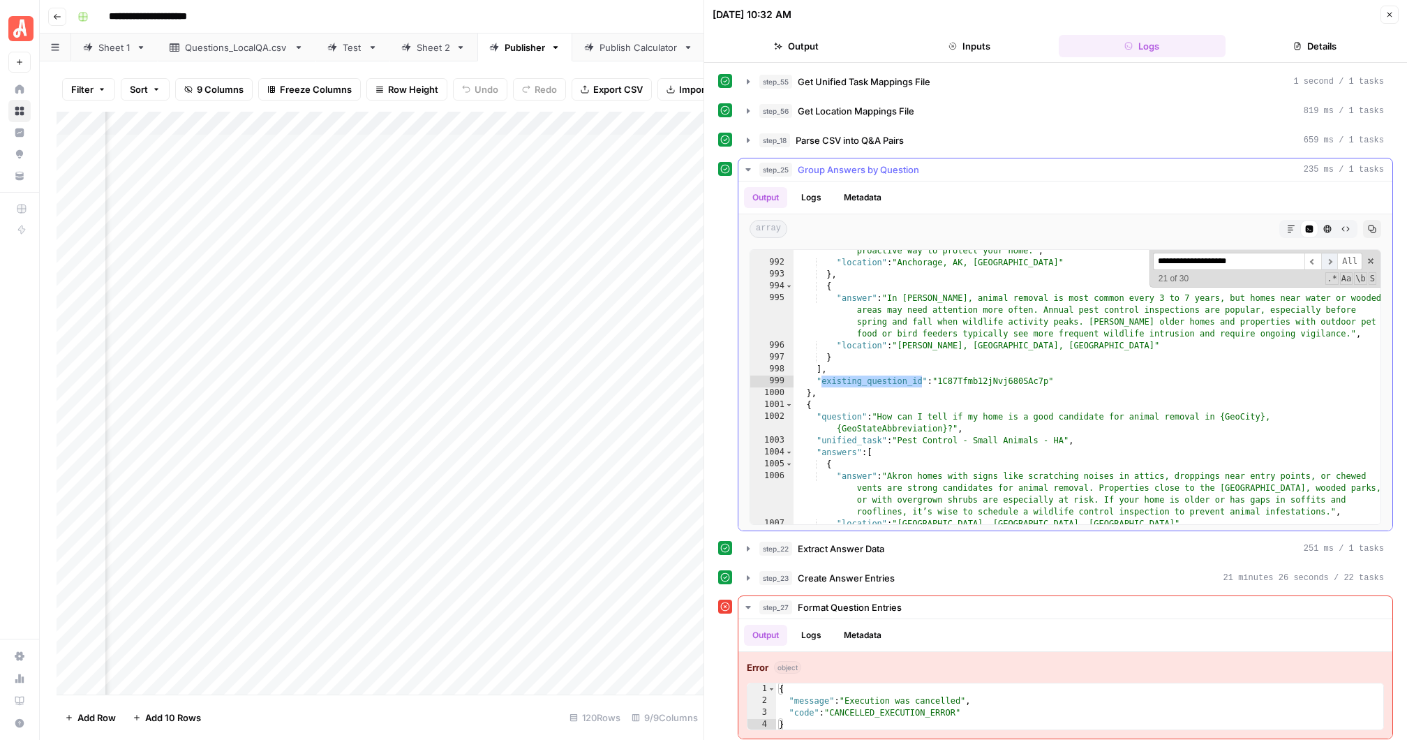
click at [1331, 255] on span "​" at bounding box center [1329, 261] width 17 height 17
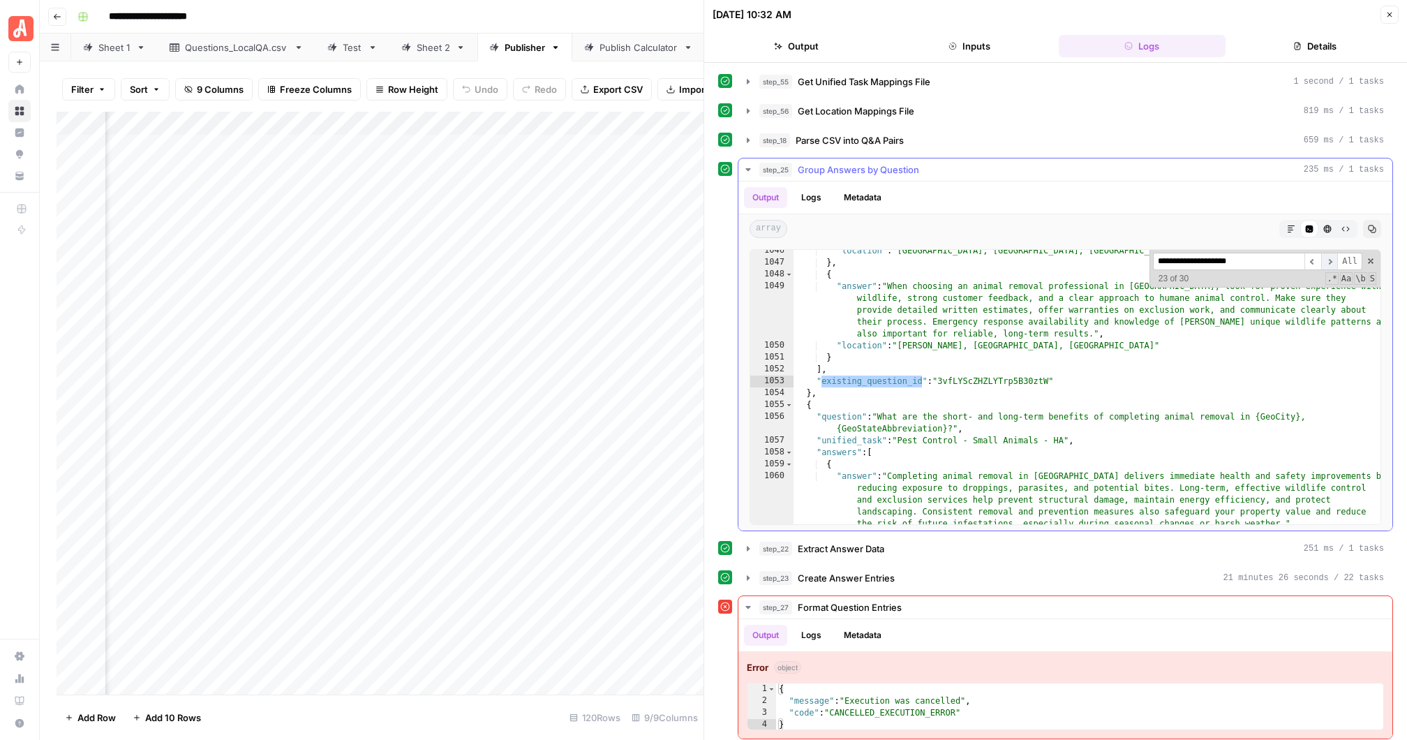
click at [1331, 255] on span "​" at bounding box center [1329, 261] width 17 height 17
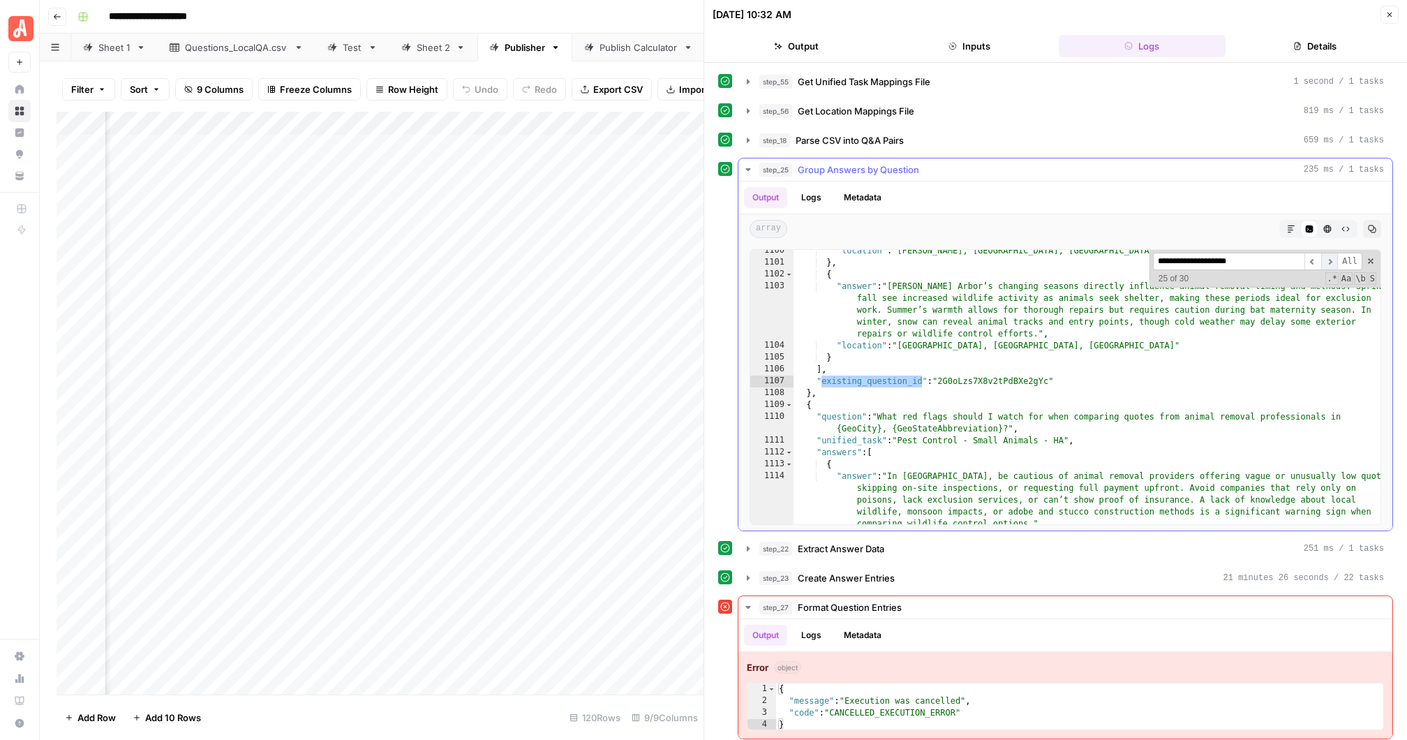
click at [1331, 255] on span "​" at bounding box center [1329, 261] width 17 height 17
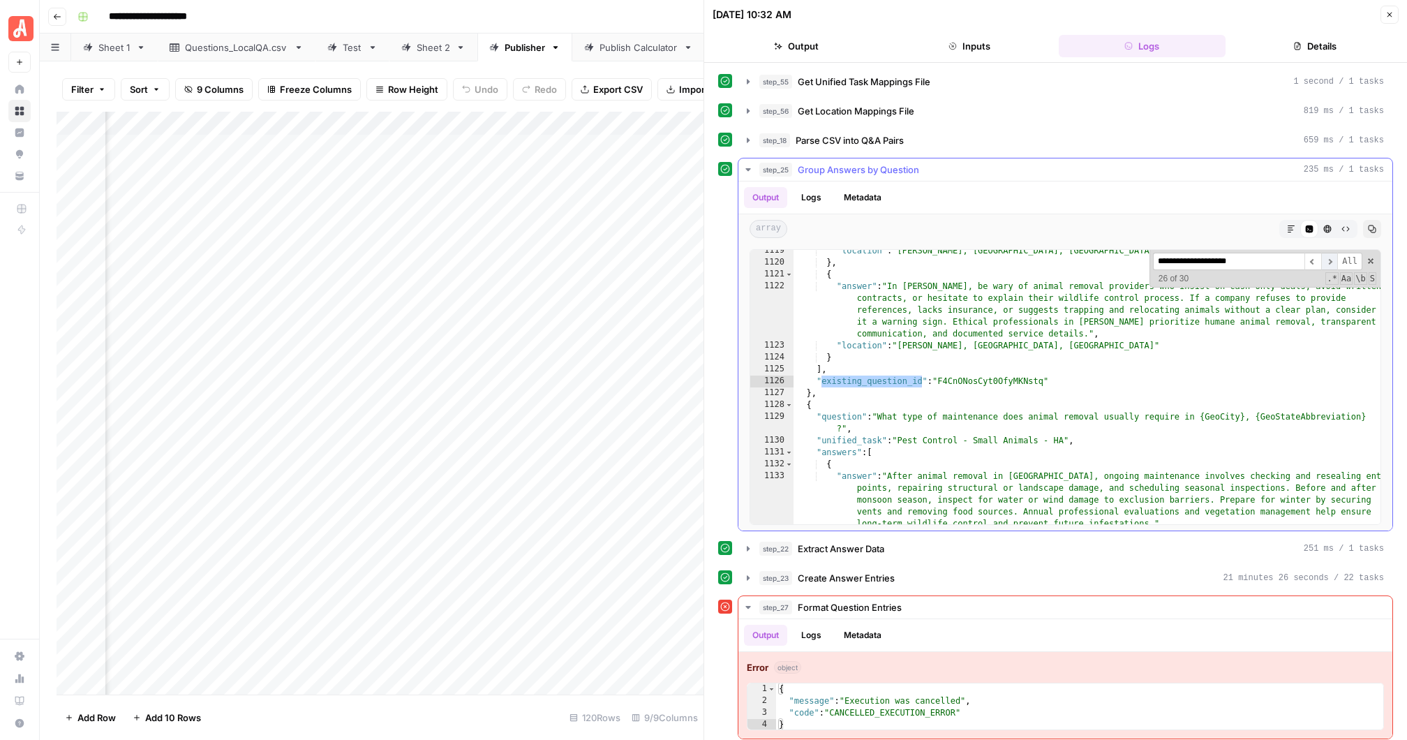
click at [1331, 255] on span "​" at bounding box center [1329, 261] width 17 height 17
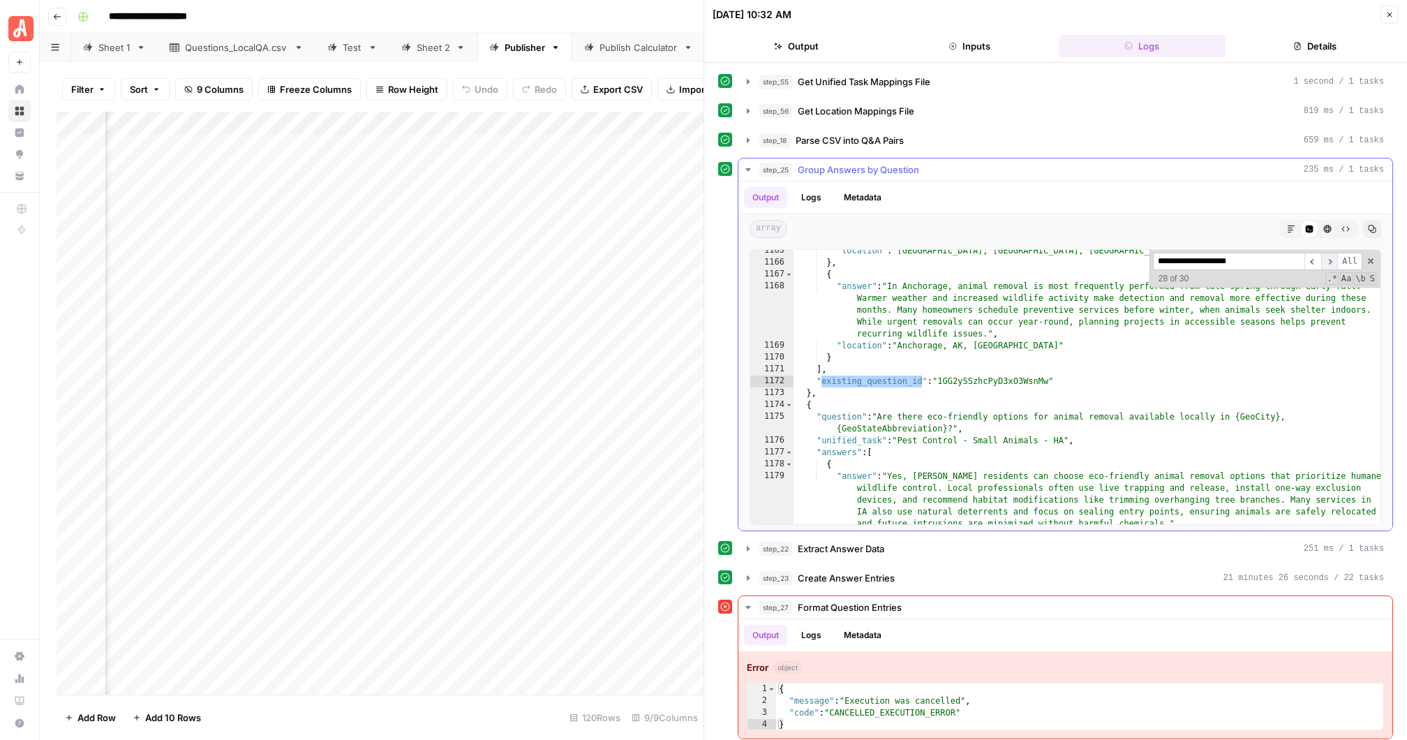
click at [1331, 255] on span "​" at bounding box center [1329, 261] width 17 height 17
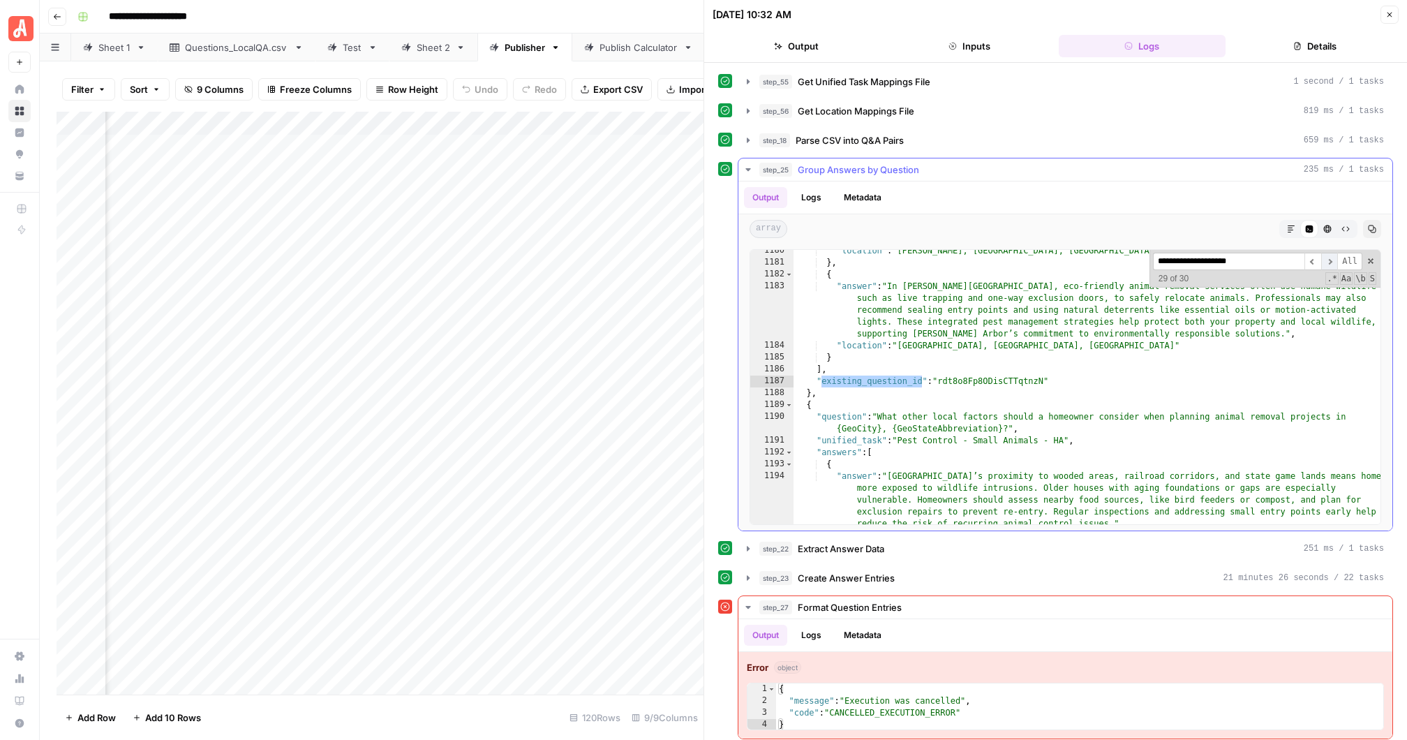
click at [1331, 255] on span "​" at bounding box center [1329, 261] width 17 height 17
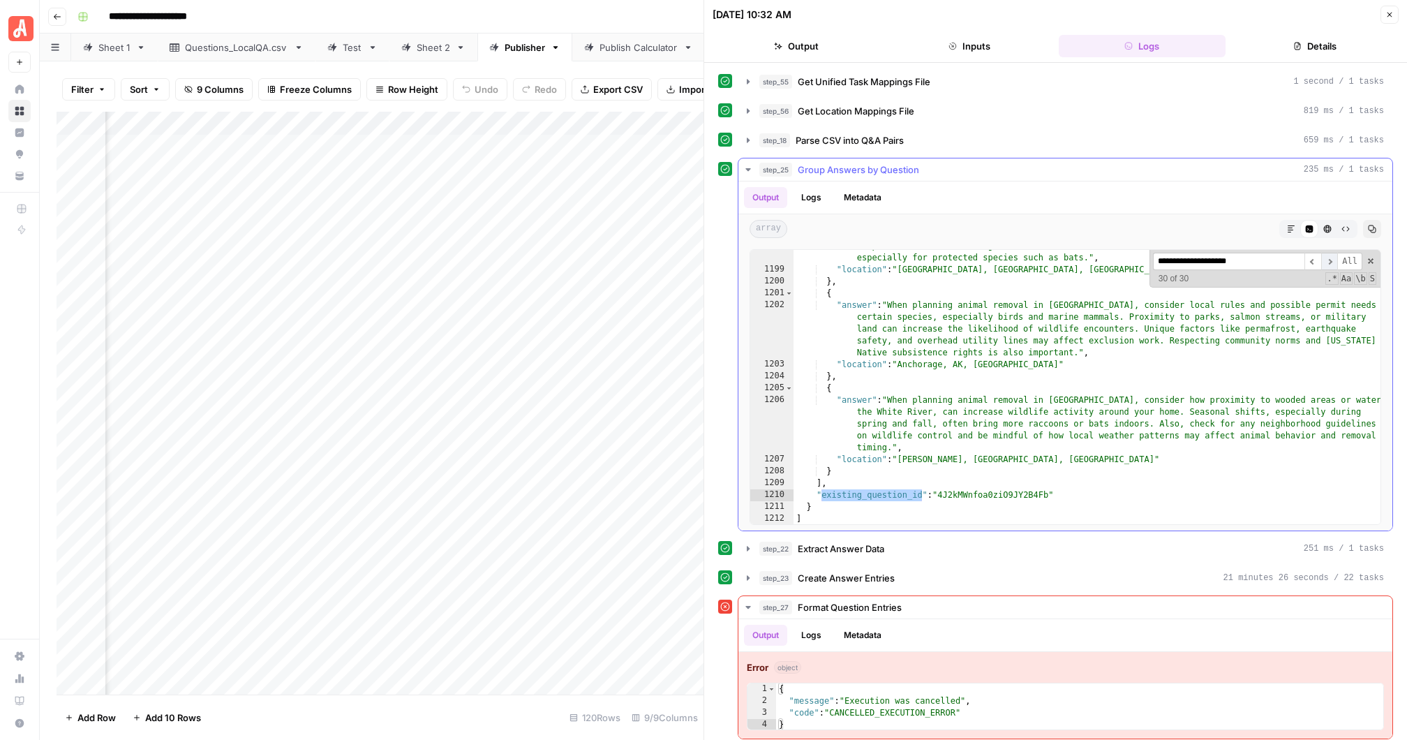
click at [1332, 255] on span "​" at bounding box center [1329, 261] width 17 height 17
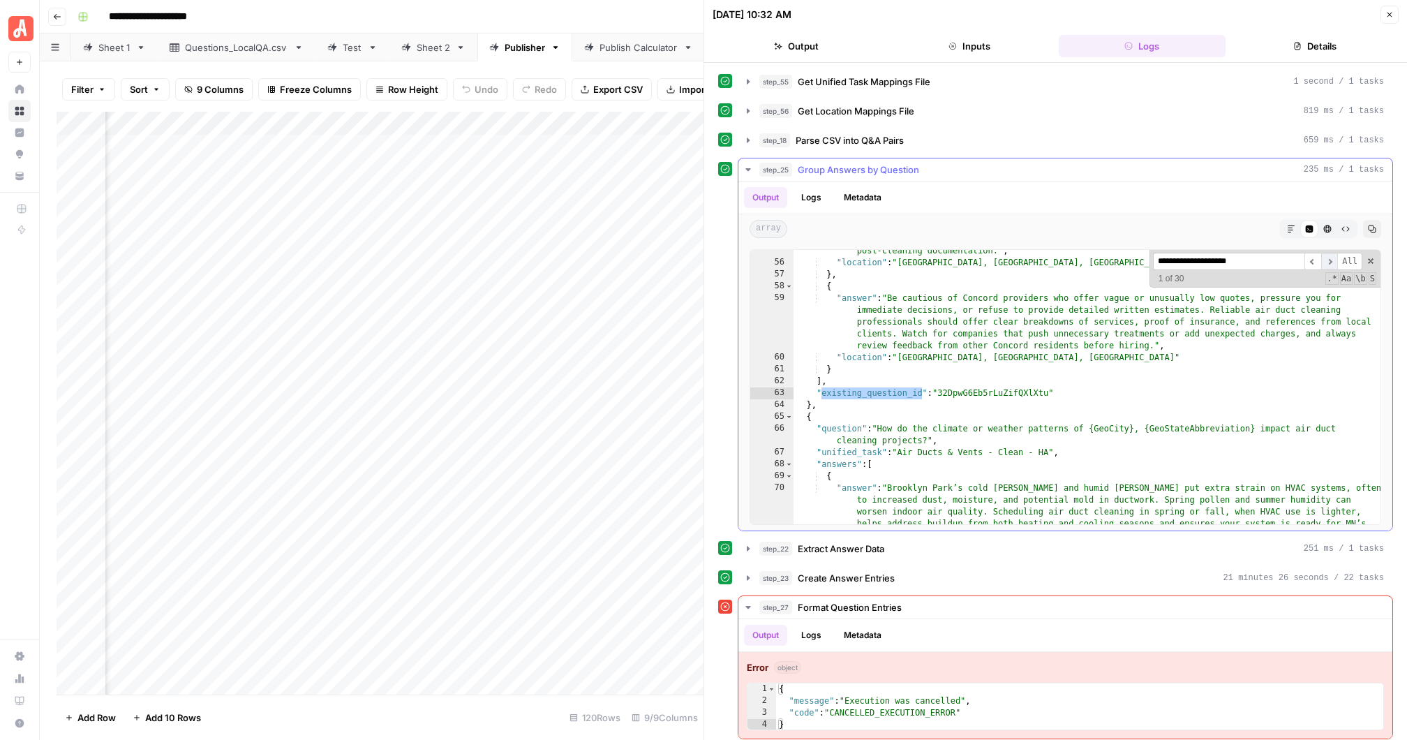
click at [1332, 255] on span "​" at bounding box center [1329, 261] width 17 height 17
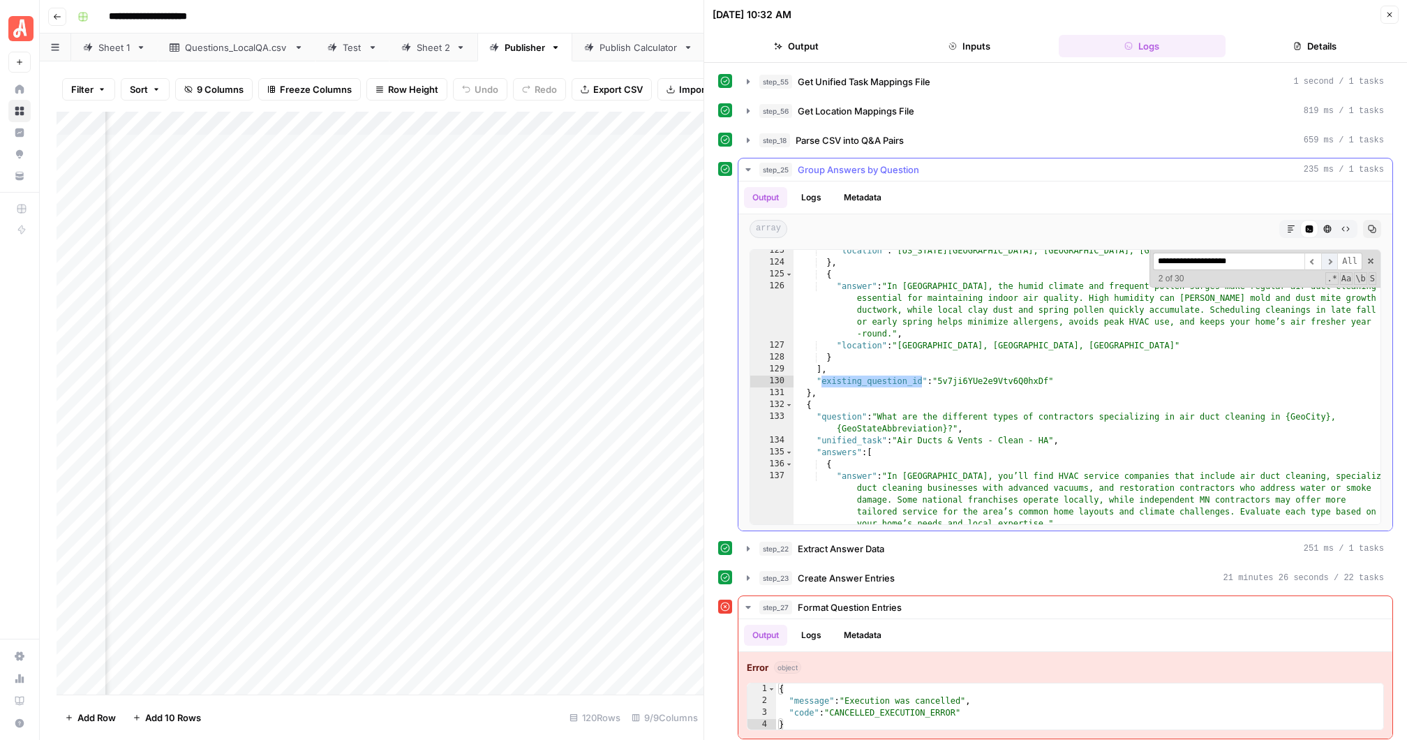
click at [1332, 255] on span "​" at bounding box center [1329, 261] width 17 height 17
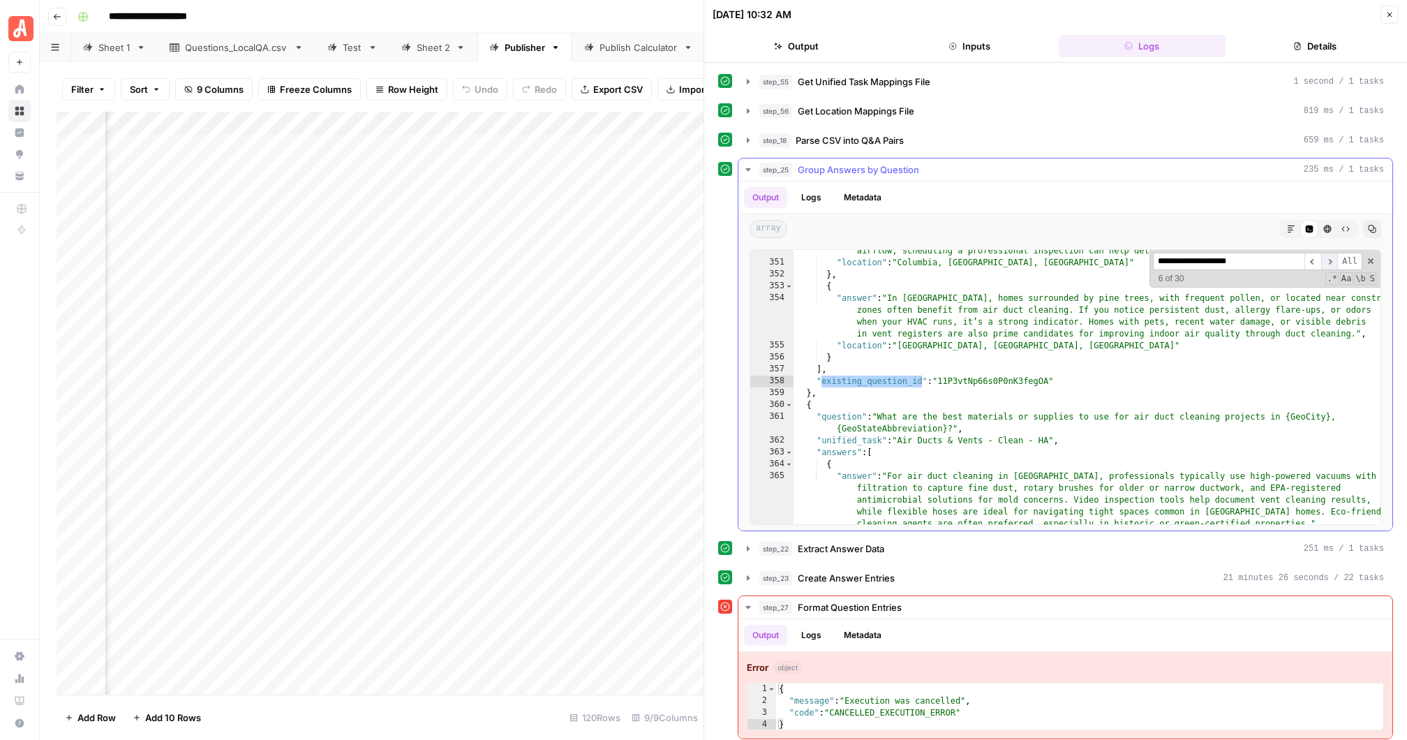
click at [1332, 255] on span "​" at bounding box center [1329, 261] width 17 height 17
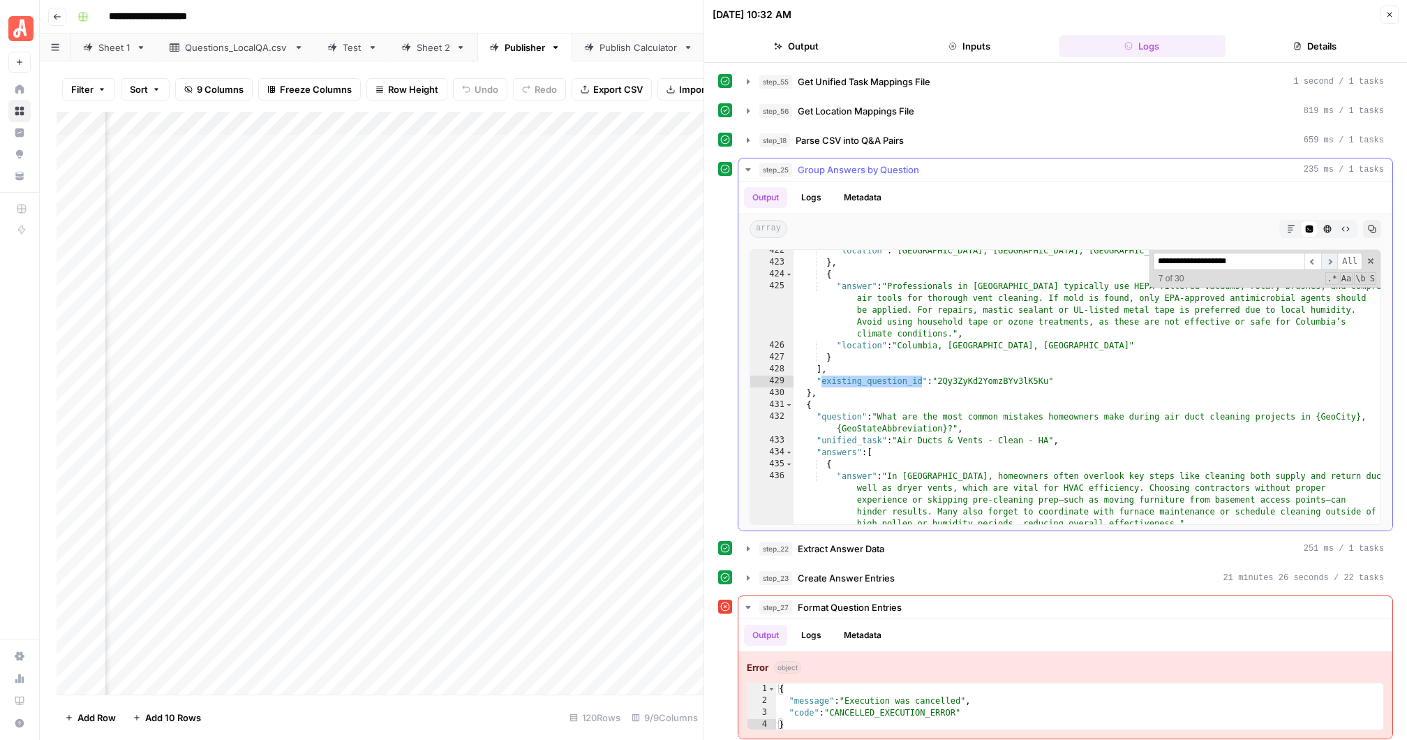
click at [1332, 255] on span "​" at bounding box center [1329, 261] width 17 height 17
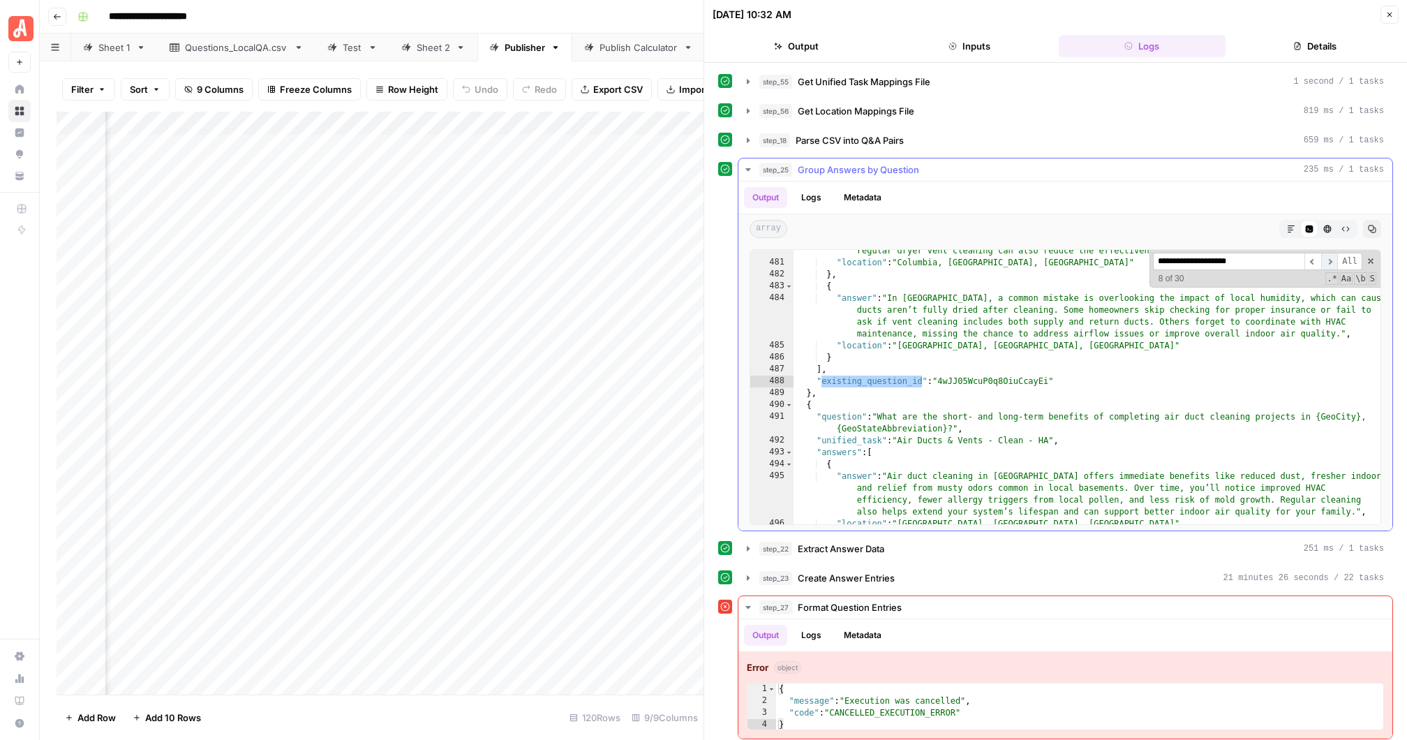
click at [1332, 255] on span "​" at bounding box center [1329, 261] width 17 height 17
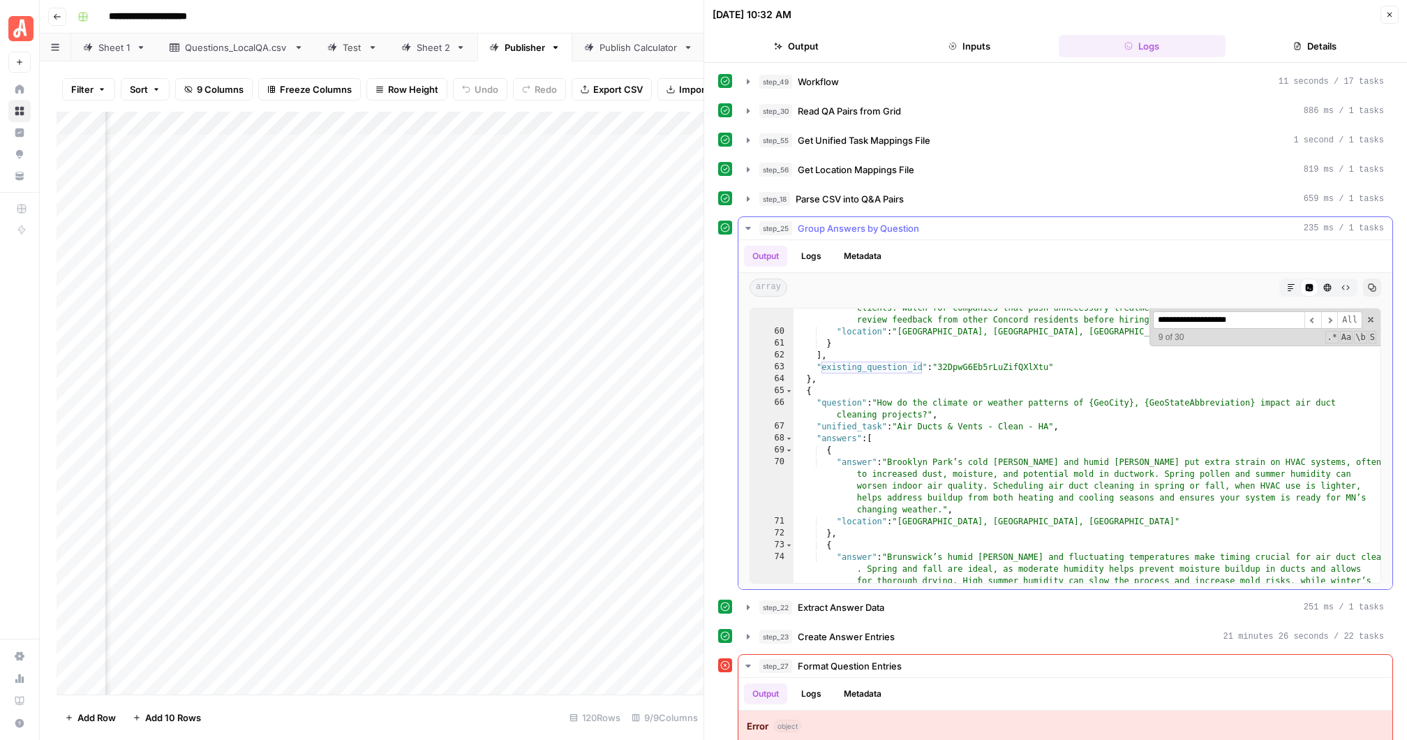
scroll to position [1182, 0]
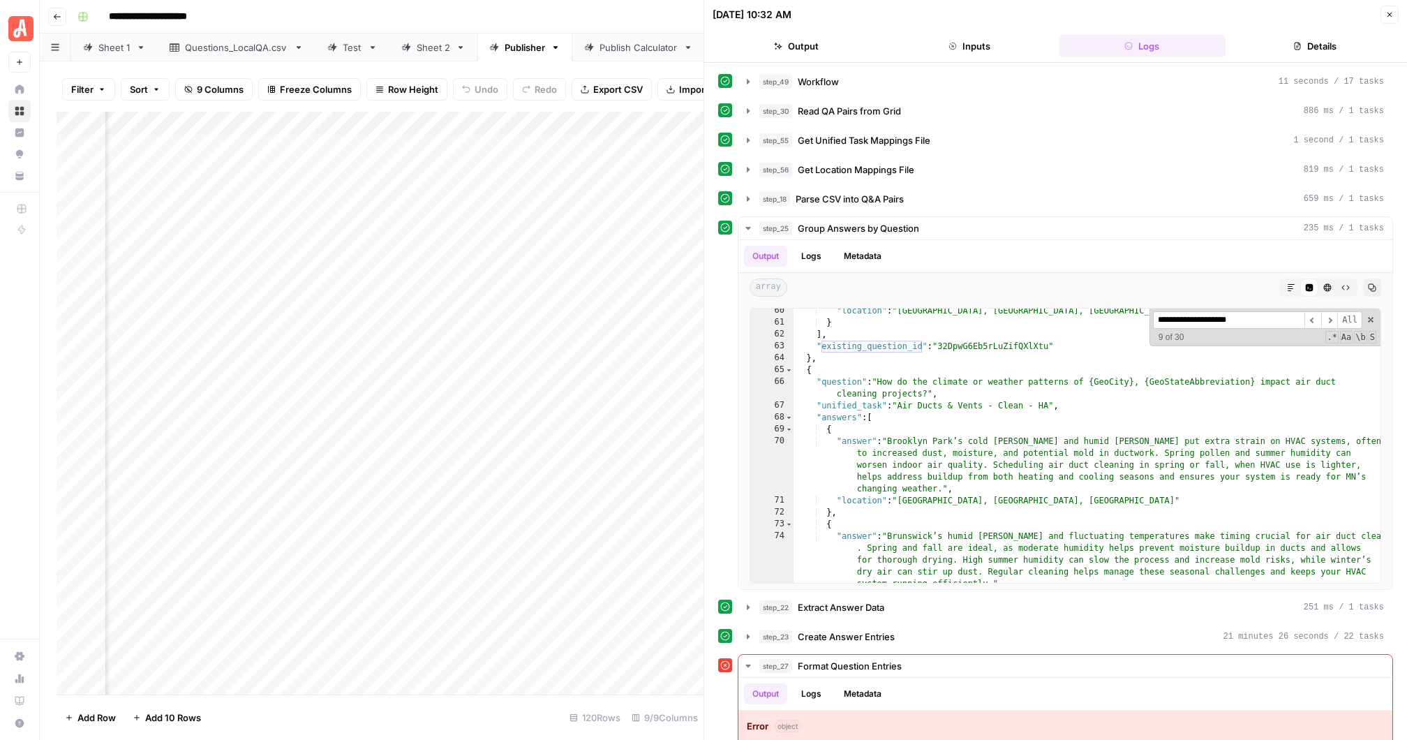
click at [427, 47] on div "Sheet 2" at bounding box center [434, 47] width 34 height 14
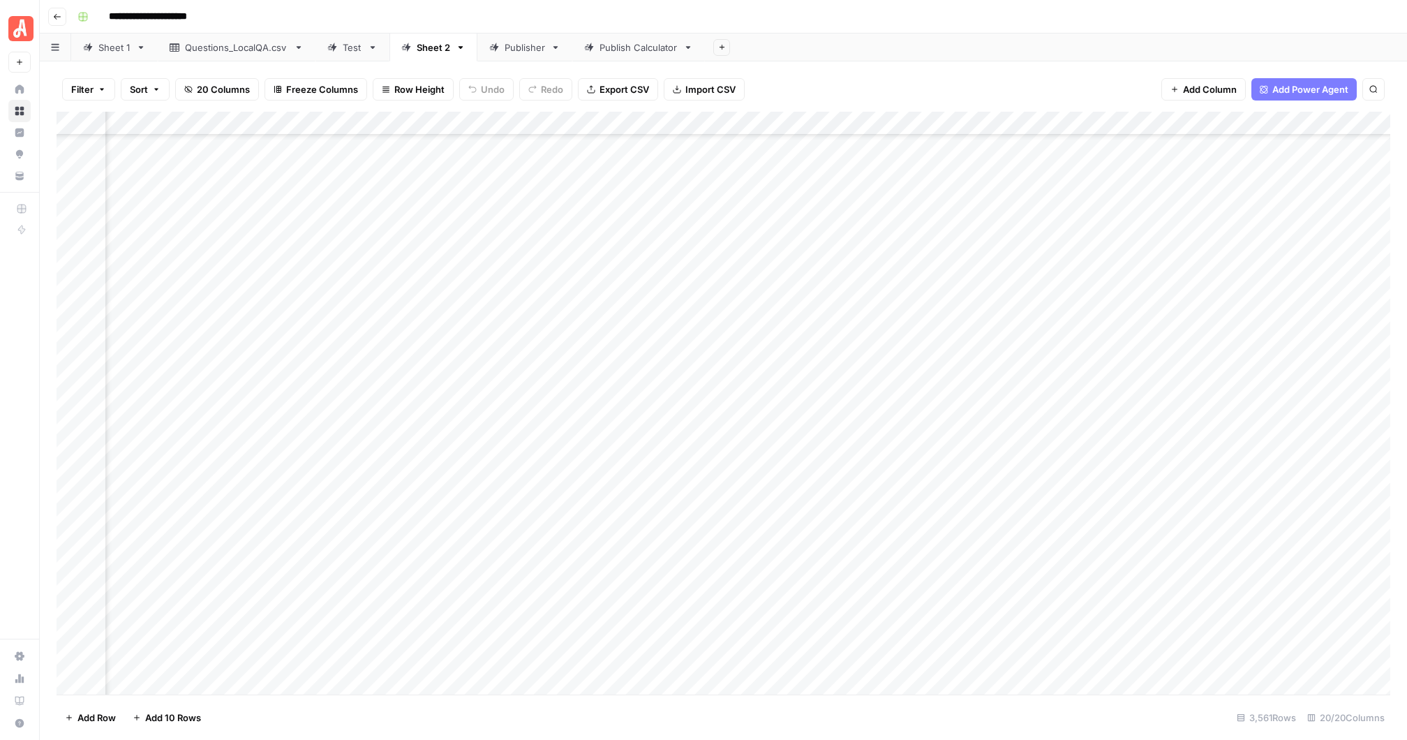
scroll to position [2114, 1170]
type input "********"
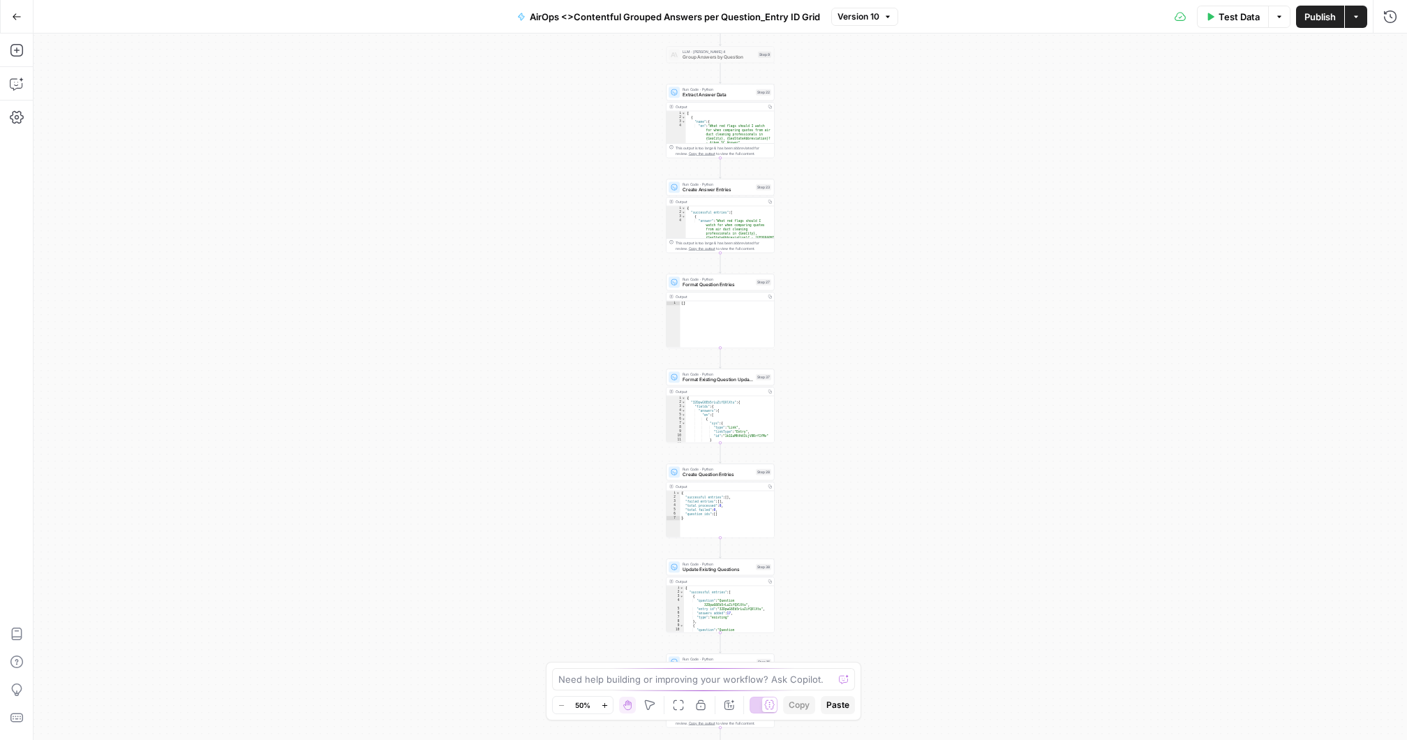
click at [1389, 13] on icon "button" at bounding box center [1390, 17] width 14 height 14
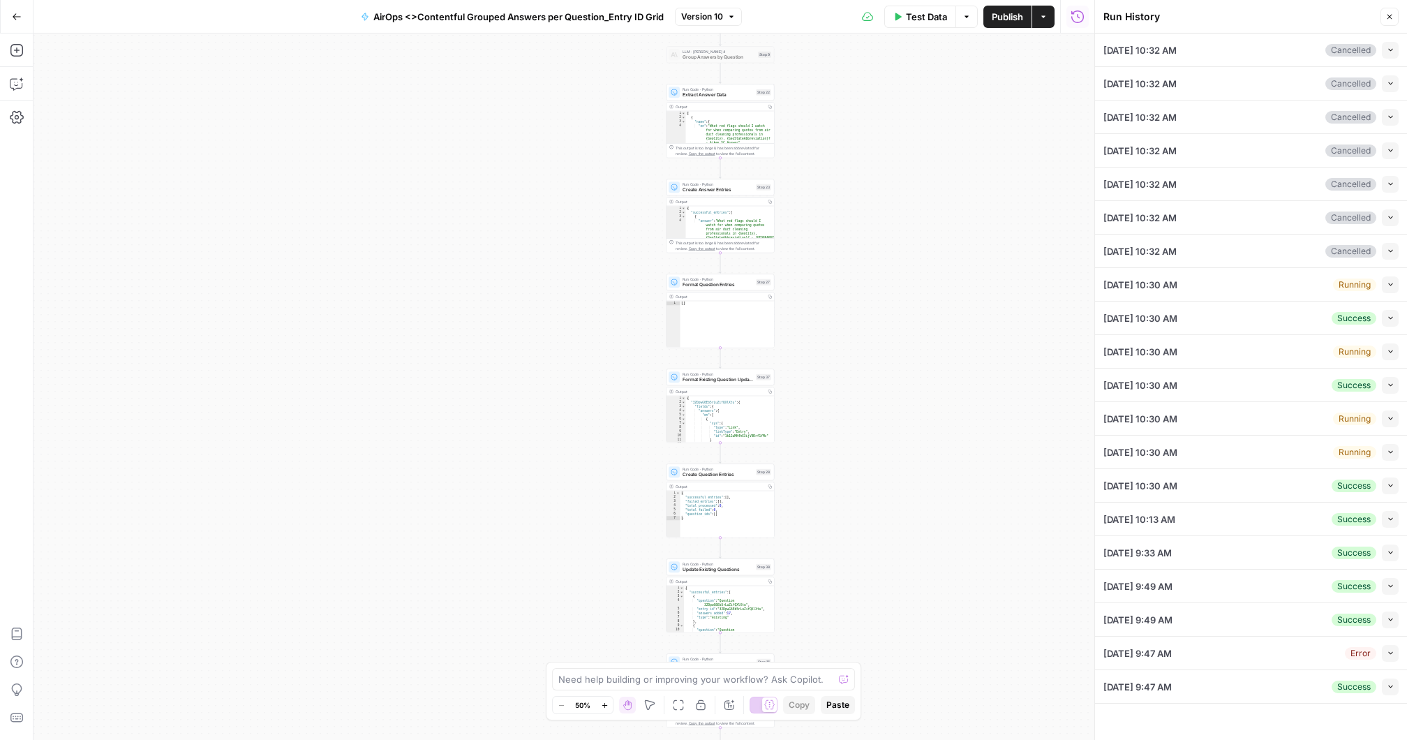
click at [1393, 47] on icon "button" at bounding box center [1391, 50] width 8 height 8
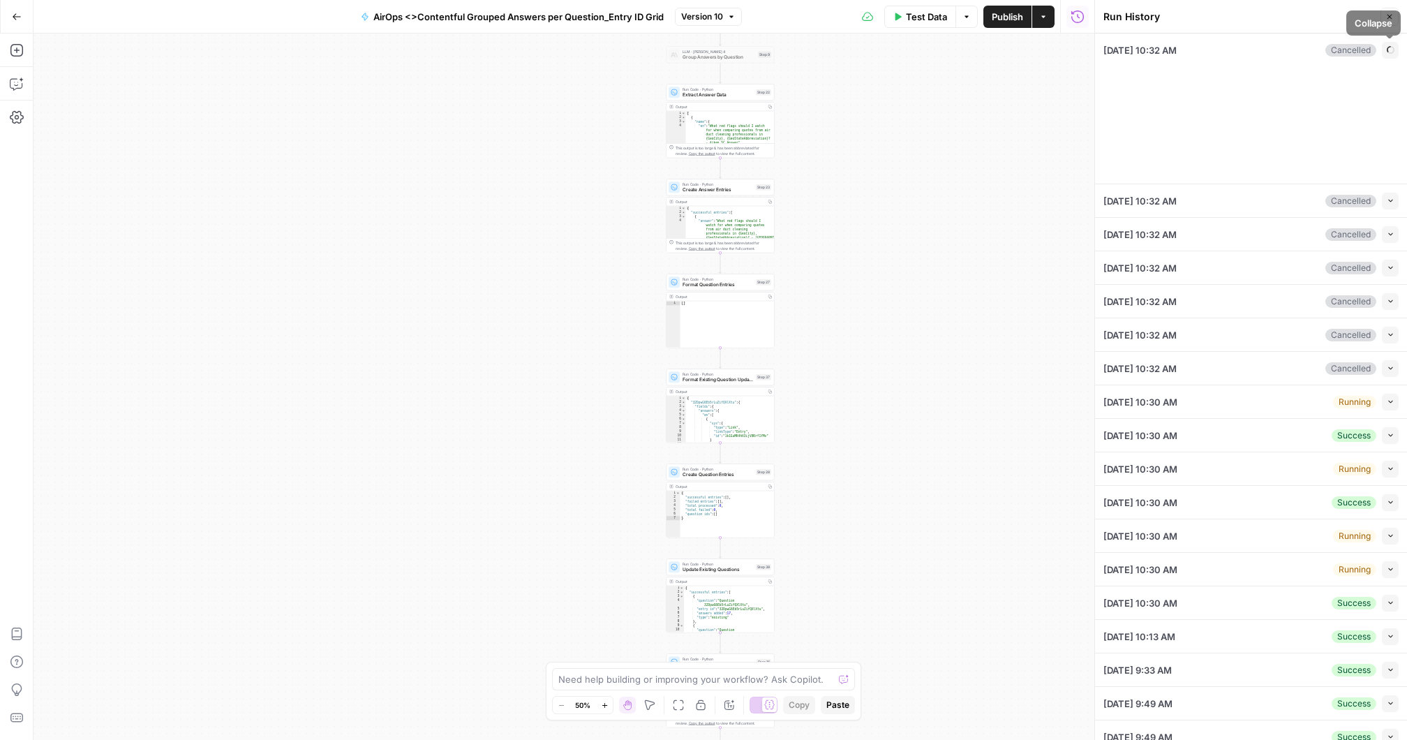
type input "[PERSON_NAME] Entry IDs: Unified Task"
type input "[PERSON_NAME] Entry IDs: Location"
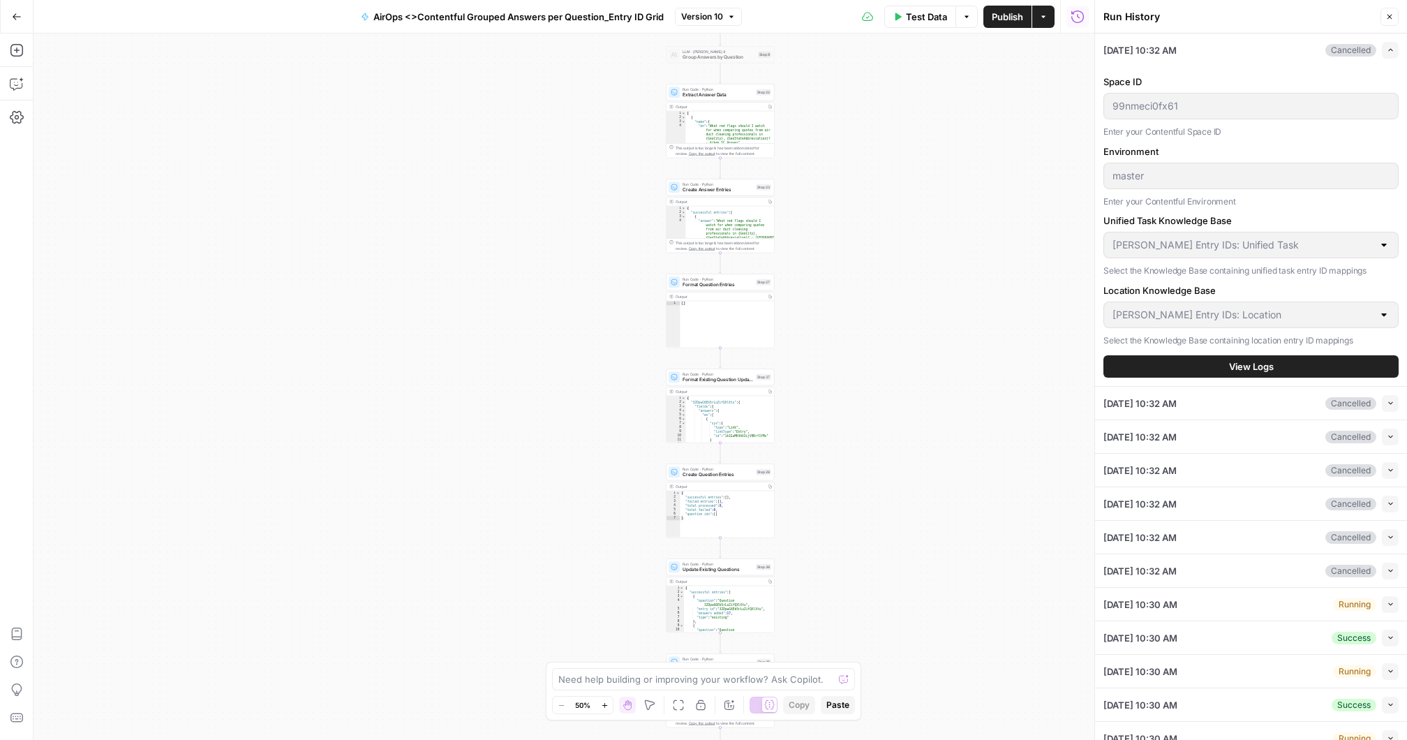
click at [1280, 358] on button "View Logs" at bounding box center [1251, 366] width 295 height 22
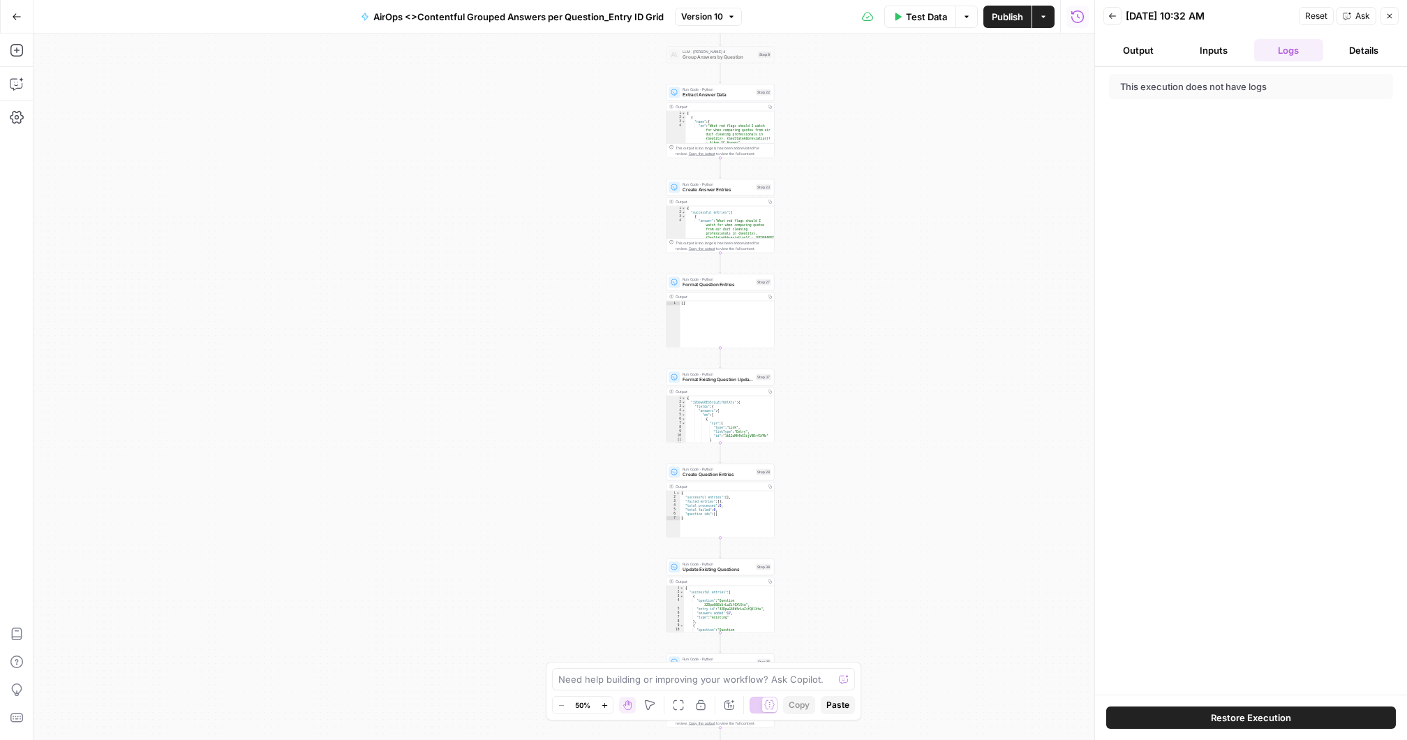
click at [1113, 20] on icon "button" at bounding box center [1112, 16] width 8 height 8
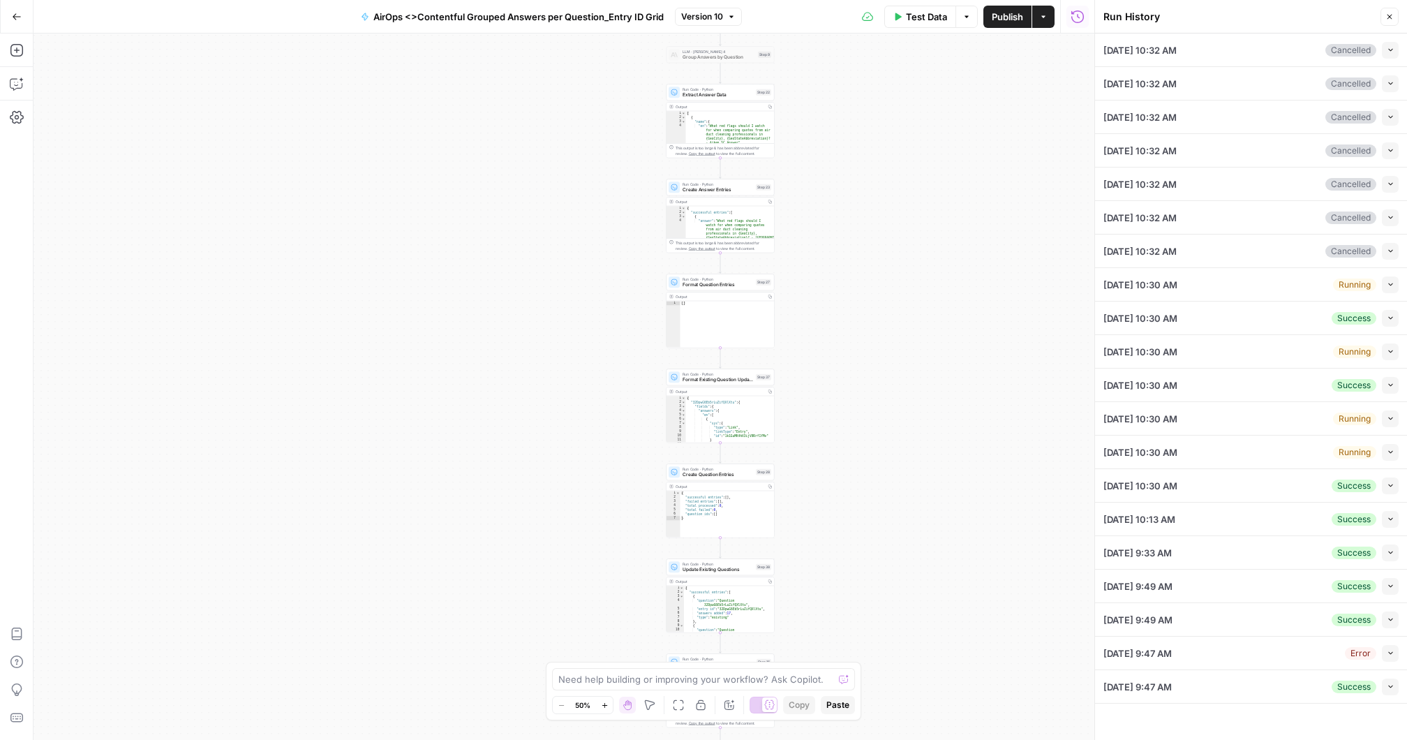
click at [1389, 80] on icon "button" at bounding box center [1391, 84] width 8 height 8
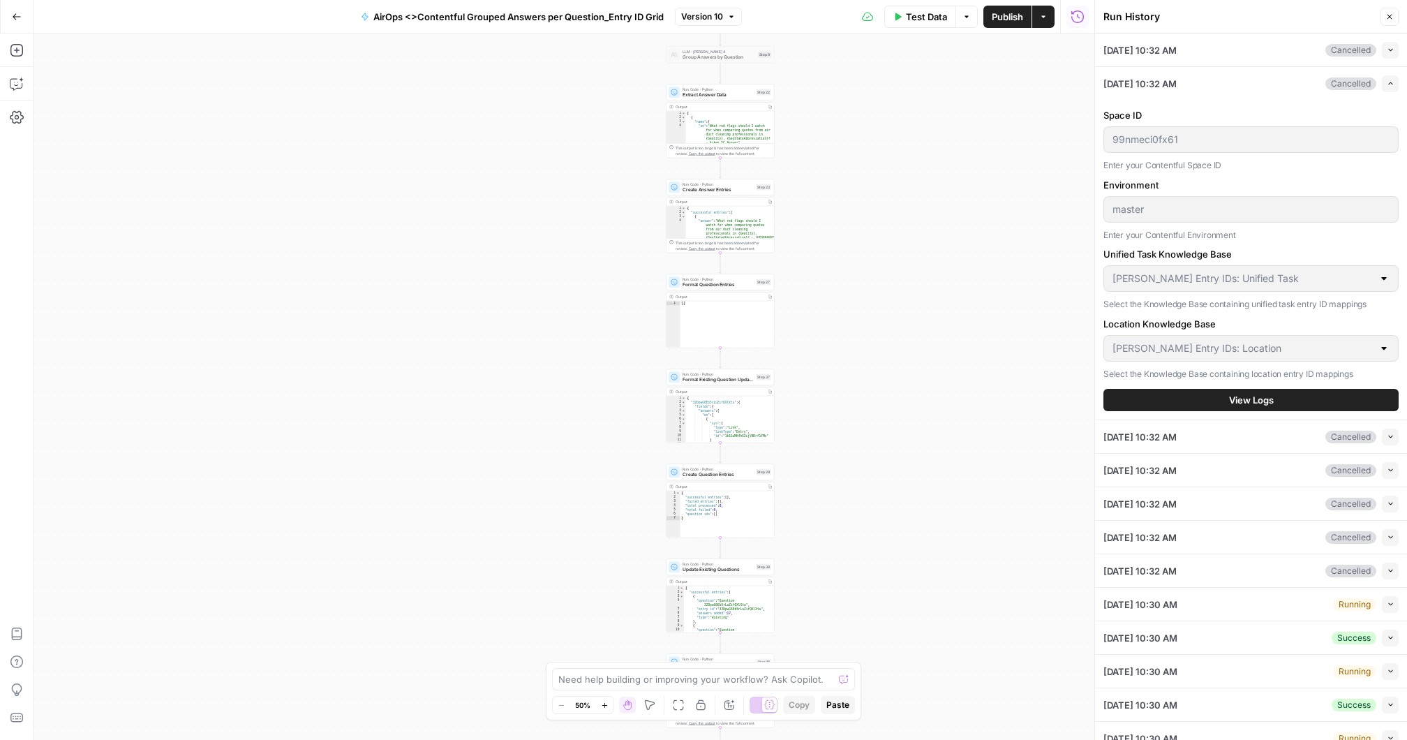
click at [1264, 394] on span "View Logs" at bounding box center [1251, 400] width 45 height 14
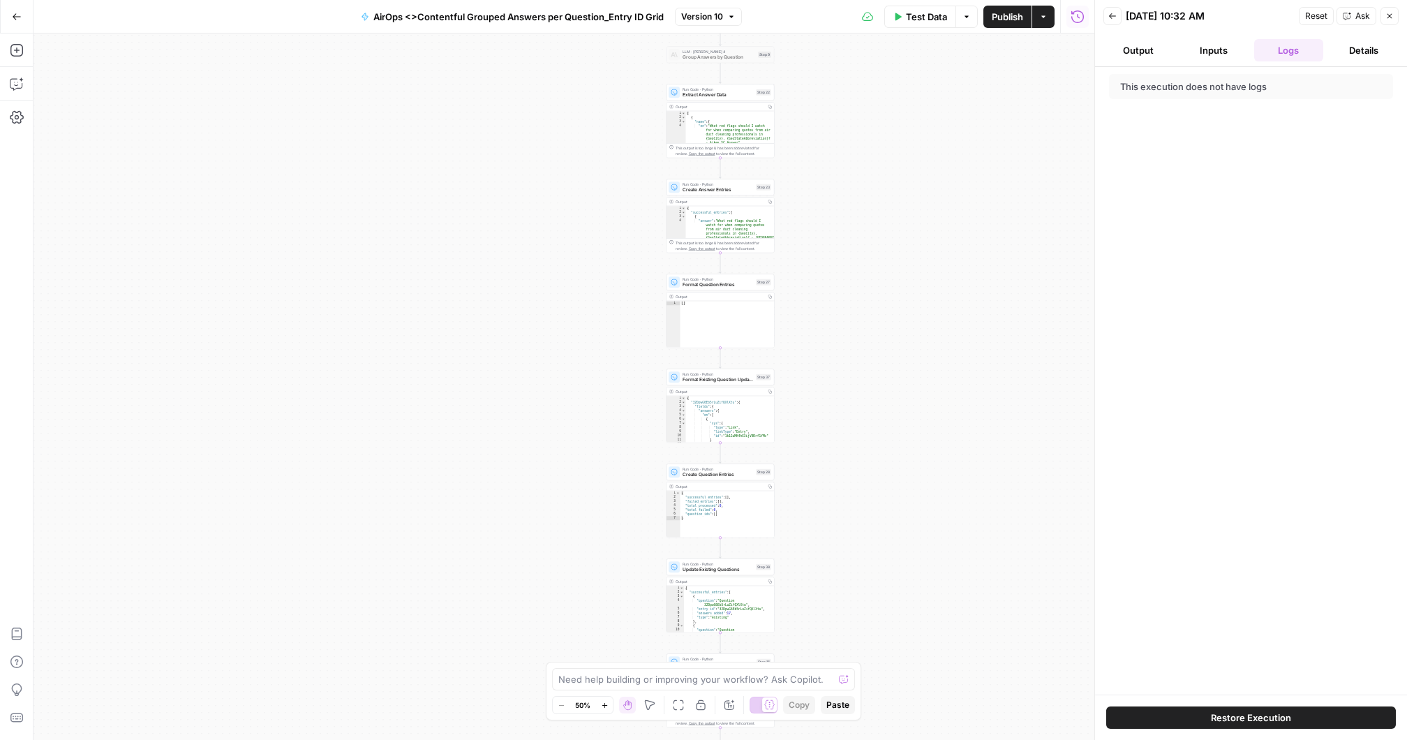
click at [1113, 20] on button "Back" at bounding box center [1113, 16] width 18 height 18
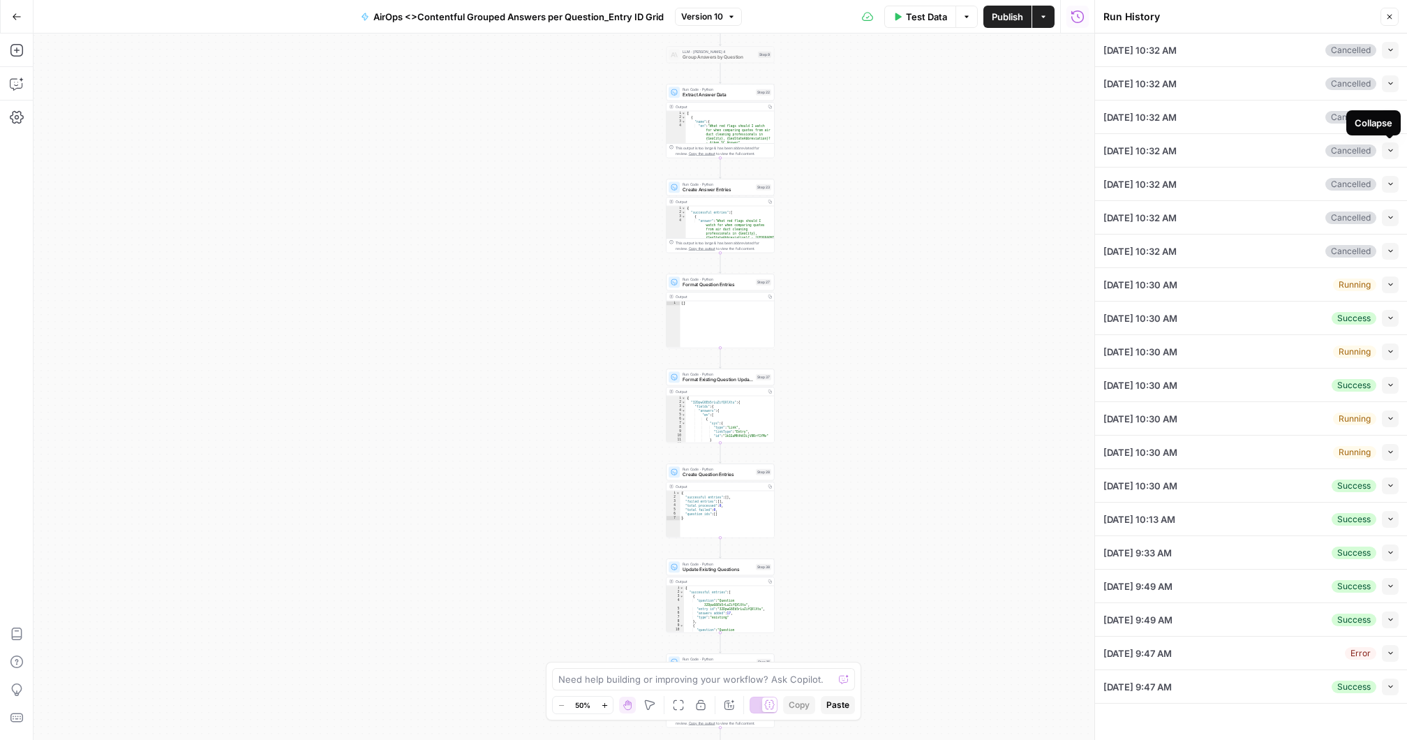
click at [1390, 148] on icon "button" at bounding box center [1391, 151] width 8 height 8
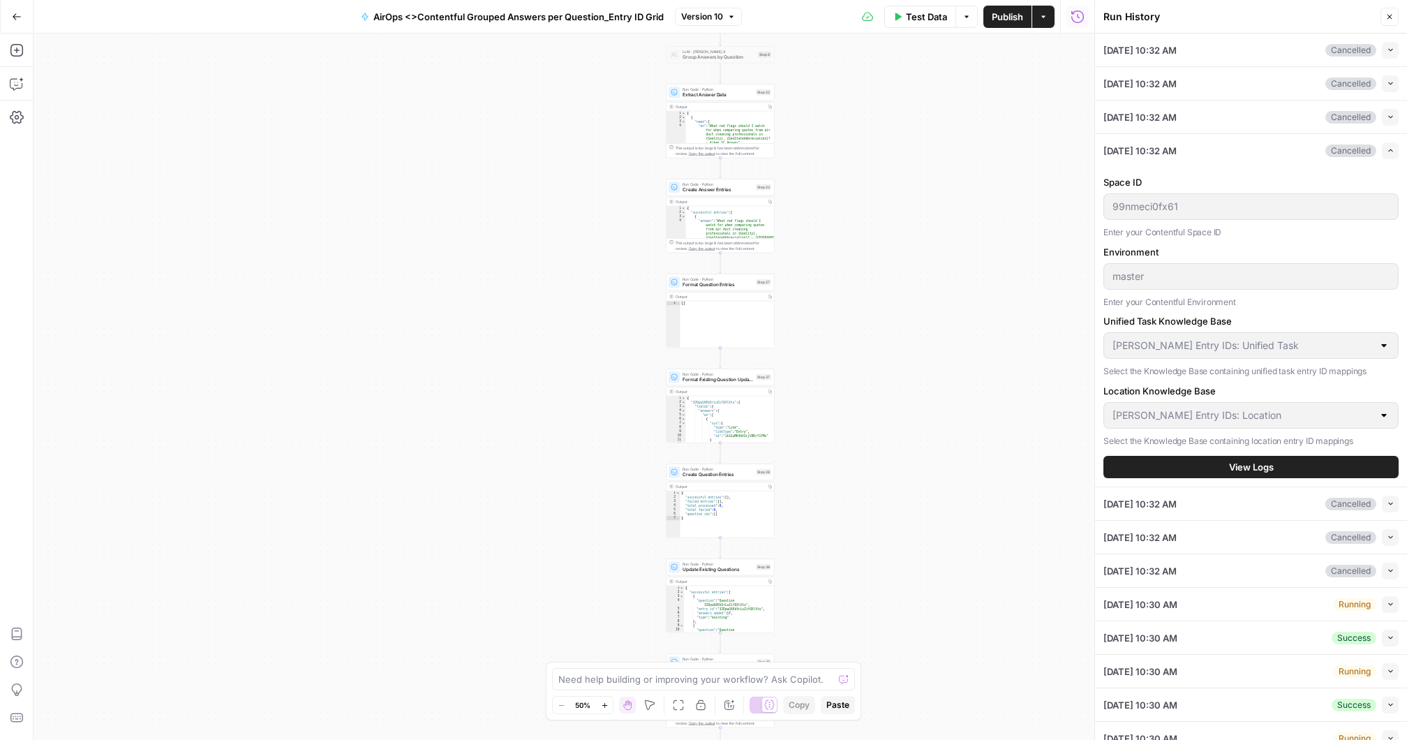
click at [1229, 461] on span "View Logs" at bounding box center [1251, 467] width 45 height 14
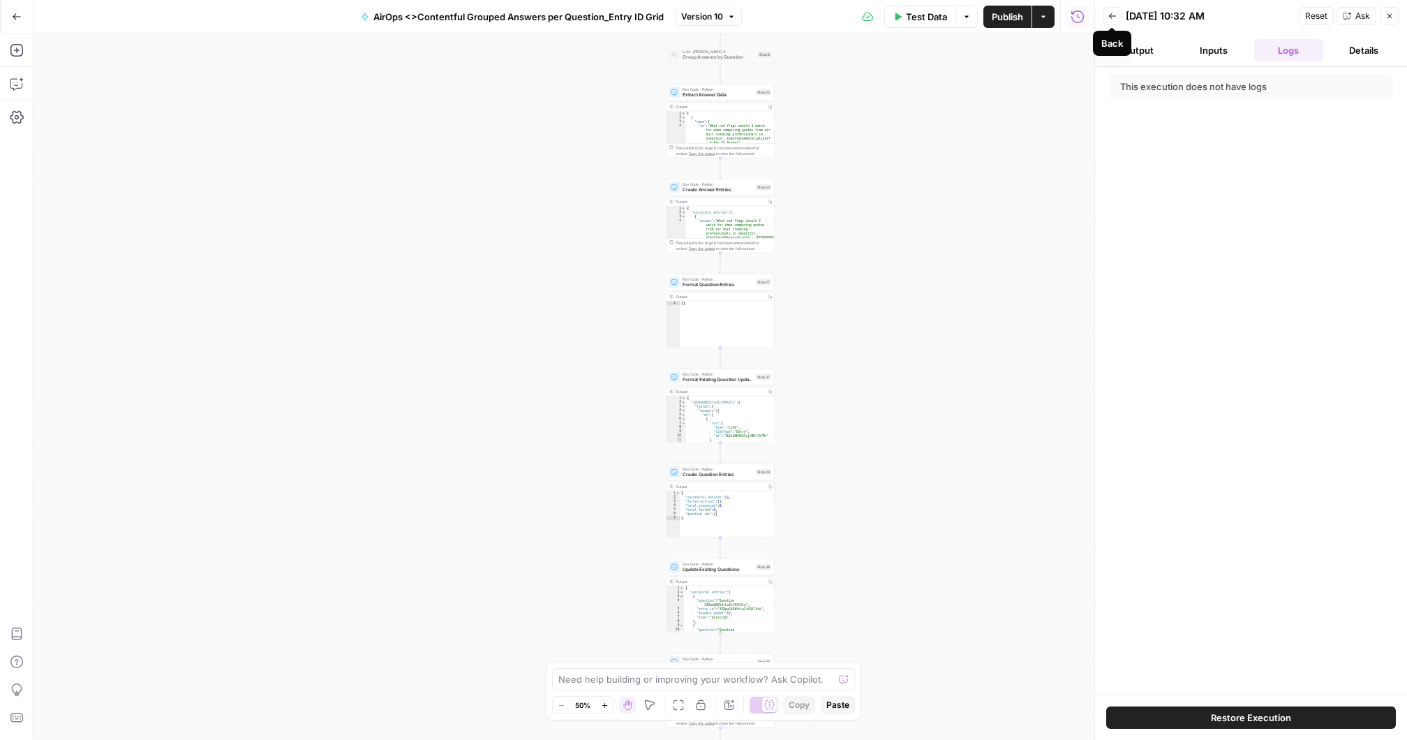
click at [1109, 17] on icon "button" at bounding box center [1112, 16] width 8 height 8
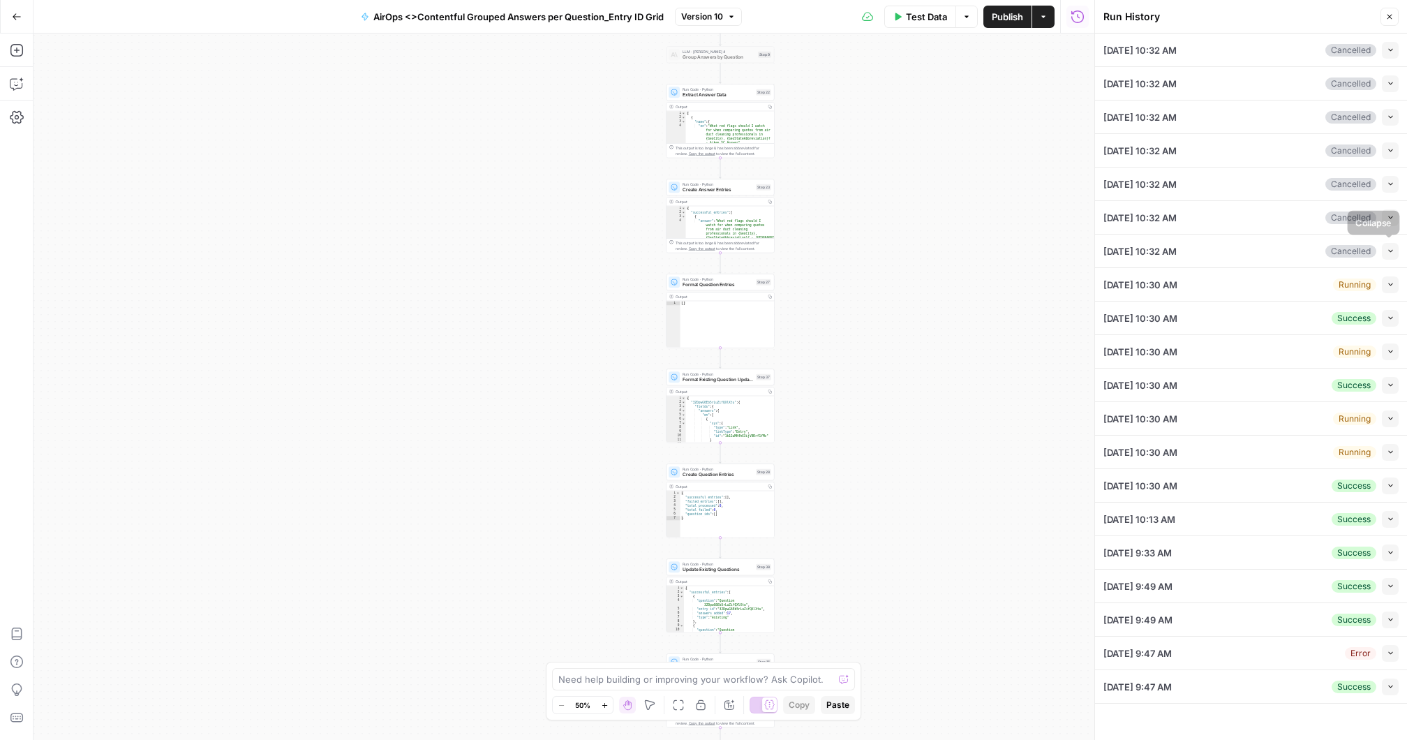
click at [1391, 247] on icon "button" at bounding box center [1391, 251] width 8 height 8
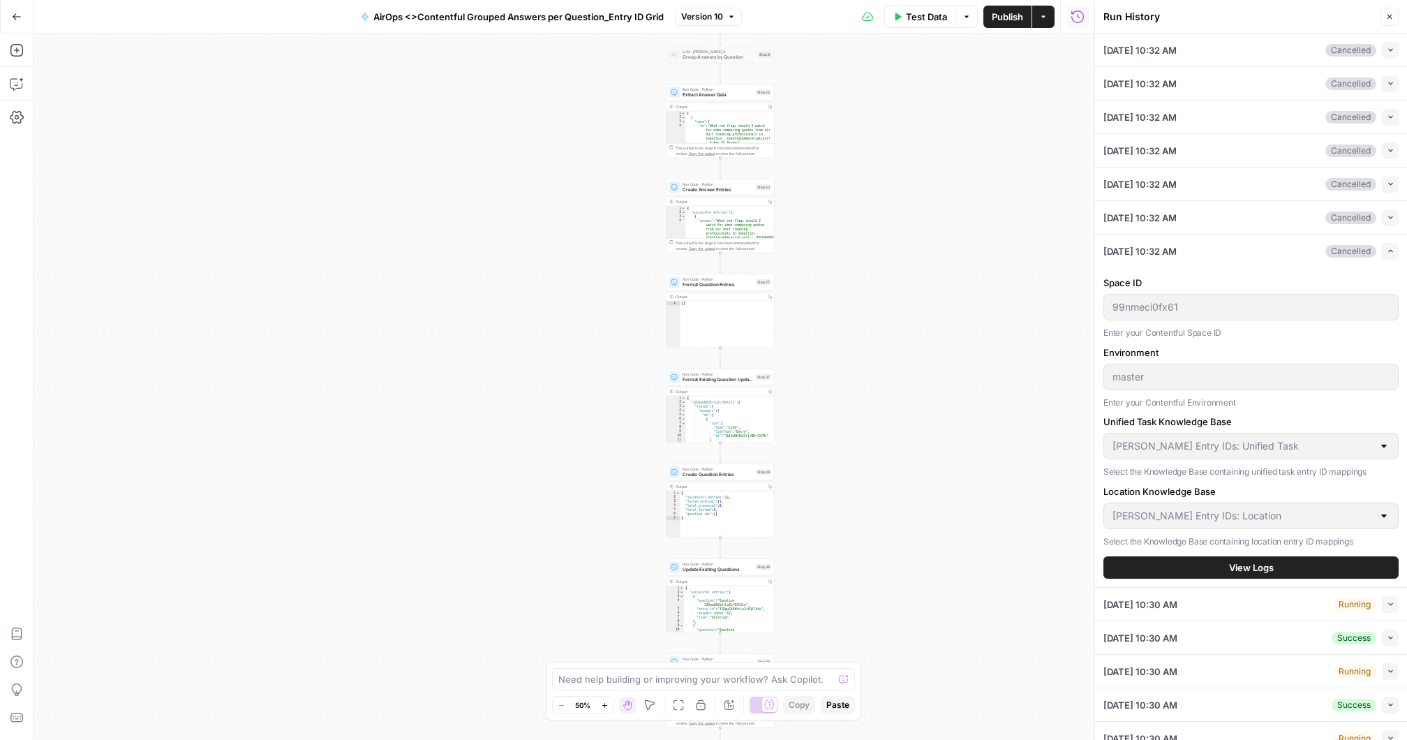
click at [1203, 563] on button "View Logs" at bounding box center [1251, 567] width 295 height 22
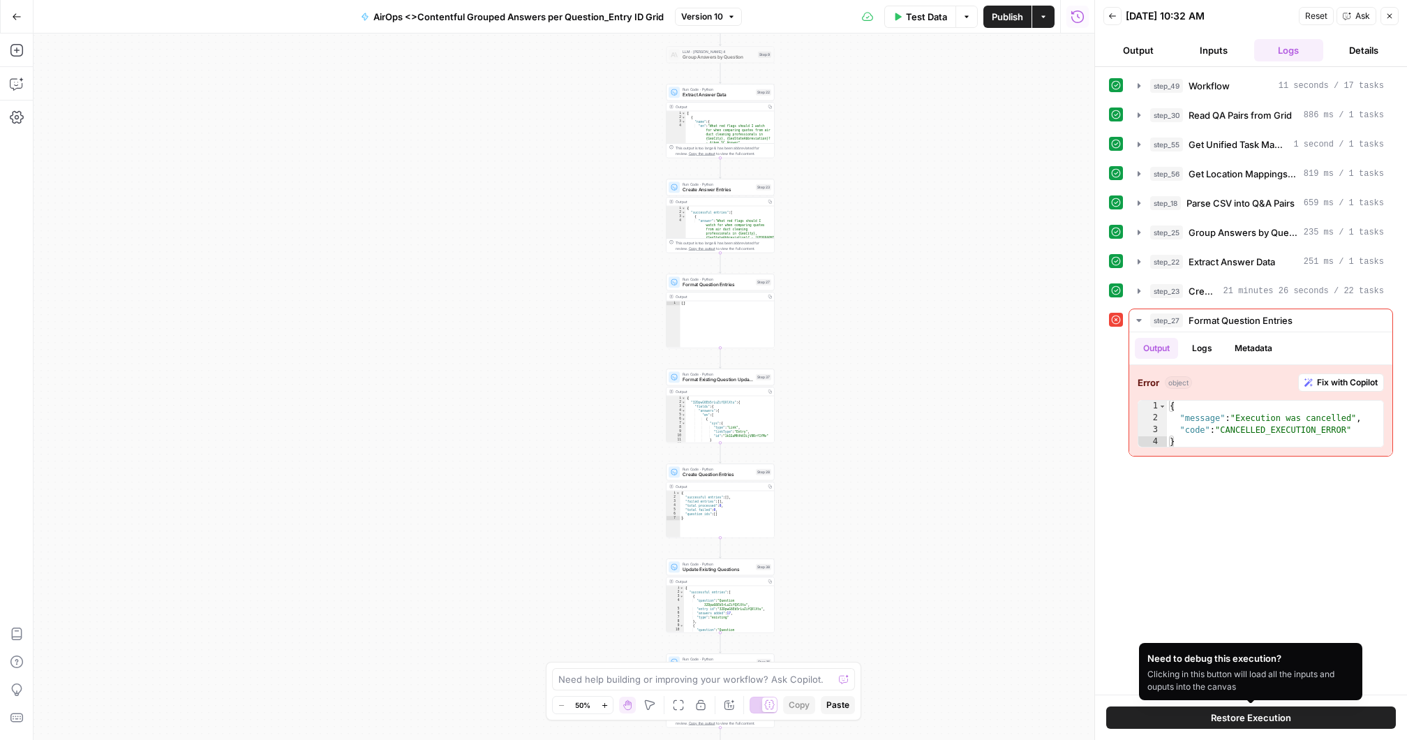
click at [1162, 717] on button "Restore Execution" at bounding box center [1251, 717] width 290 height 22
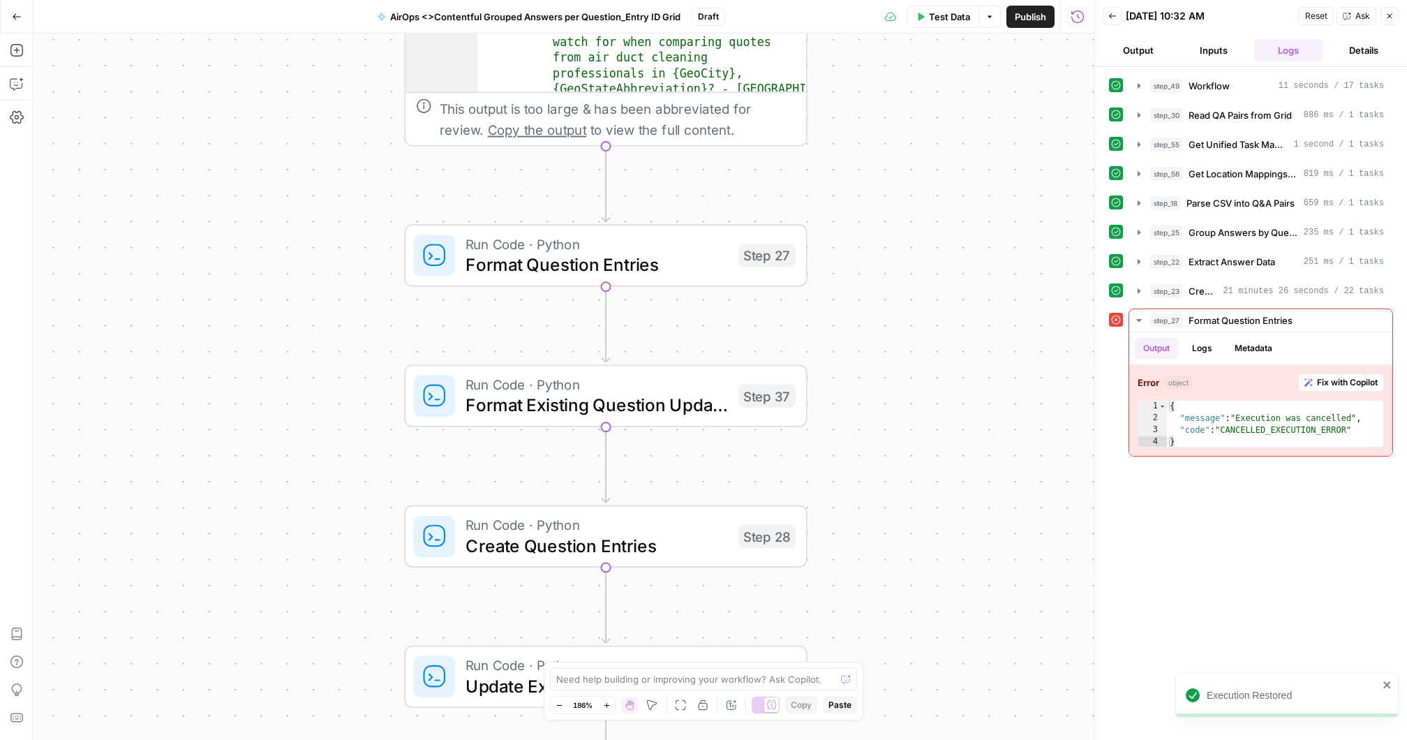
drag, startPoint x: 715, startPoint y: 308, endPoint x: 960, endPoint y: 302, distance: 245.1
click at [960, 302] on div "Workflow Input Settings Inputs Workflow Workflow Step 49 Output Copy 1 2 { "csv…" at bounding box center [564, 387] width 1061 height 706
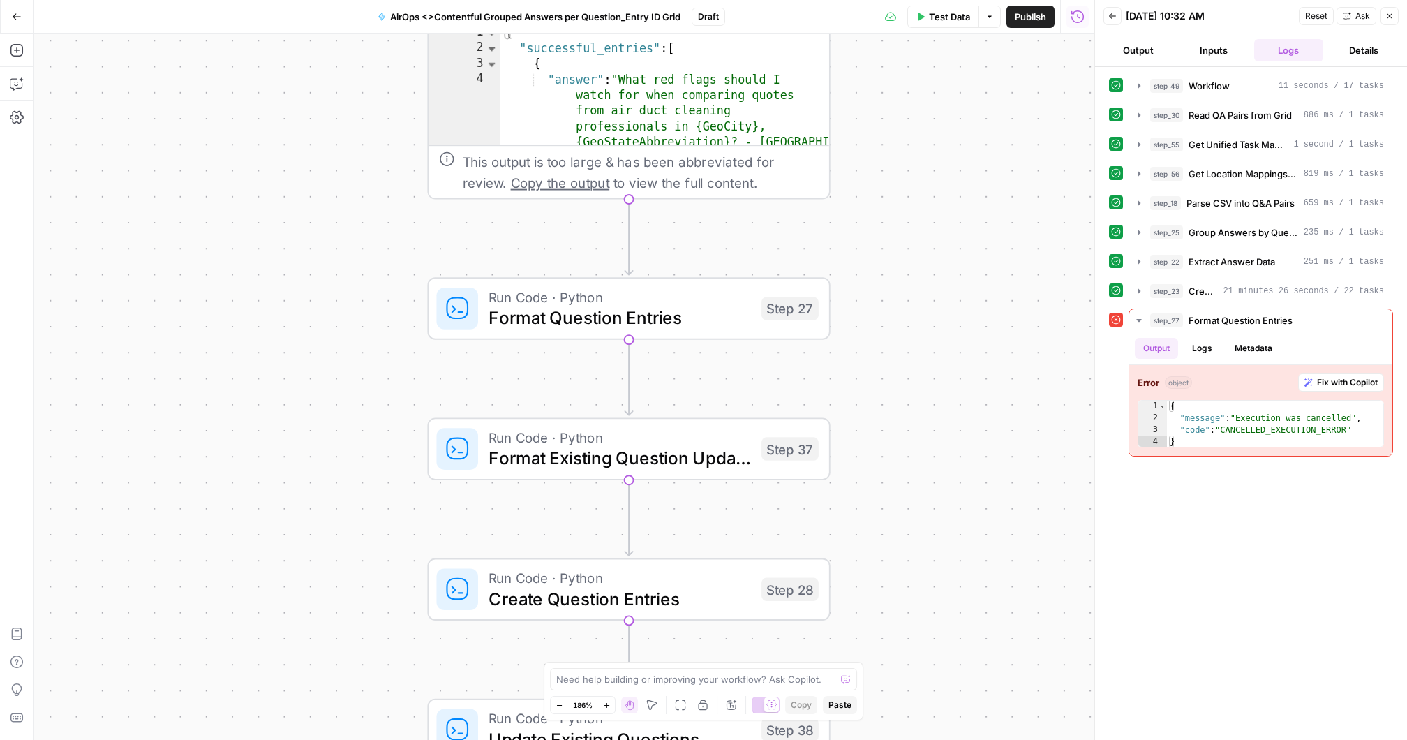
drag, startPoint x: 891, startPoint y: 255, endPoint x: 914, endPoint y: 308, distance: 57.8
click at [914, 308] on div "Workflow Input Settings Inputs Workflow Workflow Step 49 Output Copy 1 2 { "csv…" at bounding box center [564, 387] width 1061 height 706
click at [1113, 13] on icon "button" at bounding box center [1112, 16] width 8 height 8
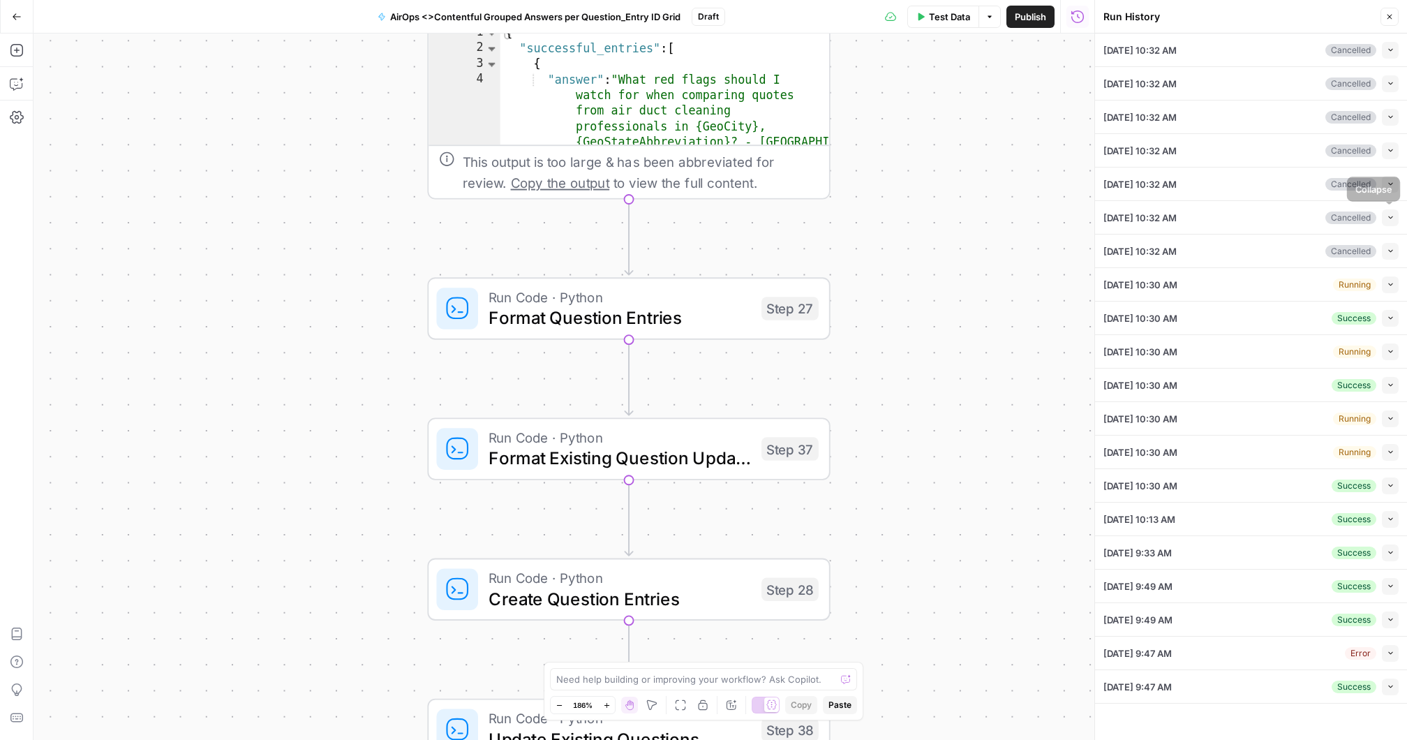
click at [1388, 214] on icon "button" at bounding box center [1391, 218] width 8 height 8
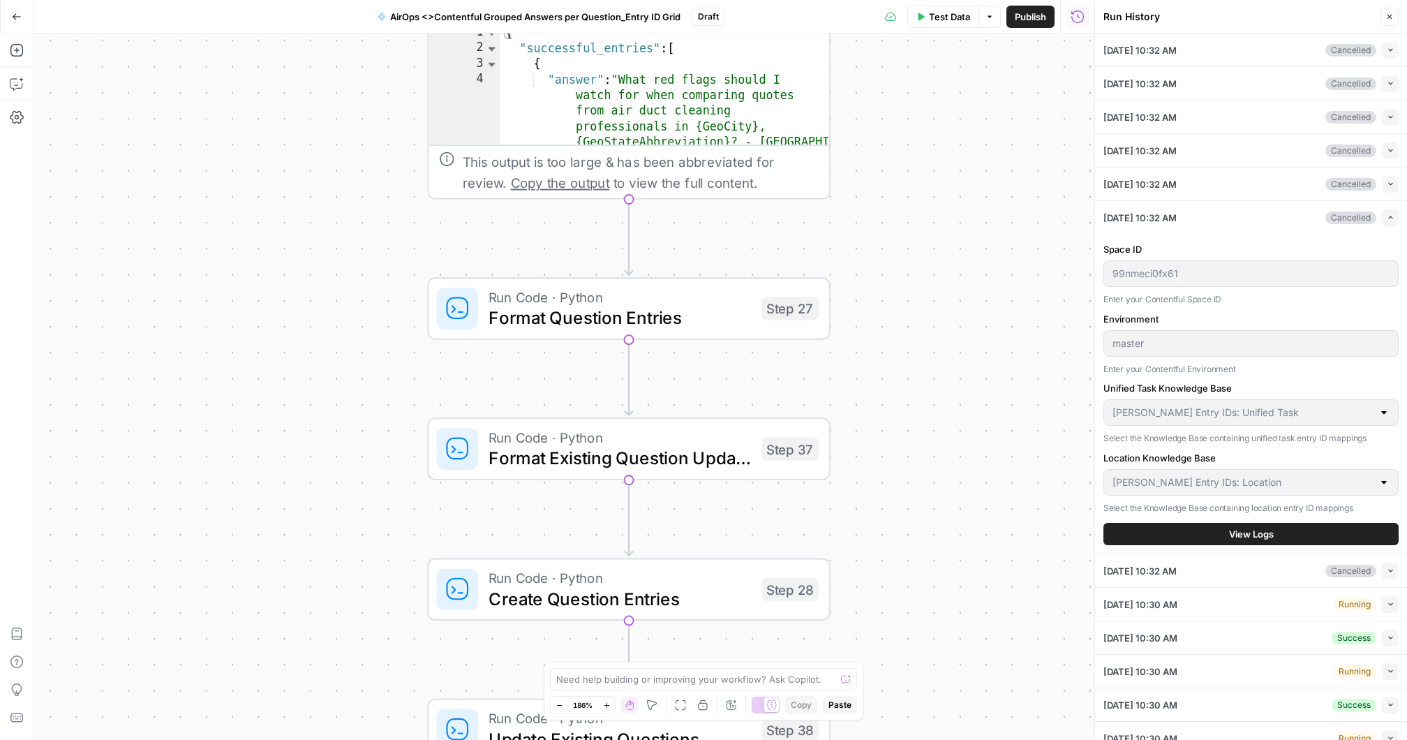
click at [1242, 534] on span "View Logs" at bounding box center [1251, 534] width 45 height 14
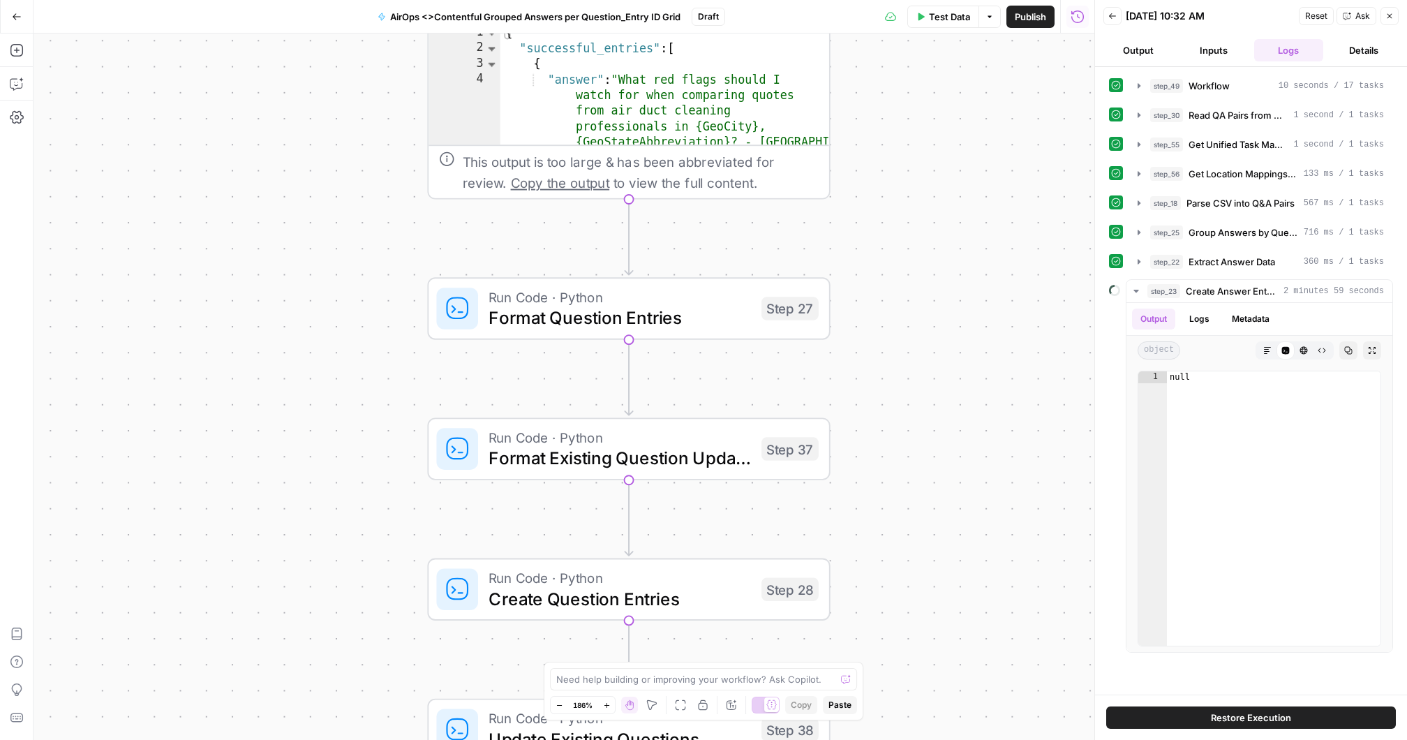
click at [1113, 15] on icon "button" at bounding box center [1112, 16] width 8 height 8
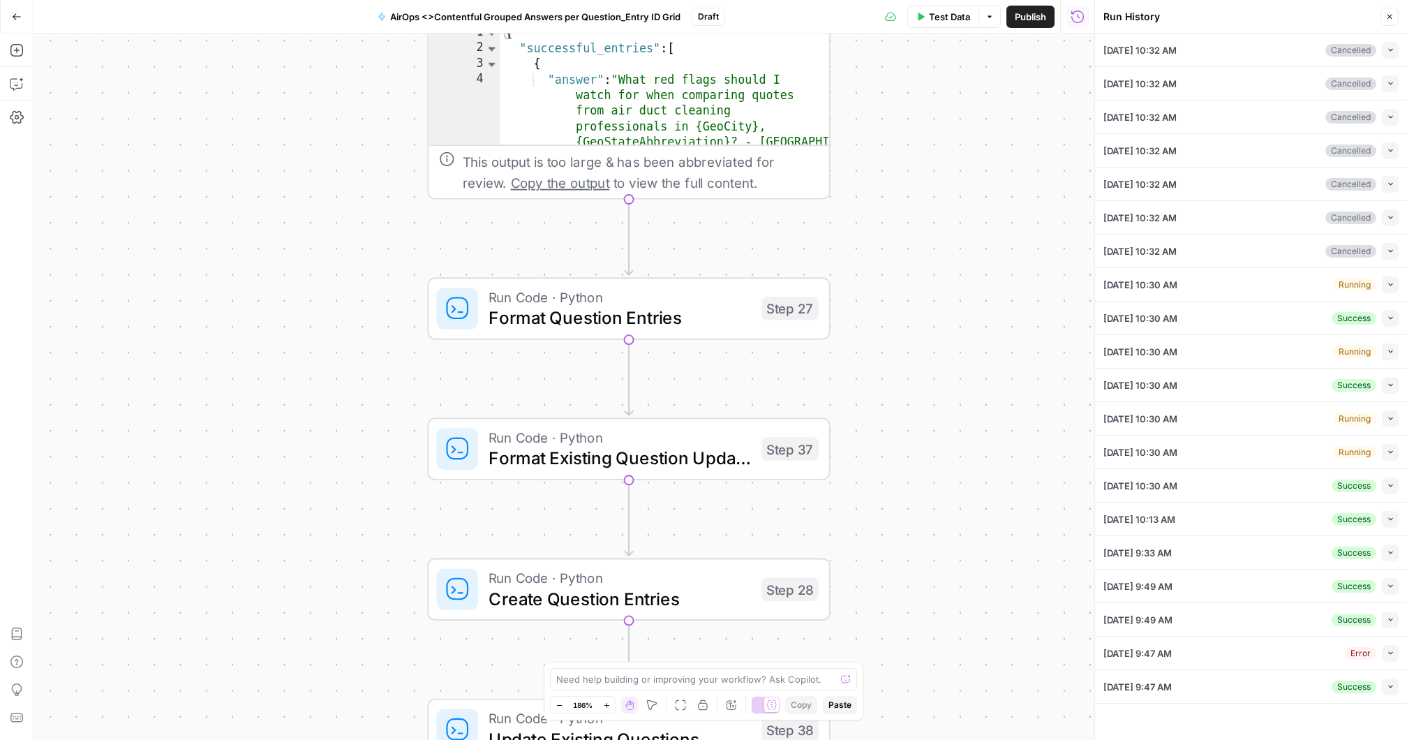
click at [1390, 181] on icon "button" at bounding box center [1391, 184] width 8 height 8
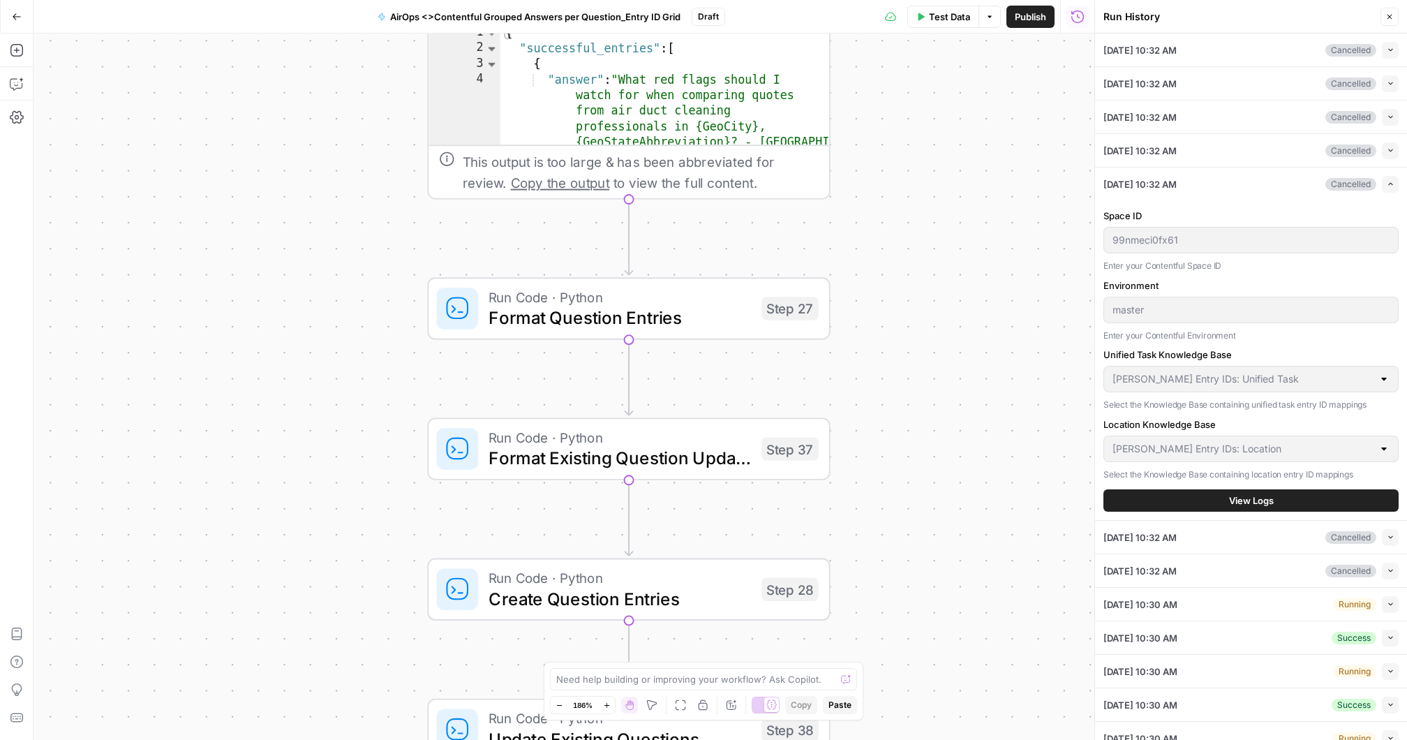
click at [1243, 493] on span "View Logs" at bounding box center [1251, 500] width 45 height 14
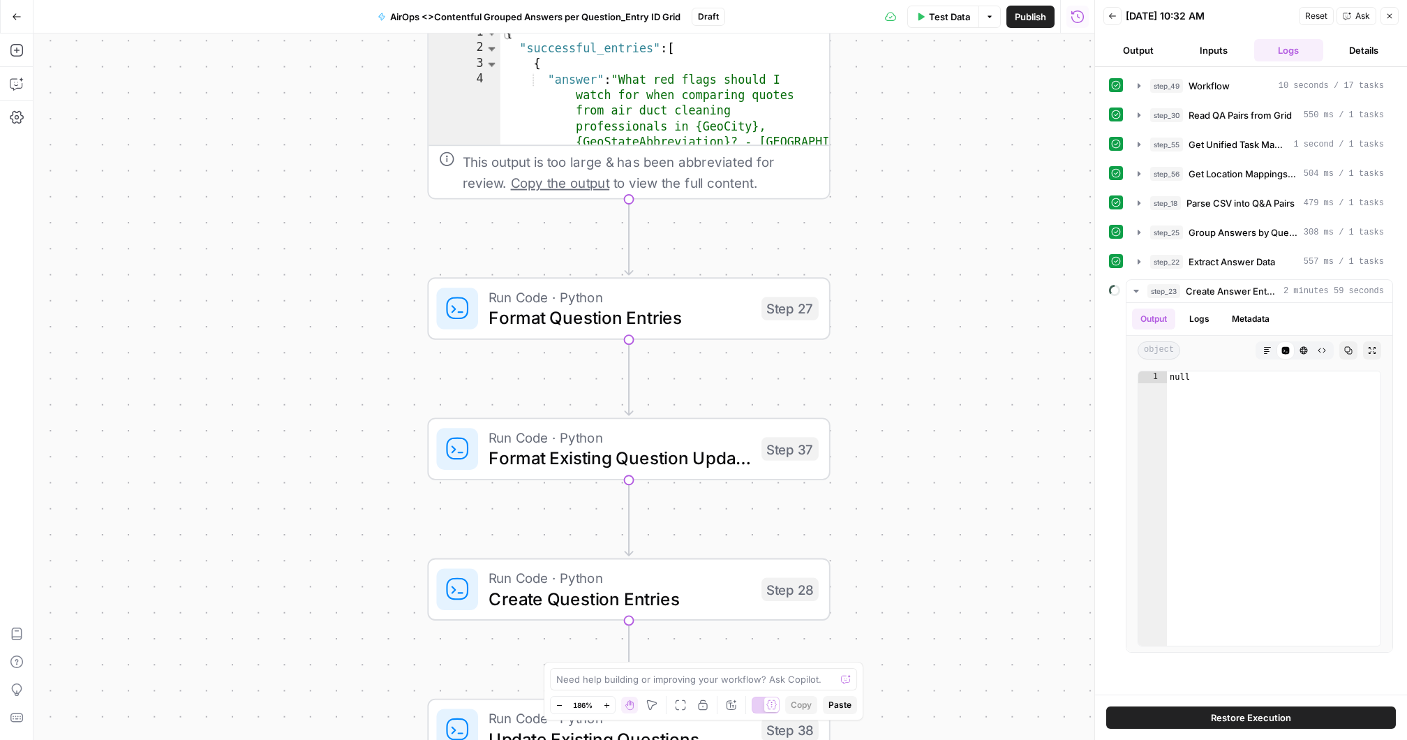
click at [1113, 10] on button "Back" at bounding box center [1113, 16] width 18 height 18
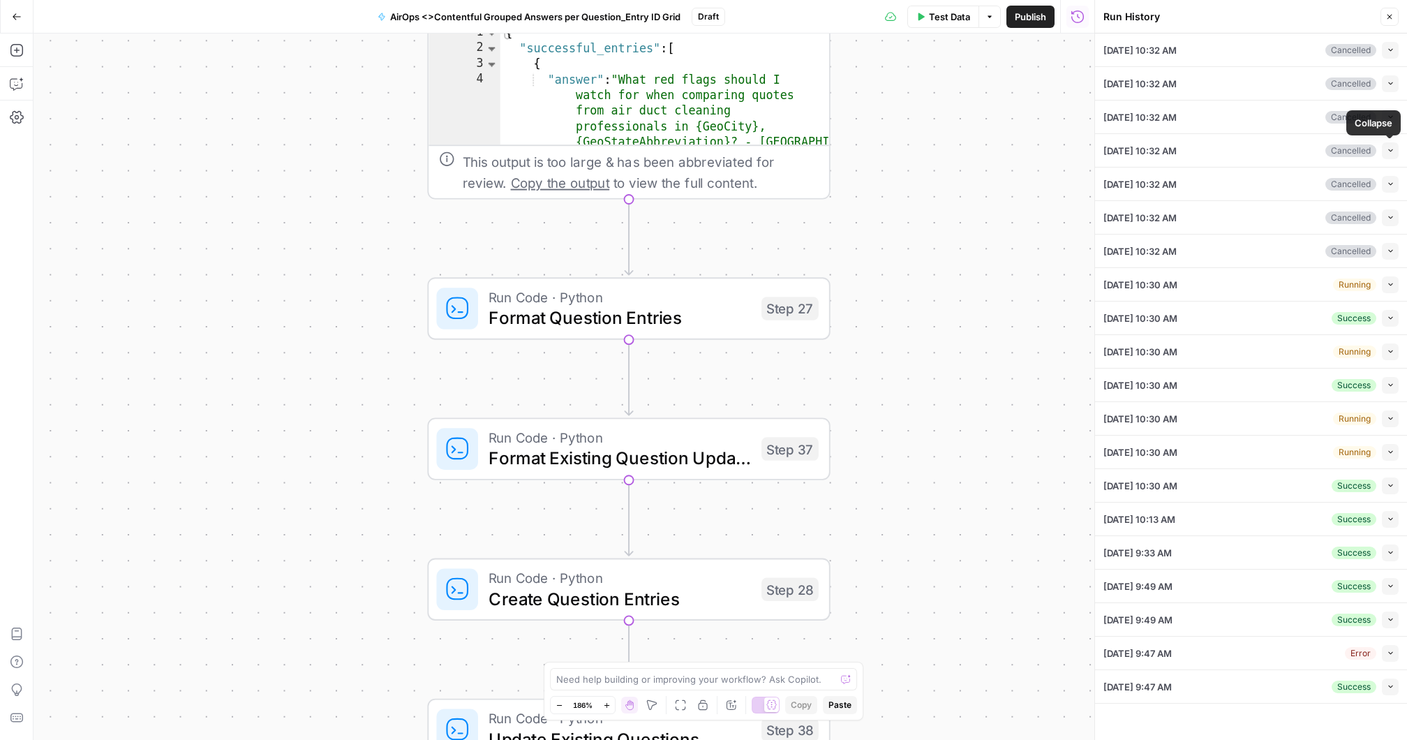
click at [1390, 147] on icon "button" at bounding box center [1391, 151] width 8 height 8
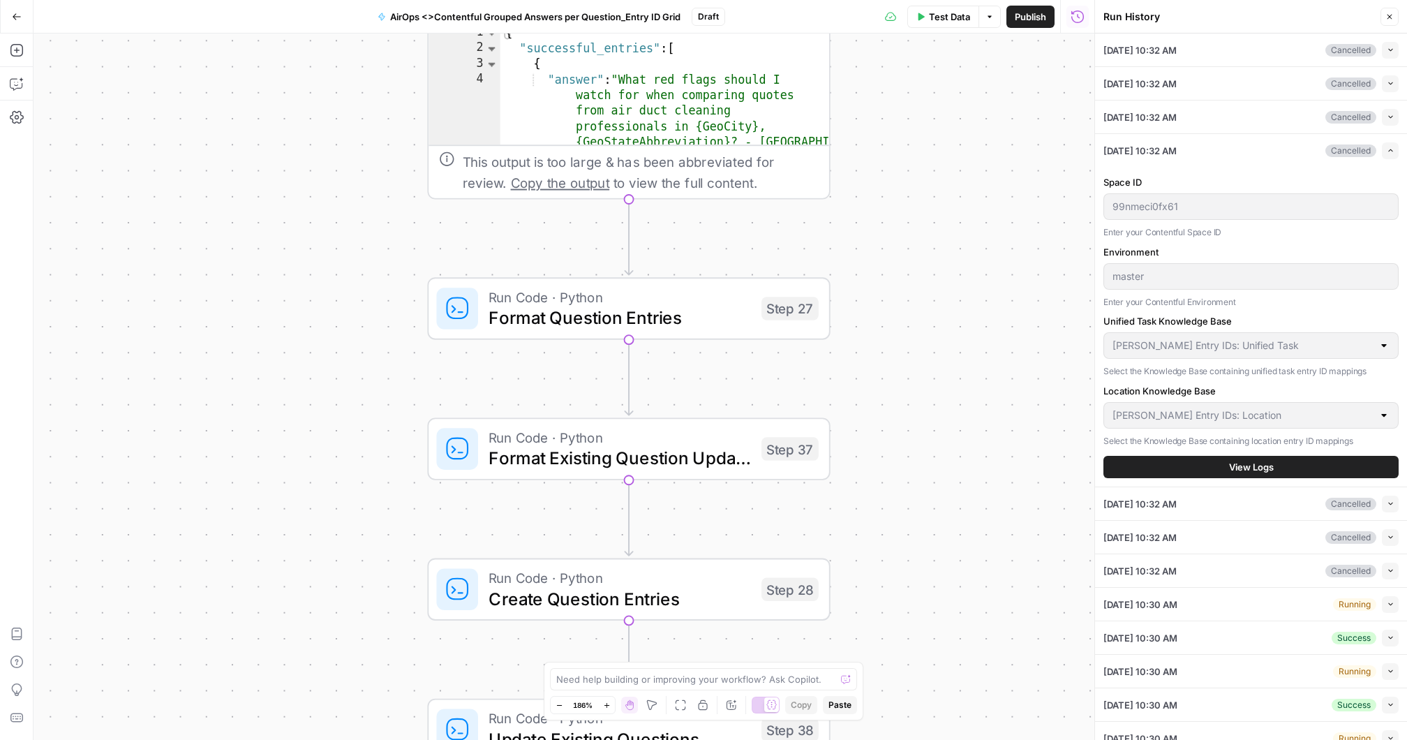
click at [1278, 459] on button "View Logs" at bounding box center [1251, 467] width 295 height 22
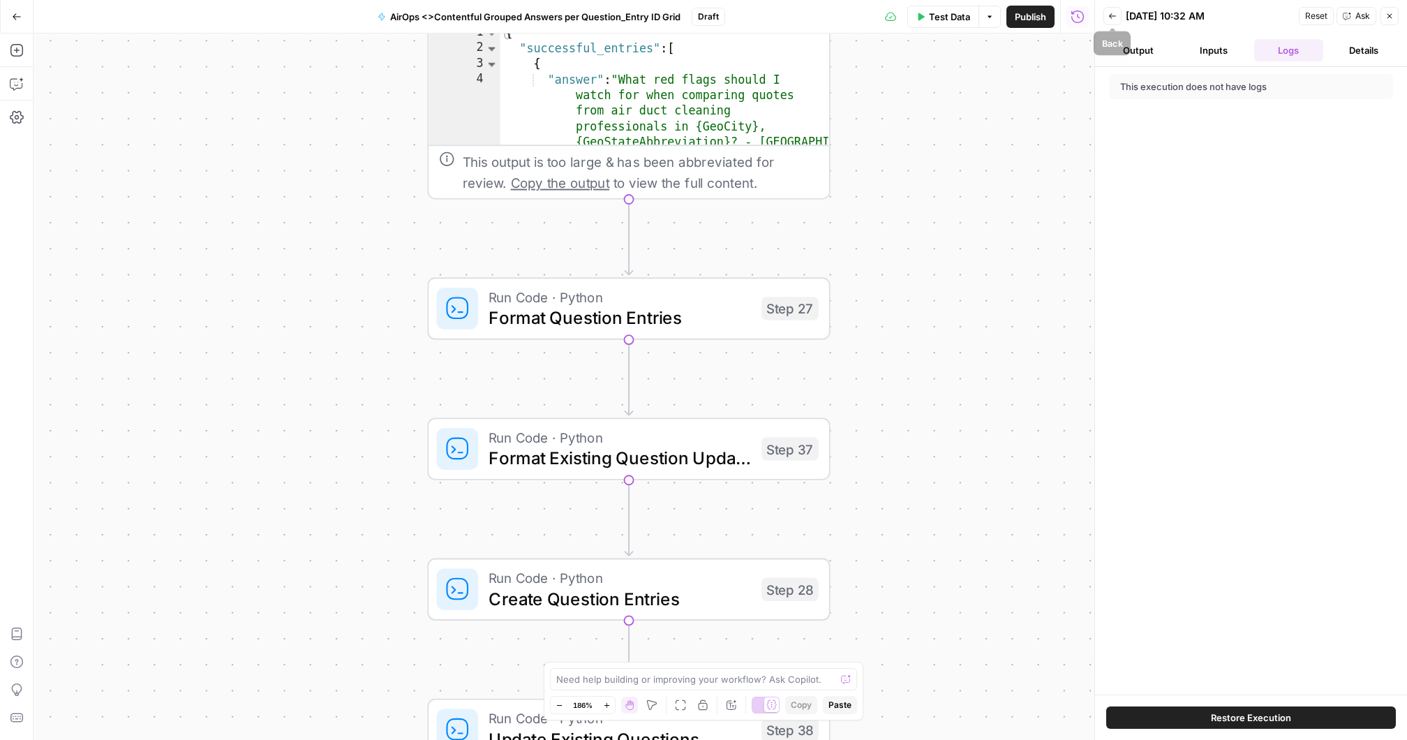
click at [1115, 19] on icon "button" at bounding box center [1112, 16] width 8 height 8
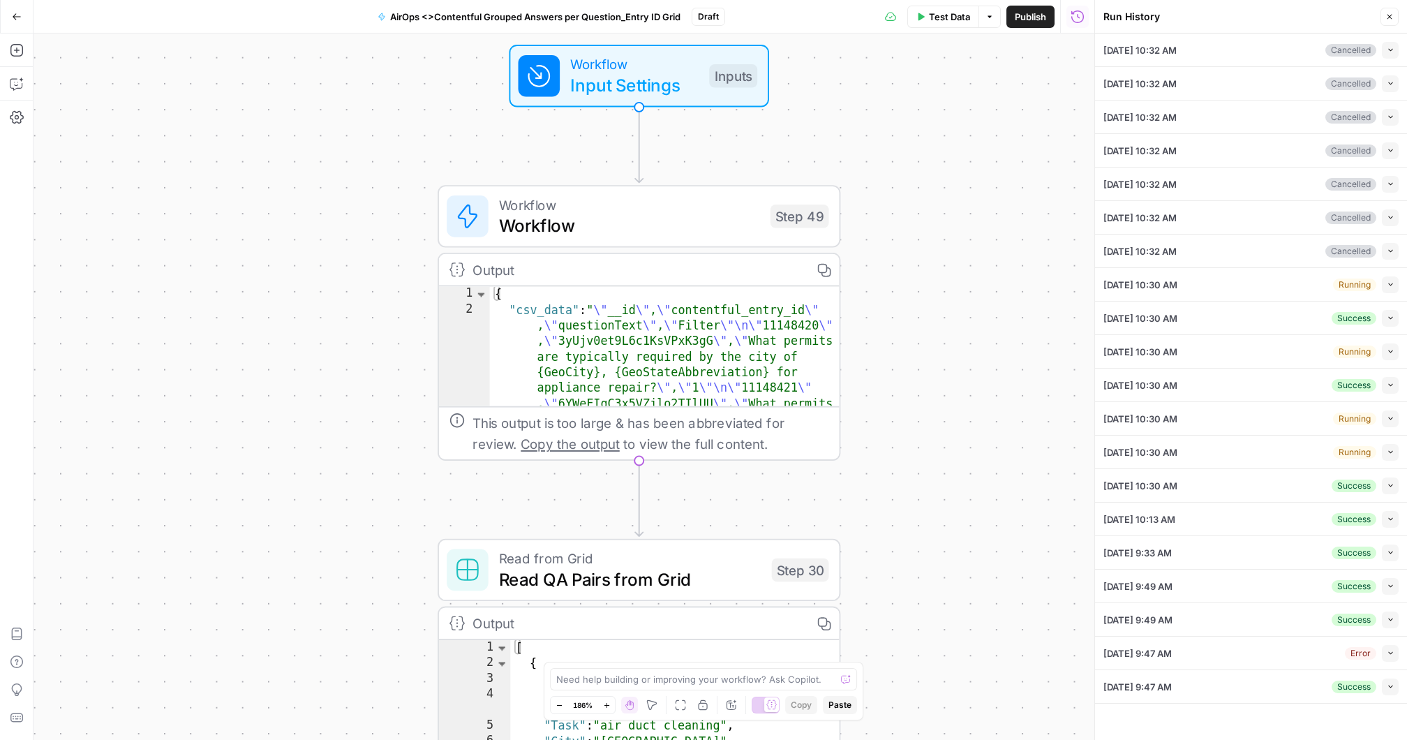
click at [1083, 16] on icon "button" at bounding box center [1077, 16] width 13 height 13
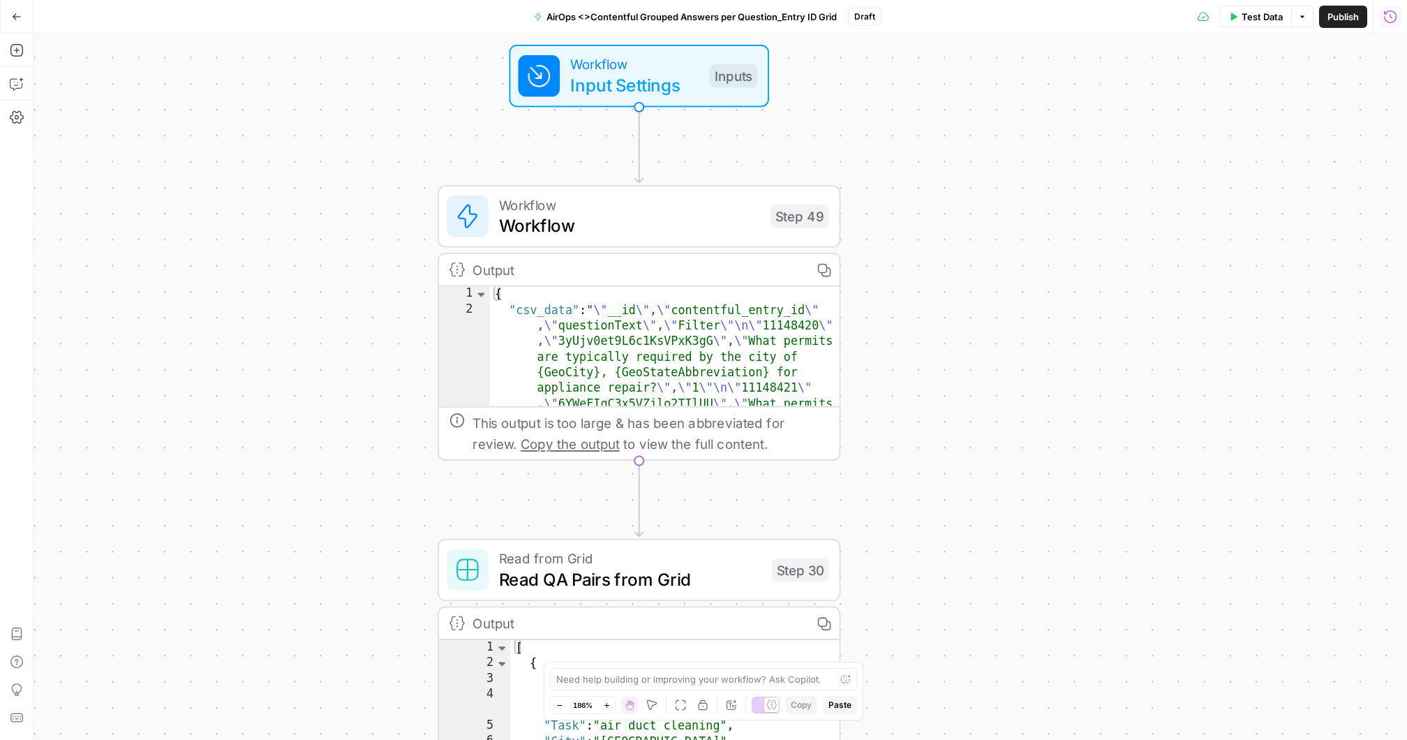
click at [1397, 20] on icon "button" at bounding box center [1390, 17] width 14 height 14
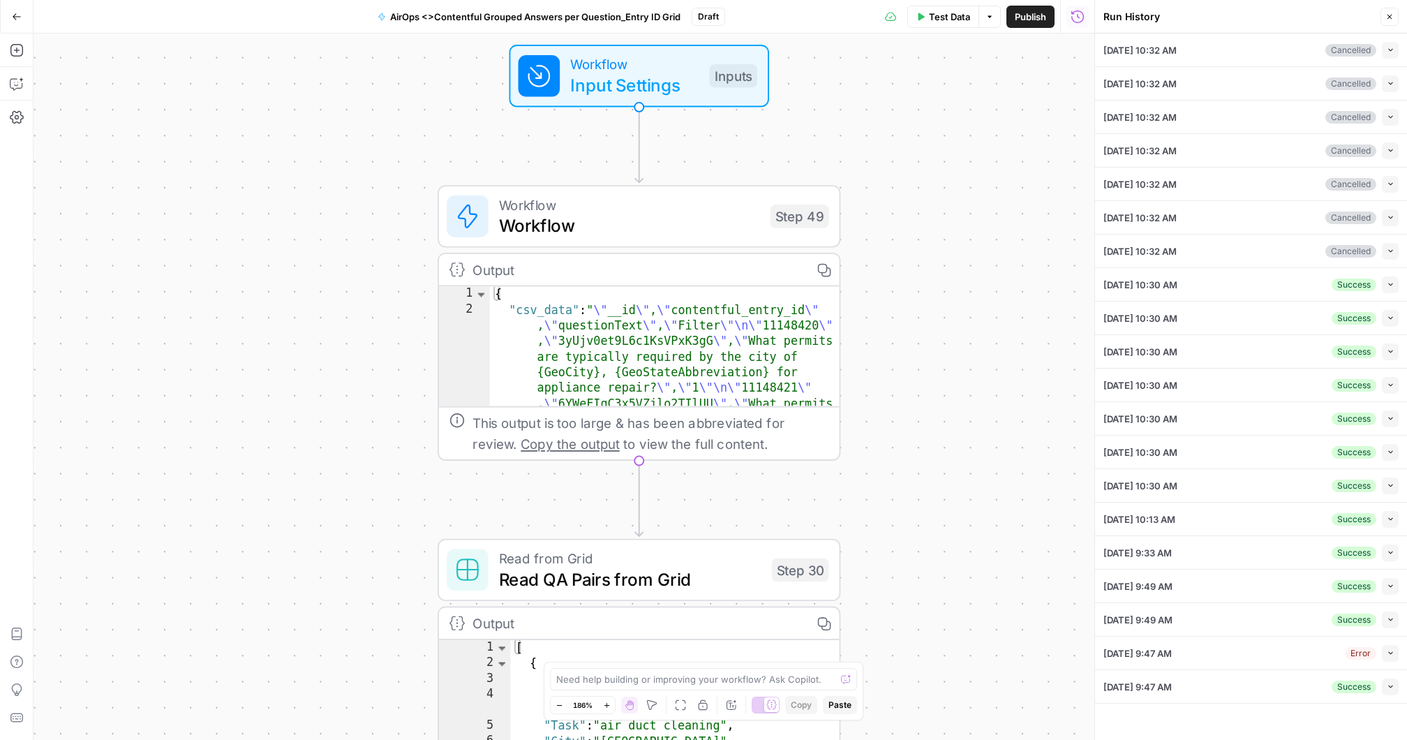
click at [1392, 46] on icon "button" at bounding box center [1391, 50] width 8 height 8
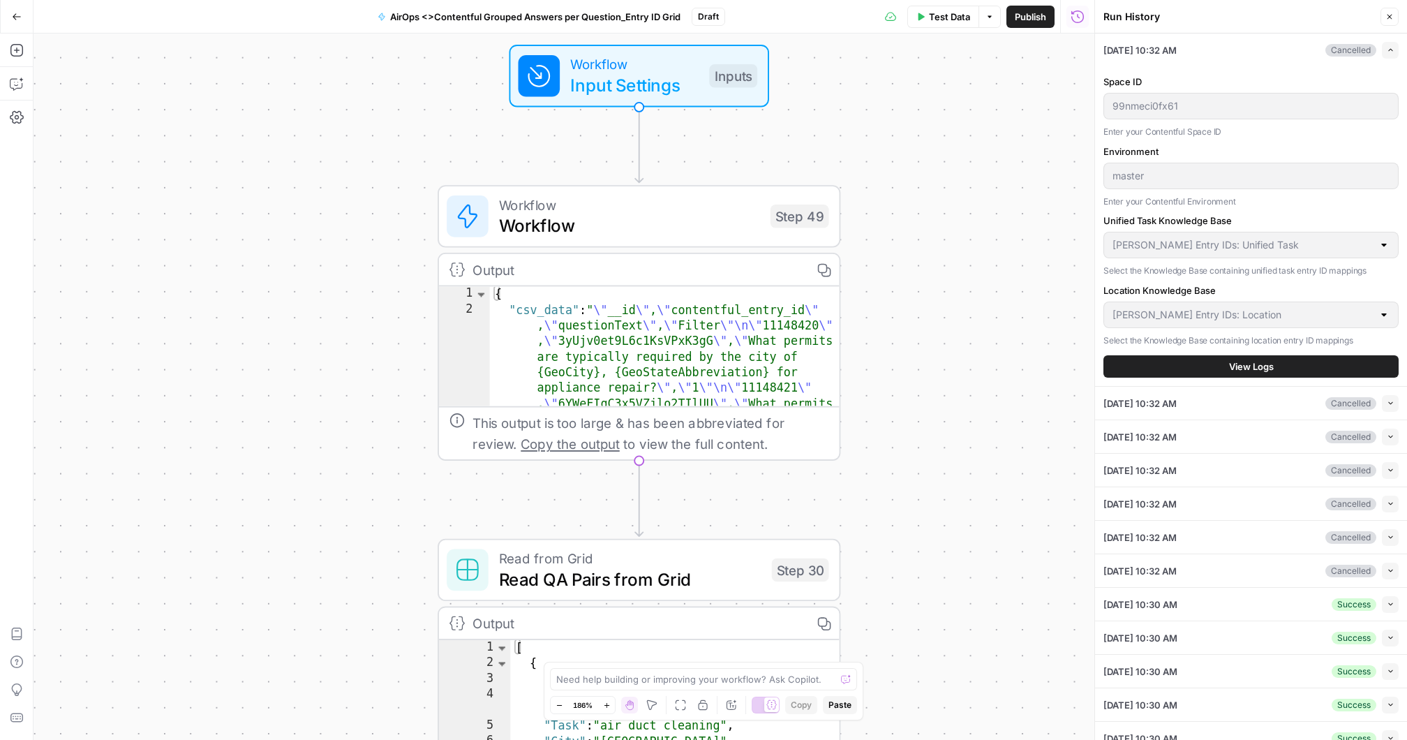
click at [1262, 361] on span "View Logs" at bounding box center [1251, 366] width 45 height 14
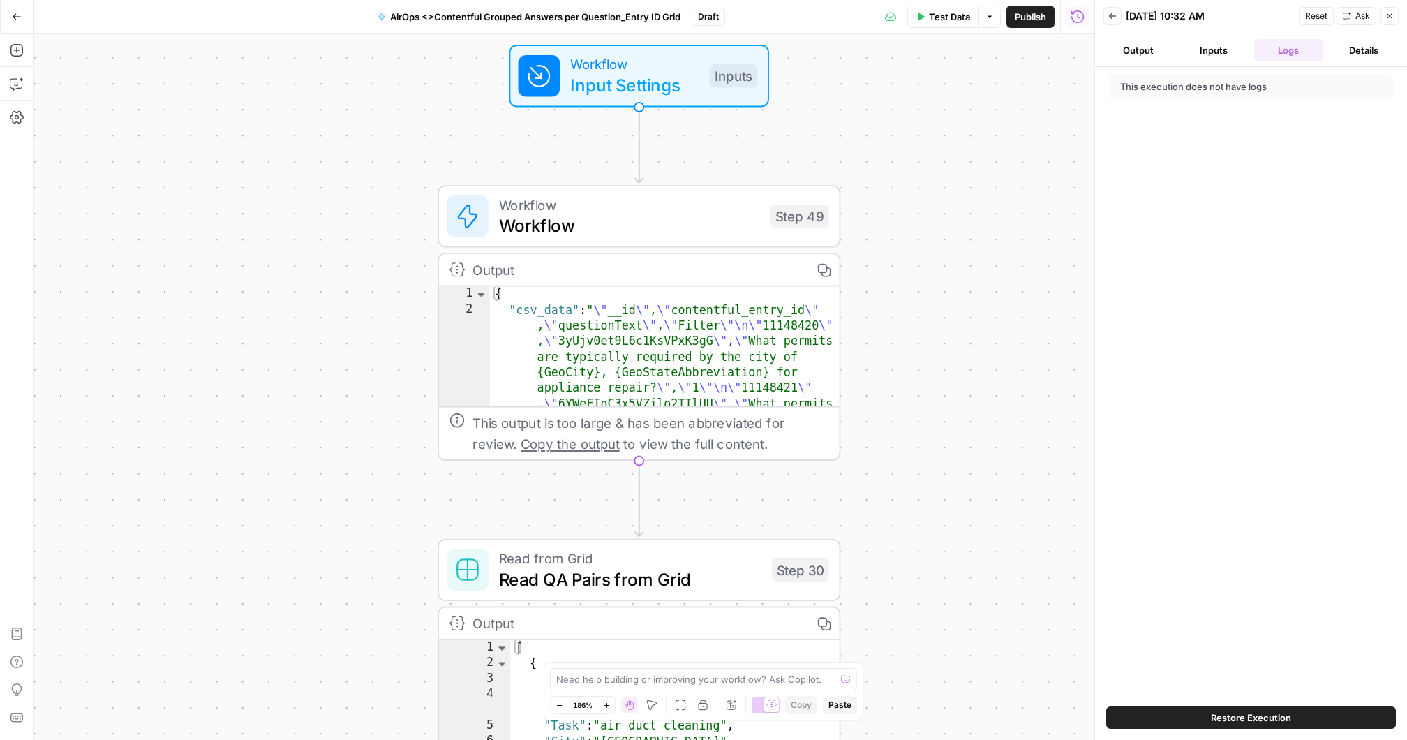
click at [1111, 15] on icon "button" at bounding box center [1112, 16] width 8 height 8
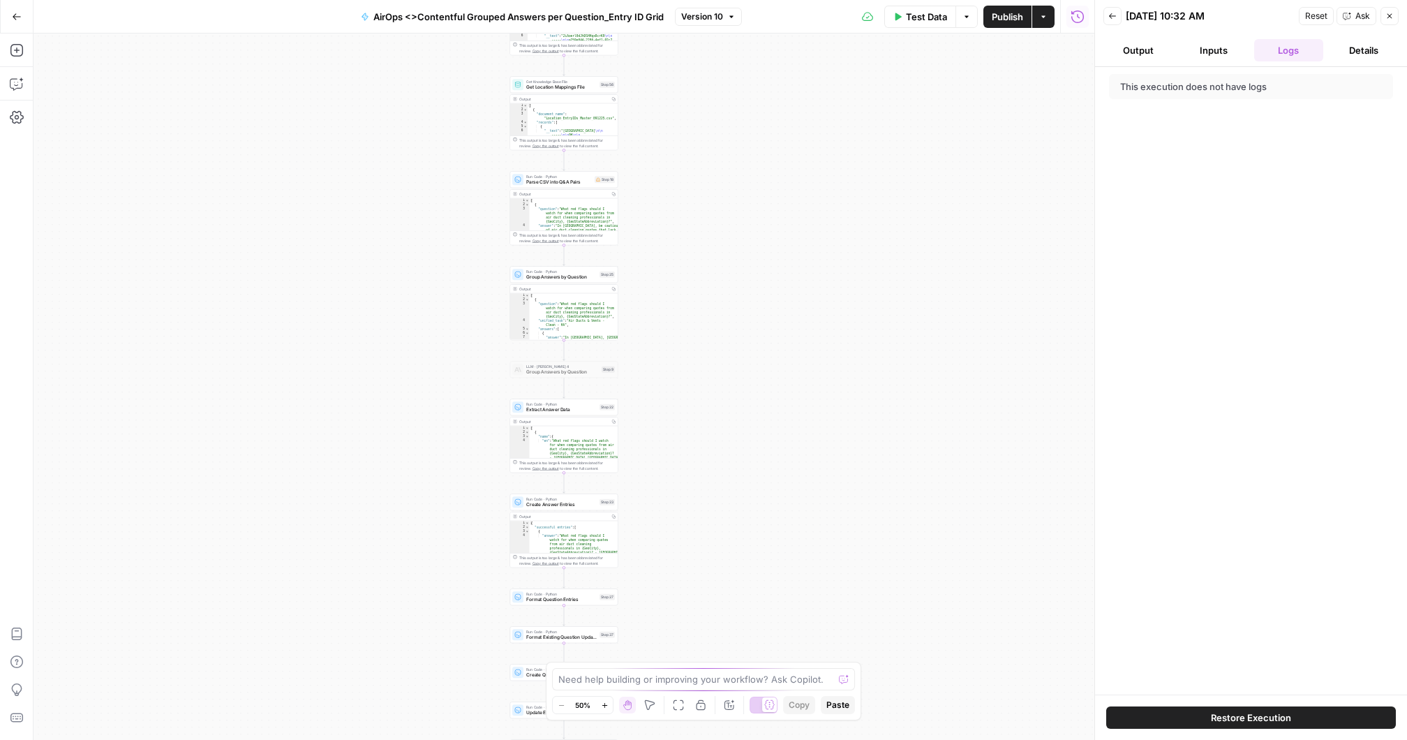
click at [1110, 15] on icon "button" at bounding box center [1112, 16] width 8 height 8
click at [1134, 8] on div "Back [DATE] 10:32 AM Reset Ask Close" at bounding box center [1251, 16] width 295 height 21
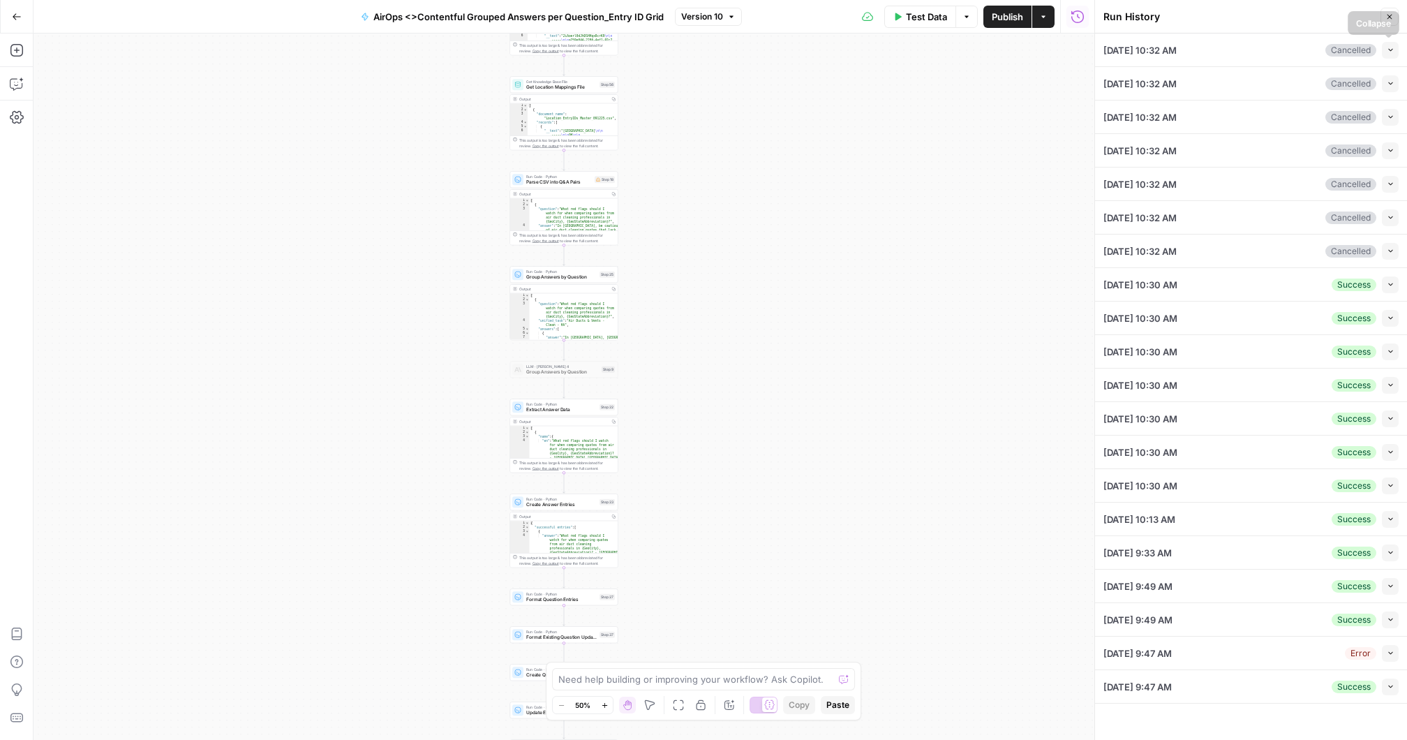
click at [1390, 50] on icon "button" at bounding box center [1390, 50] width 4 height 3
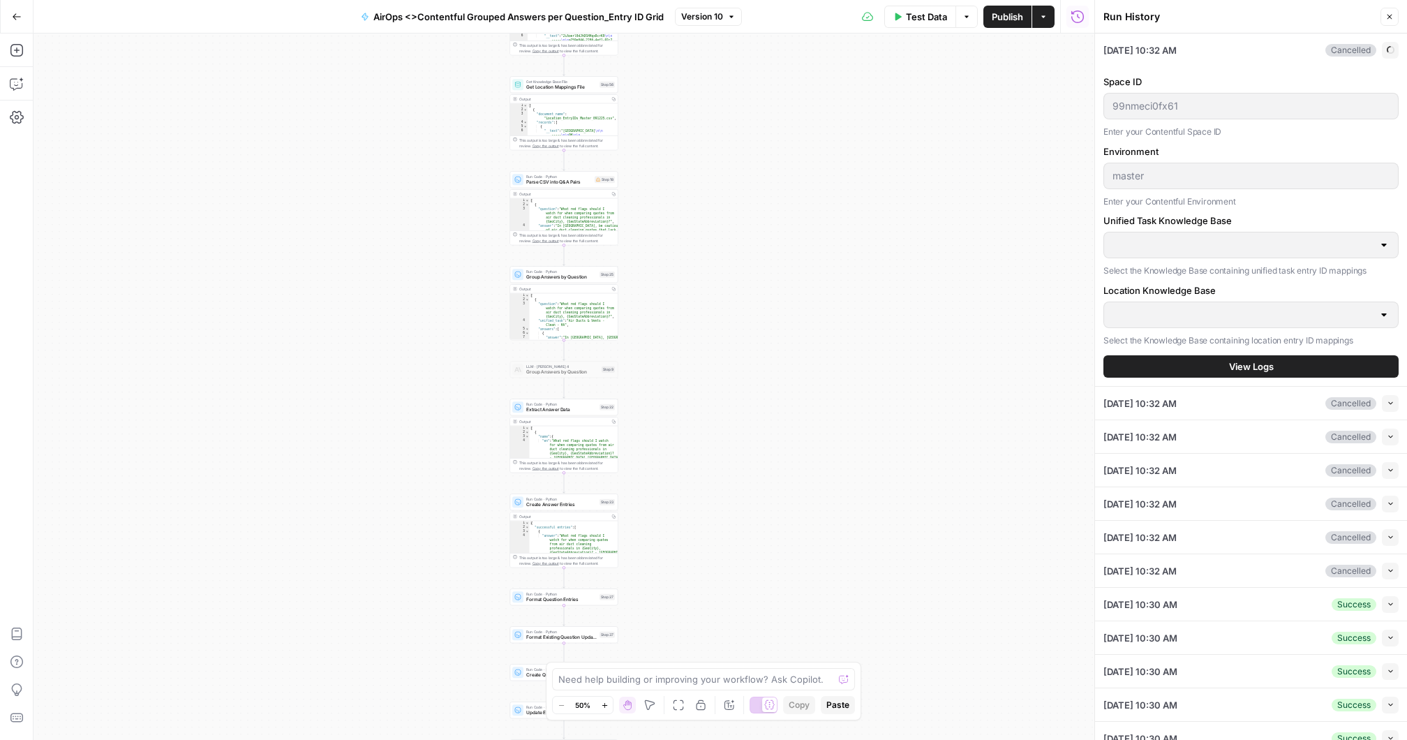
type input "[PERSON_NAME] Entry IDs: Unified Task"
type input "[PERSON_NAME] Entry IDs: Location"
click at [1079, 19] on icon "button" at bounding box center [1078, 17] width 14 height 14
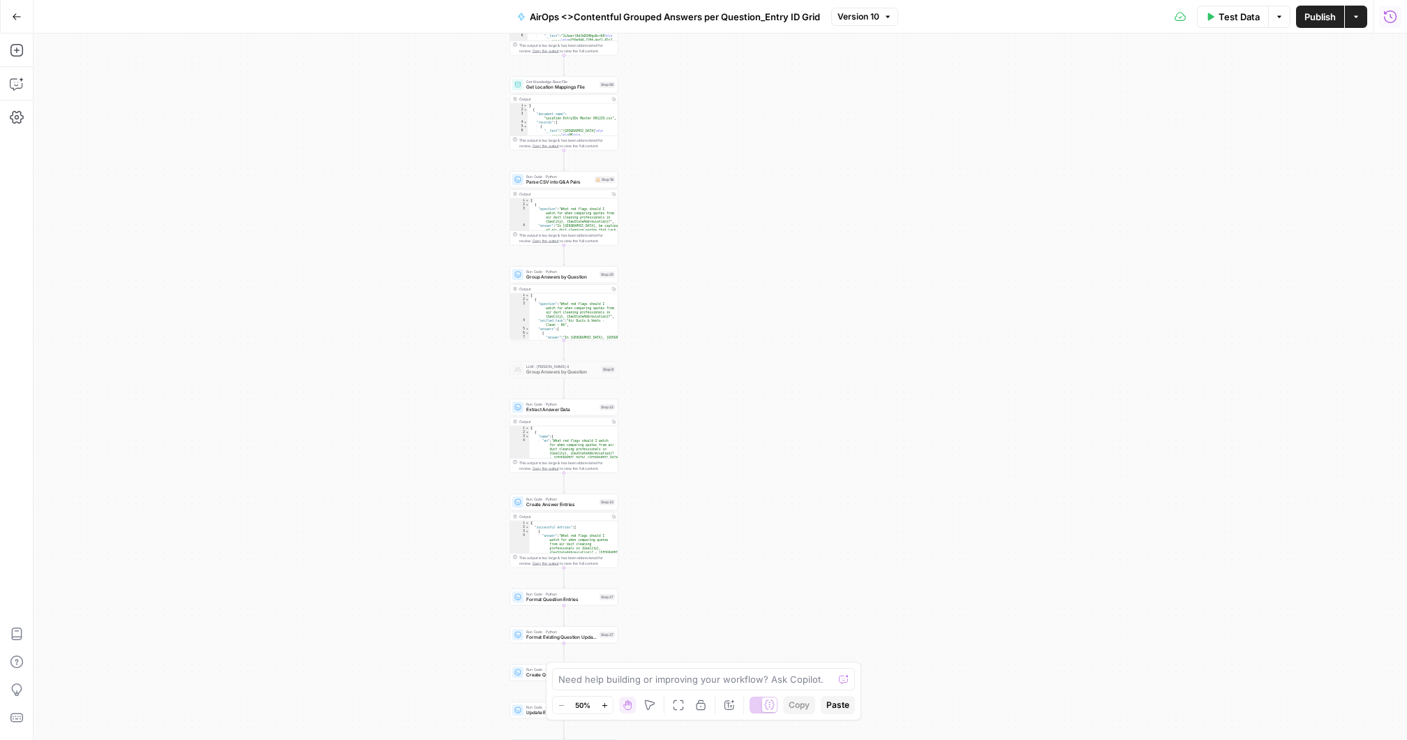
click at [1388, 26] on button "Run History" at bounding box center [1390, 17] width 22 height 22
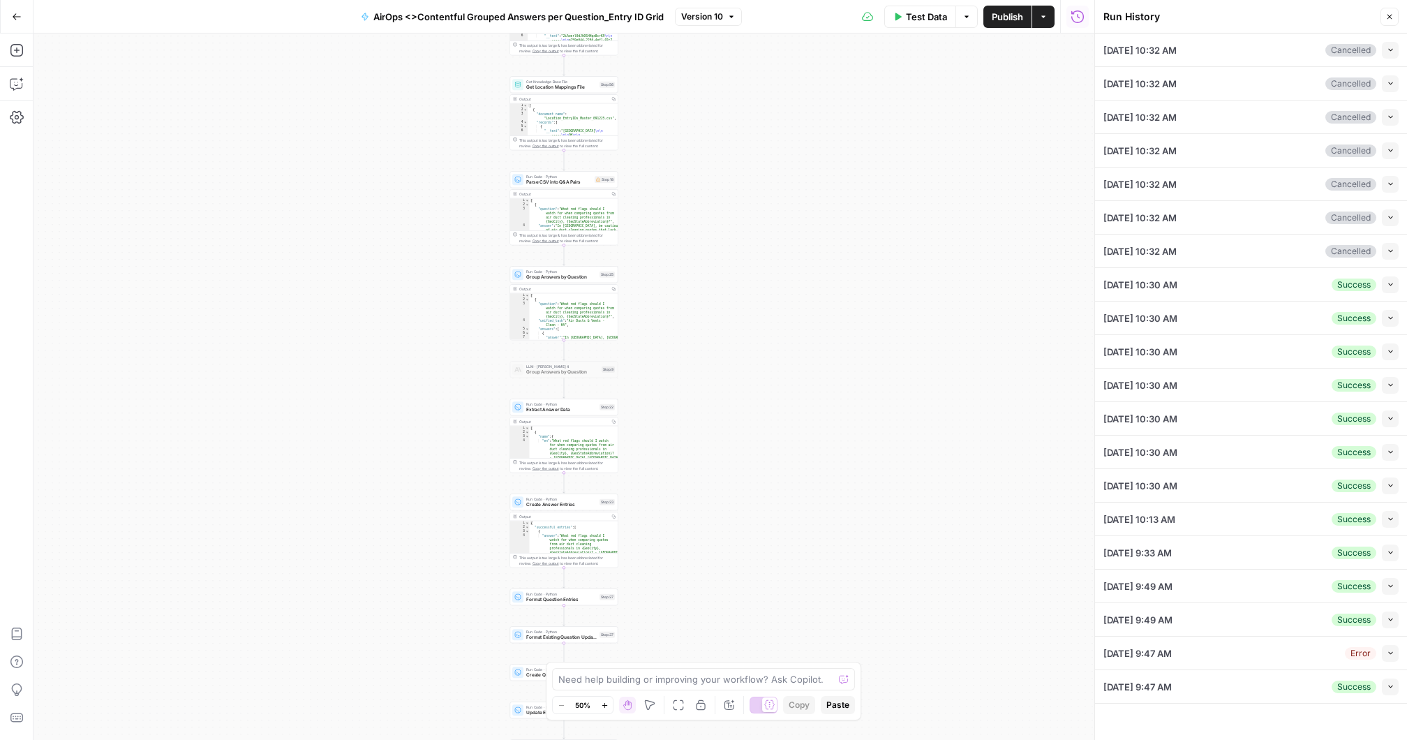
click at [1389, 247] on icon "button" at bounding box center [1391, 251] width 8 height 8
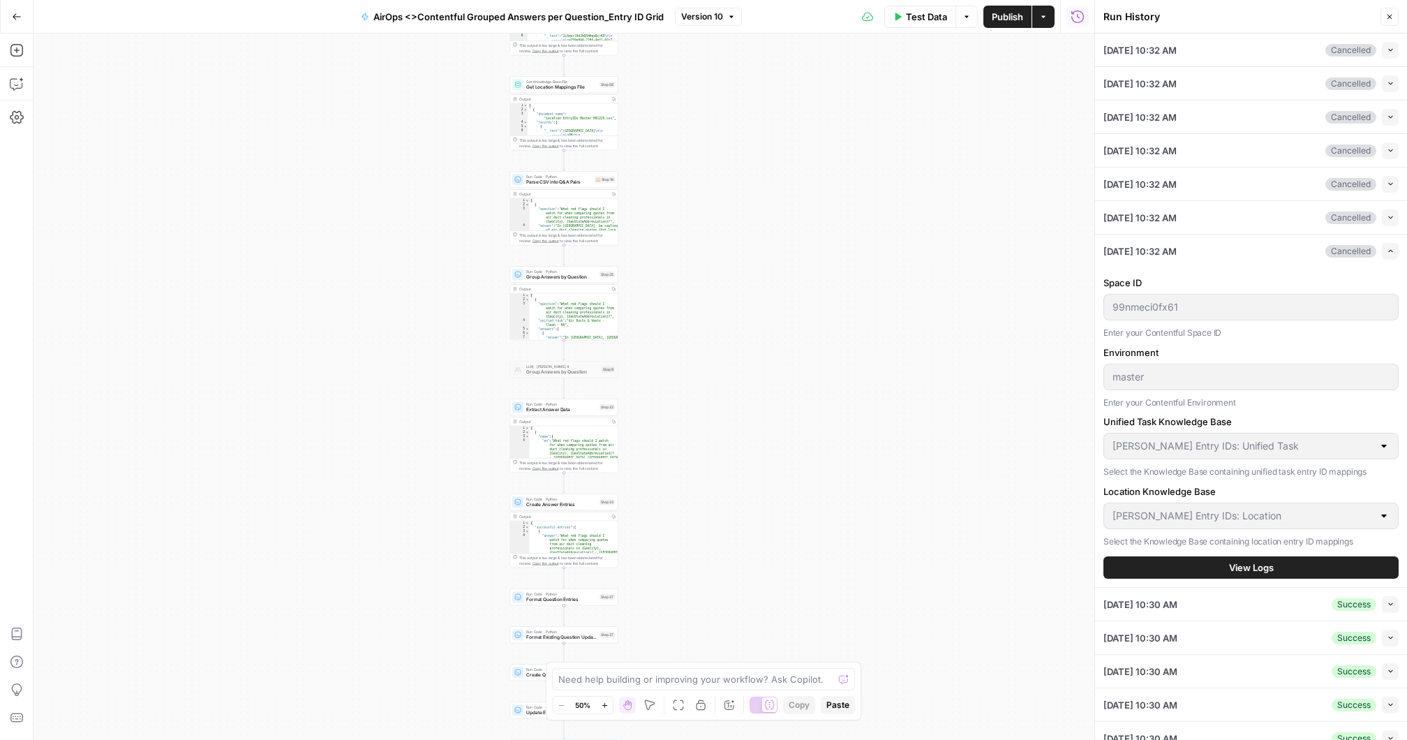
click at [1250, 561] on span "View Logs" at bounding box center [1251, 567] width 45 height 14
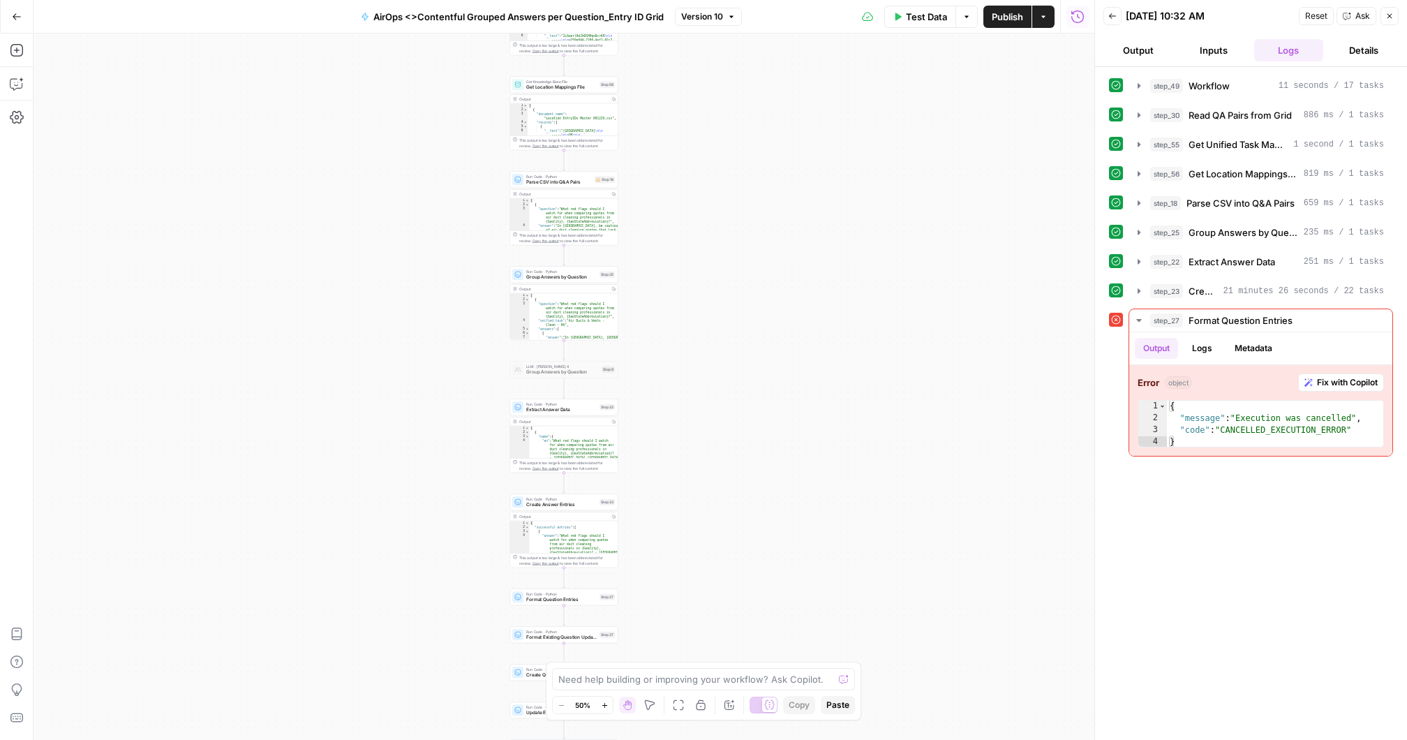
click at [1115, 15] on icon "button" at bounding box center [1112, 16] width 8 height 8
